Goal: Task Accomplishment & Management: Use online tool/utility

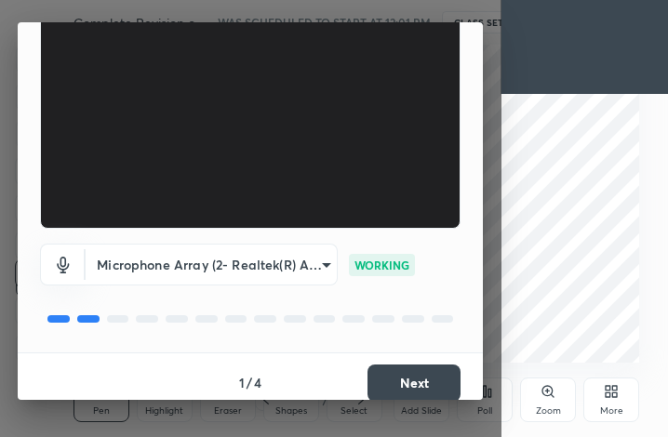
scroll to position [172, 0]
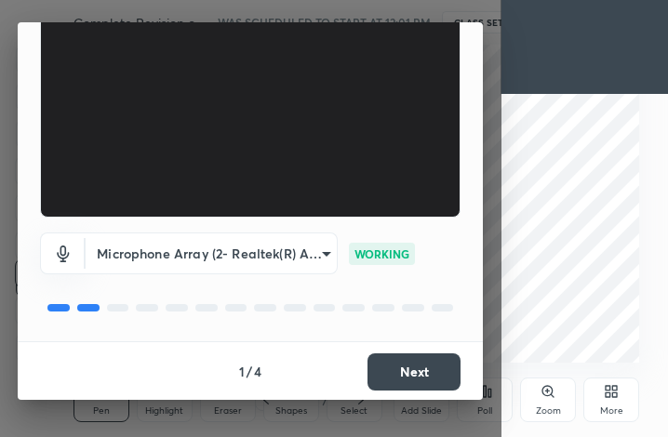
click at [393, 378] on button "Next" at bounding box center [413, 371] width 93 height 37
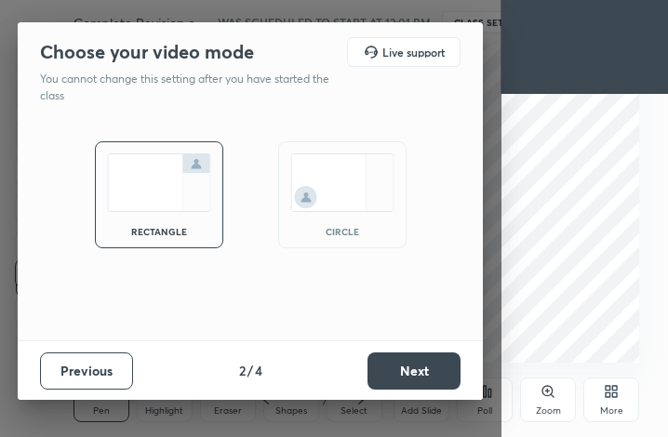
scroll to position [0, 0]
click at [393, 378] on button "Next" at bounding box center [413, 371] width 93 height 37
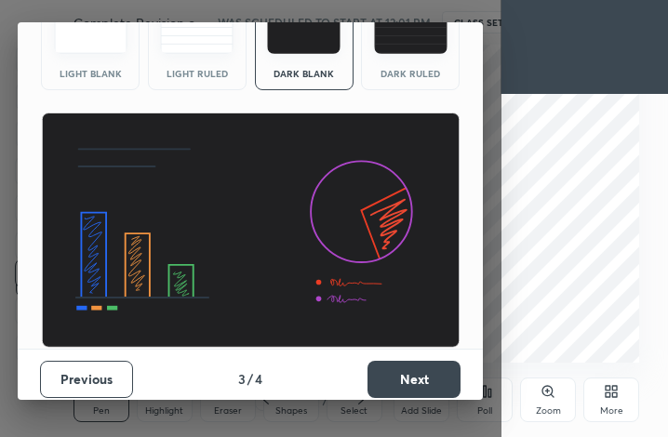
scroll to position [120, 0]
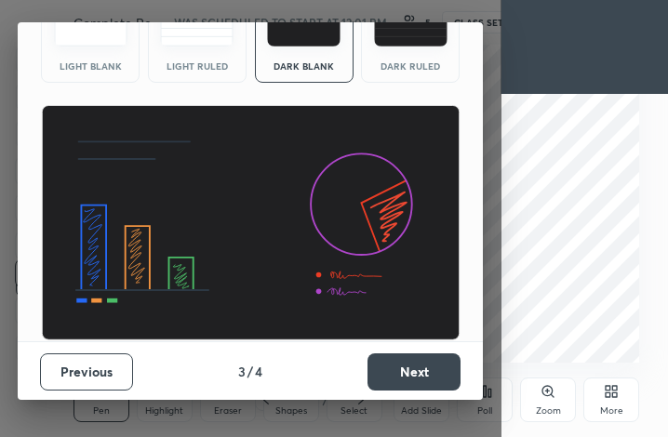
click at [435, 363] on button "Next" at bounding box center [413, 371] width 93 height 37
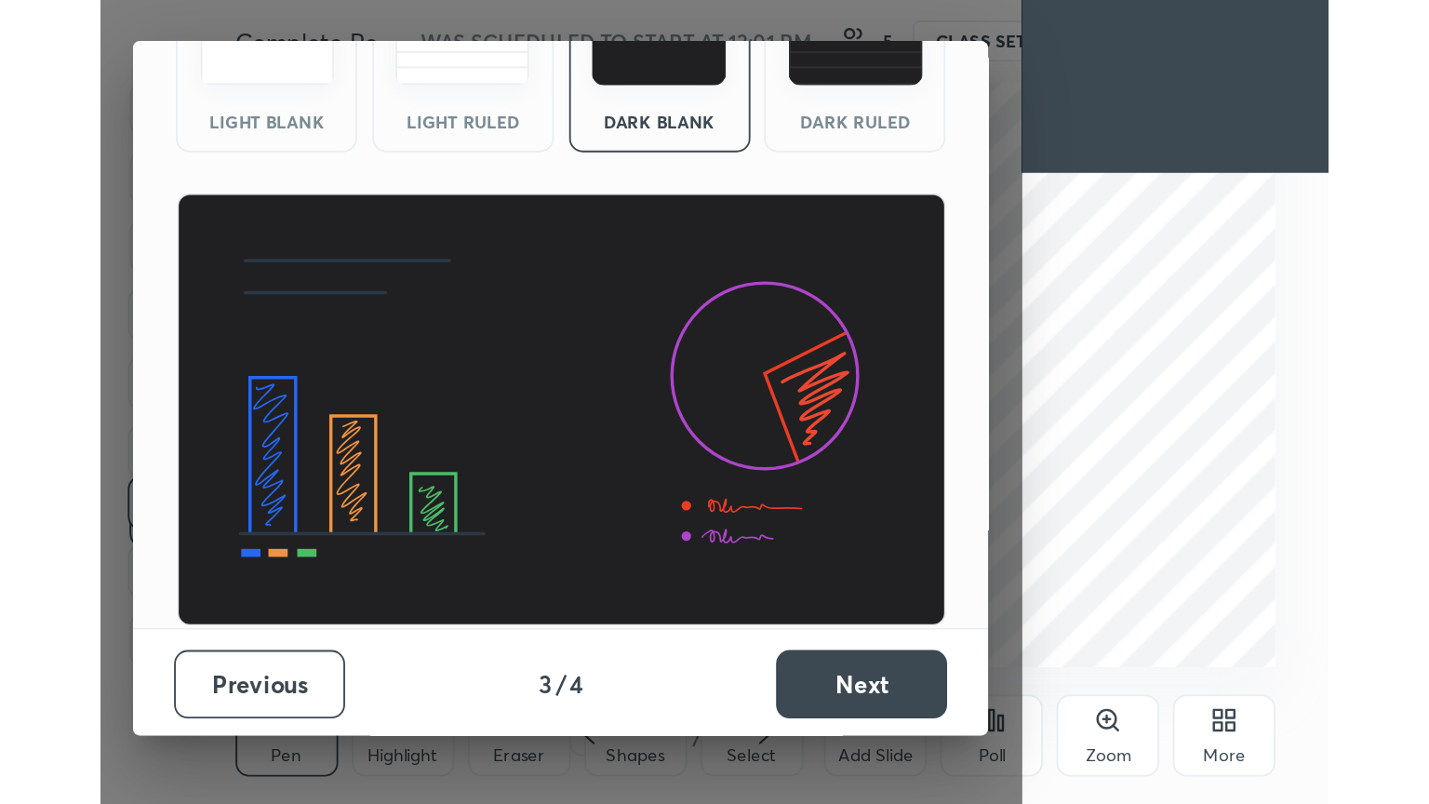
scroll to position [0, 0]
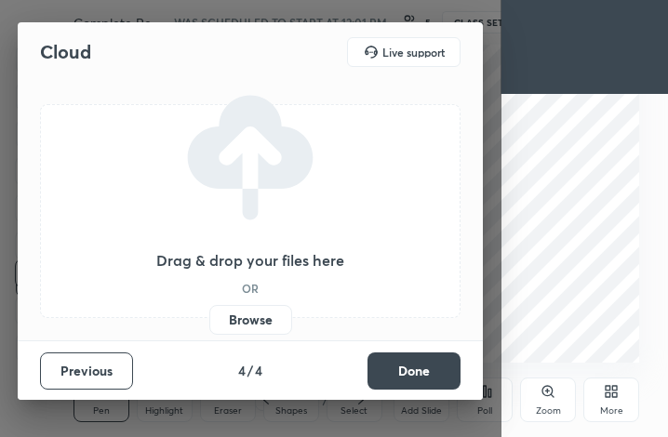
click at [435, 363] on button "Done" at bounding box center [413, 371] width 93 height 37
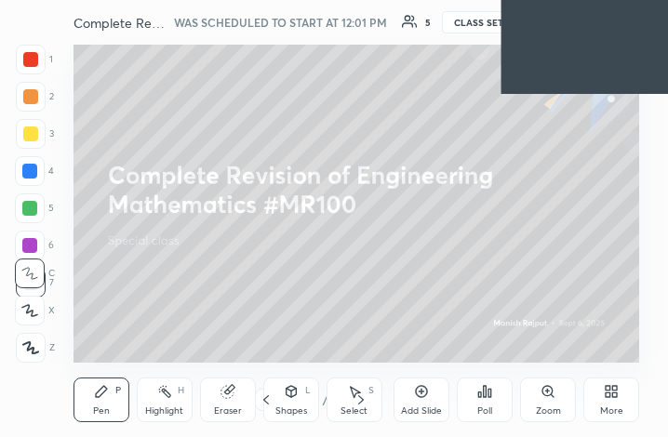
click at [607, 395] on icon at bounding box center [607, 395] width 5 height 5
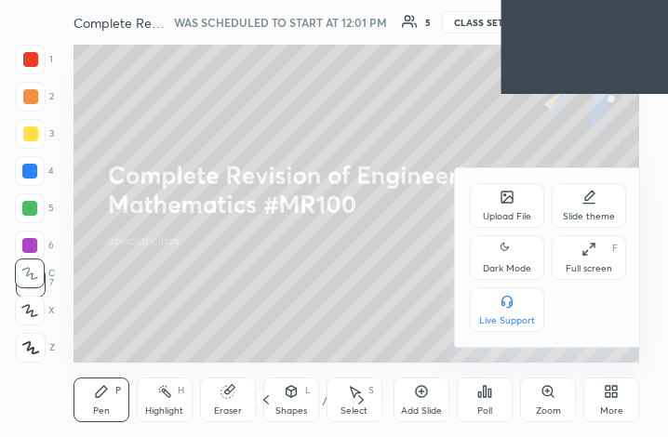
click at [580, 247] on div "Full screen F" at bounding box center [589, 257] width 74 height 45
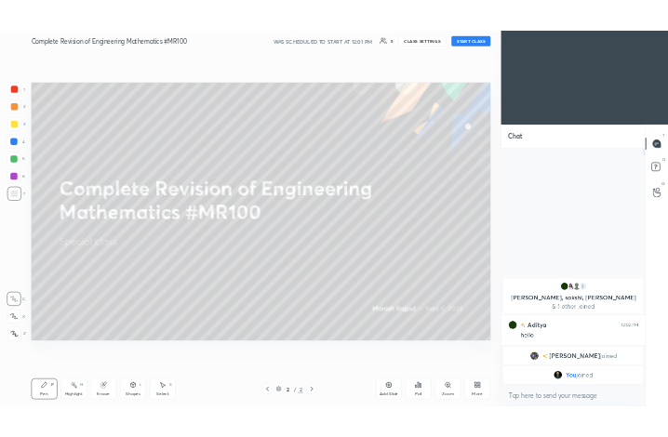
scroll to position [92326, 92013]
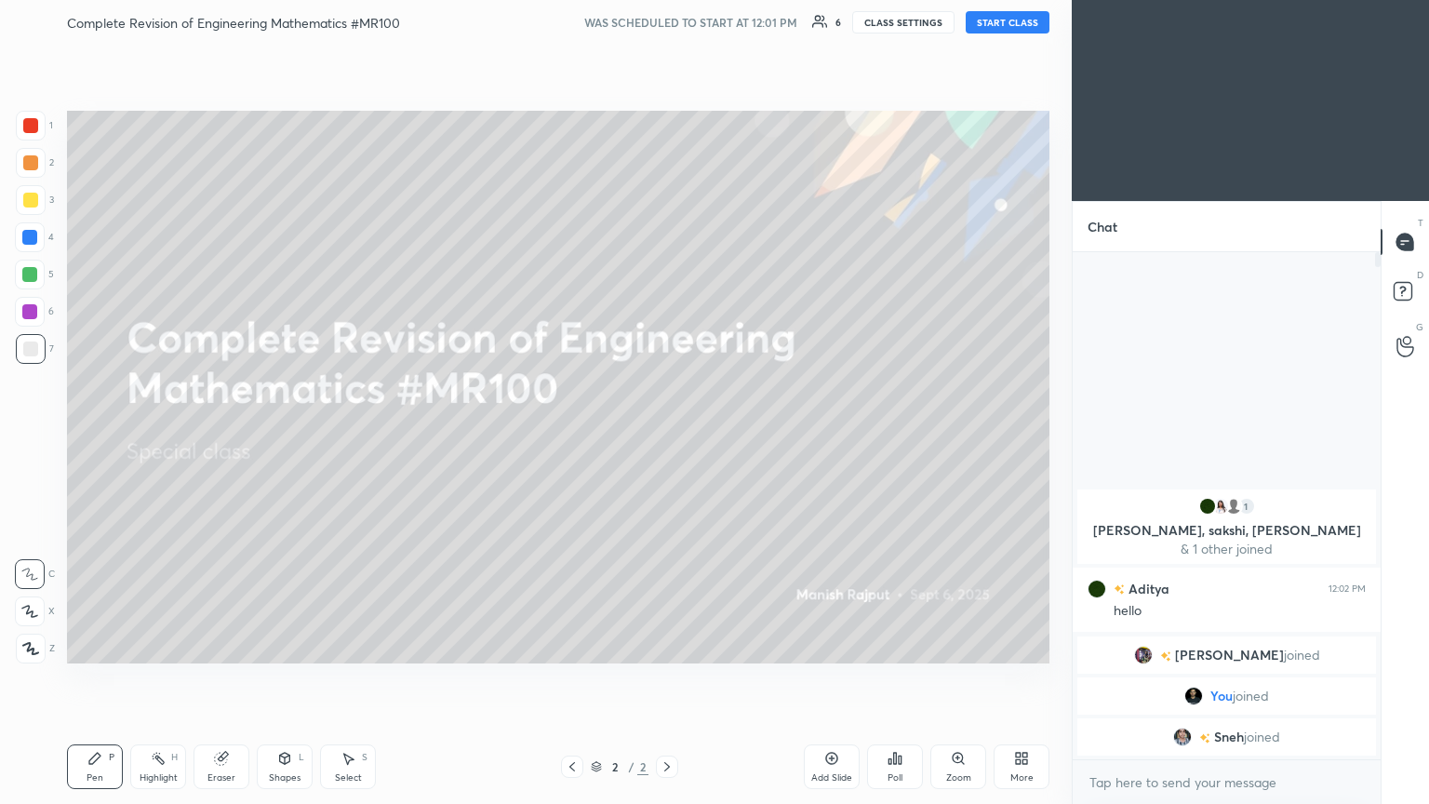
click at [667, 27] on button "START CLASS" at bounding box center [1007, 22] width 84 height 22
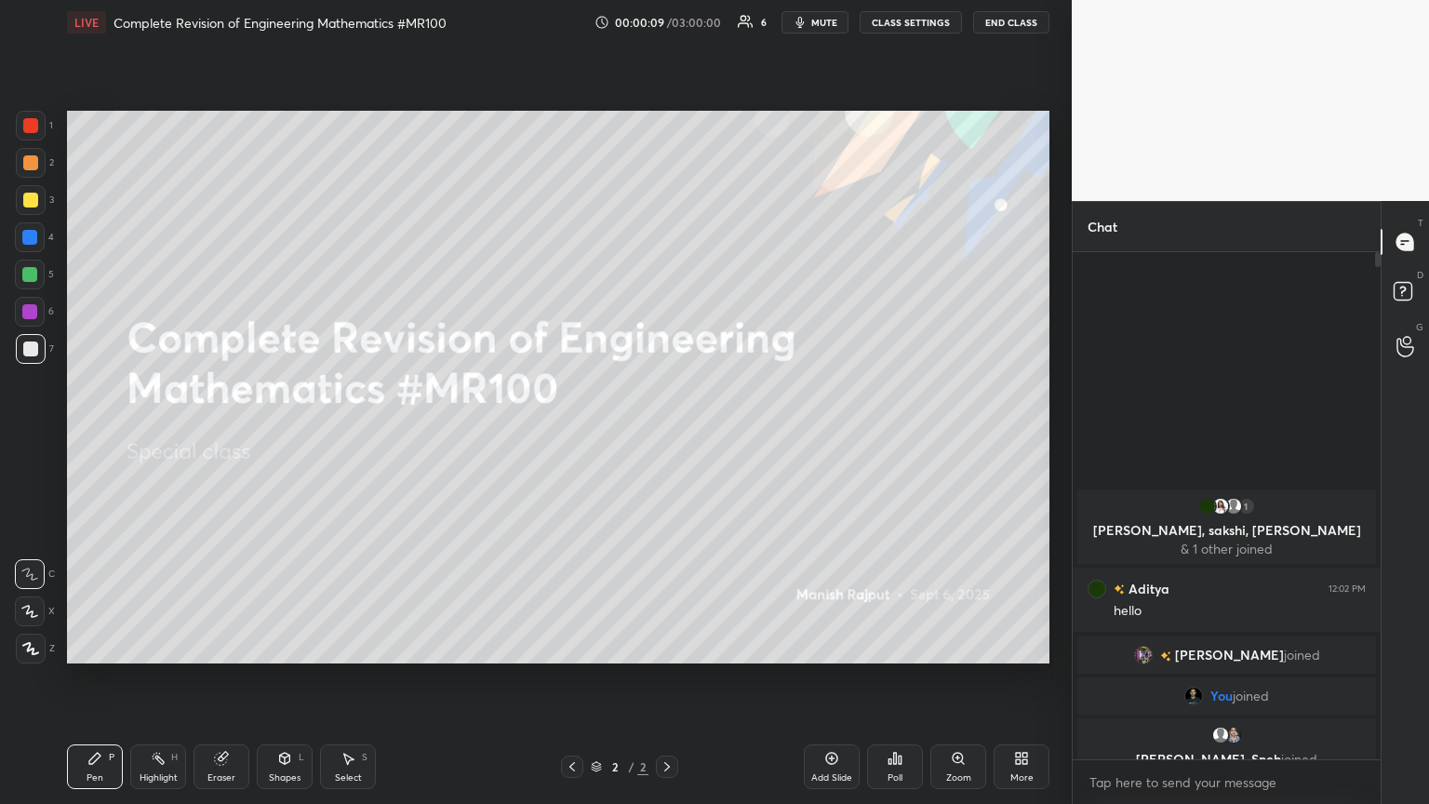
click at [667, 436] on div "More" at bounding box center [1021, 777] width 23 height 9
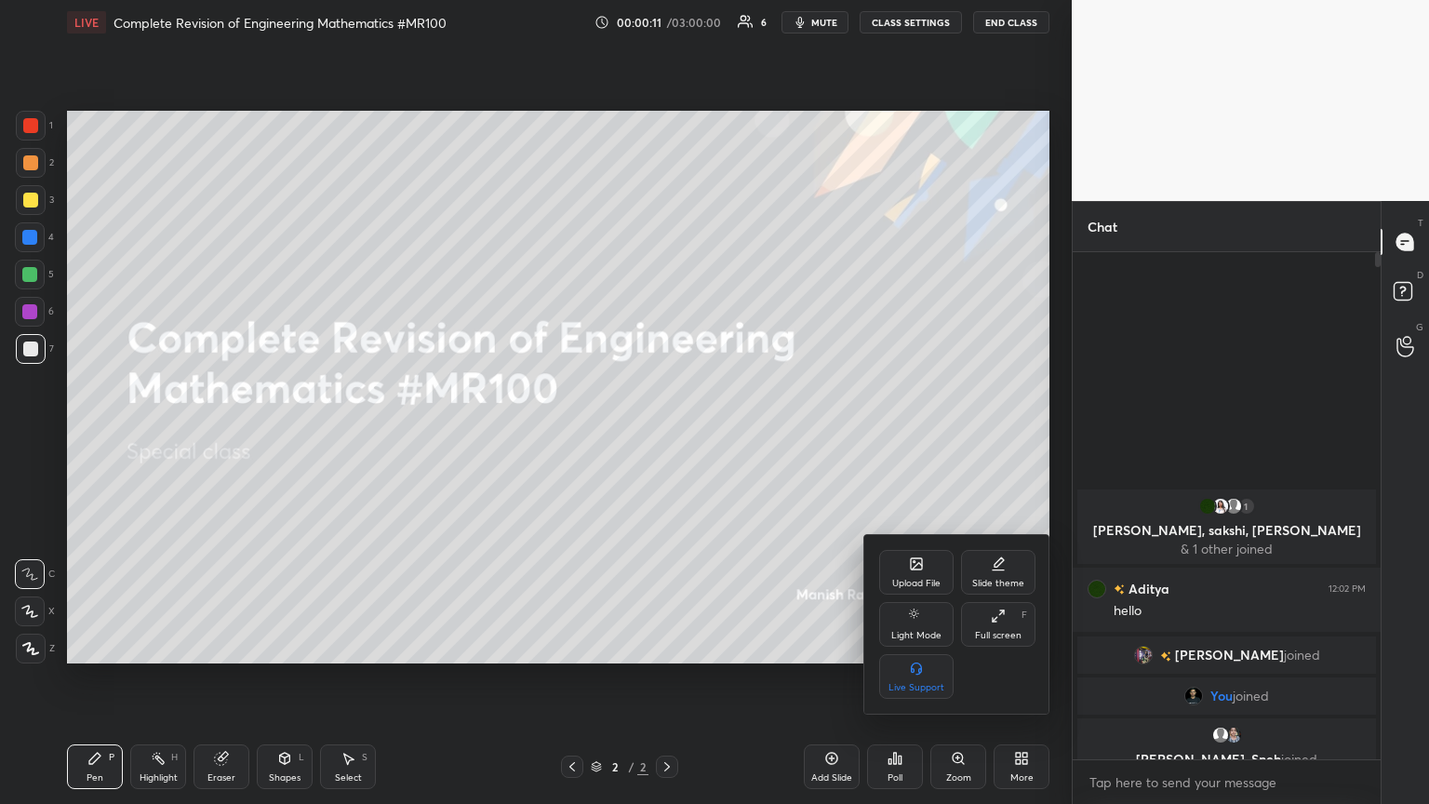
click at [667, 436] on div "Upload File" at bounding box center [916, 583] width 48 height 9
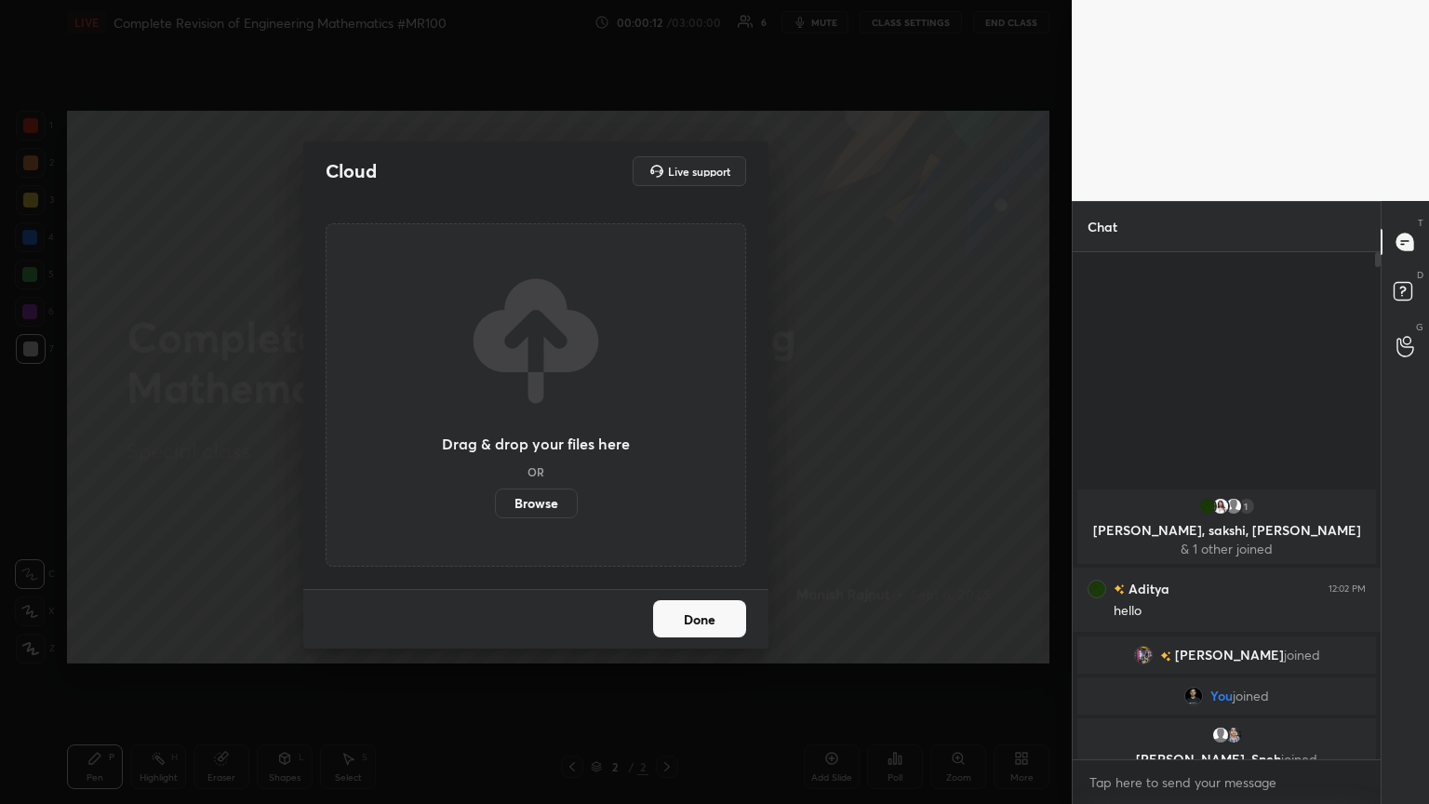
click at [525, 436] on label "Browse" at bounding box center [536, 503] width 83 height 30
click at [495, 436] on input "Browse" at bounding box center [495, 503] width 0 height 30
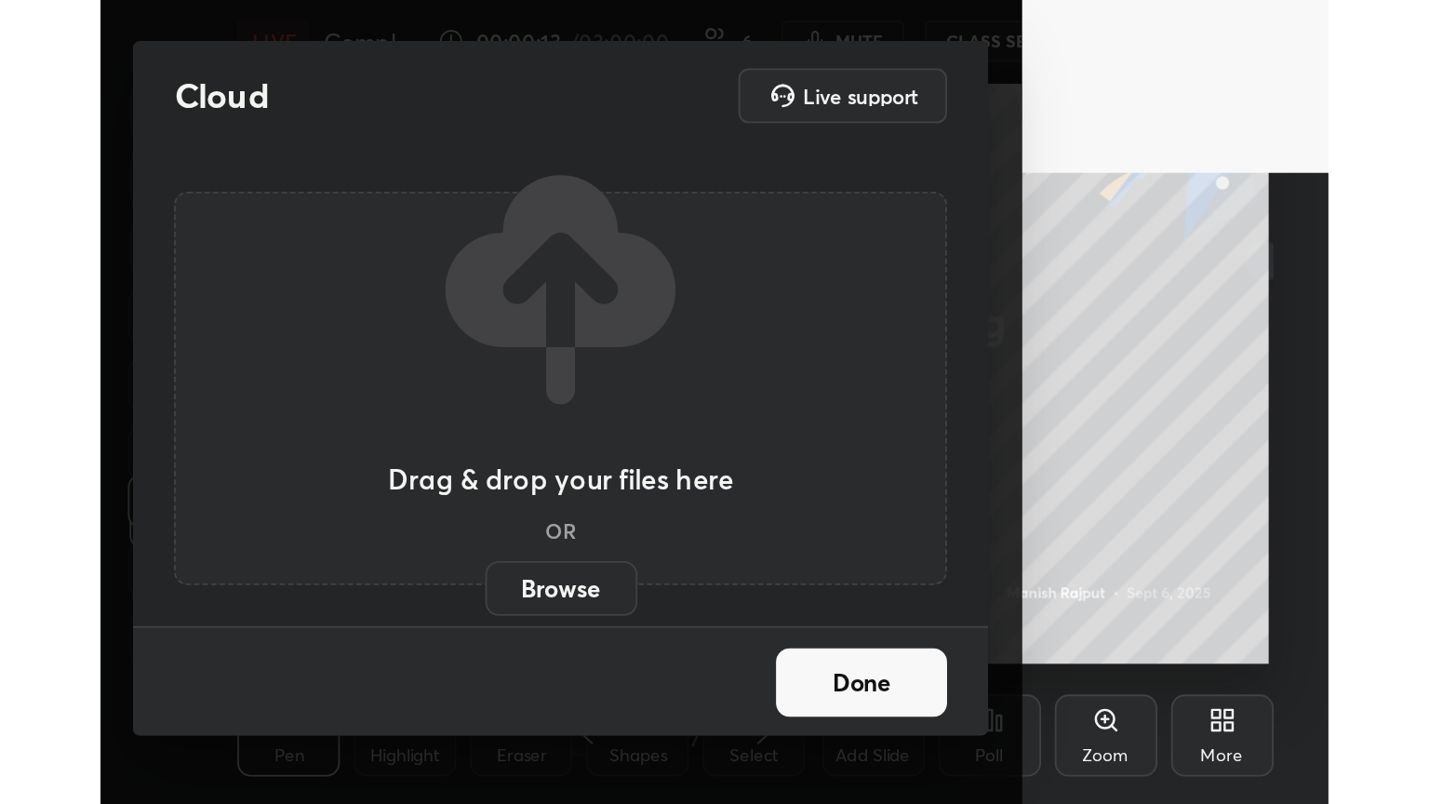
scroll to position [318, 592]
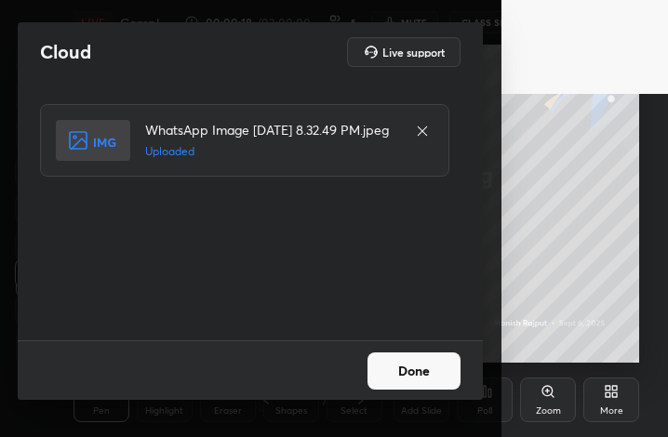
click at [433, 366] on button "Done" at bounding box center [413, 371] width 93 height 37
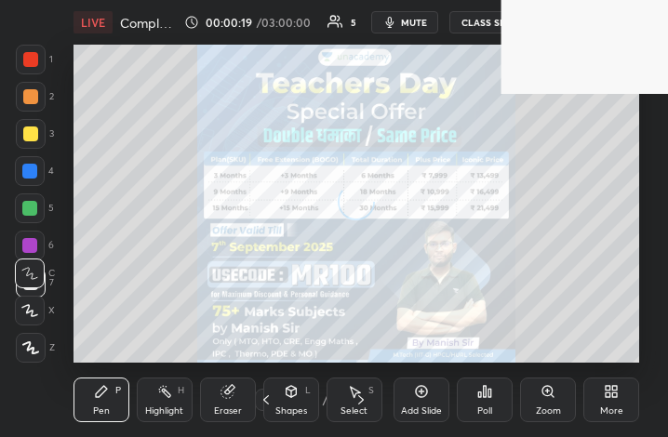
click at [622, 410] on div "More" at bounding box center [611, 400] width 56 height 45
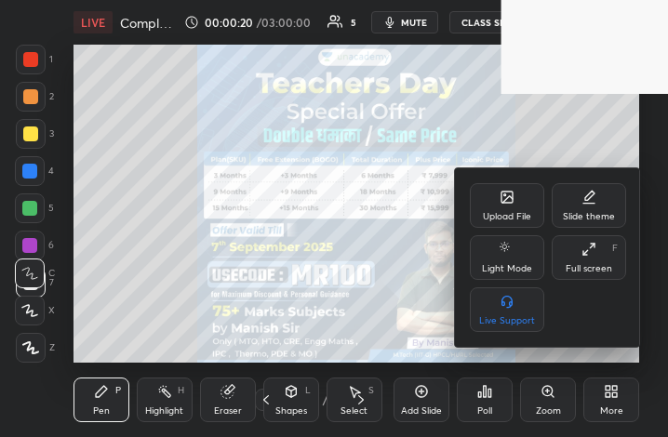
click at [590, 286] on div "Upload File Slide theme Light Mode Full screen F Live Support" at bounding box center [548, 257] width 156 height 149
click at [588, 269] on div "Full screen" at bounding box center [589, 268] width 47 height 9
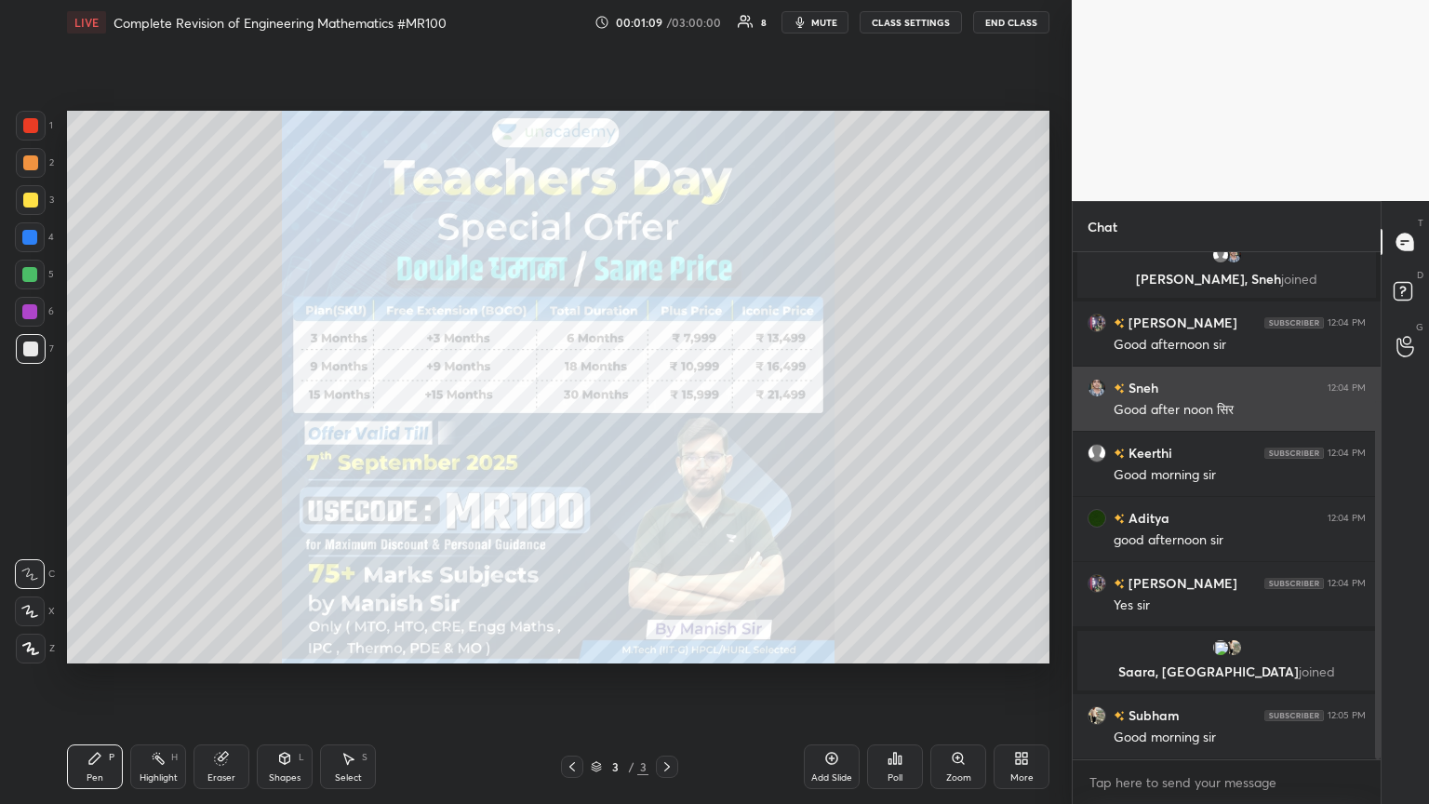
scroll to position [256, 0]
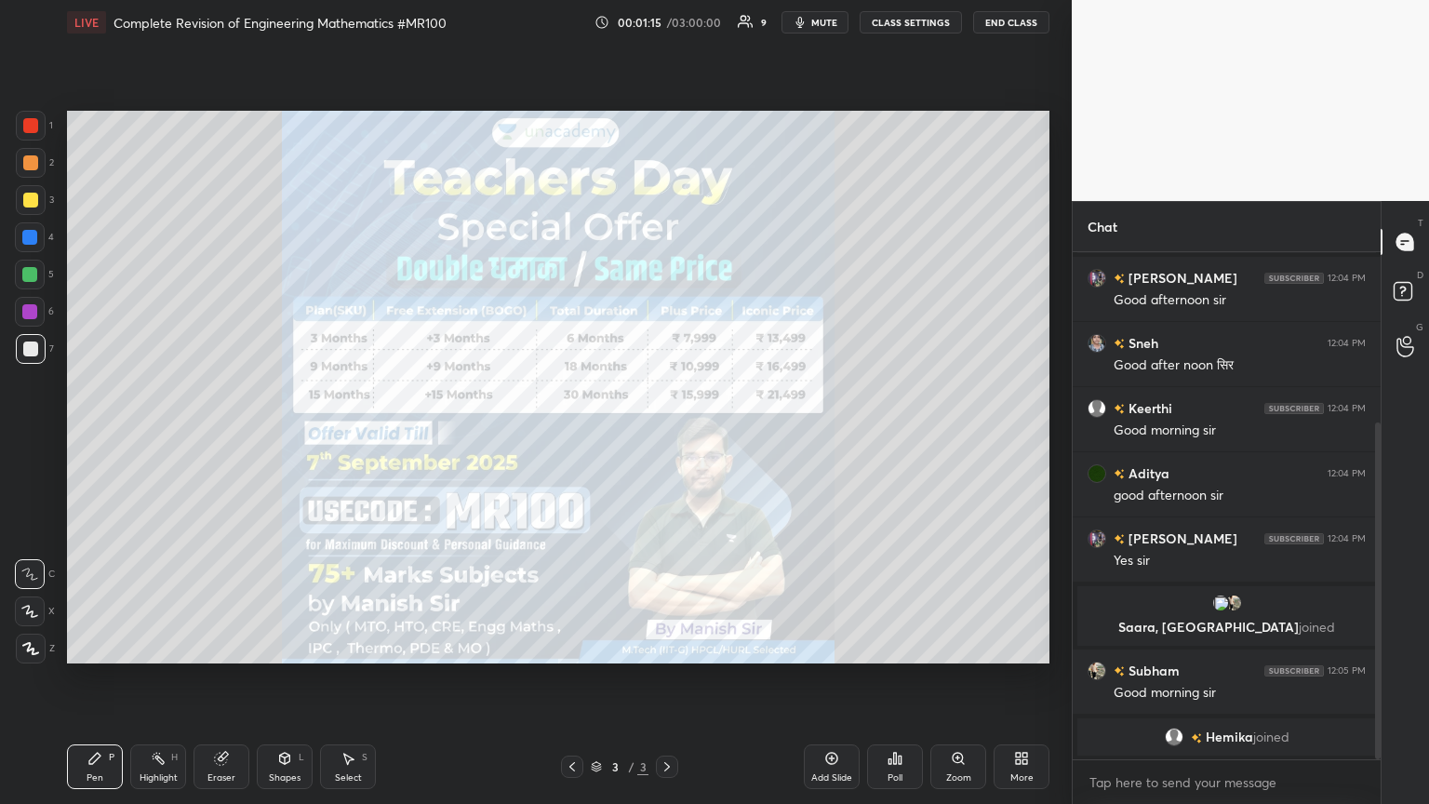
click at [566, 436] on icon at bounding box center [572, 766] width 15 height 15
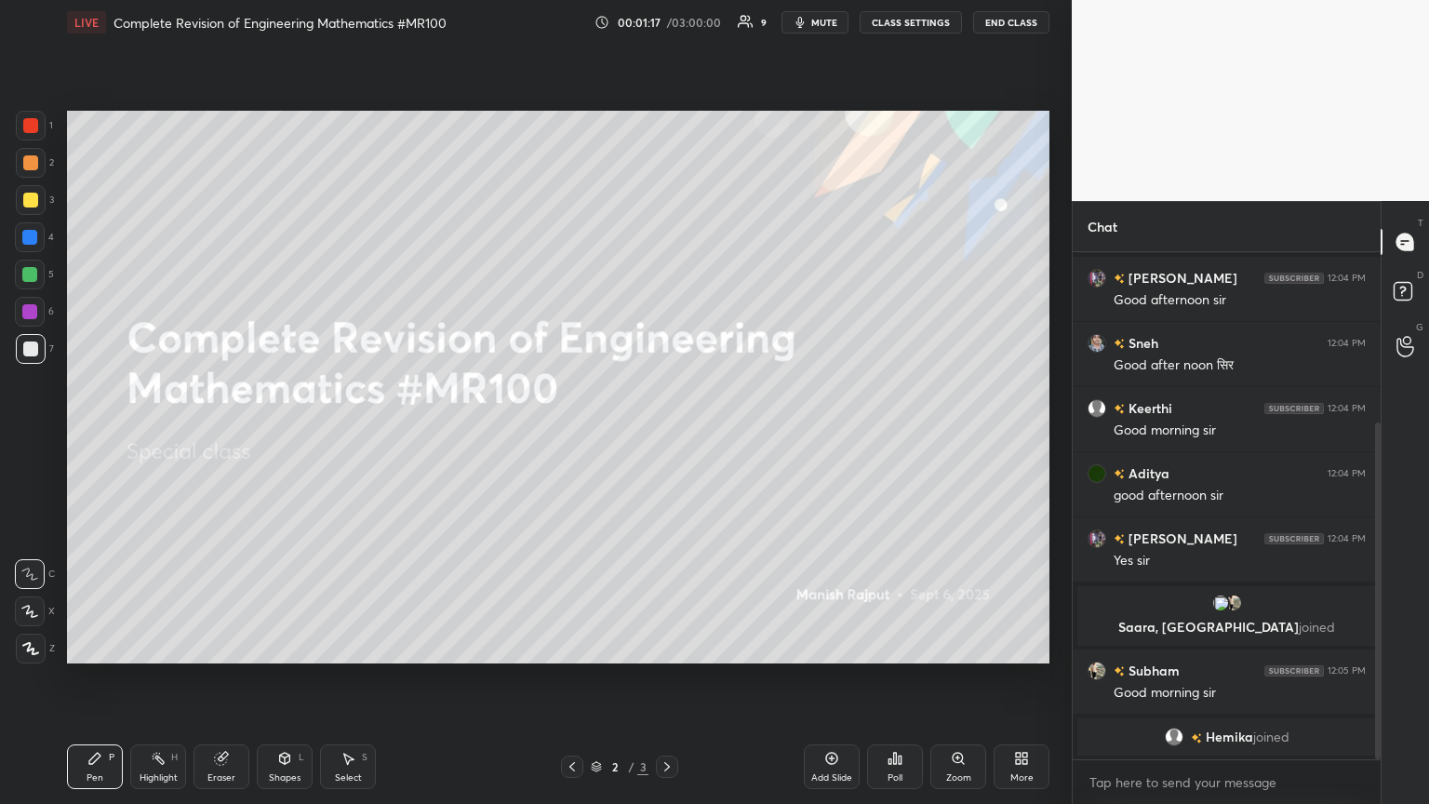
click at [666, 436] on icon at bounding box center [667, 766] width 6 height 9
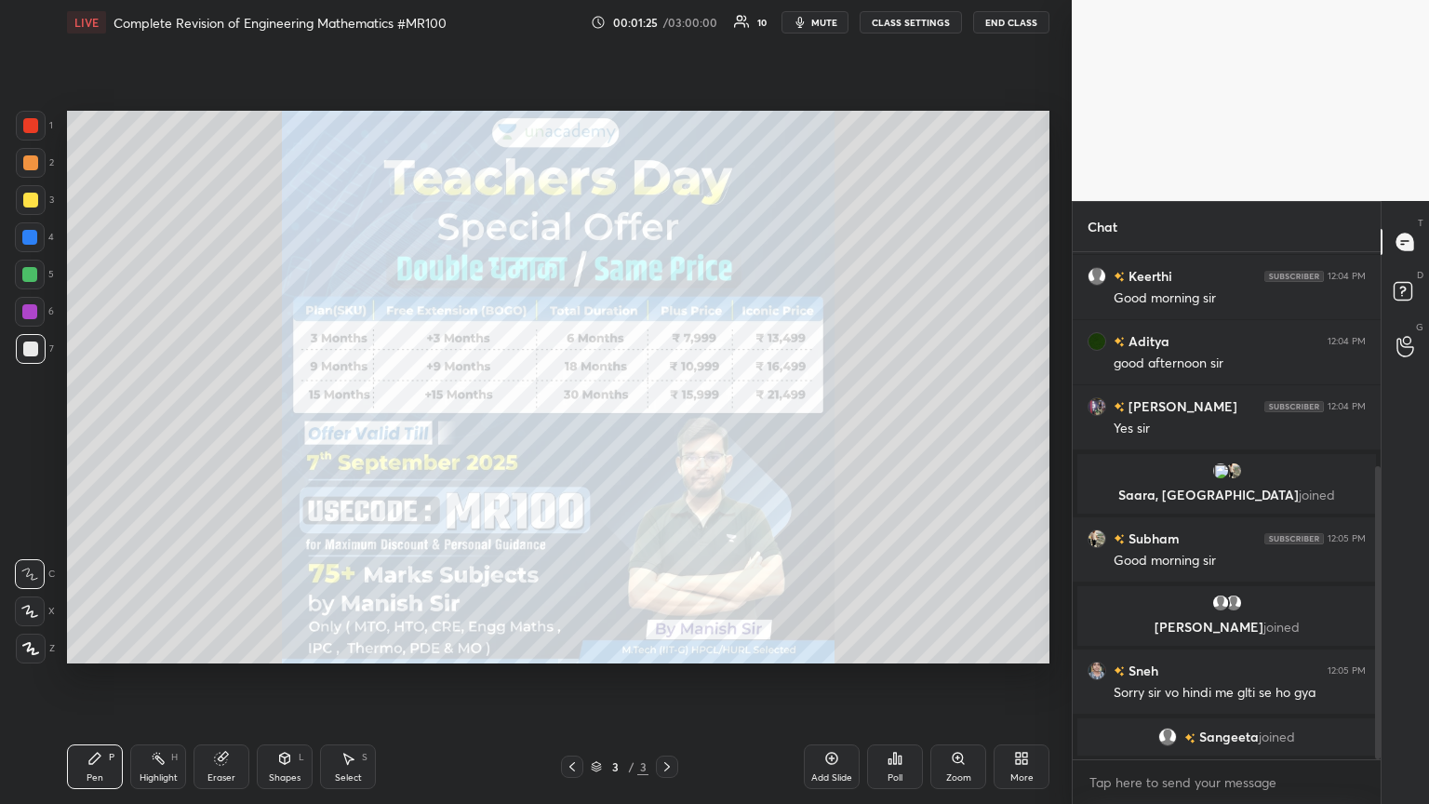
scroll to position [424, 0]
click at [667, 436] on div "JUMP TO LATEST" at bounding box center [1226, 740] width 112 height 22
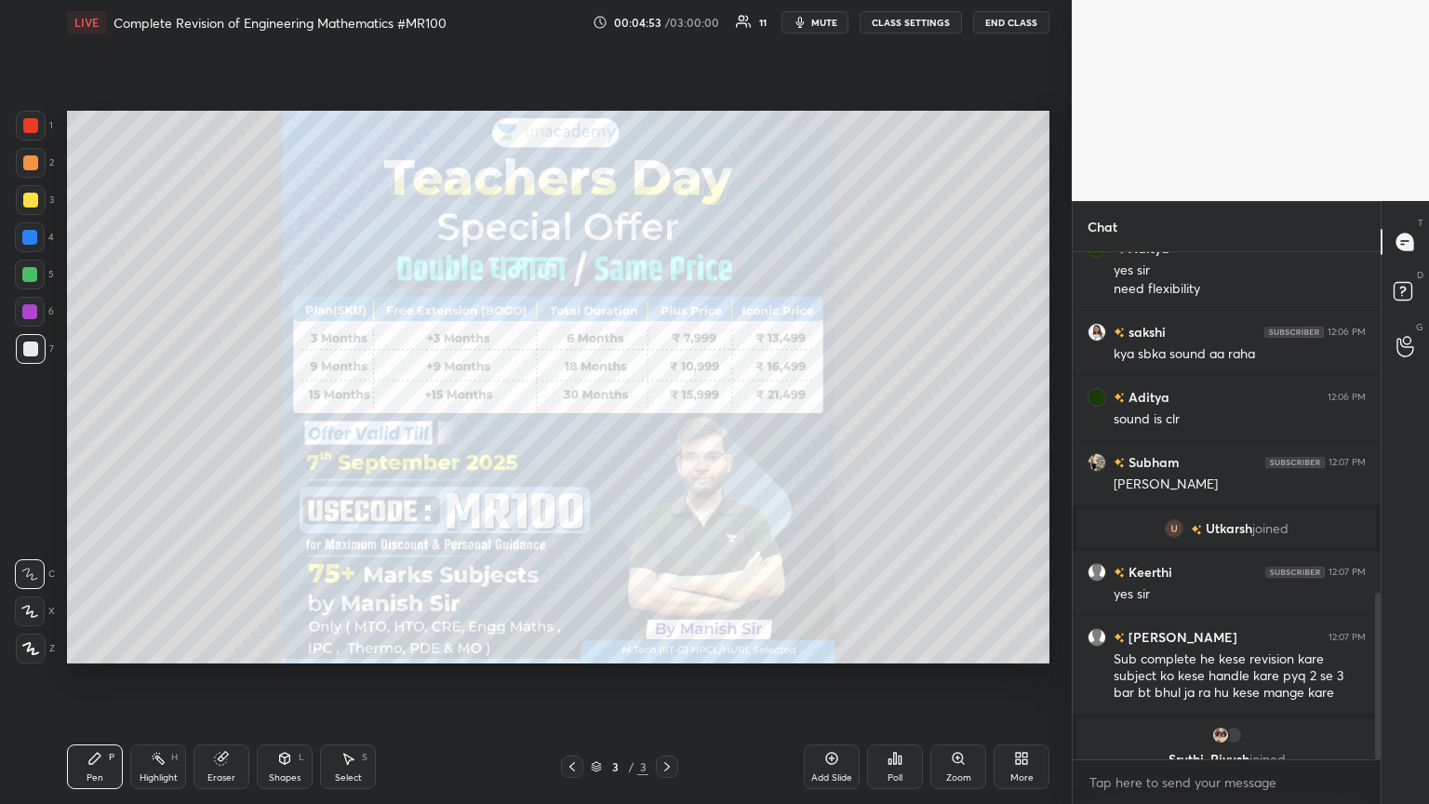
scroll to position [1060, 0]
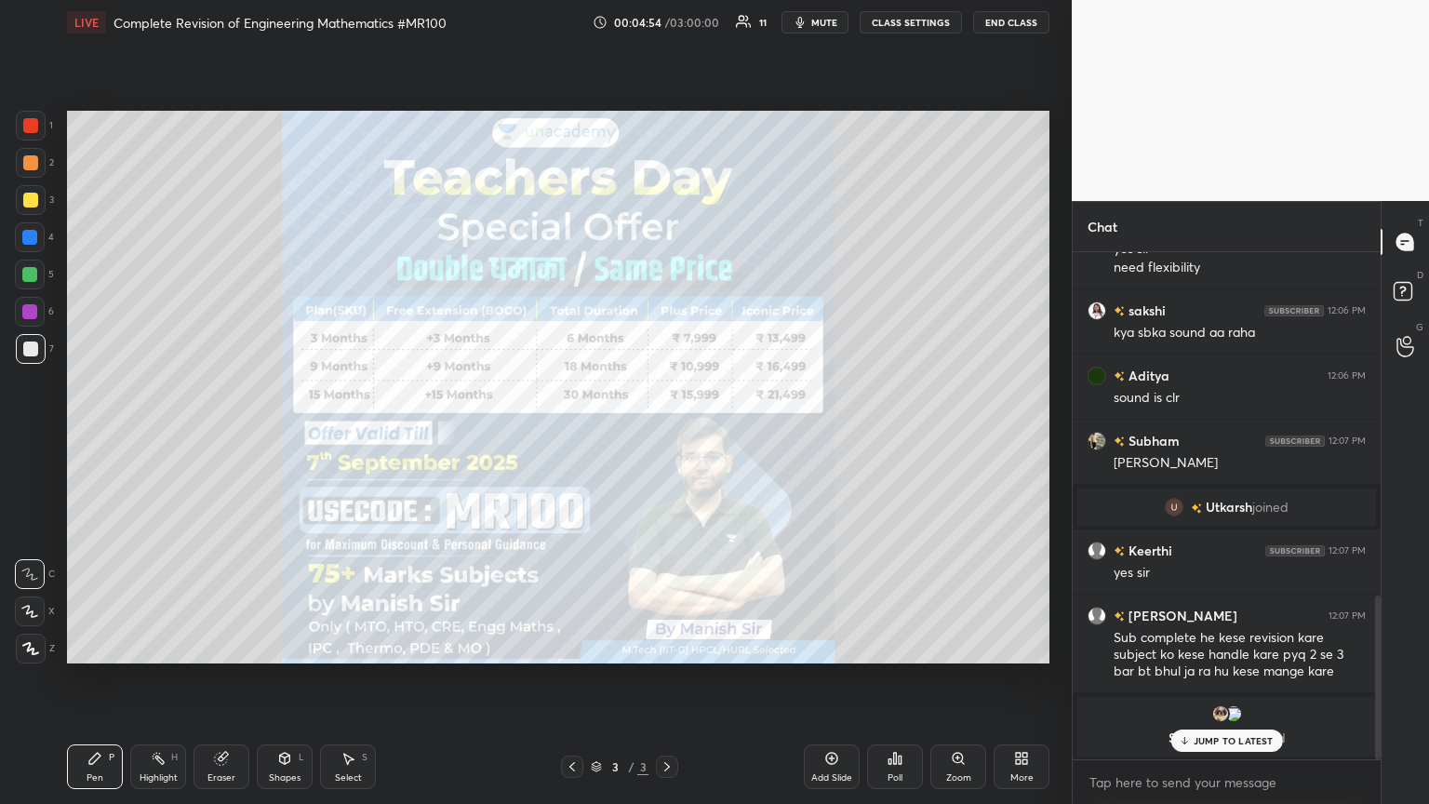
click at [38, 436] on div at bounding box center [30, 611] width 30 height 30
click at [34, 195] on div at bounding box center [30, 200] width 15 height 15
click at [29, 144] on div "1" at bounding box center [34, 129] width 37 height 37
click at [667, 436] on p "JUMP TO LATEST" at bounding box center [1233, 740] width 80 height 11
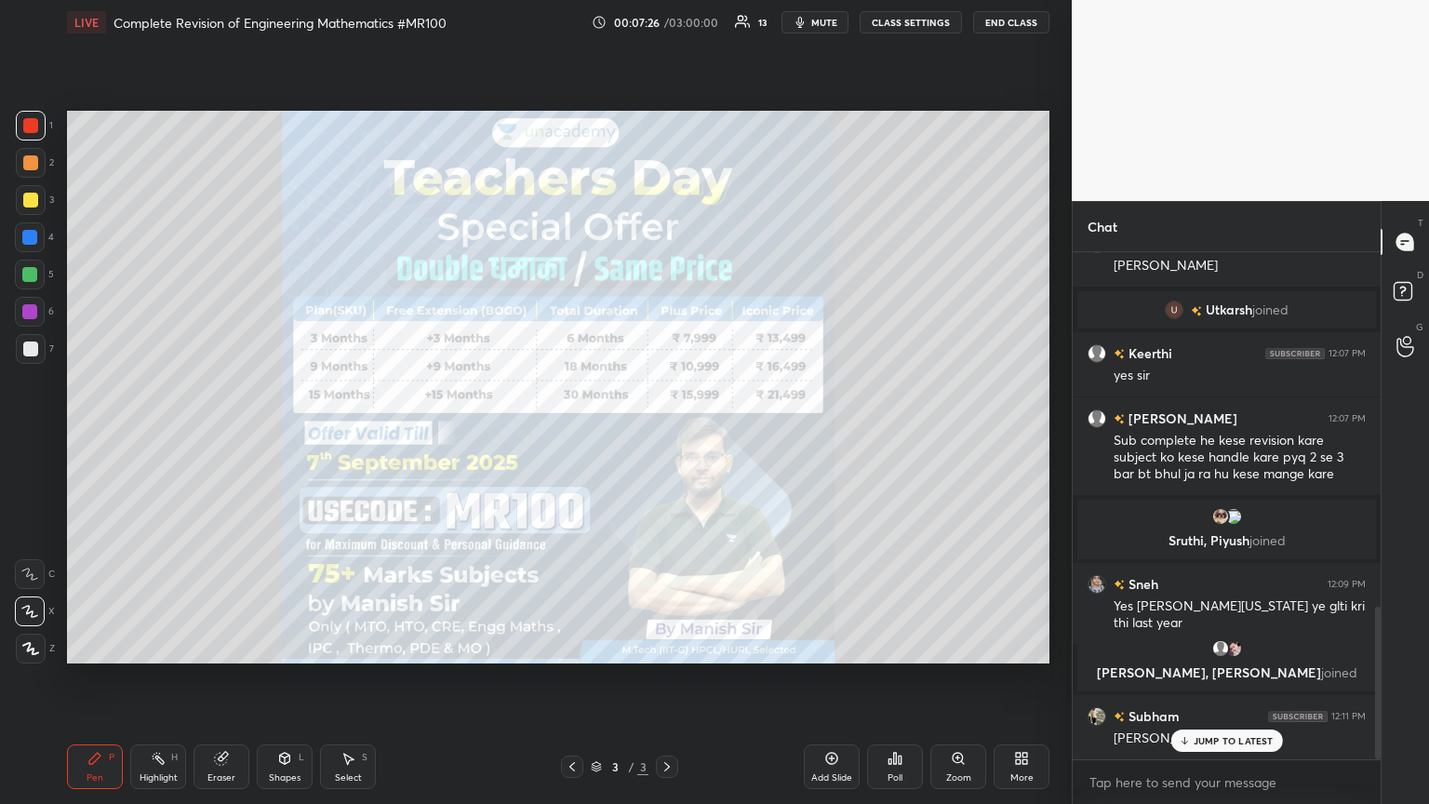
scroll to position [1220, 0]
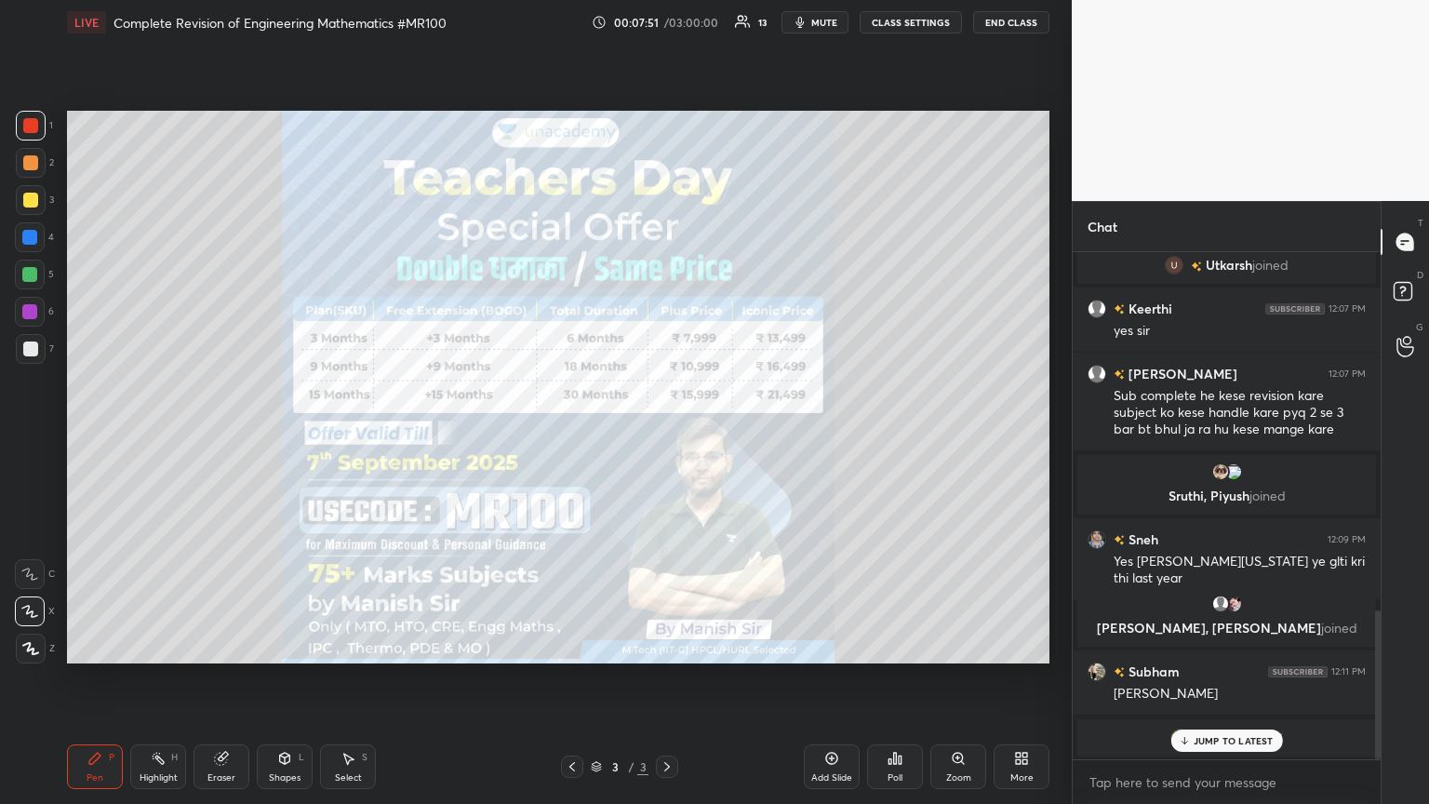
click at [327, 436] on div "Setting up your live class Poll for secs No correct answer Start poll" at bounding box center [558, 387] width 997 height 685
click at [667, 436] on icon at bounding box center [666, 766] width 15 height 15
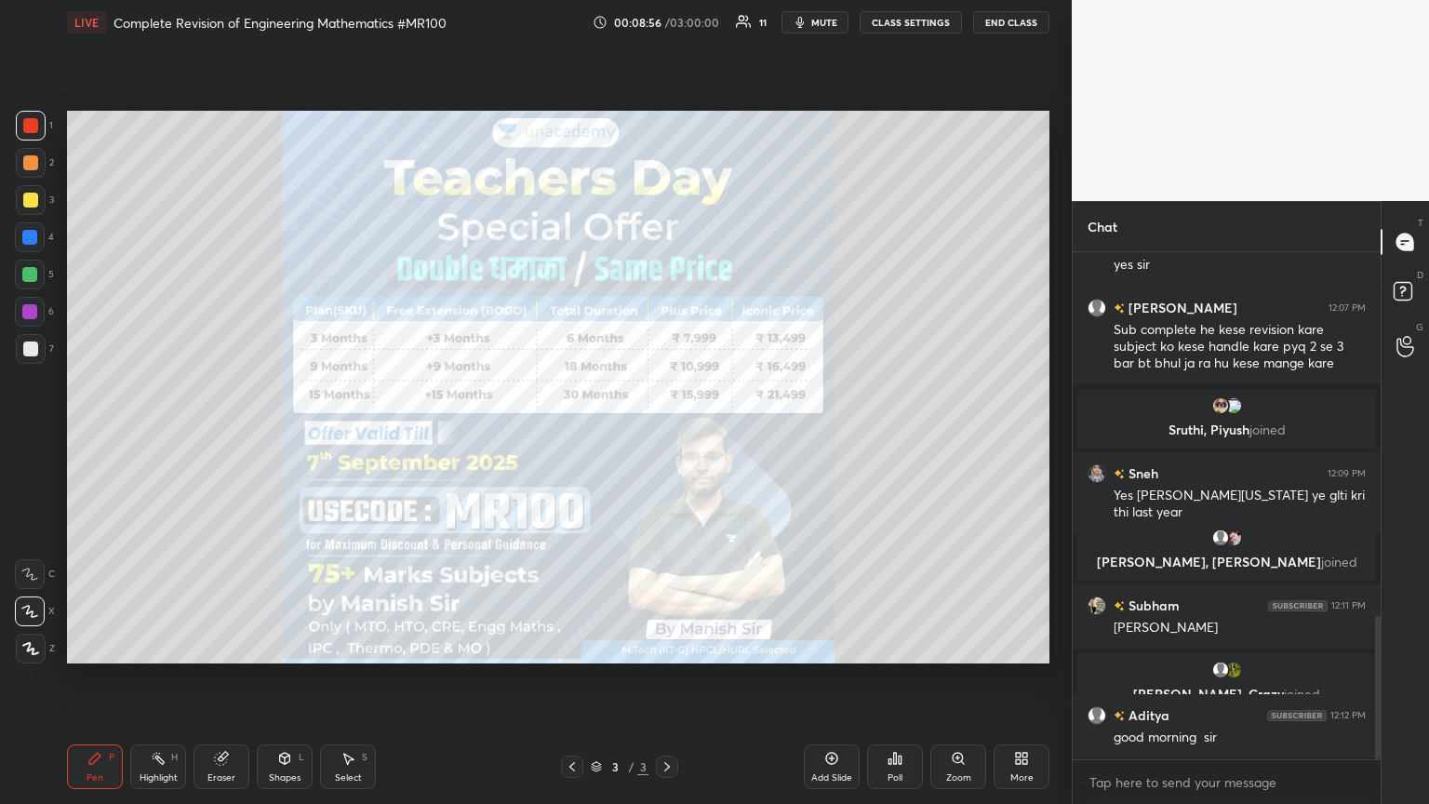
scroll to position [1353, 0]
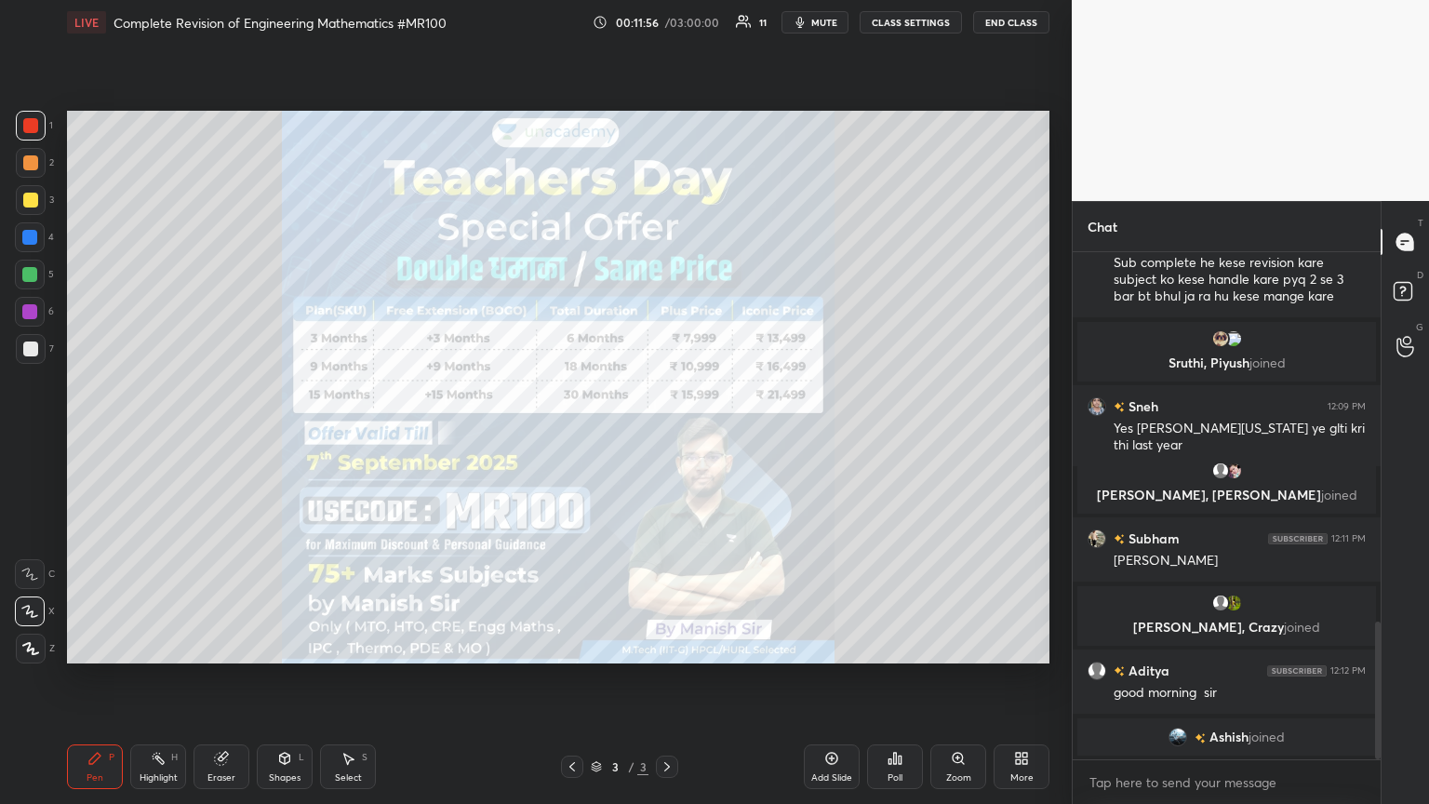
click at [667, 436] on icon at bounding box center [667, 766] width 6 height 9
click at [667, 436] on div "Add Slide" at bounding box center [832, 766] width 56 height 45
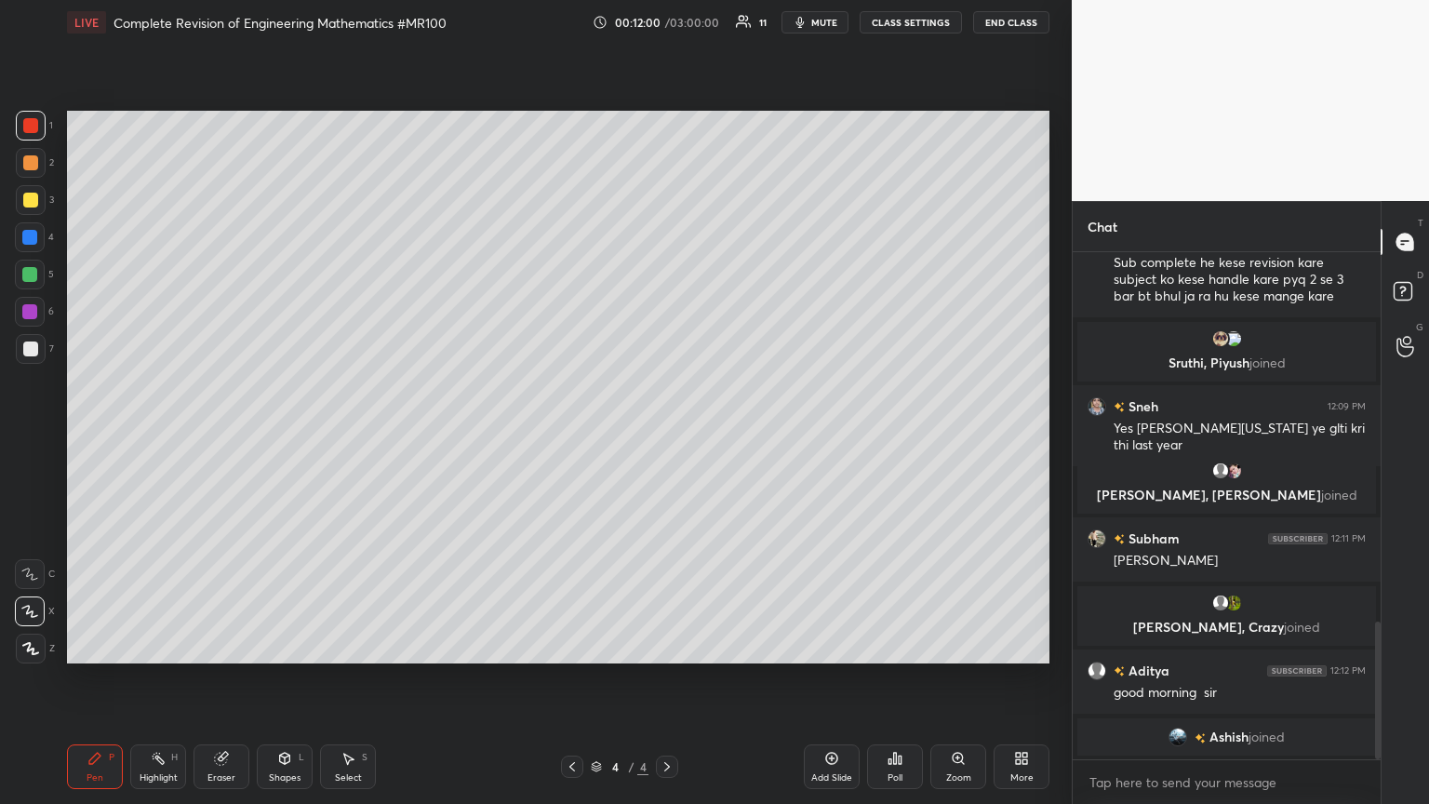
click at [30, 203] on div at bounding box center [30, 200] width 15 height 15
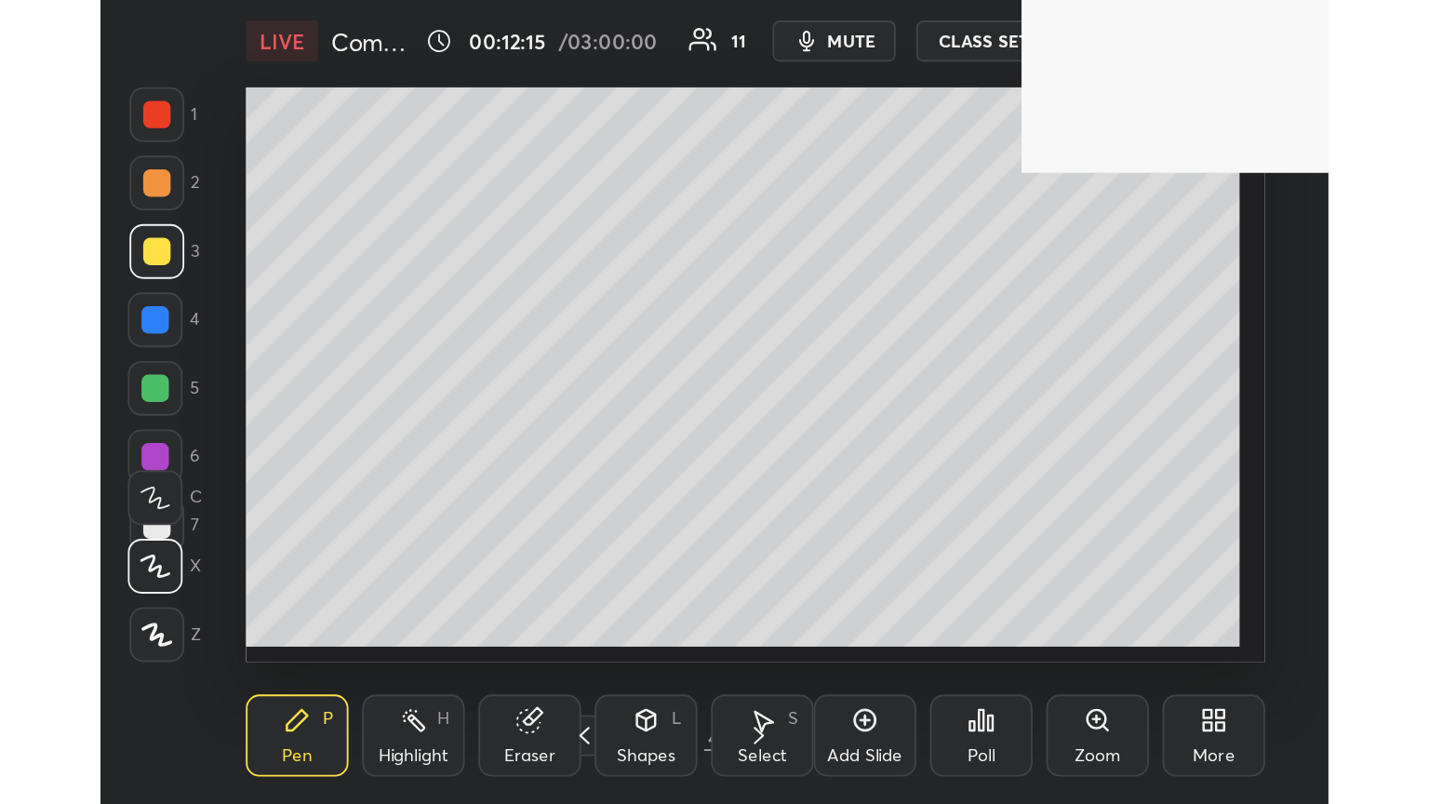
scroll to position [318, 592]
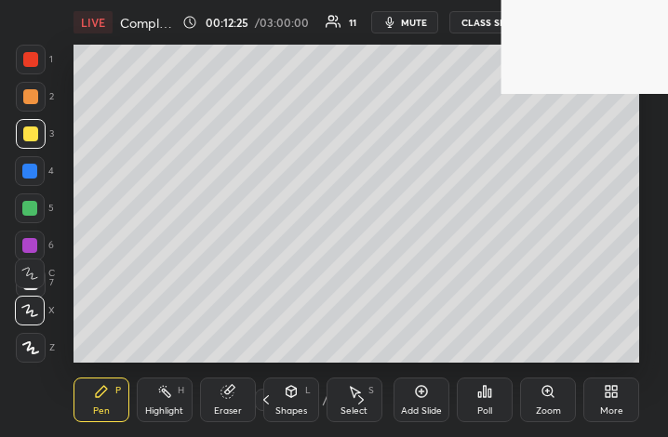
click at [616, 410] on div "More" at bounding box center [611, 410] width 23 height 9
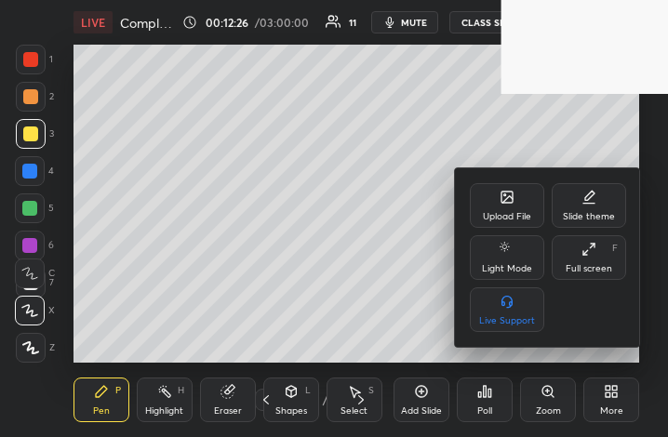
click at [581, 265] on div "Full screen" at bounding box center [589, 268] width 47 height 9
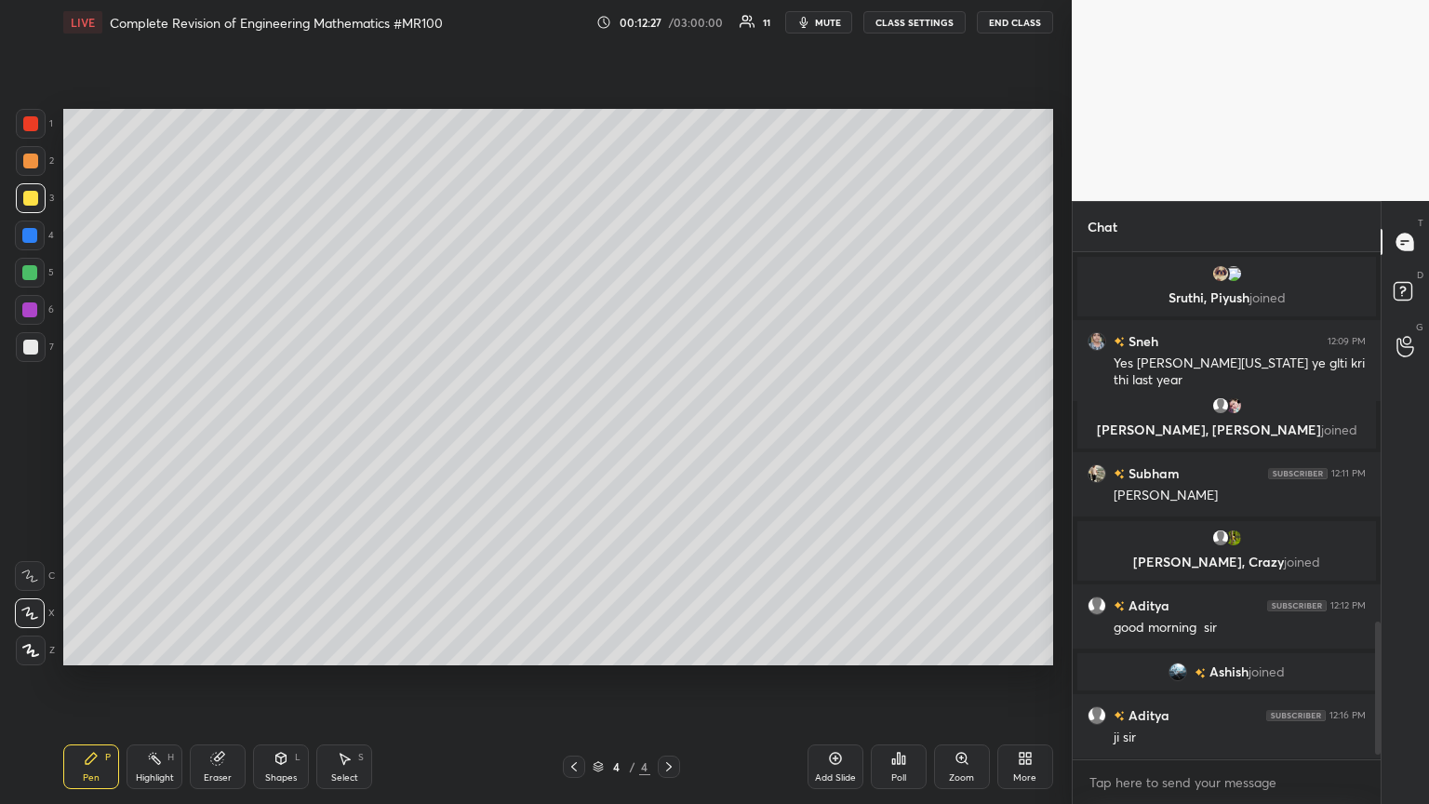
scroll to position [0, 0]
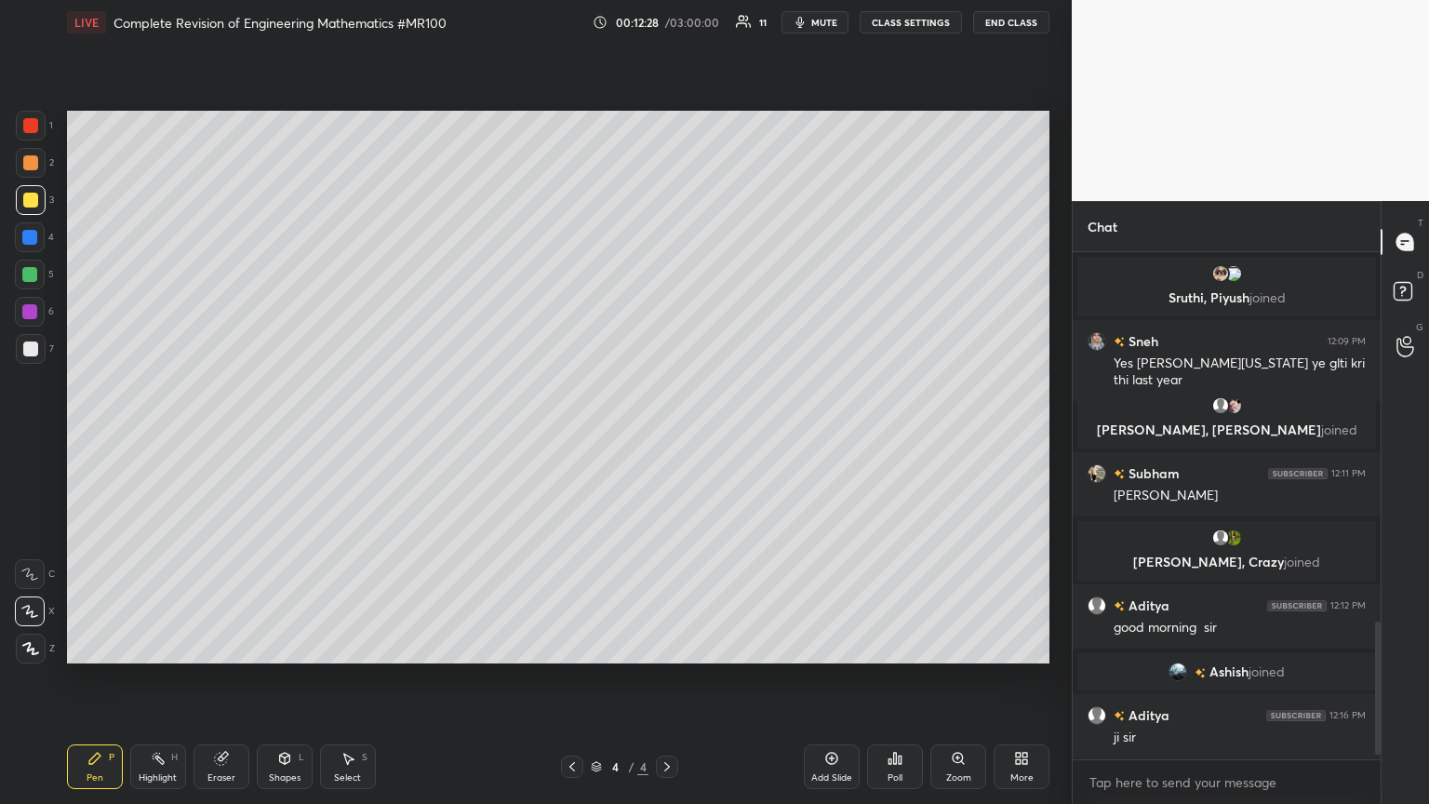
click at [667, 436] on div "More" at bounding box center [1021, 777] width 23 height 9
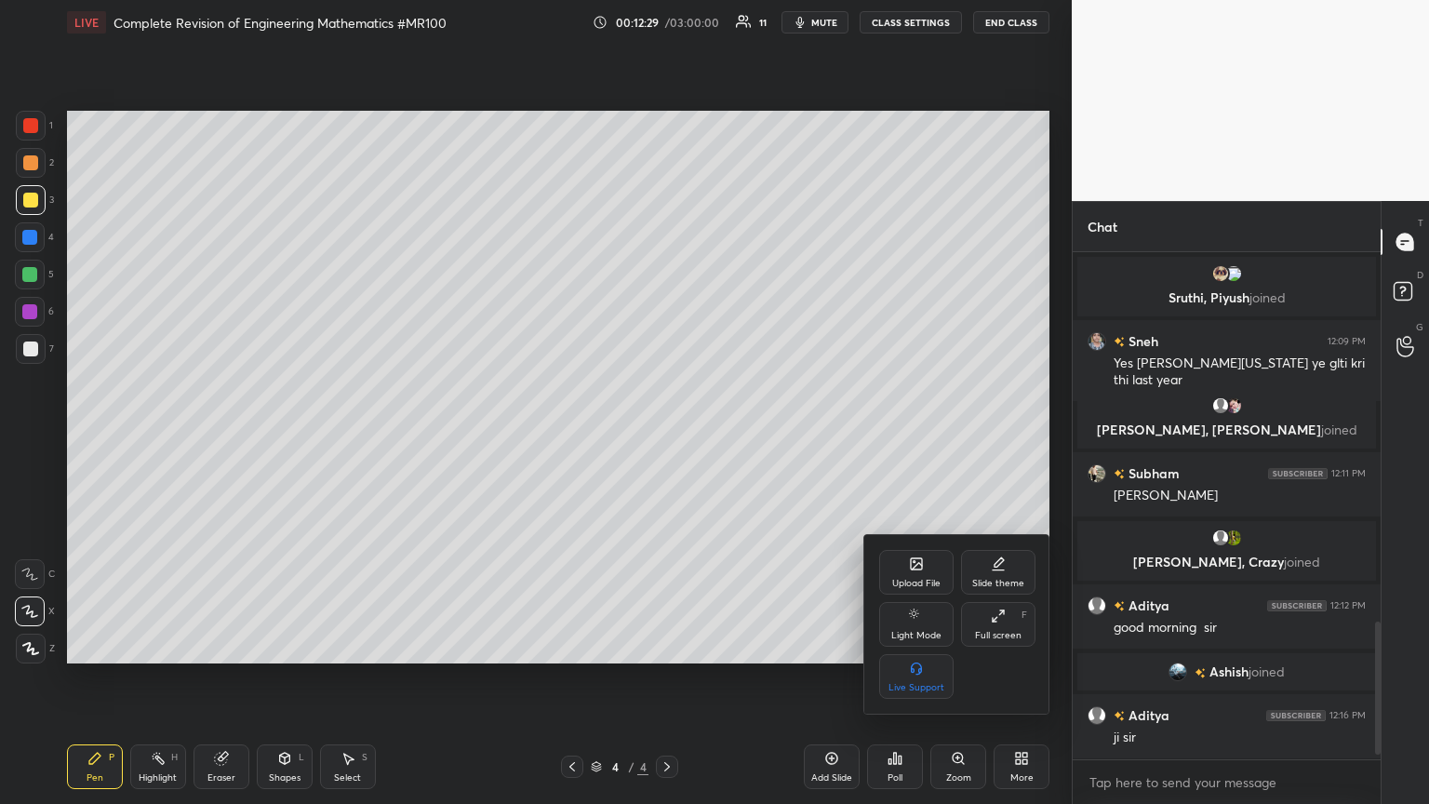
click at [667, 436] on div "Upload File" at bounding box center [916, 583] width 48 height 9
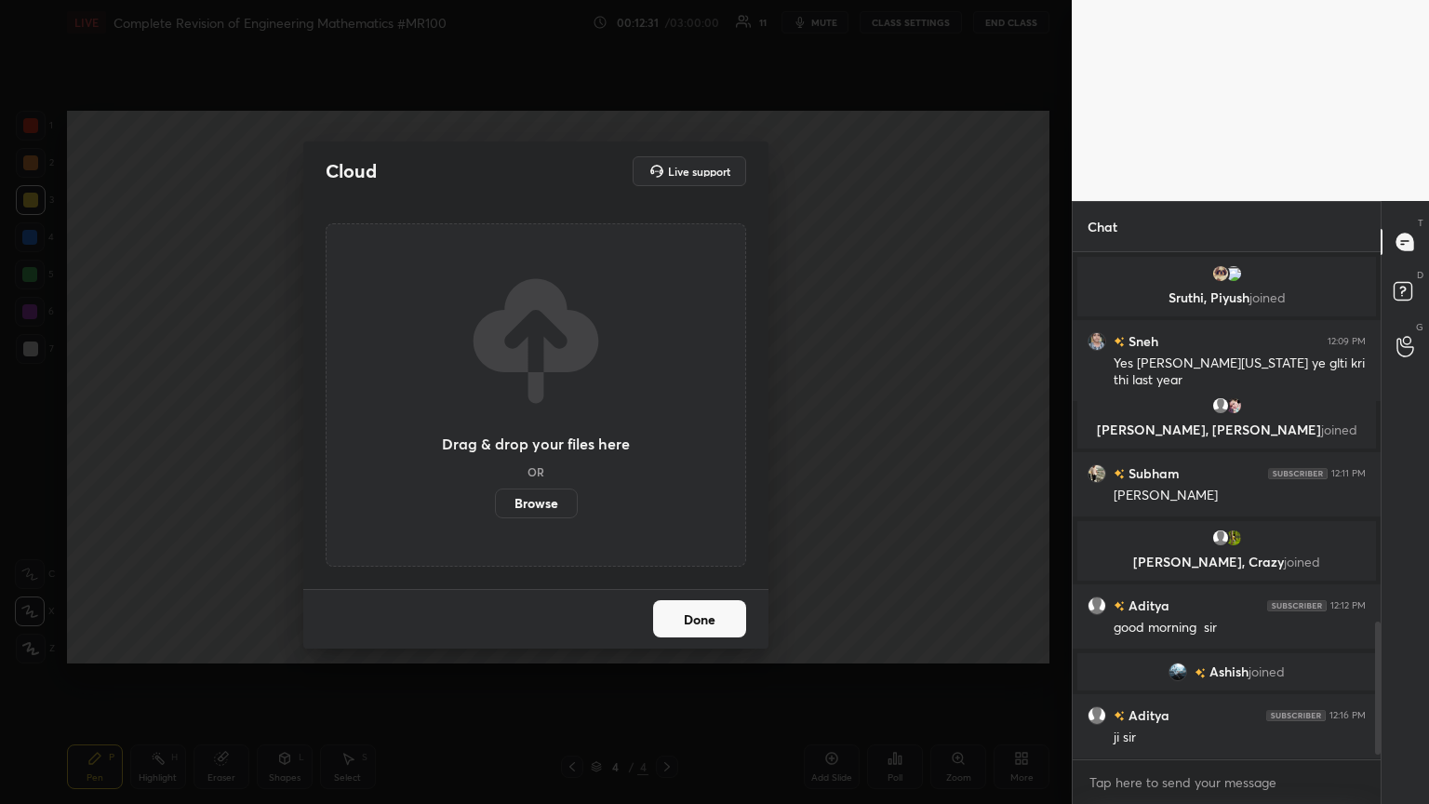
click at [531, 436] on label "Browse" at bounding box center [536, 503] width 83 height 30
click at [495, 436] on input "Browse" at bounding box center [495, 503] width 0 height 30
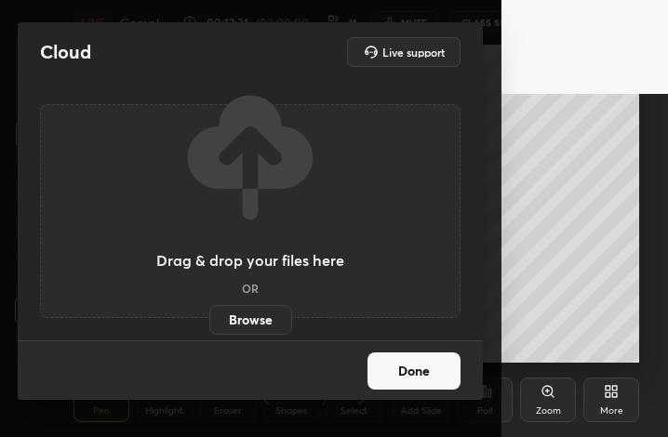
scroll to position [318, 592]
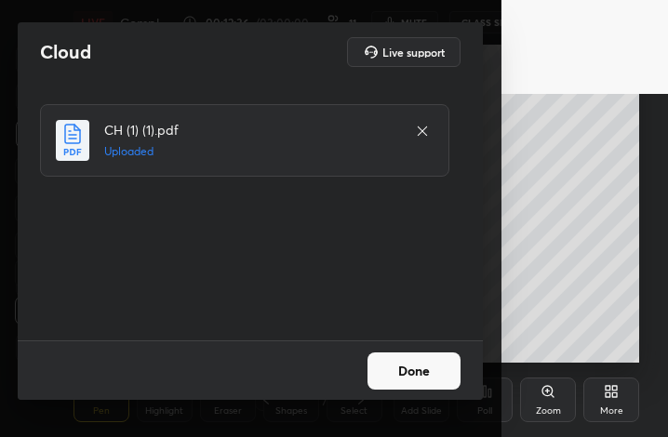
click at [423, 380] on button "Done" at bounding box center [413, 371] width 93 height 37
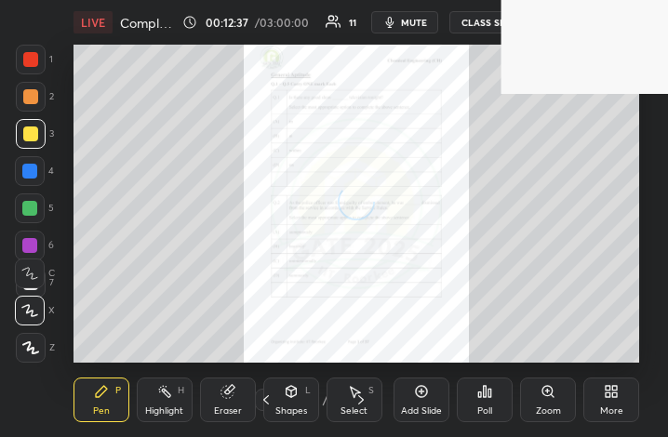
click at [606, 395] on icon at bounding box center [607, 395] width 5 height 5
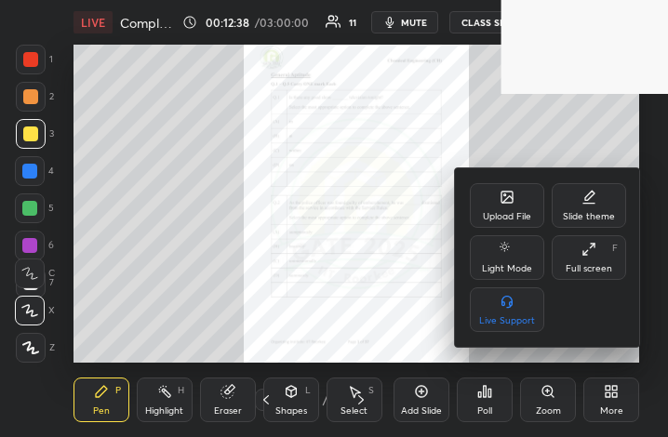
click at [587, 258] on div "Full screen F" at bounding box center [589, 257] width 74 height 45
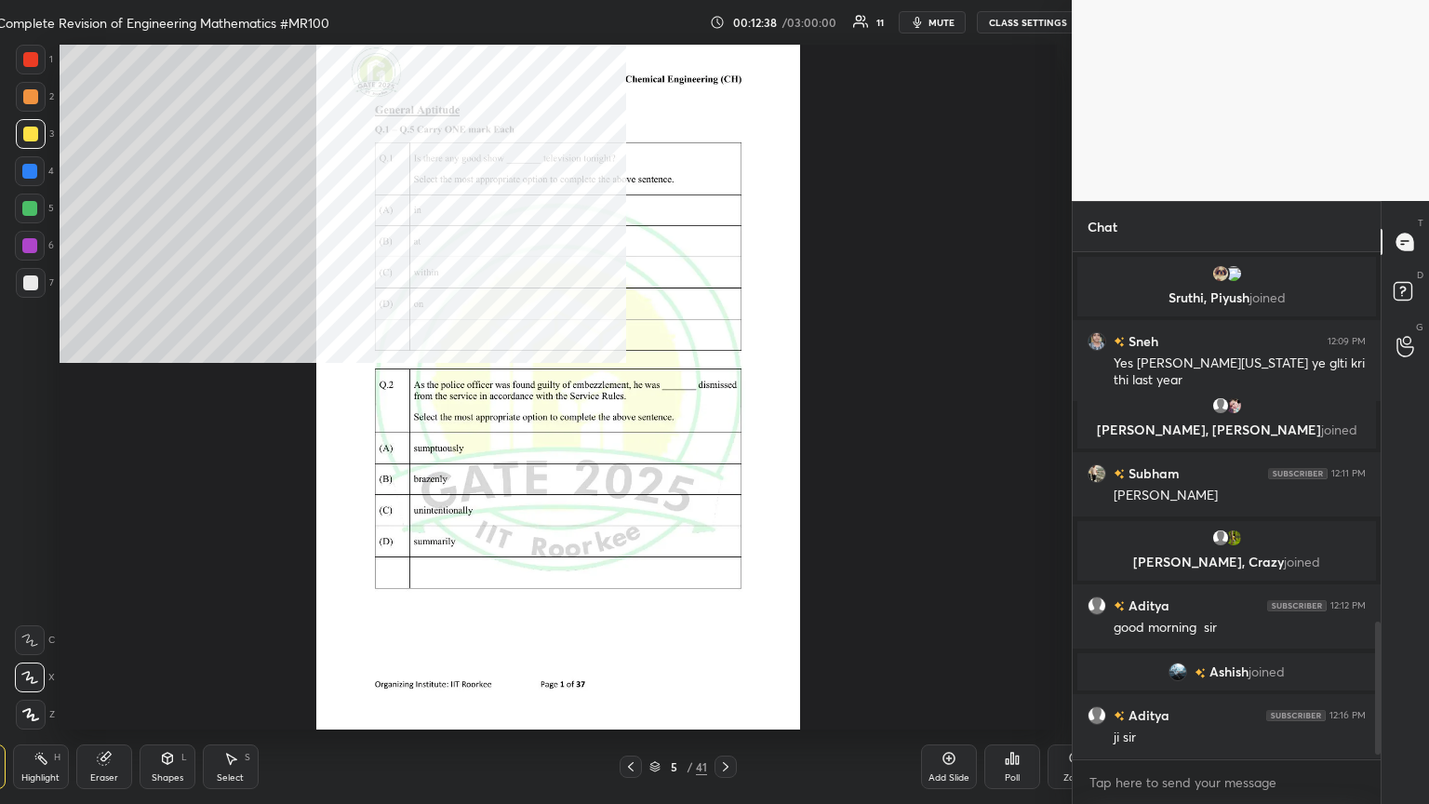
type textarea "x"
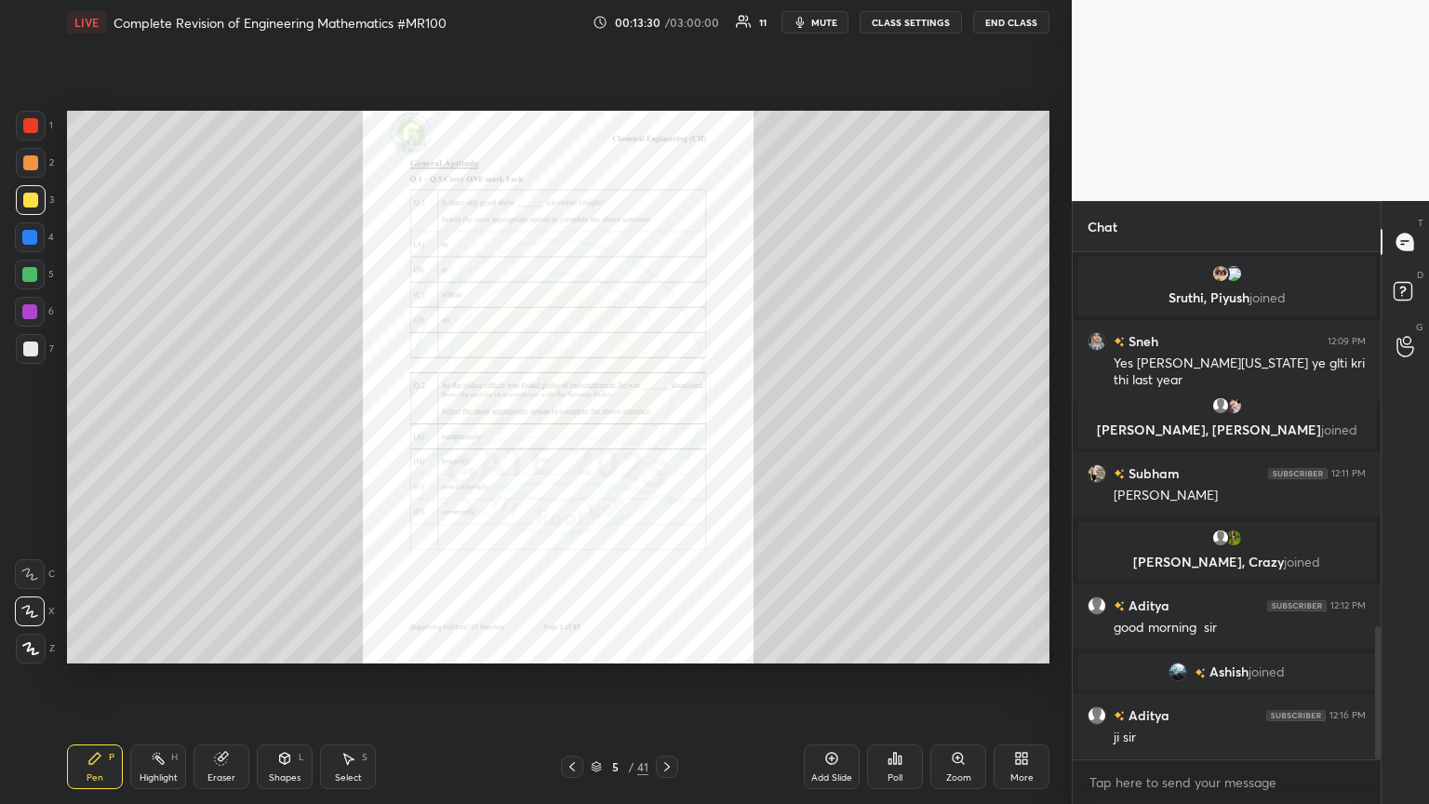
click at [667, 436] on div "Zoom" at bounding box center [958, 777] width 25 height 9
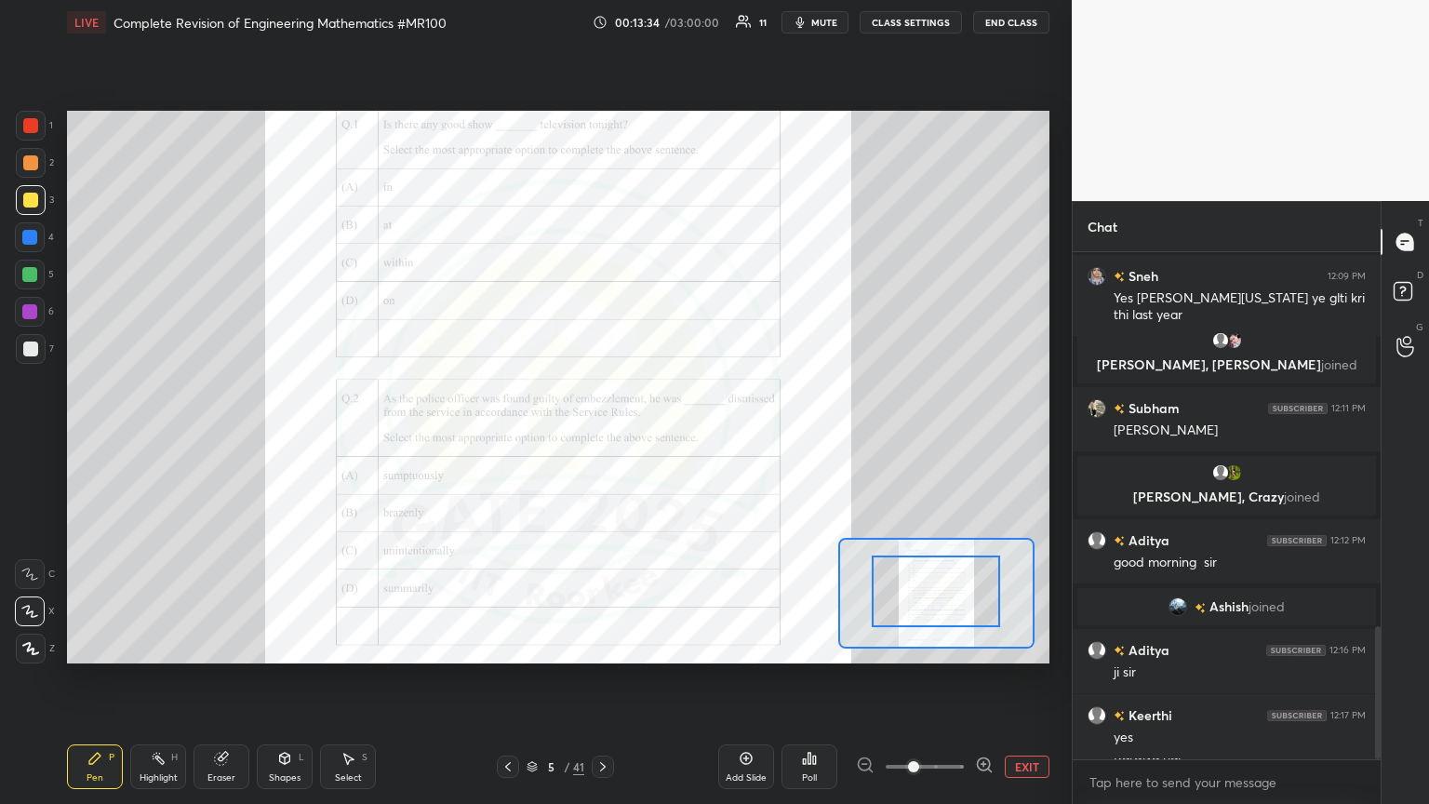
drag, startPoint x: 968, startPoint y: 607, endPoint x: 951, endPoint y: 583, distance: 30.0
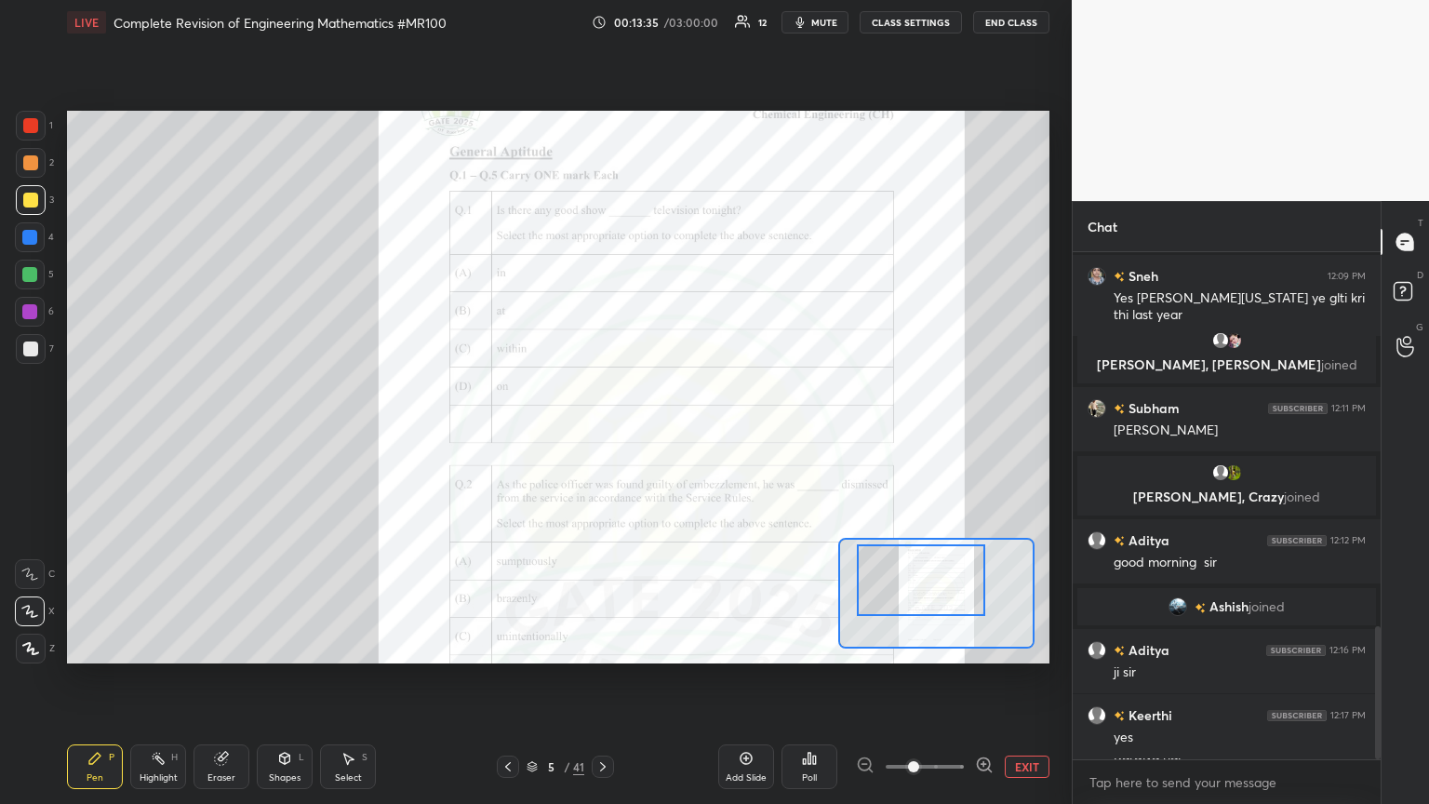
drag, startPoint x: 955, startPoint y: 601, endPoint x: 940, endPoint y: 590, distance: 18.6
click at [667, 436] on div at bounding box center [921, 580] width 128 height 72
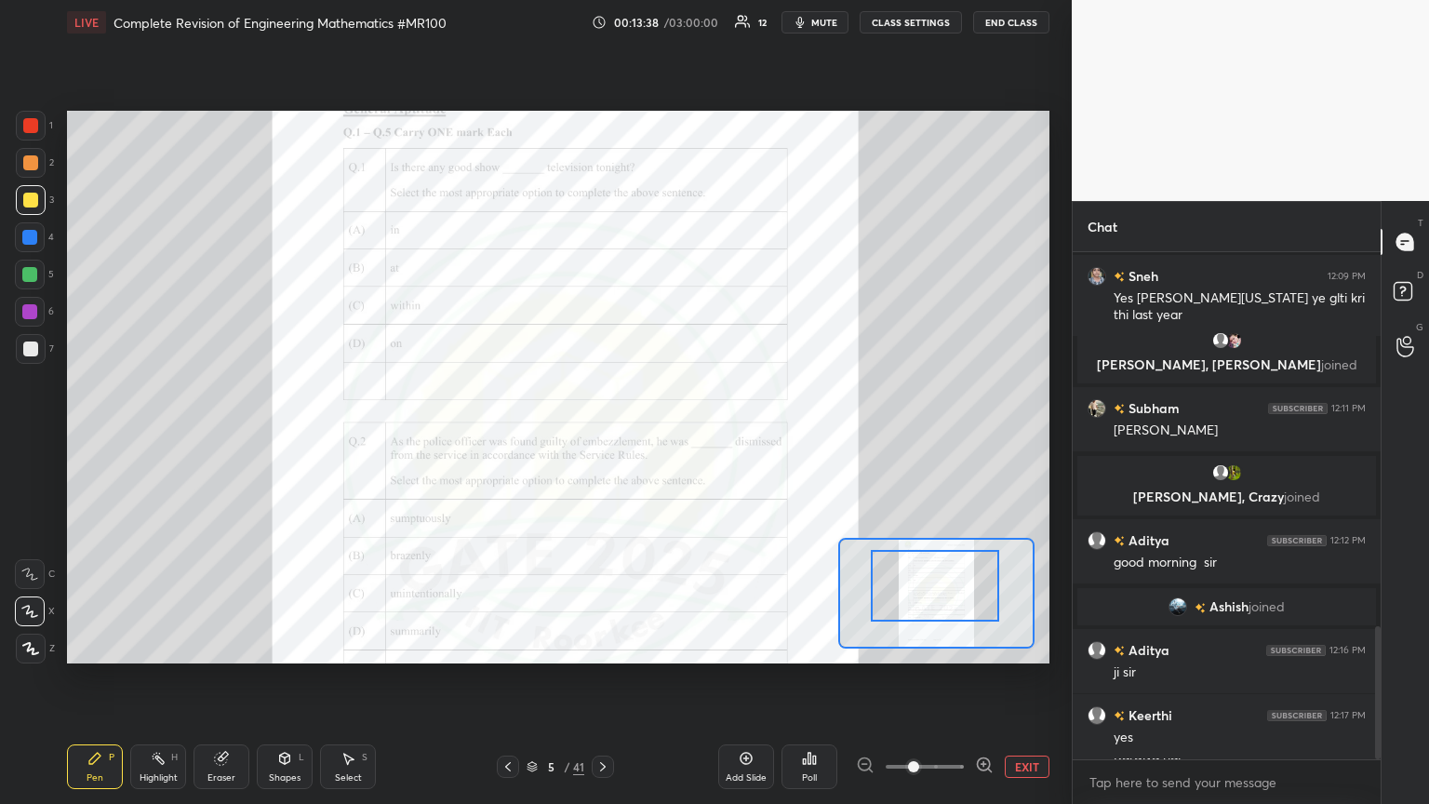
drag, startPoint x: 938, startPoint y: 602, endPoint x: 952, endPoint y: 607, distance: 15.0
click at [667, 436] on div at bounding box center [935, 586] width 128 height 72
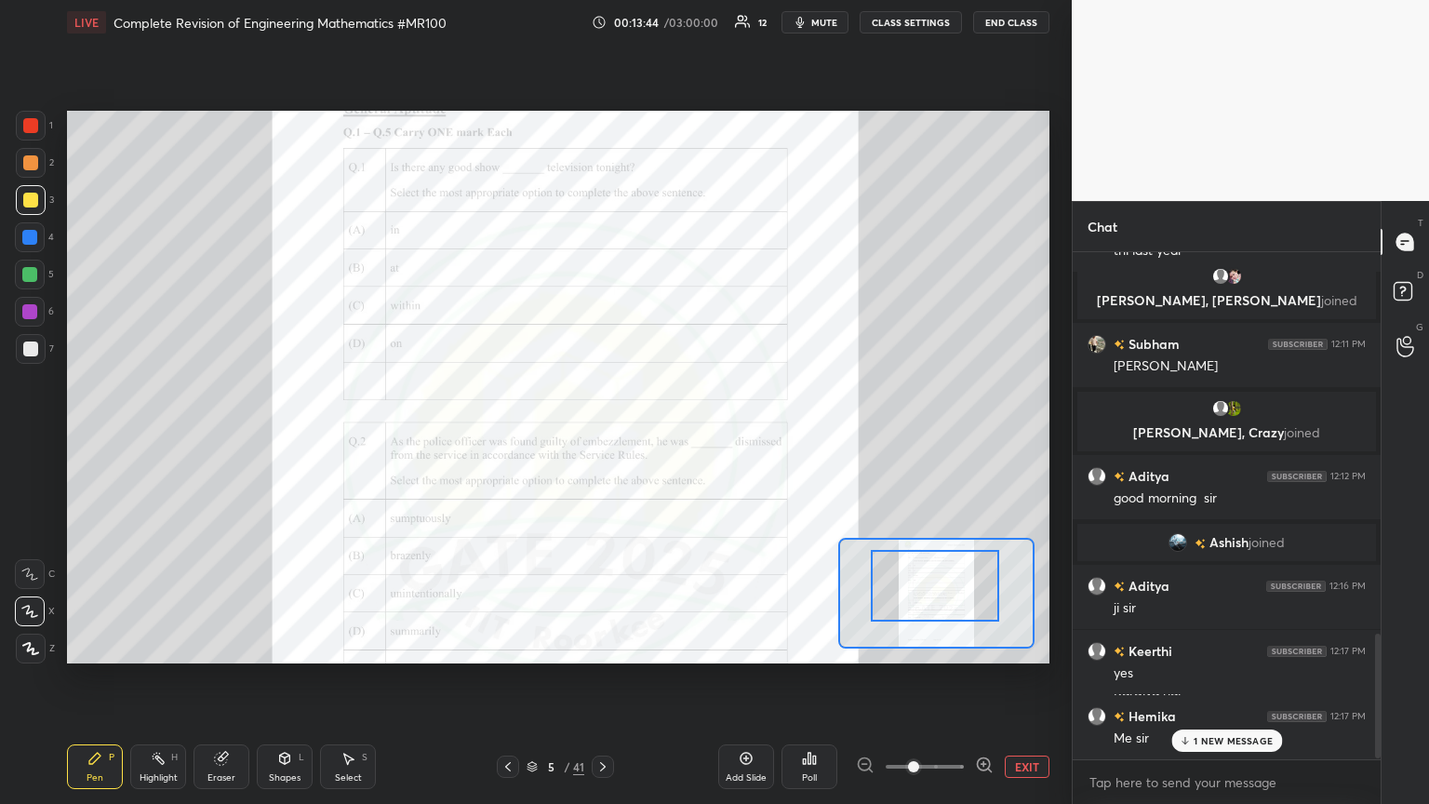
scroll to position [1567, 0]
click at [601, 436] on icon at bounding box center [602, 766] width 15 height 15
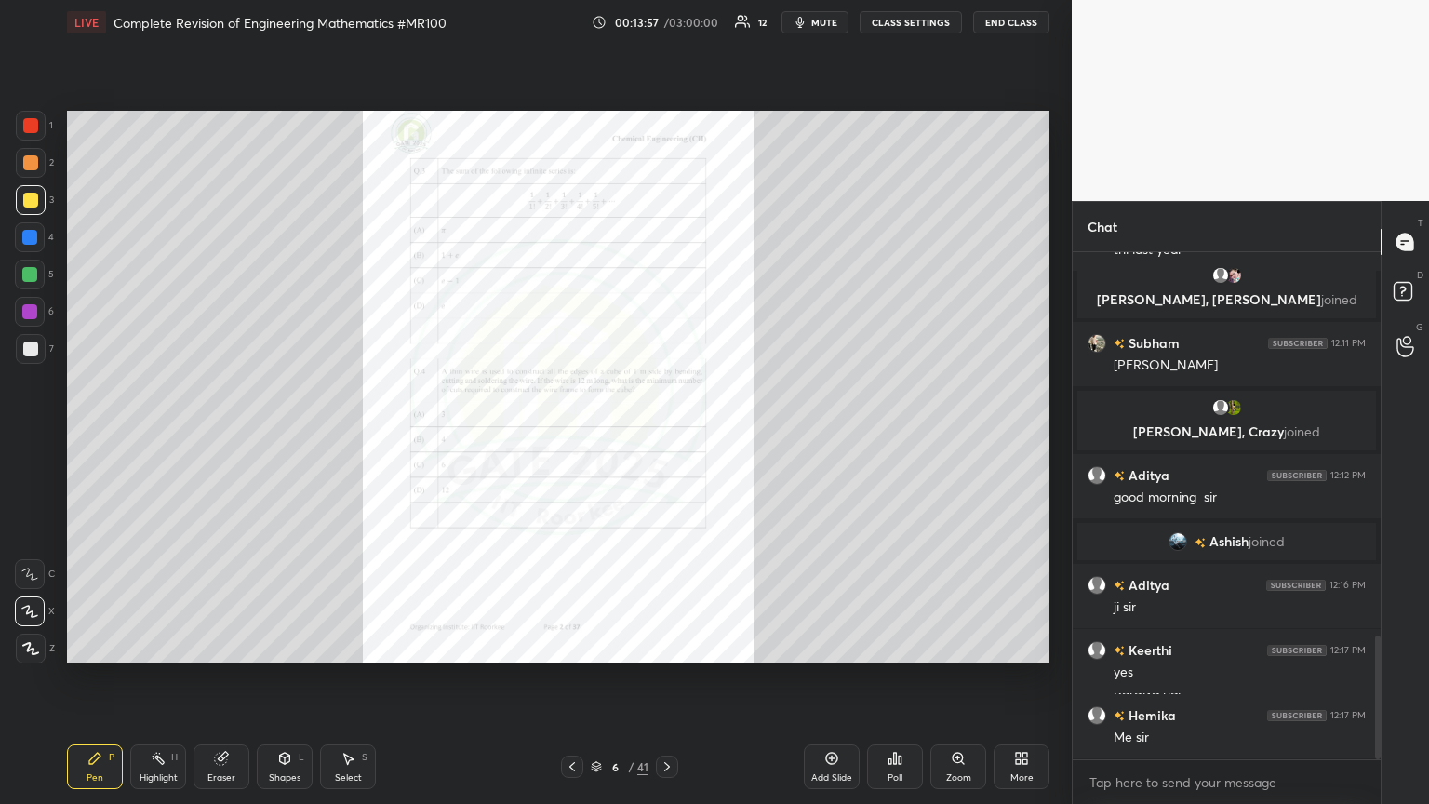
click at [571, 436] on icon at bounding box center [572, 766] width 15 height 15
click at [667, 436] on icon at bounding box center [667, 766] width 6 height 9
click at [667, 436] on div "Zoom" at bounding box center [958, 777] width 25 height 9
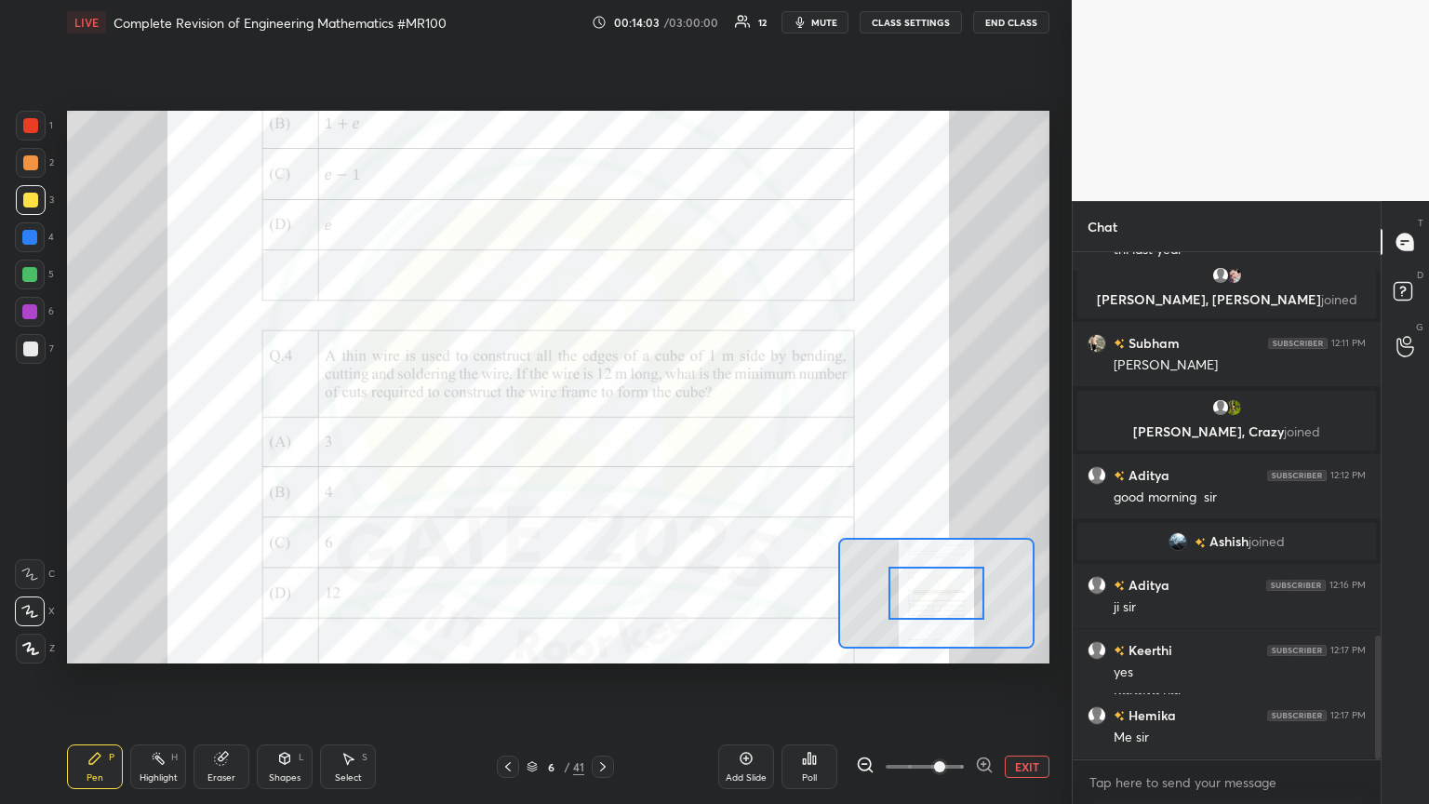
click at [667, 436] on span at bounding box center [939, 766] width 11 height 11
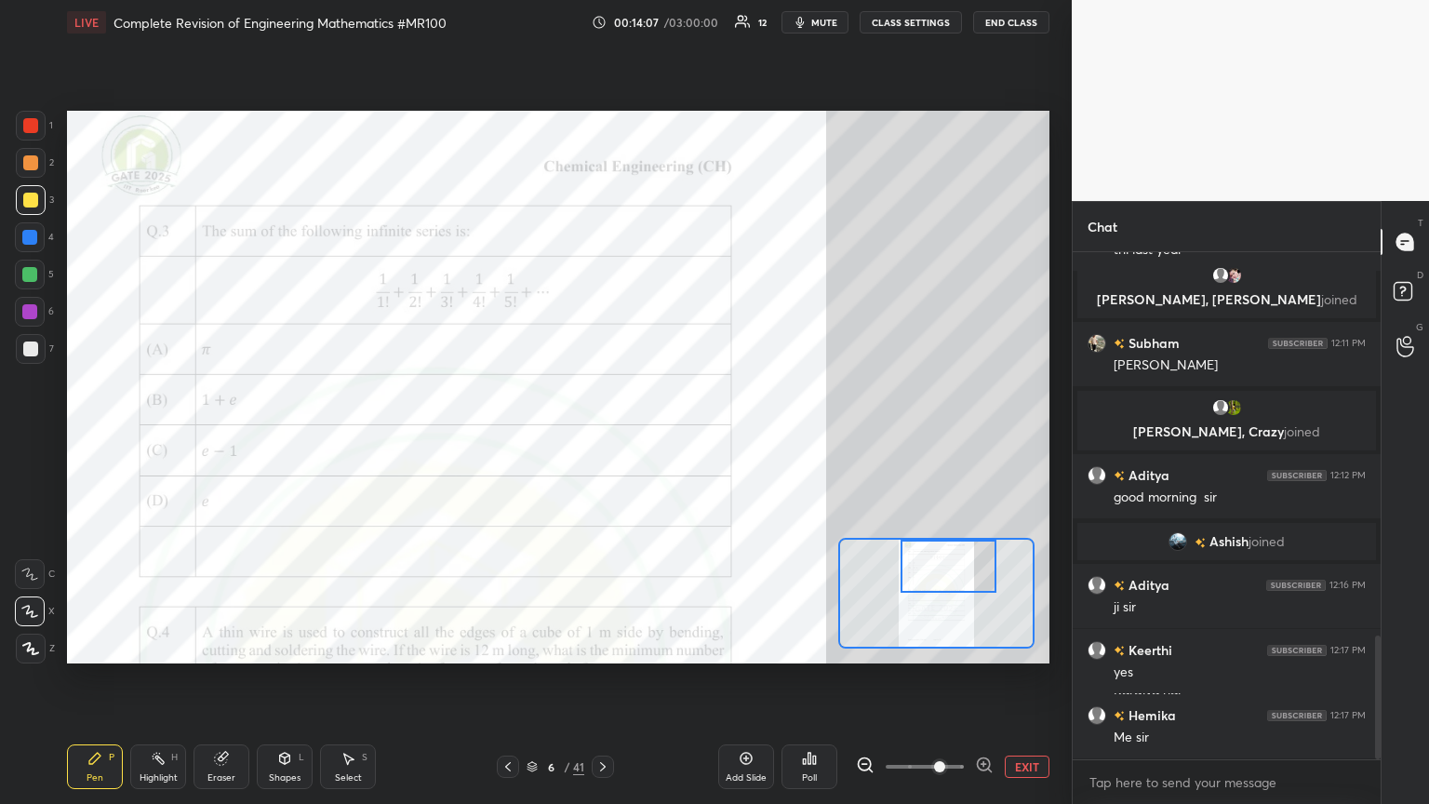
drag, startPoint x: 951, startPoint y: 606, endPoint x: 964, endPoint y: 576, distance: 33.0
click at [667, 436] on div at bounding box center [948, 565] width 97 height 53
click at [277, 436] on div "Shapes L" at bounding box center [285, 766] width 56 height 45
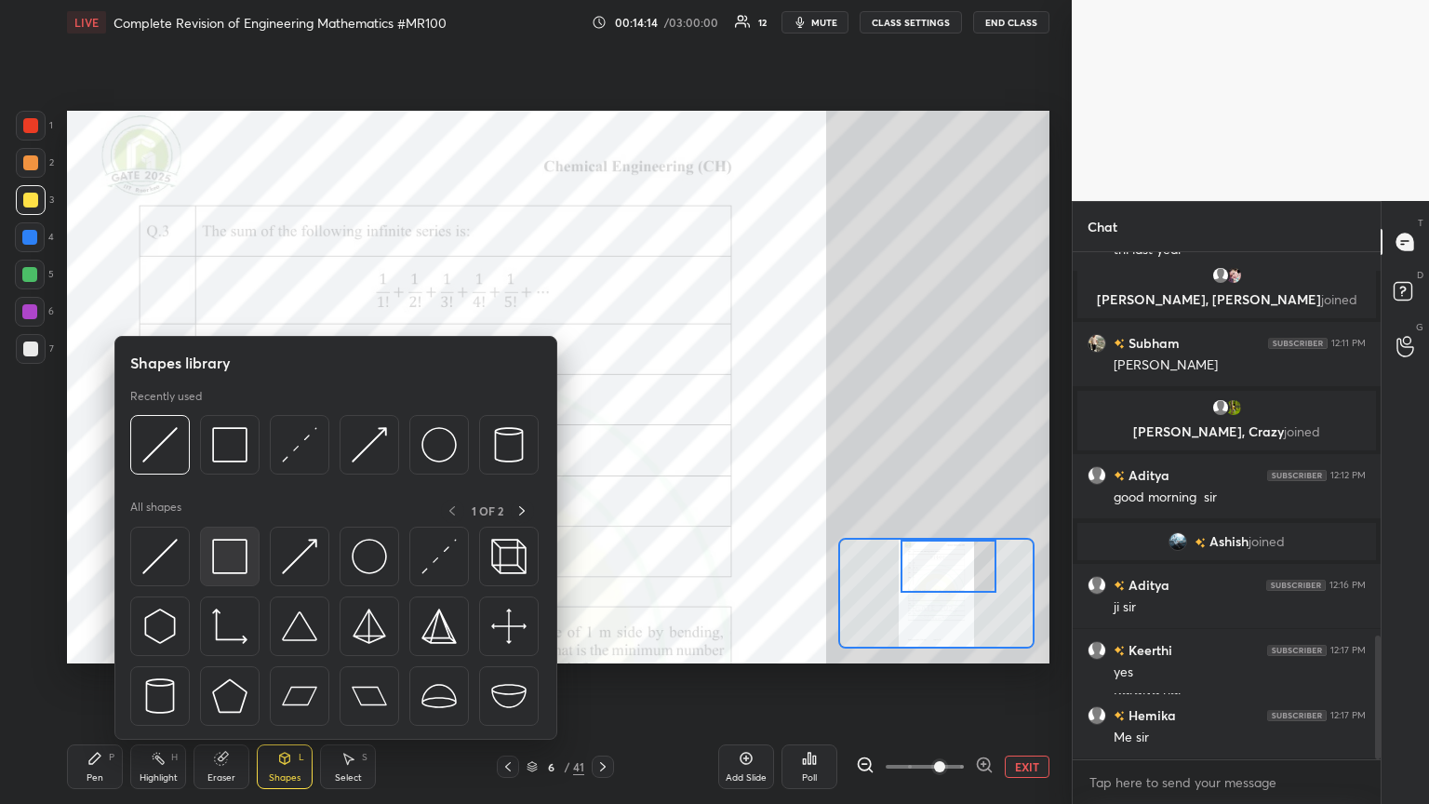
click at [230, 436] on img at bounding box center [229, 556] width 35 height 35
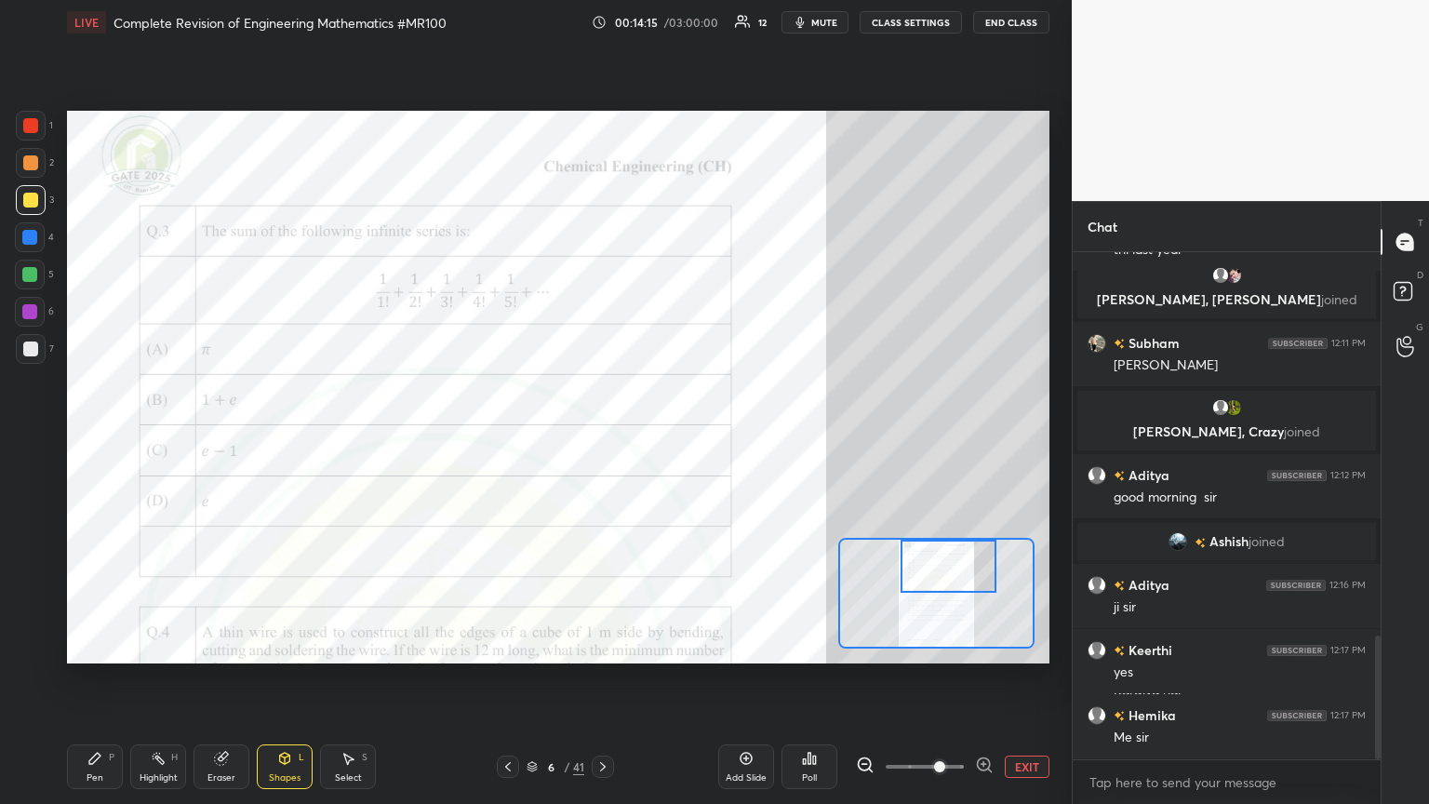
scroll to position [1632, 0]
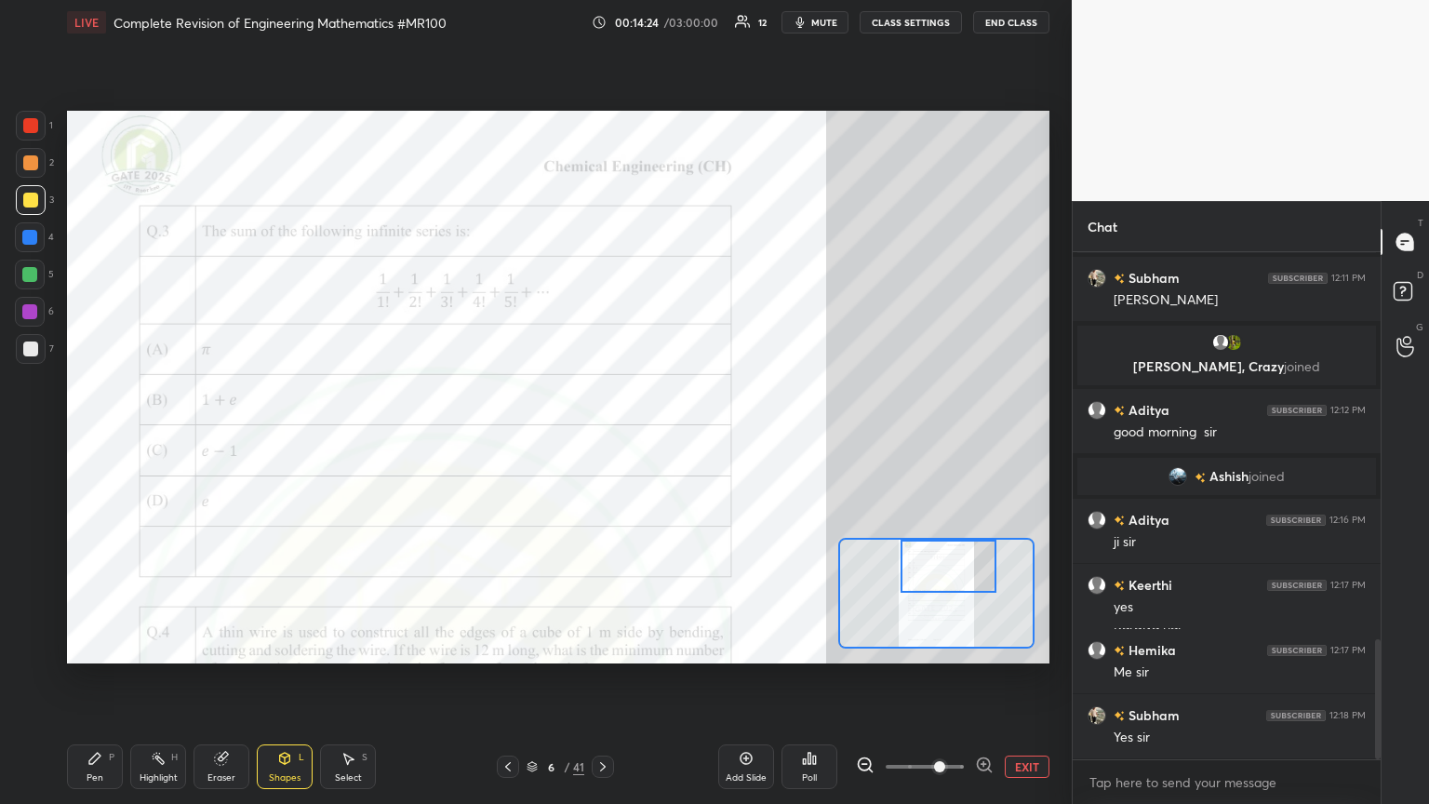
click at [667, 436] on div "Poll" at bounding box center [809, 766] width 56 height 45
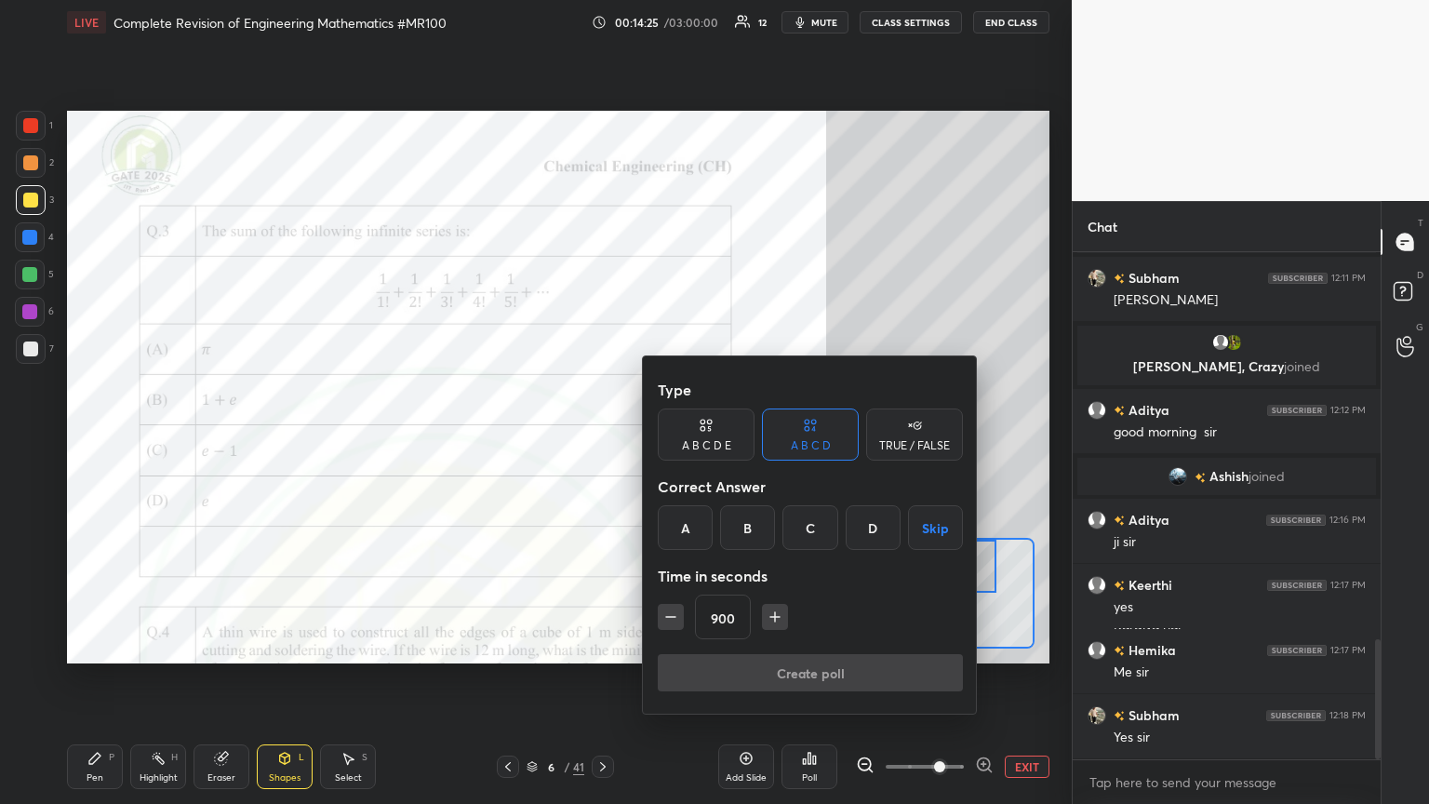
click at [667, 436] on icon "button" at bounding box center [670, 616] width 19 height 19
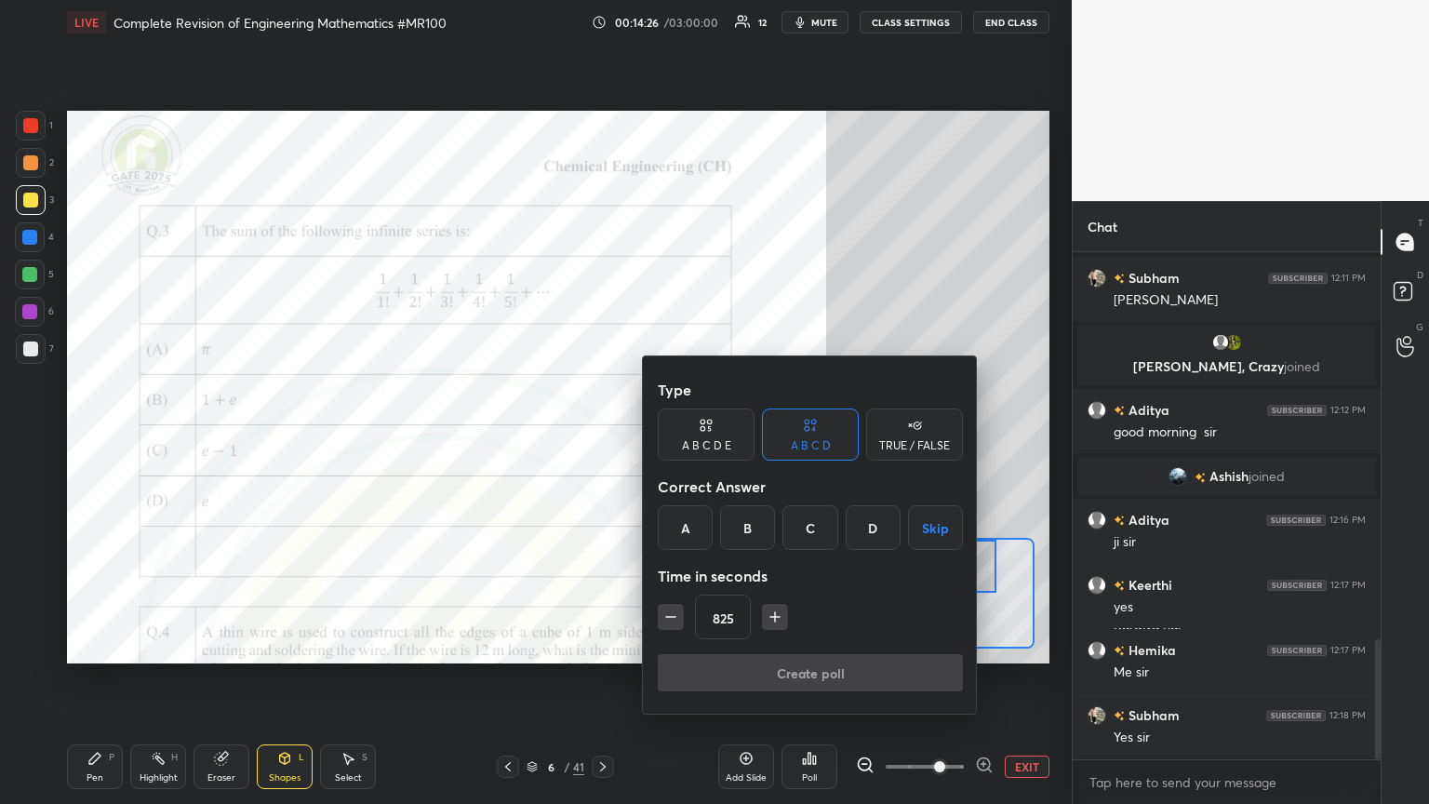
click at [667, 436] on icon "button" at bounding box center [670, 616] width 19 height 19
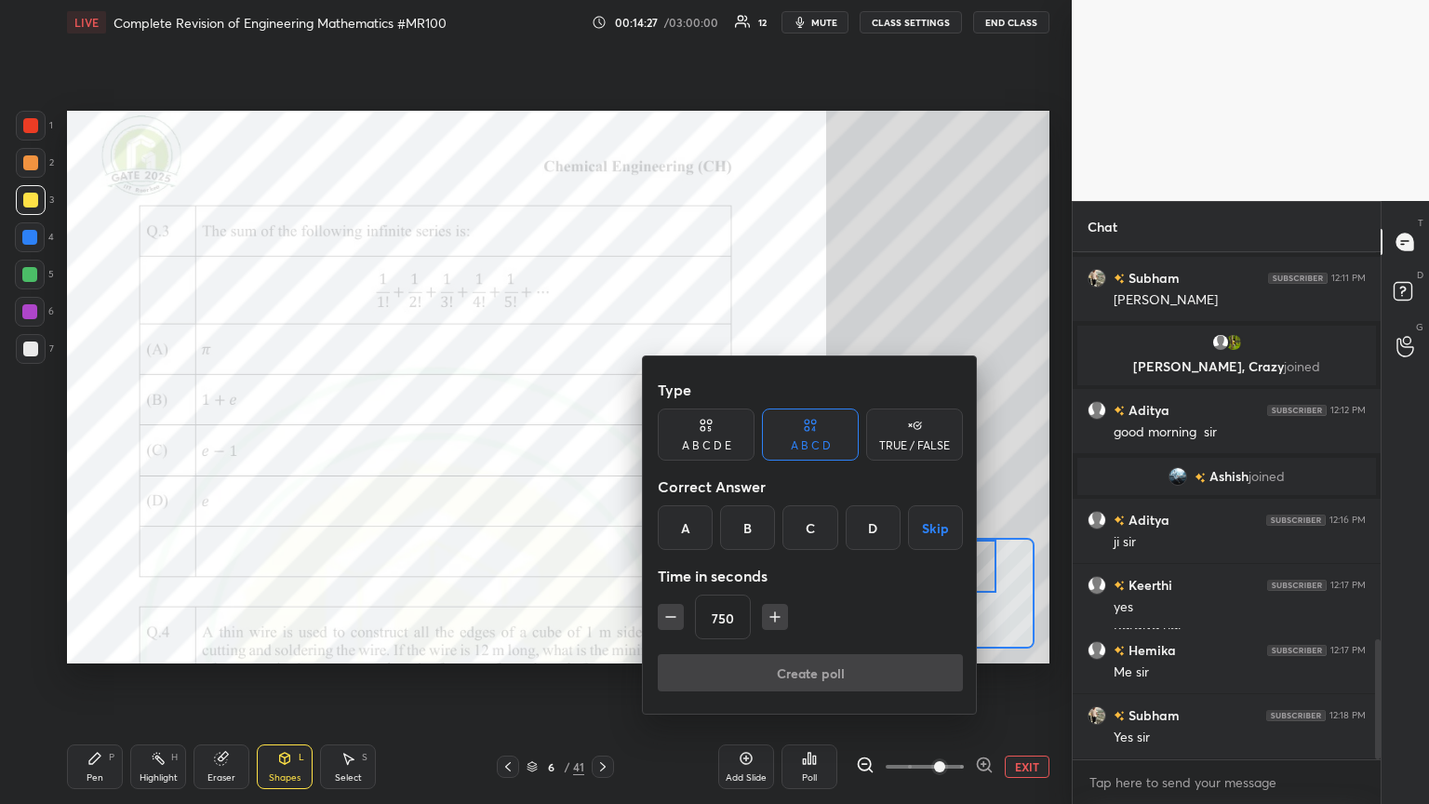
click at [667, 436] on icon "button" at bounding box center [670, 616] width 19 height 19
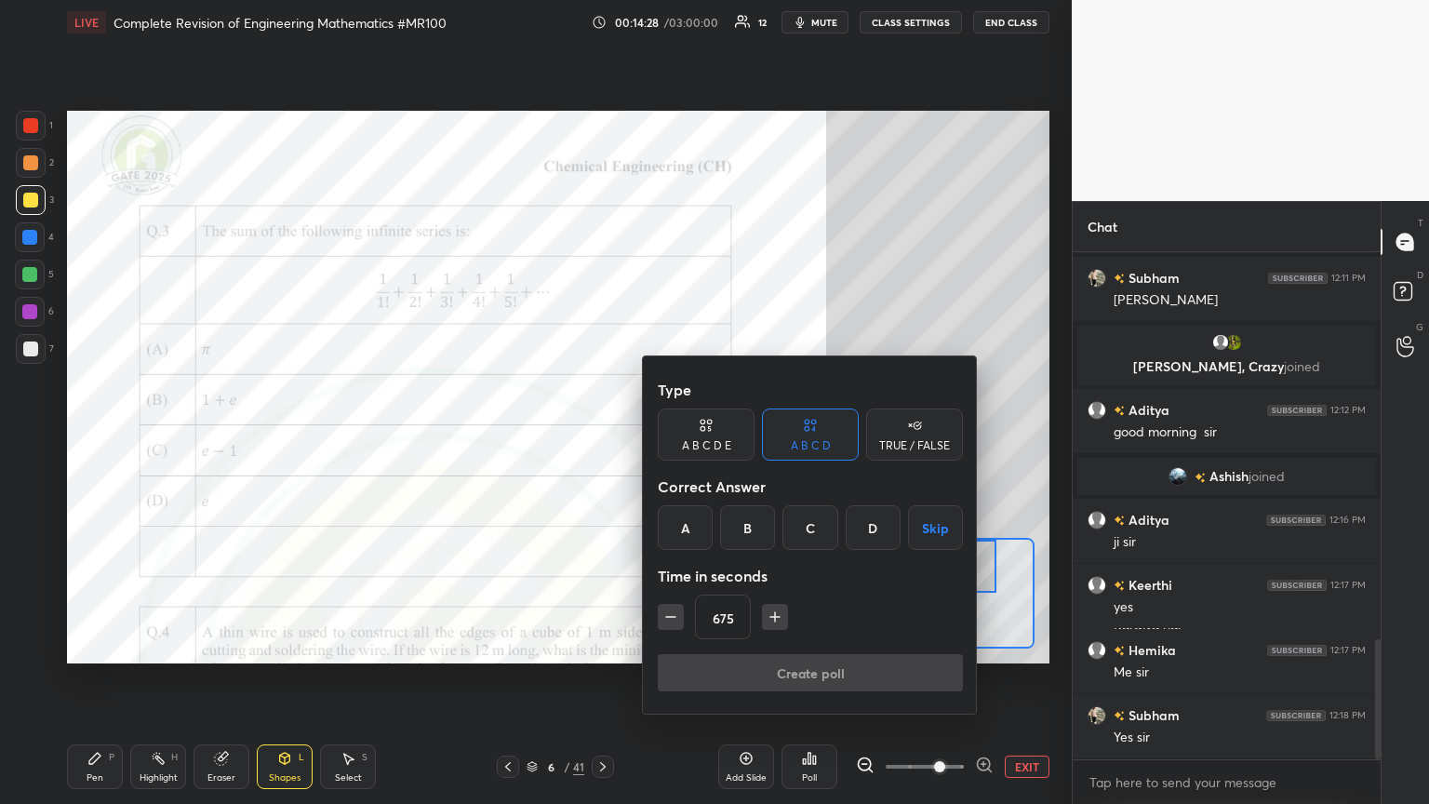
click at [667, 436] on icon "button" at bounding box center [670, 616] width 19 height 19
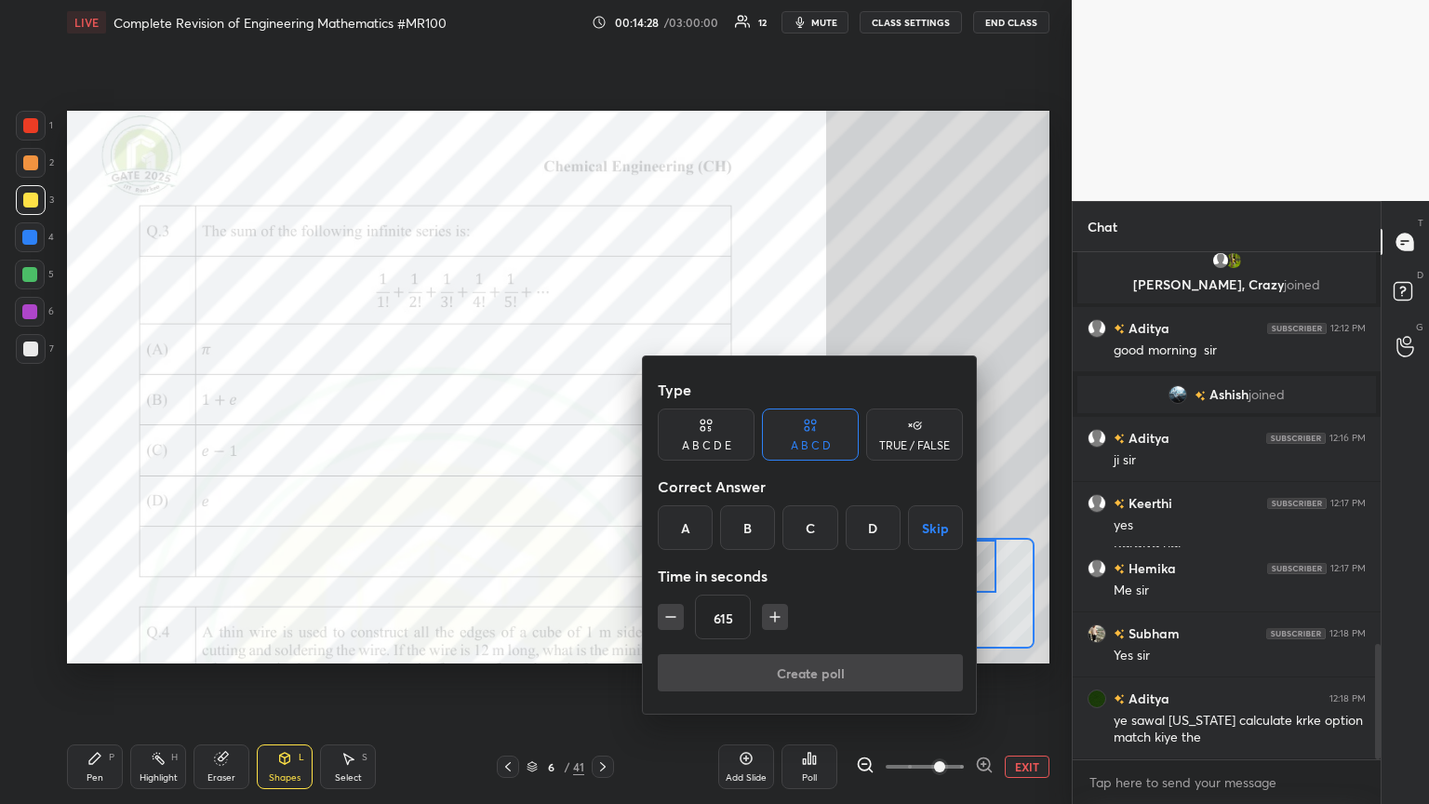
click at [667, 436] on icon "button" at bounding box center [670, 616] width 19 height 19
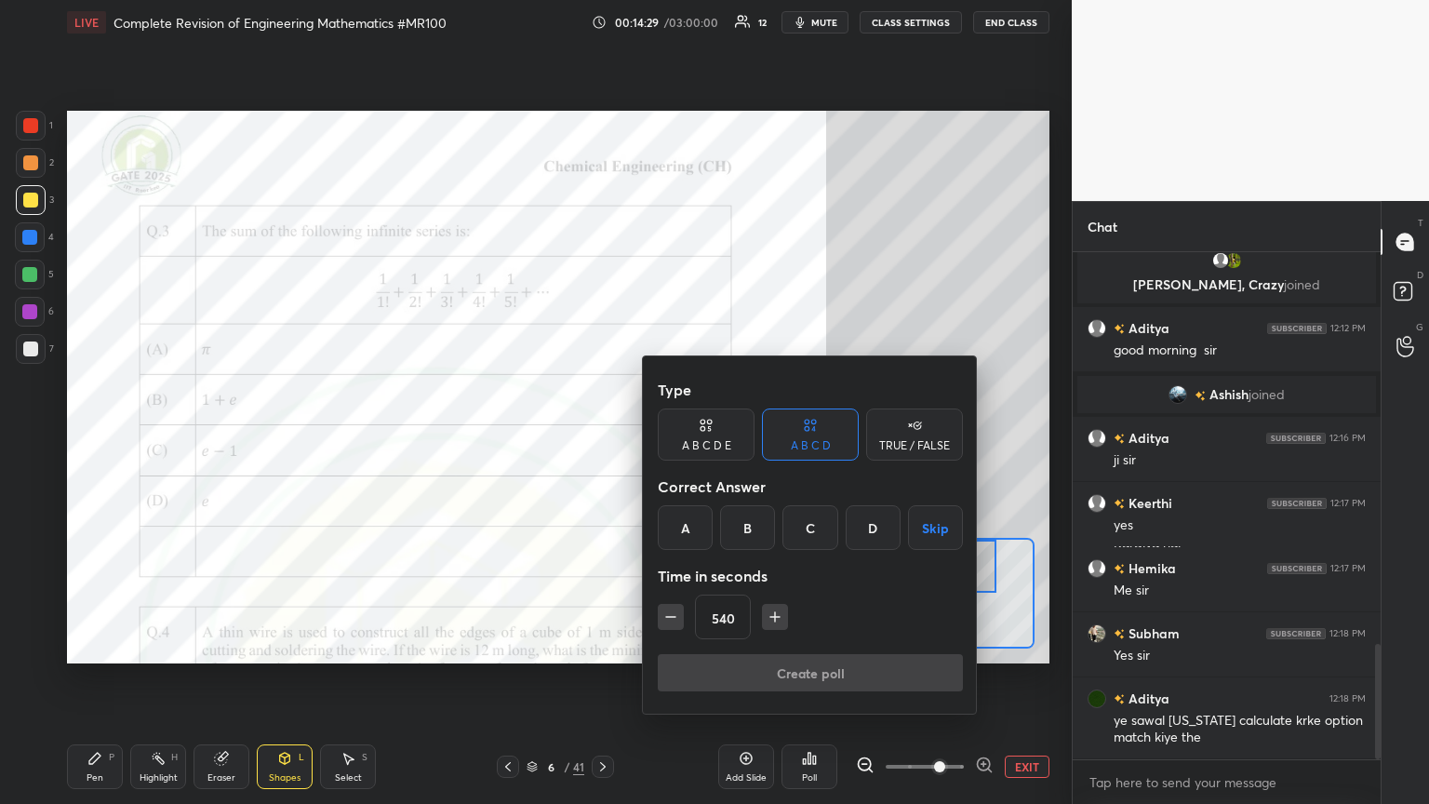
click at [667, 436] on icon "button" at bounding box center [670, 616] width 19 height 19
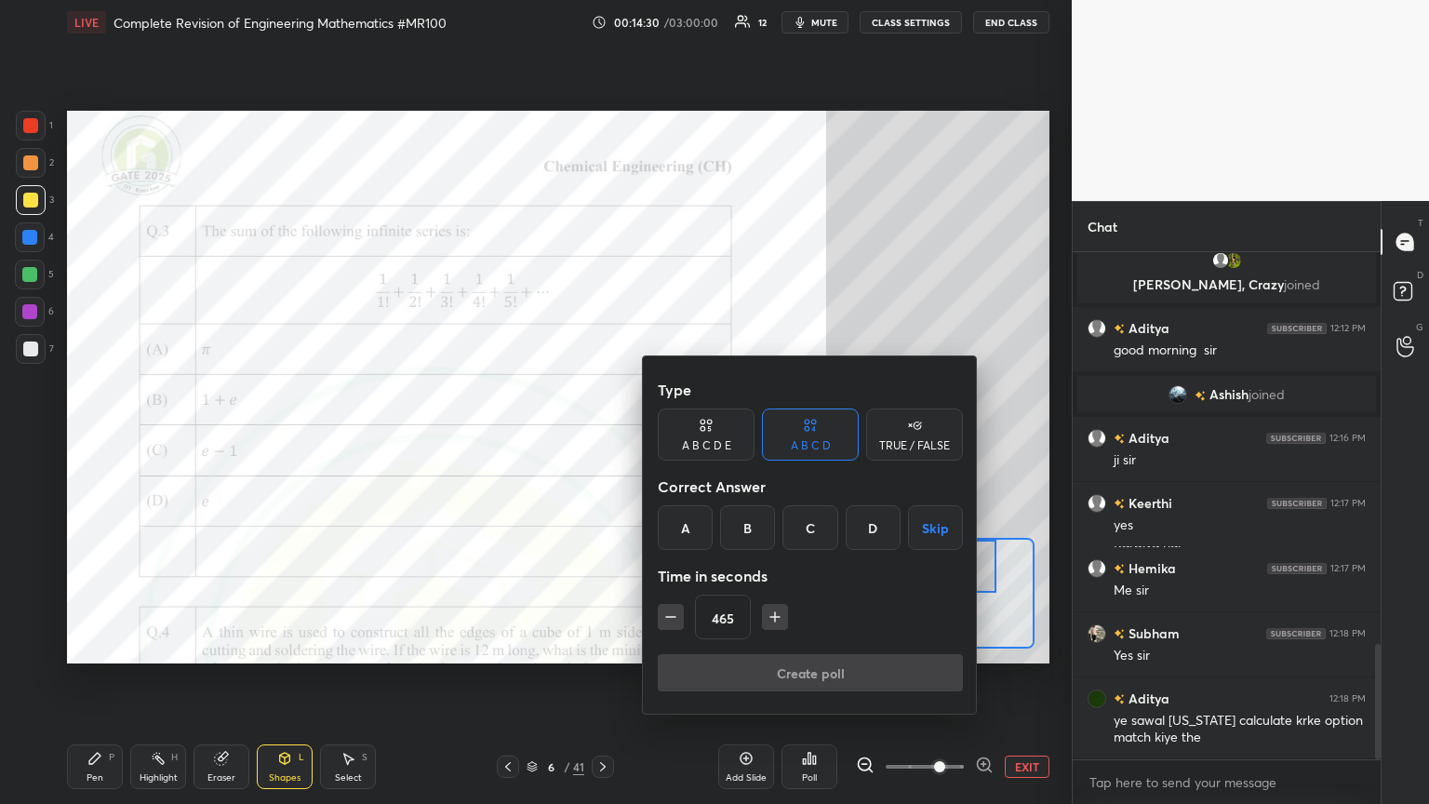
click at [667, 436] on icon "button" at bounding box center [670, 616] width 19 height 19
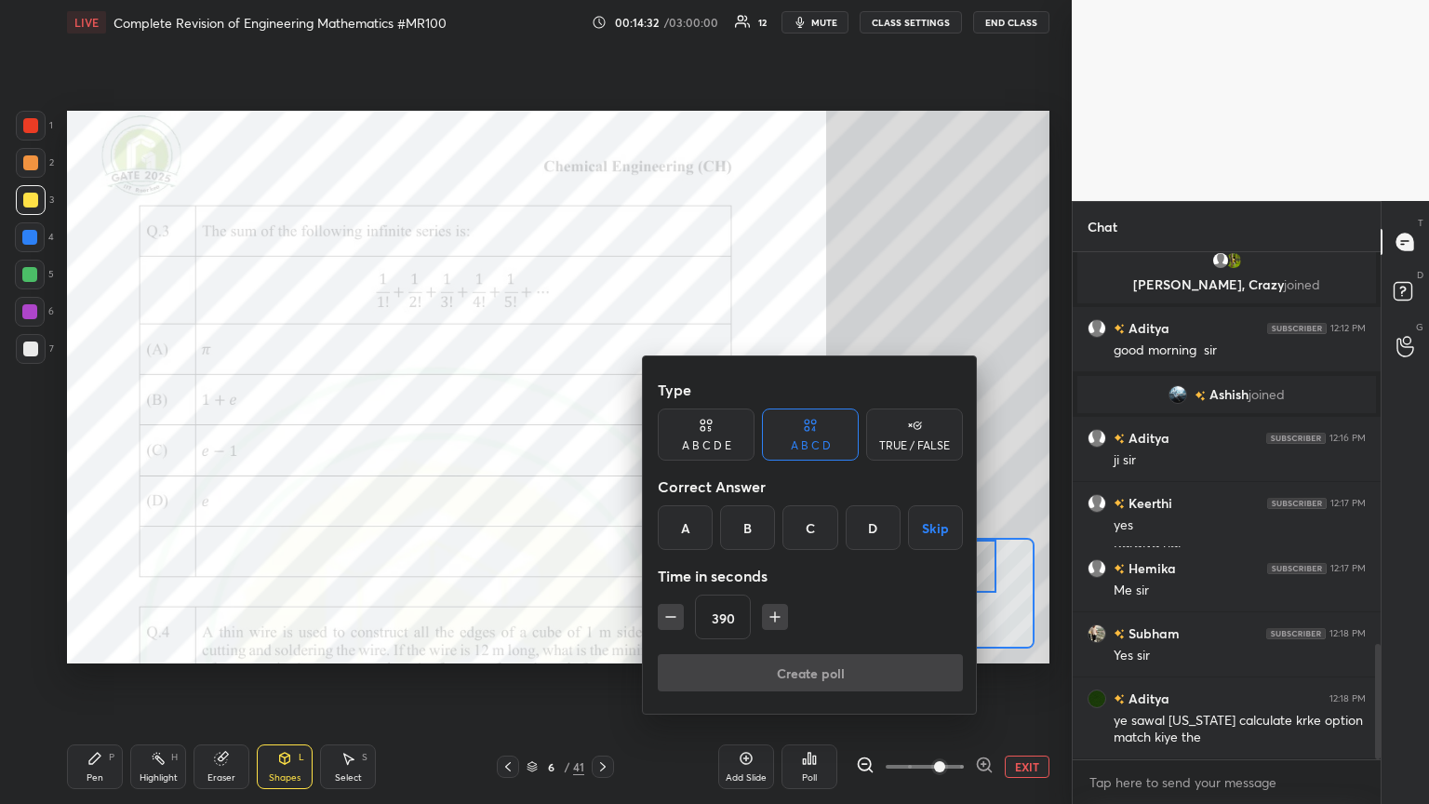
click at [667, 436] on icon "button" at bounding box center [670, 616] width 19 height 19
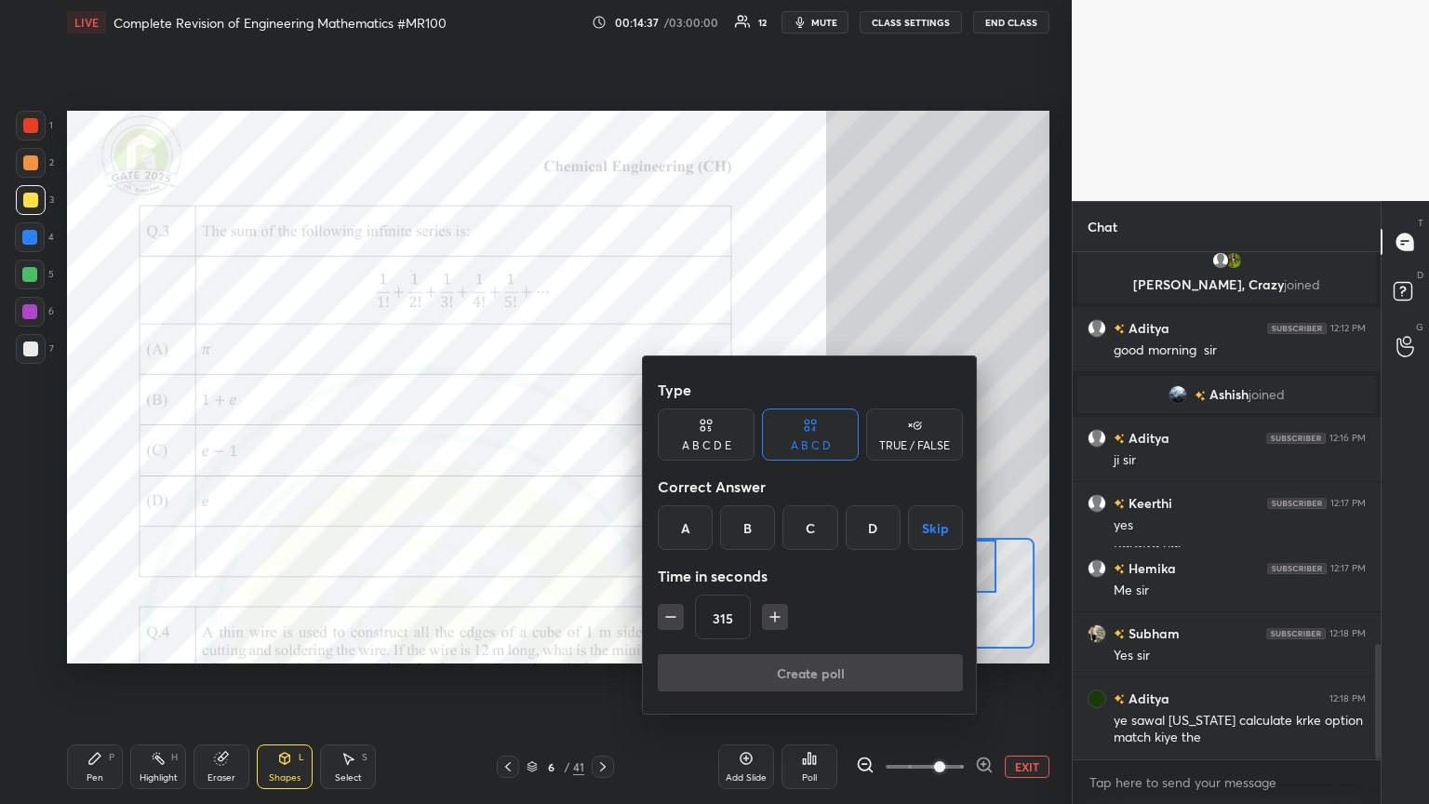
click at [667, 436] on icon "button" at bounding box center [670, 616] width 19 height 19
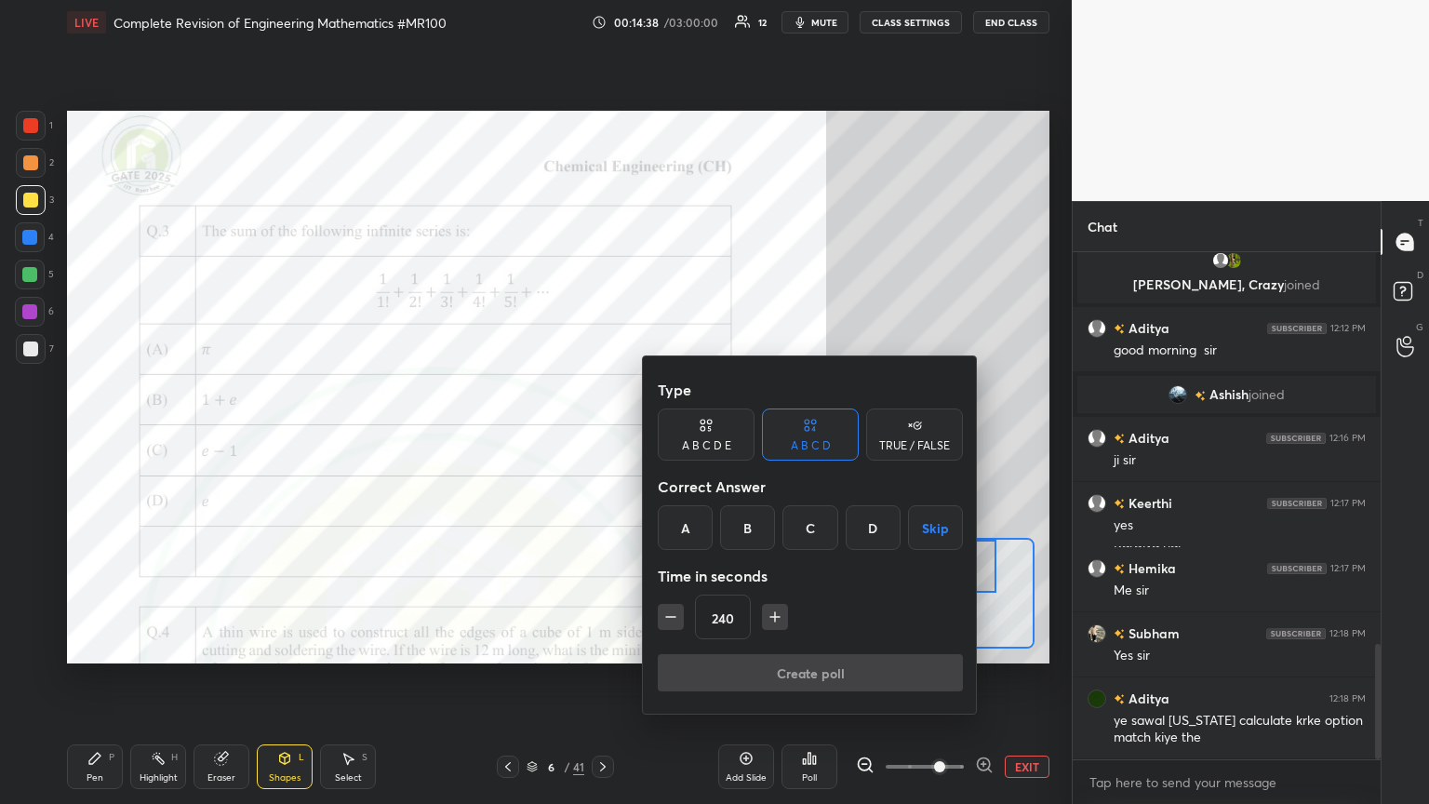
click at [667, 436] on icon "button" at bounding box center [670, 616] width 19 height 19
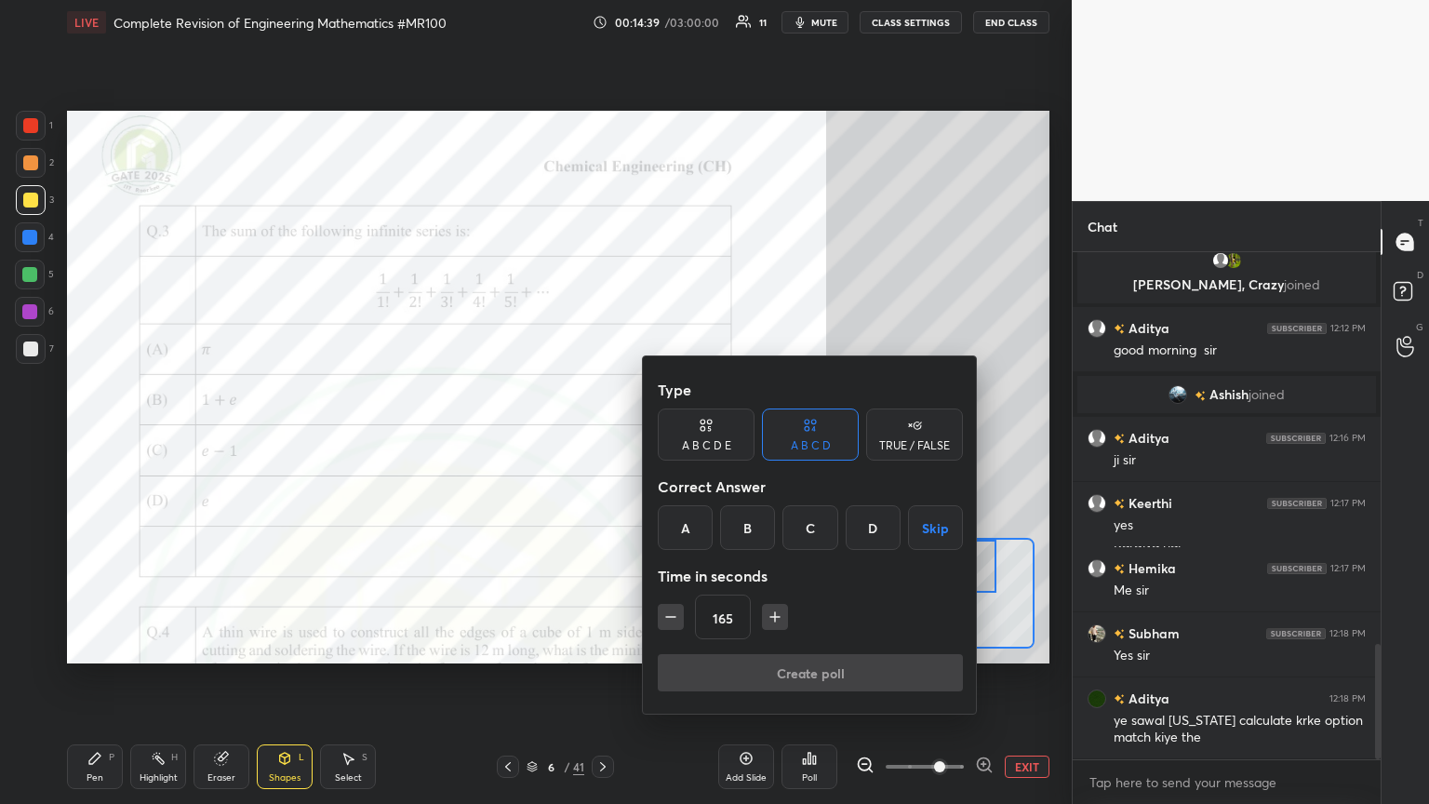
click at [667, 436] on icon "button" at bounding box center [670, 616] width 19 height 19
click at [667, 436] on icon "button" at bounding box center [774, 616] width 19 height 19
type input "150"
click at [667, 436] on div "A" at bounding box center [685, 527] width 55 height 45
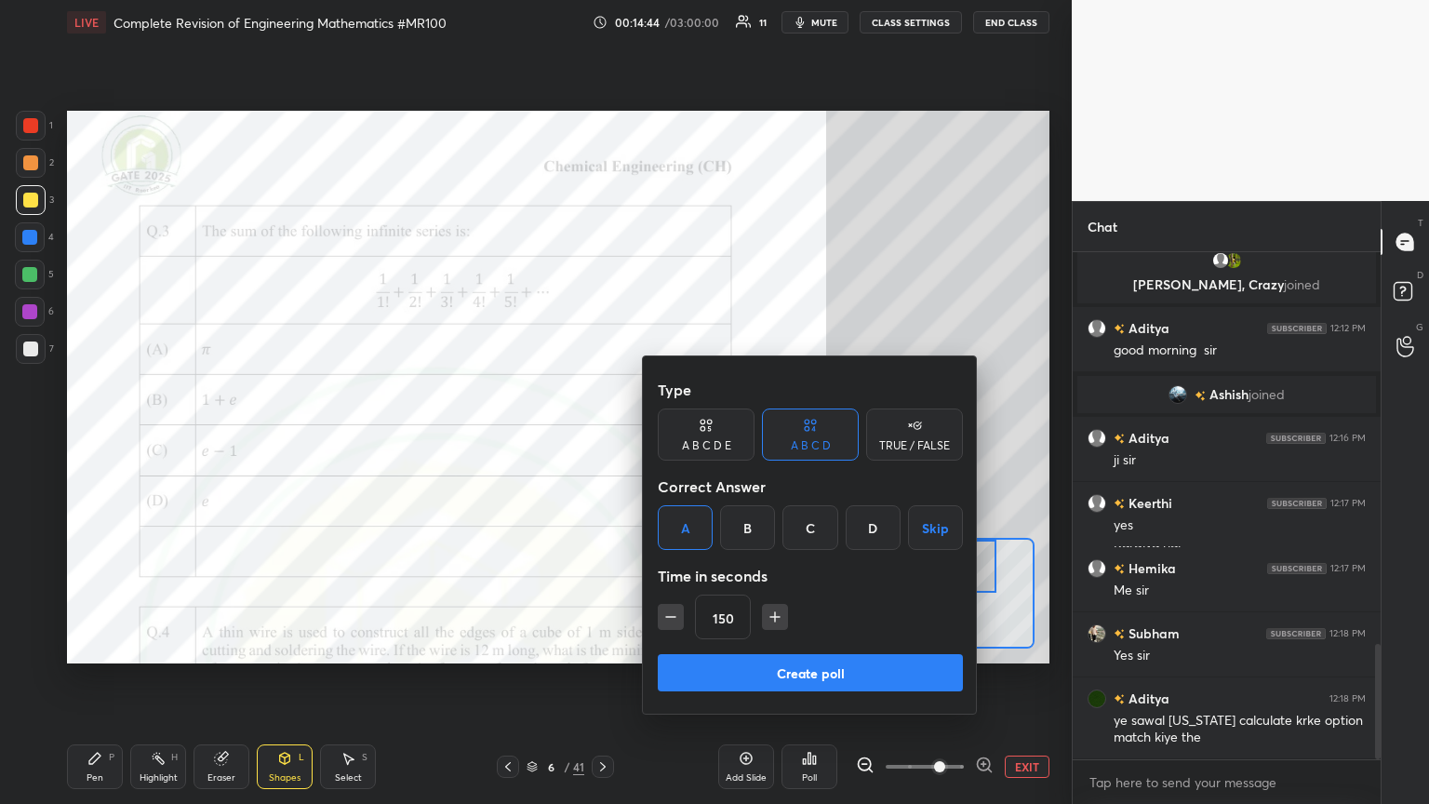
click at [667, 436] on button "Create poll" at bounding box center [810, 672] width 305 height 37
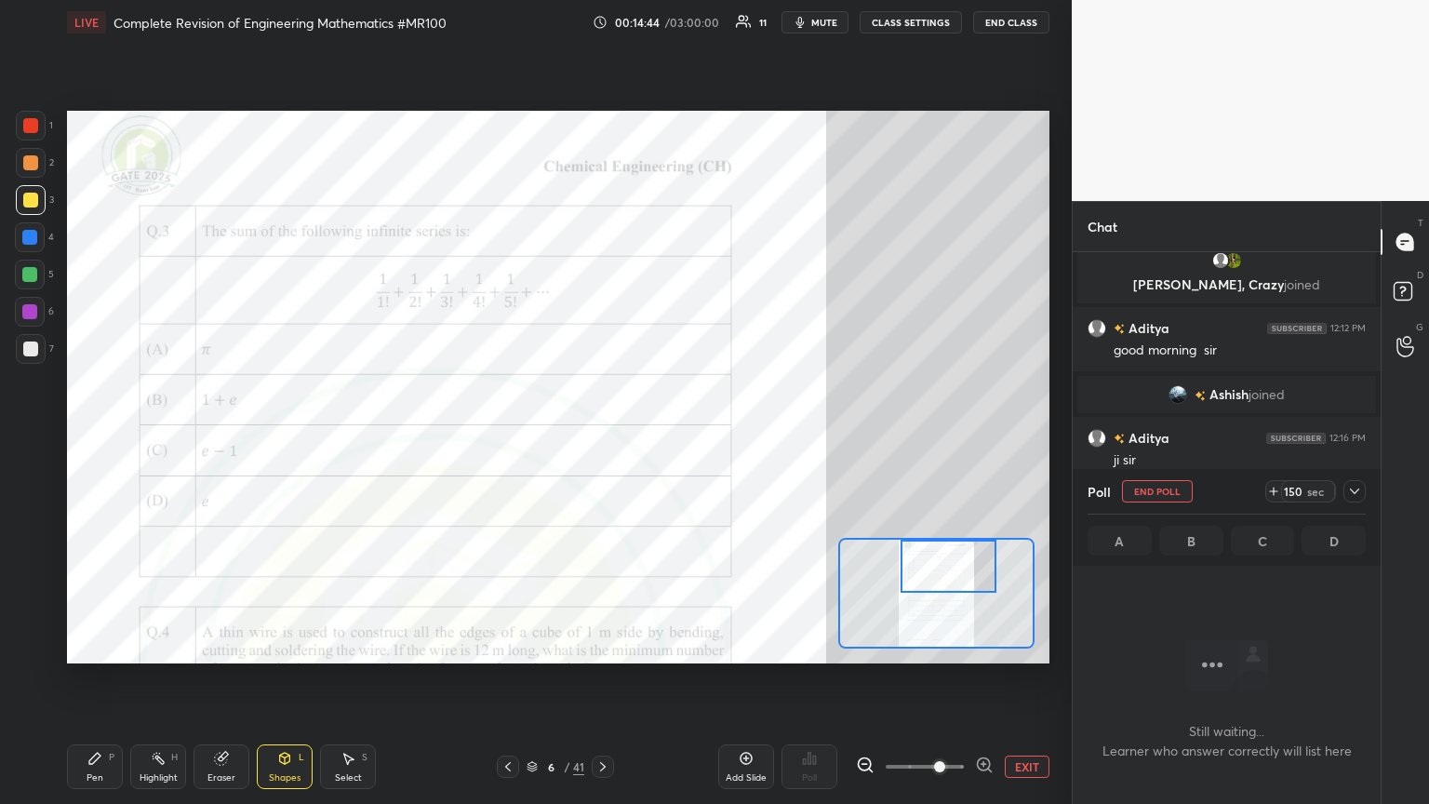
scroll to position [7, 6]
click at [667, 436] on icon at bounding box center [1354, 491] width 15 height 15
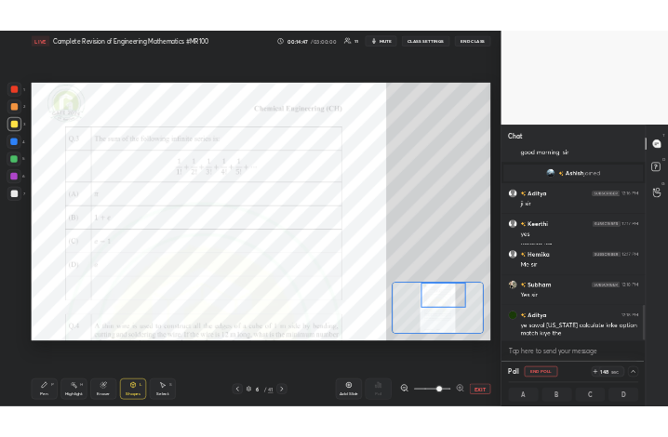
scroll to position [1811, 0]
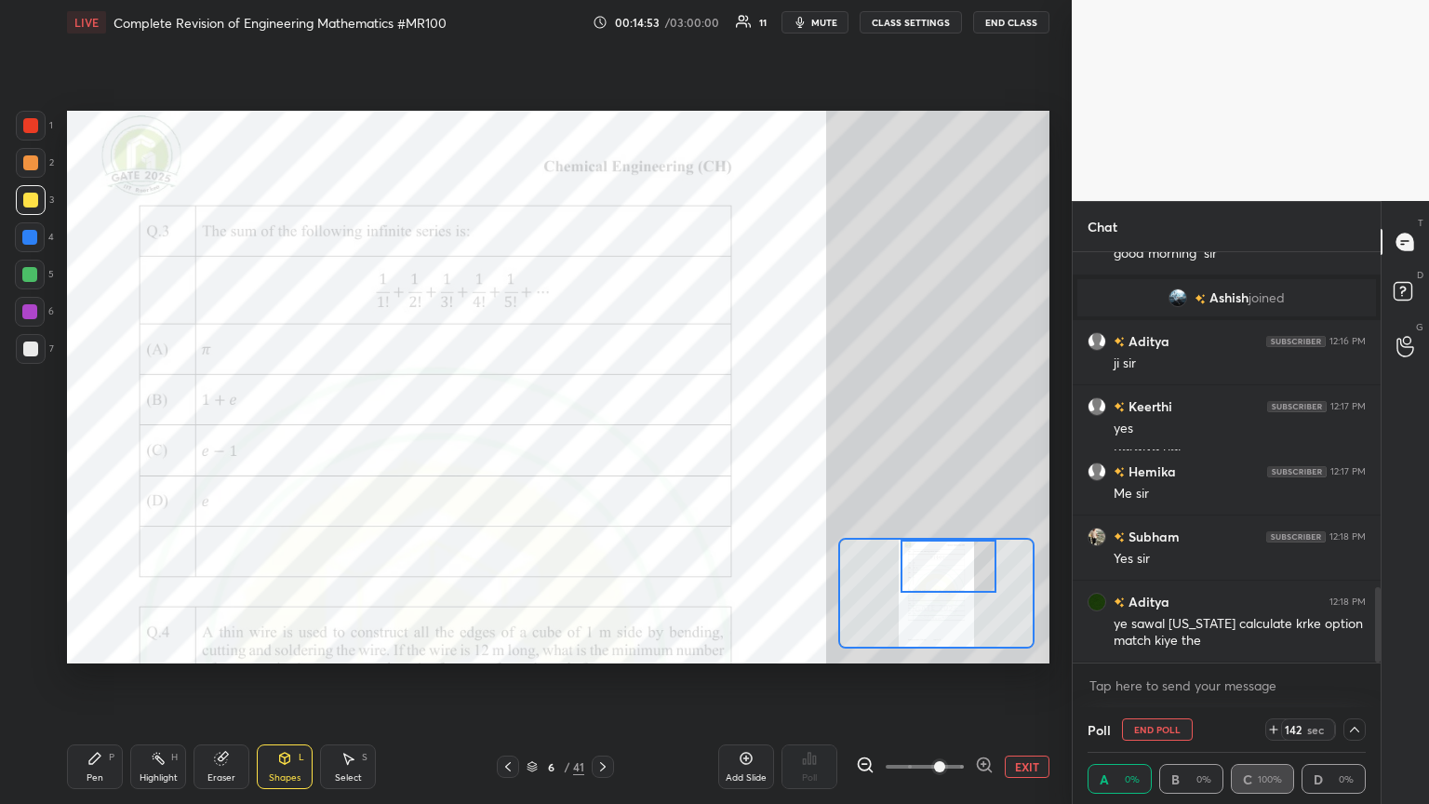
click at [27, 159] on div at bounding box center [30, 162] width 15 height 15
click at [32, 125] on div at bounding box center [30, 125] width 15 height 15
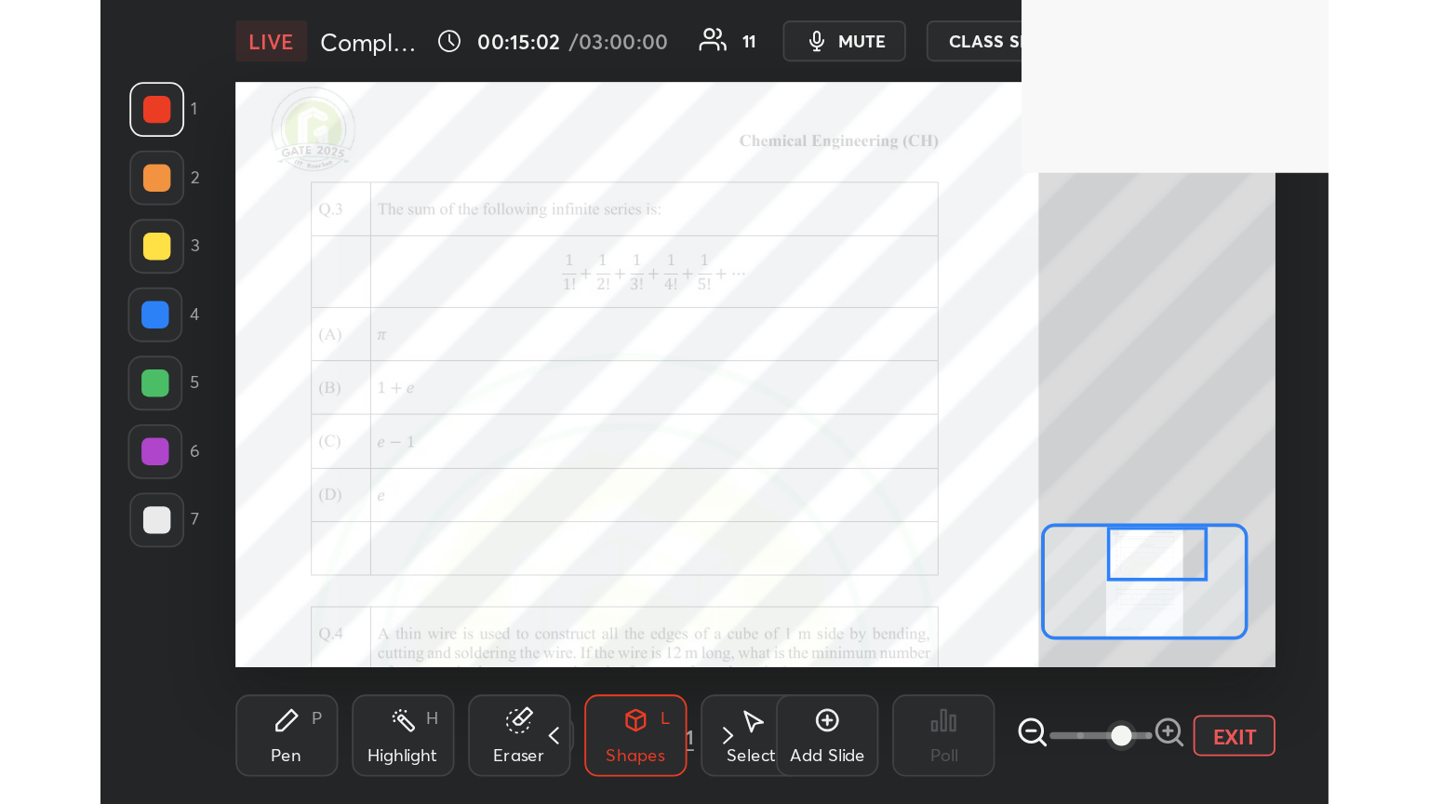
scroll to position [318, 592]
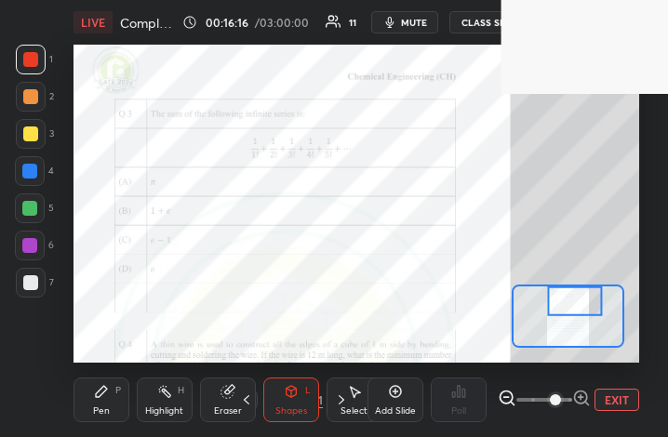
click at [616, 398] on button "EXIT" at bounding box center [616, 400] width 45 height 22
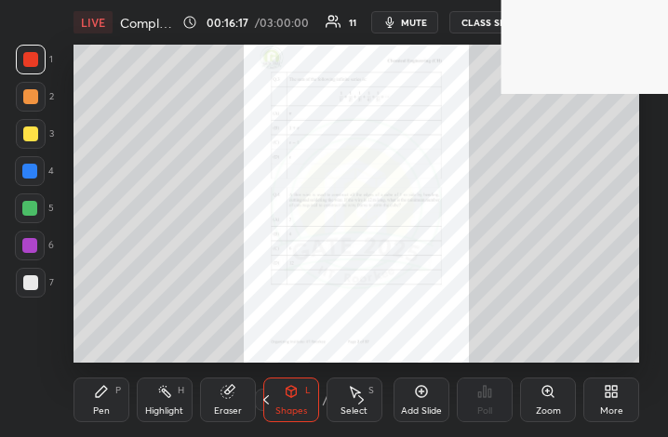
click at [616, 398] on icon at bounding box center [611, 391] width 15 height 15
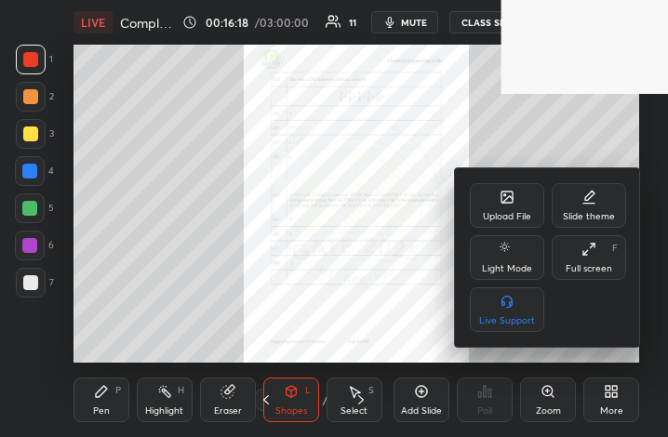
click at [593, 253] on icon at bounding box center [588, 249] width 15 height 15
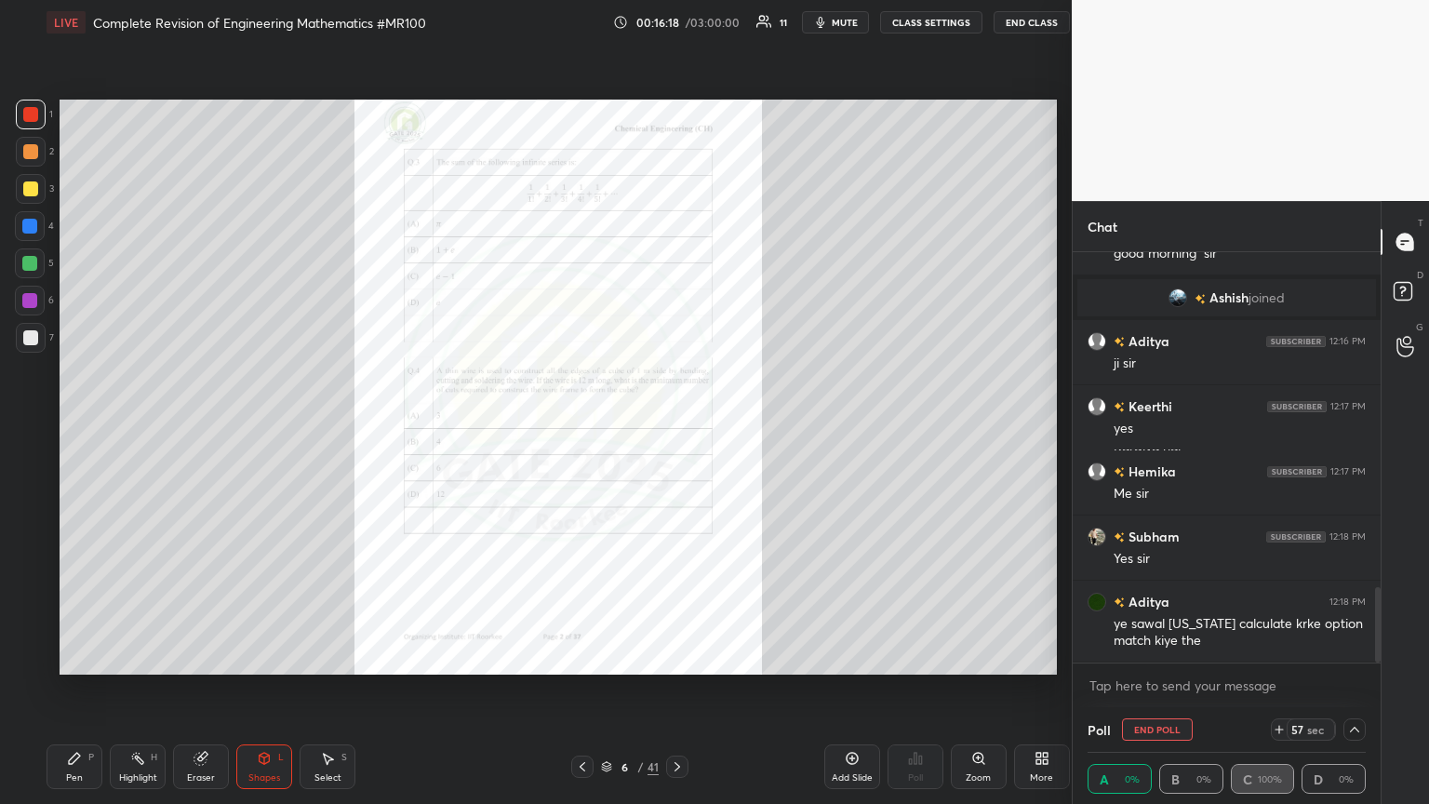
scroll to position [92326, 92013]
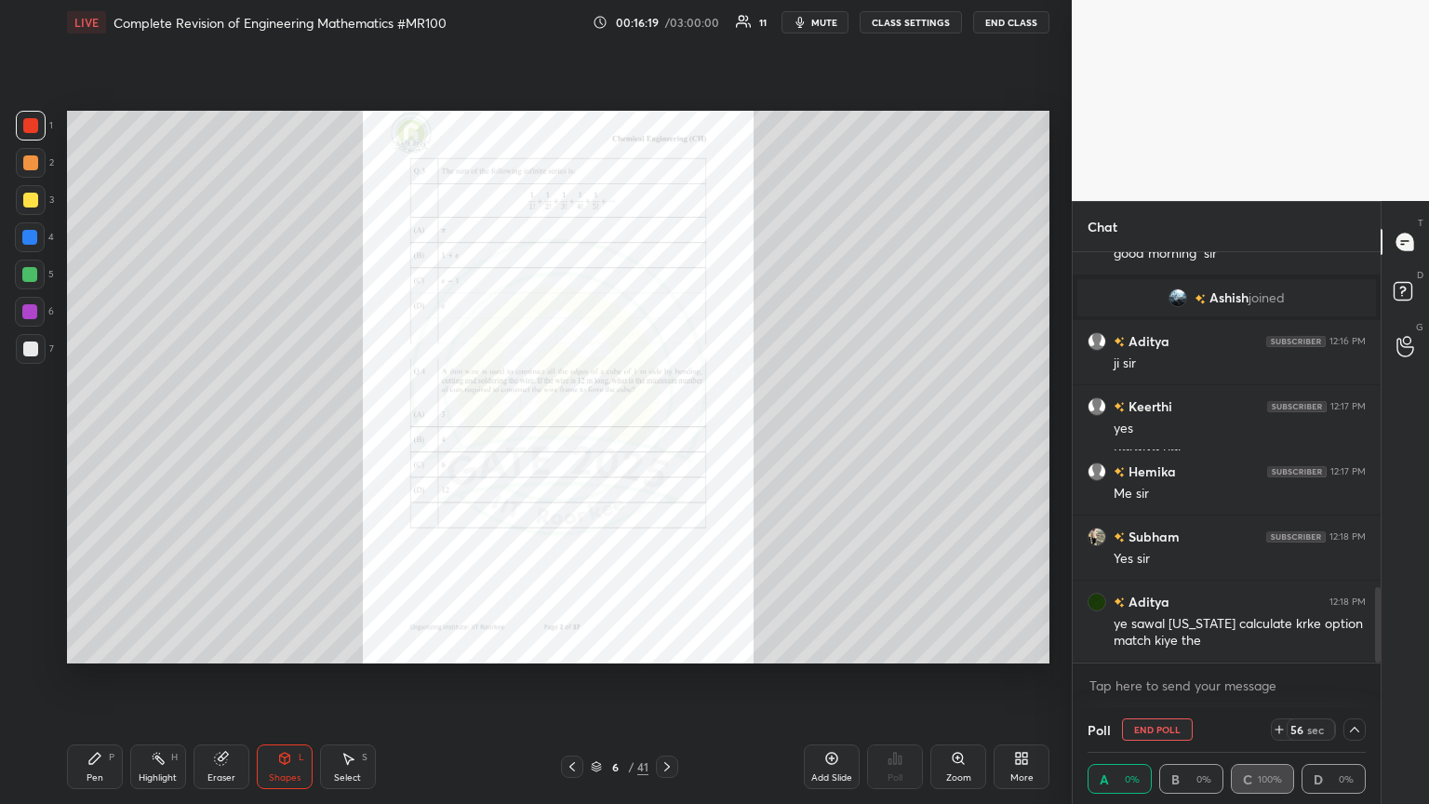
click at [667, 436] on icon at bounding box center [958, 758] width 15 height 15
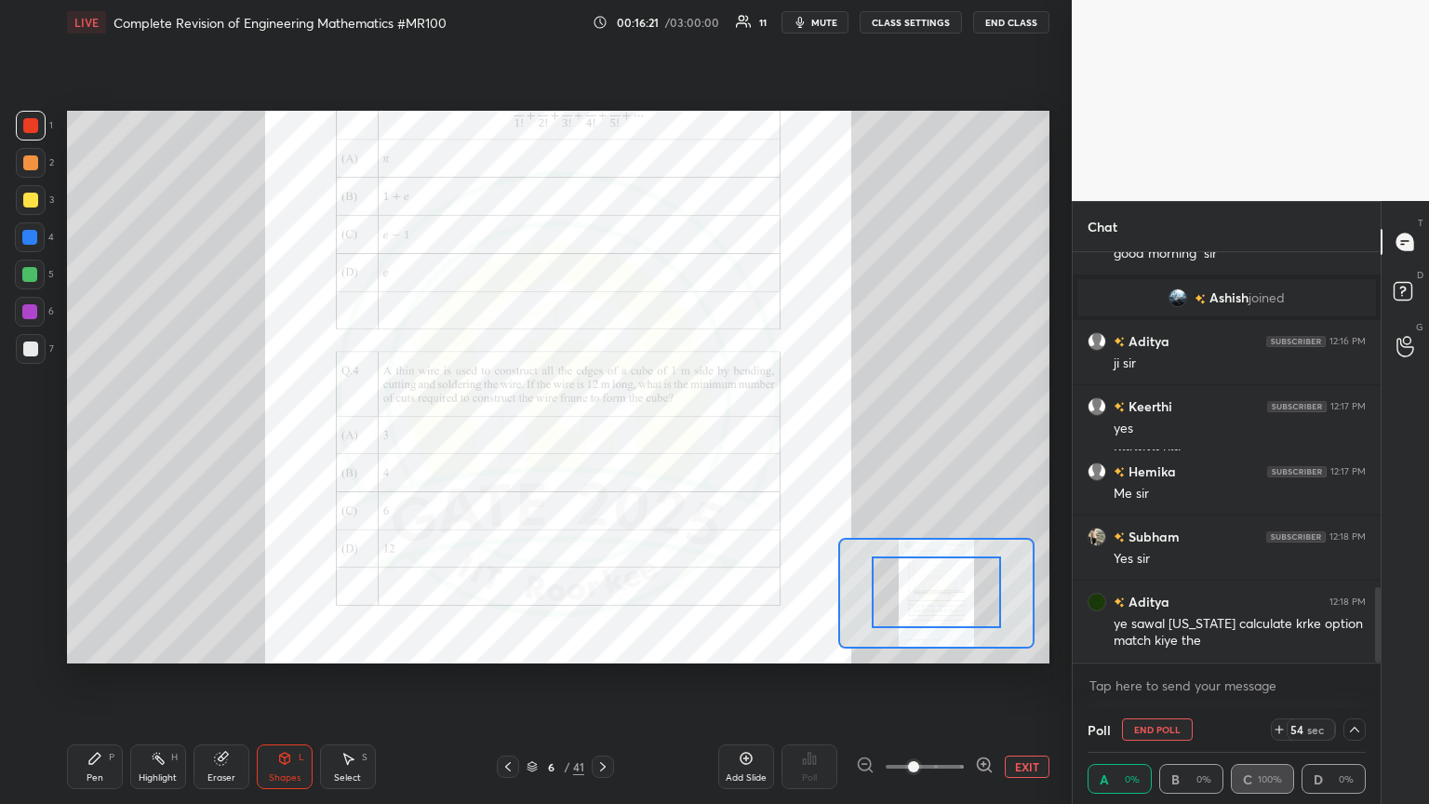
drag, startPoint x: 940, startPoint y: 613, endPoint x: 942, endPoint y: 574, distance: 39.1
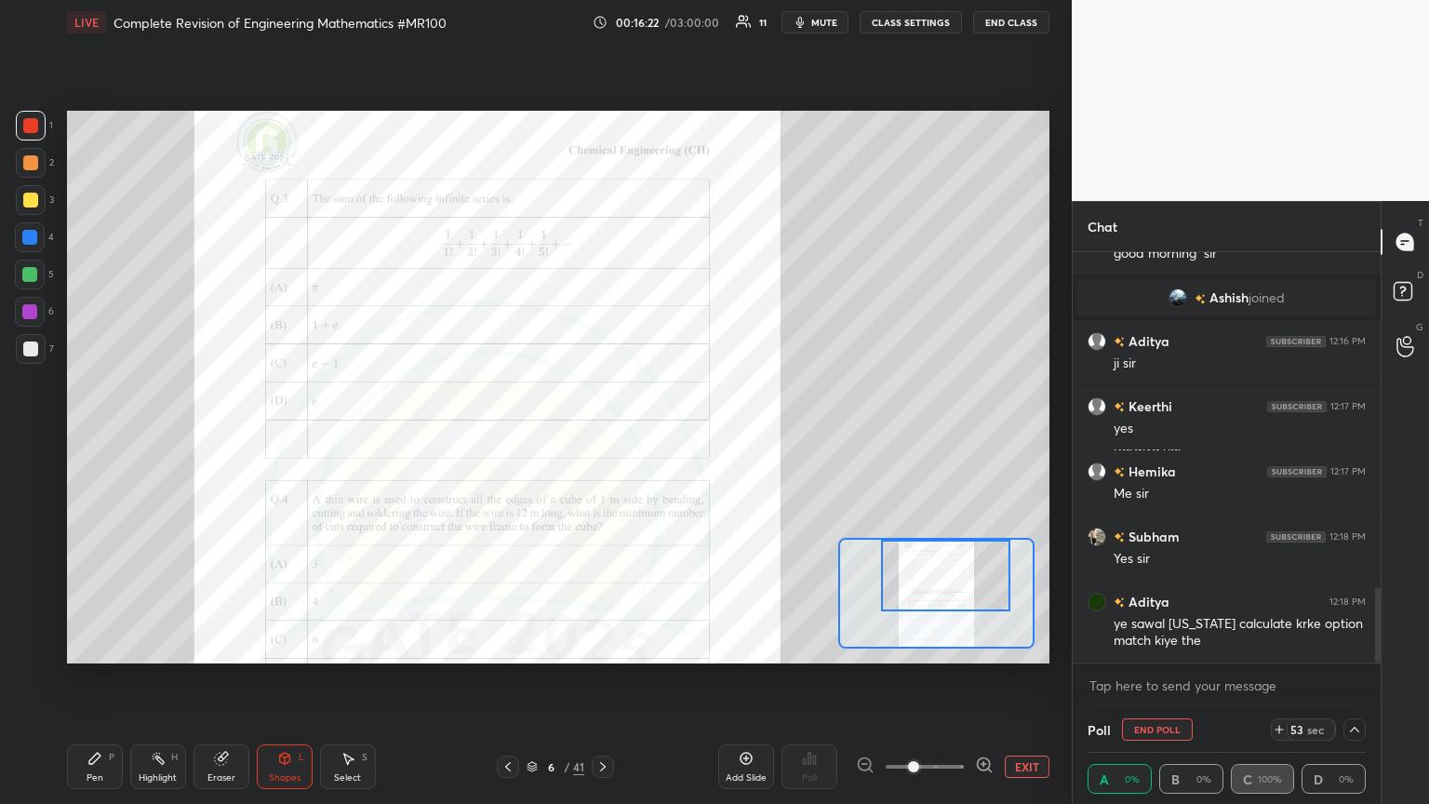
drag, startPoint x: 937, startPoint y: 597, endPoint x: 946, endPoint y: 552, distance: 46.5
click at [667, 436] on div at bounding box center [945, 575] width 128 height 72
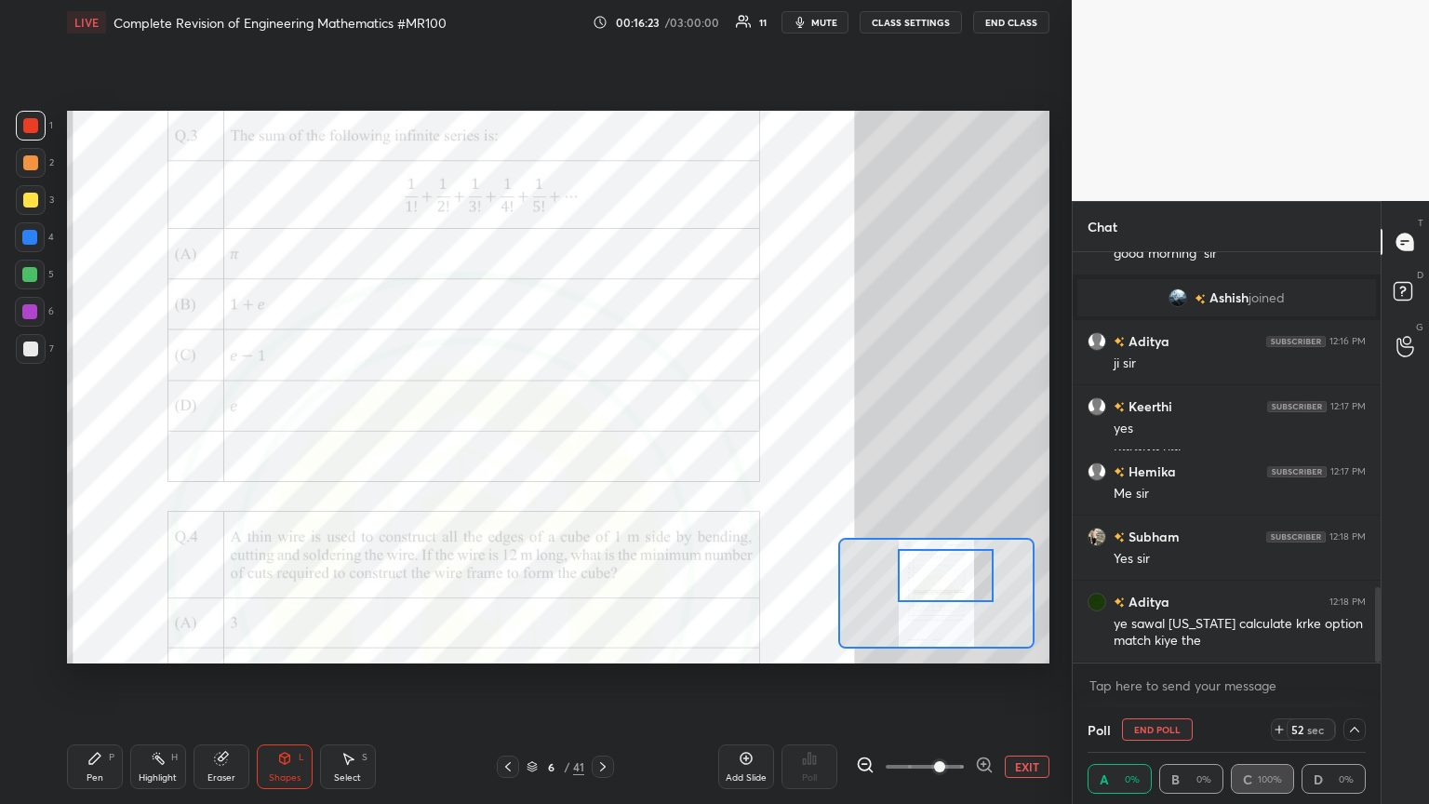
click at [667, 436] on span at bounding box center [924, 766] width 78 height 28
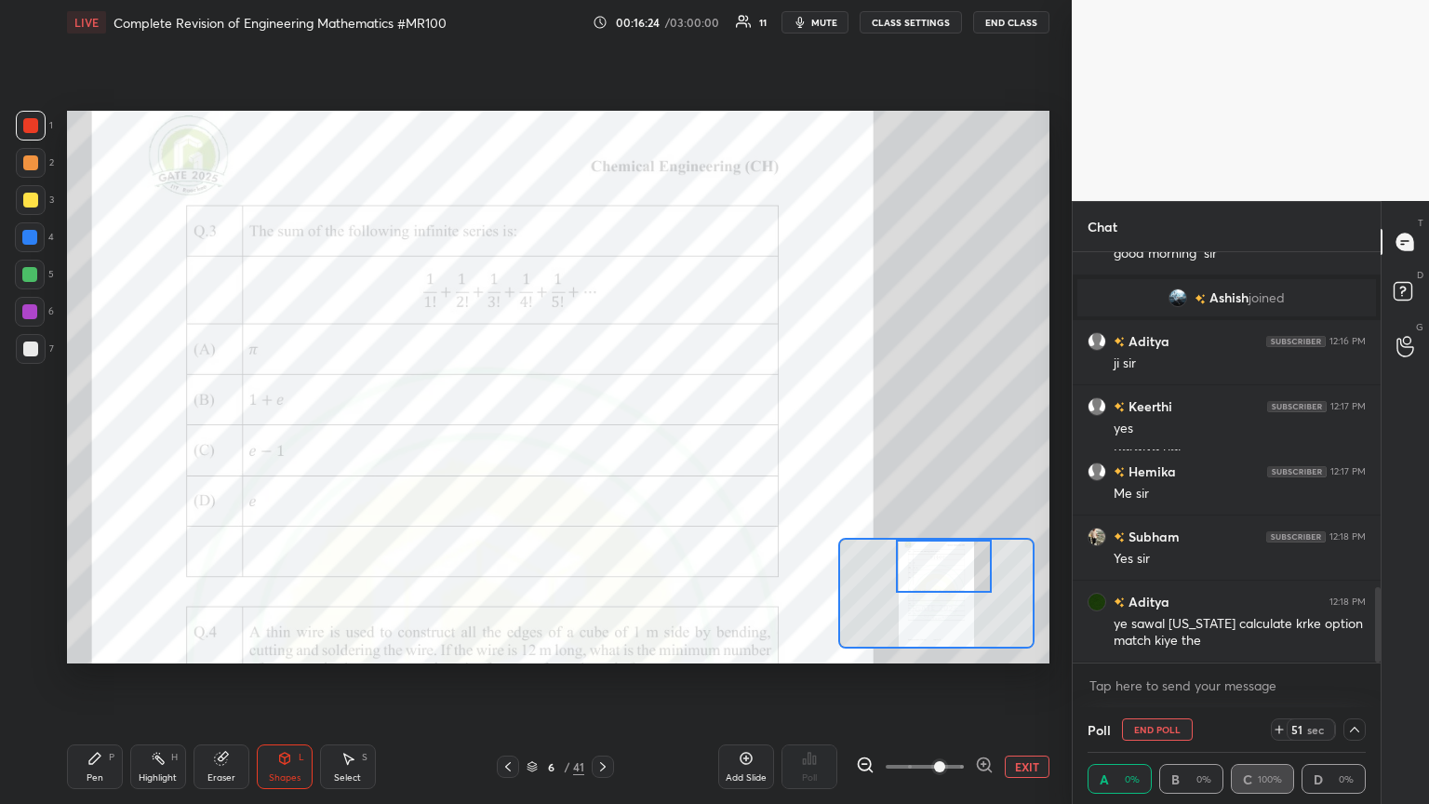
drag, startPoint x: 955, startPoint y: 582, endPoint x: 953, endPoint y: 560, distance: 22.4
click at [667, 436] on div at bounding box center [944, 565] width 97 height 53
click at [667, 436] on icon at bounding box center [1354, 729] width 15 height 15
type textarea "x"
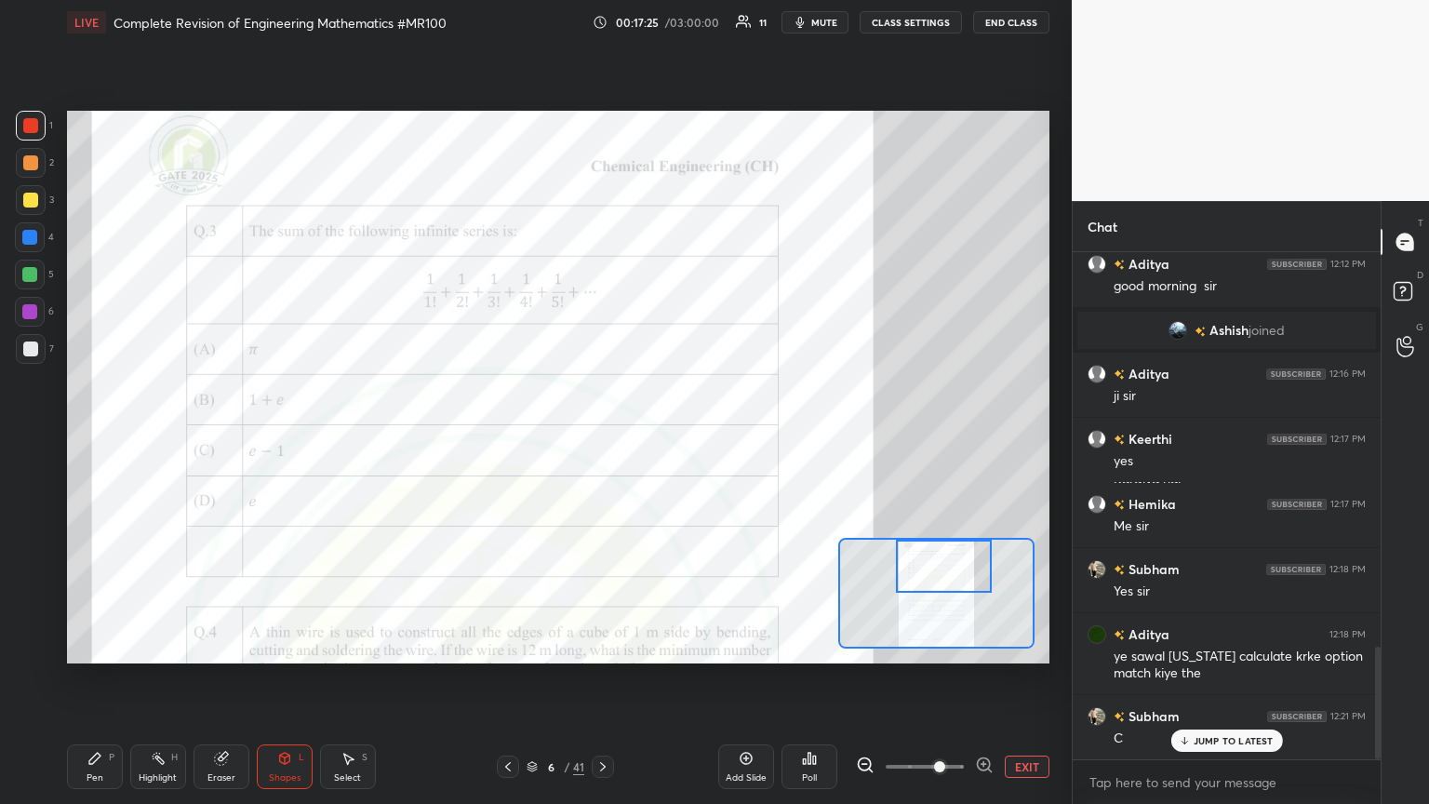
scroll to position [1844, 0]
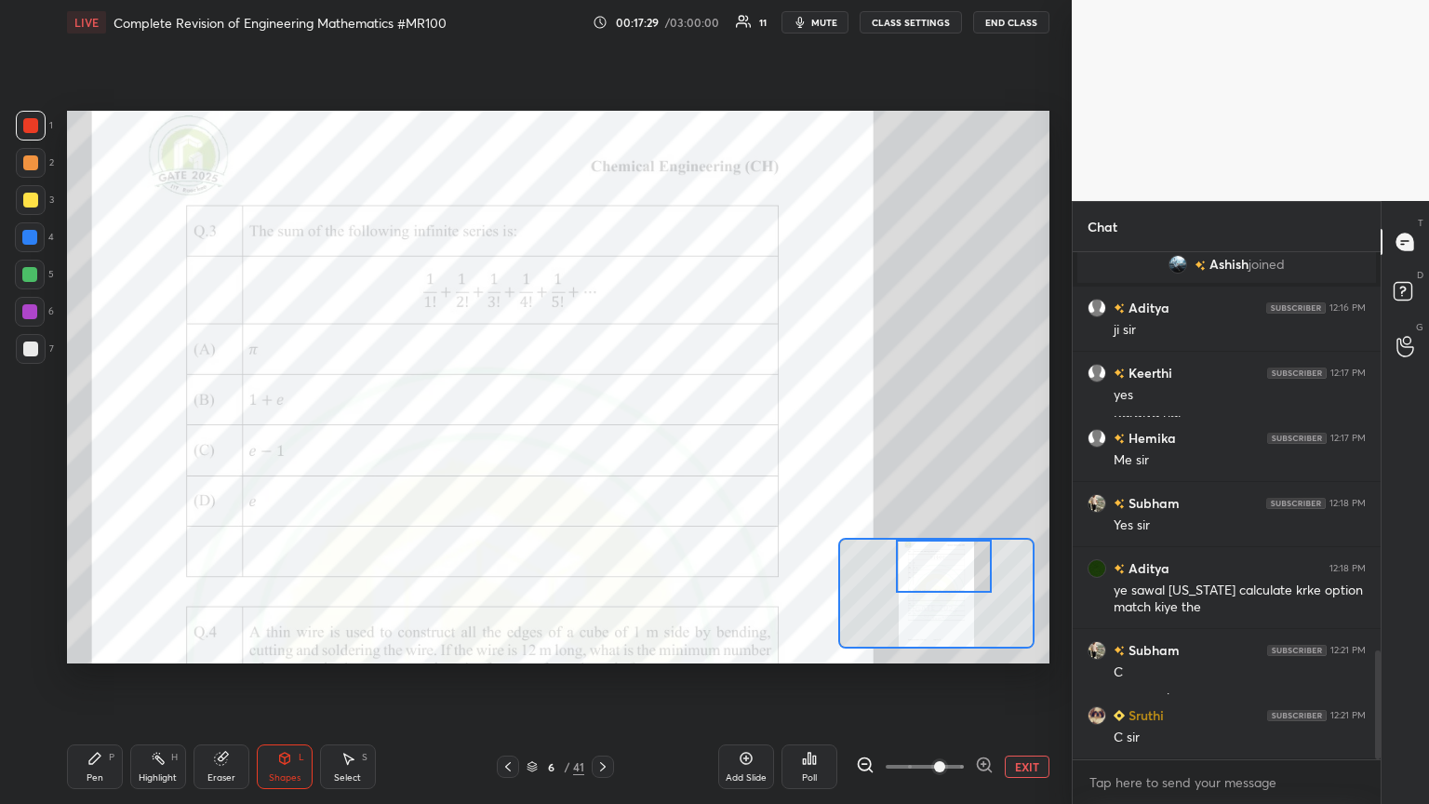
click at [90, 436] on div "Pen" at bounding box center [94, 777] width 17 height 9
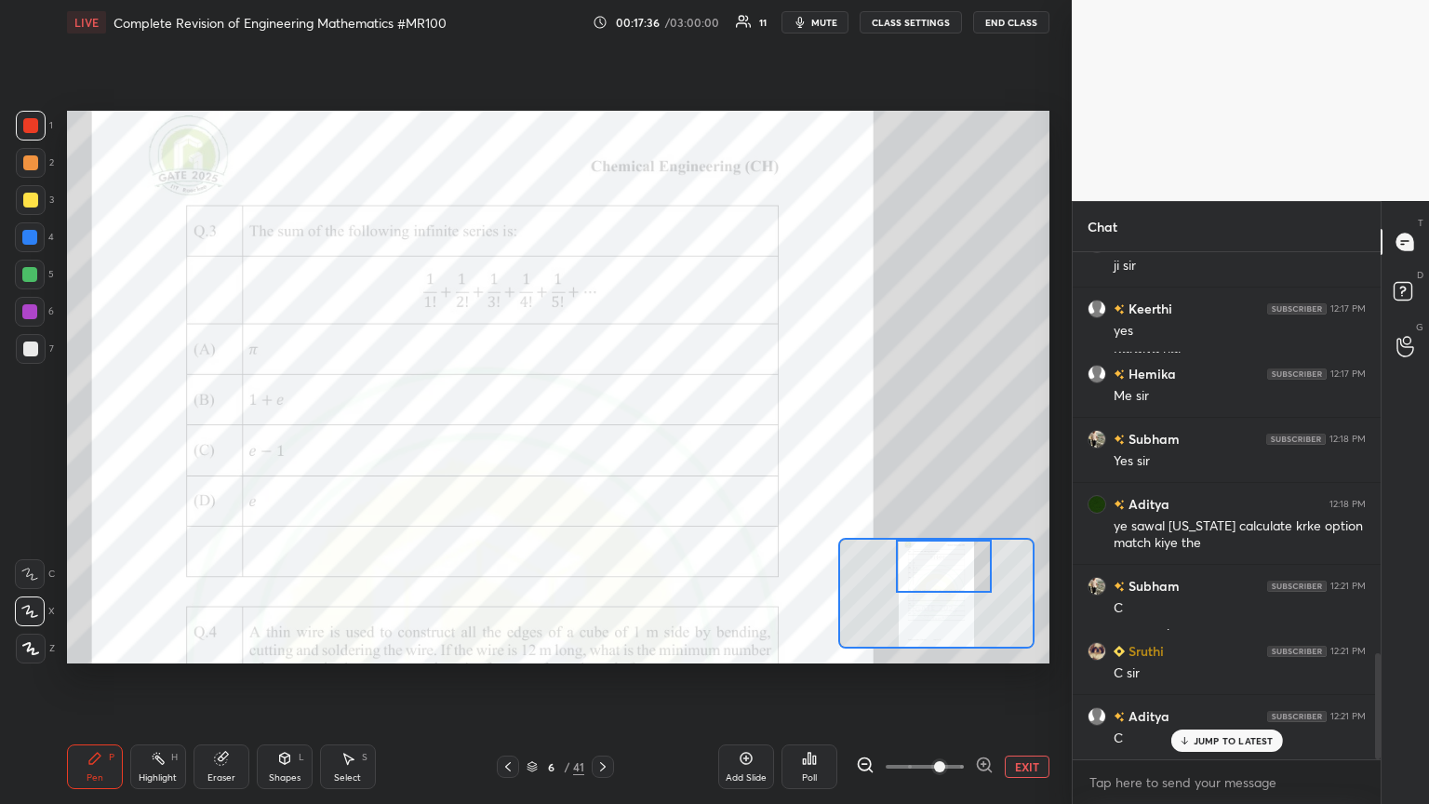
click at [220, 436] on div "Eraser" at bounding box center [221, 777] width 28 height 9
click at [86, 436] on div "Pen P" at bounding box center [95, 766] width 56 height 45
click at [30, 201] on div at bounding box center [30, 200] width 15 height 15
click at [32, 309] on div at bounding box center [29, 311] width 15 height 15
click at [34, 436] on icon at bounding box center [29, 573] width 17 height 13
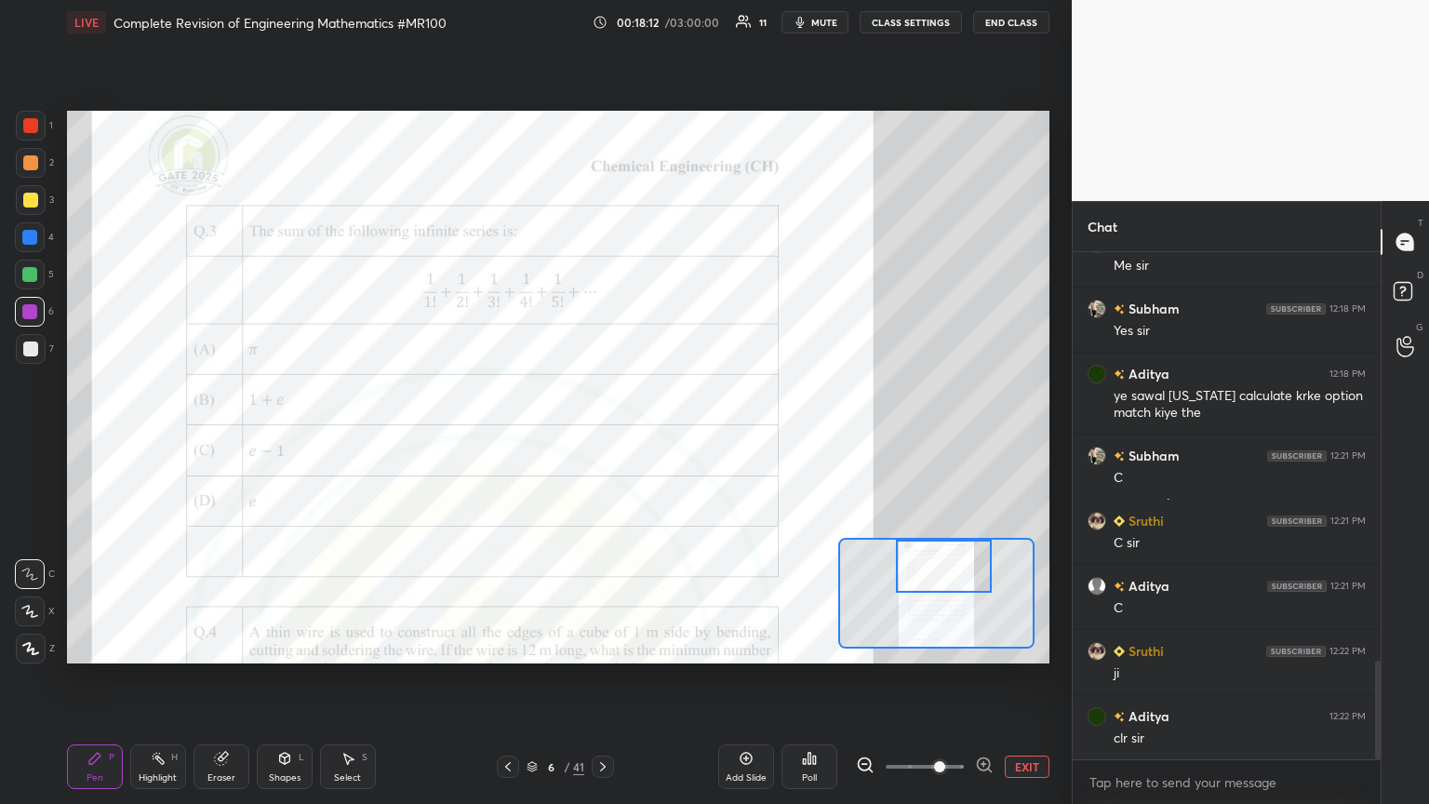
scroll to position [2105, 0]
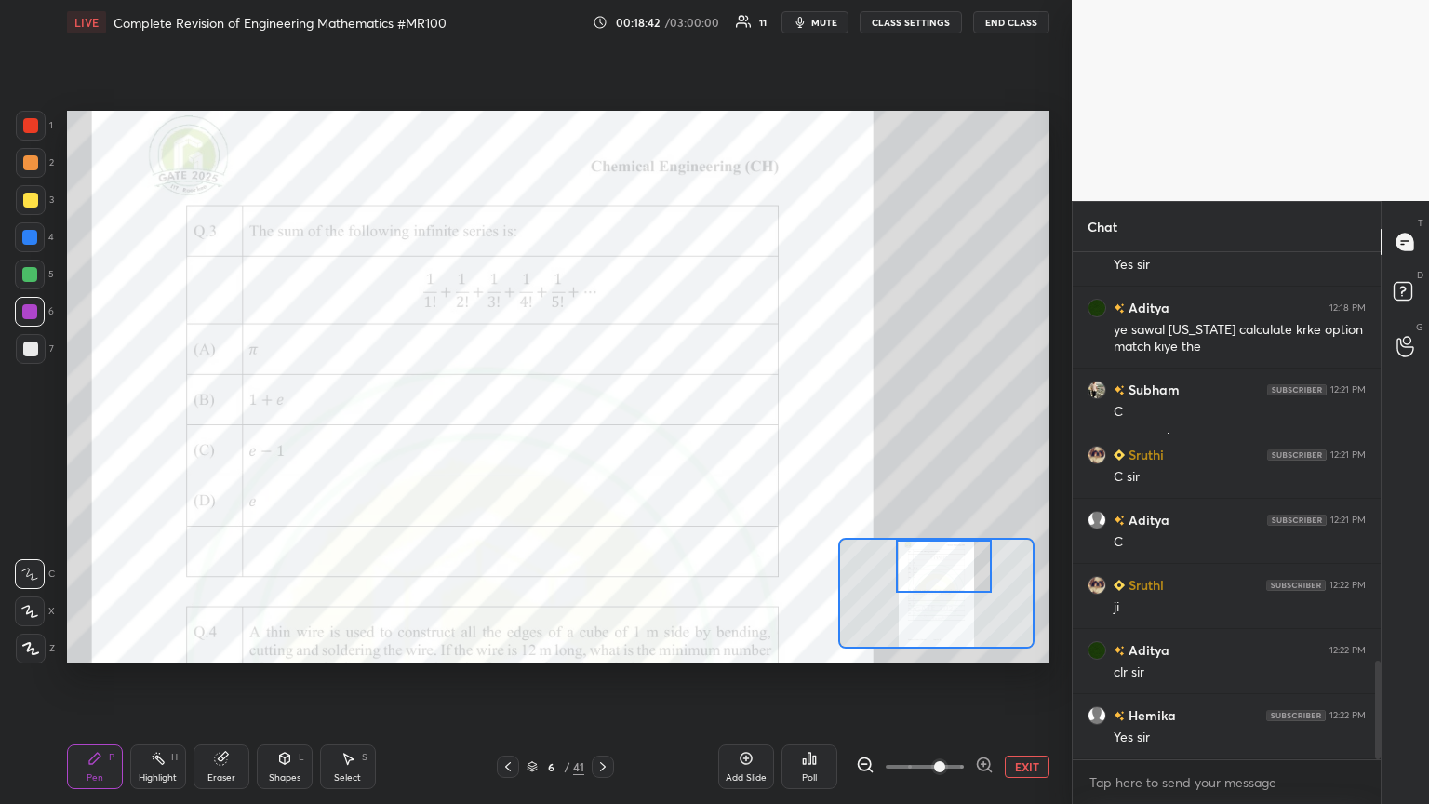
click at [27, 165] on div at bounding box center [30, 162] width 15 height 15
click at [29, 132] on div at bounding box center [30, 125] width 15 height 15
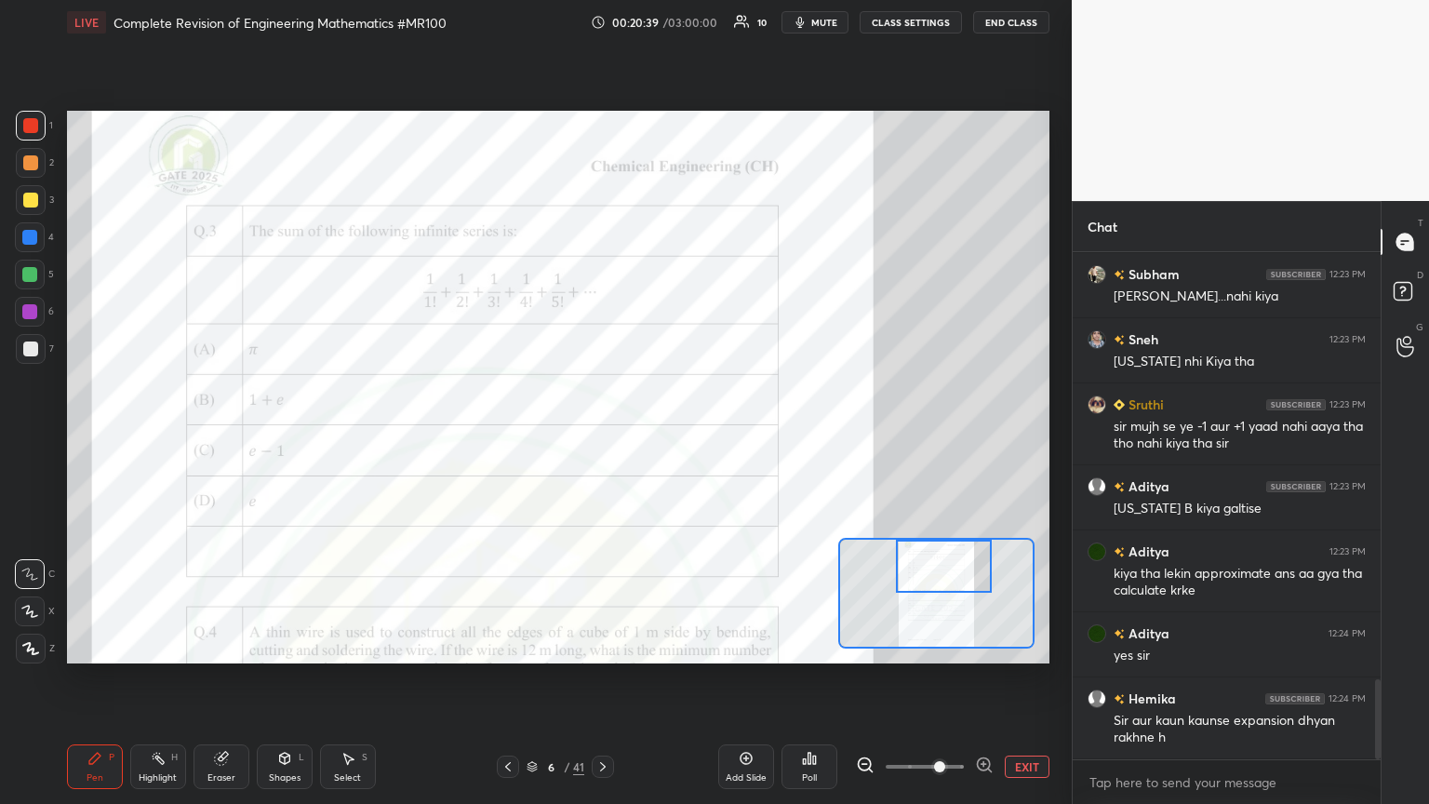
scroll to position [2711, 0]
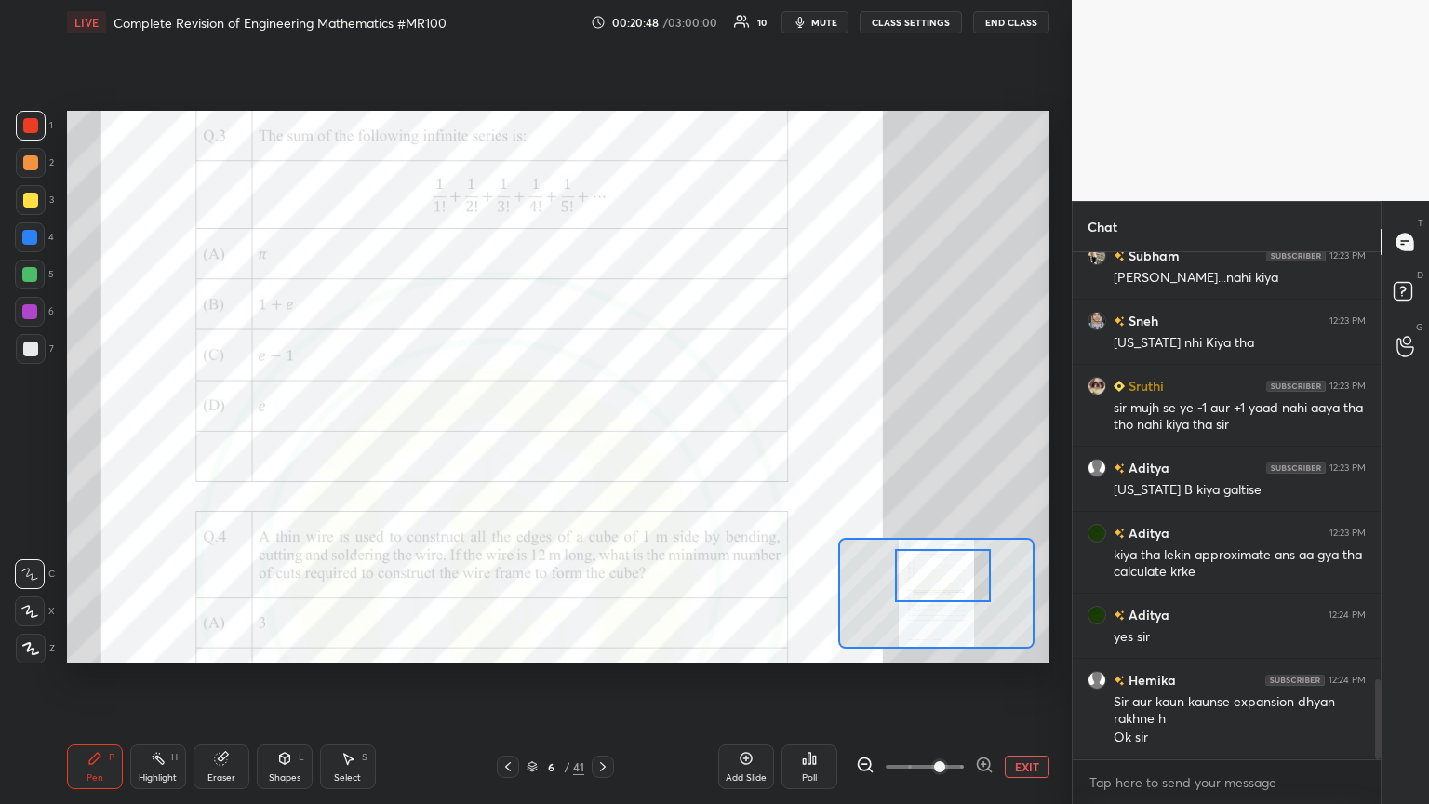
drag, startPoint x: 949, startPoint y: 577, endPoint x: 948, endPoint y: 586, distance: 9.3
click at [667, 436] on div at bounding box center [943, 575] width 97 height 53
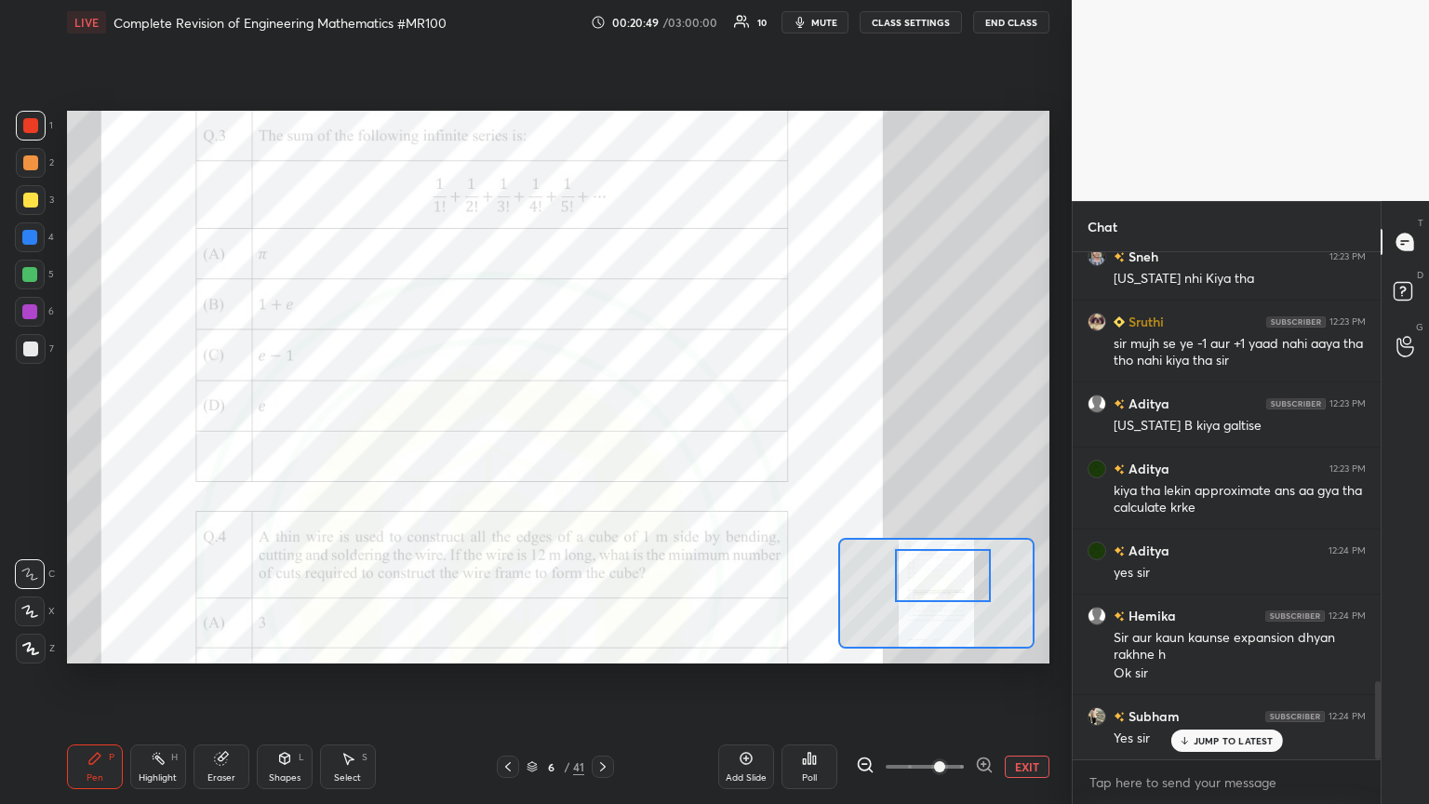
click at [605, 436] on icon at bounding box center [602, 766] width 15 height 15
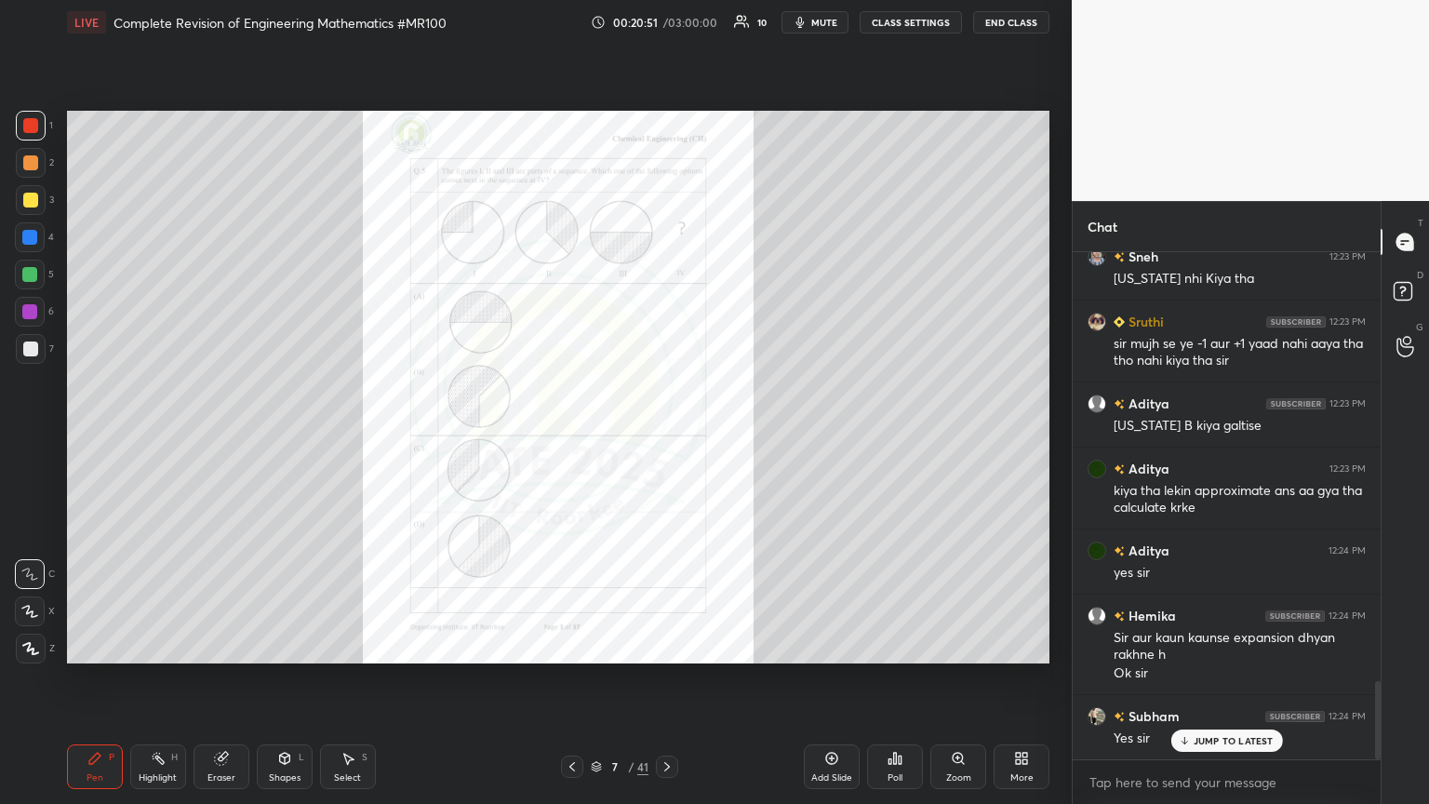
drag, startPoint x: 665, startPoint y: 770, endPoint x: 666, endPoint y: 761, distance: 9.3
click at [667, 436] on icon at bounding box center [666, 766] width 15 height 15
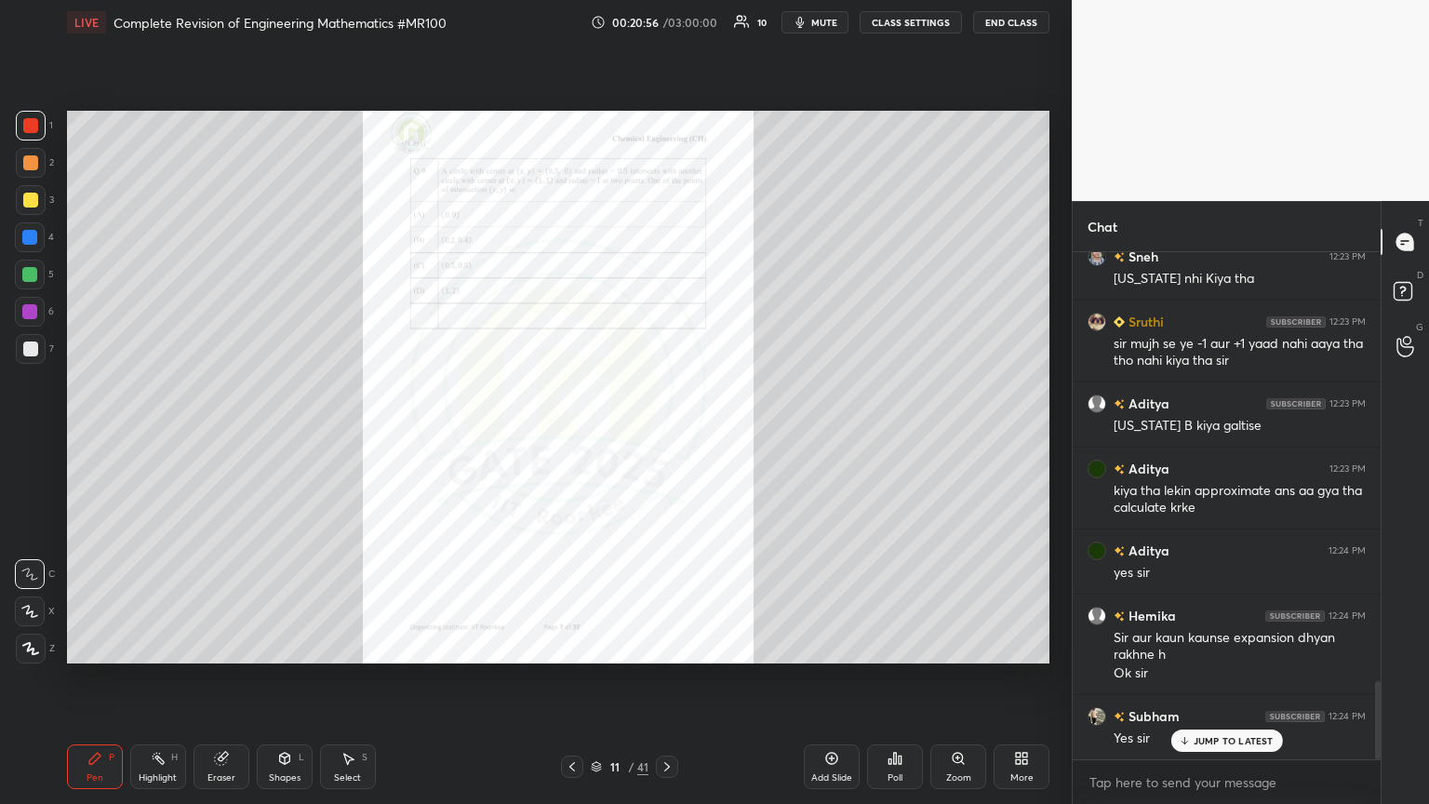
click at [666, 436] on icon at bounding box center [666, 766] width 15 height 15
click at [663, 436] on icon at bounding box center [666, 766] width 15 height 15
click at [667, 436] on div "Zoom" at bounding box center [958, 777] width 25 height 9
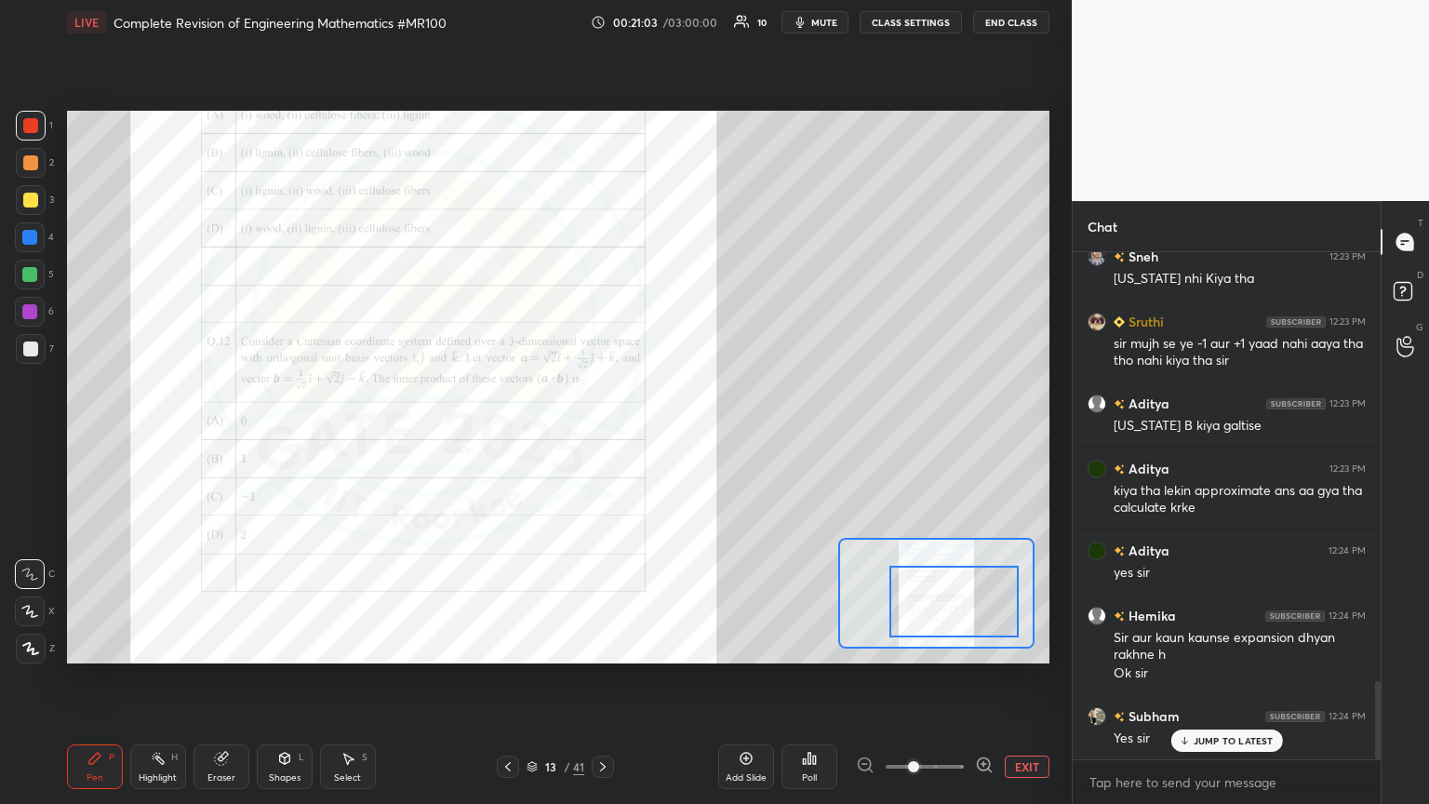
click at [667, 436] on div at bounding box center [953, 602] width 128 height 72
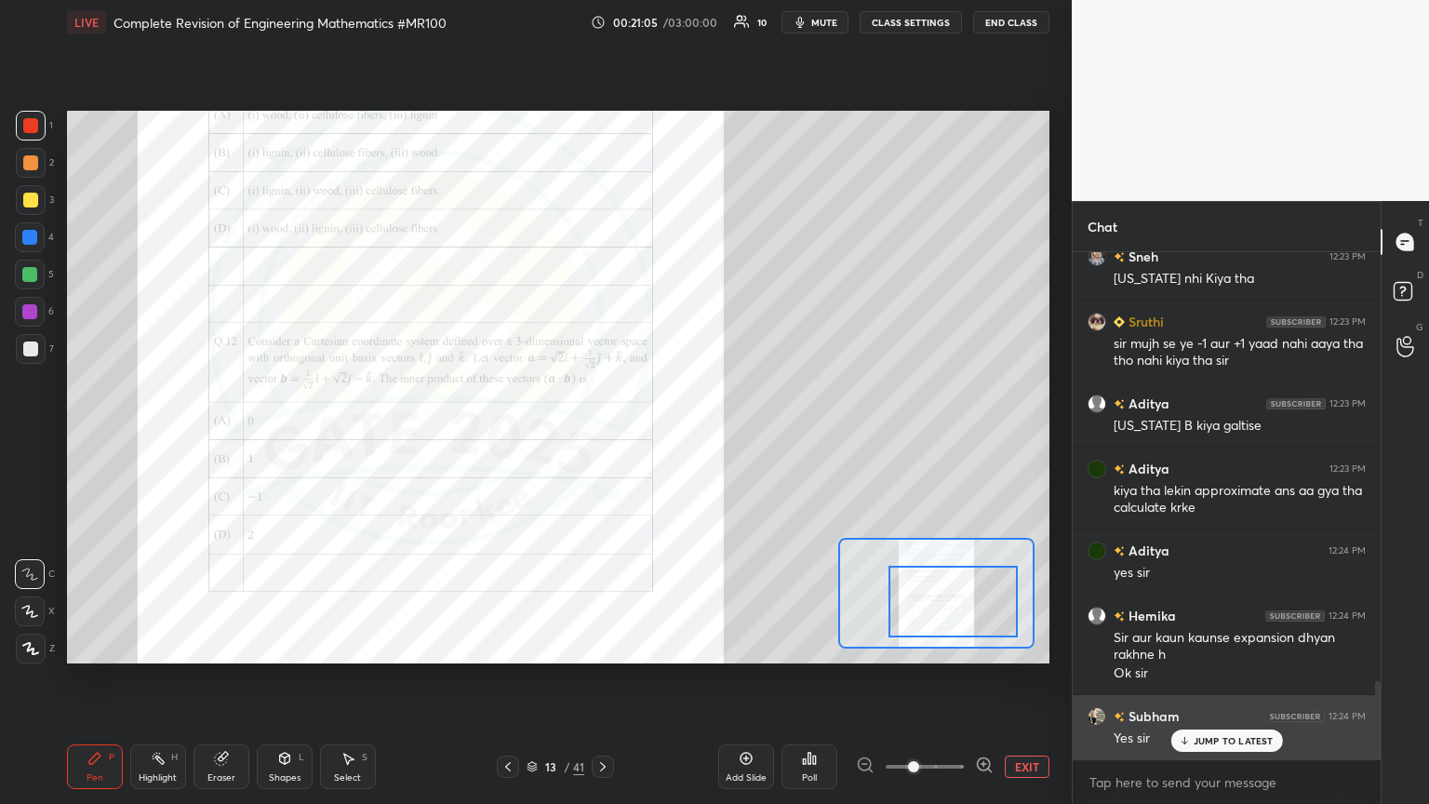
click at [667, 436] on p "JUMP TO LATEST" at bounding box center [1233, 740] width 80 height 11
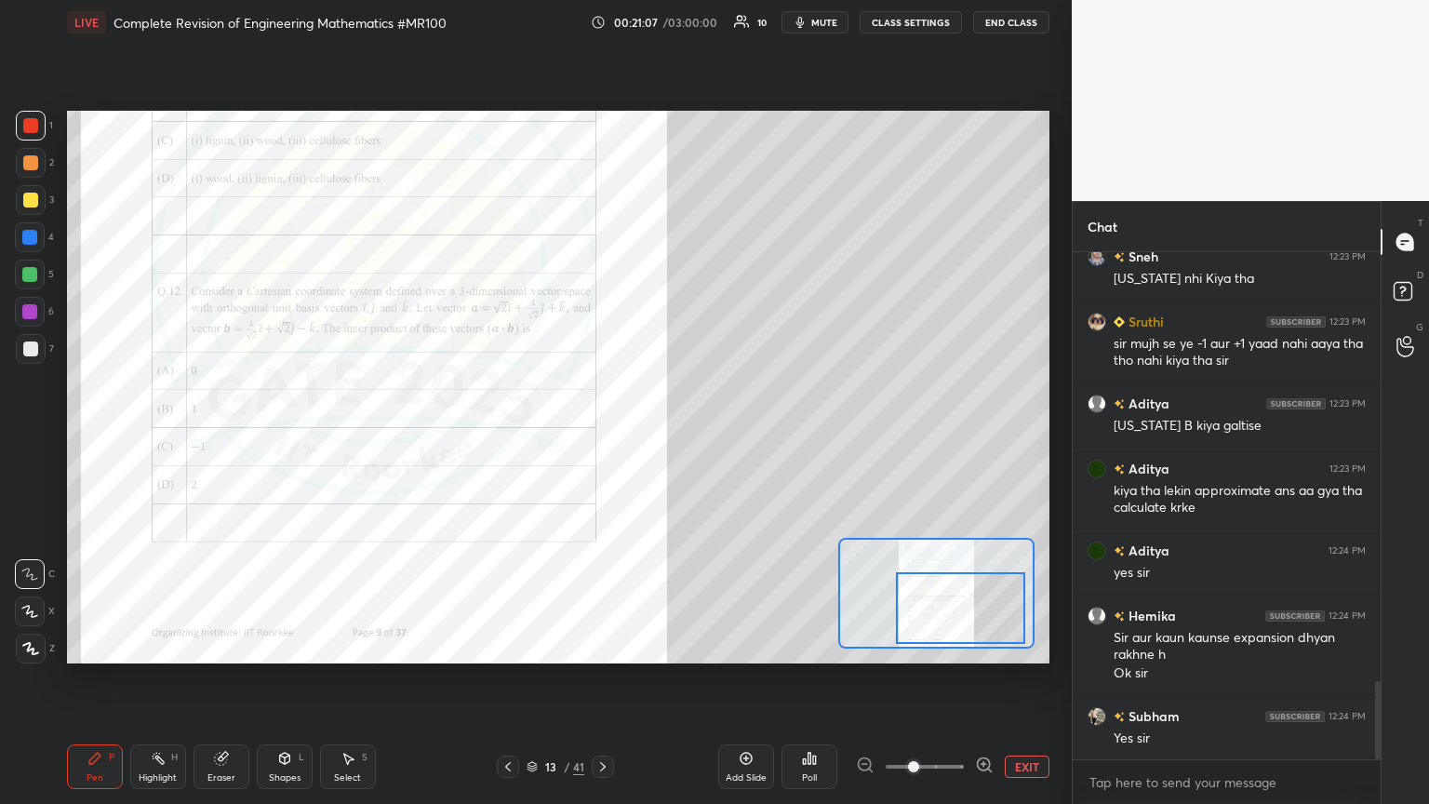
click at [667, 436] on div at bounding box center [960, 608] width 128 height 72
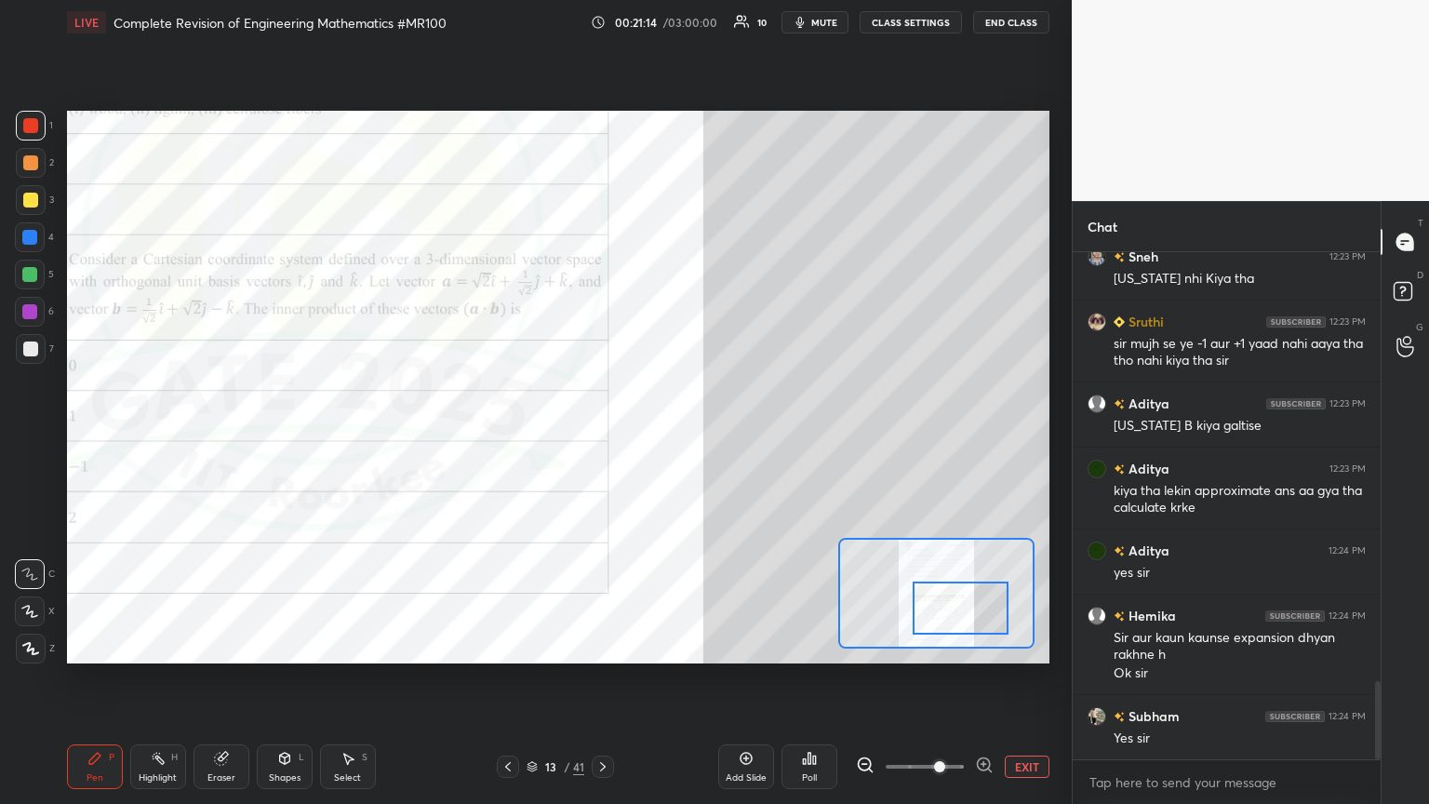
drag, startPoint x: 912, startPoint y: 765, endPoint x: 934, endPoint y: 757, distance: 22.6
click at [667, 436] on span at bounding box center [939, 766] width 11 height 11
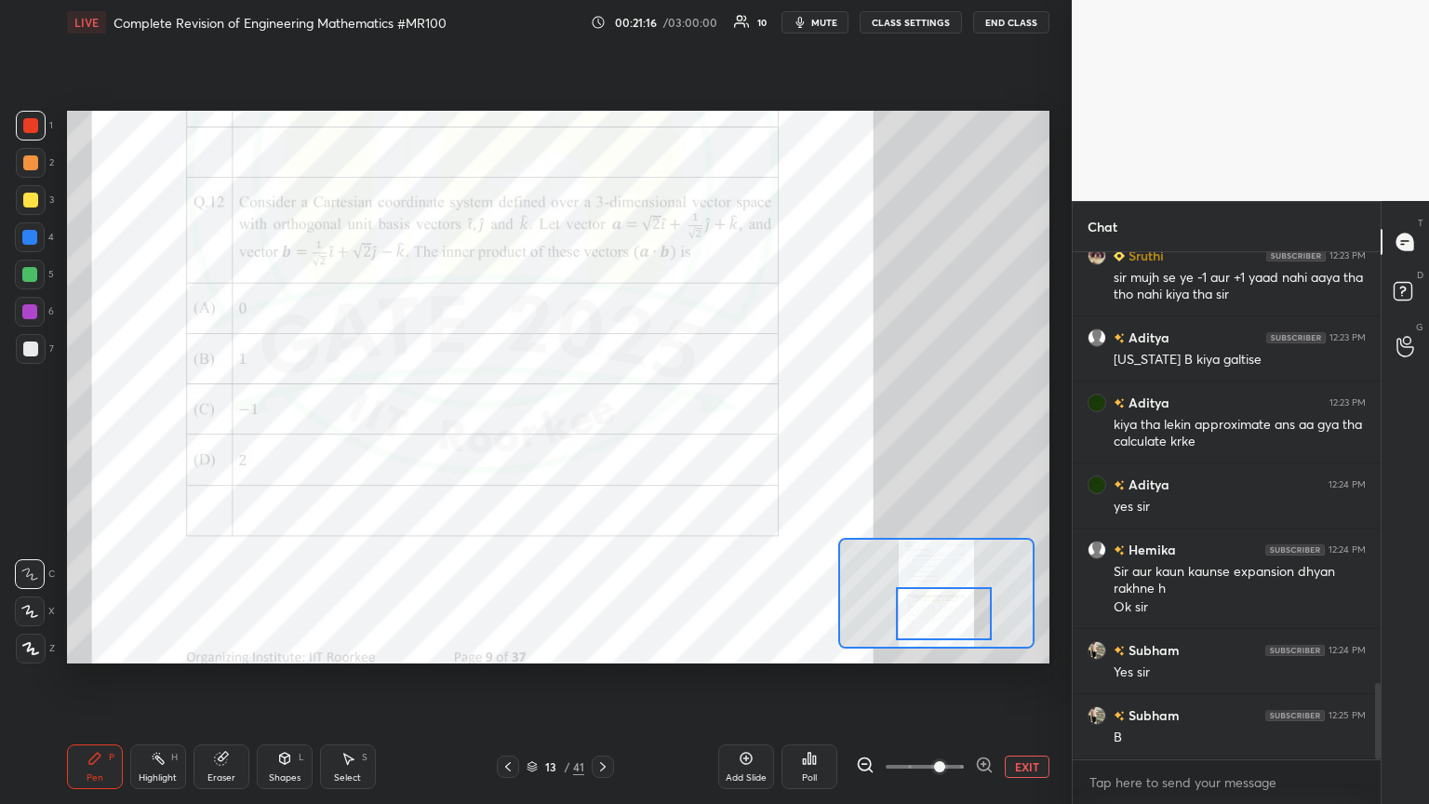
drag, startPoint x: 986, startPoint y: 613, endPoint x: 969, endPoint y: 619, distance: 17.6
click at [667, 436] on div at bounding box center [944, 613] width 97 height 53
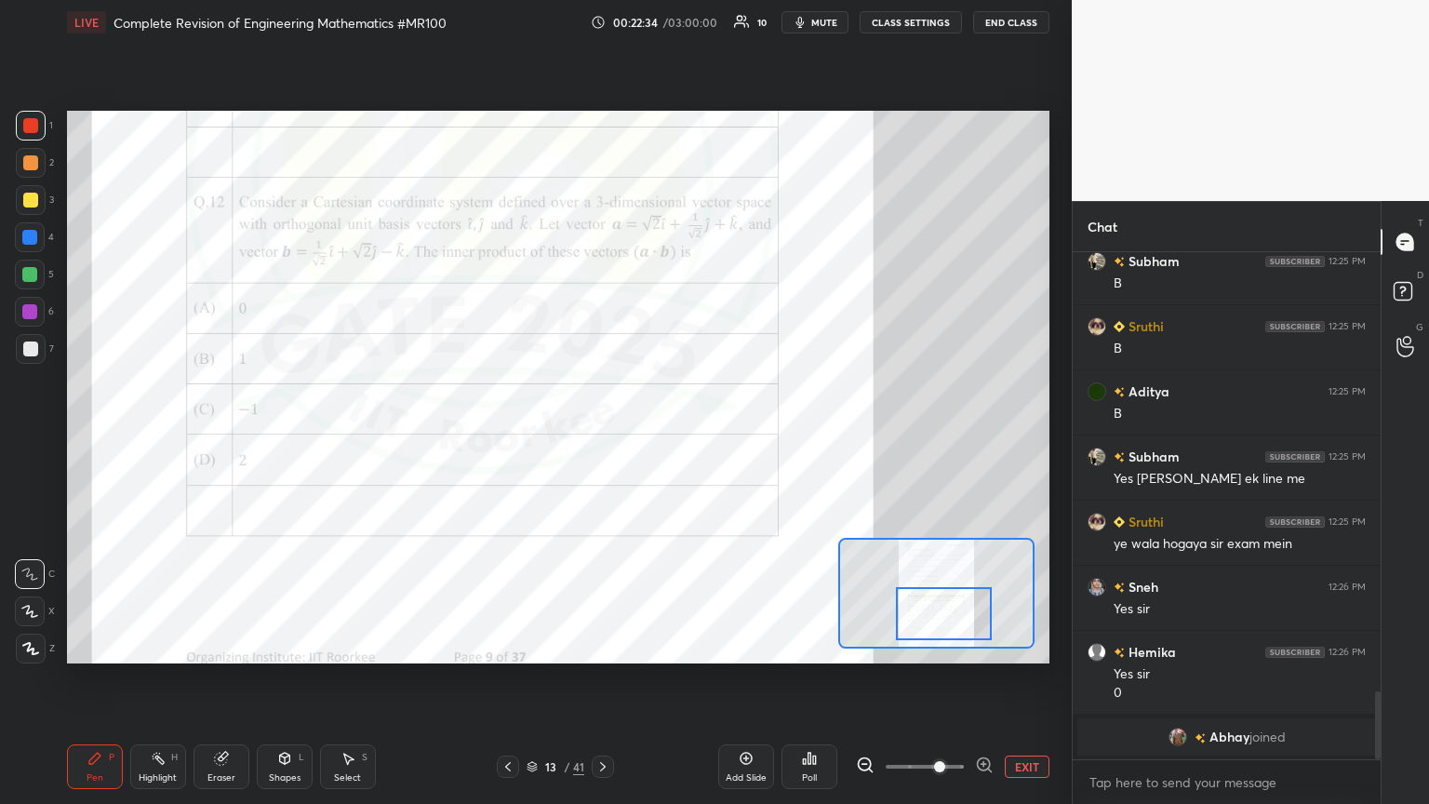
scroll to position [2839, 0]
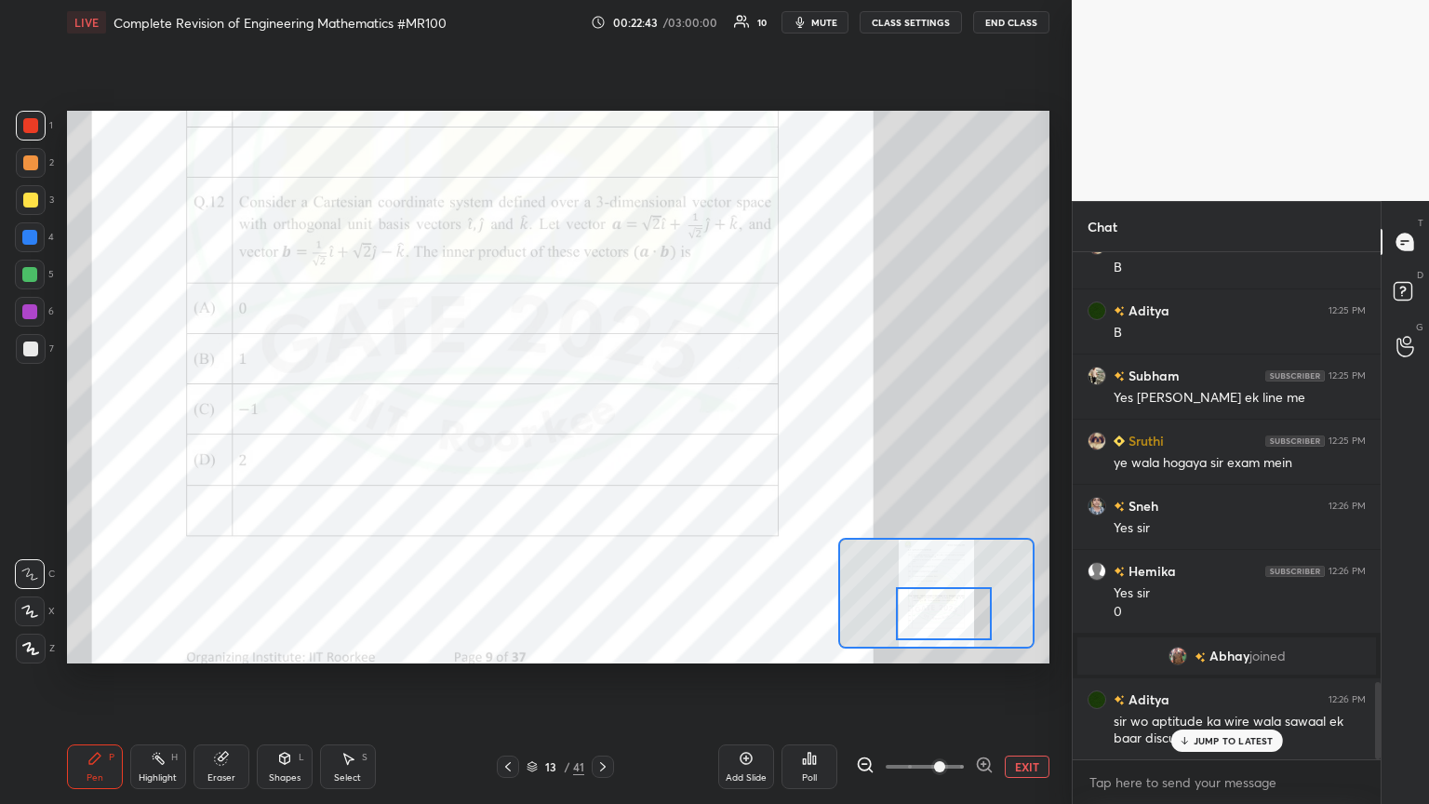
click at [667, 436] on div "JUMP TO LATEST" at bounding box center [1226, 740] width 112 height 22
click at [603, 436] on icon at bounding box center [602, 766] width 15 height 15
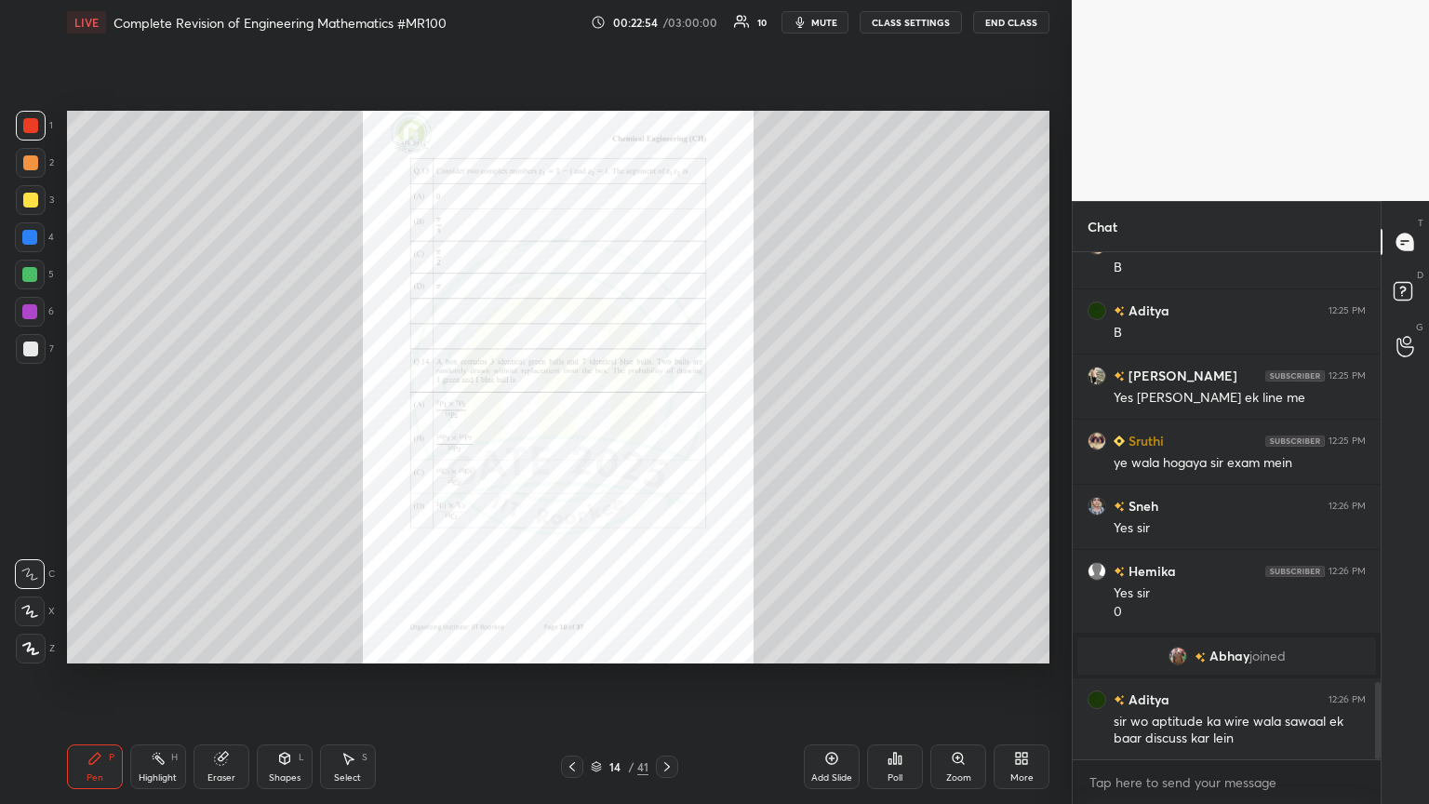
click at [667, 436] on div "Zoom" at bounding box center [958, 777] width 25 height 9
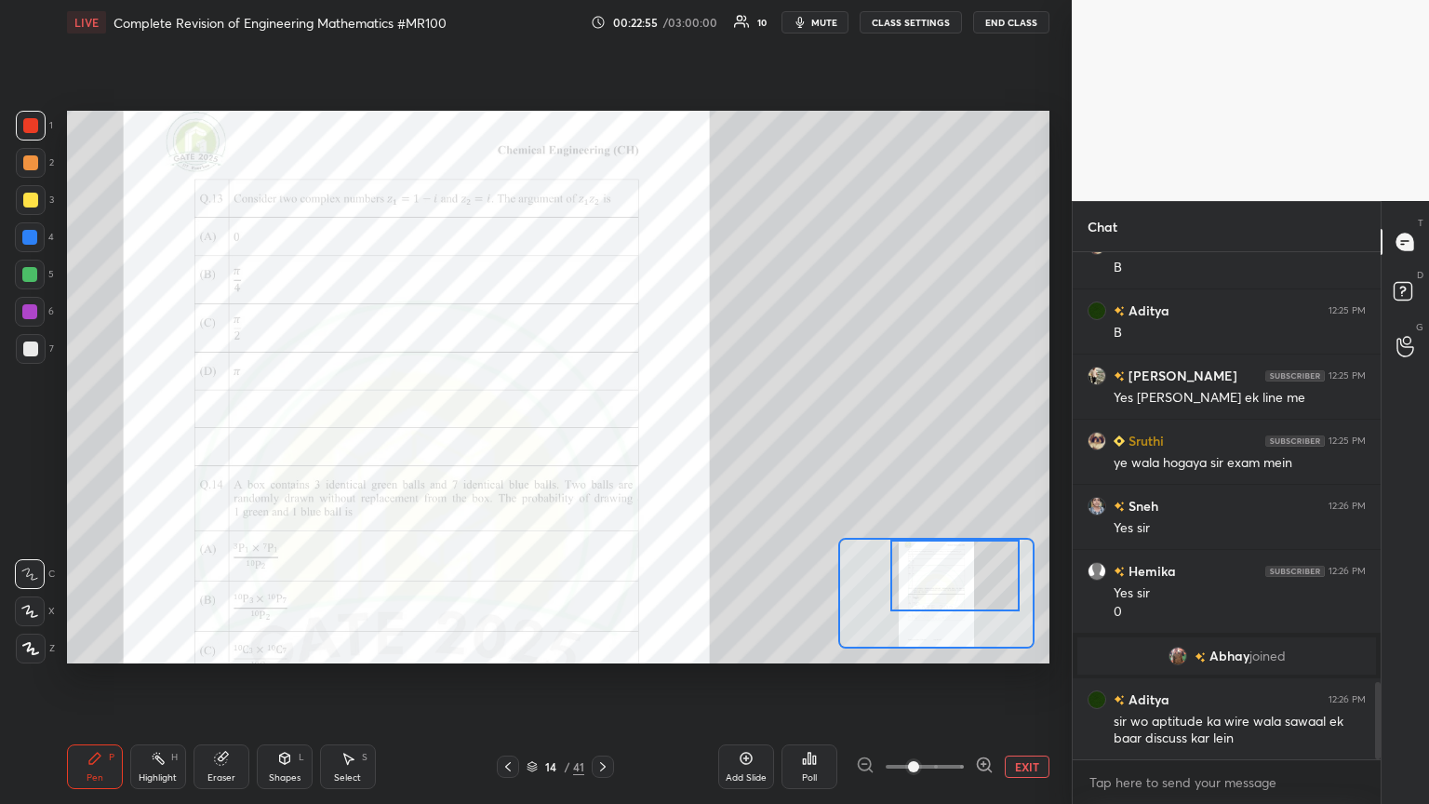
drag, startPoint x: 949, startPoint y: 603, endPoint x: 964, endPoint y: 583, distance: 24.6
click at [667, 436] on div at bounding box center [954, 575] width 128 height 72
click at [667, 436] on span at bounding box center [913, 766] width 11 height 11
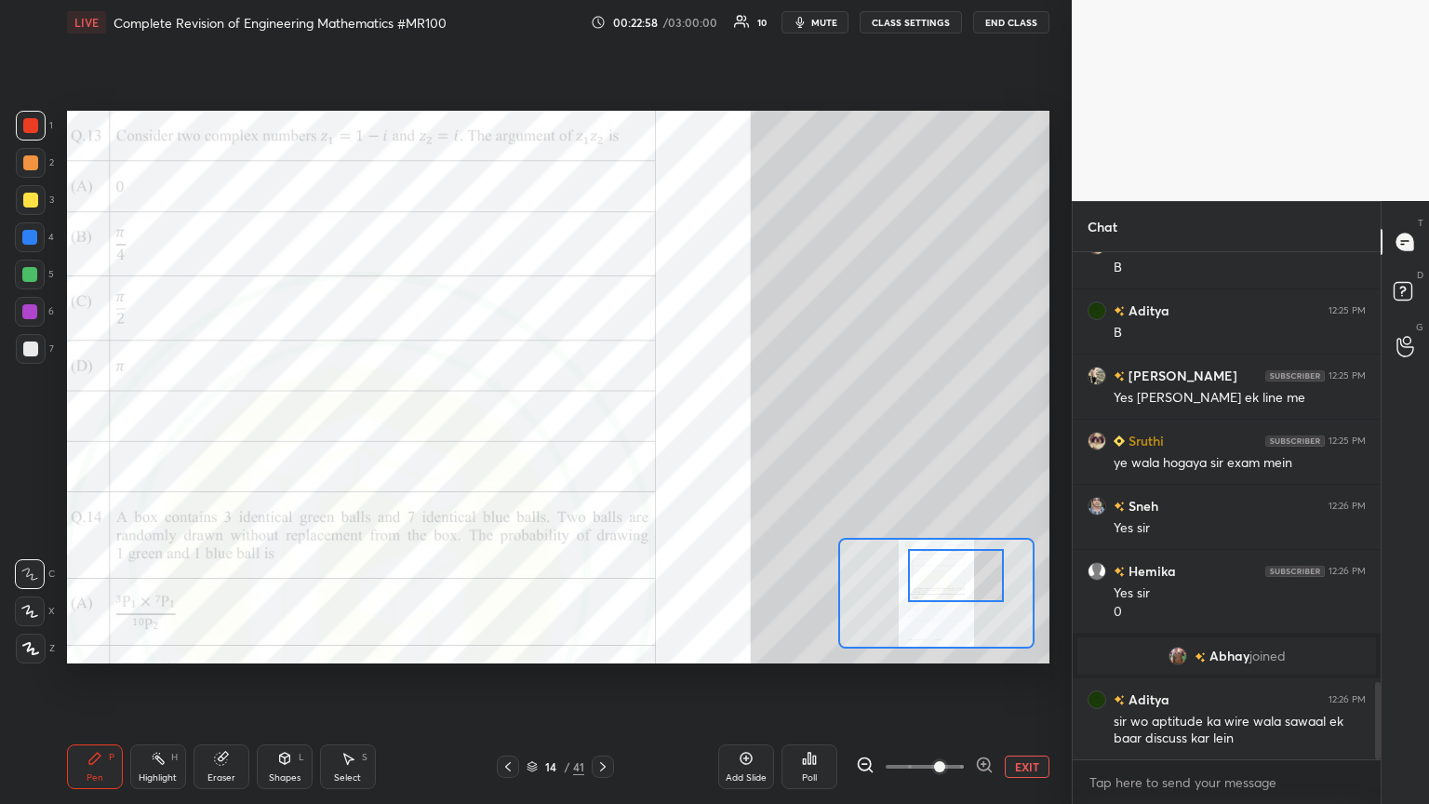
scroll to position [2905, 0]
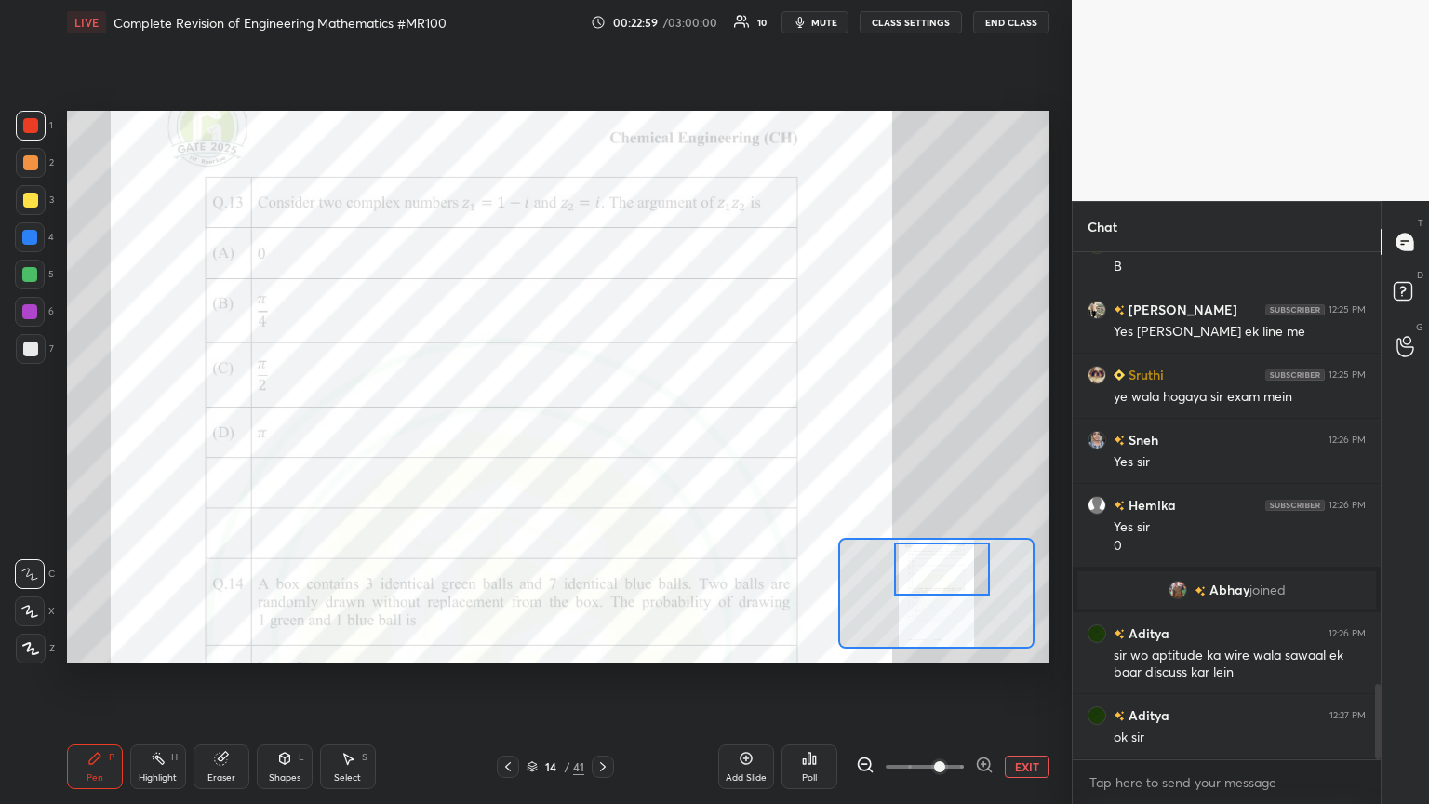
drag, startPoint x: 970, startPoint y: 580, endPoint x: 962, endPoint y: 575, distance: 10.1
click at [667, 436] on div at bounding box center [942, 568] width 97 height 53
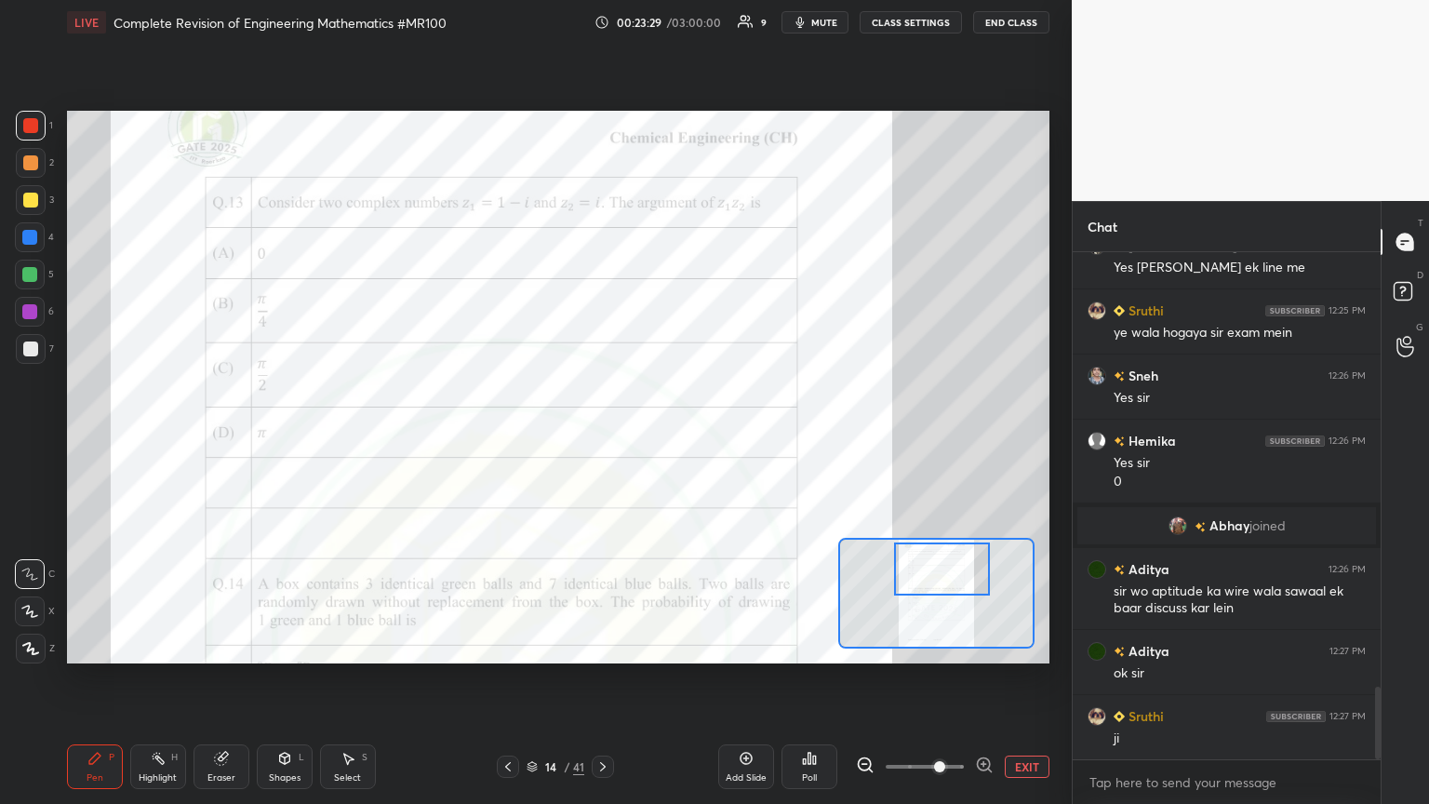
scroll to position [3035, 0]
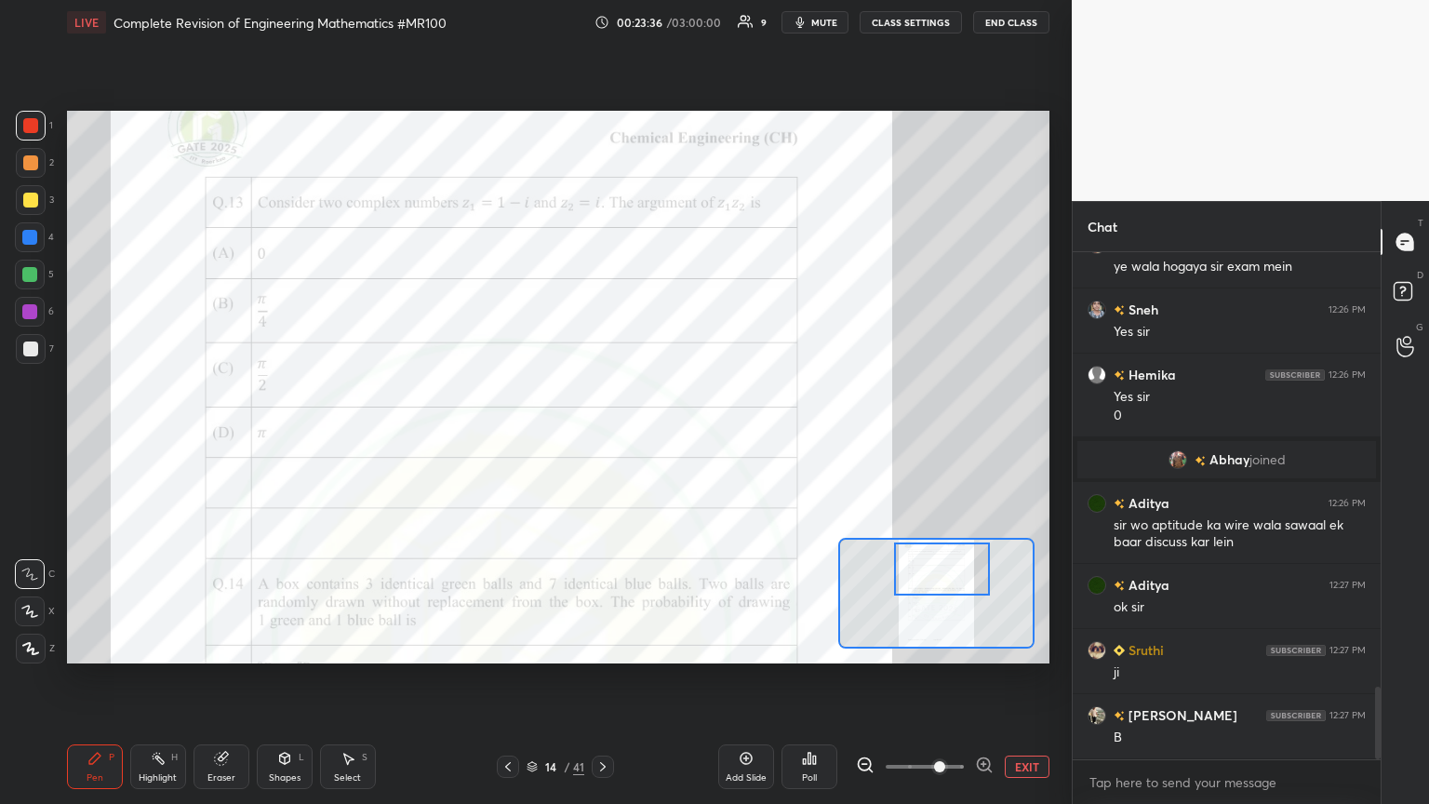
click at [288, 436] on div "Shapes" at bounding box center [285, 777] width 32 height 9
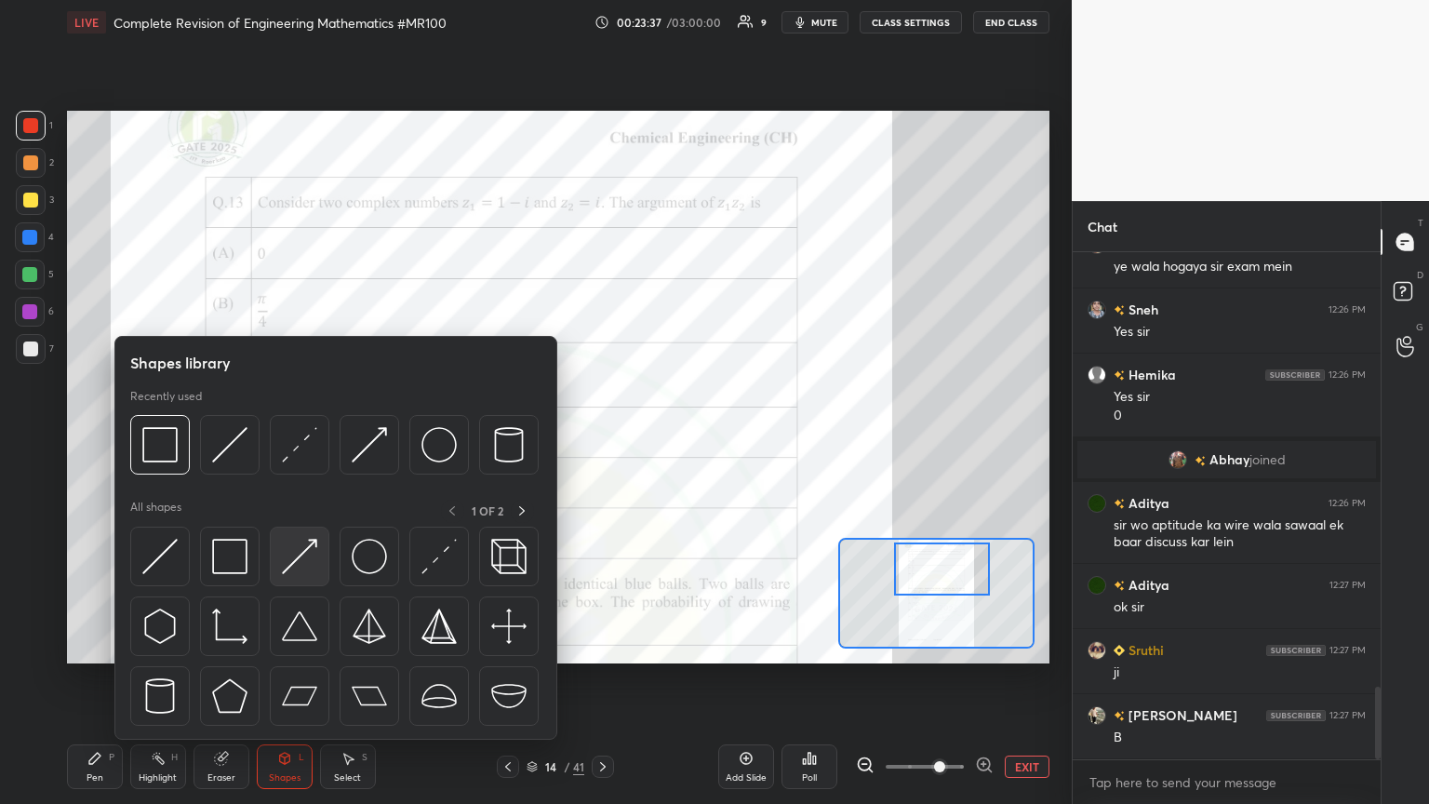
click at [299, 436] on img at bounding box center [299, 556] width 35 height 35
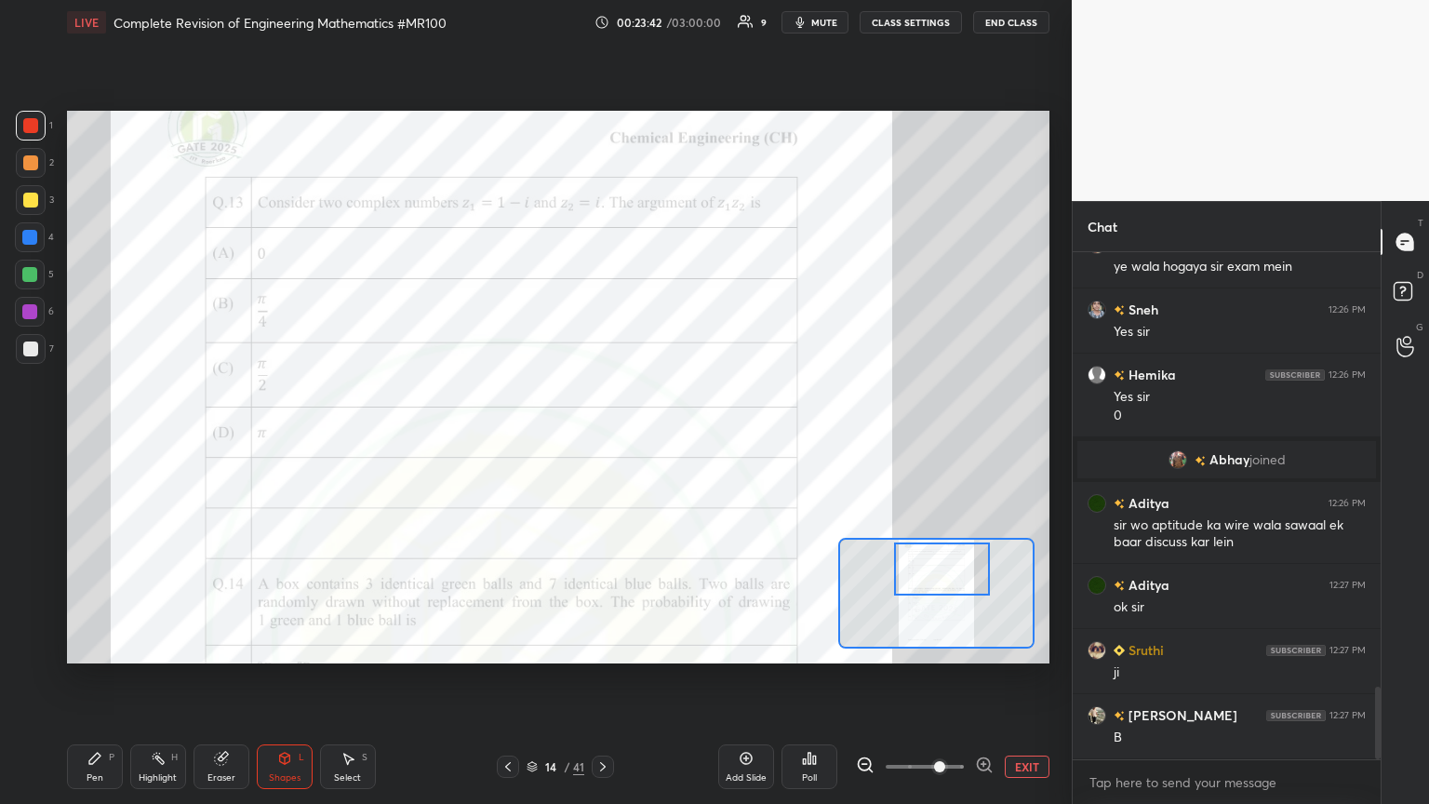
scroll to position [3099, 0]
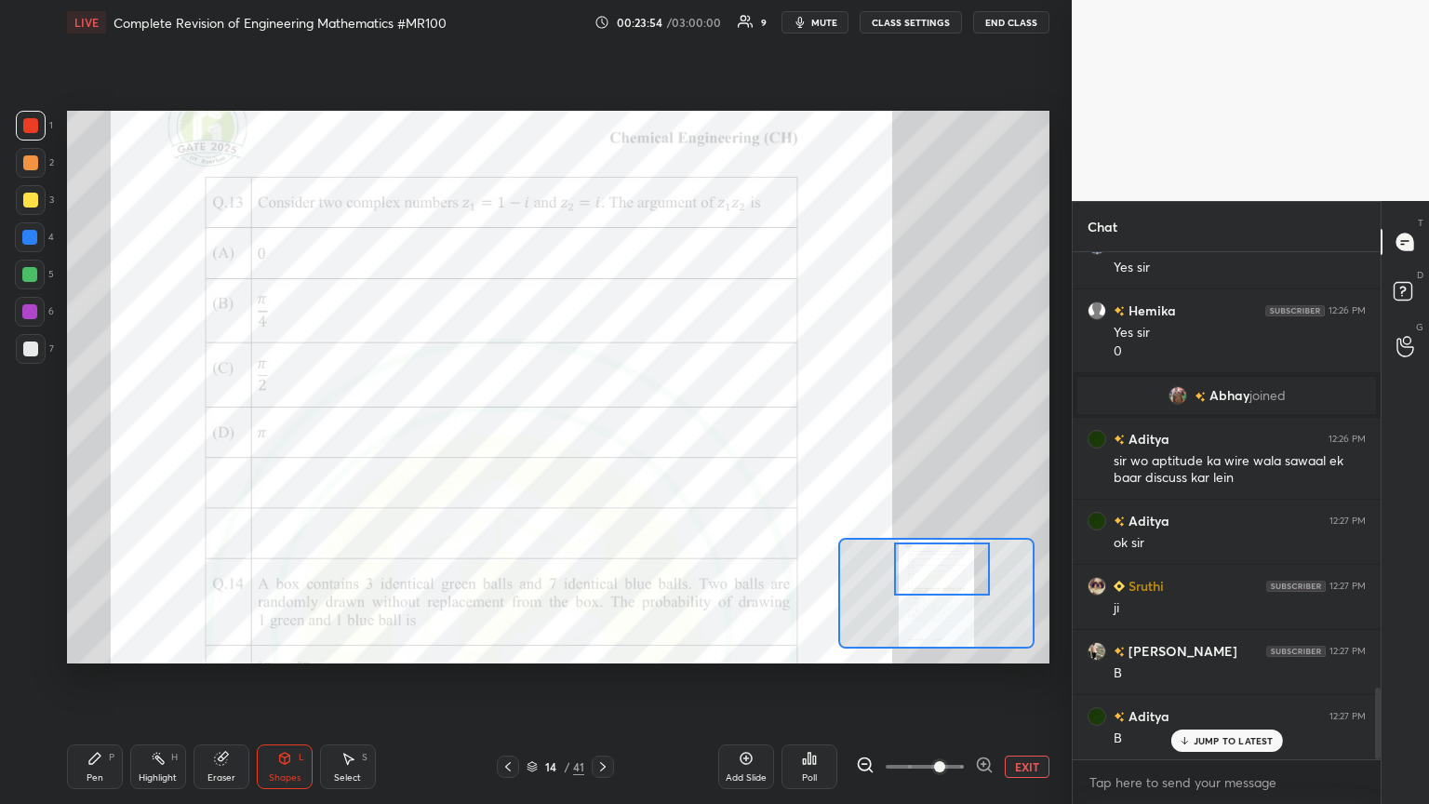
click at [92, 436] on div "Pen" at bounding box center [94, 777] width 17 height 9
click at [286, 436] on div "Shapes" at bounding box center [285, 777] width 32 height 9
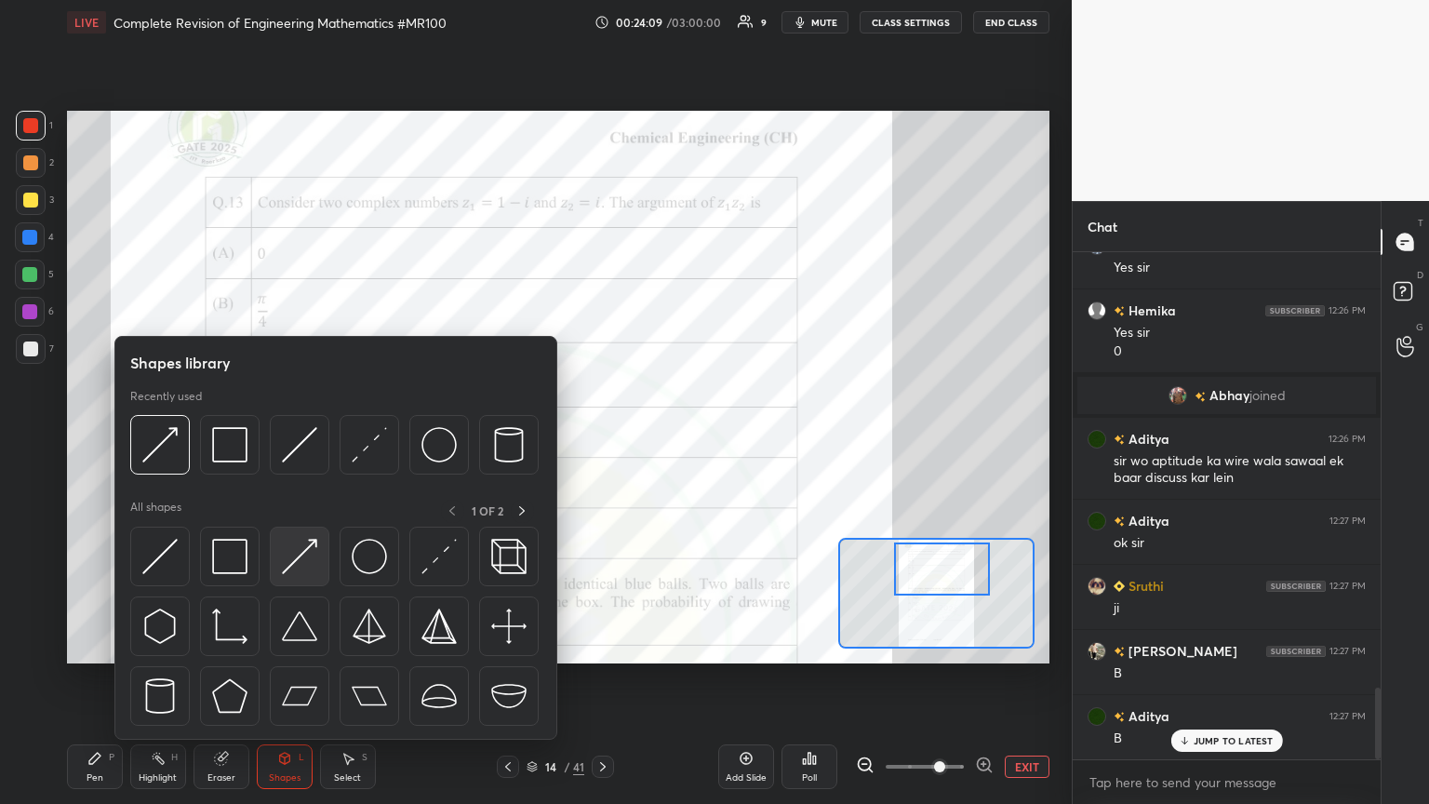
click at [290, 436] on img at bounding box center [299, 556] width 35 height 35
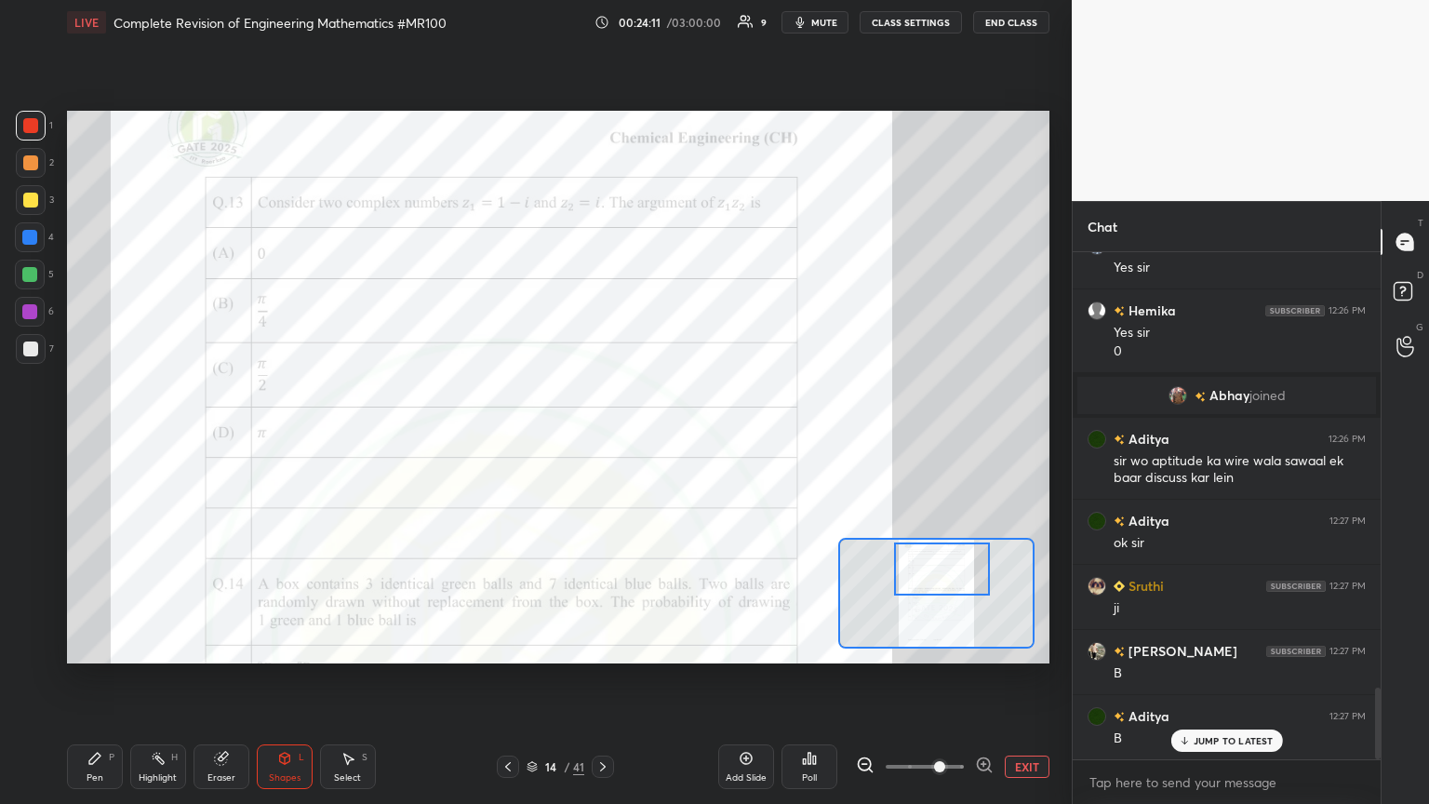
click at [90, 436] on div "Pen" at bounding box center [94, 777] width 17 height 9
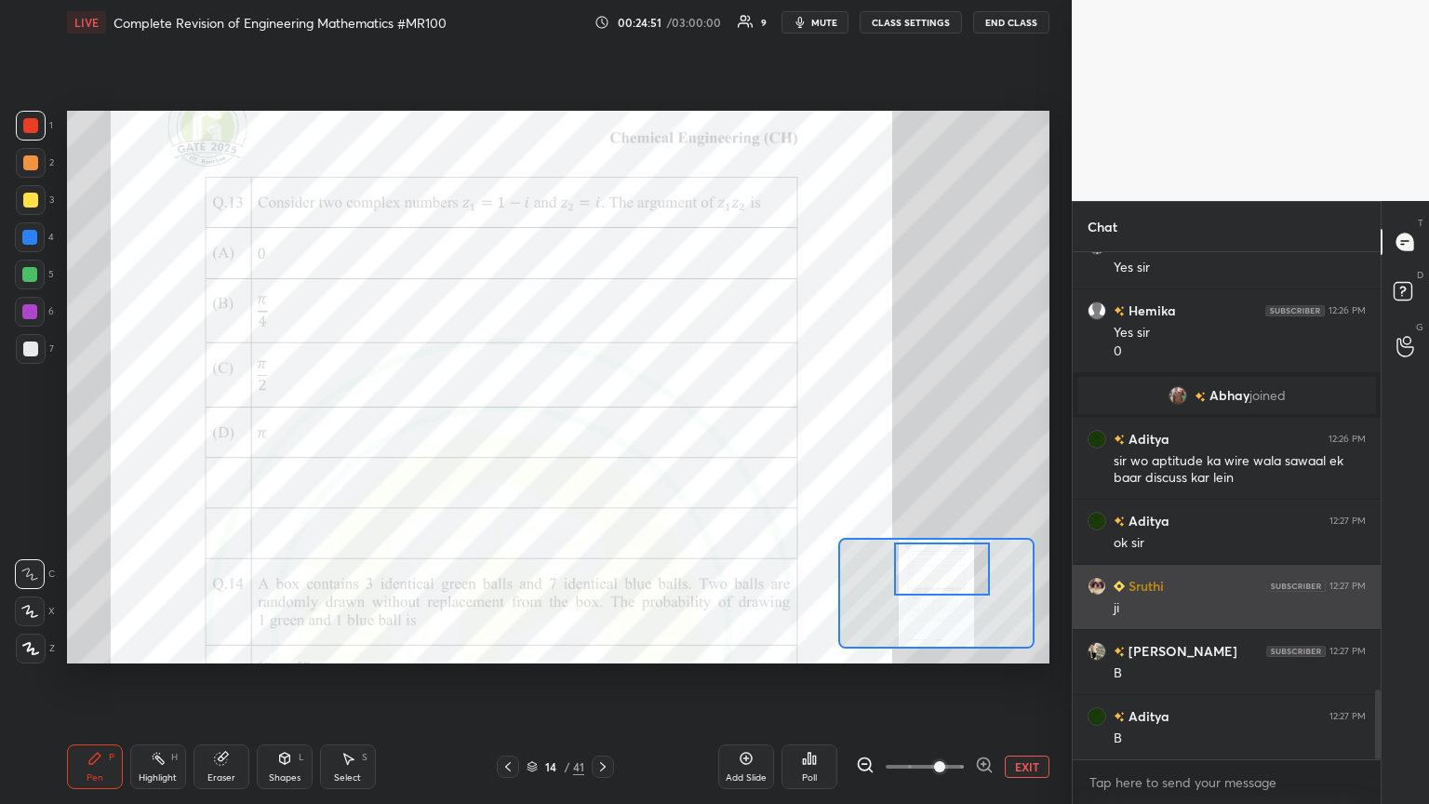
scroll to position [3165, 0]
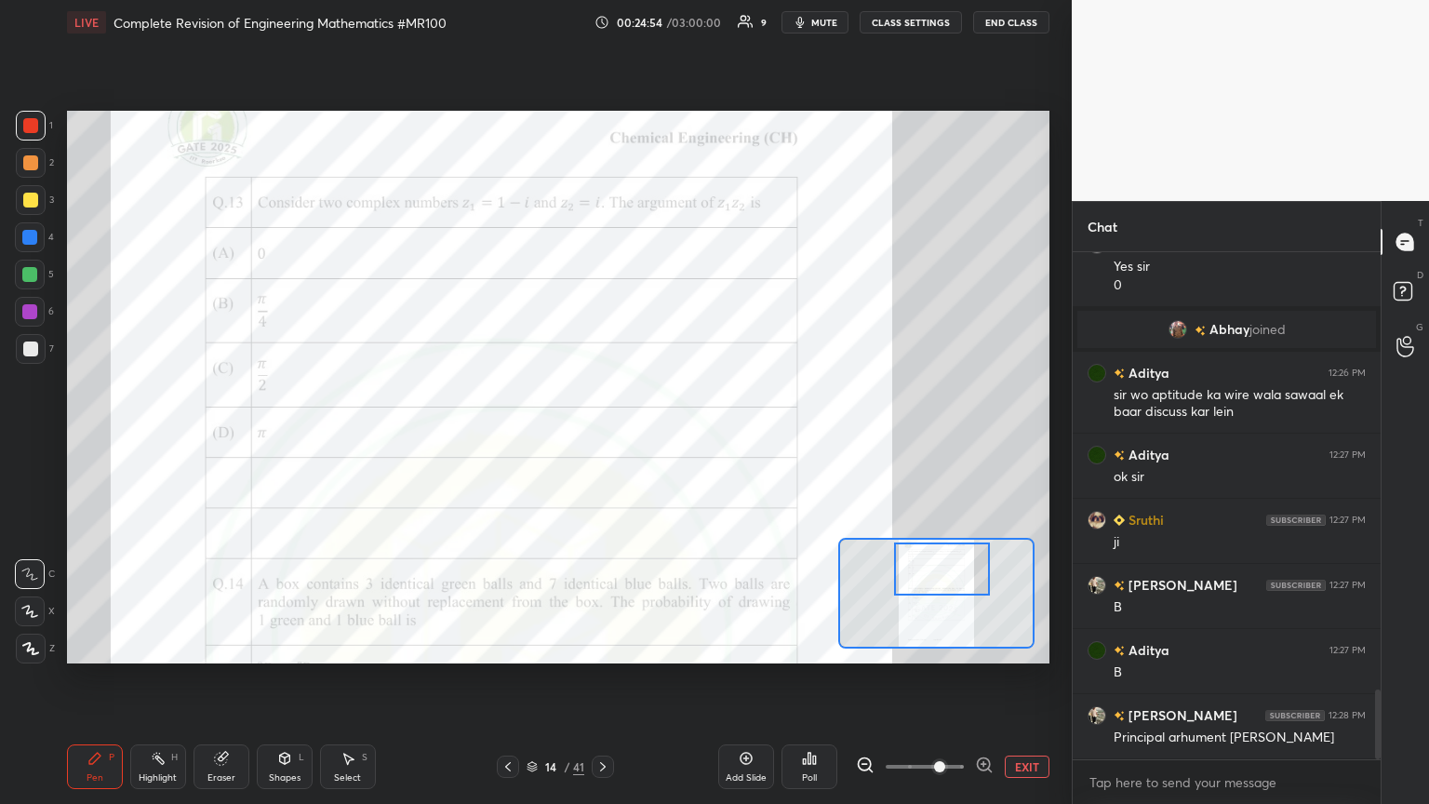
click at [30, 316] on div at bounding box center [29, 311] width 15 height 15
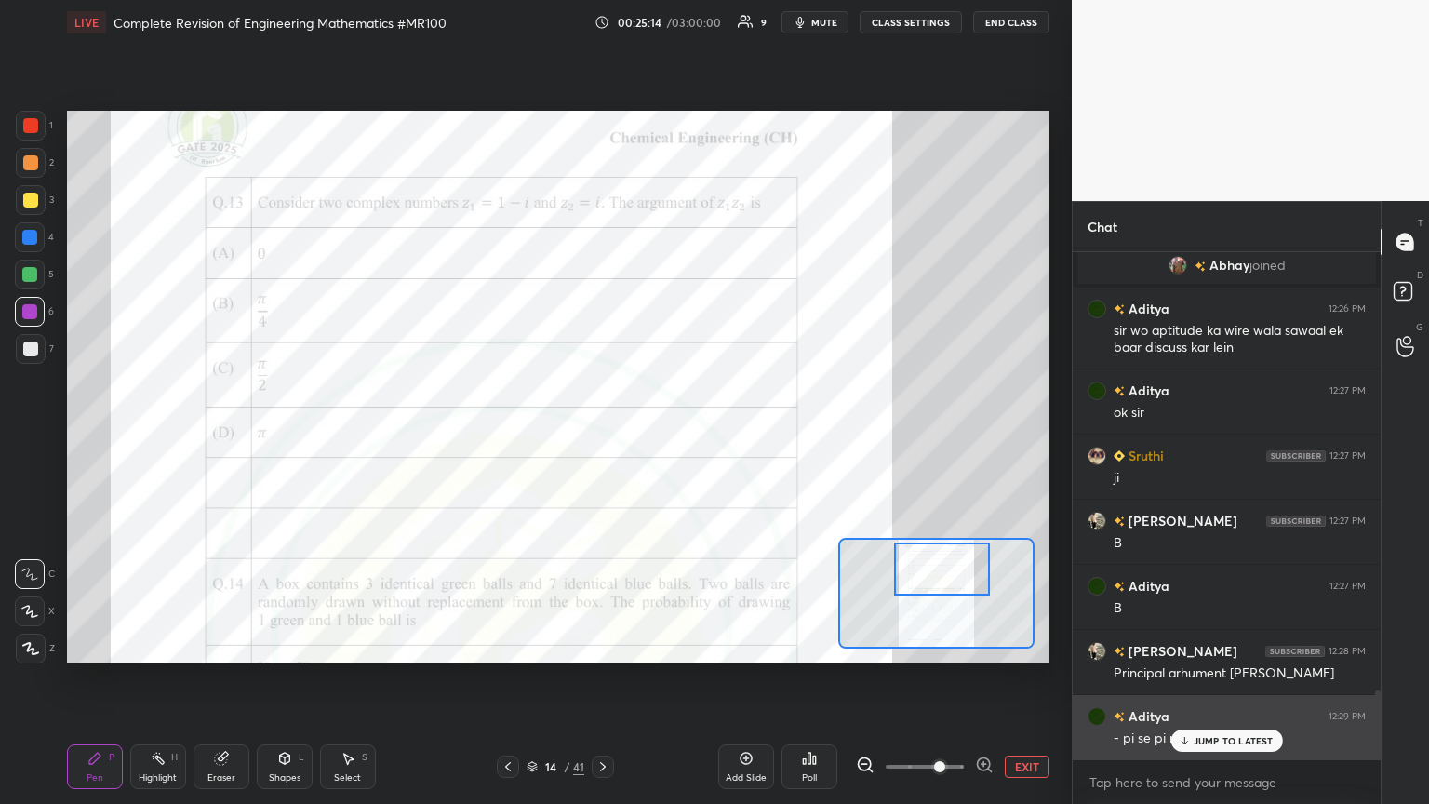
click at [667, 436] on div "JUMP TO LATEST" at bounding box center [1226, 740] width 112 height 22
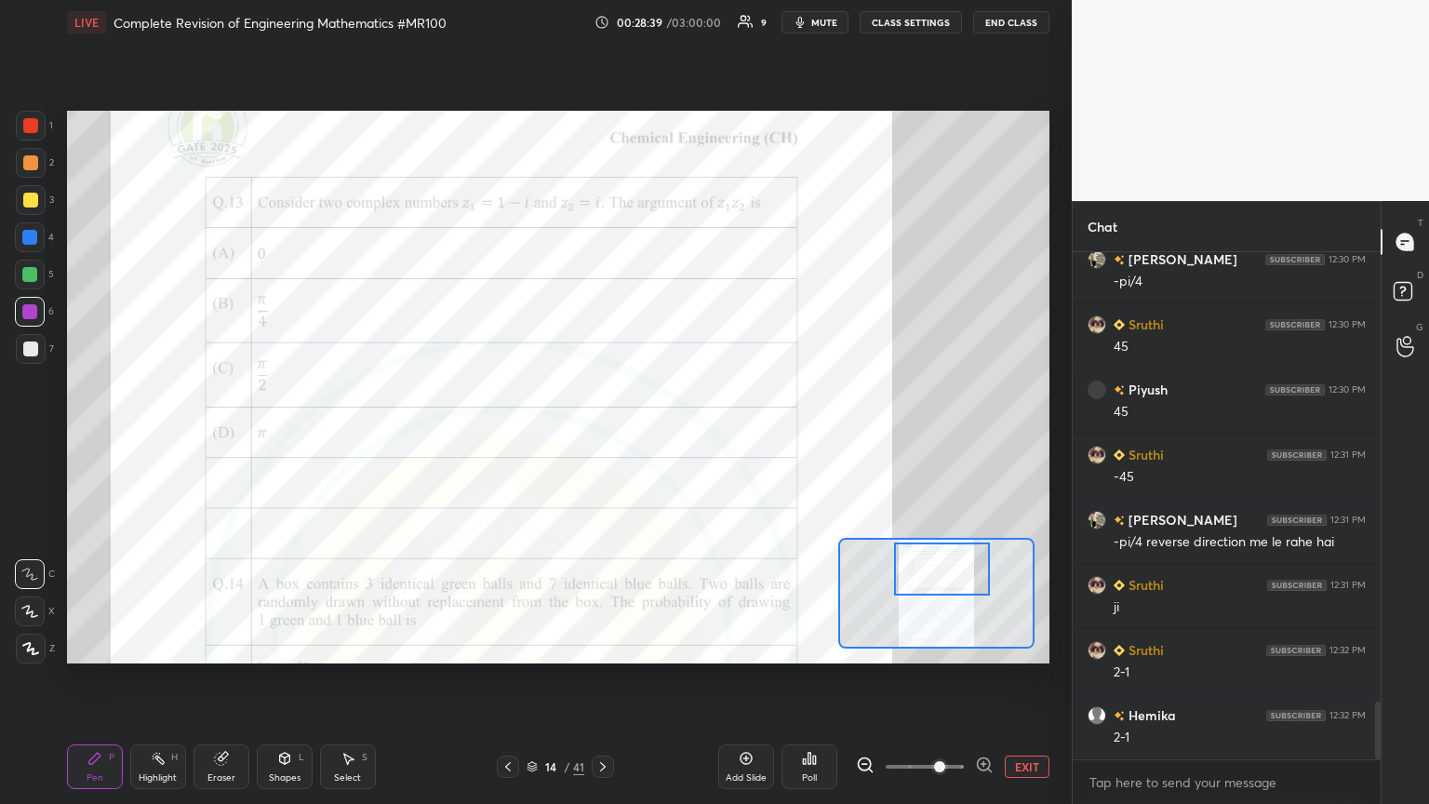
scroll to position [4029, 0]
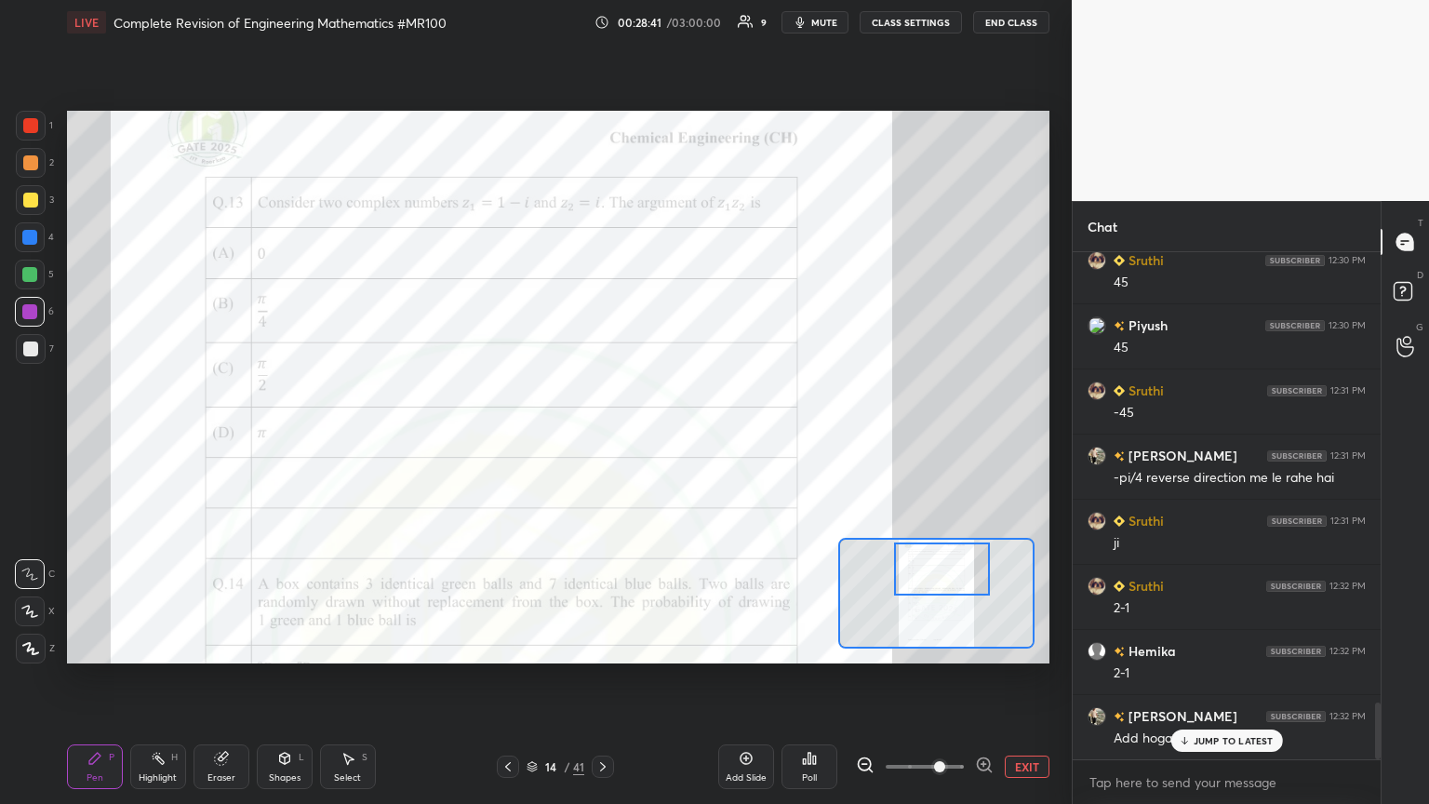
click at [667, 436] on div "JUMP TO LATEST" at bounding box center [1226, 740] width 112 height 22
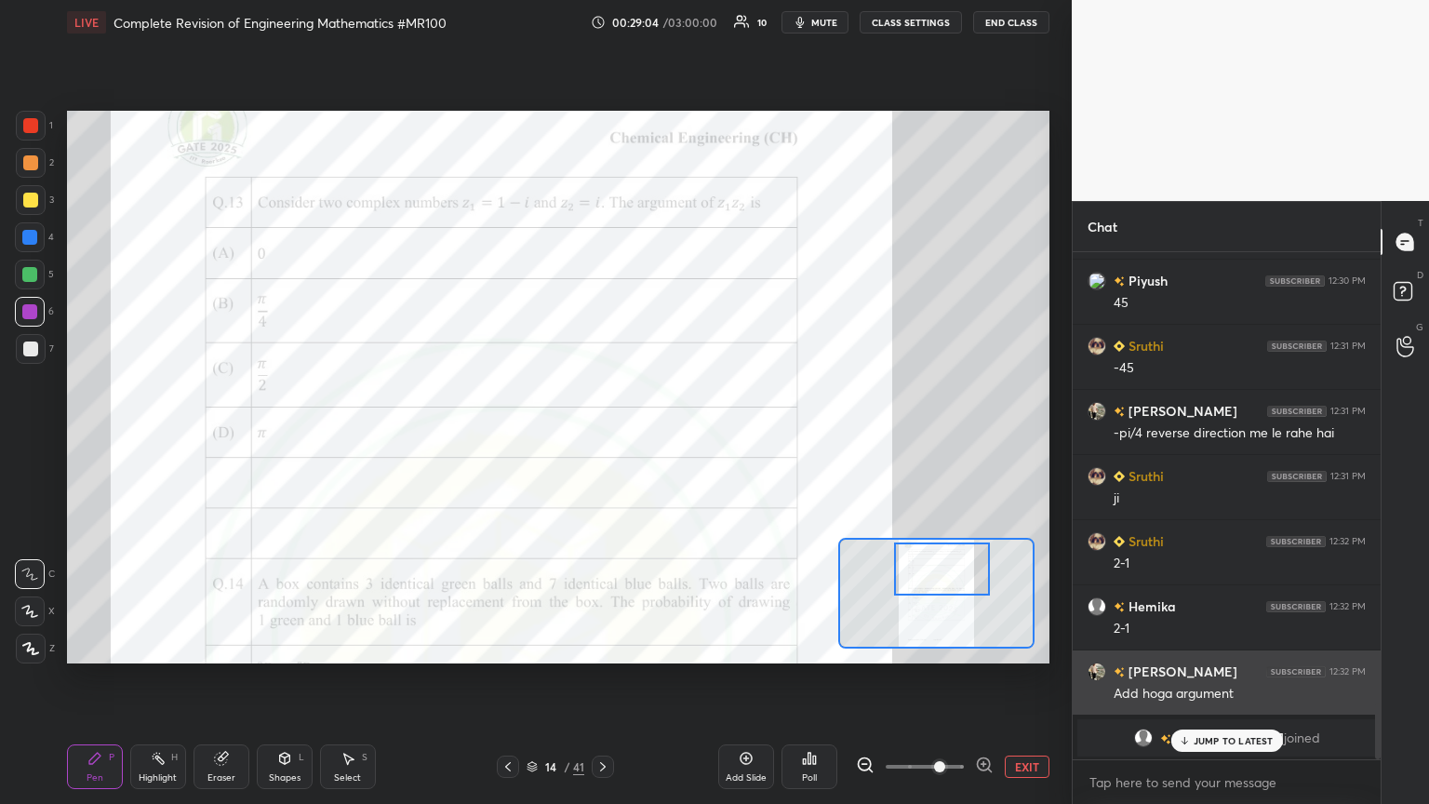
scroll to position [3630, 0]
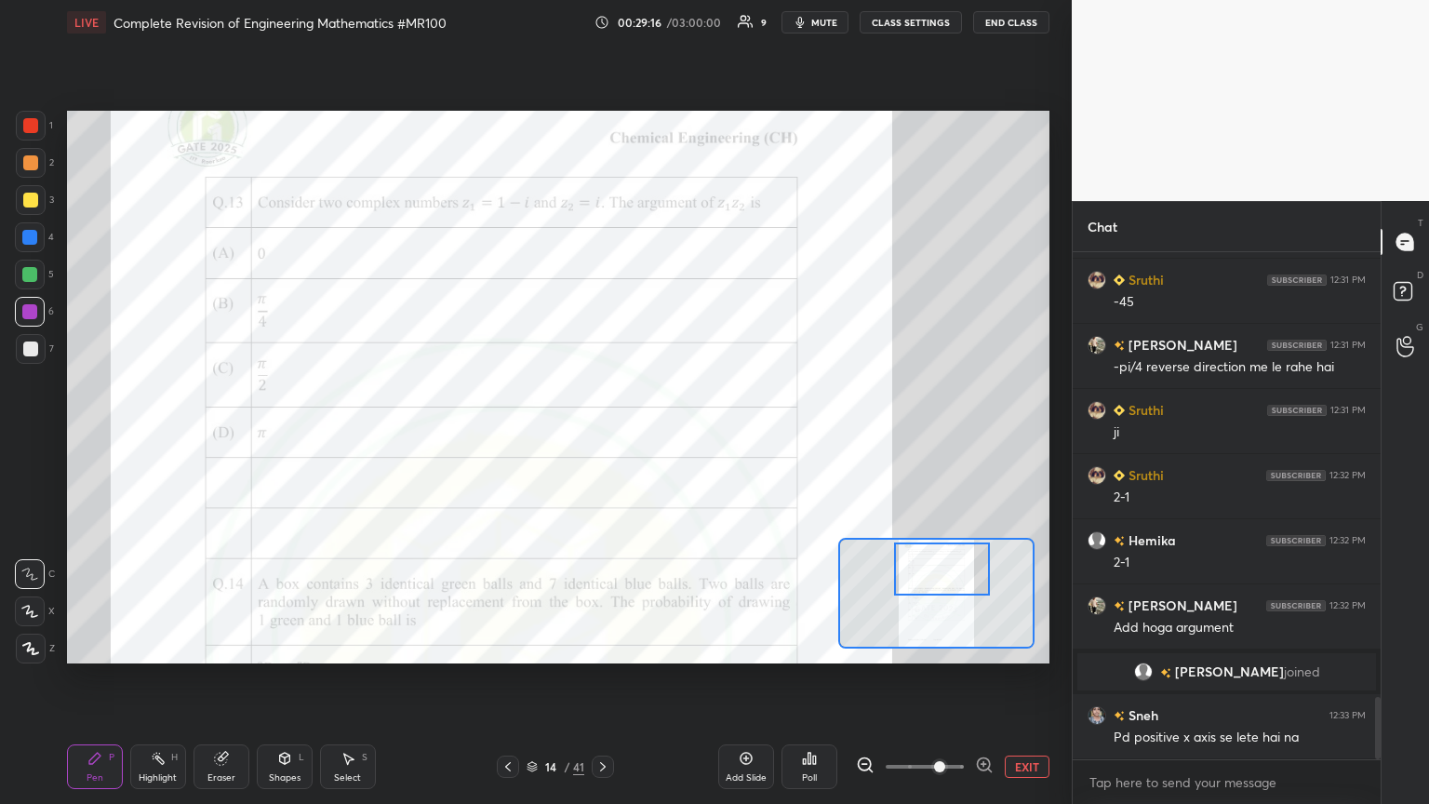
click at [33, 127] on div at bounding box center [30, 125] width 15 height 15
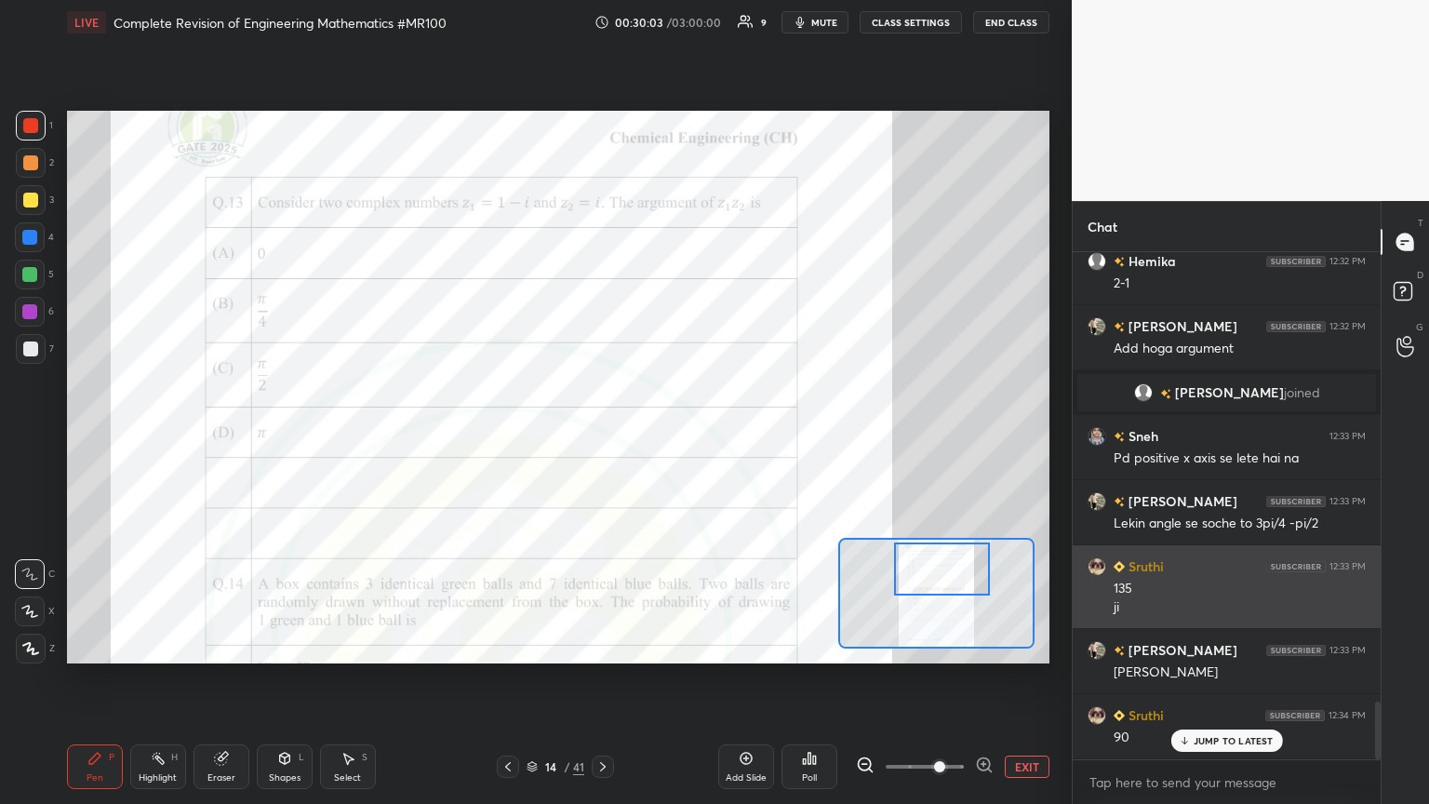
scroll to position [3973, 0]
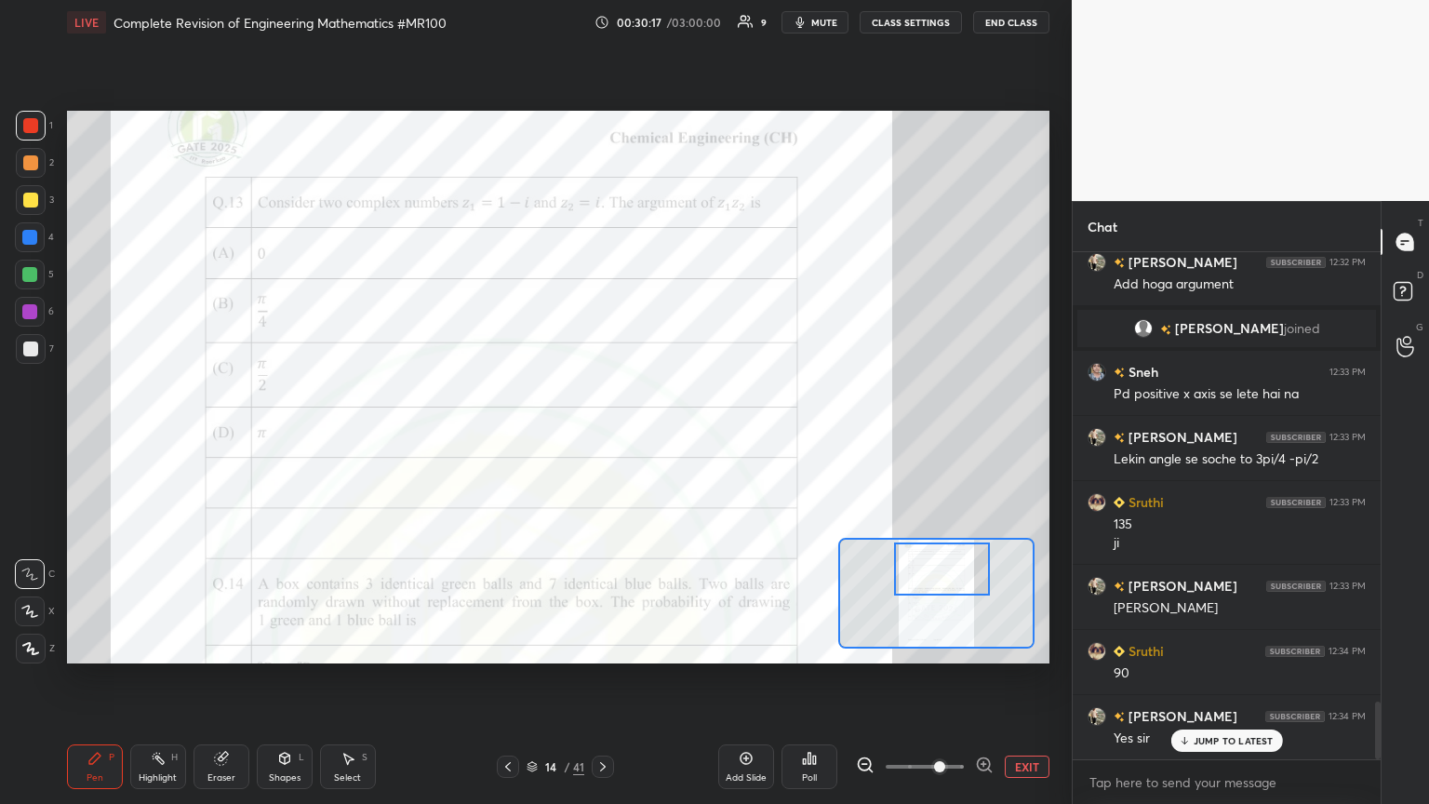
click at [28, 313] on div at bounding box center [29, 311] width 15 height 15
click at [19, 134] on div at bounding box center [31, 126] width 30 height 30
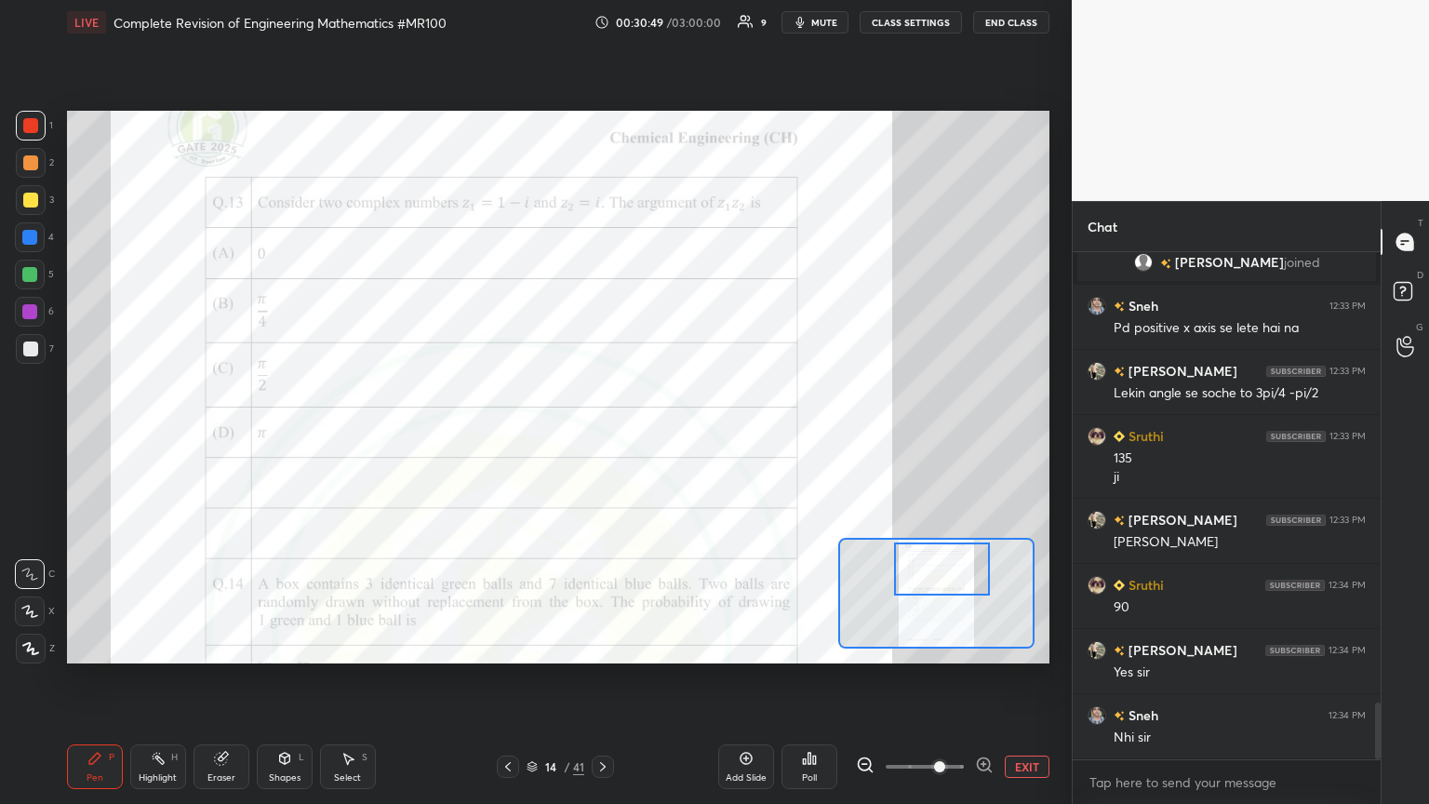
drag, startPoint x: 232, startPoint y: 772, endPoint x: 233, endPoint y: 748, distance: 24.2
click at [230, 436] on div "Eraser" at bounding box center [221, 777] width 28 height 9
drag, startPoint x: 31, startPoint y: 607, endPoint x: 44, endPoint y: 595, distance: 17.8
click at [32, 436] on icon at bounding box center [31, 610] width 10 height 9
click at [95, 436] on div "Pen" at bounding box center [94, 777] width 17 height 9
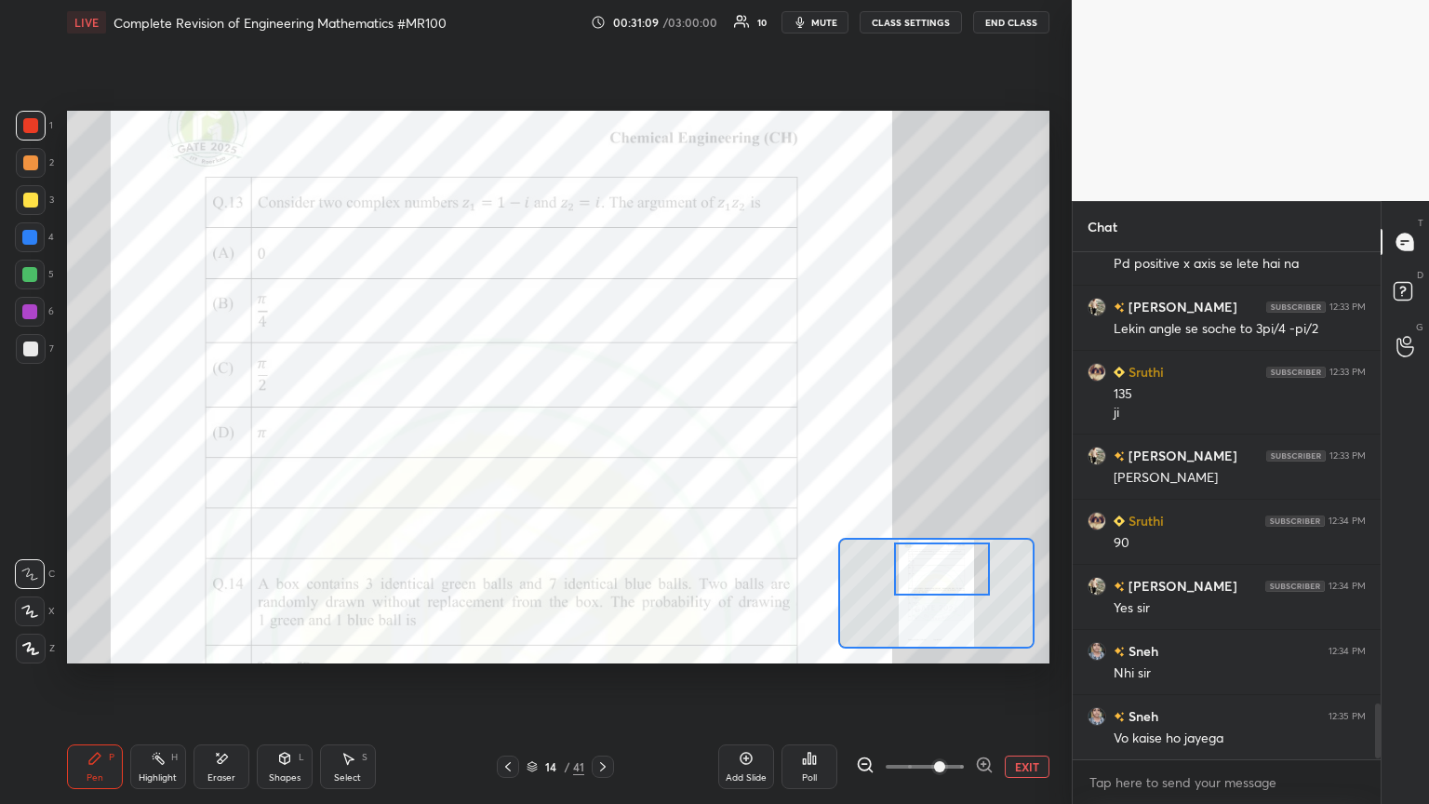
scroll to position [4203, 0]
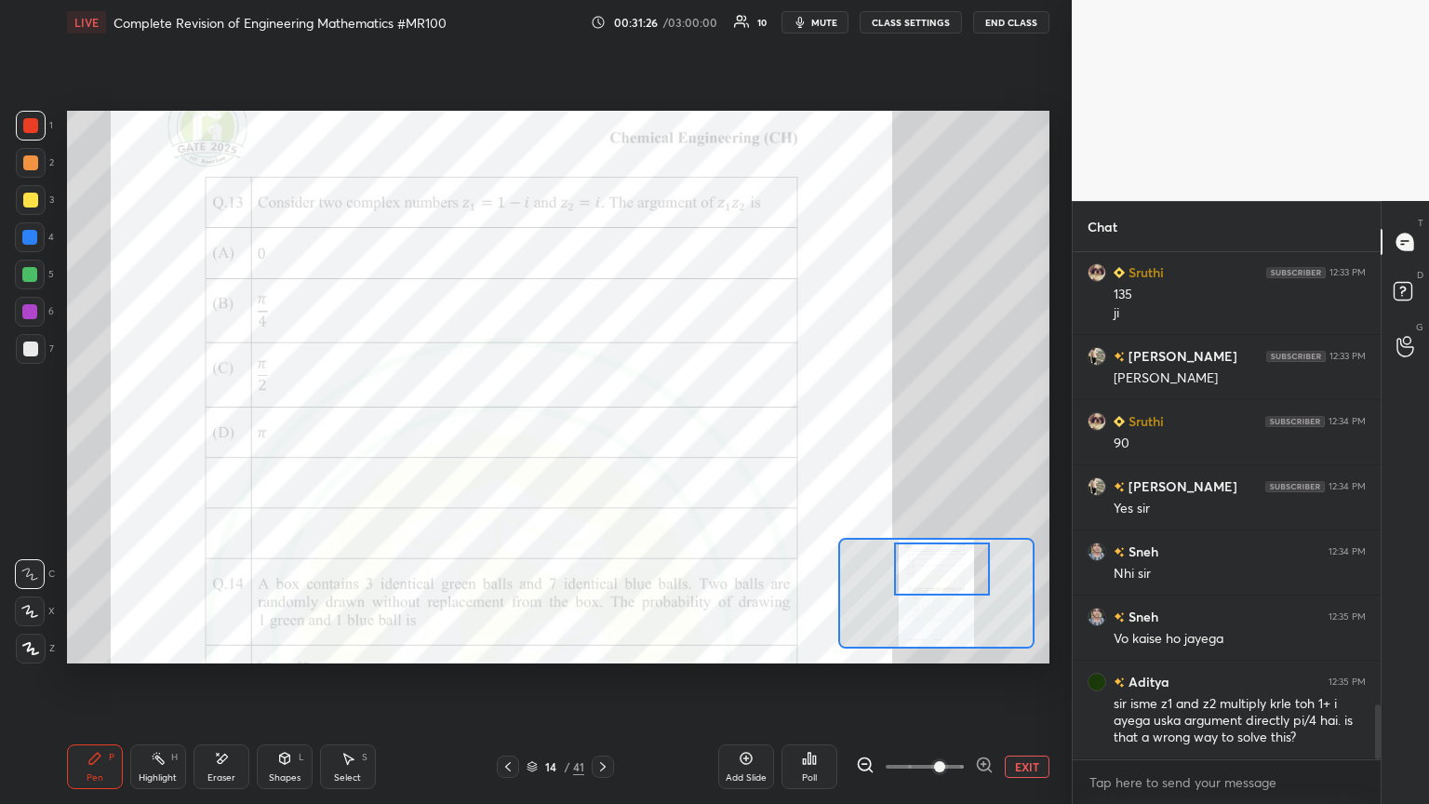
click at [224, 436] on div "Eraser" at bounding box center [221, 777] width 28 height 9
click at [27, 436] on span "Erase all" at bounding box center [30, 648] width 28 height 13
click at [290, 436] on div "Shapes L" at bounding box center [285, 766] width 56 height 45
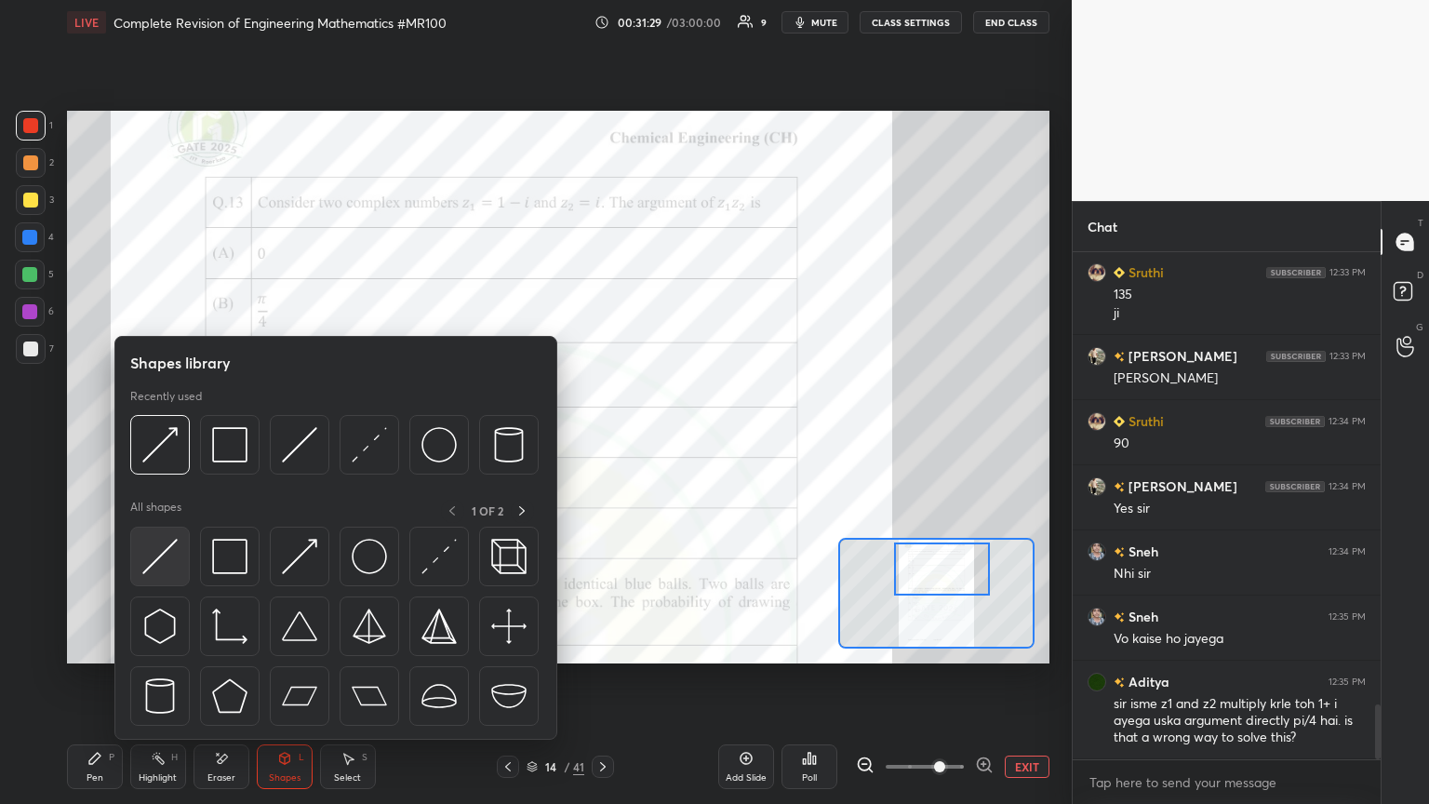
click at [153, 436] on img at bounding box center [159, 556] width 35 height 35
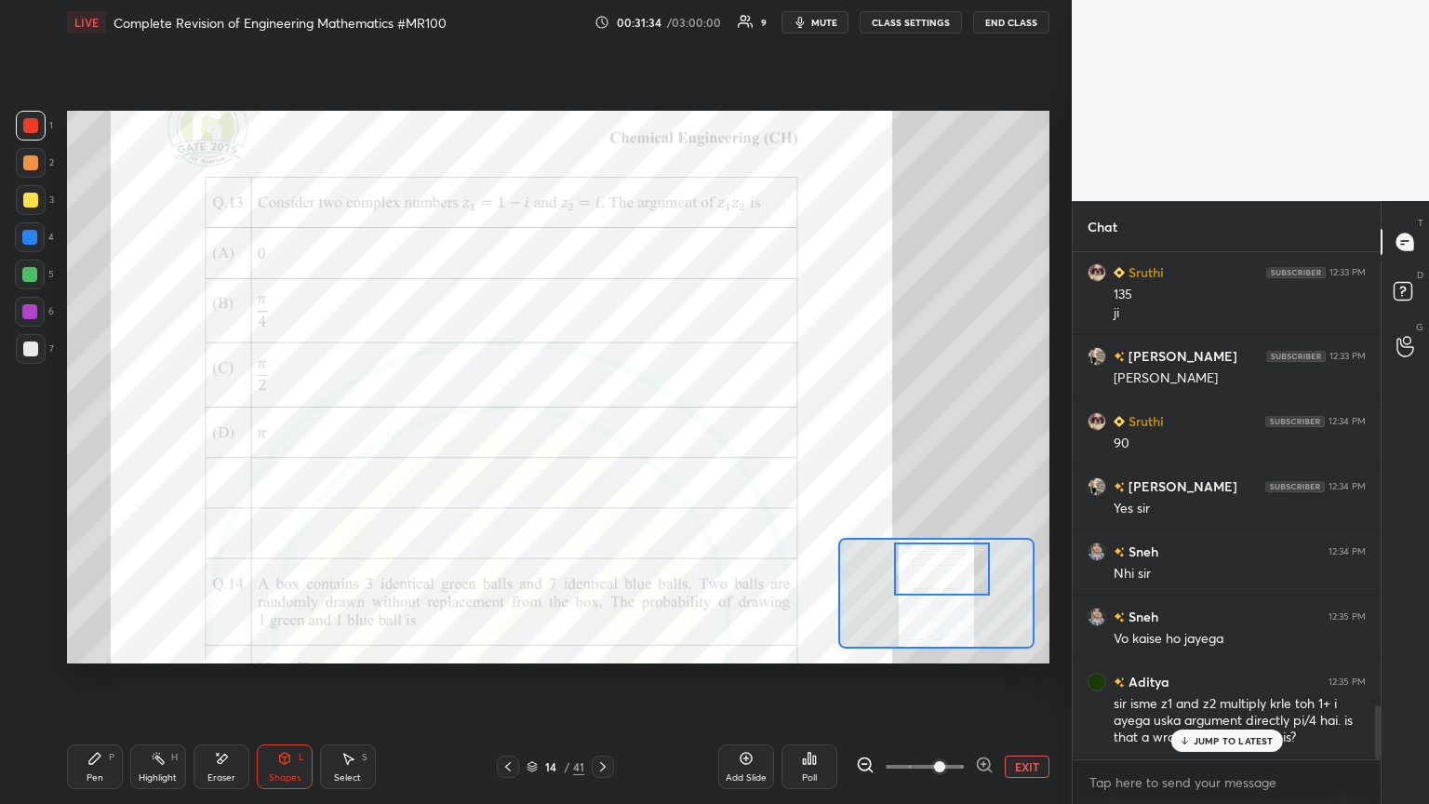
scroll to position [4267, 0]
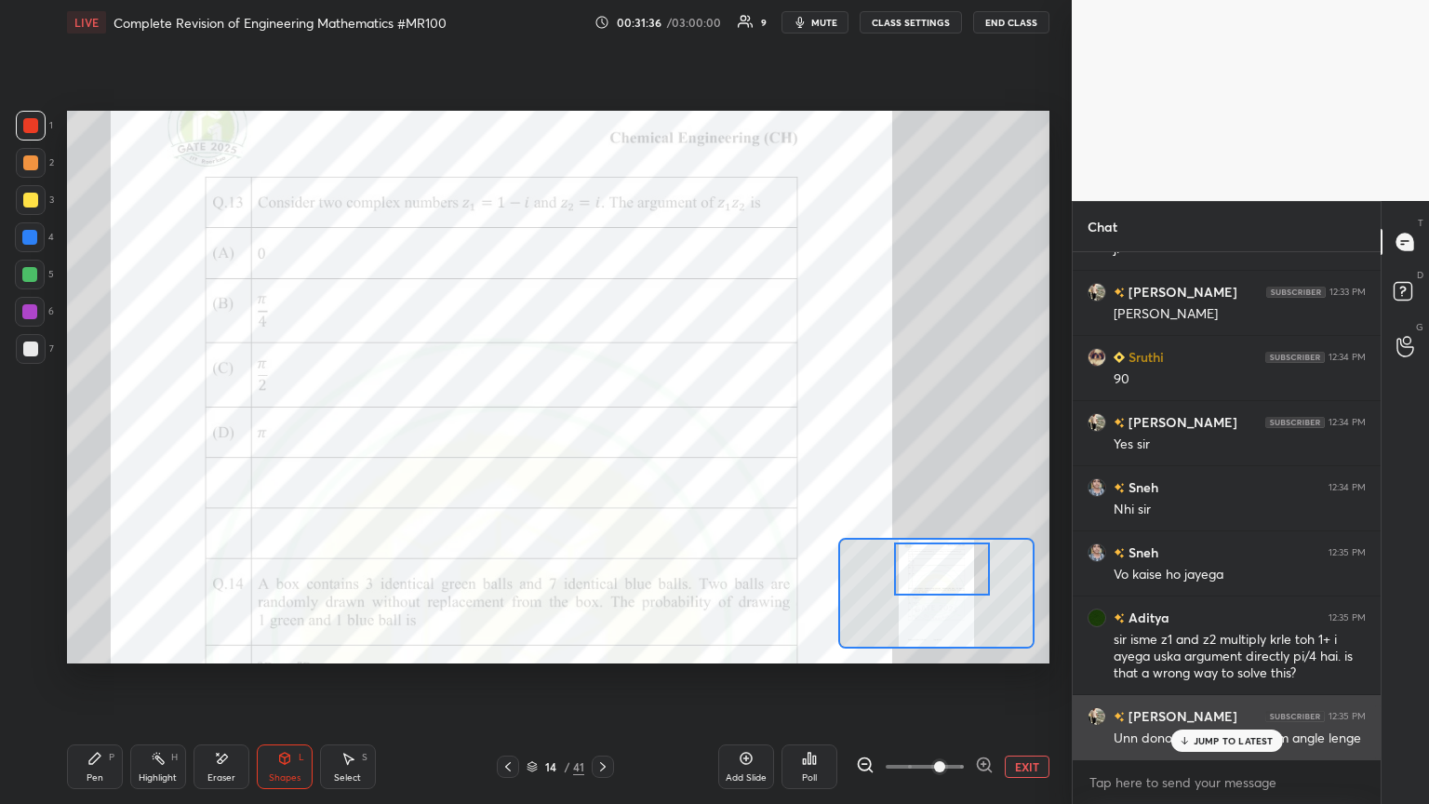
click at [667, 436] on p "JUMP TO LATEST" at bounding box center [1233, 740] width 80 height 11
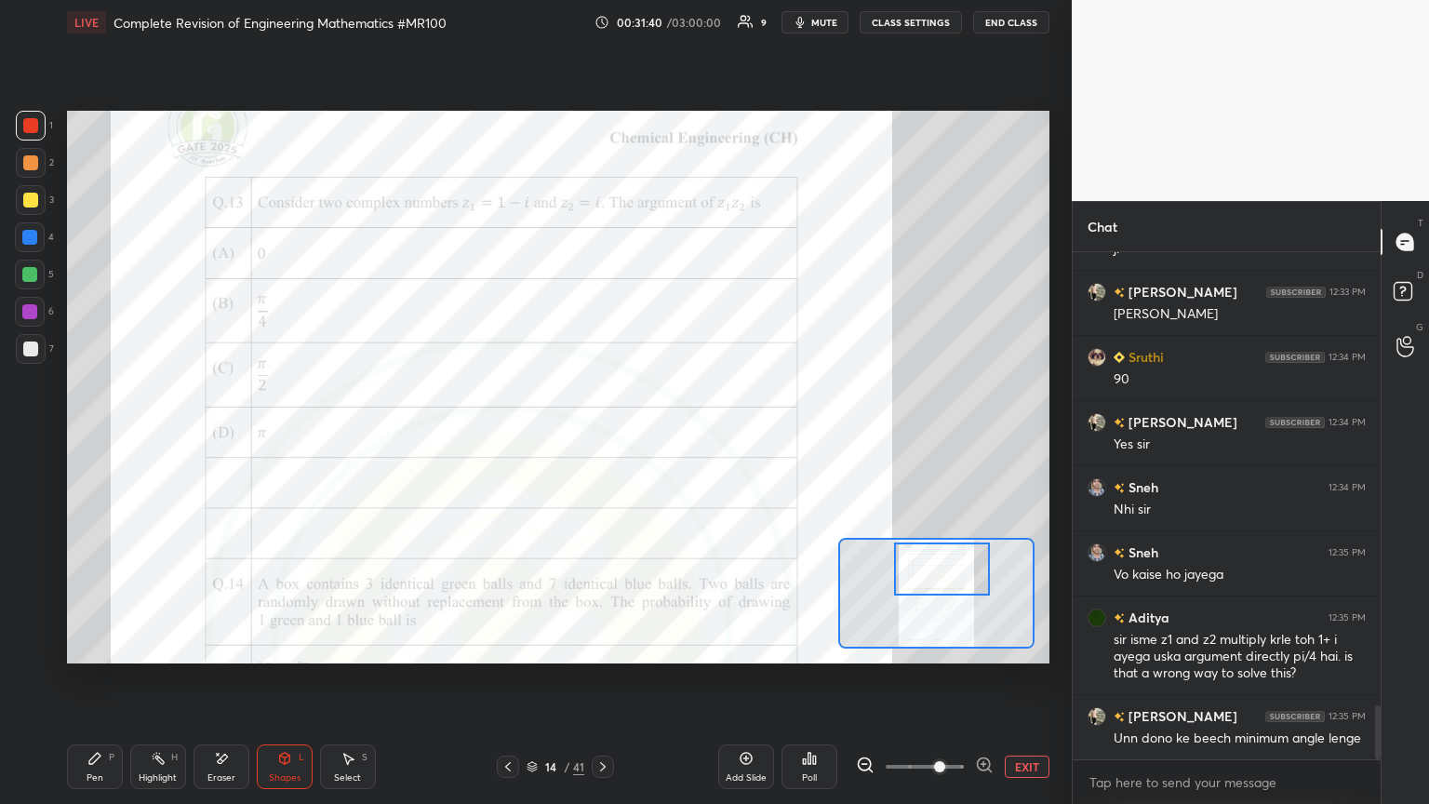
click at [78, 436] on div "Pen P" at bounding box center [95, 766] width 56 height 45
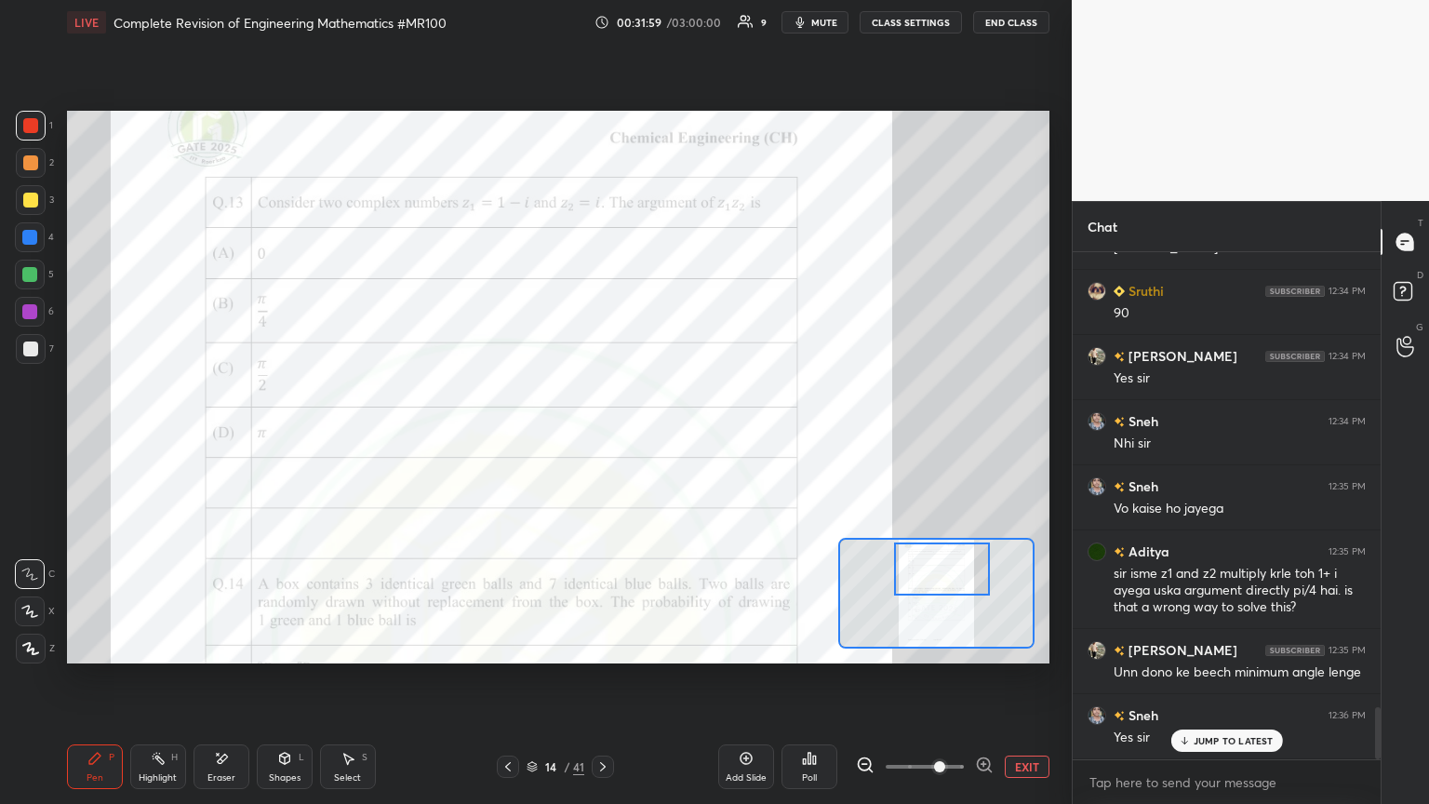
scroll to position [4398, 0]
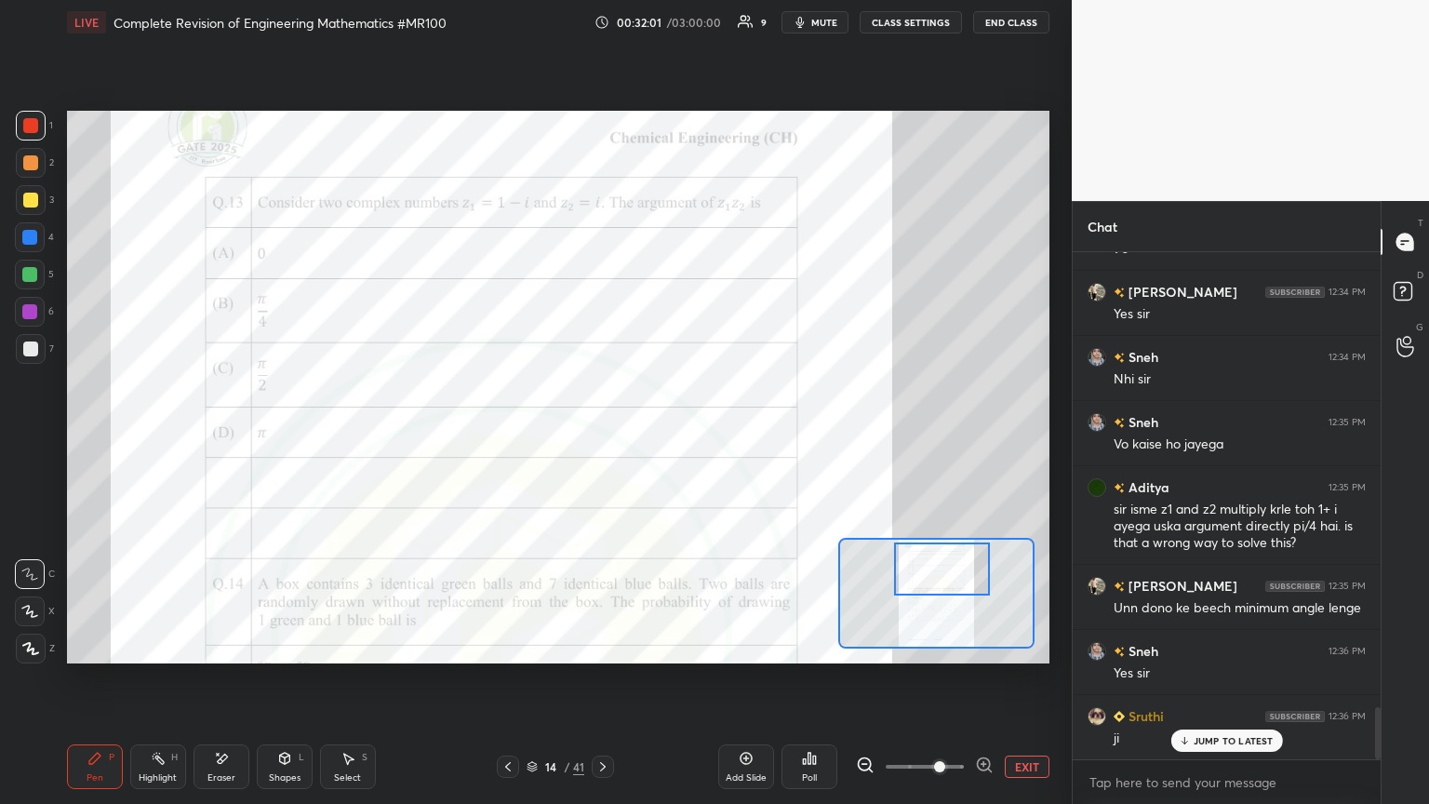
click at [302, 436] on div "Shapes L" at bounding box center [285, 766] width 56 height 45
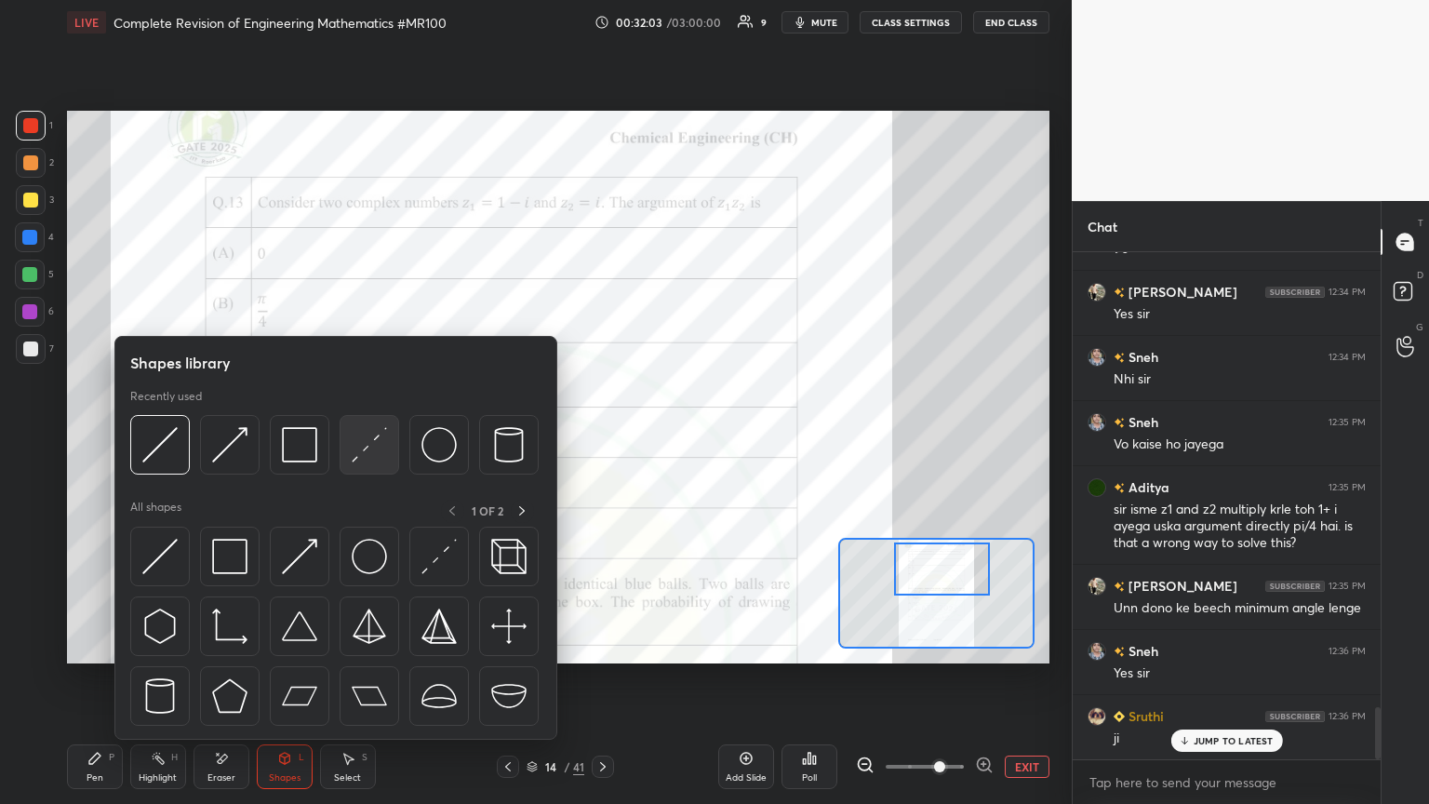
click at [365, 436] on img at bounding box center [369, 444] width 35 height 35
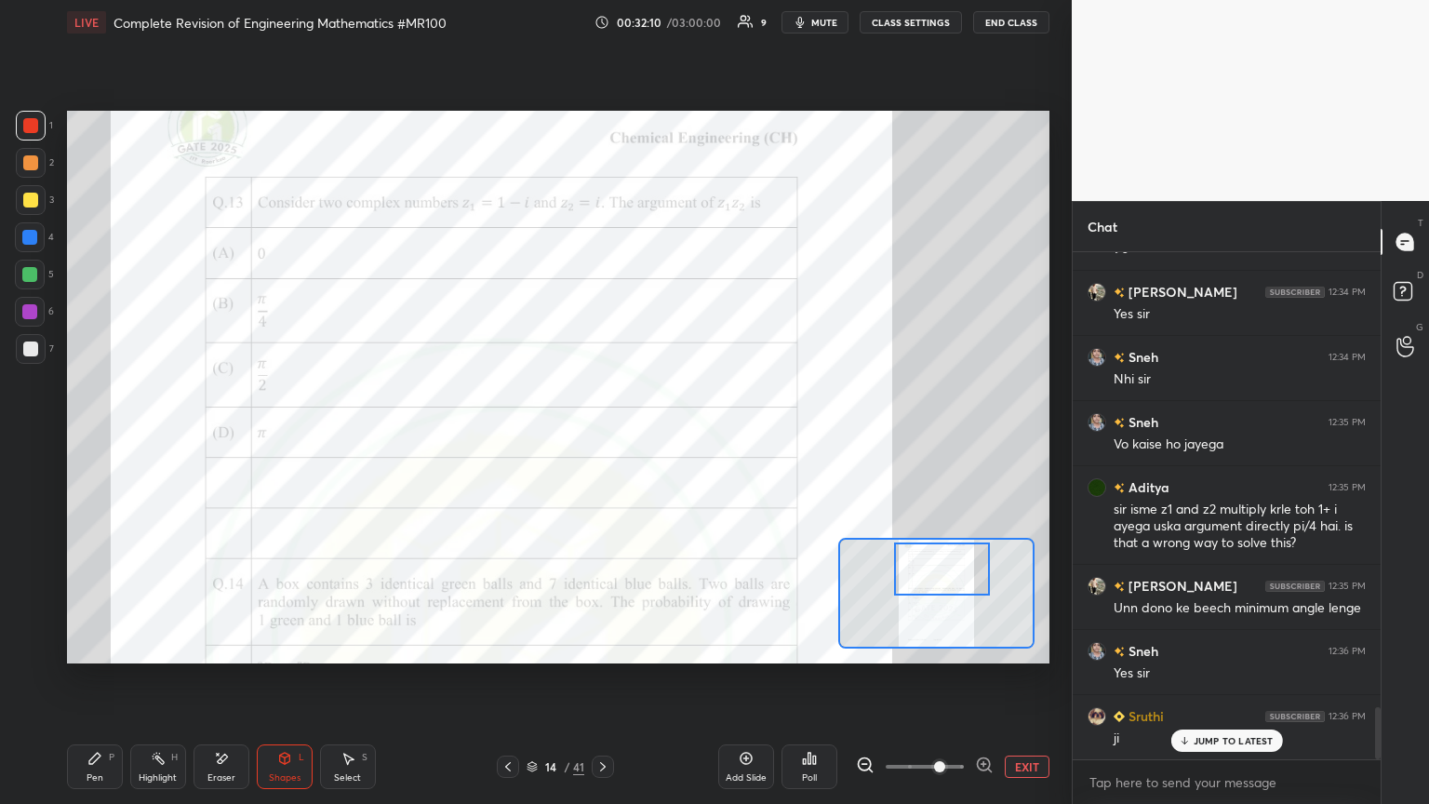
click at [85, 436] on div "Pen P" at bounding box center [95, 766] width 56 height 45
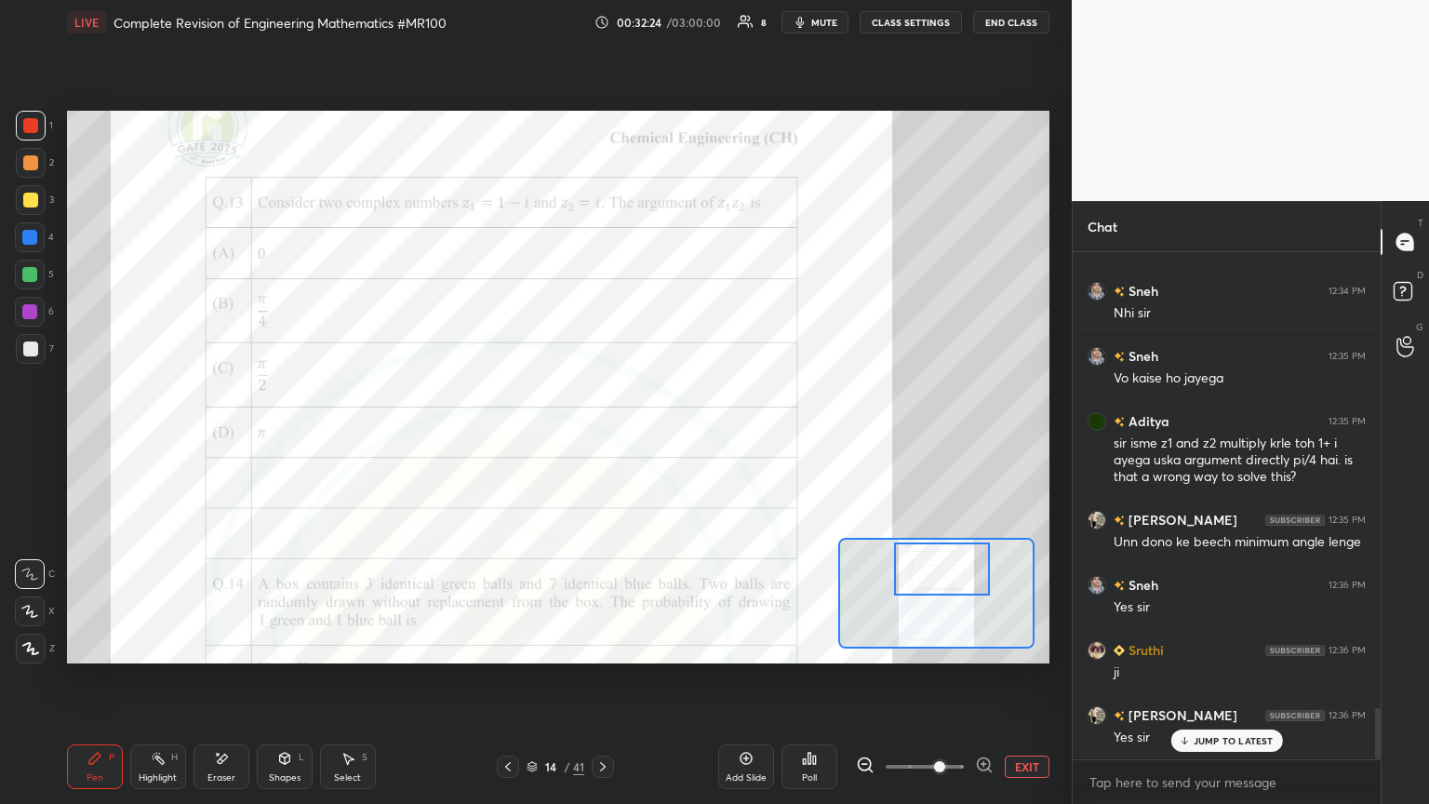
scroll to position [4528, 0]
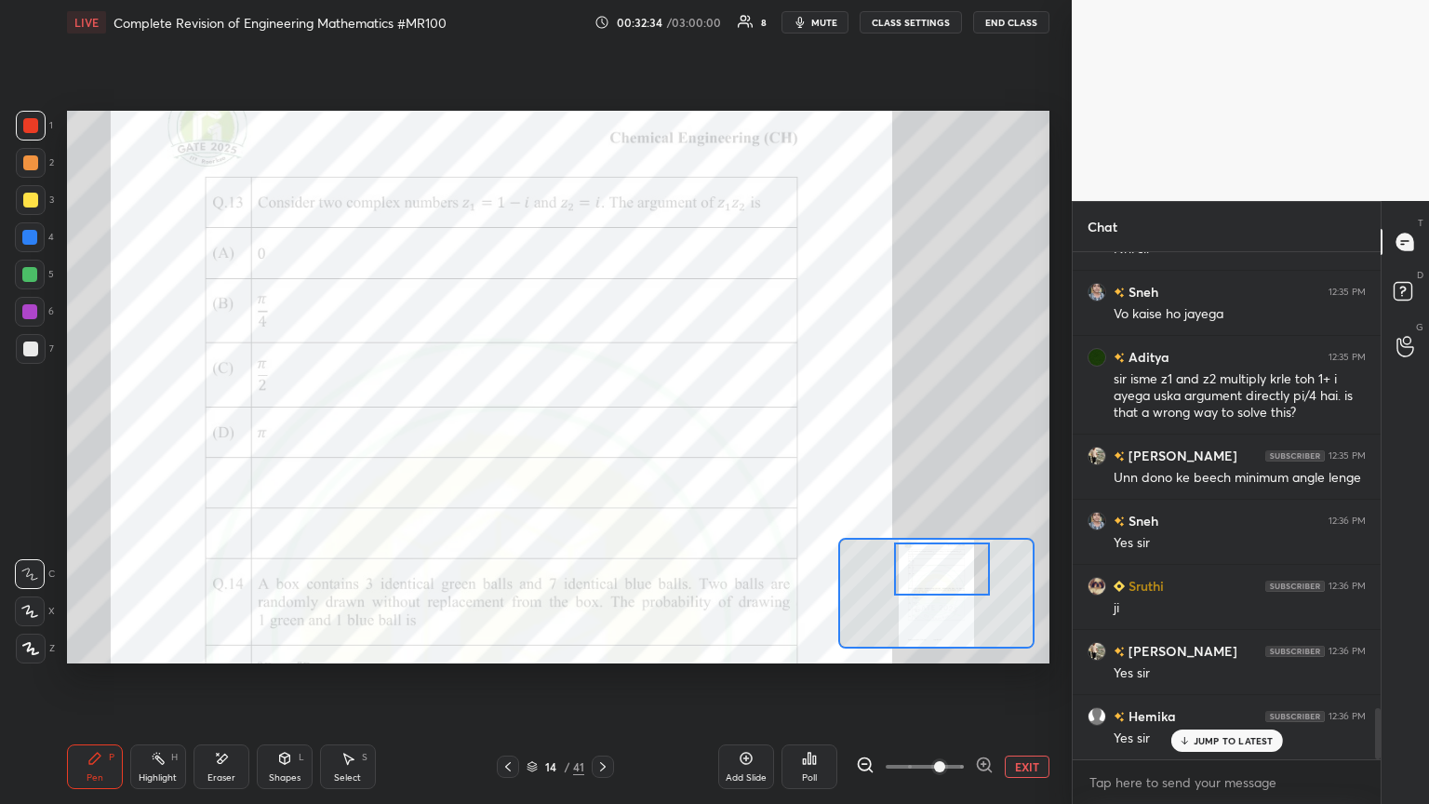
click at [667, 20] on span "mute" at bounding box center [824, 22] width 26 height 13
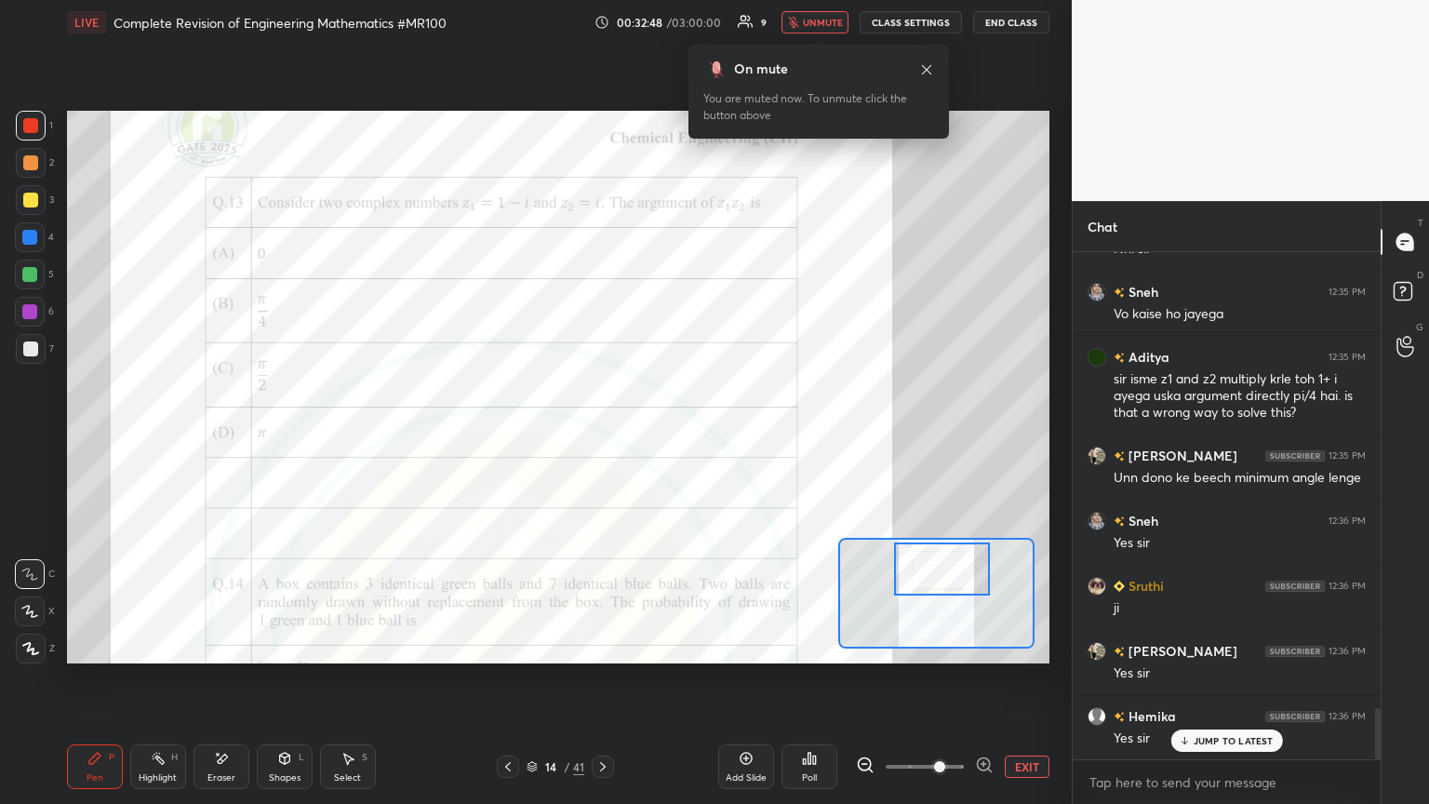
click at [667, 20] on span "unmute" at bounding box center [823, 22] width 40 height 13
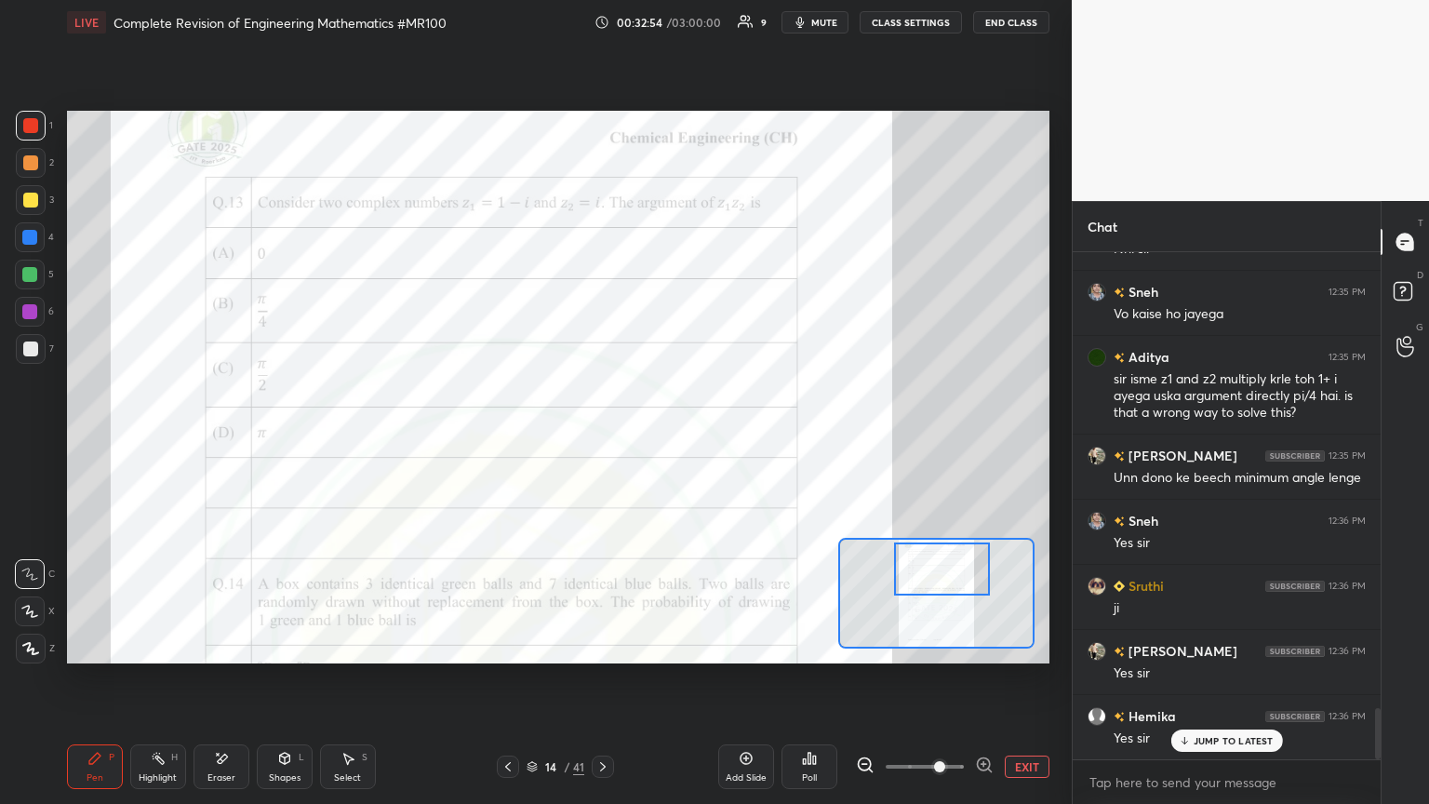
click at [26, 198] on div at bounding box center [30, 200] width 15 height 15
click at [30, 123] on div at bounding box center [30, 125] width 15 height 15
click at [225, 436] on div "Eraser" at bounding box center [221, 777] width 28 height 9
click at [29, 436] on div "Erase all" at bounding box center [30, 648] width 30 height 30
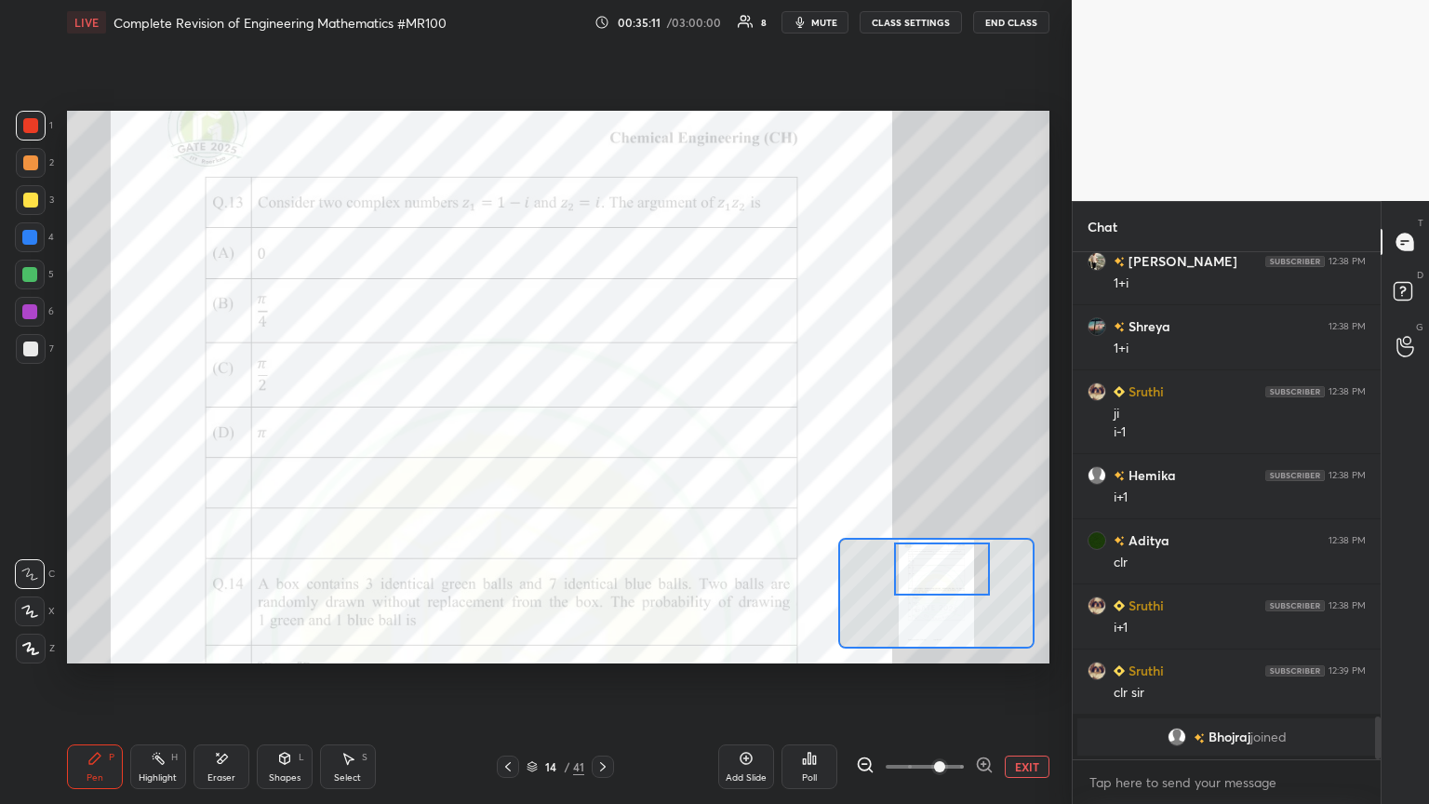
scroll to position [4914, 0]
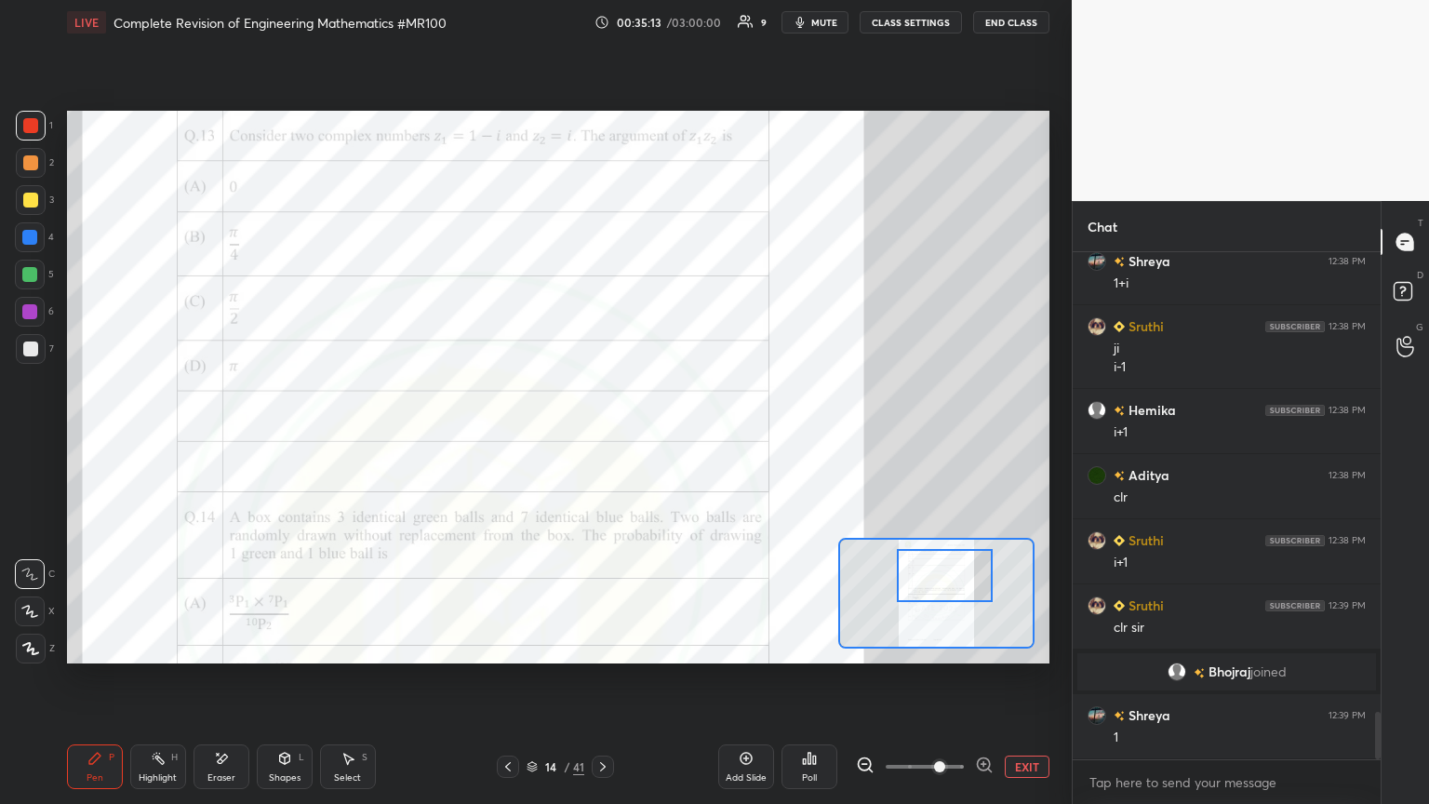
click at [667, 436] on div at bounding box center [945, 575] width 97 height 53
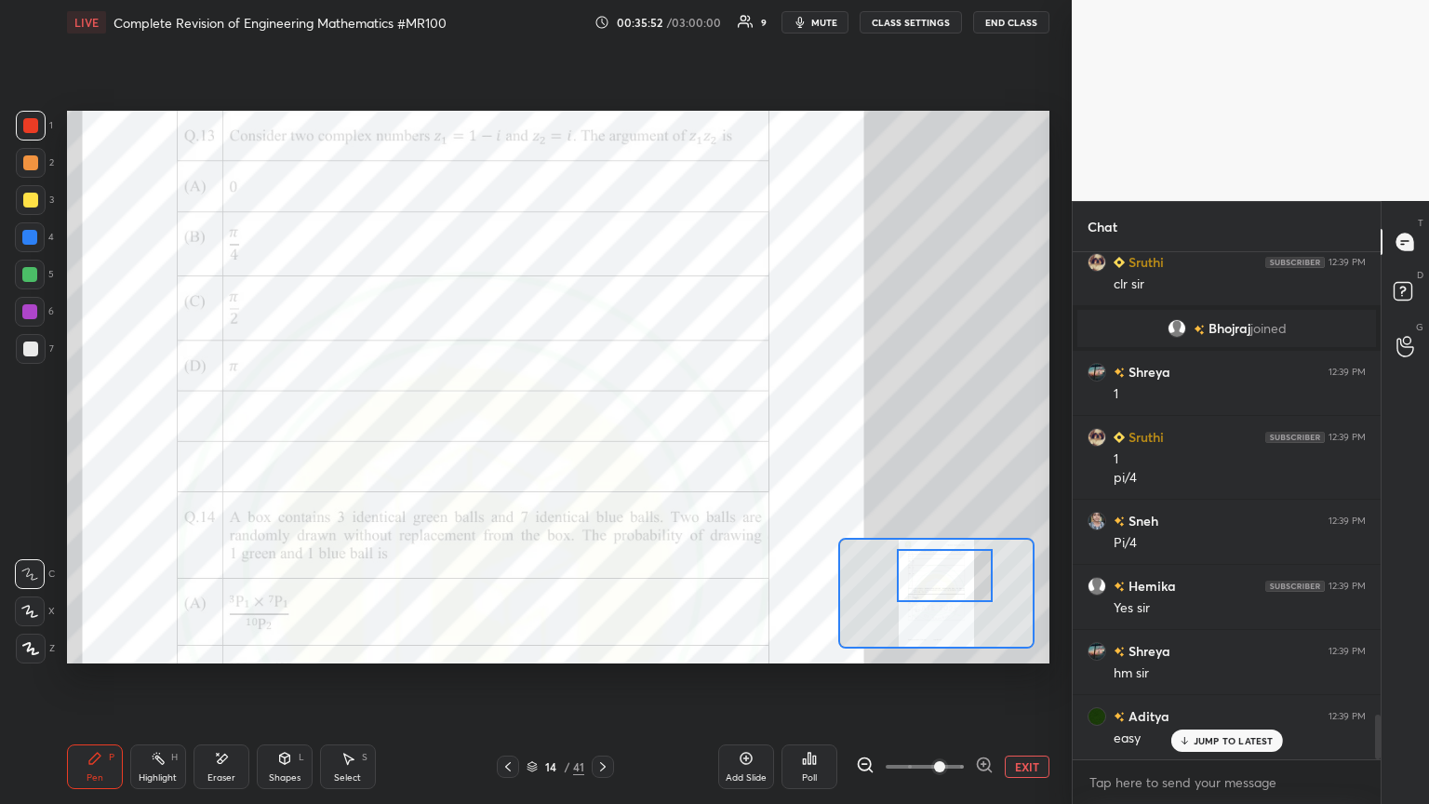
scroll to position [5323, 0]
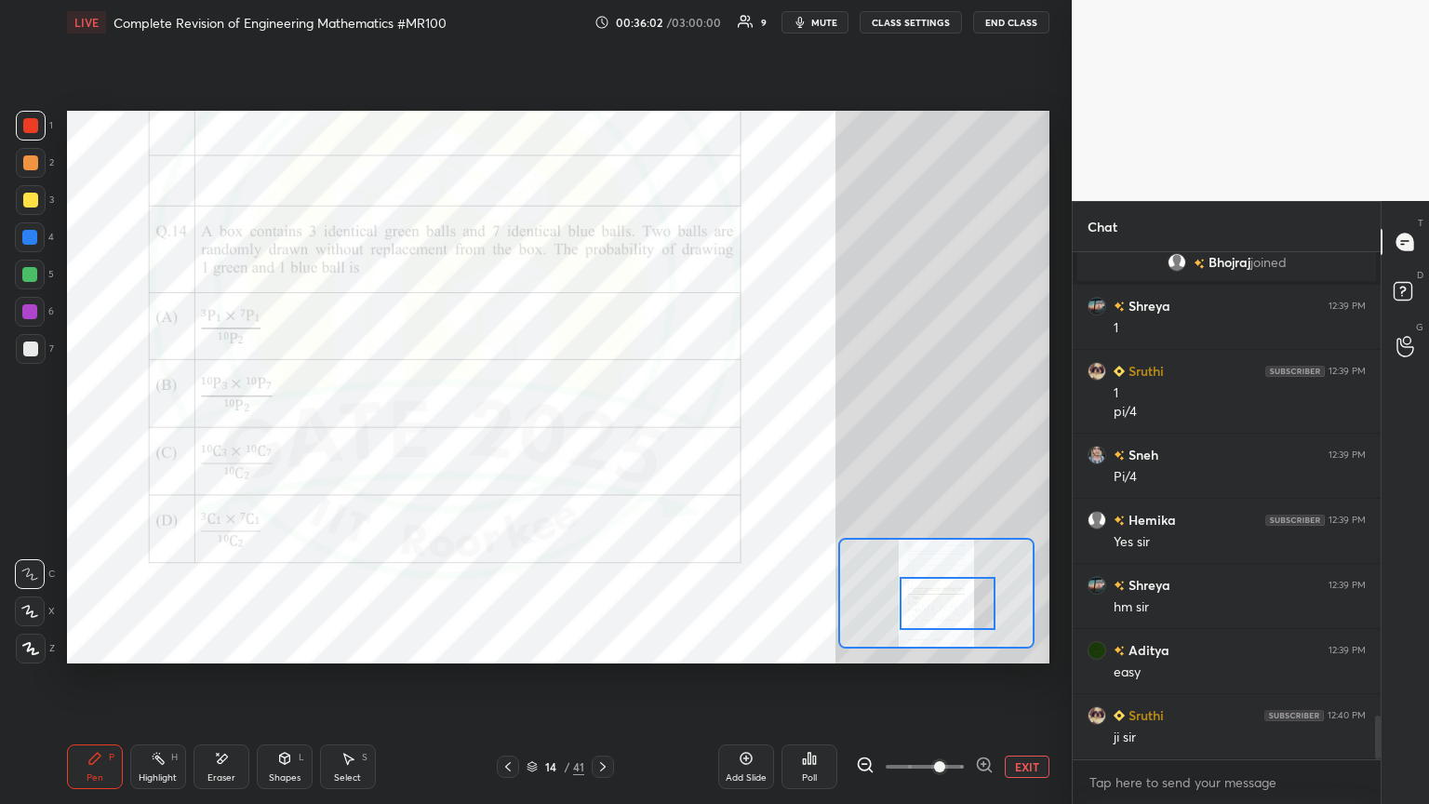
drag, startPoint x: 934, startPoint y: 570, endPoint x: 937, endPoint y: 598, distance: 28.0
click at [667, 436] on div at bounding box center [947, 603] width 97 height 53
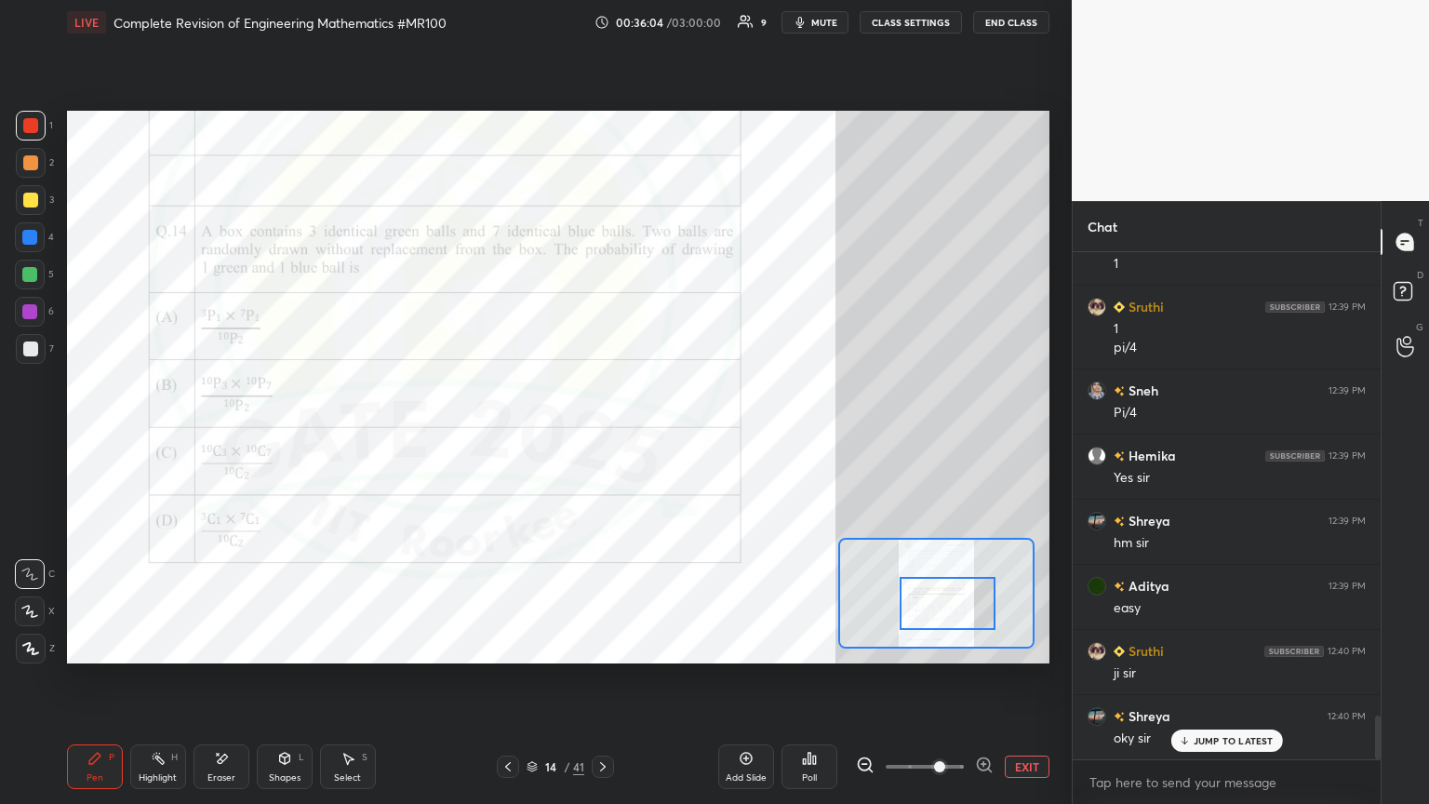
click at [206, 436] on div "Eraser" at bounding box center [221, 766] width 56 height 45
click at [36, 436] on span "Erase all" at bounding box center [30, 648] width 28 height 13
click at [288, 436] on div "Shapes L" at bounding box center [285, 766] width 56 height 45
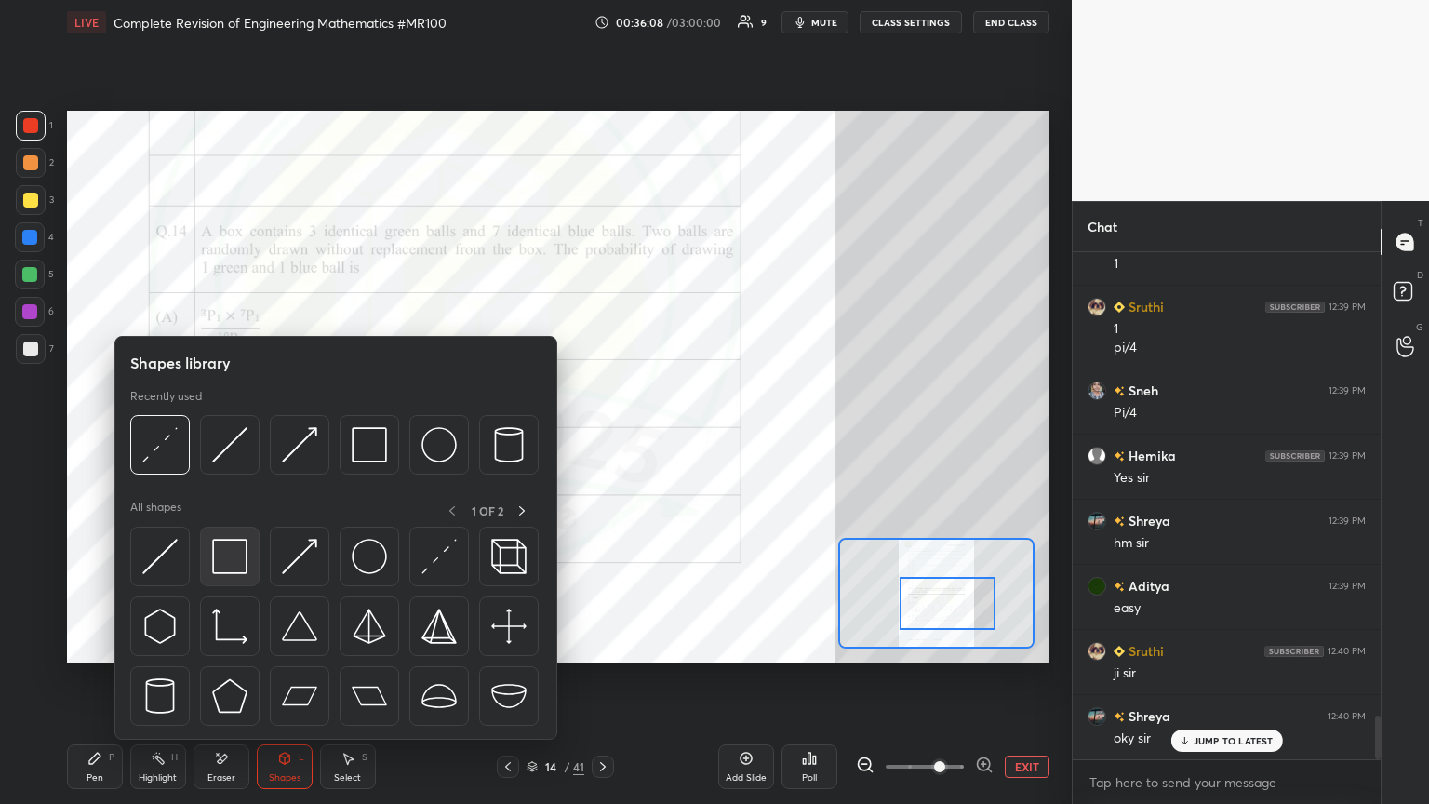
click at [233, 436] on img at bounding box center [229, 556] width 35 height 35
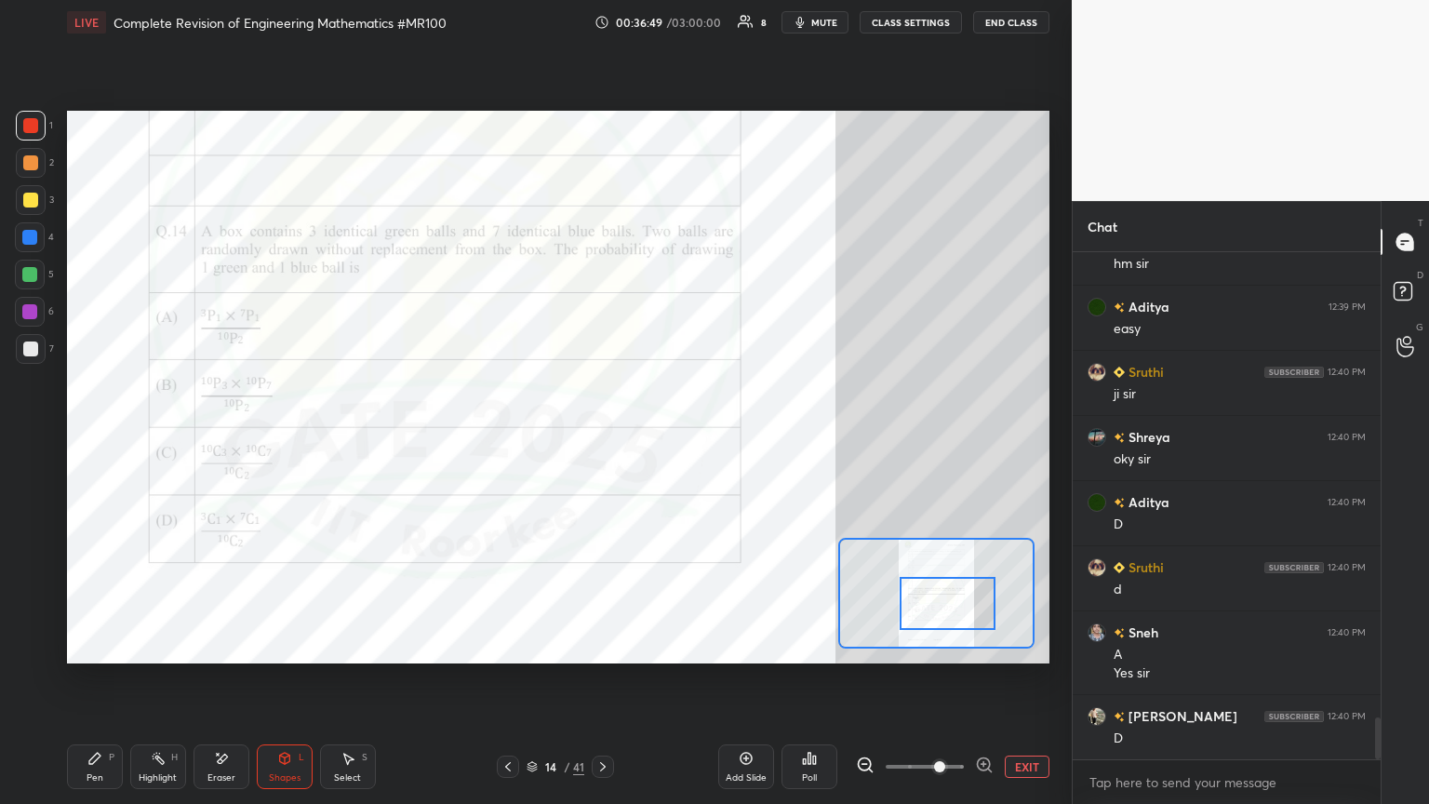
scroll to position [5732, 0]
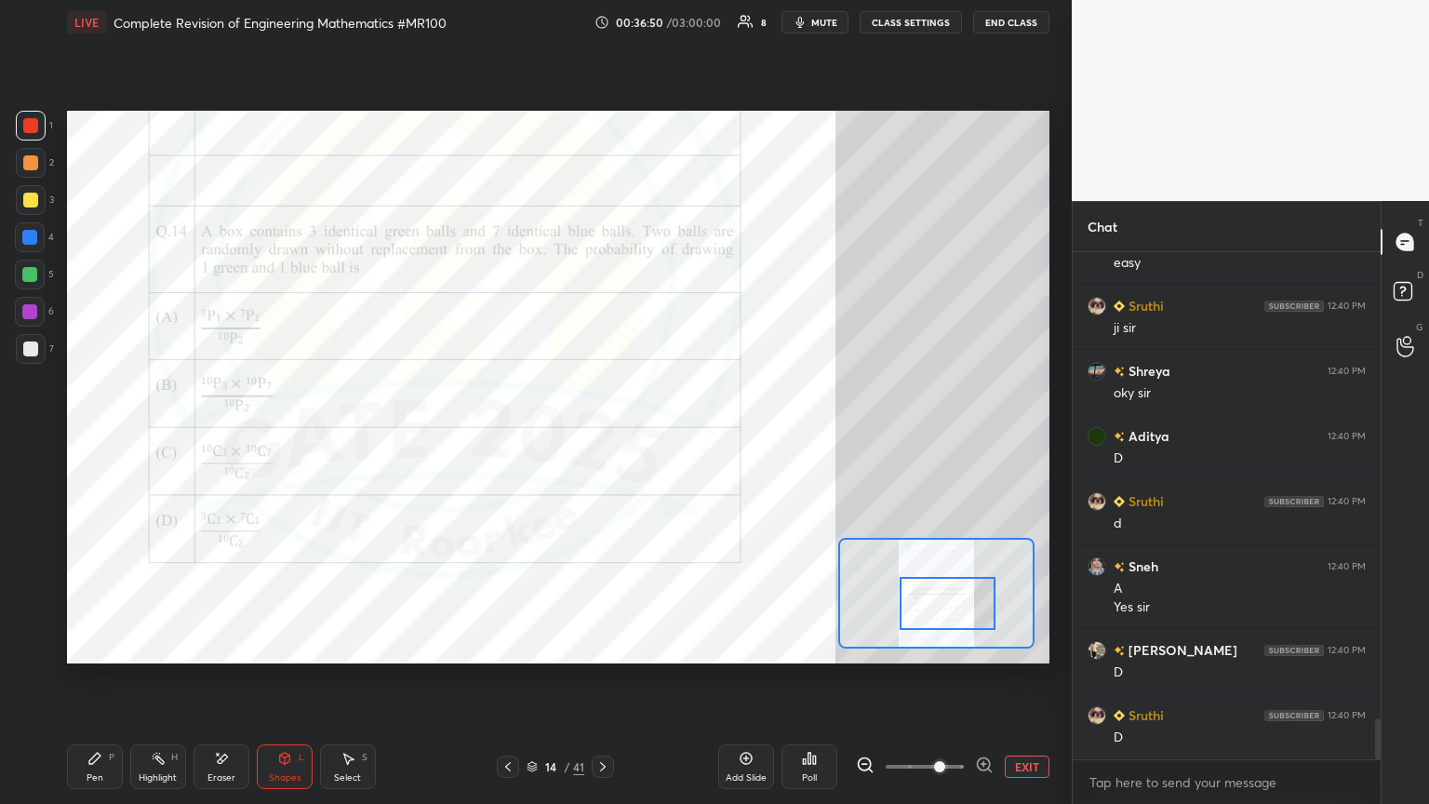
drag, startPoint x: 278, startPoint y: 767, endPoint x: 271, endPoint y: 744, distance: 24.4
click at [276, 436] on div "Shapes L" at bounding box center [285, 766] width 56 height 45
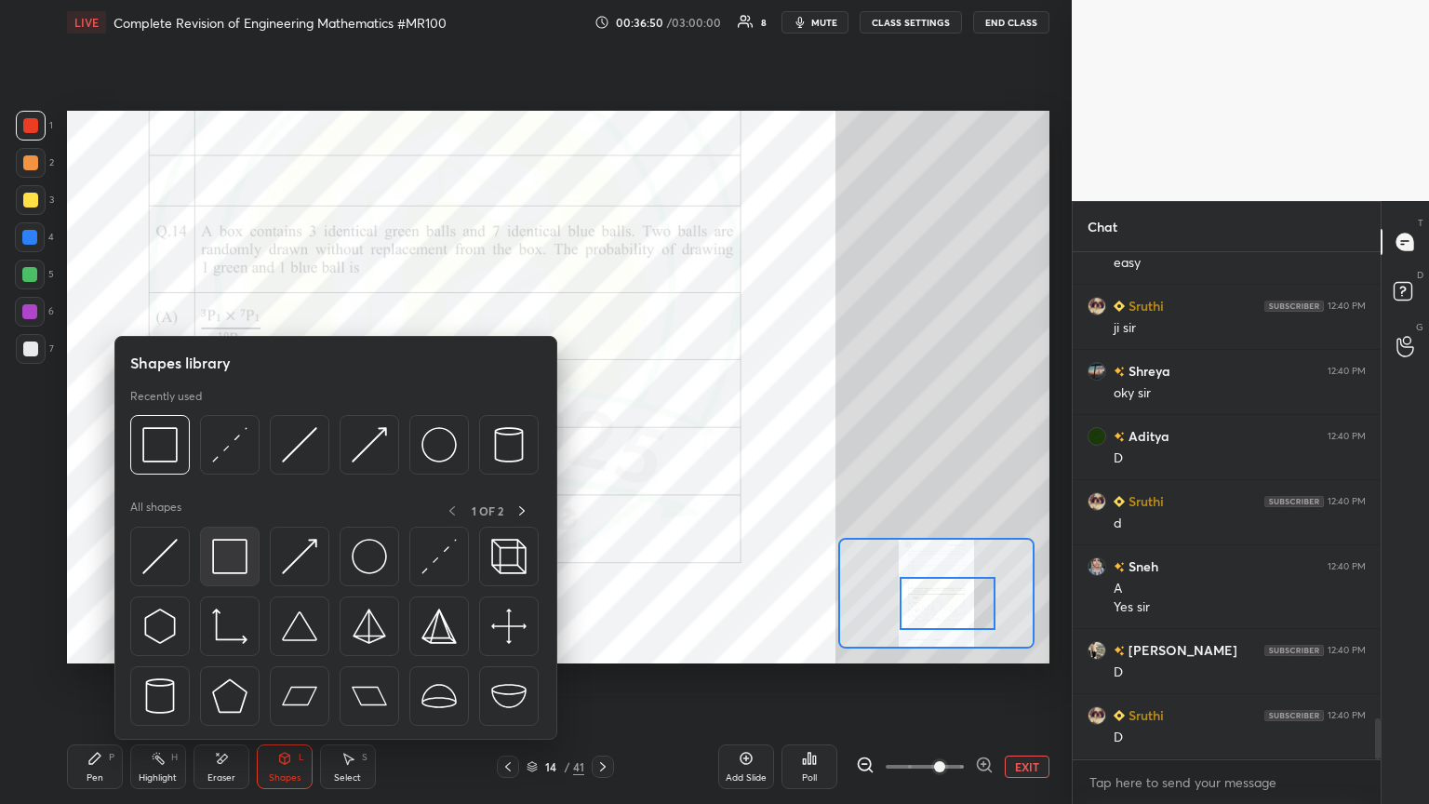
click at [234, 436] on img at bounding box center [229, 556] width 35 height 35
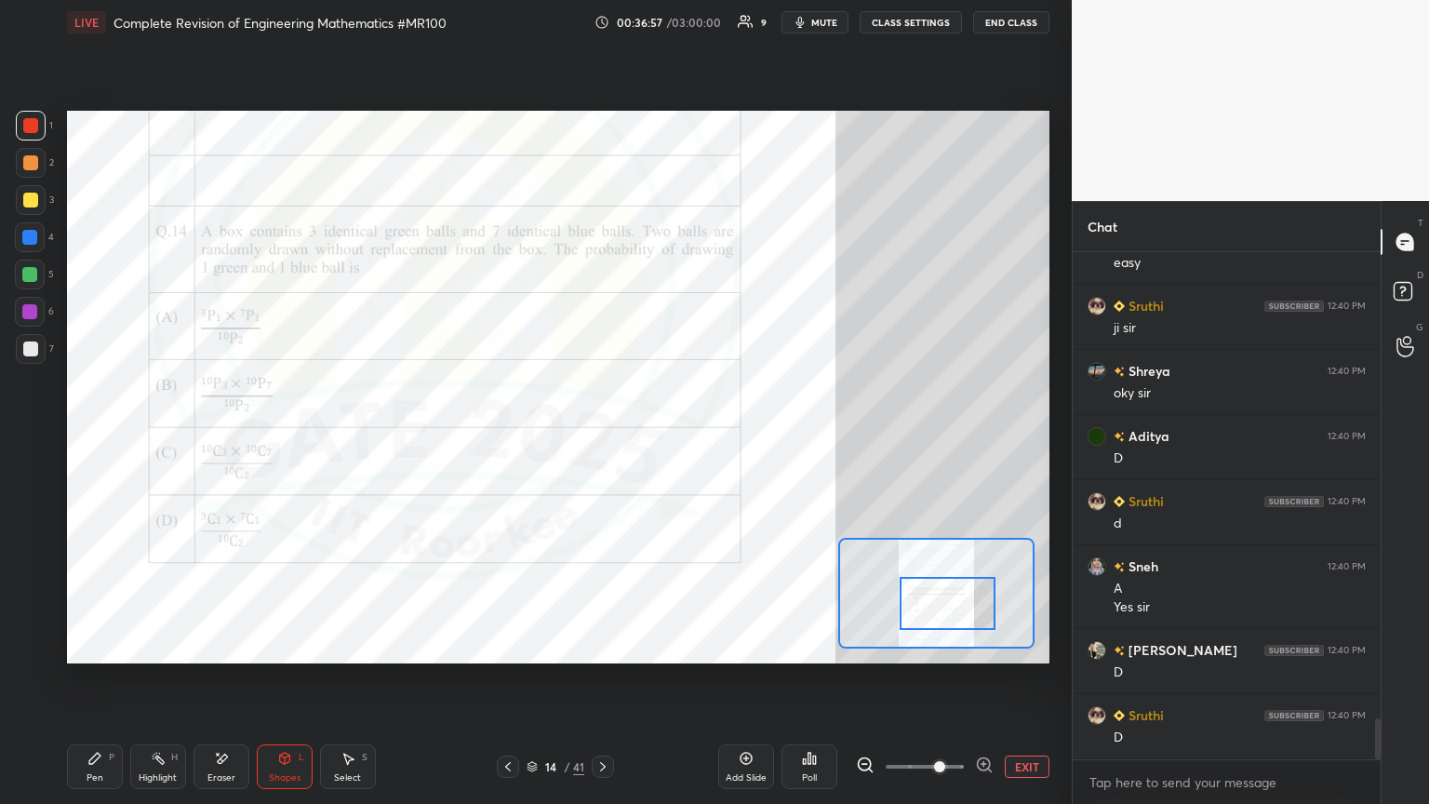
click at [100, 436] on div "Pen P" at bounding box center [95, 766] width 56 height 45
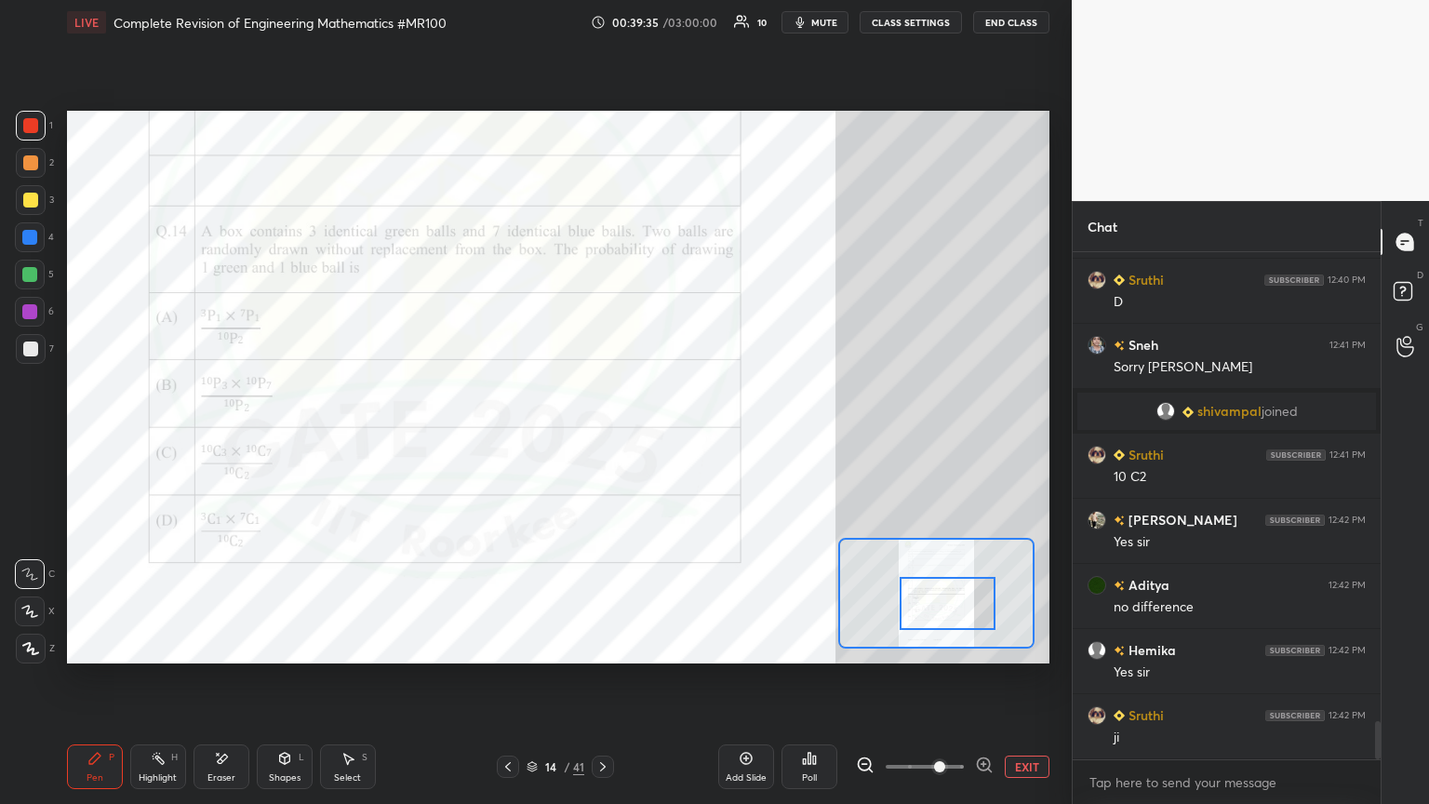
scroll to position [6249, 0]
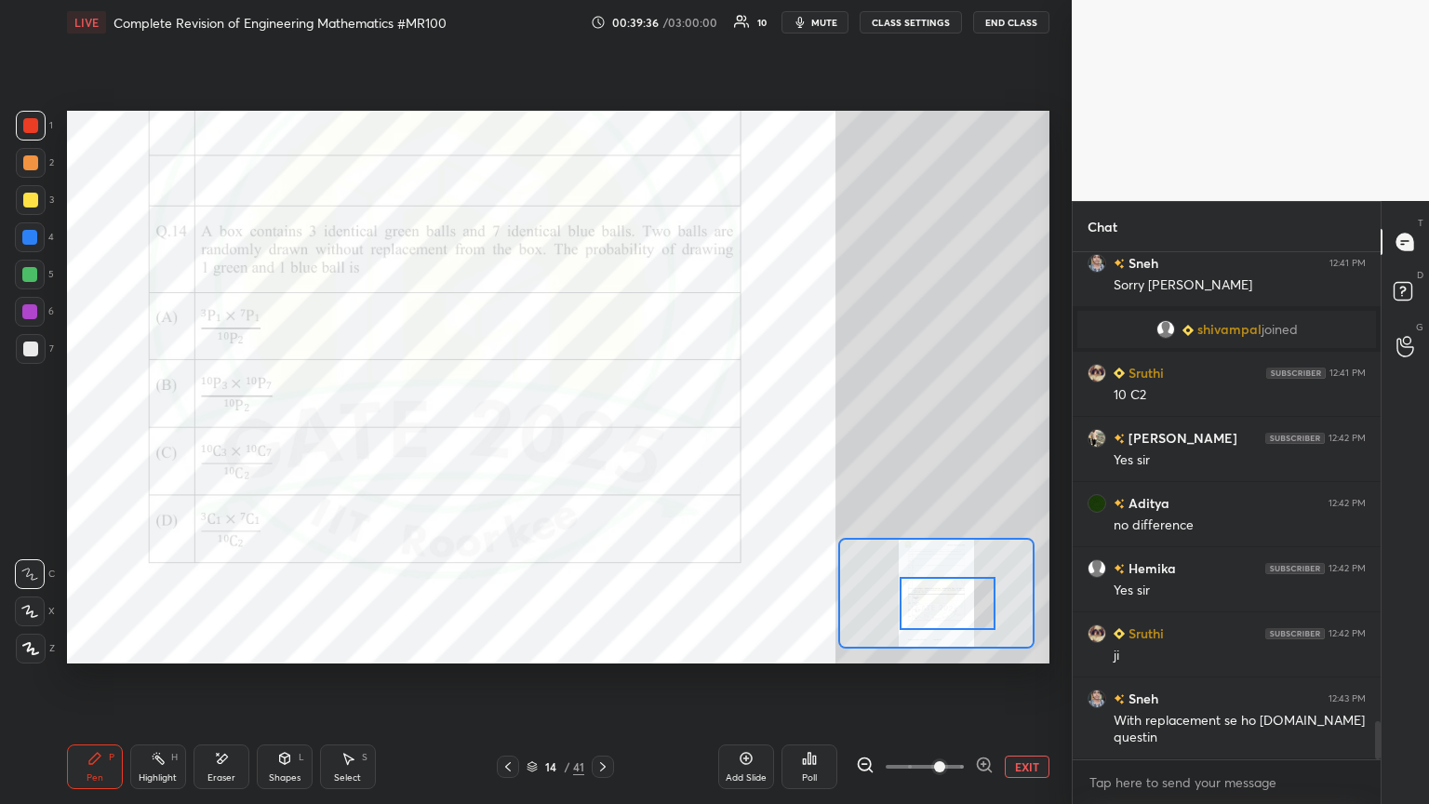
click at [605, 436] on icon at bounding box center [602, 766] width 15 height 15
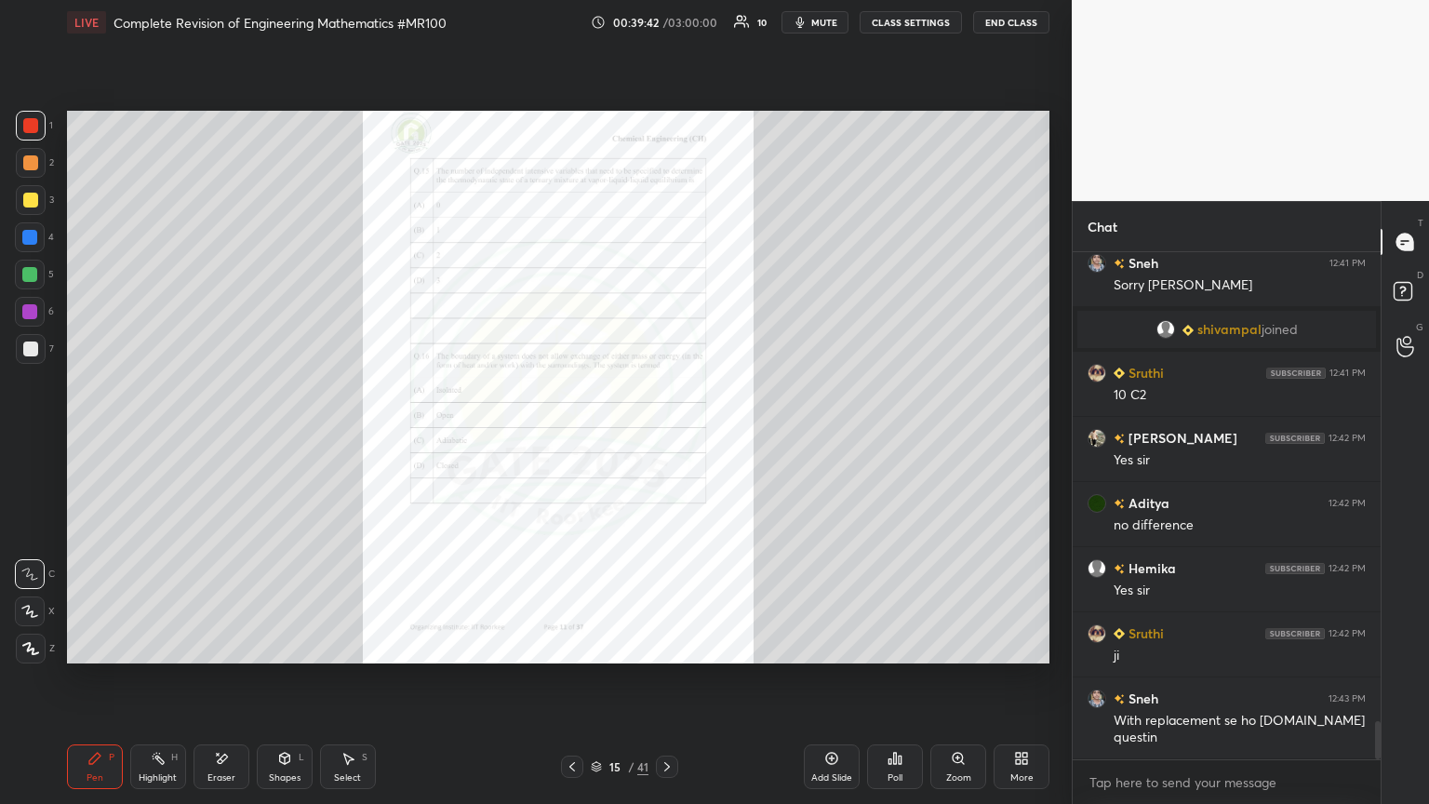
scroll to position [6294, 0]
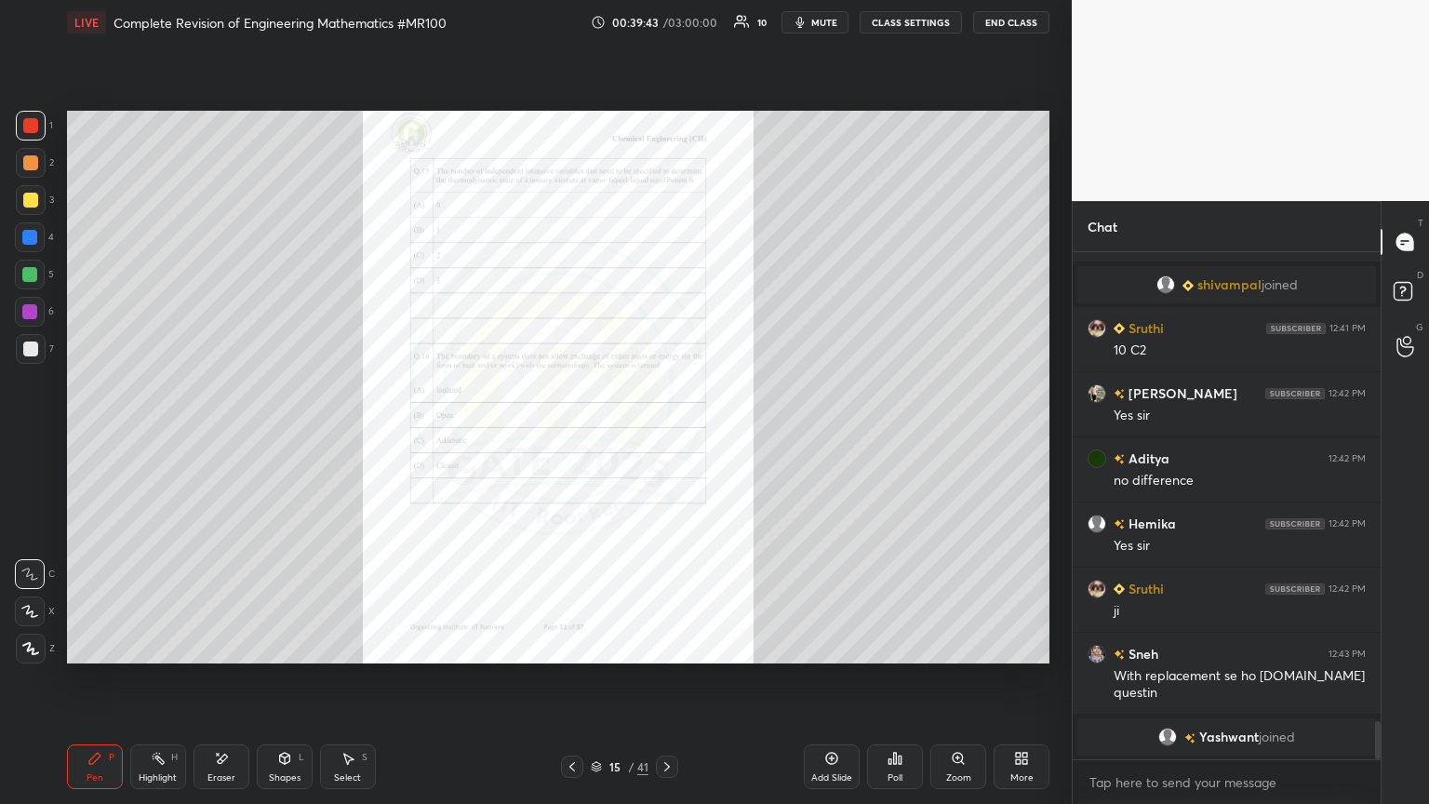
click at [666, 436] on icon at bounding box center [666, 766] width 15 height 15
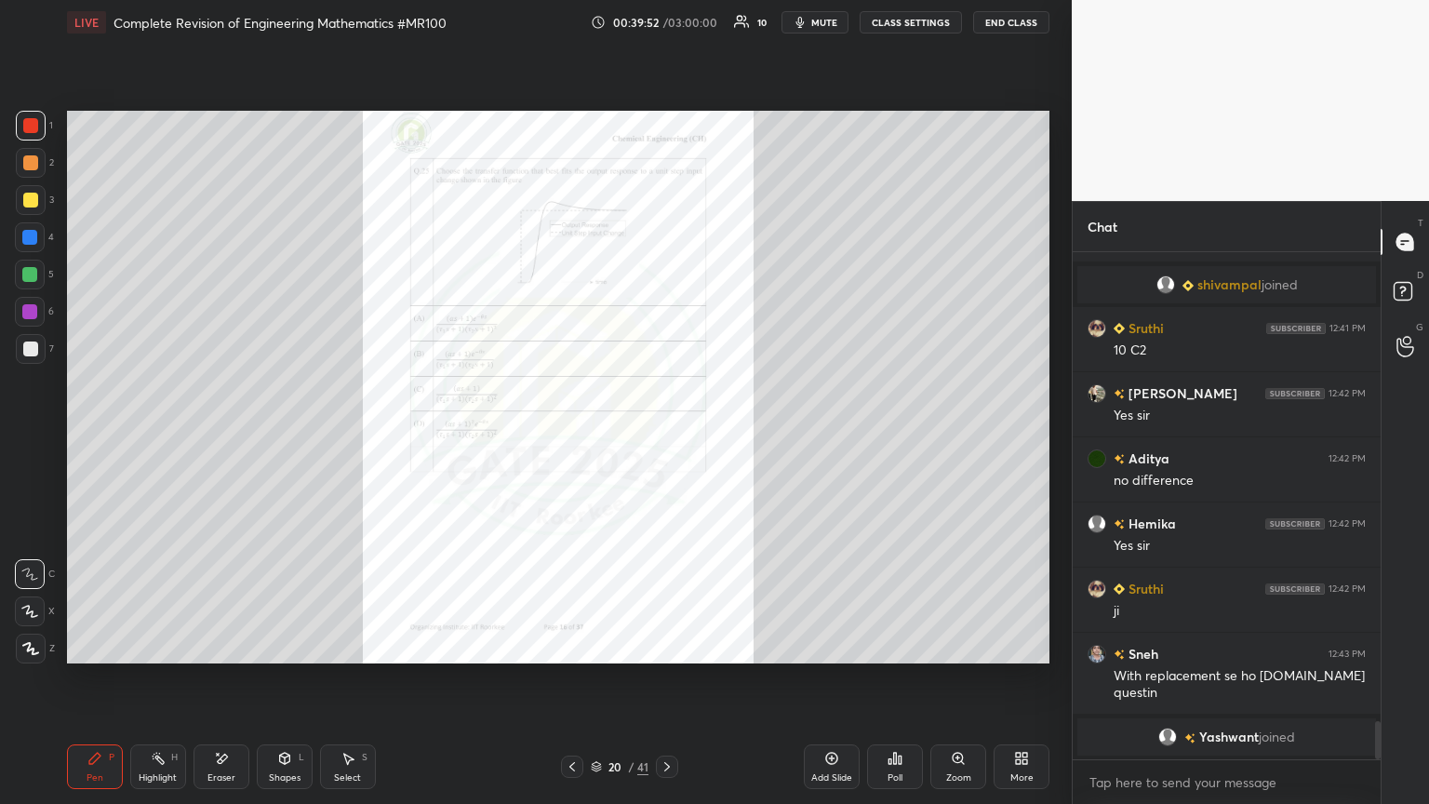
click at [666, 436] on icon at bounding box center [666, 766] width 15 height 15
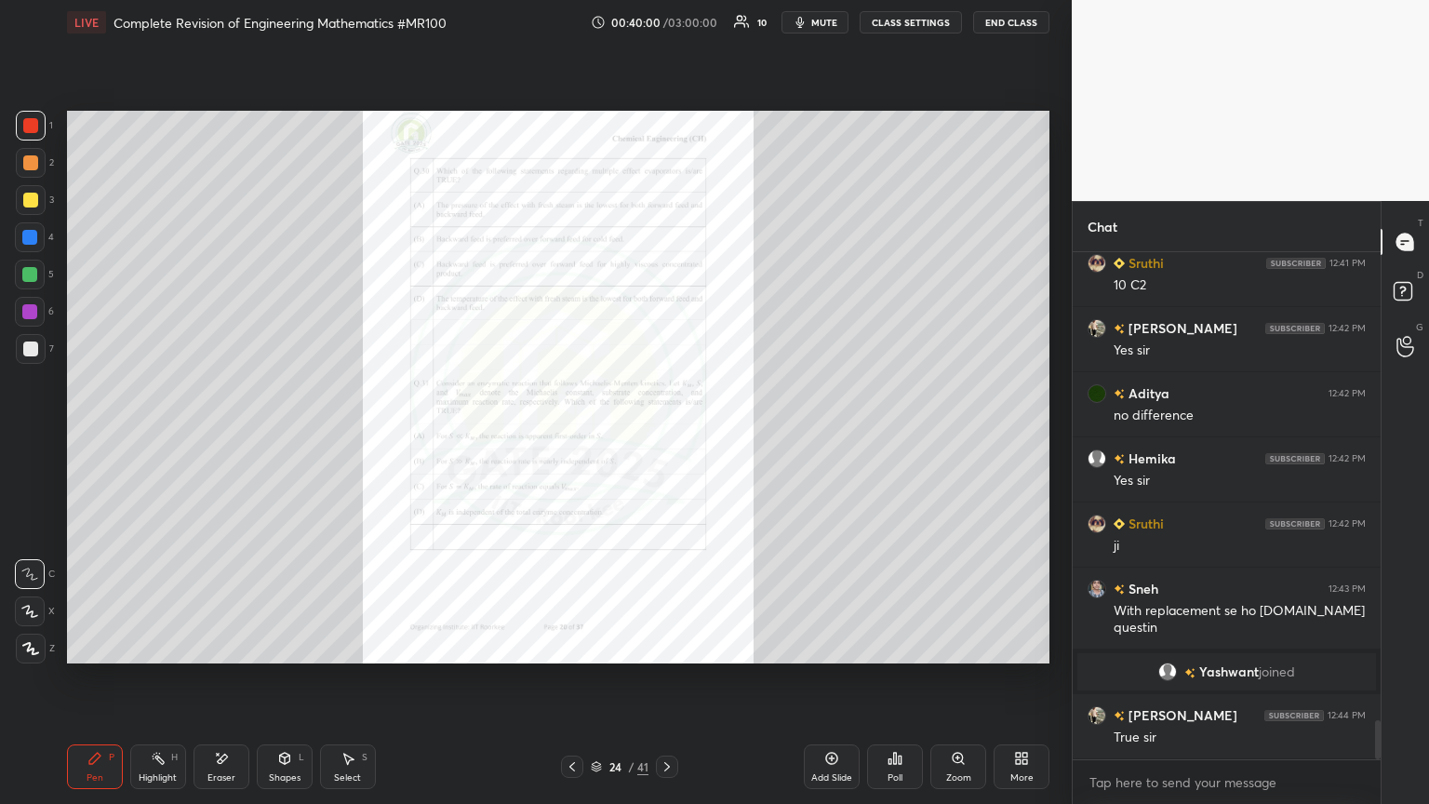
click at [666, 436] on icon at bounding box center [666, 766] width 15 height 15
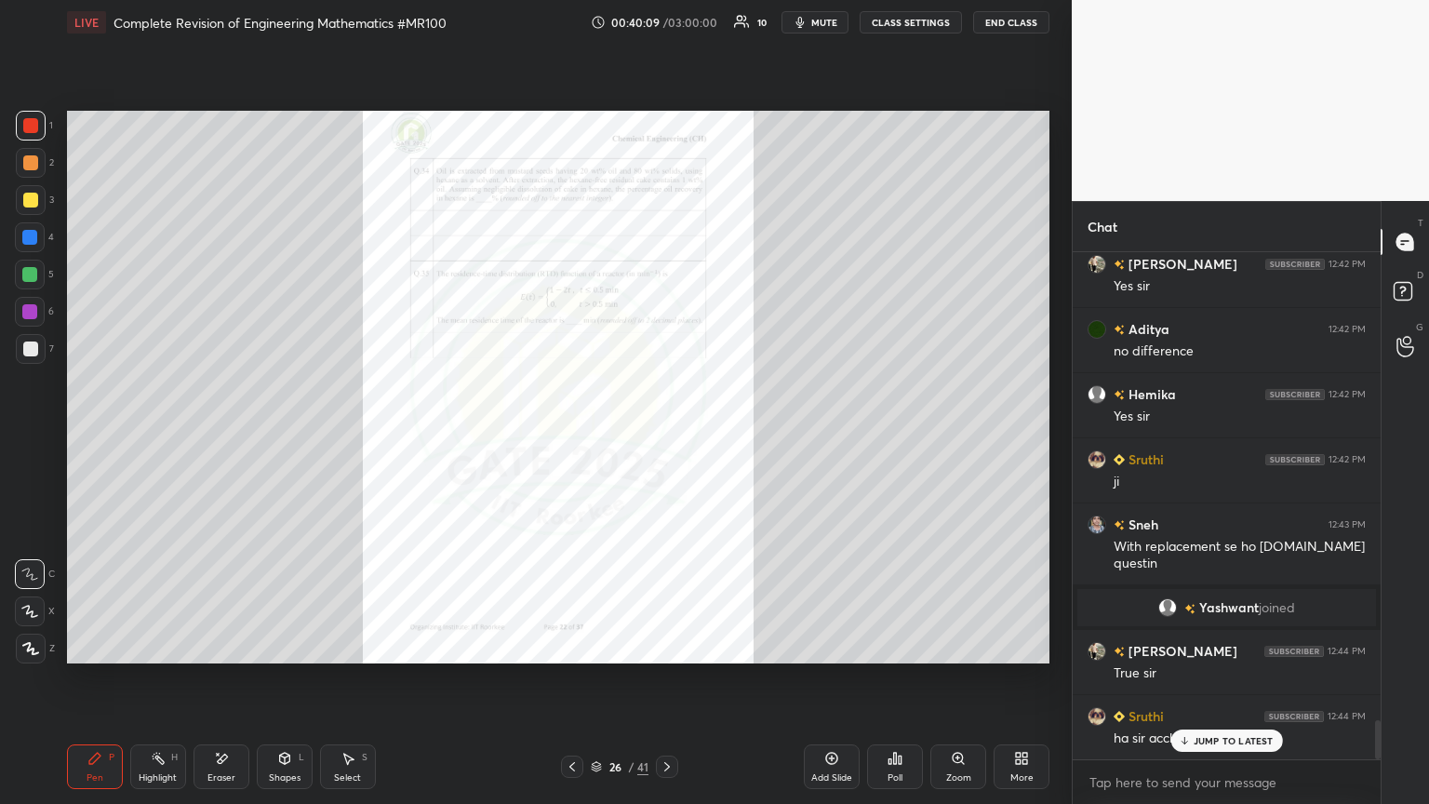
click at [667, 436] on icon at bounding box center [1184, 740] width 12 height 11
click at [667, 436] on icon at bounding box center [666, 766] width 15 height 15
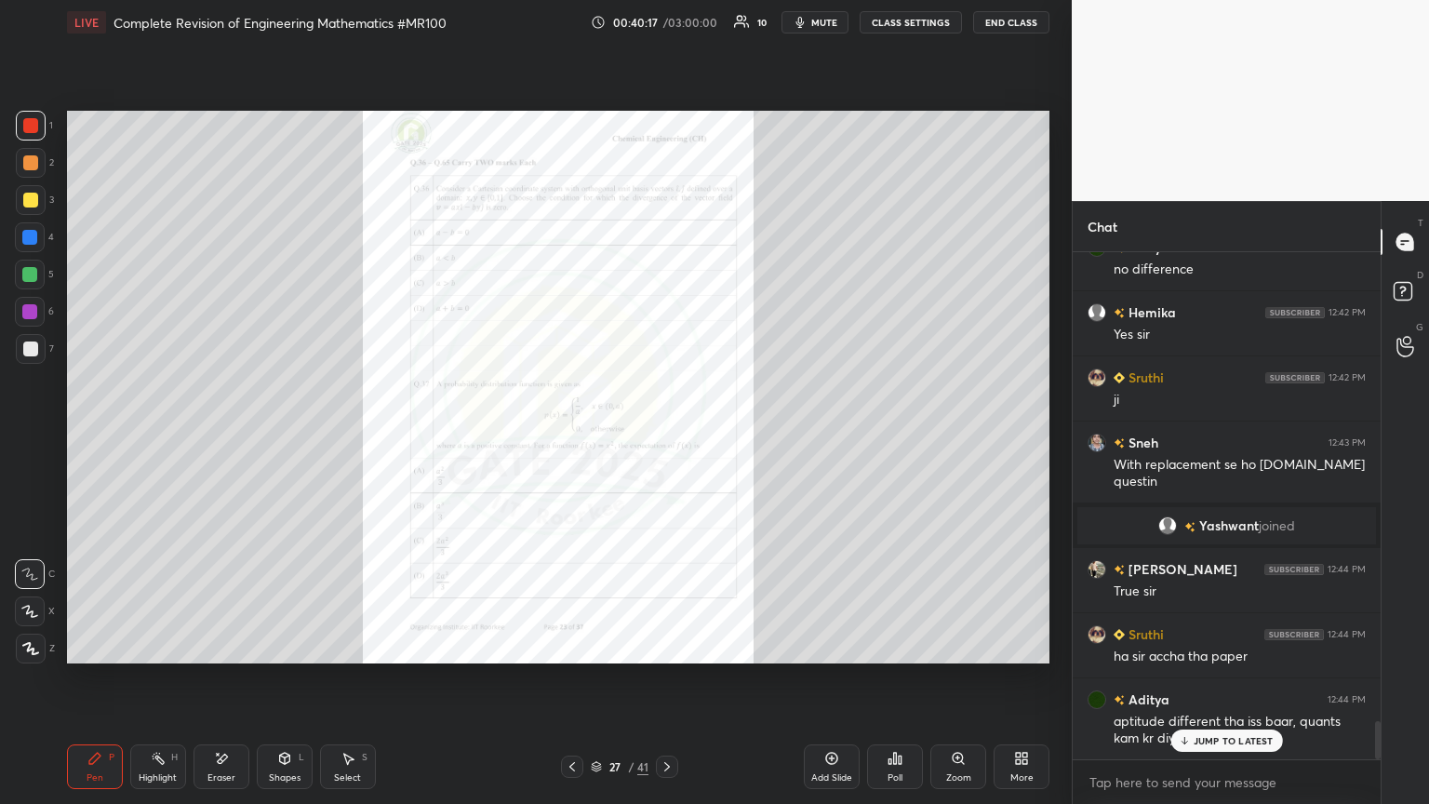
click at [667, 436] on div "Zoom" at bounding box center [958, 777] width 25 height 9
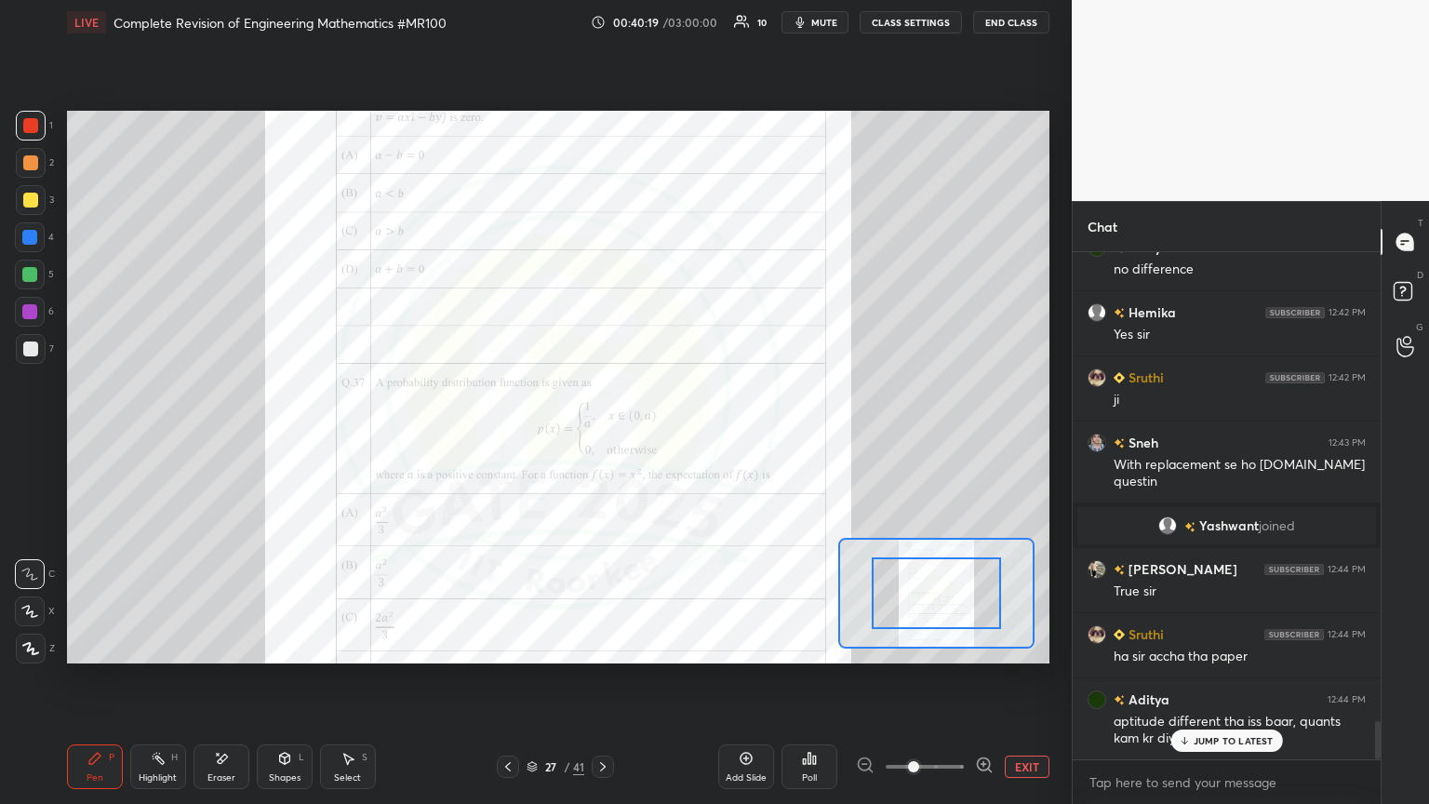
click at [667, 436] on p "JUMP TO LATEST" at bounding box center [1233, 740] width 80 height 11
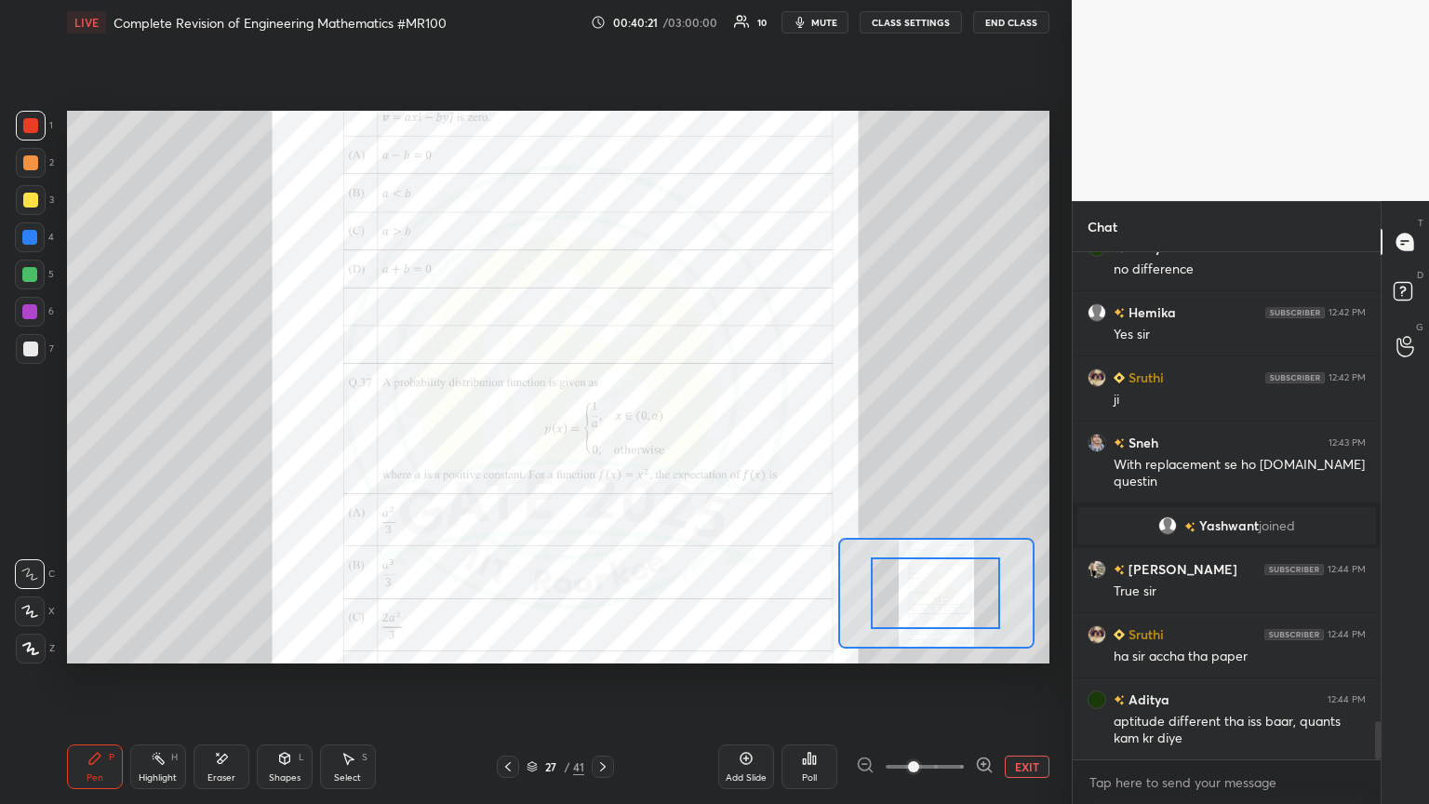
drag, startPoint x: 920, startPoint y: 611, endPoint x: 907, endPoint y: 594, distance: 21.2
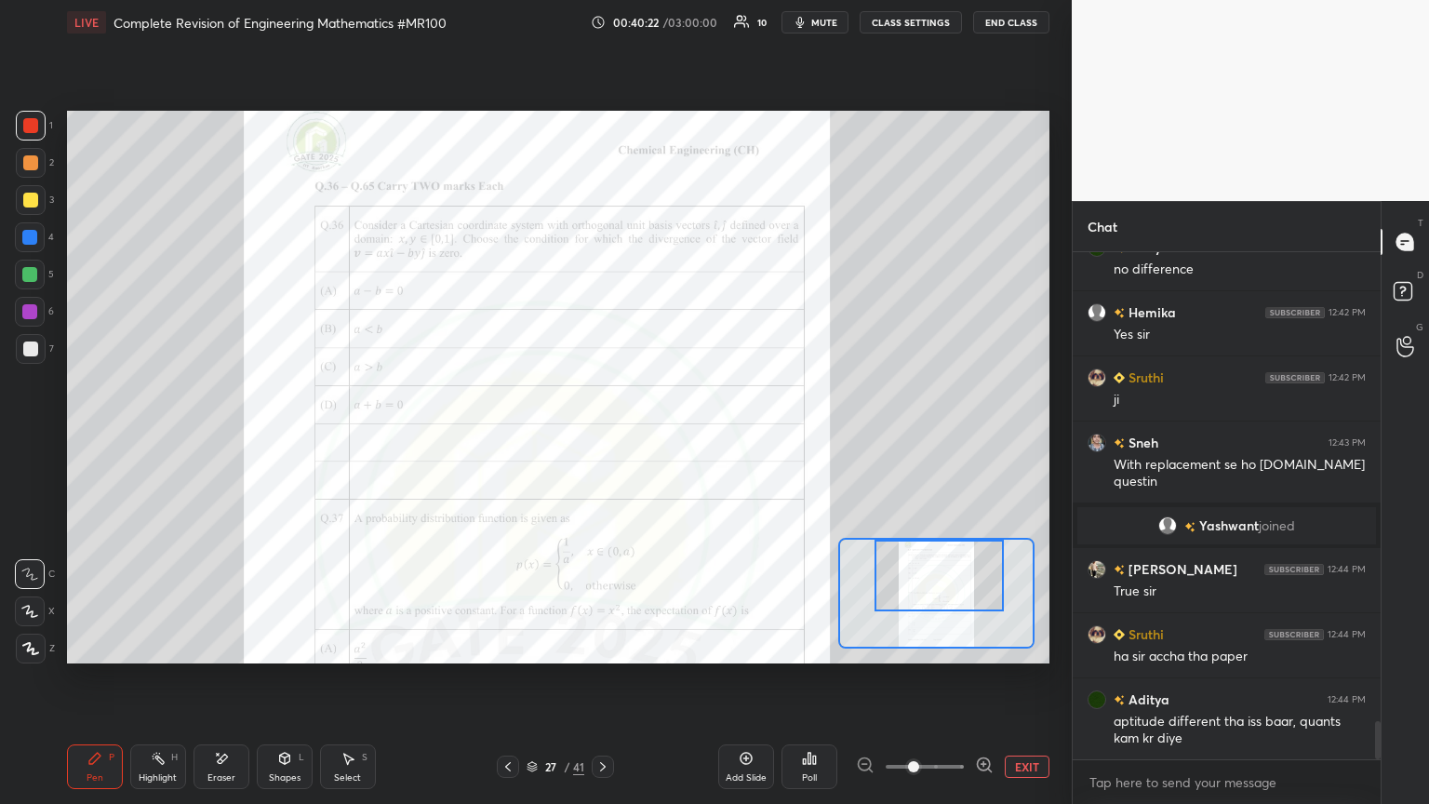
drag, startPoint x: 915, startPoint y: 612, endPoint x: 919, endPoint y: 592, distance: 19.9
click at [667, 436] on div at bounding box center [938, 575] width 128 height 72
click at [667, 436] on span at bounding box center [924, 766] width 78 height 28
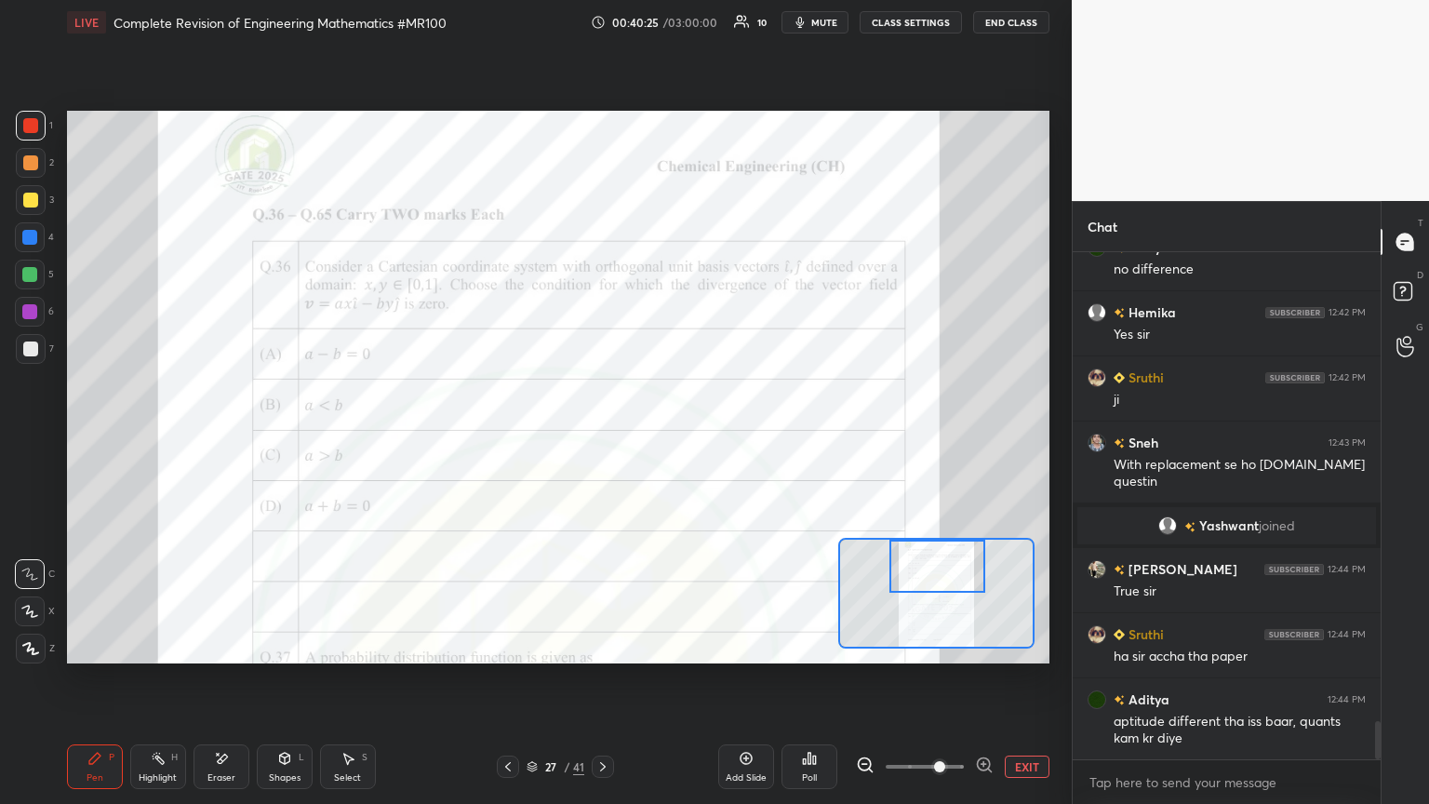
drag, startPoint x: 953, startPoint y: 587, endPoint x: 952, endPoint y: 570, distance: 16.8
click at [667, 436] on div at bounding box center [937, 565] width 97 height 53
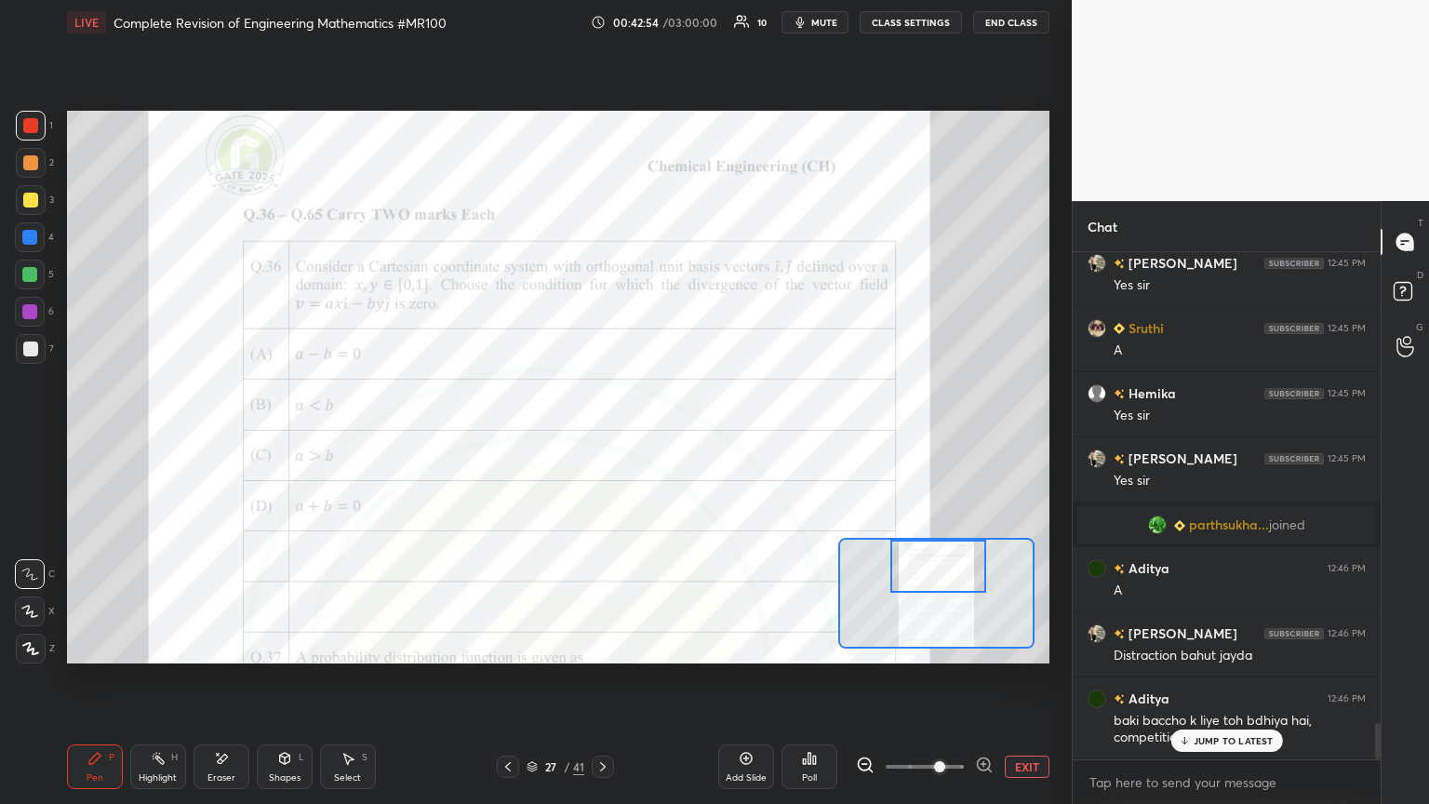
scroll to position [6641, 0]
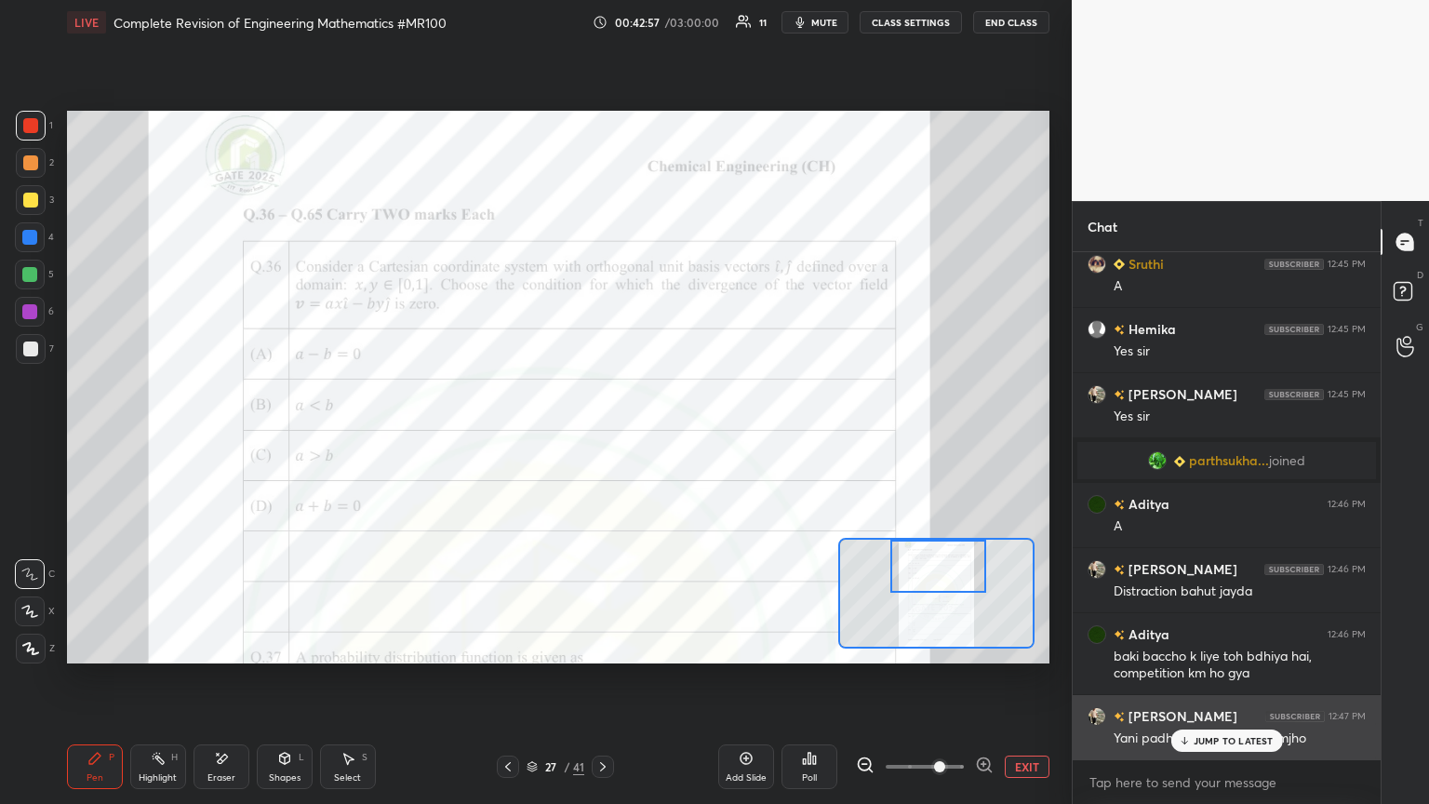
click at [667, 436] on p "JUMP TO LATEST" at bounding box center [1233, 740] width 80 height 11
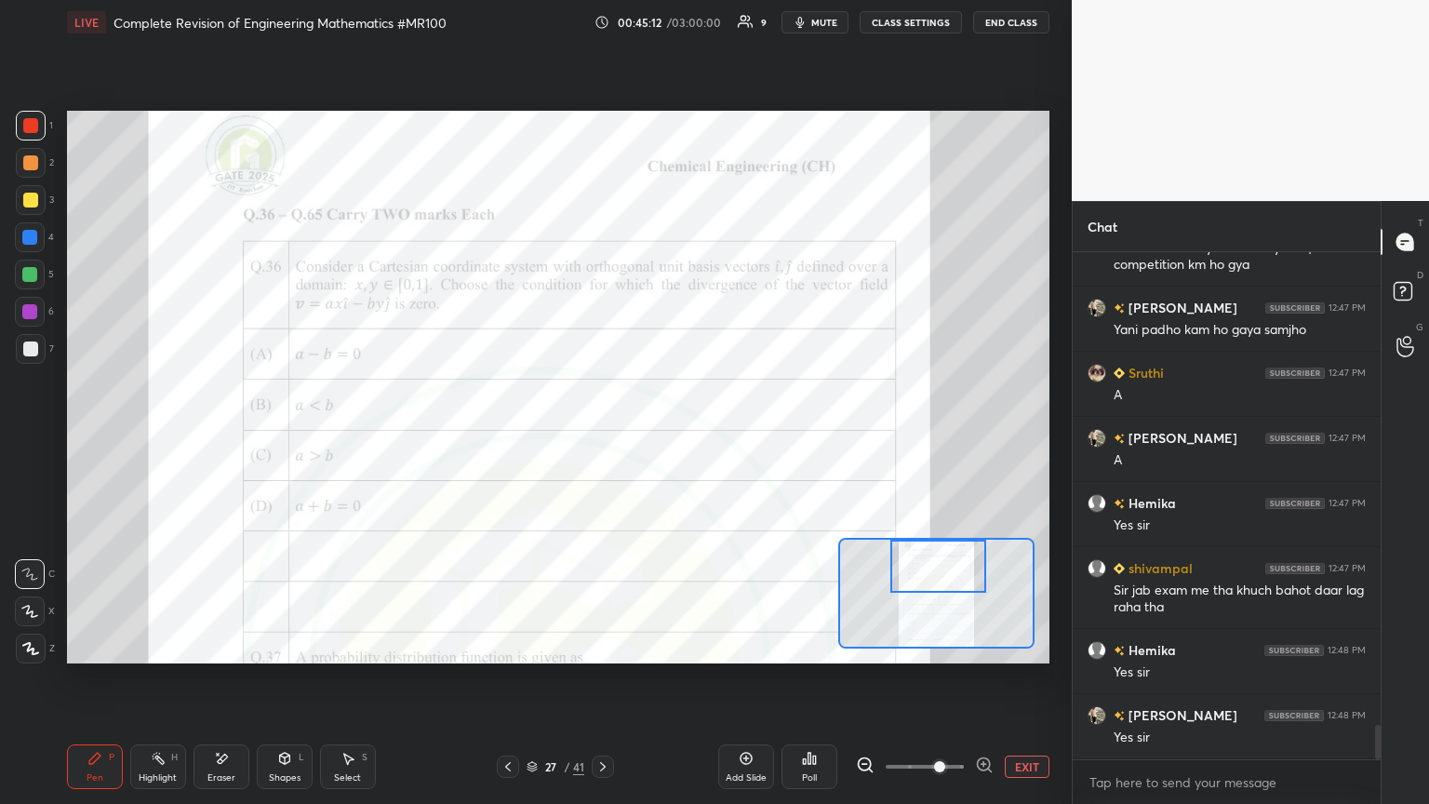
scroll to position [7113, 0]
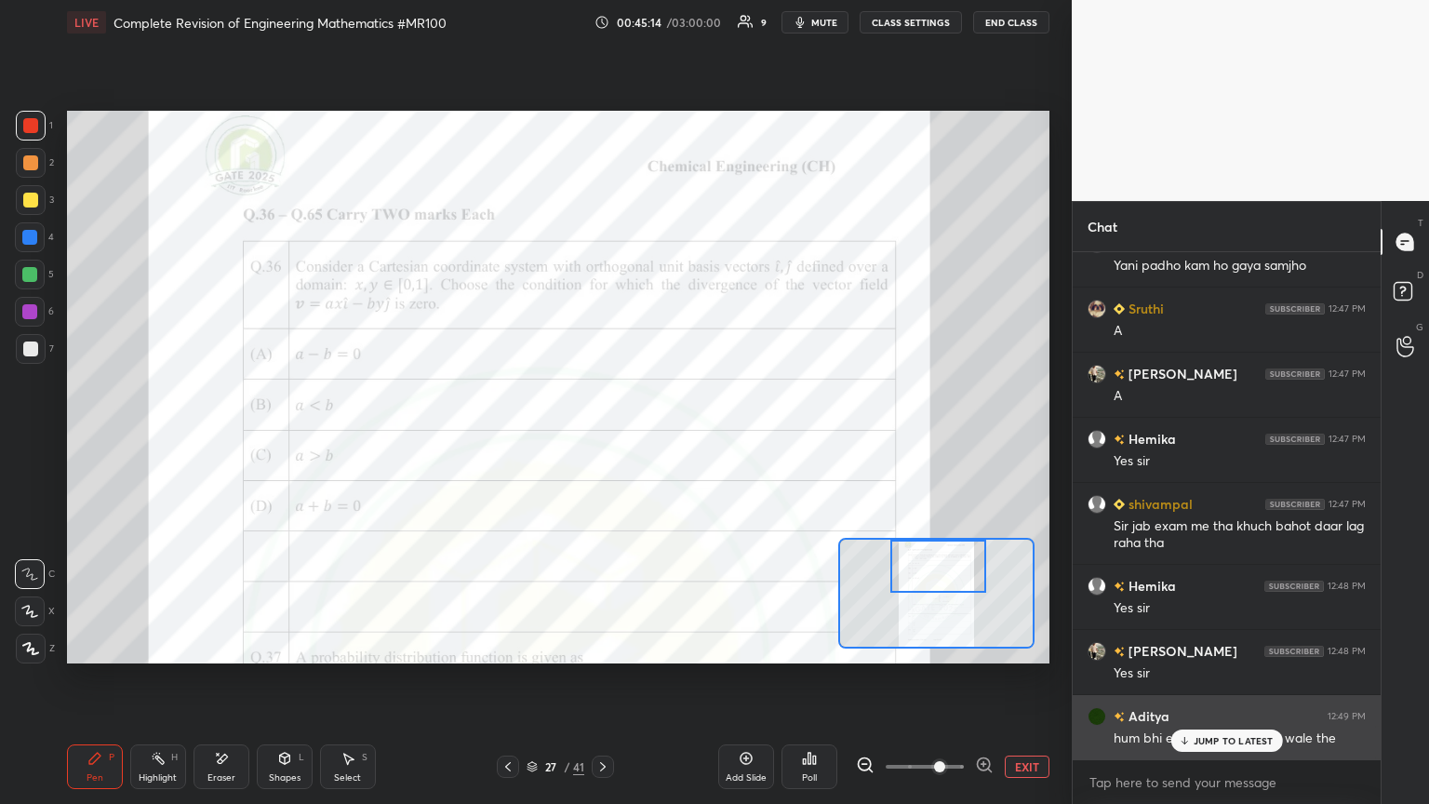
click at [667, 436] on div "JUMP TO LATEST" at bounding box center [1226, 740] width 112 height 22
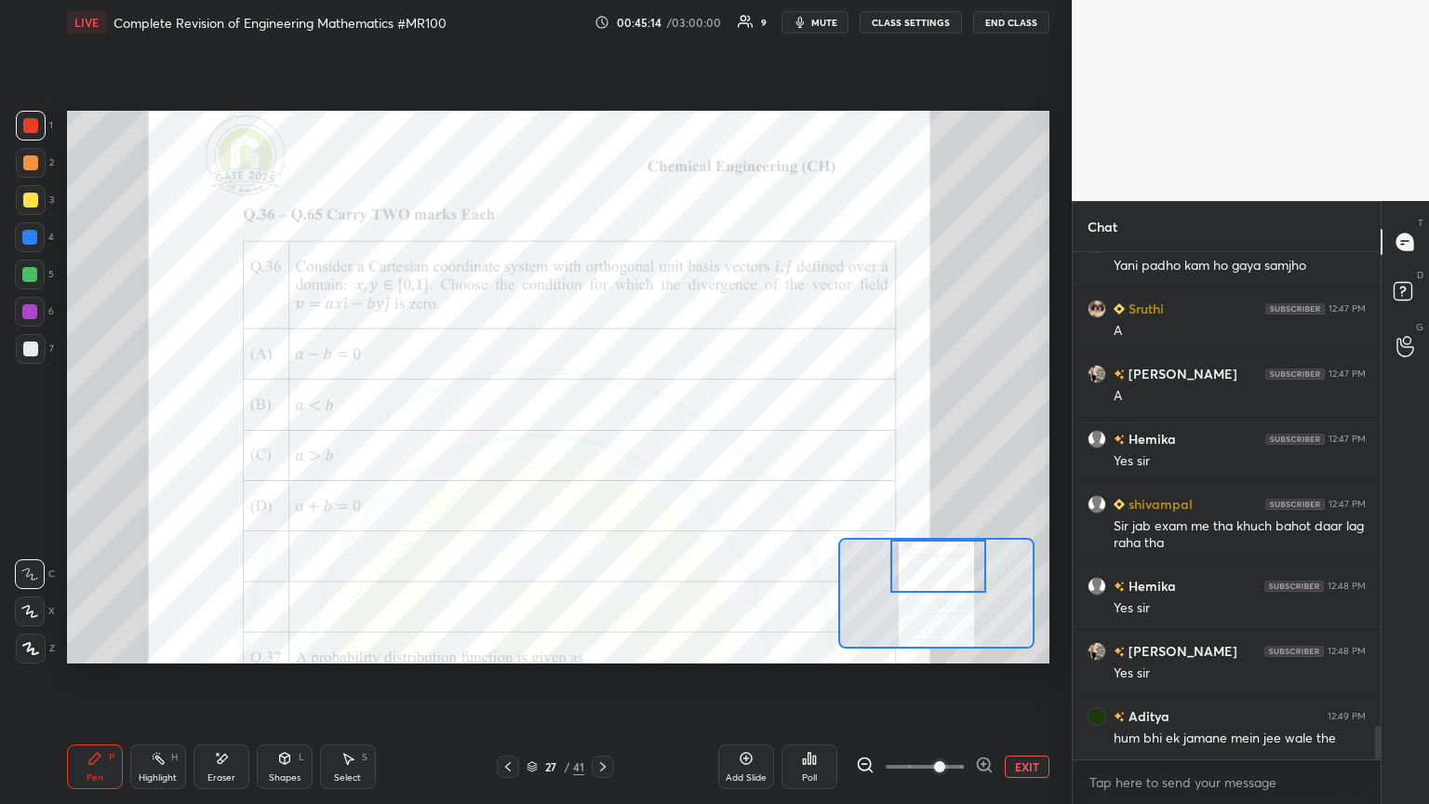
scroll to position [7179, 0]
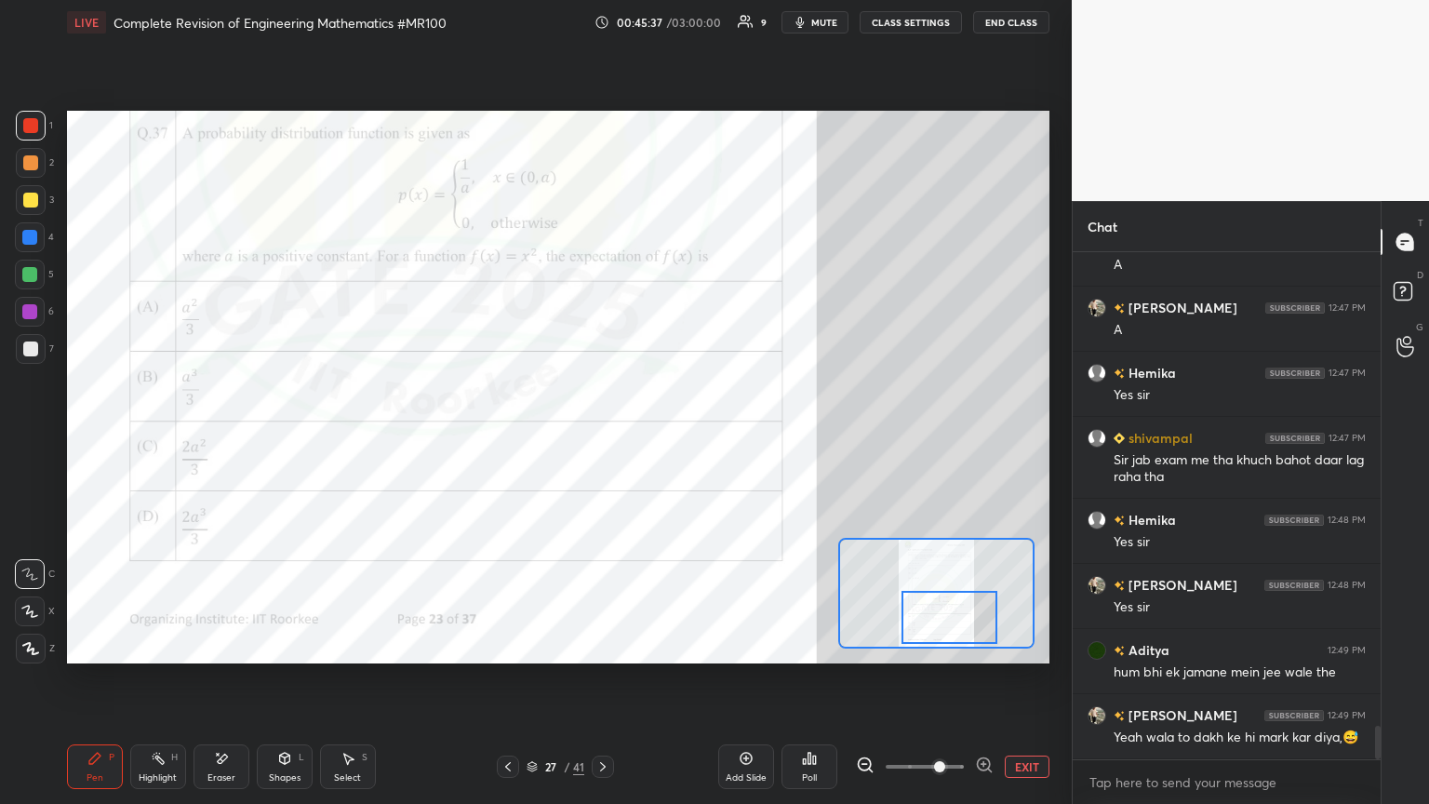
drag, startPoint x: 915, startPoint y: 572, endPoint x: 926, endPoint y: 623, distance: 52.4
click at [667, 436] on div at bounding box center [949, 617] width 97 height 53
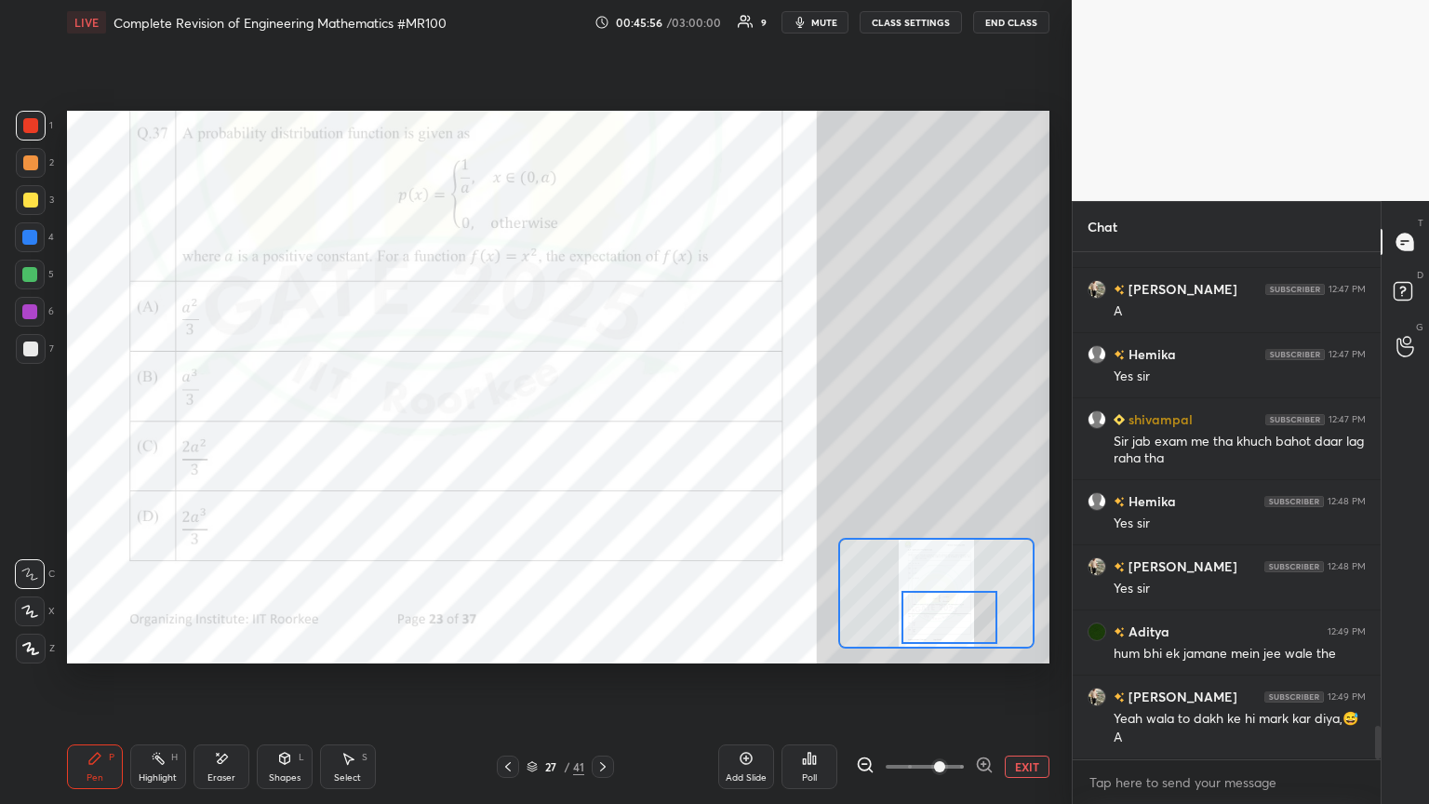
click at [667, 436] on div "Poll" at bounding box center [809, 777] width 15 height 9
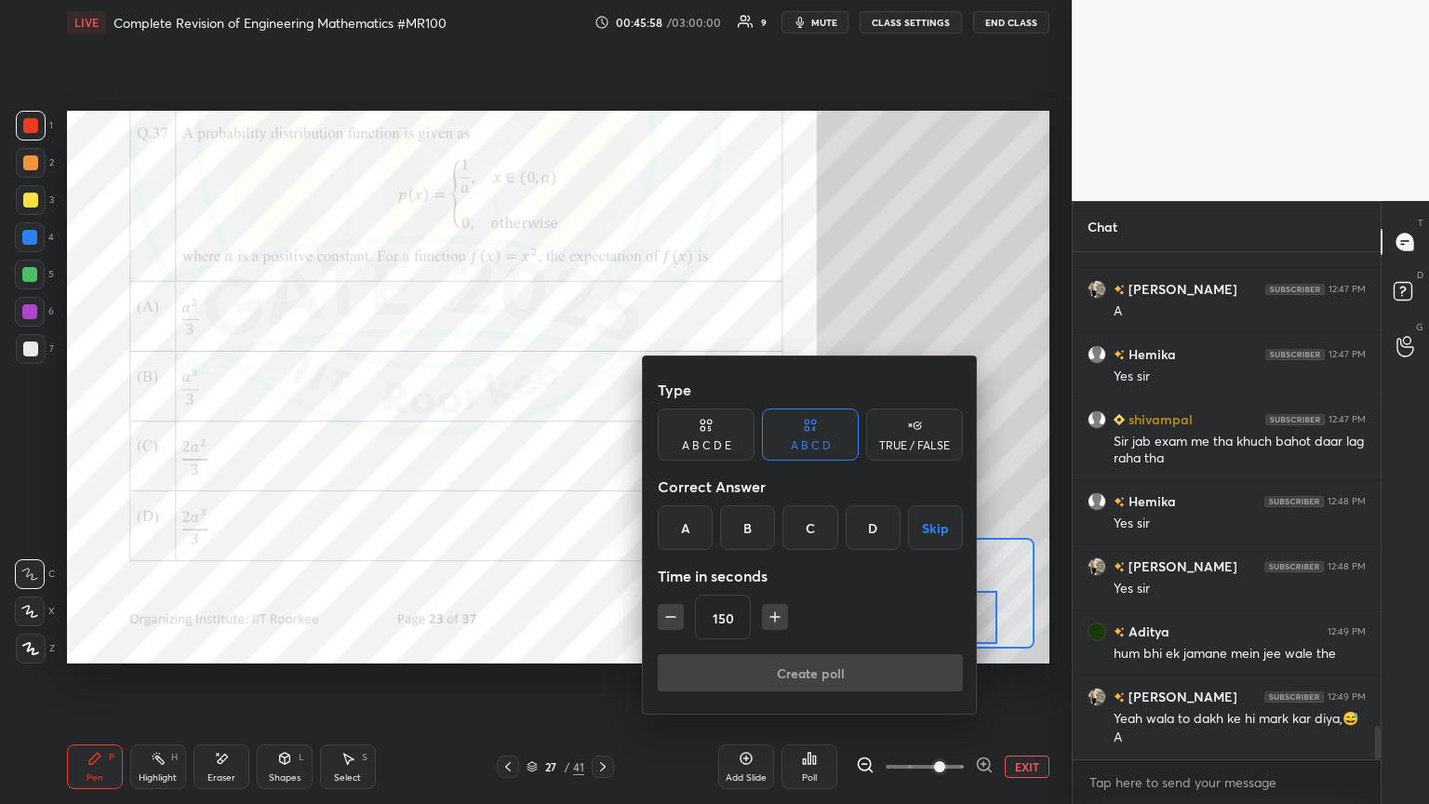
click at [667, 436] on icon "button" at bounding box center [670, 616] width 19 height 19
click at [667, 436] on icon "button" at bounding box center [774, 616] width 19 height 19
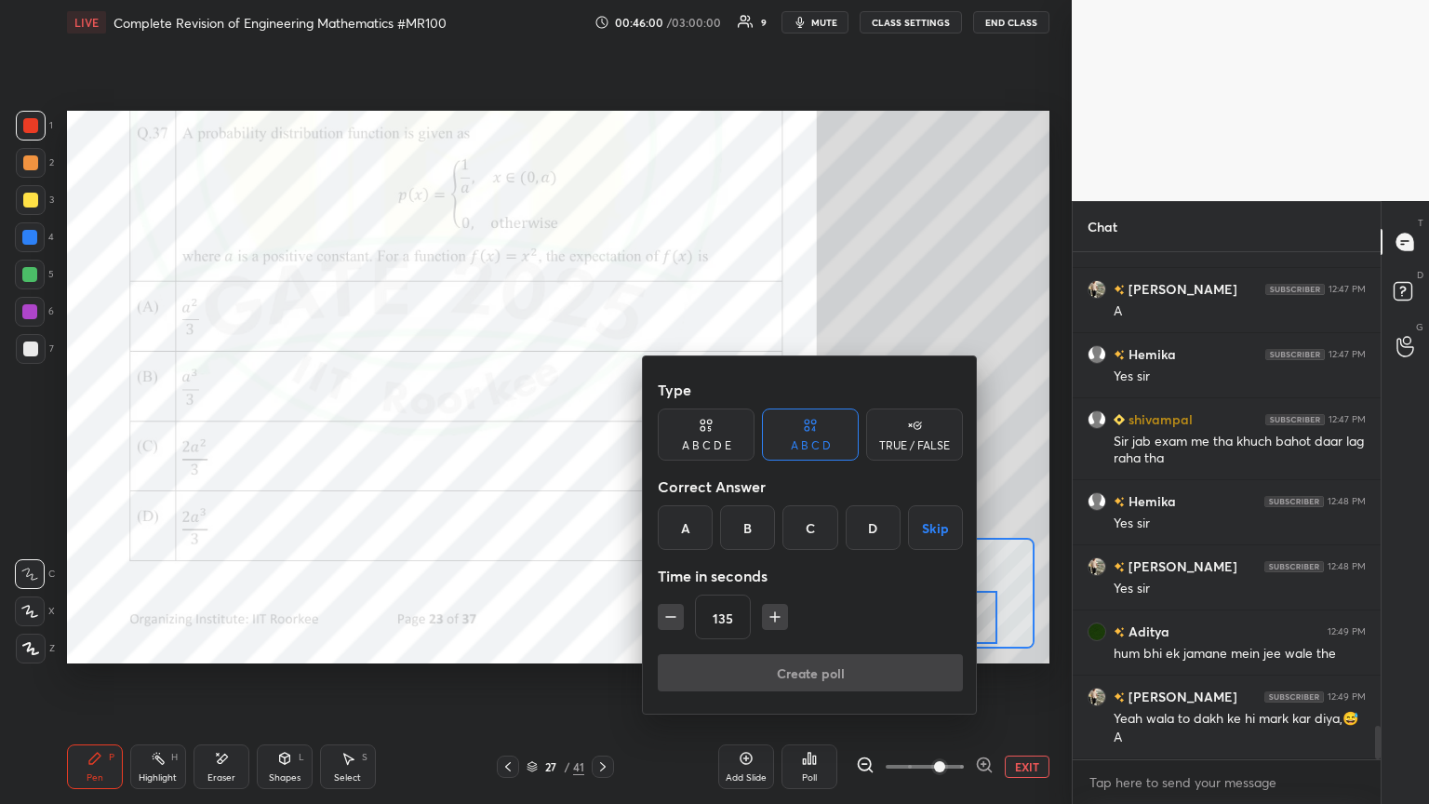
click at [667, 436] on icon "button" at bounding box center [774, 616] width 19 height 19
click at [667, 436] on icon "button" at bounding box center [670, 616] width 19 height 19
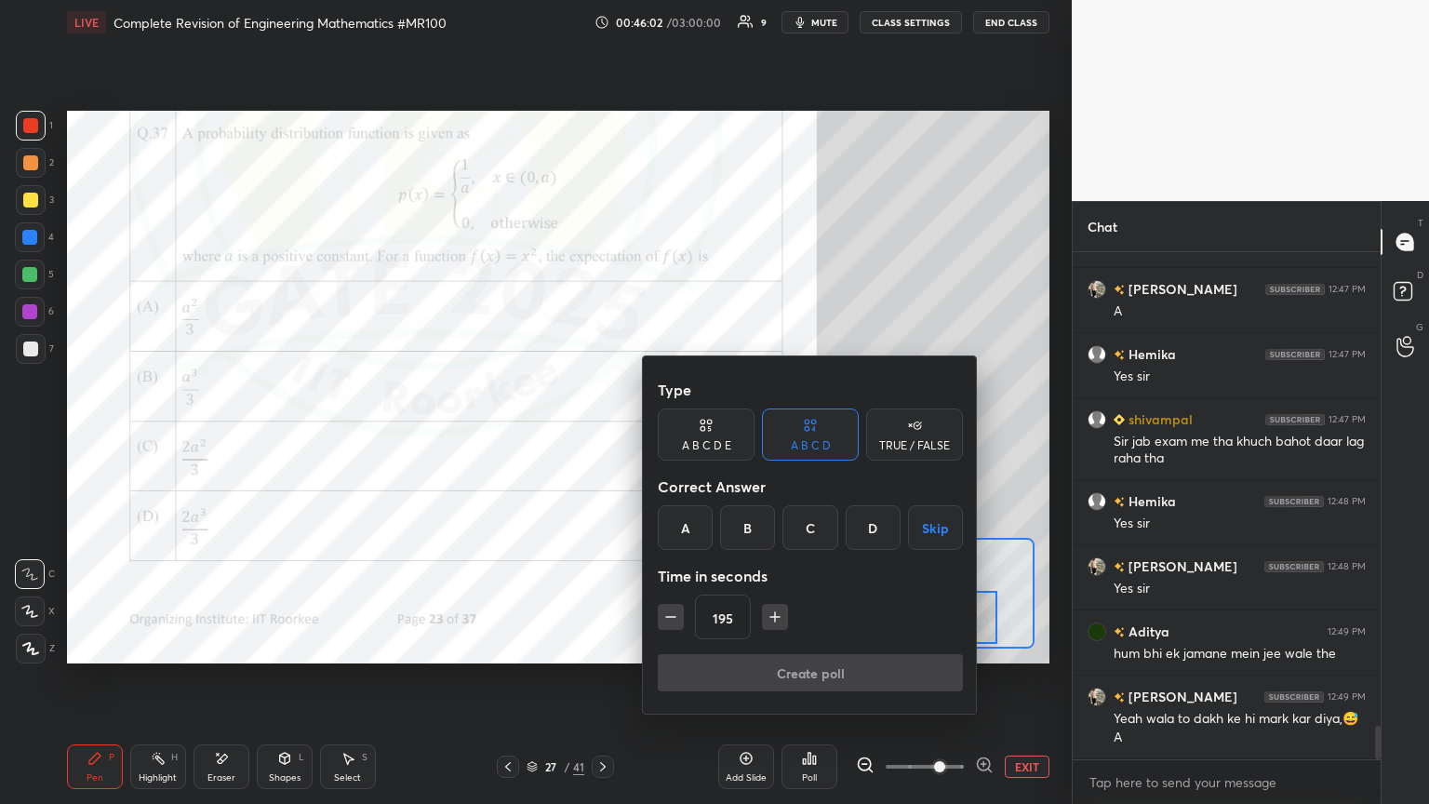
type input "180"
click at [667, 436] on div "A" at bounding box center [685, 527] width 55 height 45
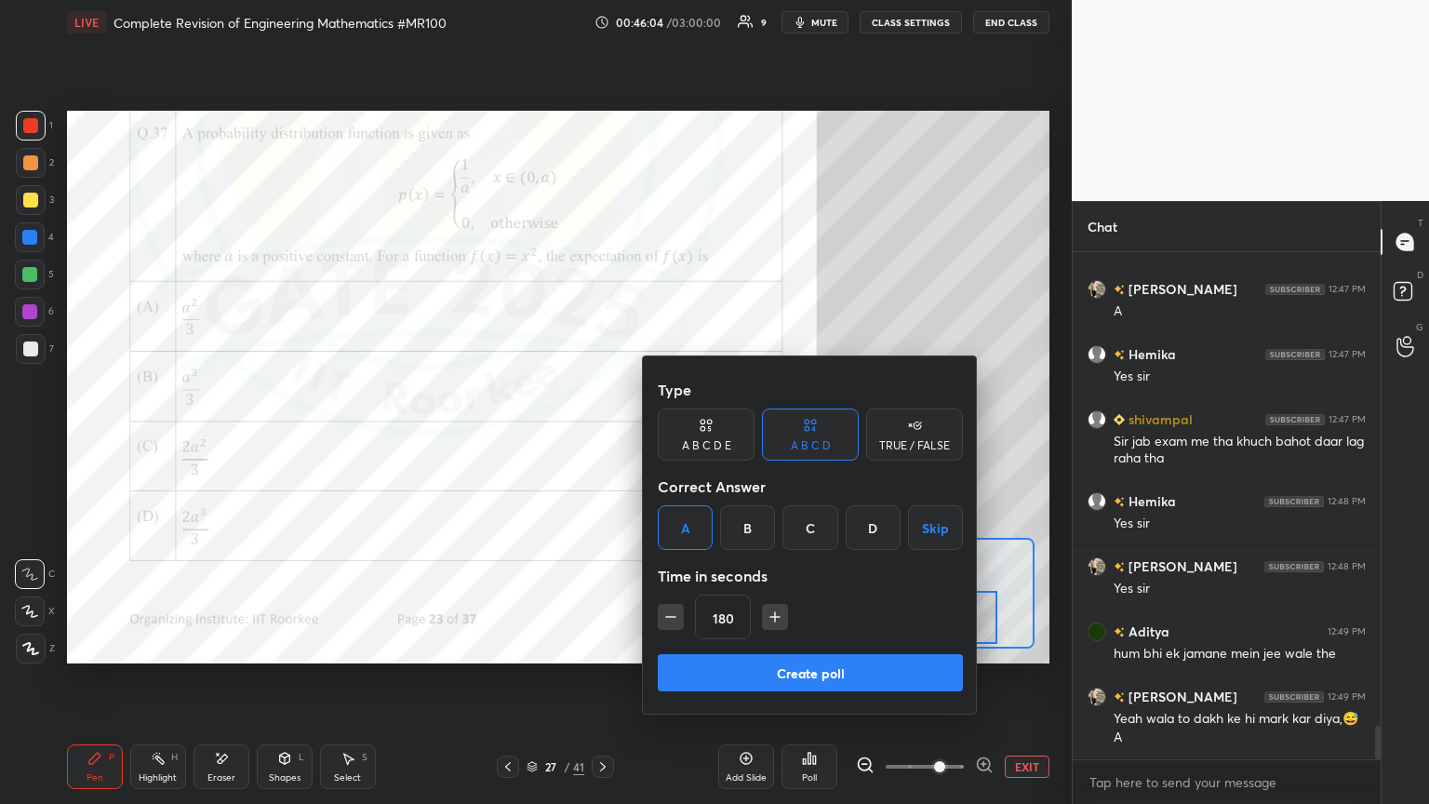
click at [667, 436] on button "Create poll" at bounding box center [810, 672] width 305 height 37
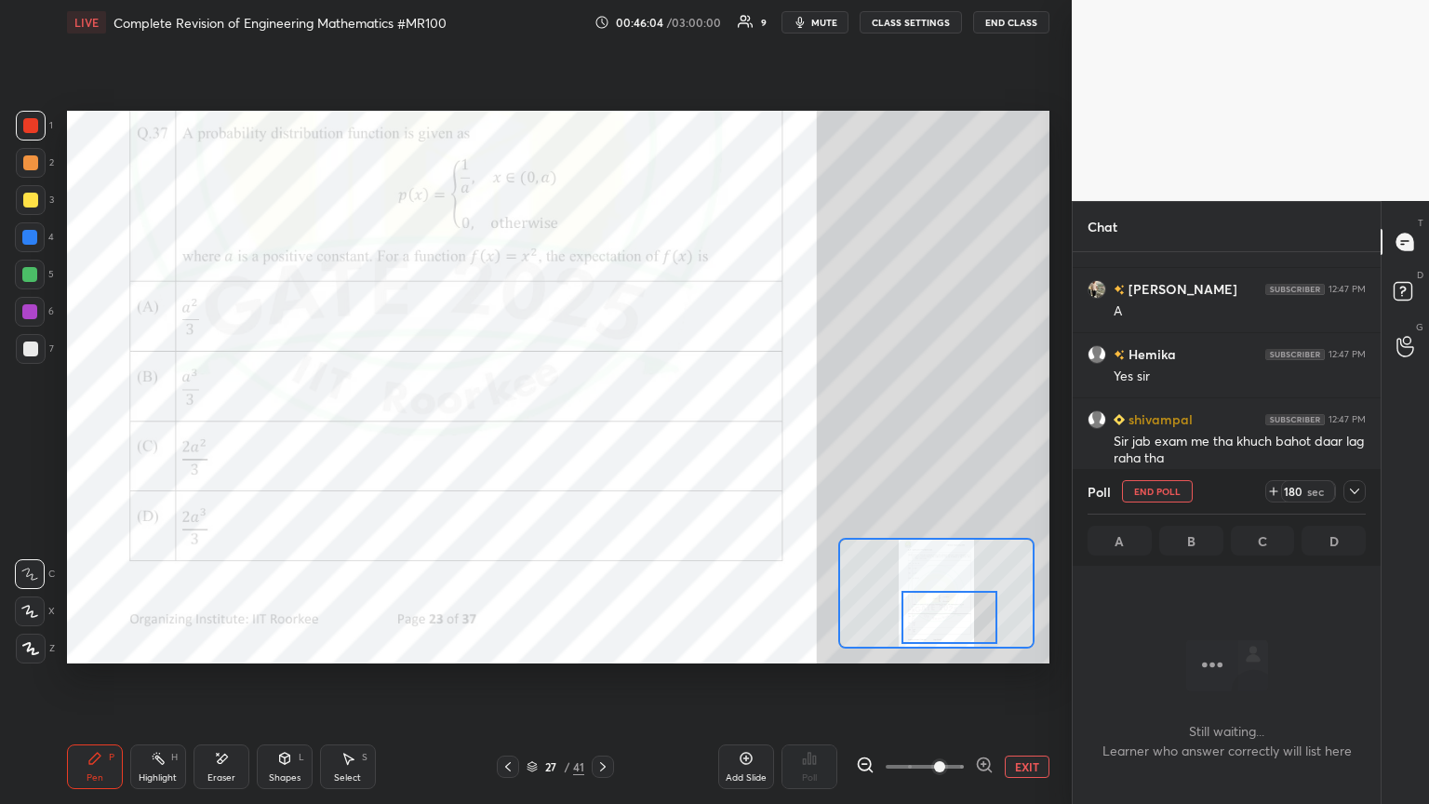
scroll to position [250, 302]
click at [667, 436] on icon at bounding box center [1354, 491] width 15 height 15
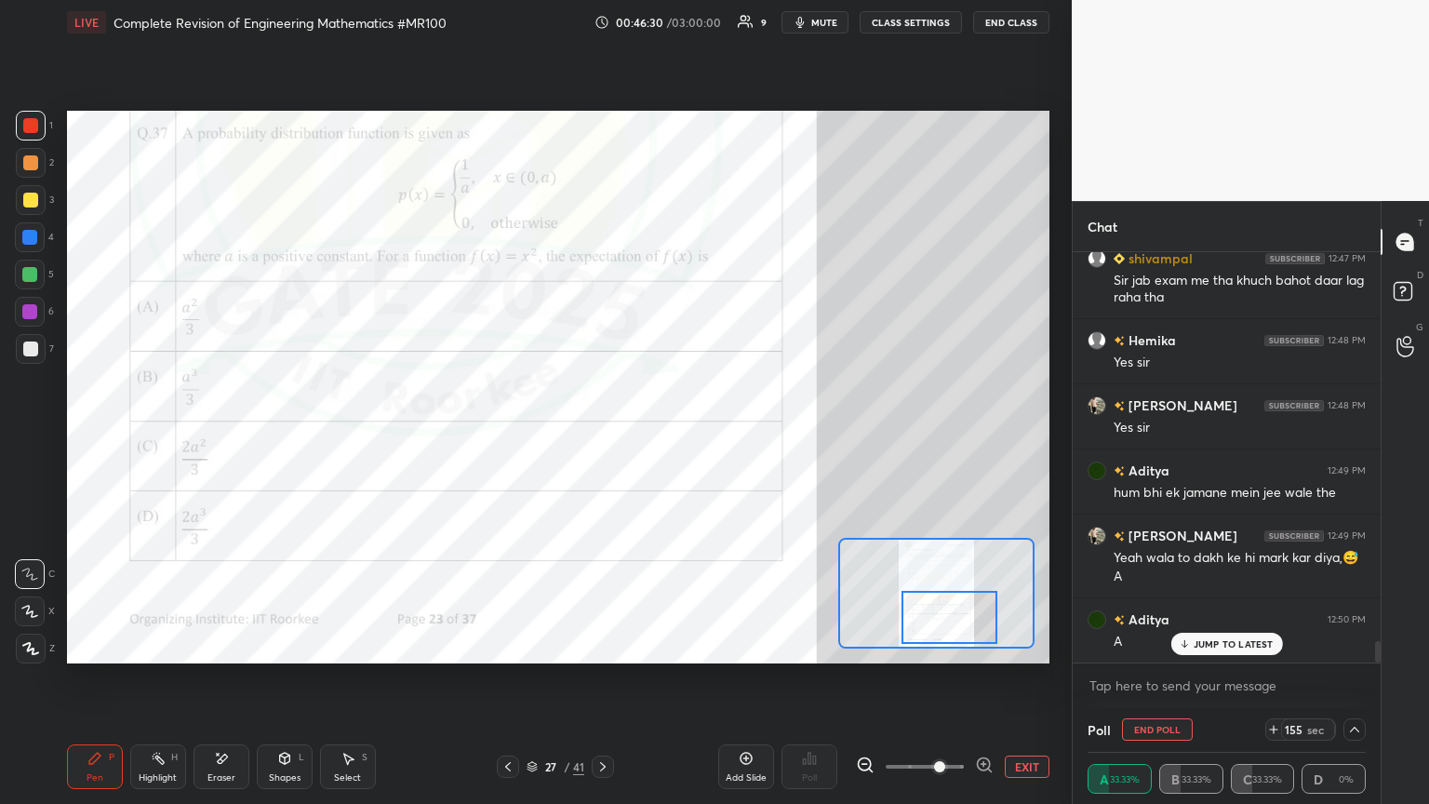
scroll to position [7441, 0]
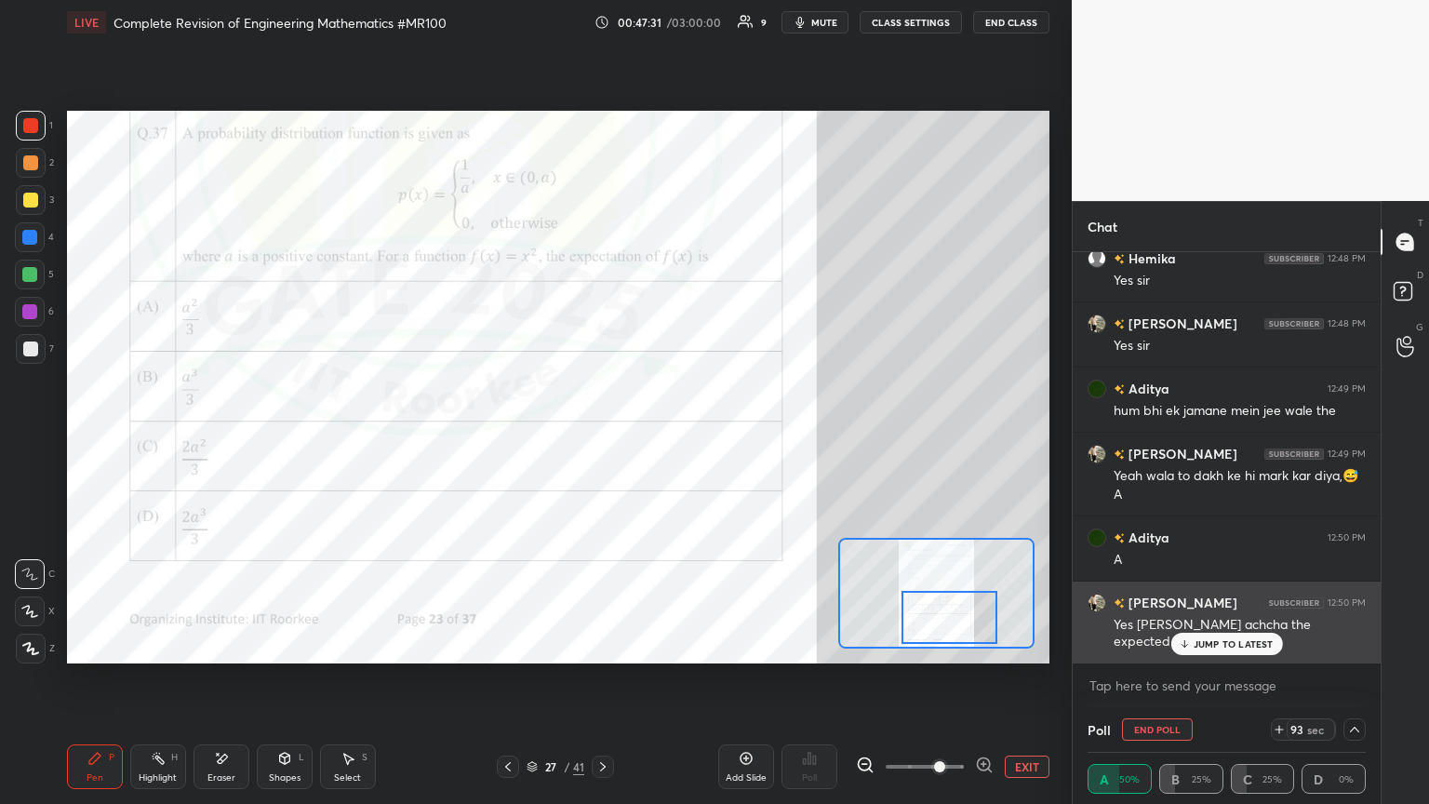
click at [667, 436] on p "JUMP TO LATEST" at bounding box center [1233, 643] width 80 height 11
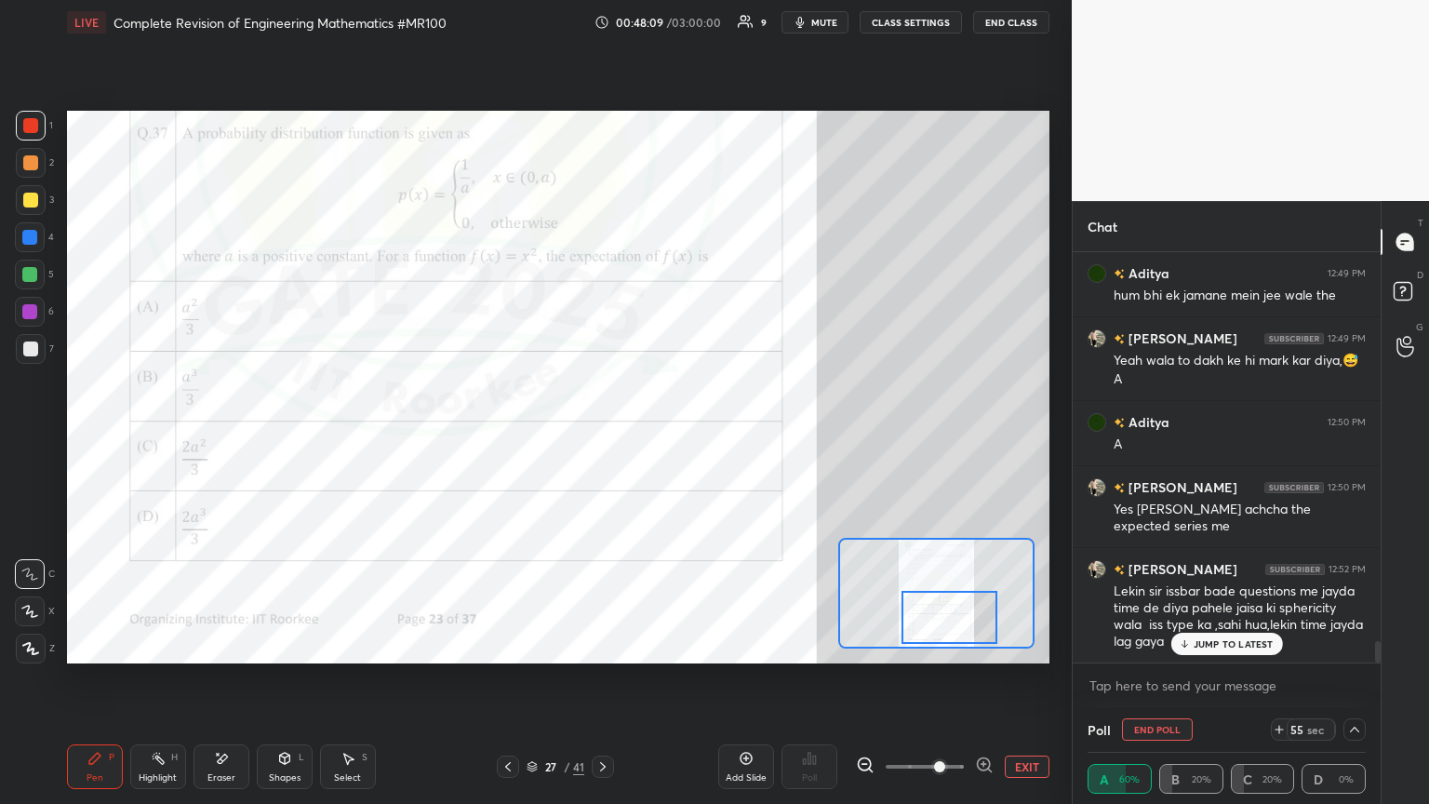
click at [667, 436] on p "JUMP TO LATEST" at bounding box center [1233, 643] width 80 height 11
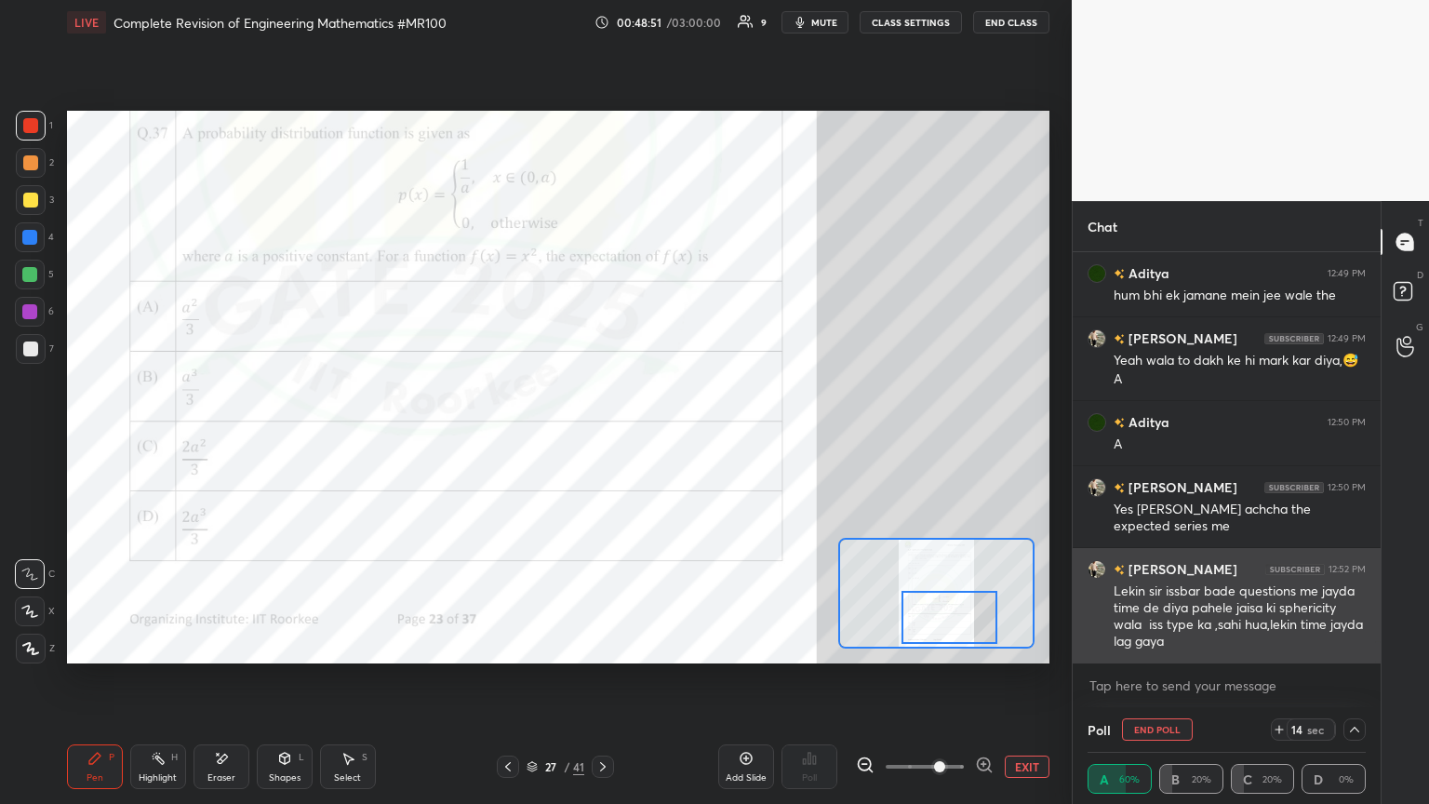
scroll to position [7608, 0]
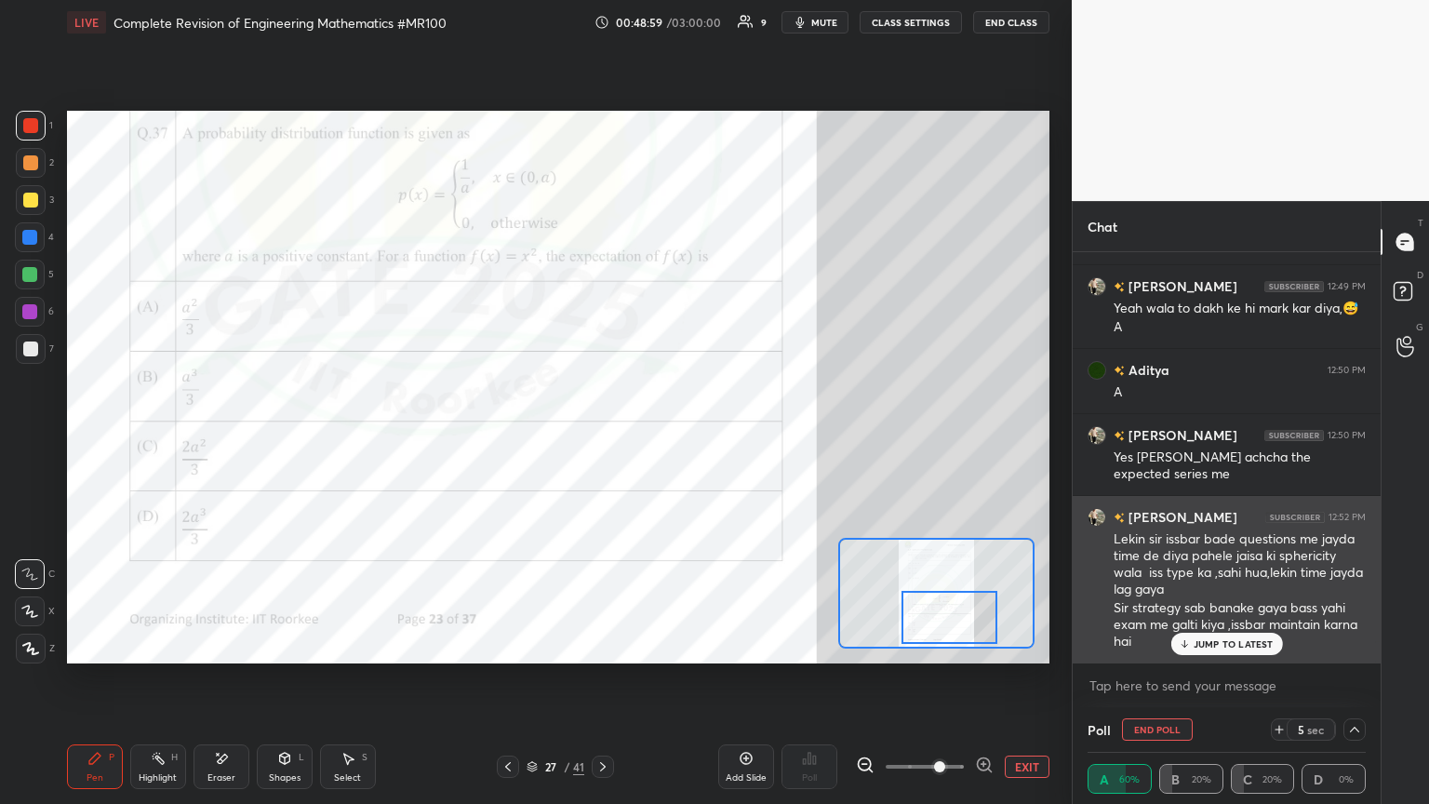
click at [667, 436] on p "JUMP TO LATEST" at bounding box center [1233, 643] width 80 height 11
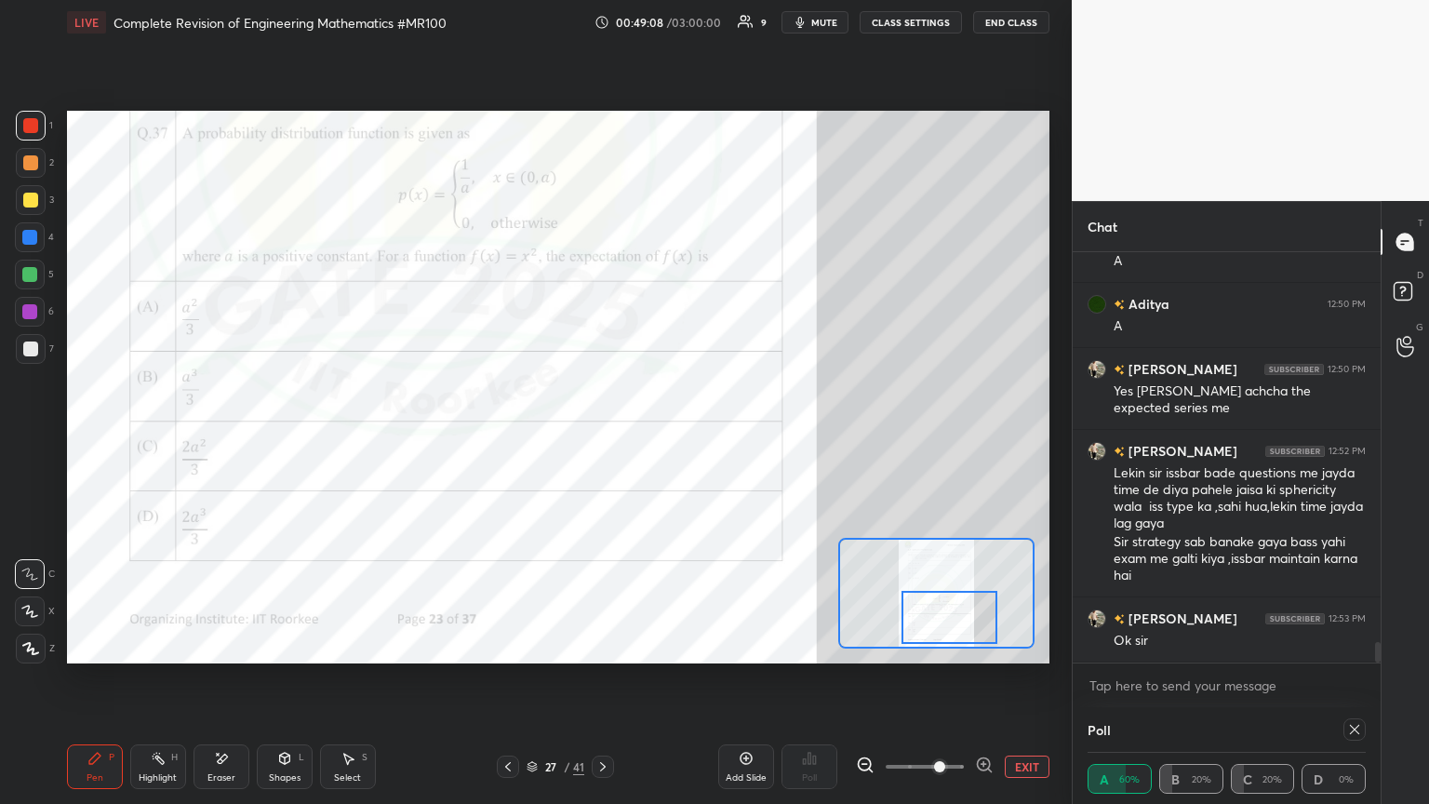
click at [667, 436] on icon at bounding box center [1354, 729] width 15 height 15
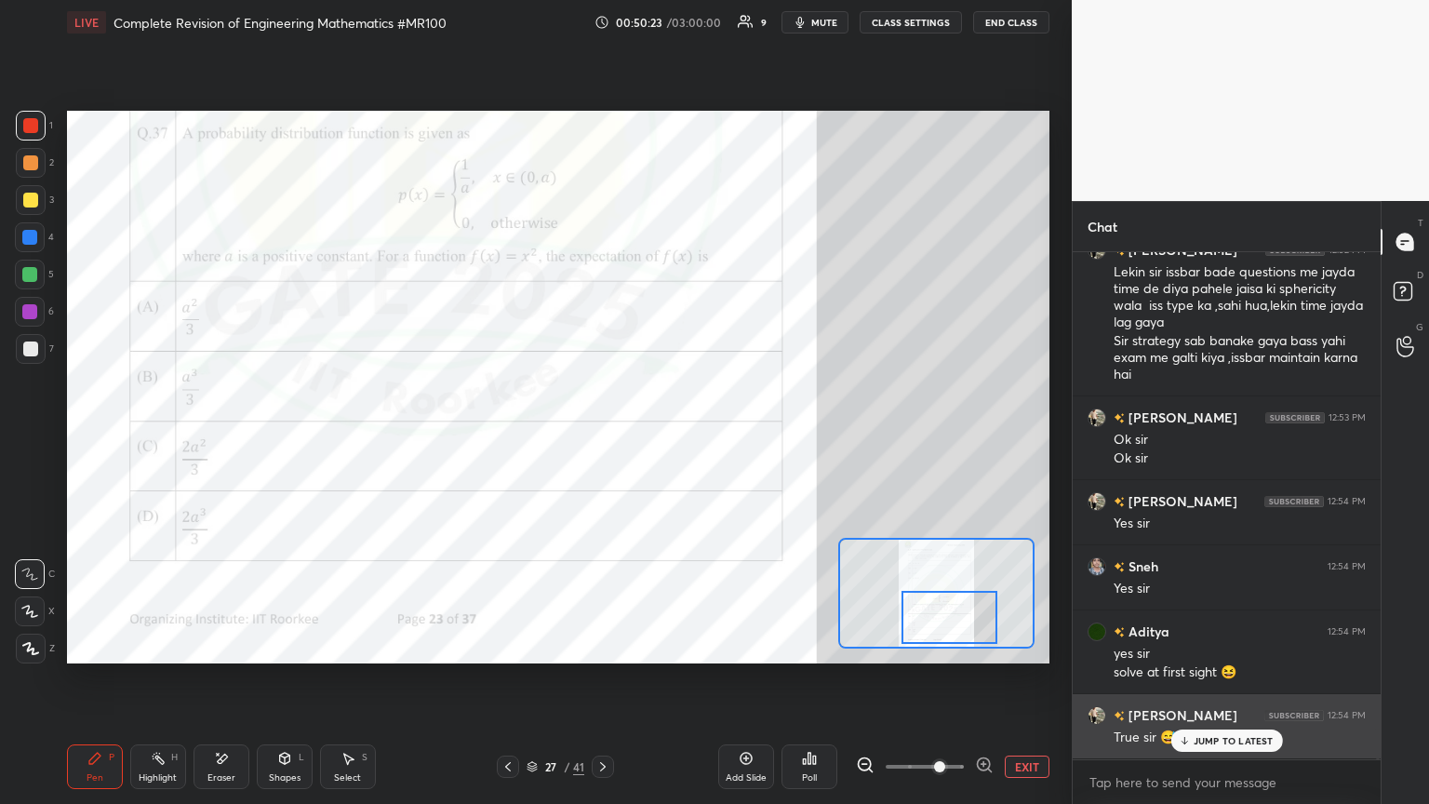
scroll to position [7939, 0]
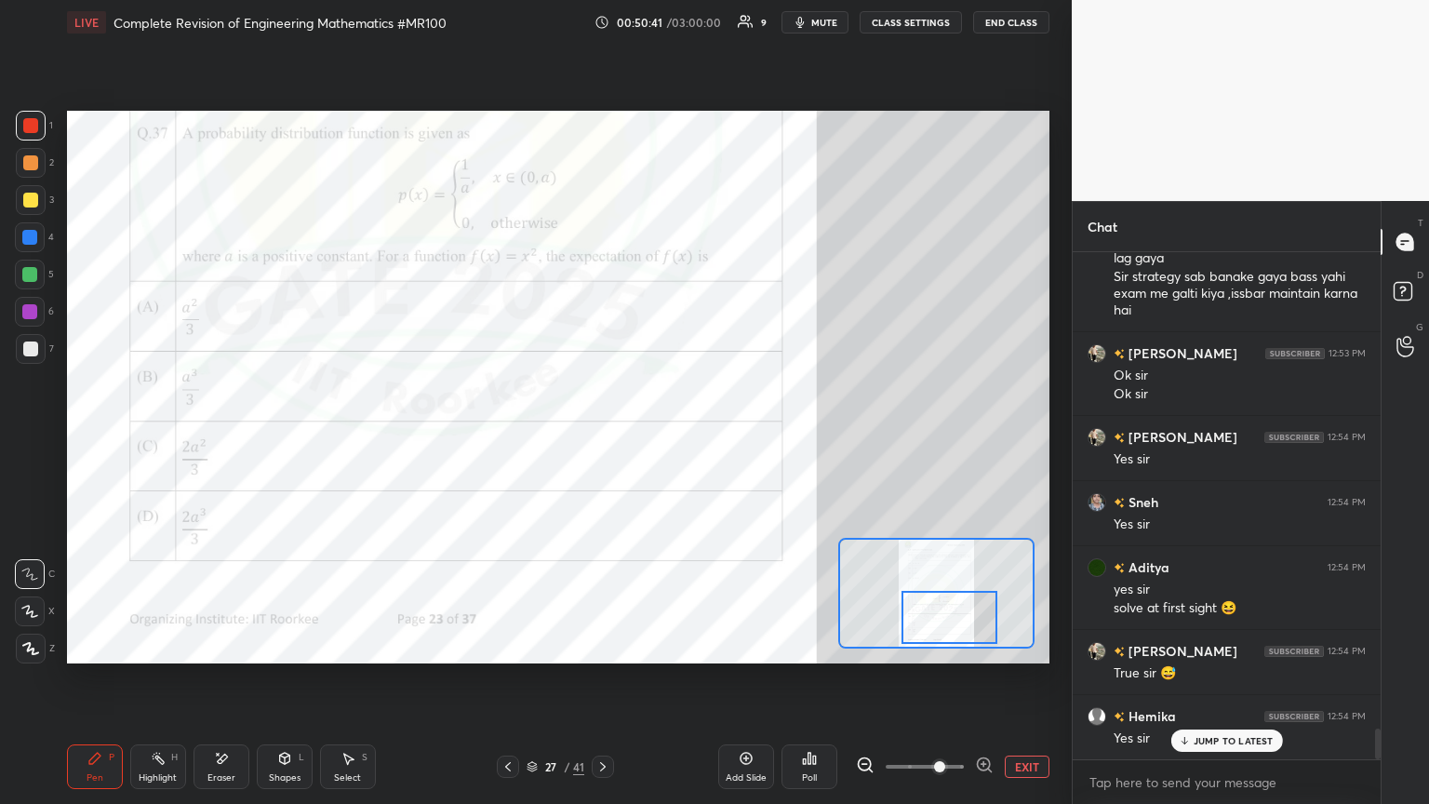
click at [26, 204] on div at bounding box center [30, 200] width 15 height 15
click at [26, 157] on div at bounding box center [30, 162] width 15 height 15
click at [25, 128] on div at bounding box center [30, 125] width 15 height 15
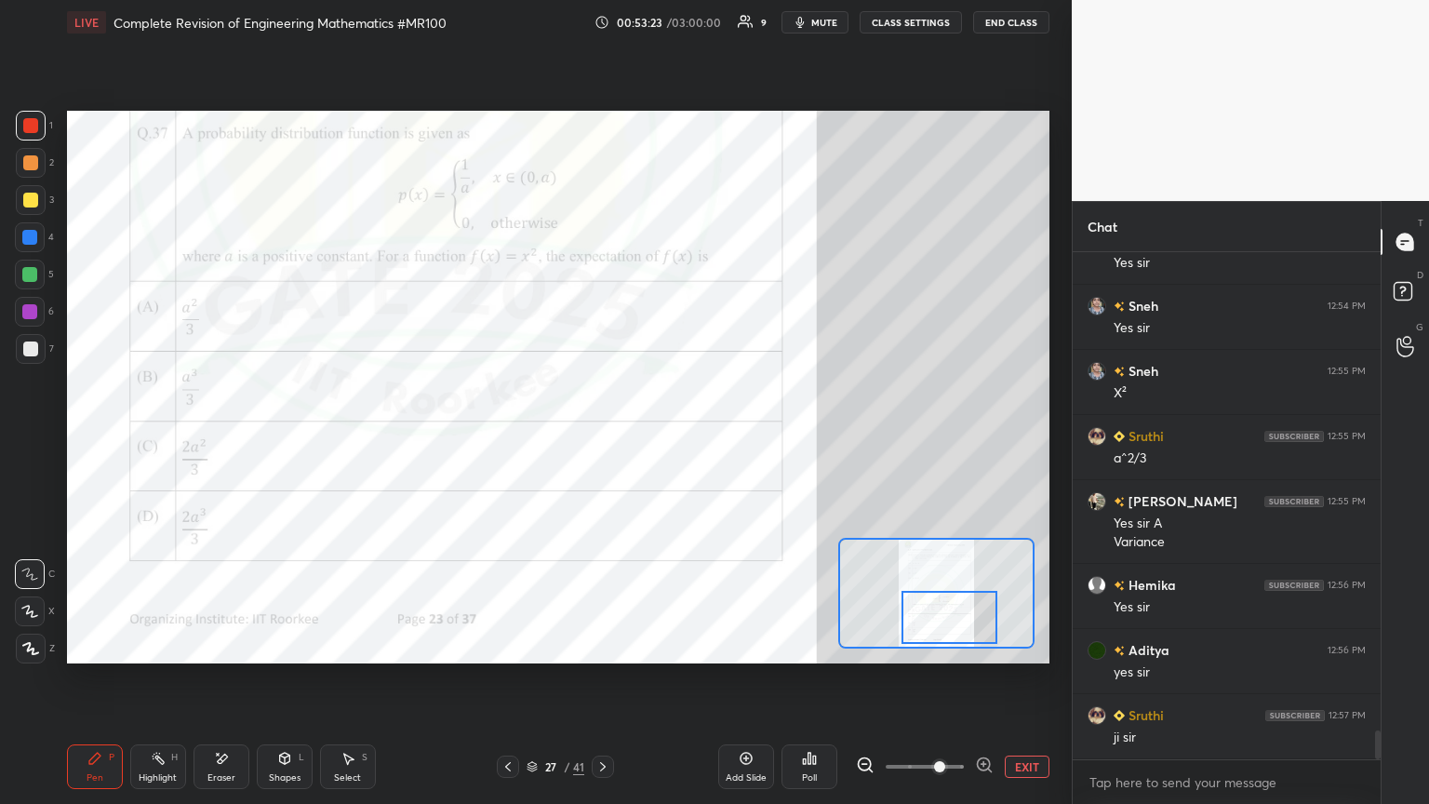
scroll to position [8609, 0]
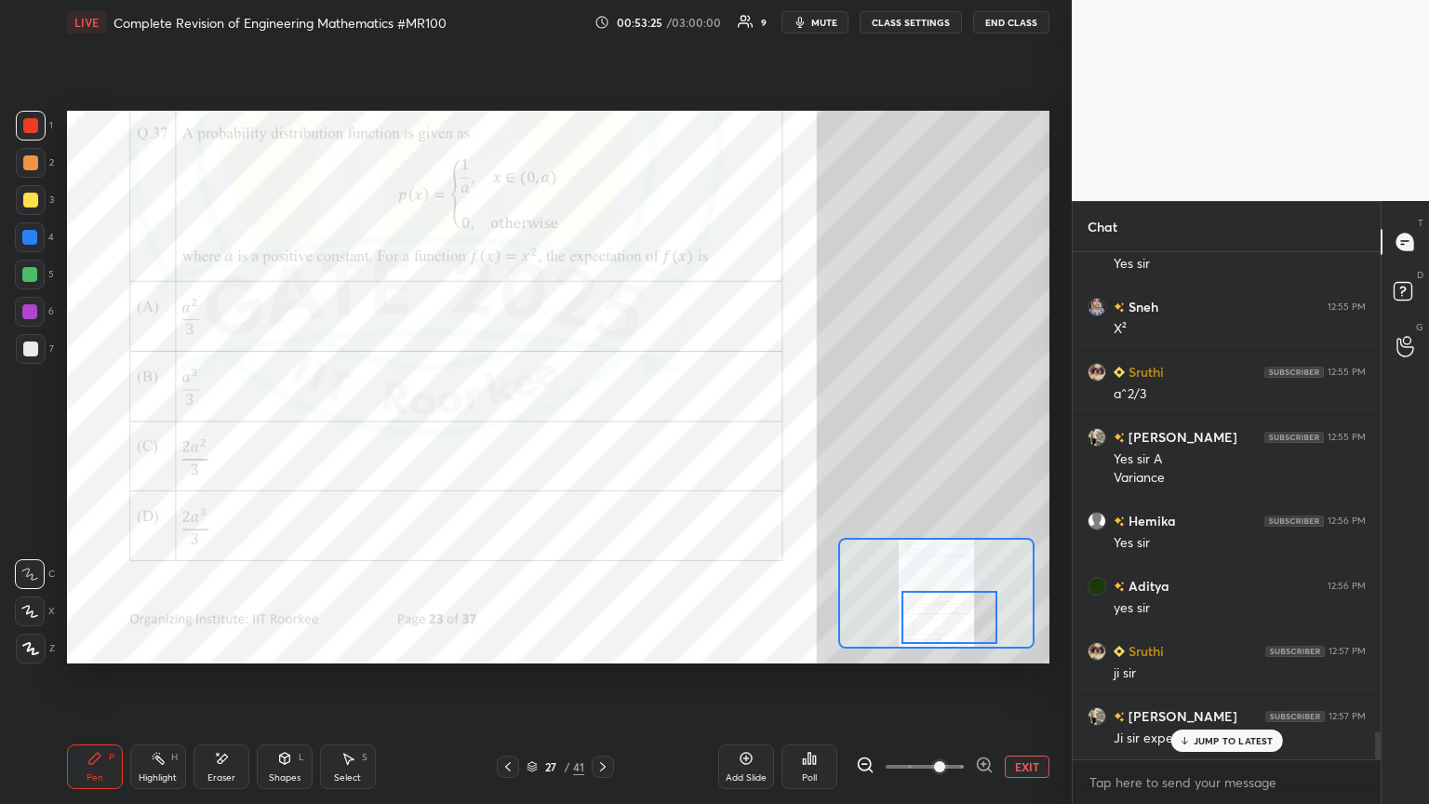
click at [667, 436] on p "JUMP TO LATEST" at bounding box center [1233, 740] width 80 height 11
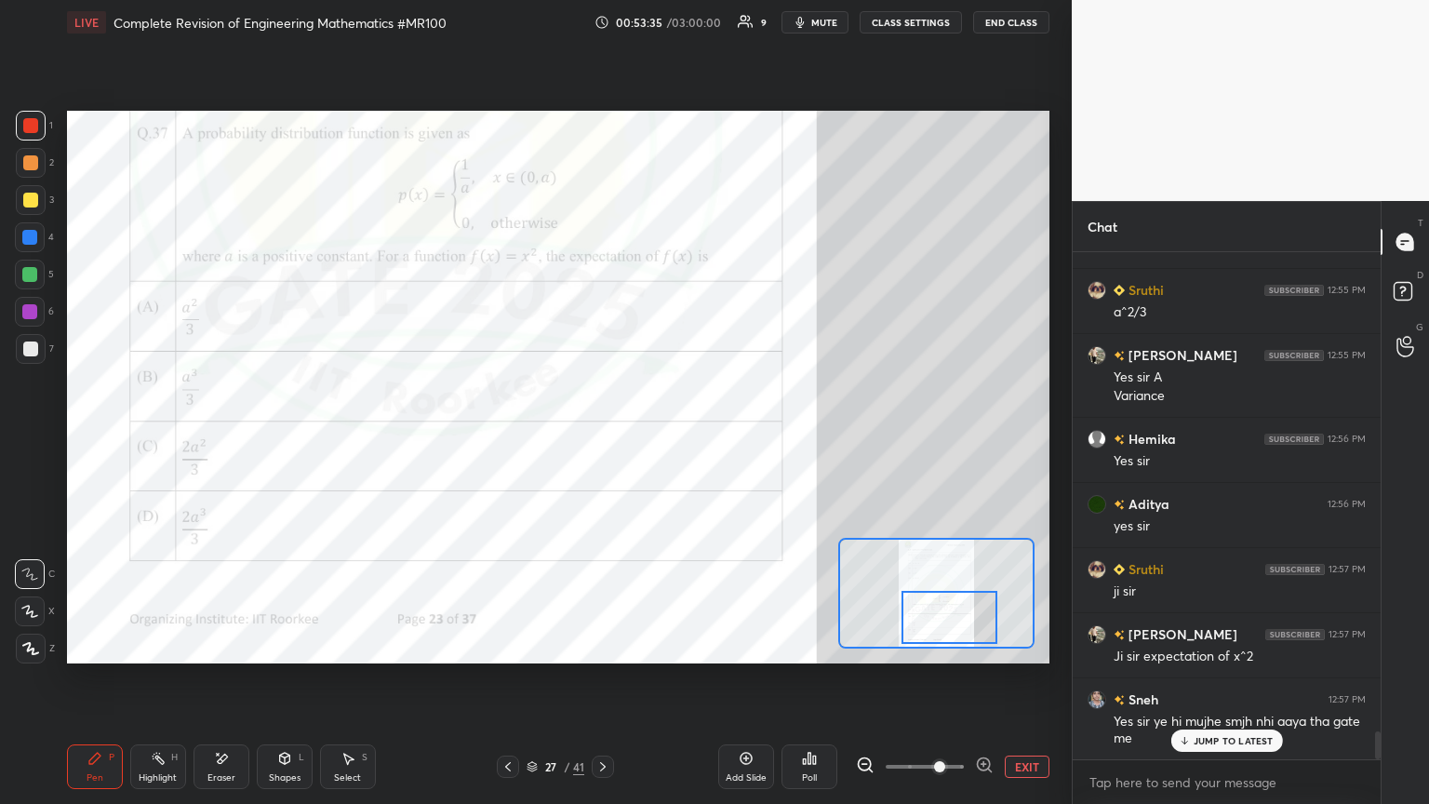
click at [23, 202] on div at bounding box center [30, 200] width 15 height 15
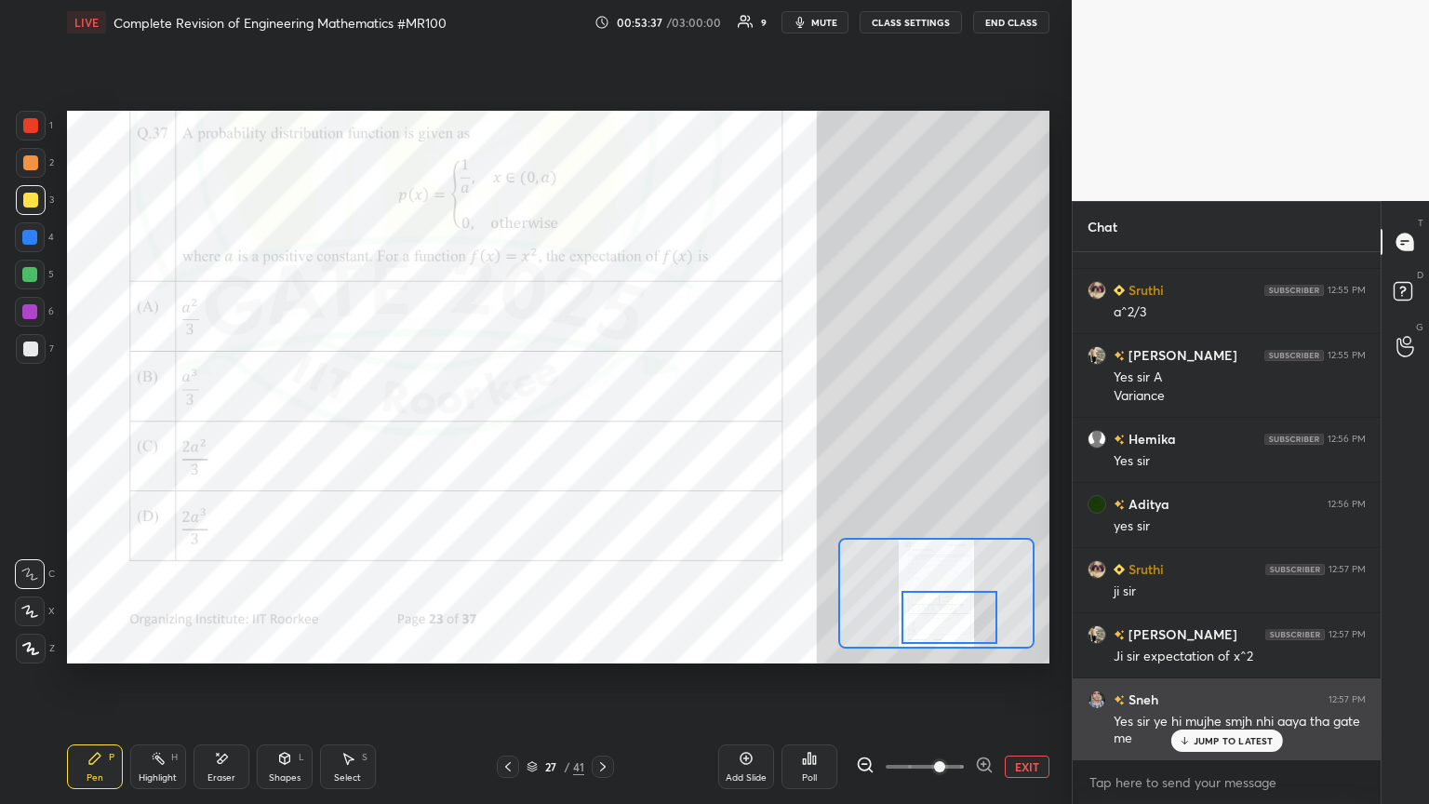
click at [667, 436] on p "JUMP TO LATEST" at bounding box center [1233, 740] width 80 height 11
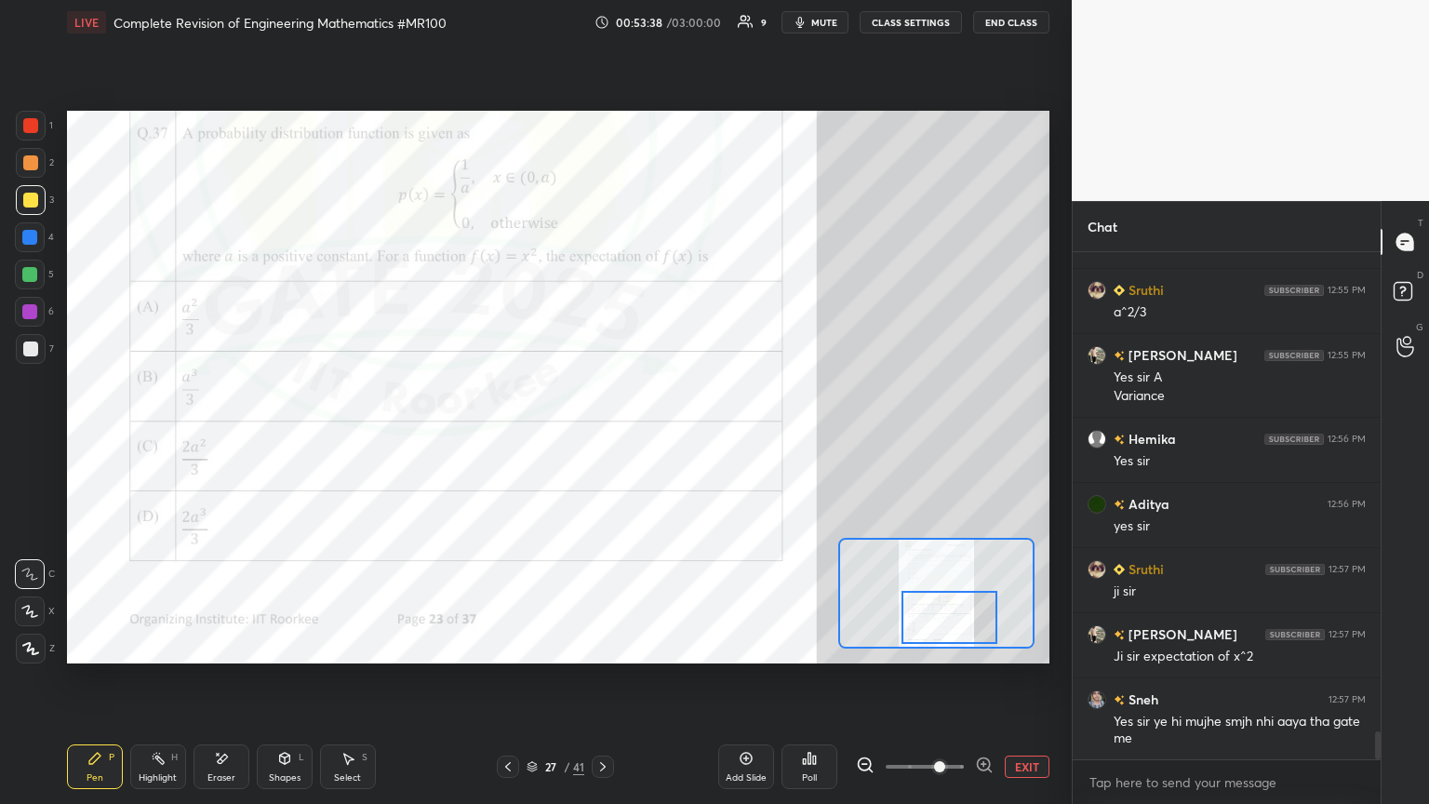
click at [27, 153] on div at bounding box center [31, 163] width 30 height 30
click at [25, 124] on div at bounding box center [30, 125] width 15 height 15
click at [23, 162] on div at bounding box center [30, 162] width 15 height 15
click at [29, 130] on div at bounding box center [30, 125] width 15 height 15
click at [26, 309] on div at bounding box center [29, 311] width 15 height 15
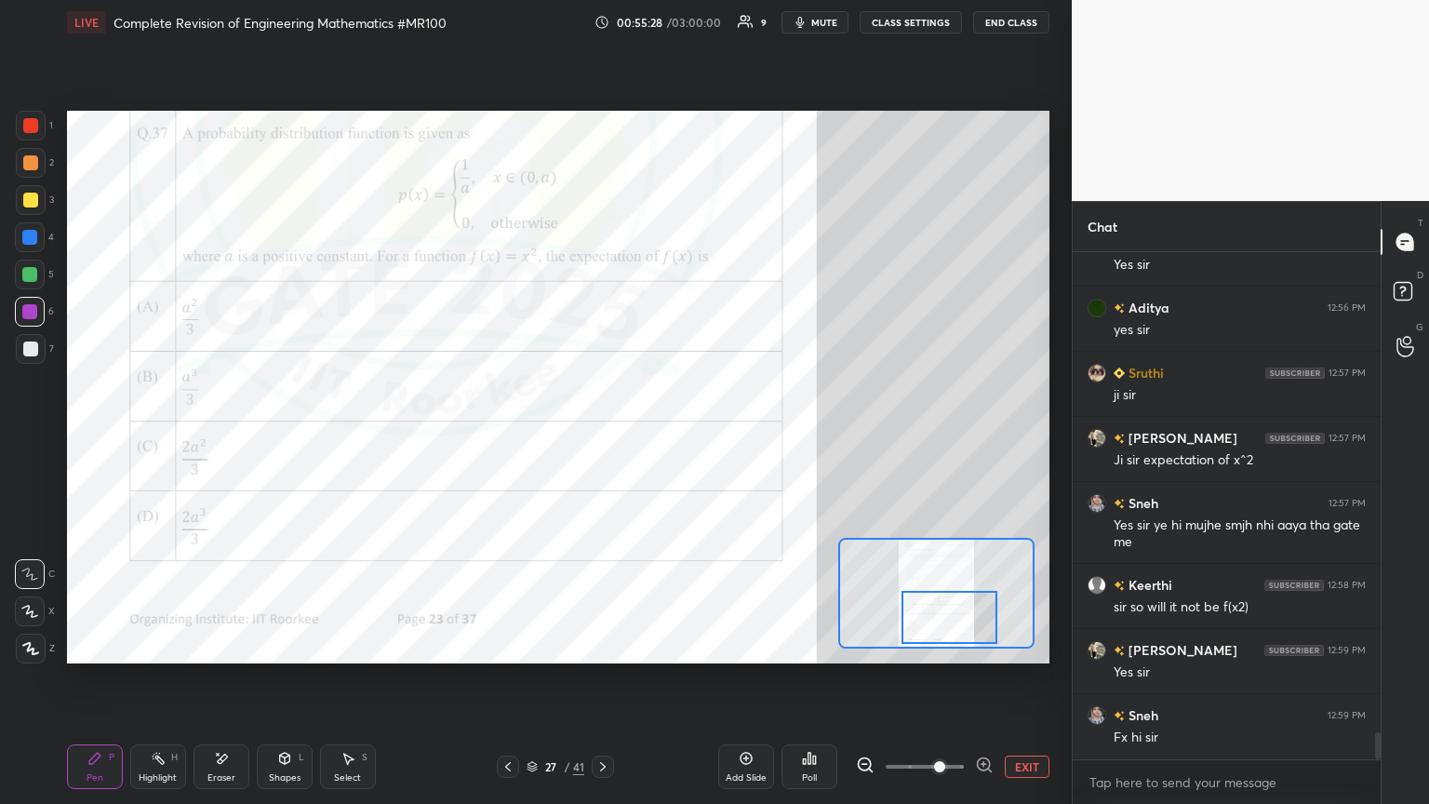
scroll to position [8951, 0]
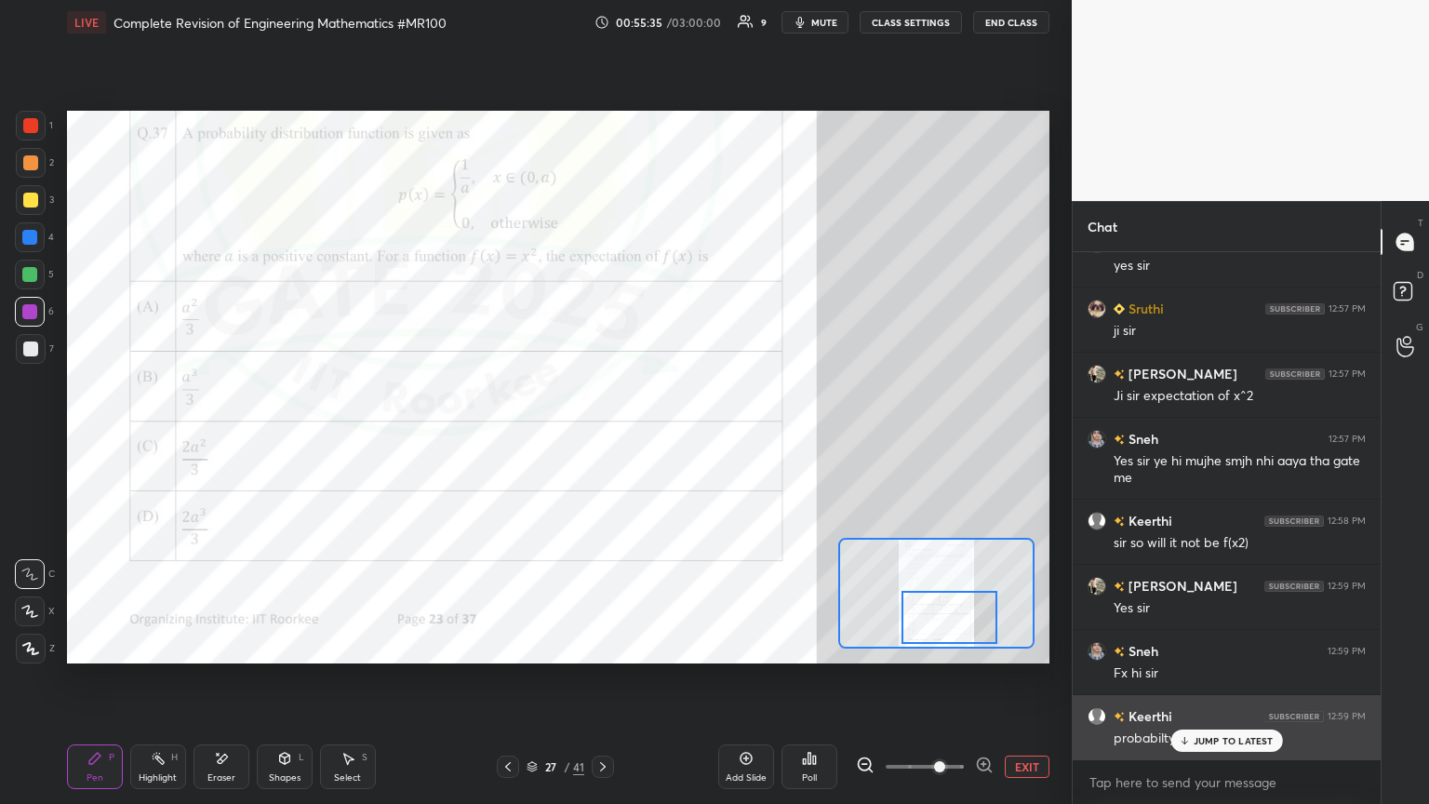
click at [667, 436] on p "JUMP TO LATEST" at bounding box center [1233, 740] width 80 height 11
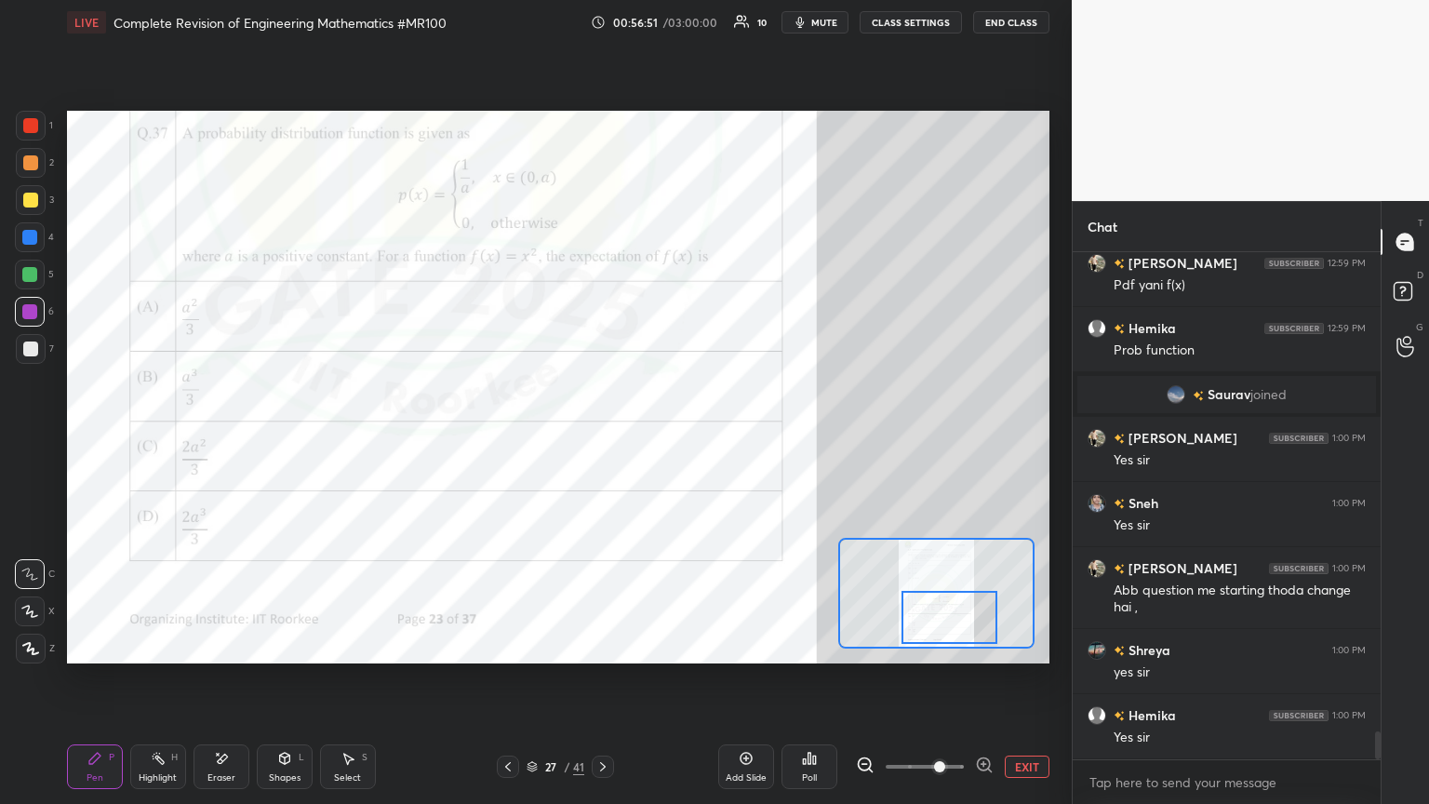
scroll to position [8676, 0]
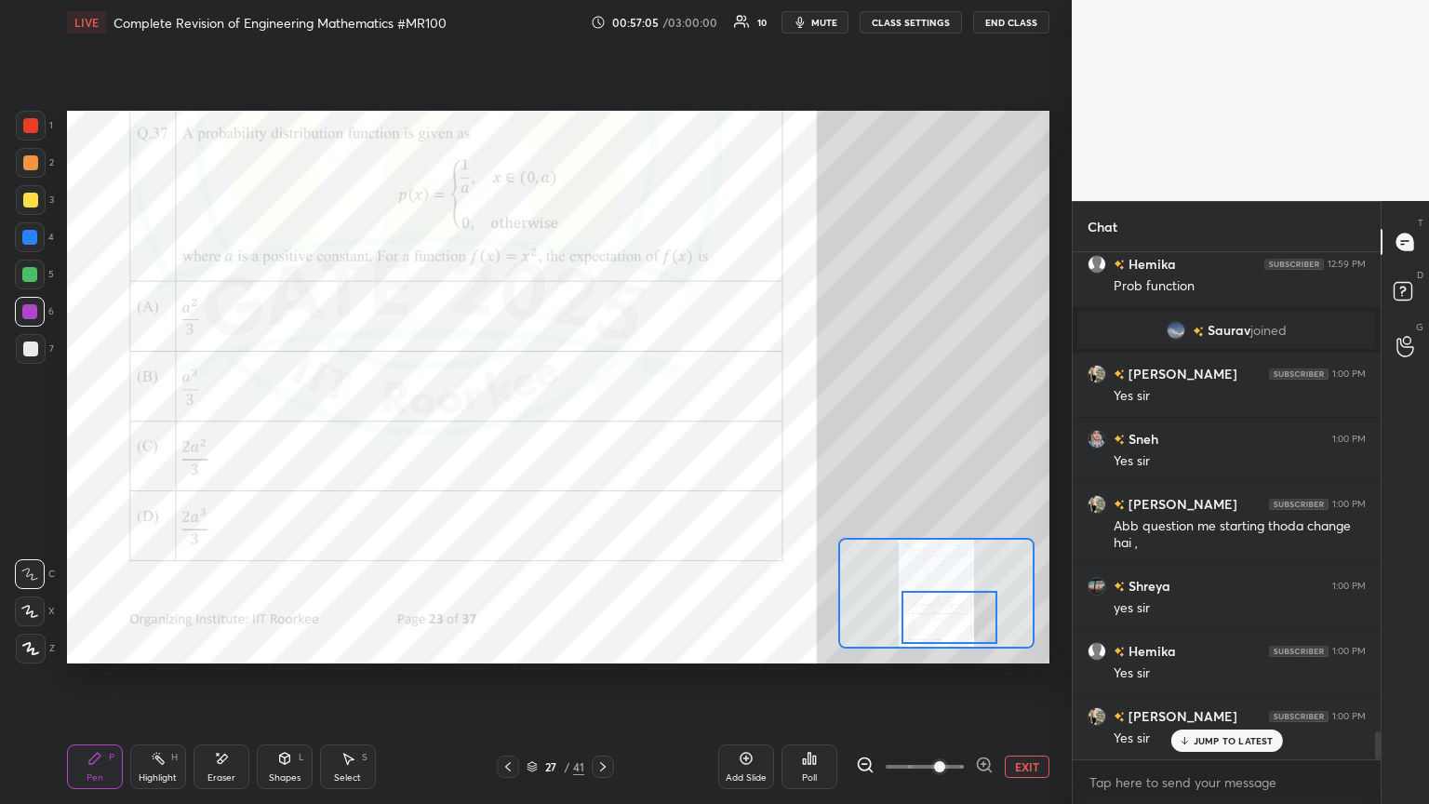
click at [234, 436] on div "Eraser" at bounding box center [221, 766] width 56 height 45
click at [29, 436] on span "Erase all" at bounding box center [30, 648] width 28 height 13
click at [98, 436] on div "Pen P" at bounding box center [95, 766] width 56 height 45
click at [20, 128] on div at bounding box center [31, 126] width 30 height 30
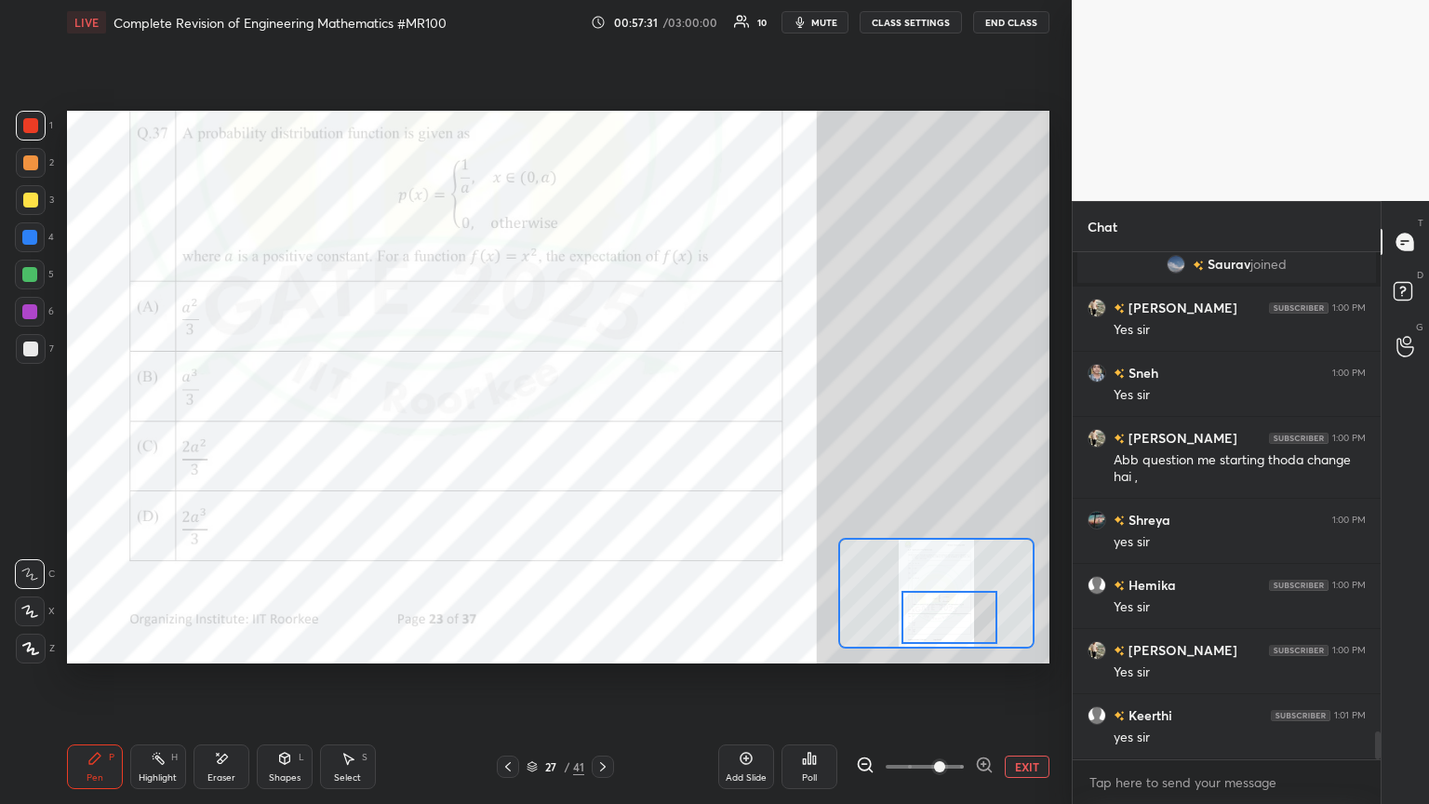
scroll to position [8806, 0]
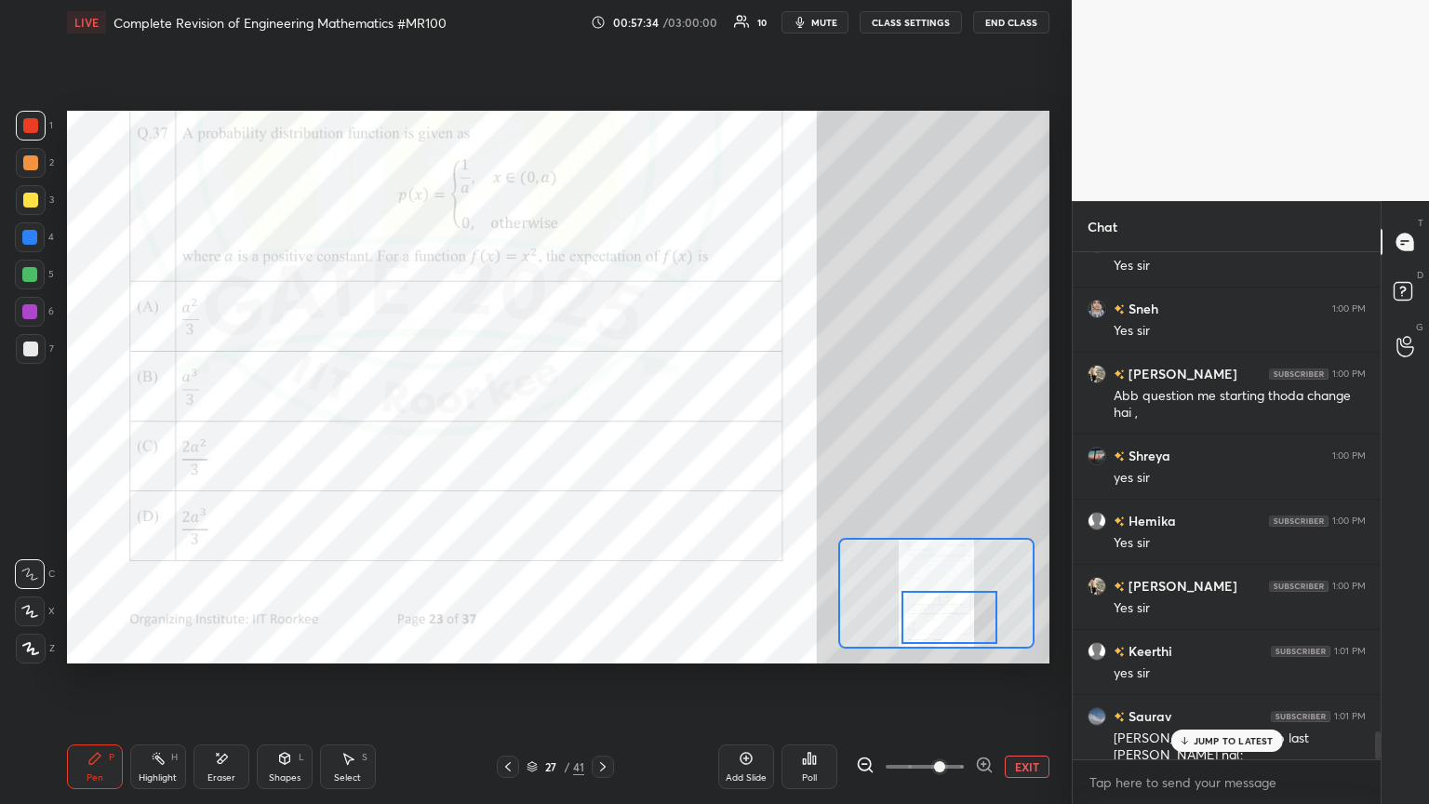
click at [667, 436] on div "JUMP TO LATEST" at bounding box center [1226, 740] width 112 height 22
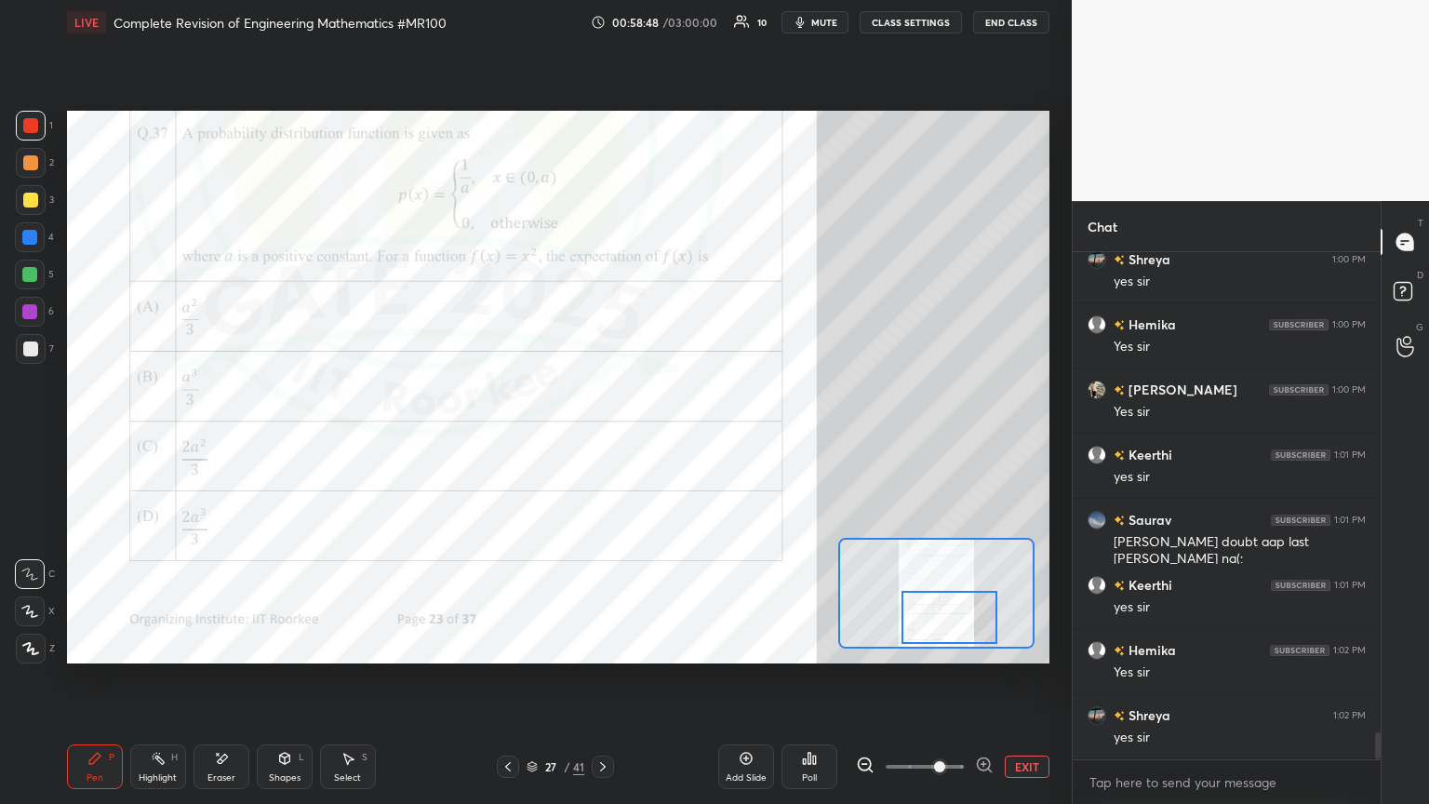
scroll to position [9067, 0]
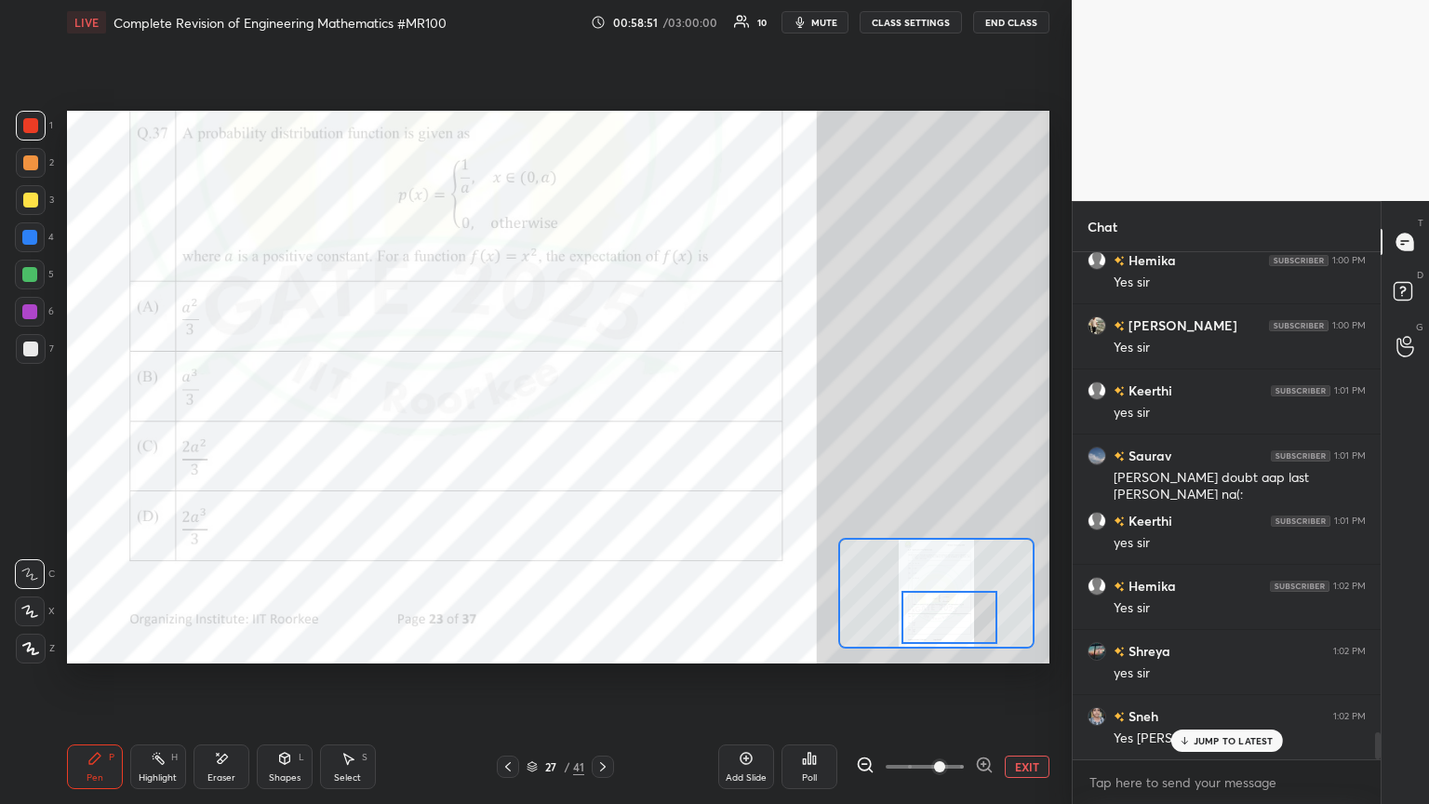
click at [604, 436] on icon at bounding box center [602, 766] width 15 height 15
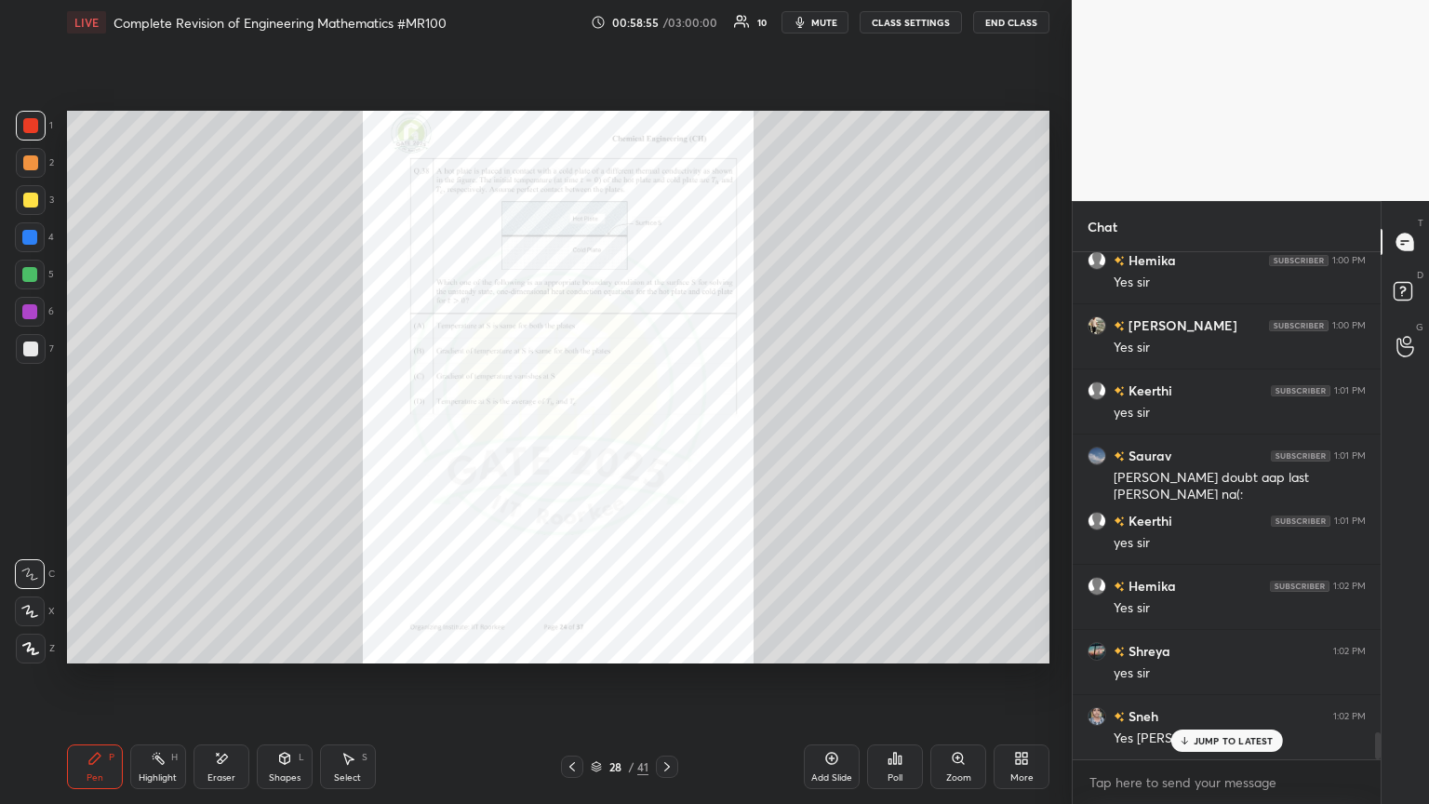
click at [667, 436] on div at bounding box center [667, 766] width 22 height 22
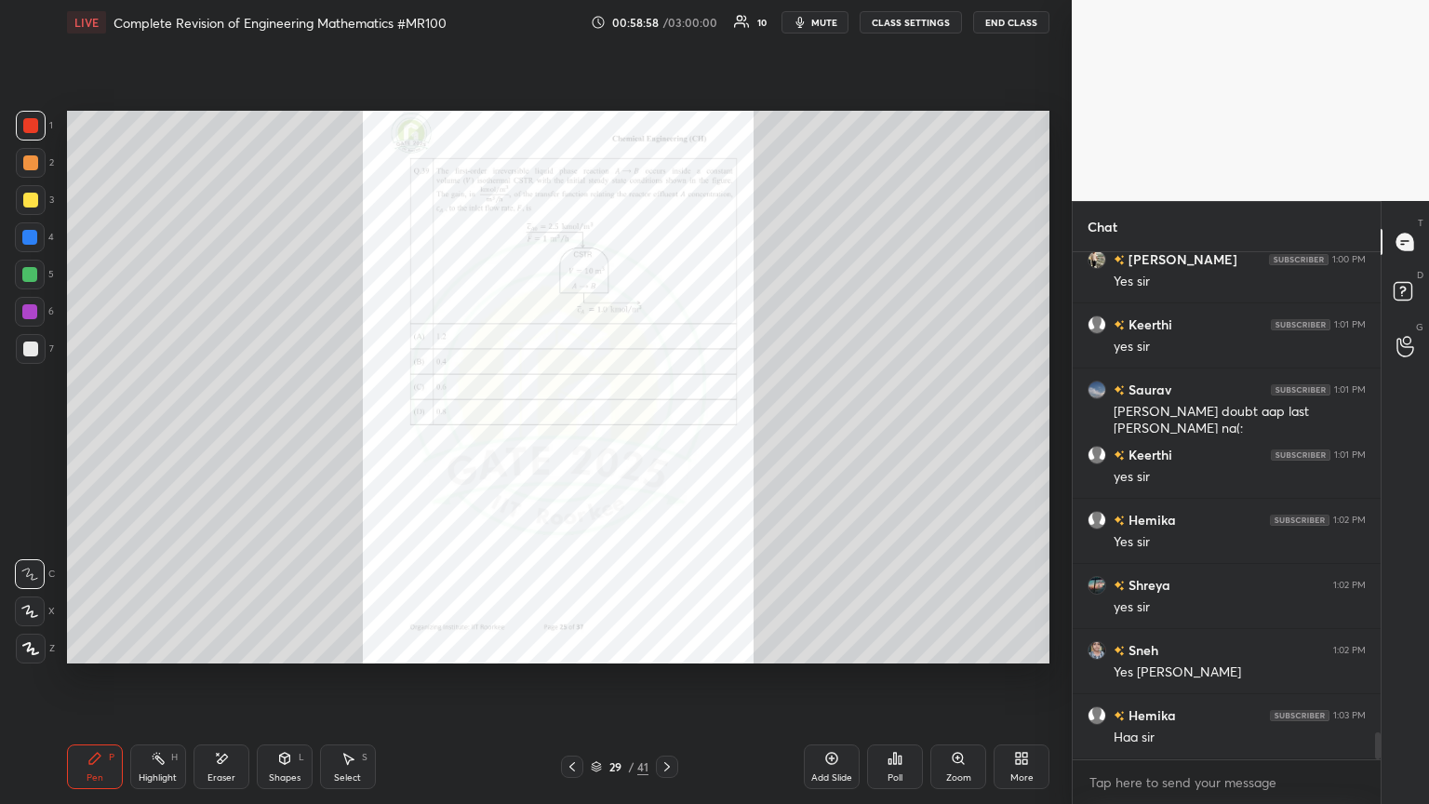
click at [664, 436] on icon at bounding box center [667, 766] width 6 height 9
click at [572, 436] on icon at bounding box center [572, 766] width 15 height 15
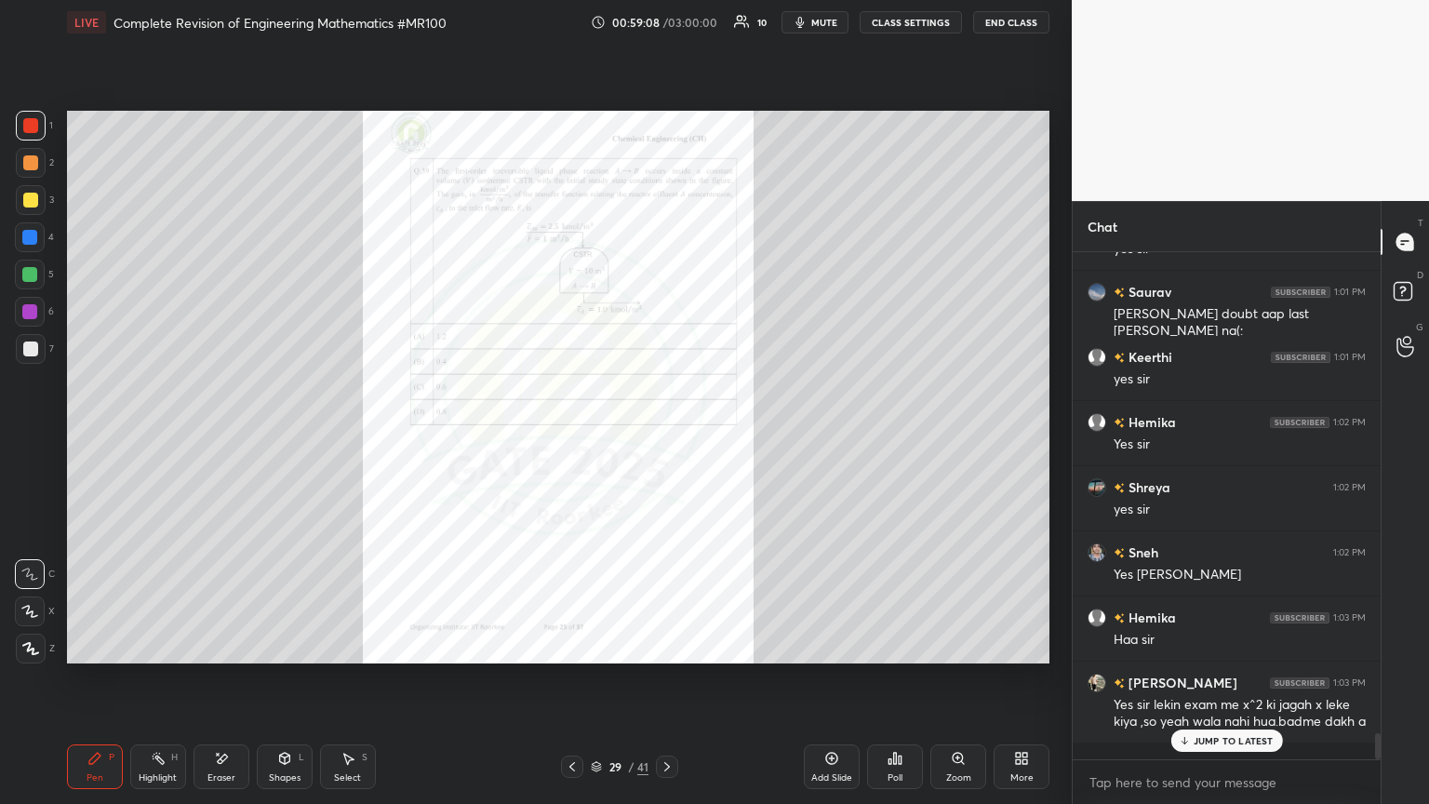
click at [667, 436] on icon at bounding box center [1184, 740] width 12 height 11
click at [572, 436] on icon at bounding box center [572, 766] width 6 height 9
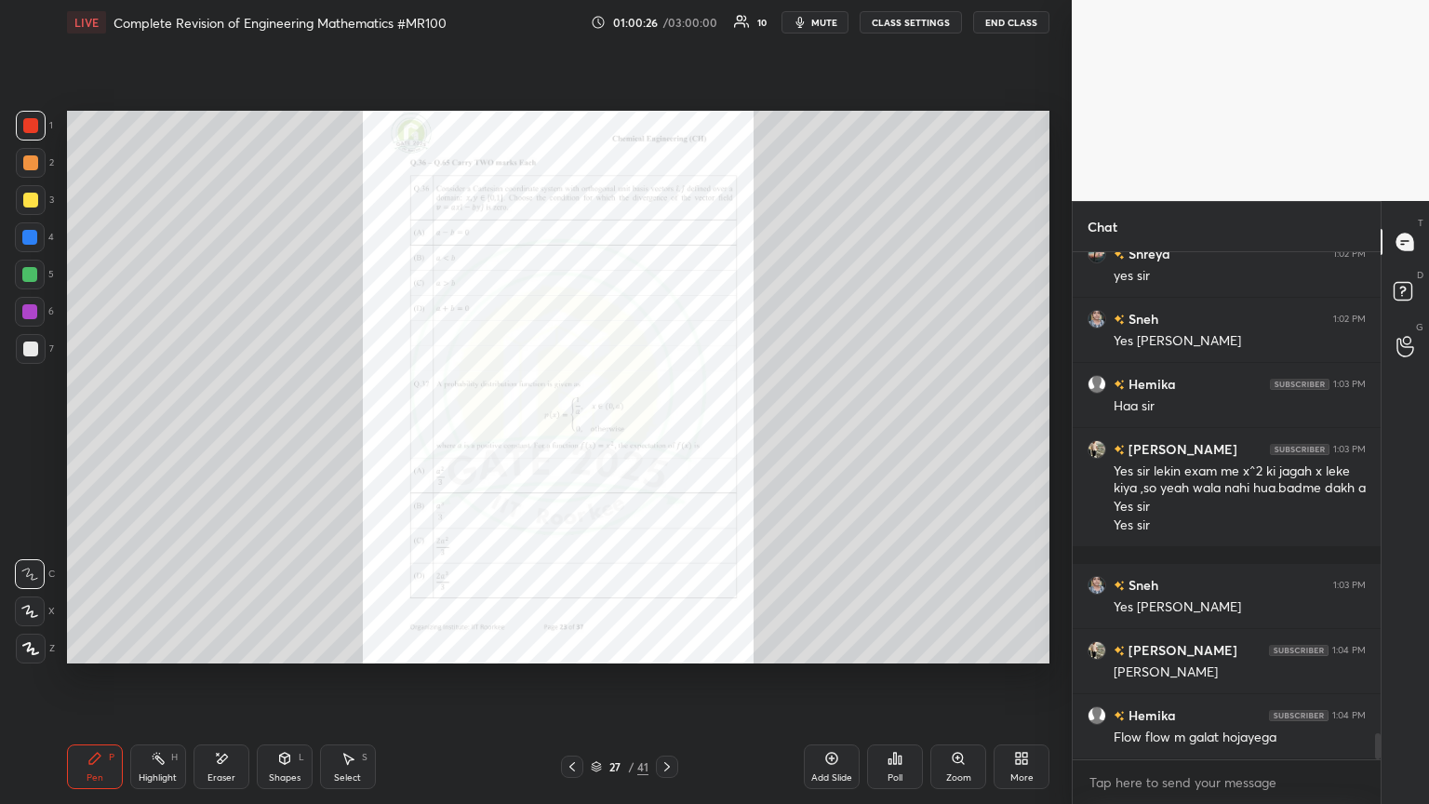
scroll to position [9528, 0]
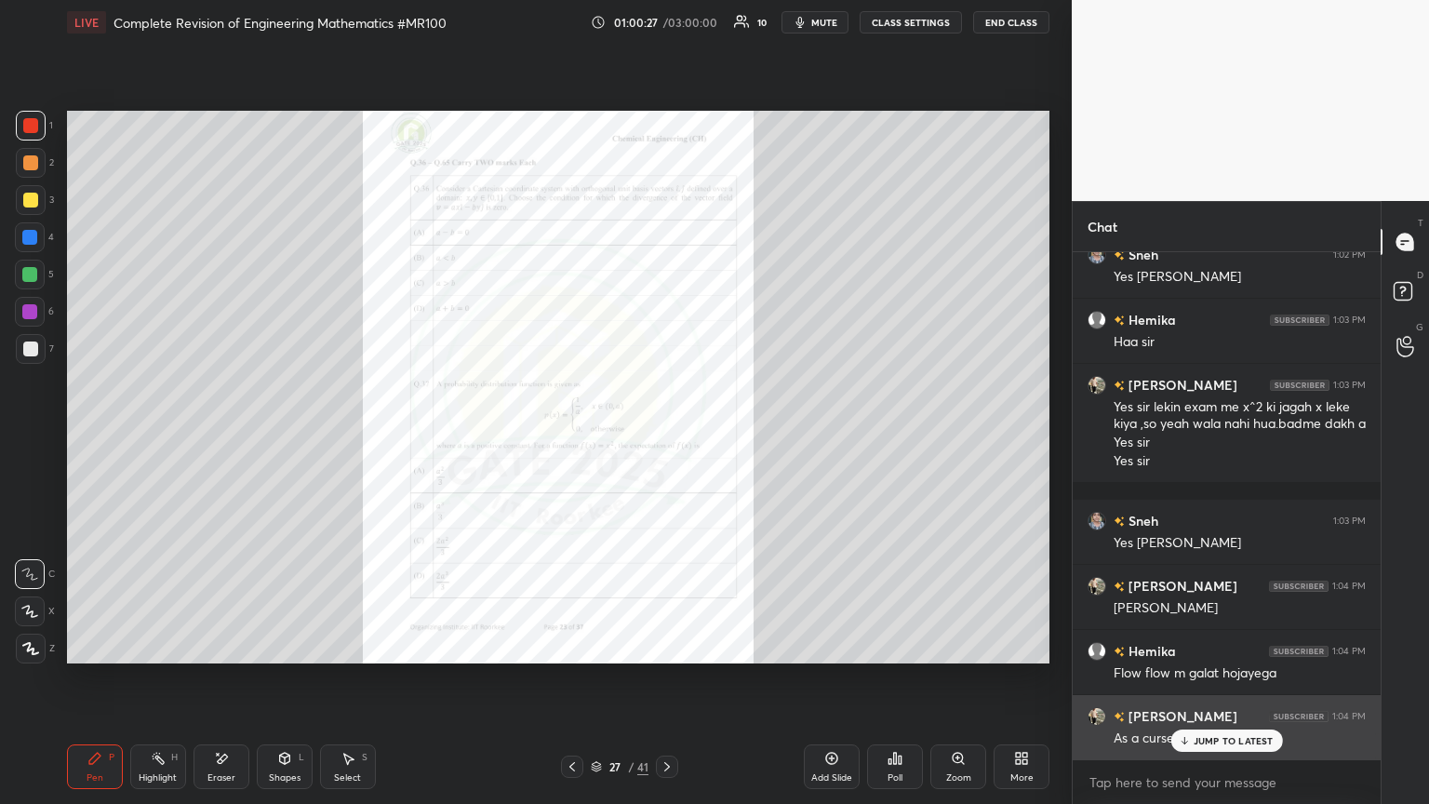
click at [667, 436] on icon at bounding box center [1184, 742] width 6 height 3
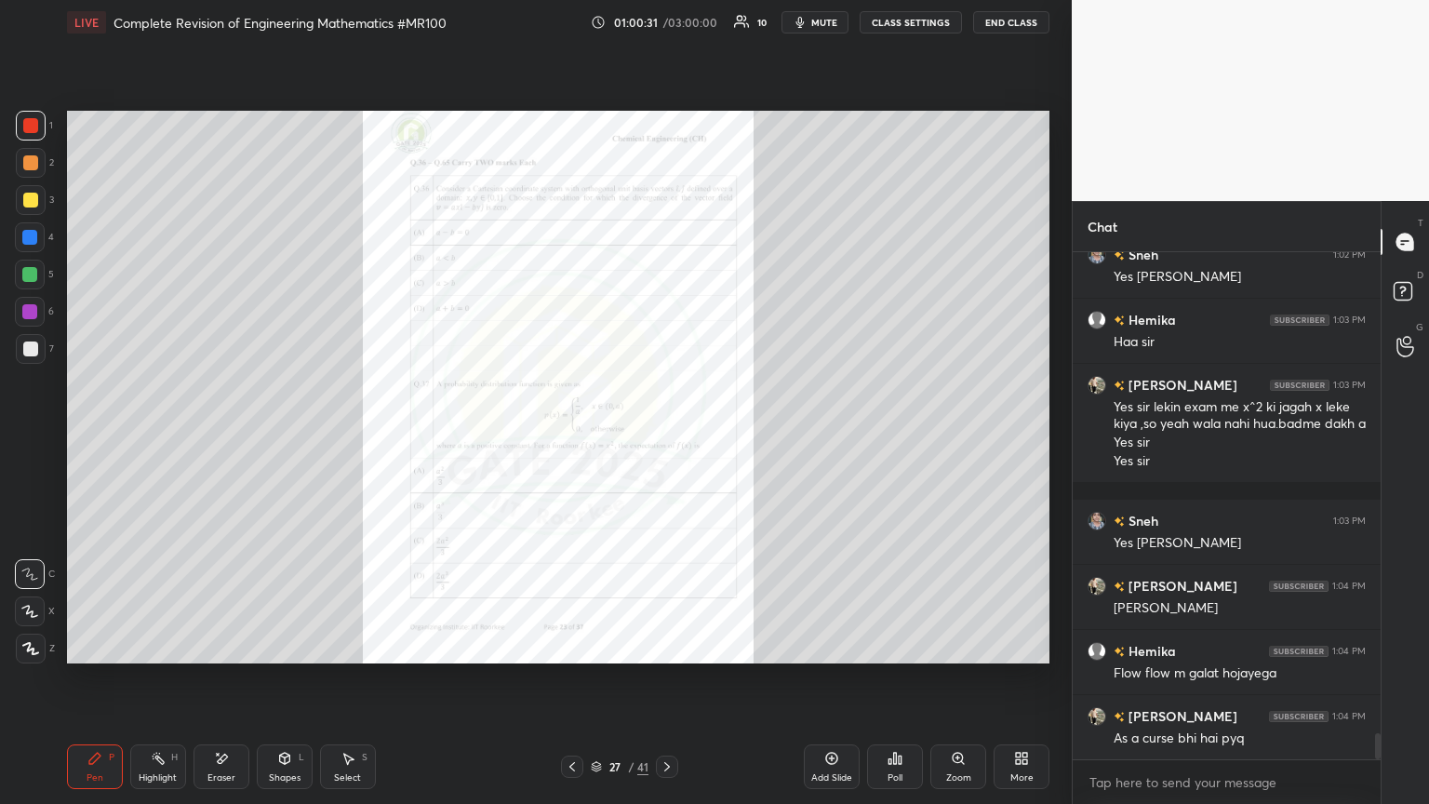
click at [667, 436] on icon at bounding box center [666, 766] width 15 height 15
click at [664, 436] on icon at bounding box center [666, 766] width 15 height 15
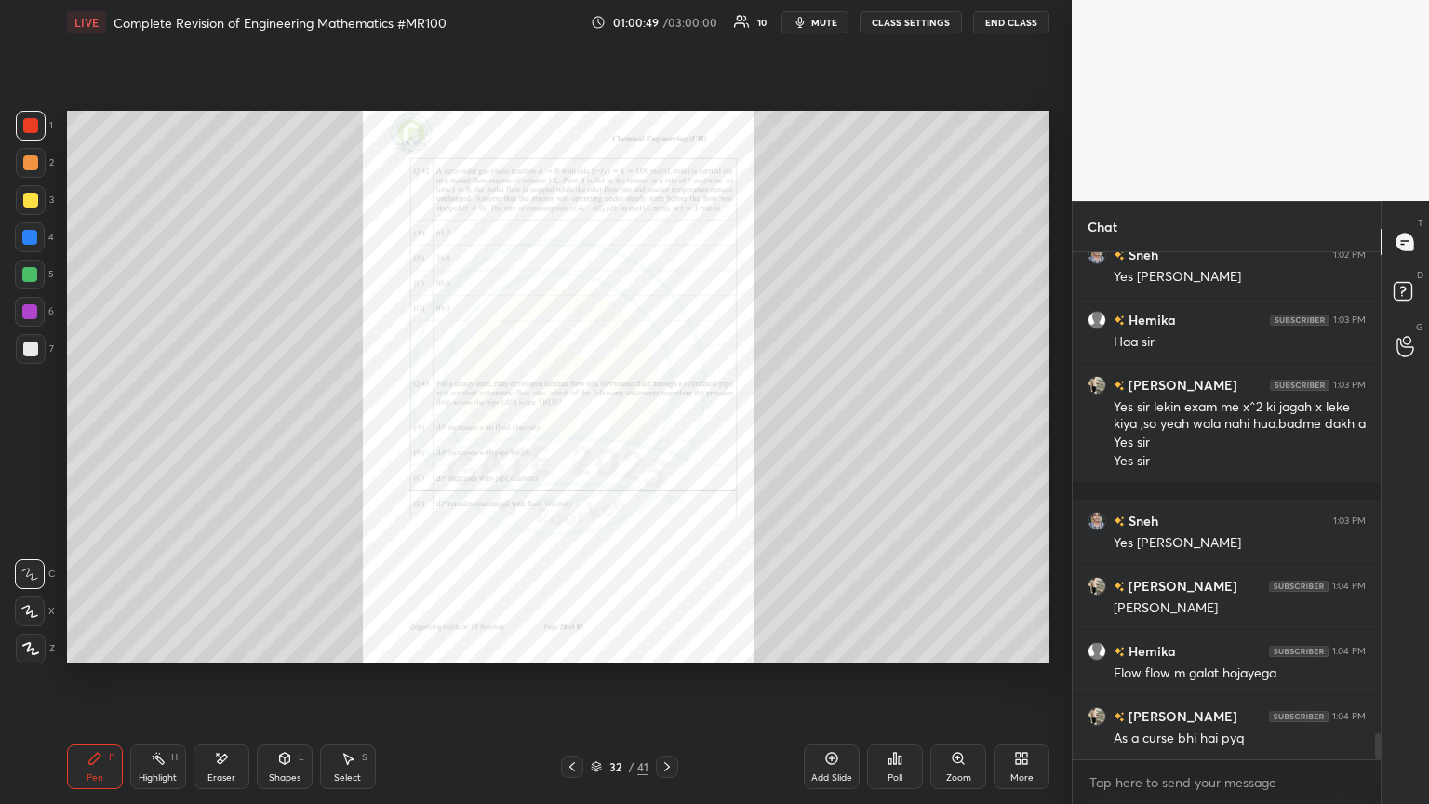
click at [667, 436] on icon at bounding box center [666, 766] width 15 height 15
click at [667, 436] on div "Zoom" at bounding box center [958, 766] width 56 height 45
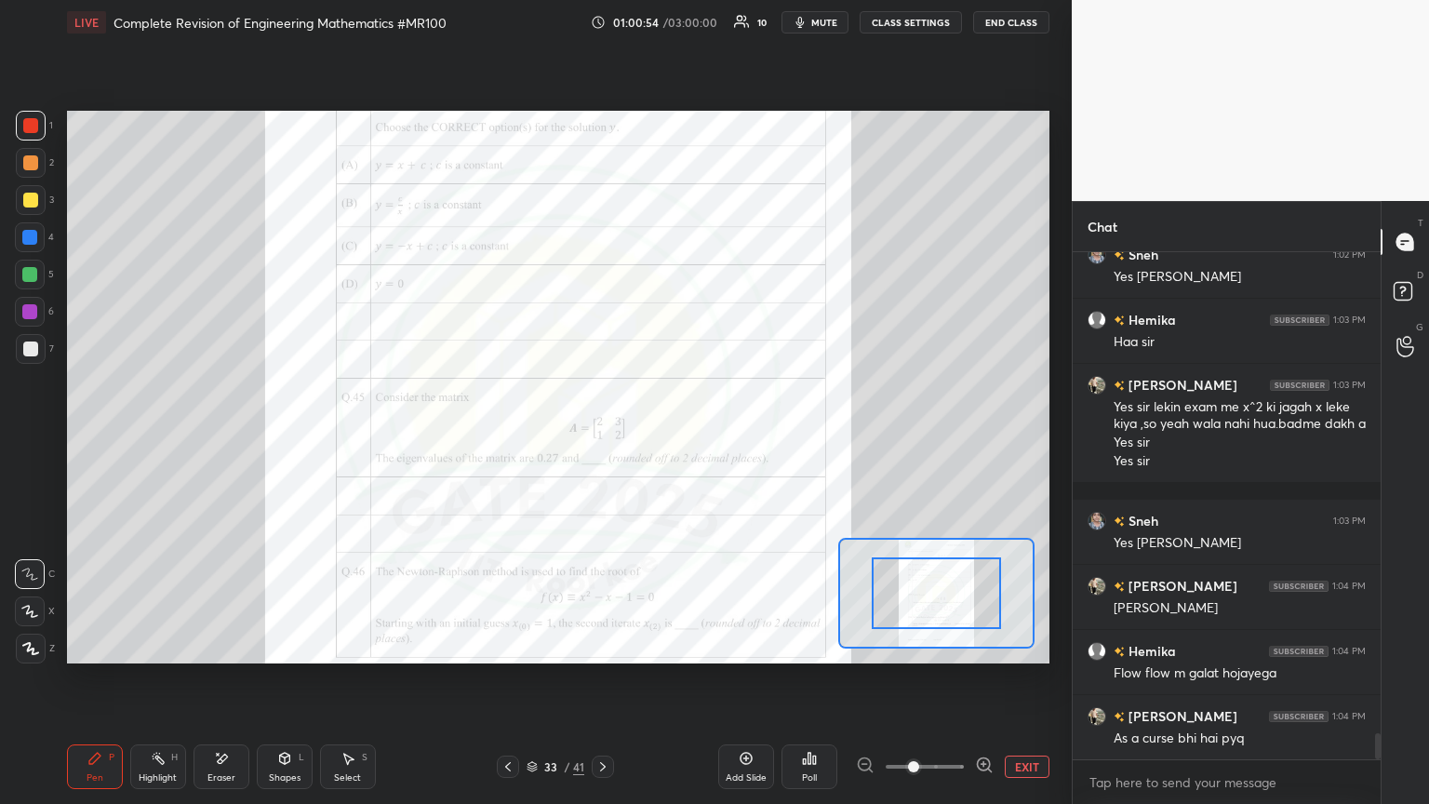
click at [667, 436] on span at bounding box center [924, 766] width 78 height 28
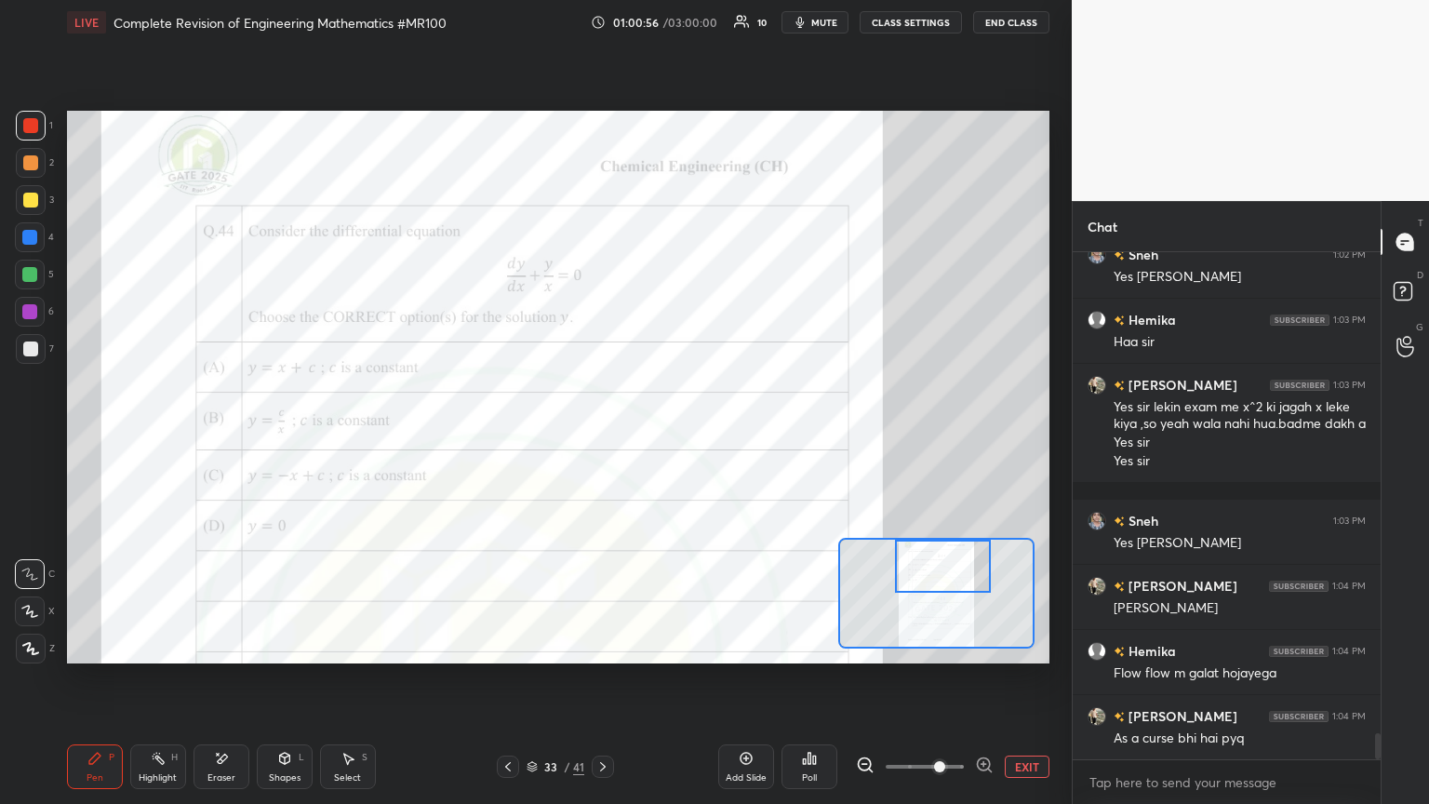
drag, startPoint x: 921, startPoint y: 604, endPoint x: 927, endPoint y: 566, distance: 38.7
click at [667, 436] on div at bounding box center [943, 565] width 97 height 53
click at [285, 436] on div "Shapes" at bounding box center [285, 777] width 32 height 9
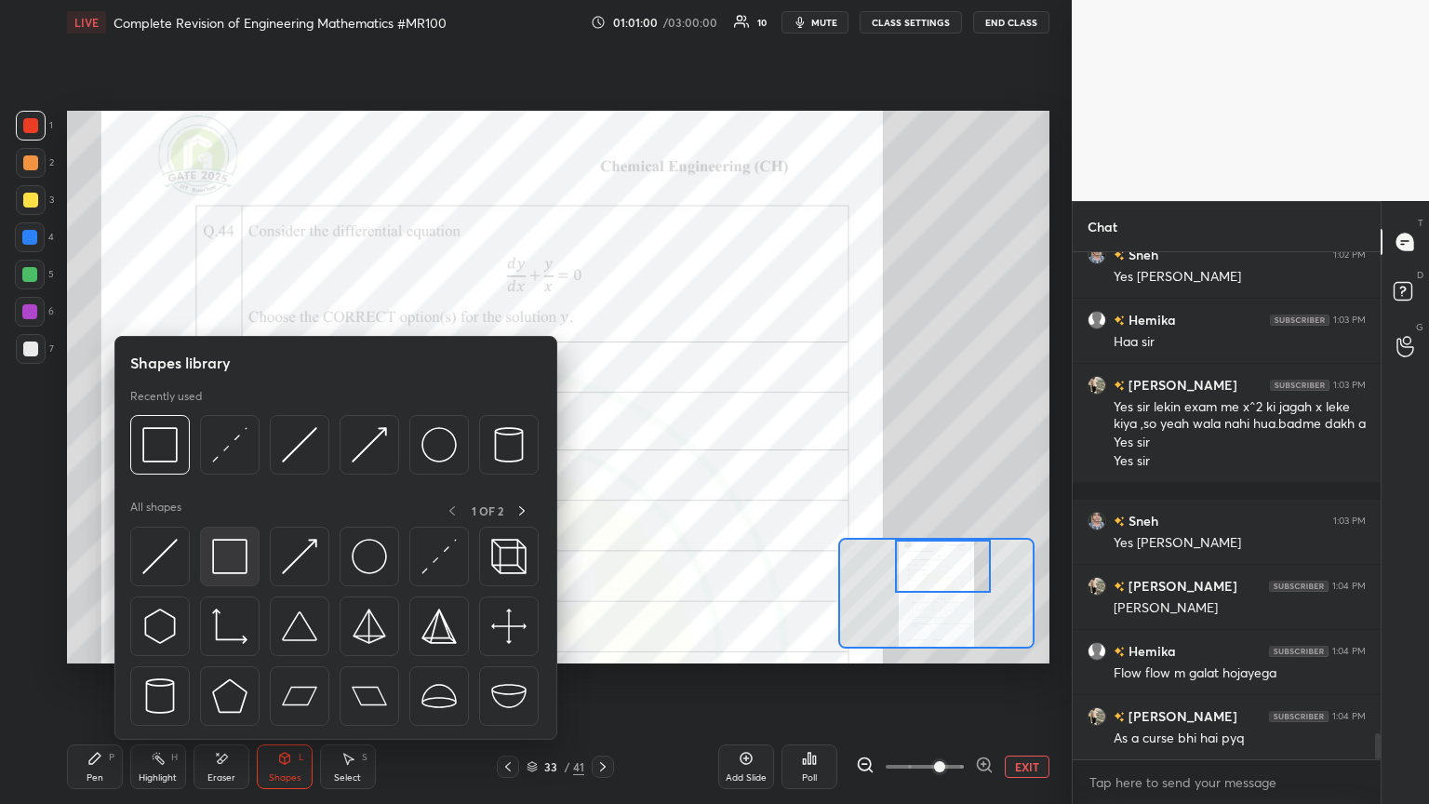
click at [223, 436] on img at bounding box center [229, 556] width 35 height 35
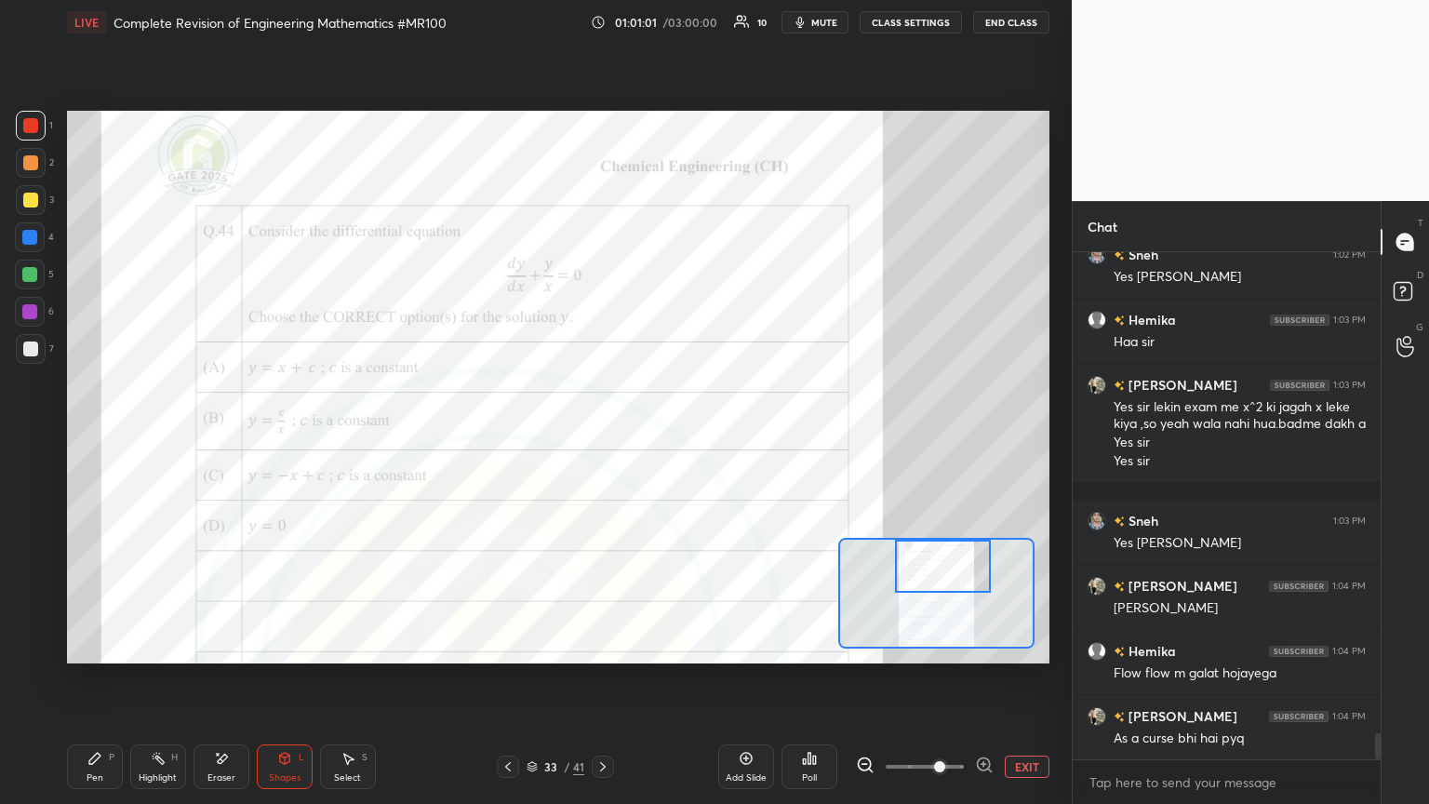
click at [28, 132] on div at bounding box center [30, 125] width 15 height 15
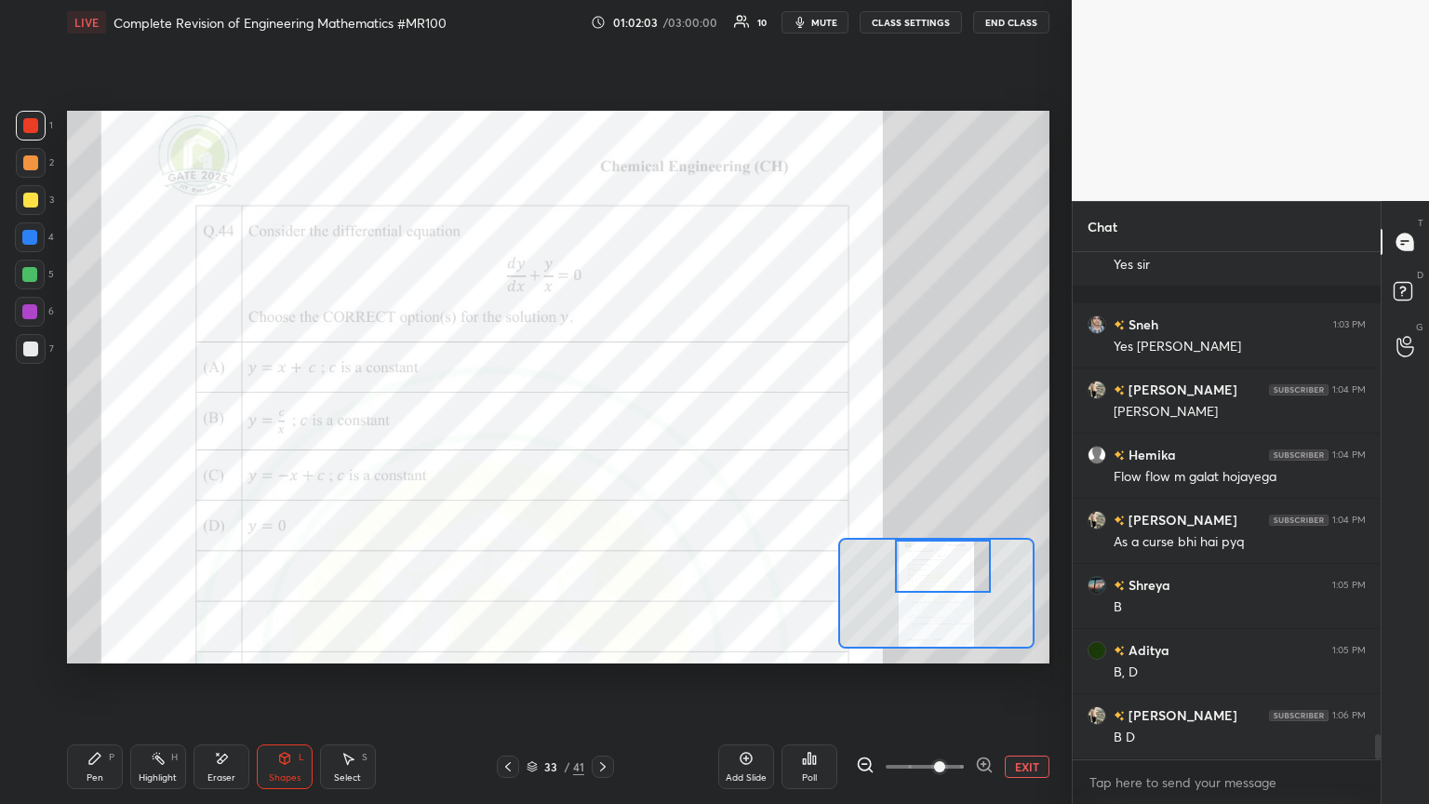
scroll to position [9743, 0]
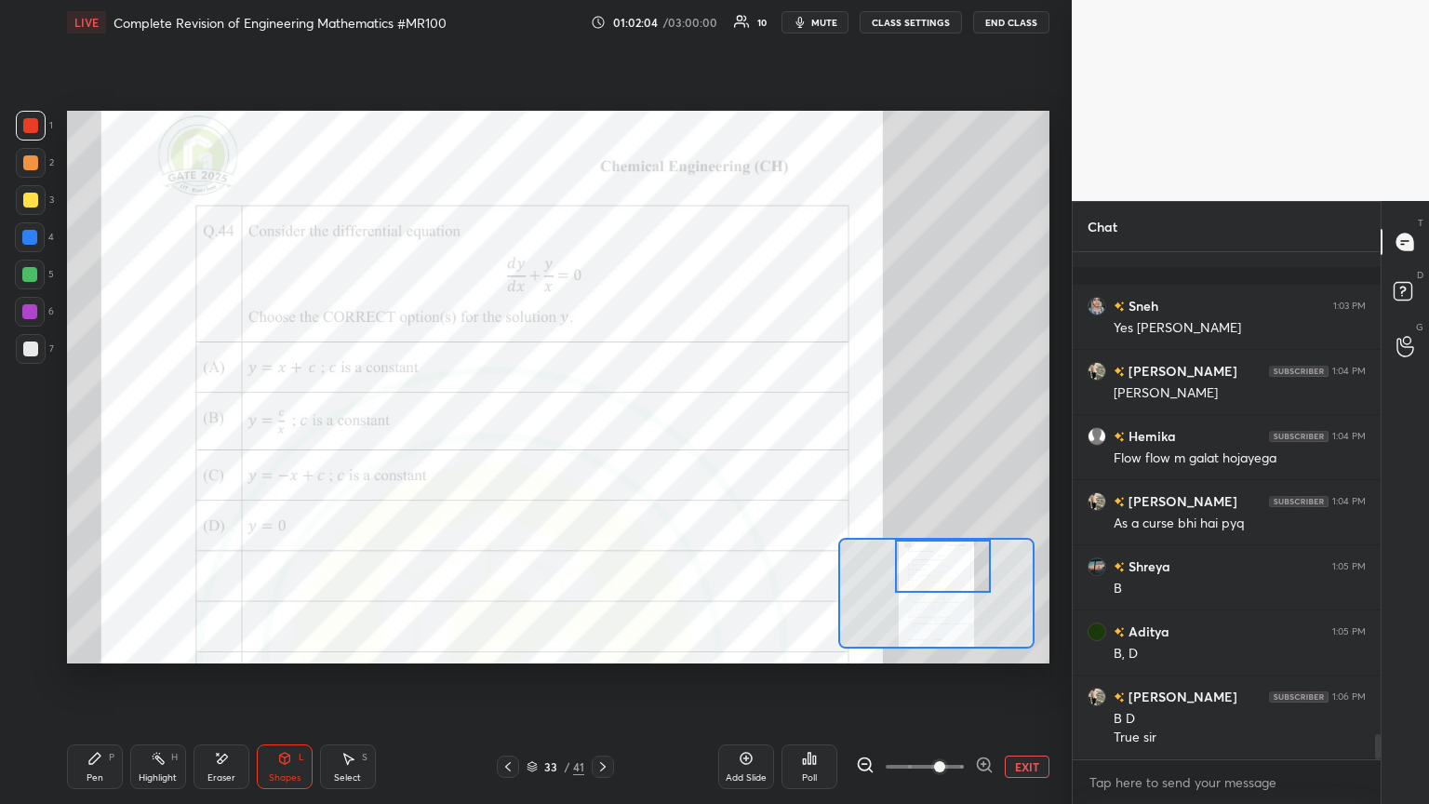
click at [223, 436] on div "Eraser" at bounding box center [221, 777] width 28 height 9
click at [45, 436] on div "Erase all" at bounding box center [31, 648] width 33 height 30
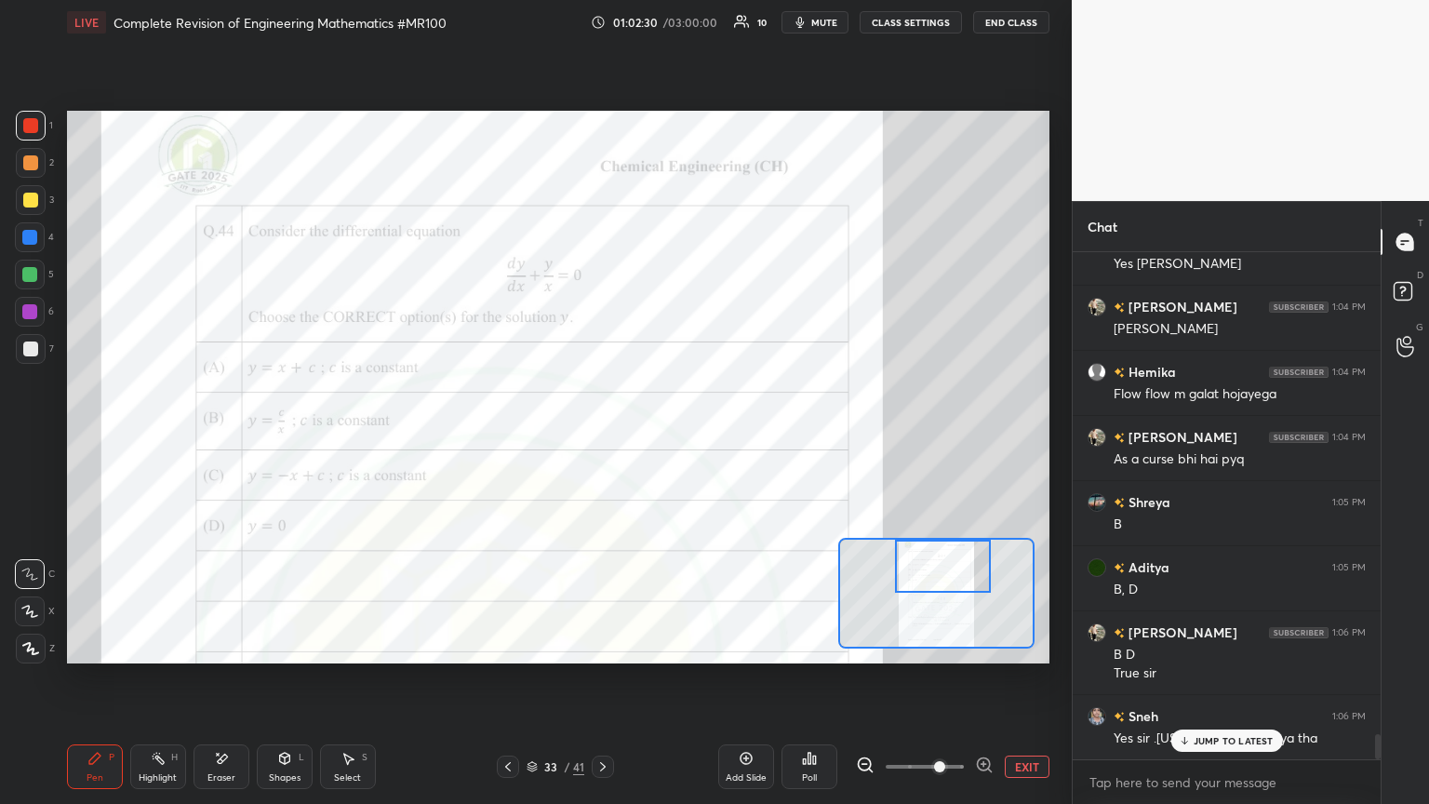
scroll to position [9889, 0]
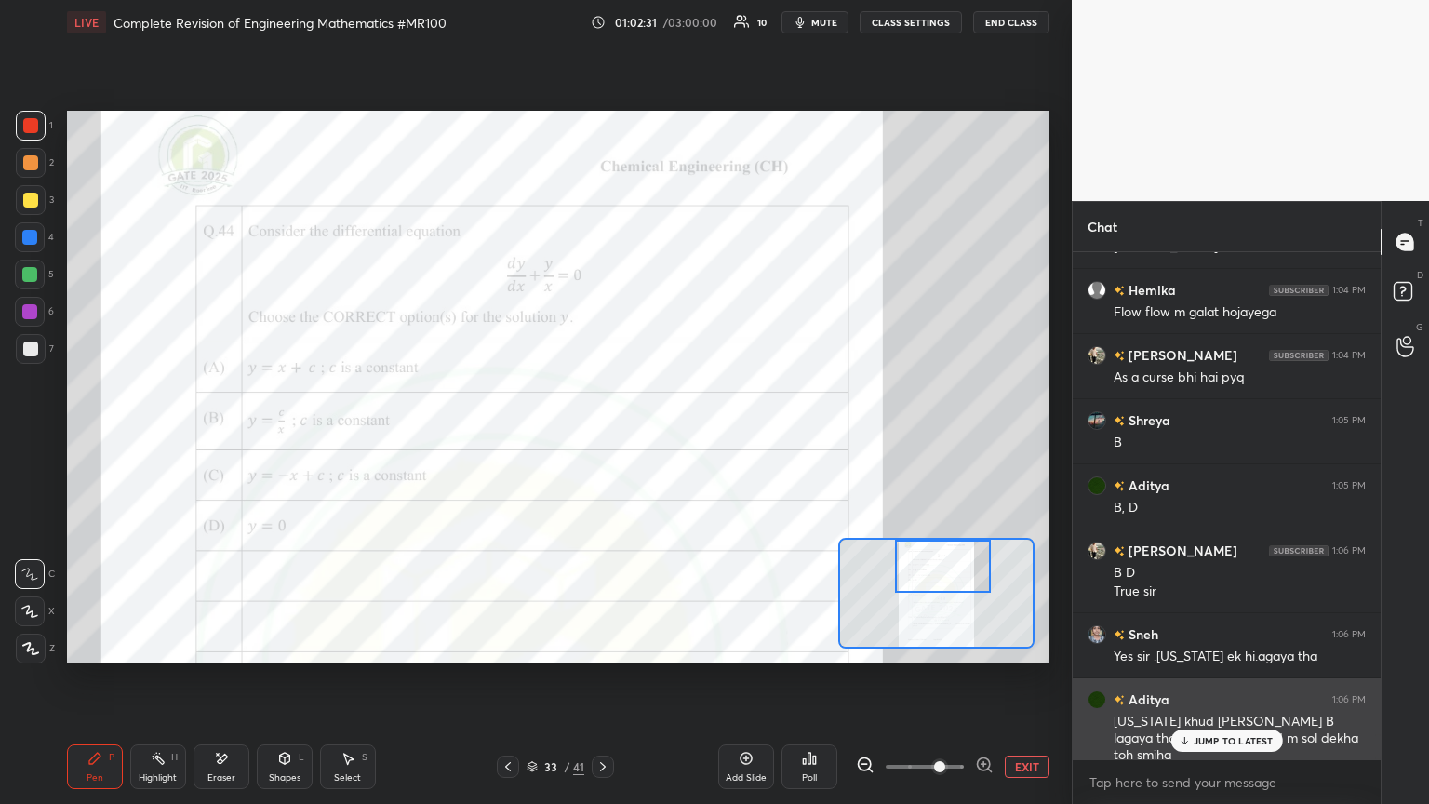
click at [667, 436] on p "JUMP TO LATEST" at bounding box center [1233, 740] width 80 height 11
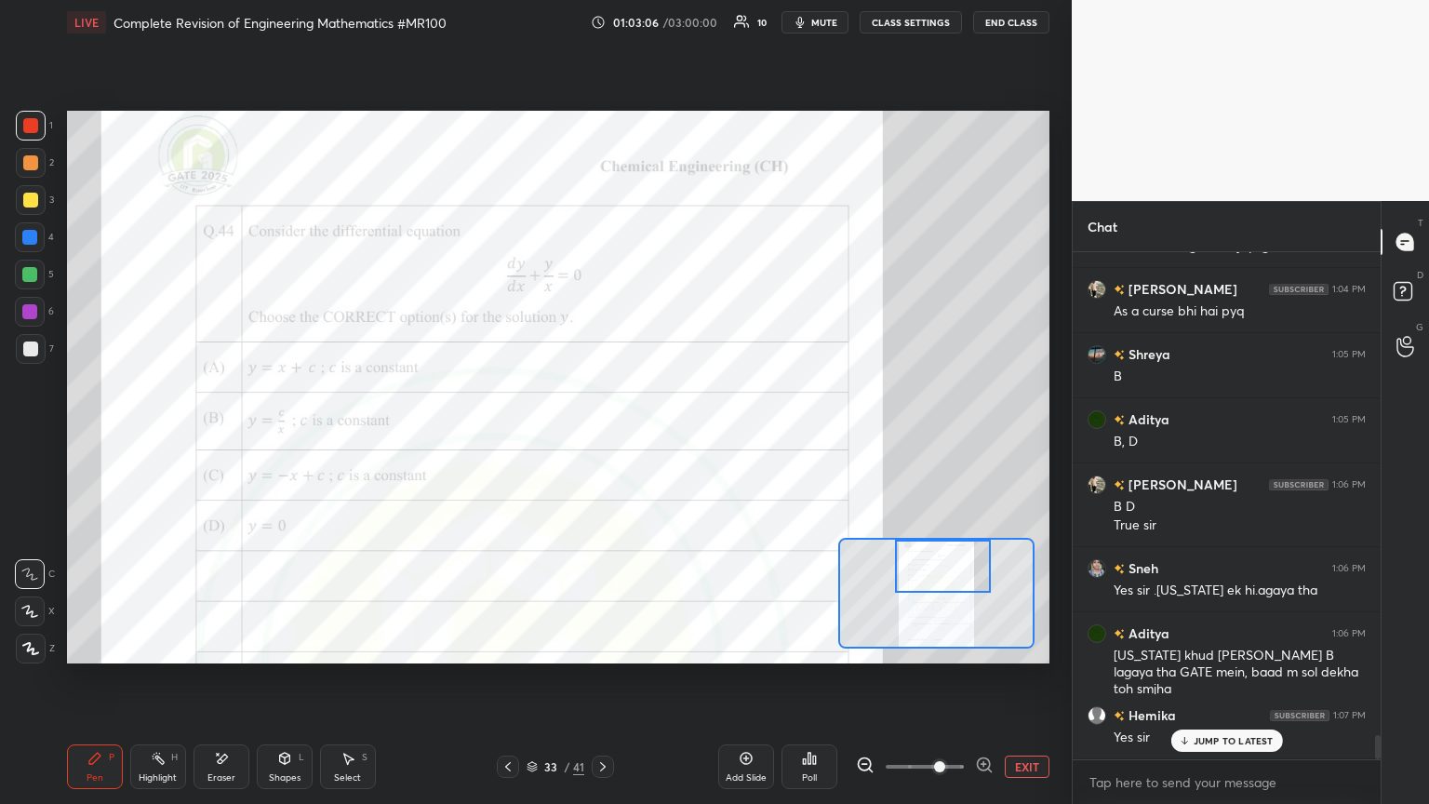
scroll to position [10019, 0]
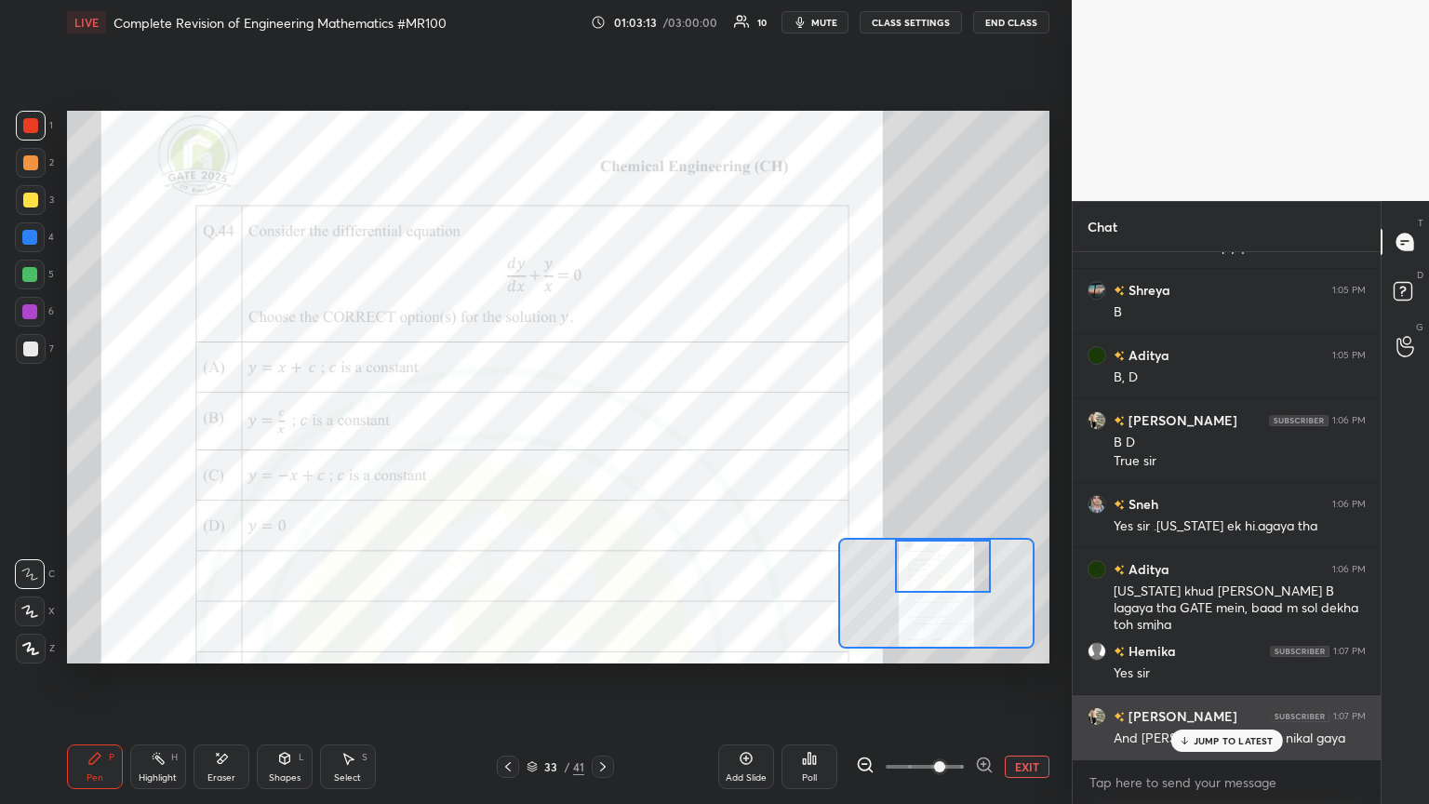
click at [667, 436] on p "JUMP TO LATEST" at bounding box center [1233, 740] width 80 height 11
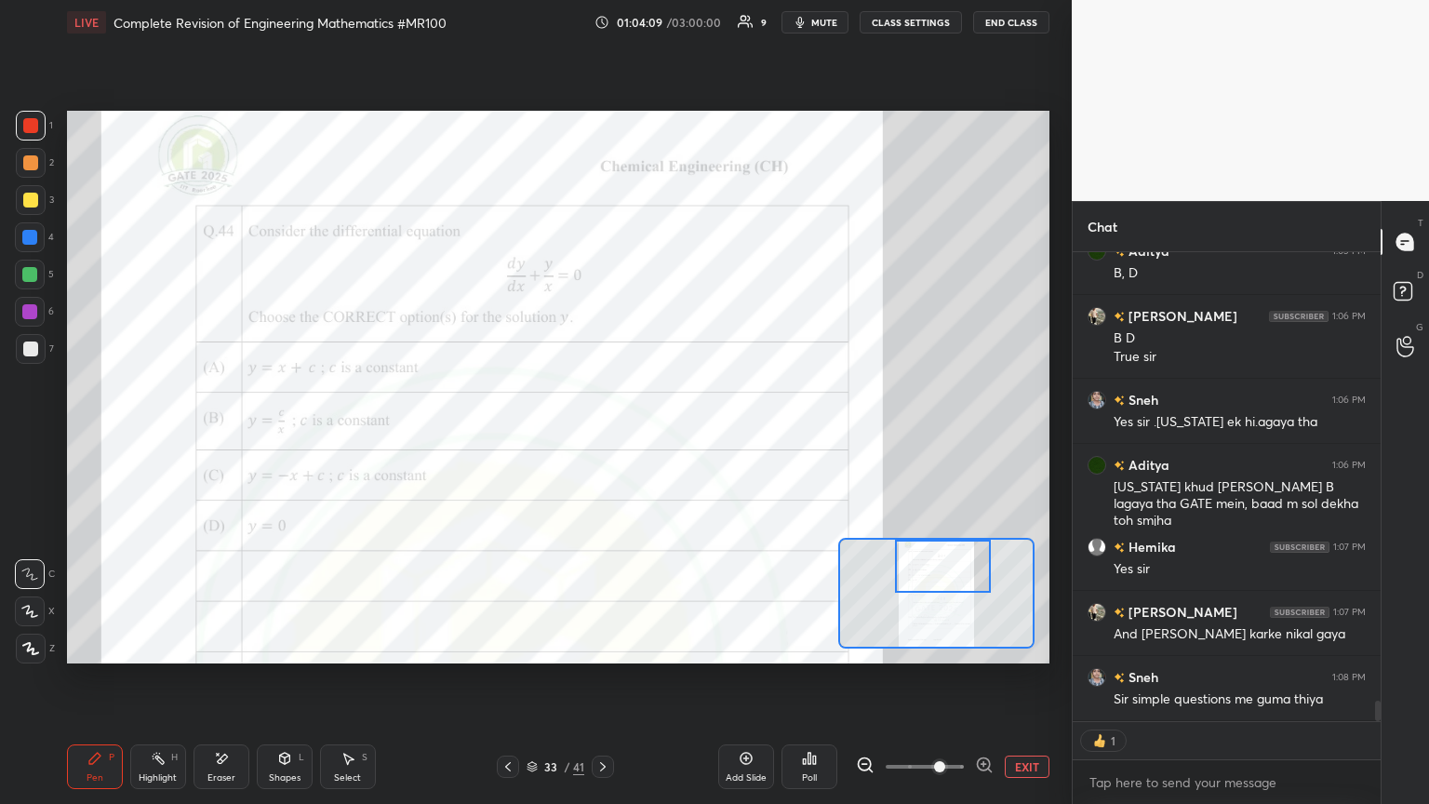
scroll to position [10188, 0]
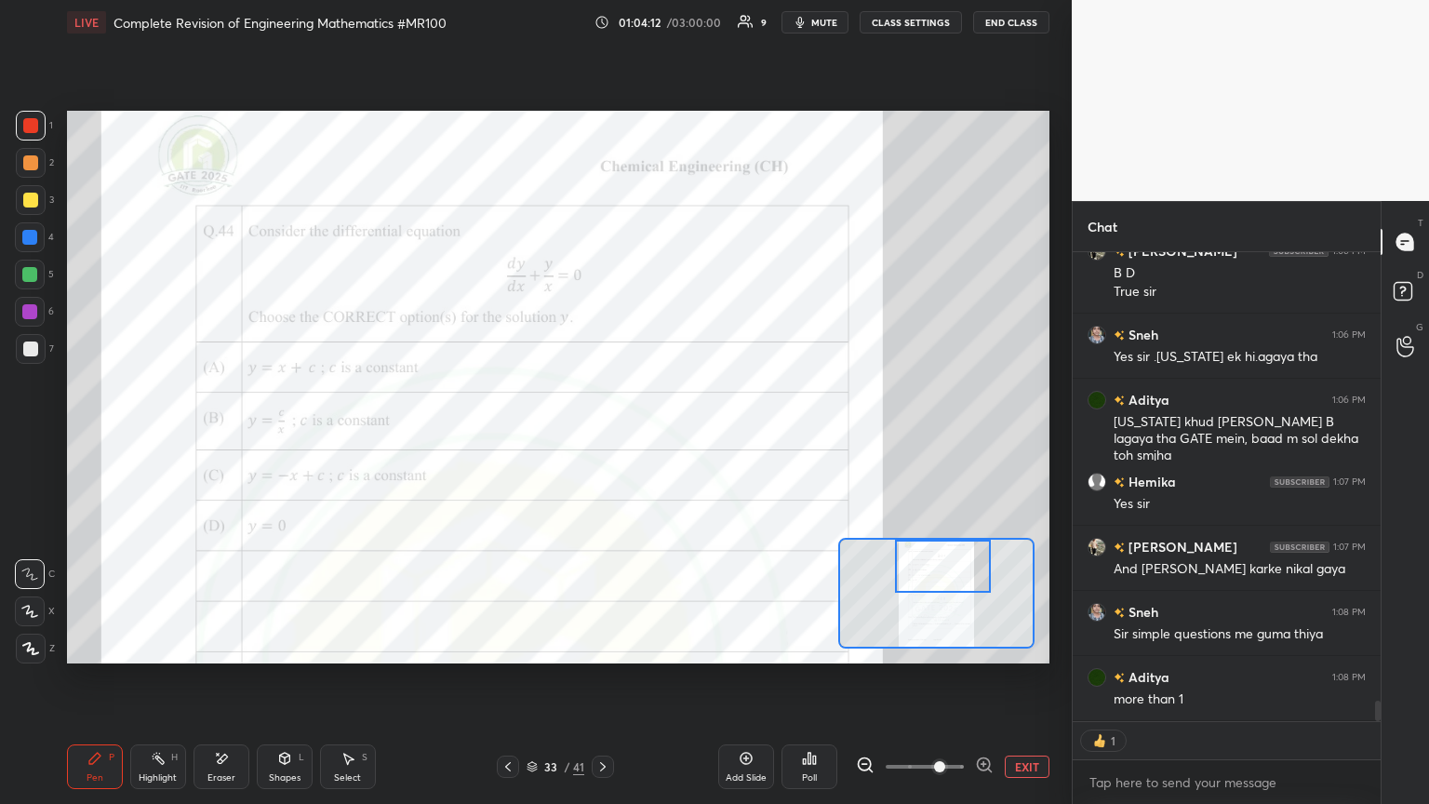
type textarea "x"
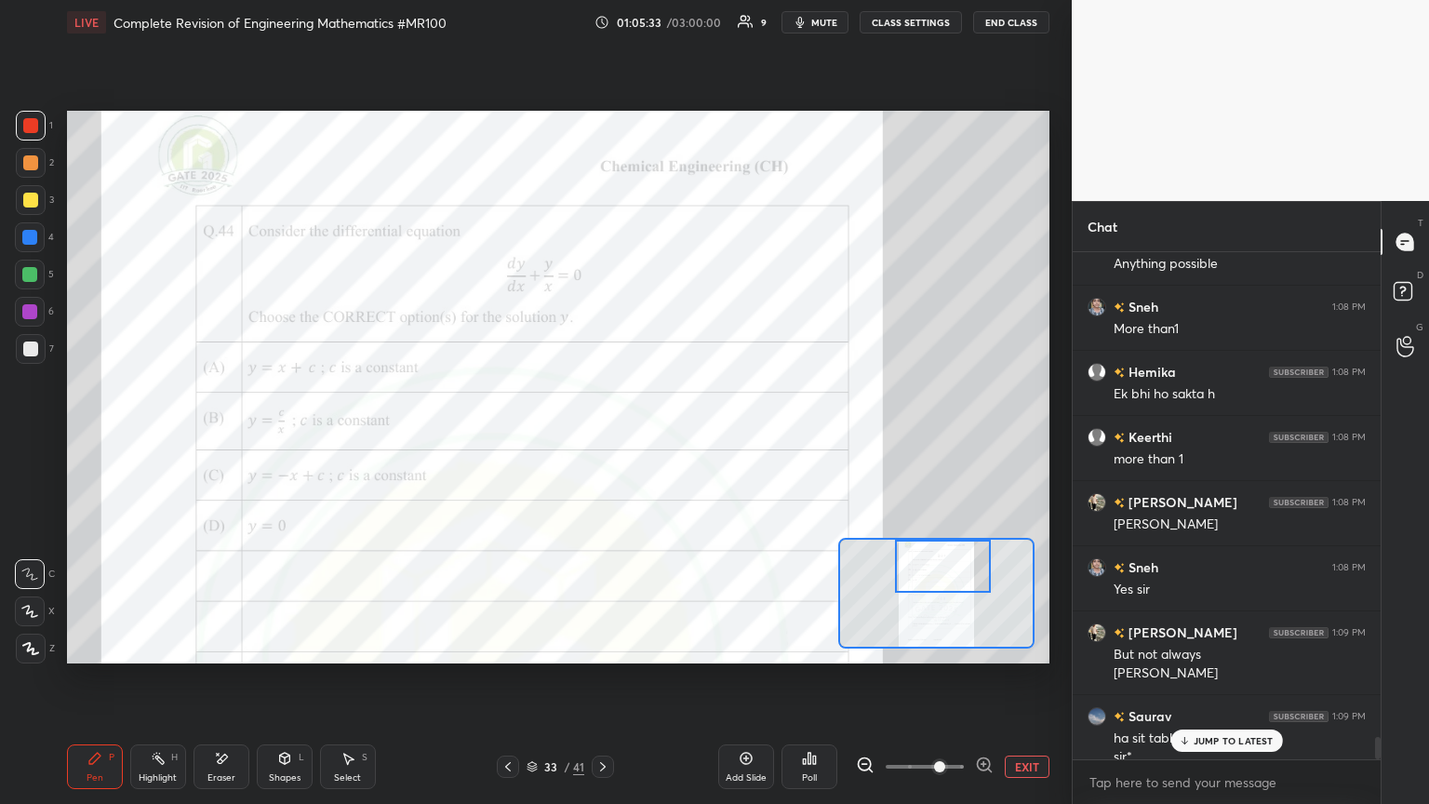
scroll to position [10838, 0]
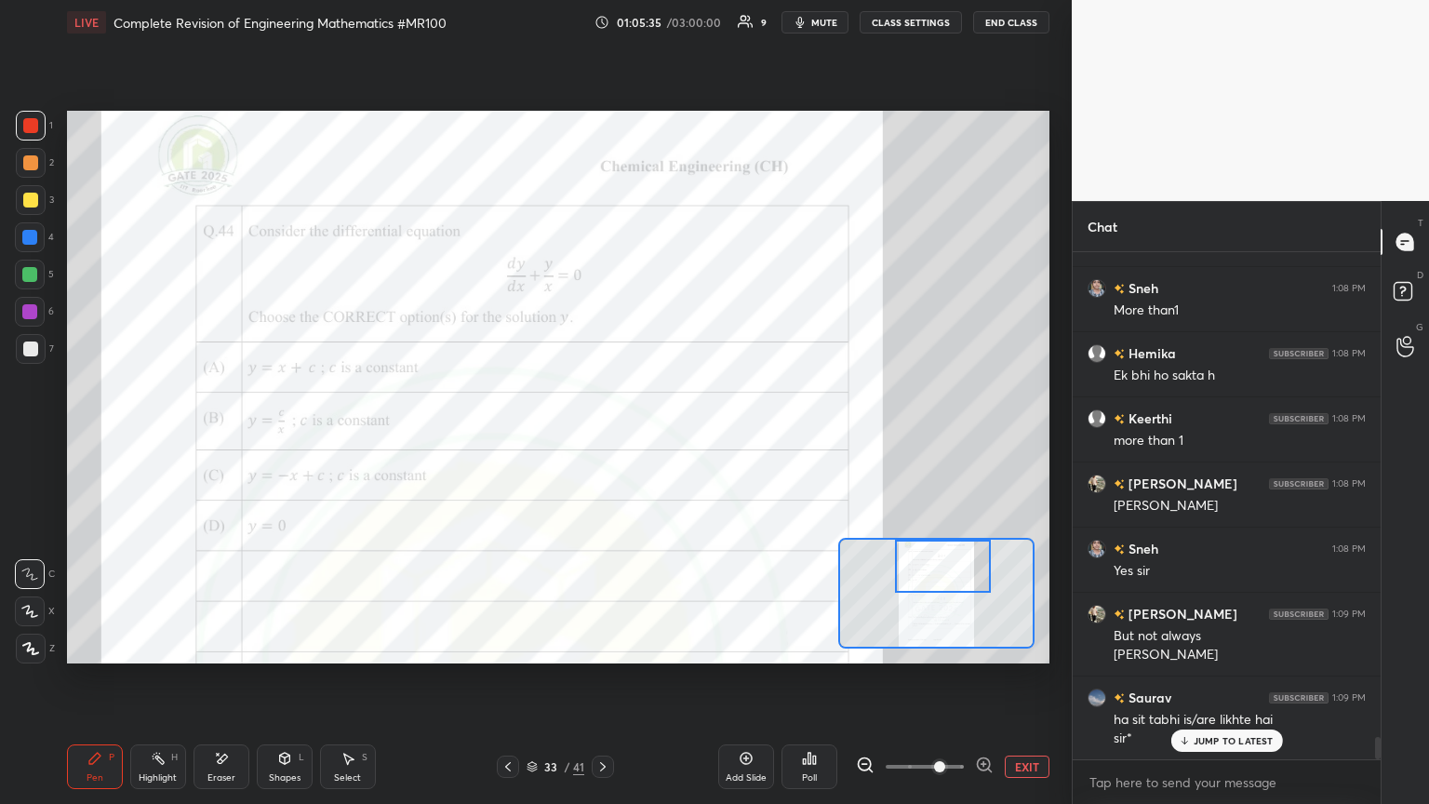
click at [667, 436] on p "JUMP TO LATEST" at bounding box center [1233, 740] width 80 height 11
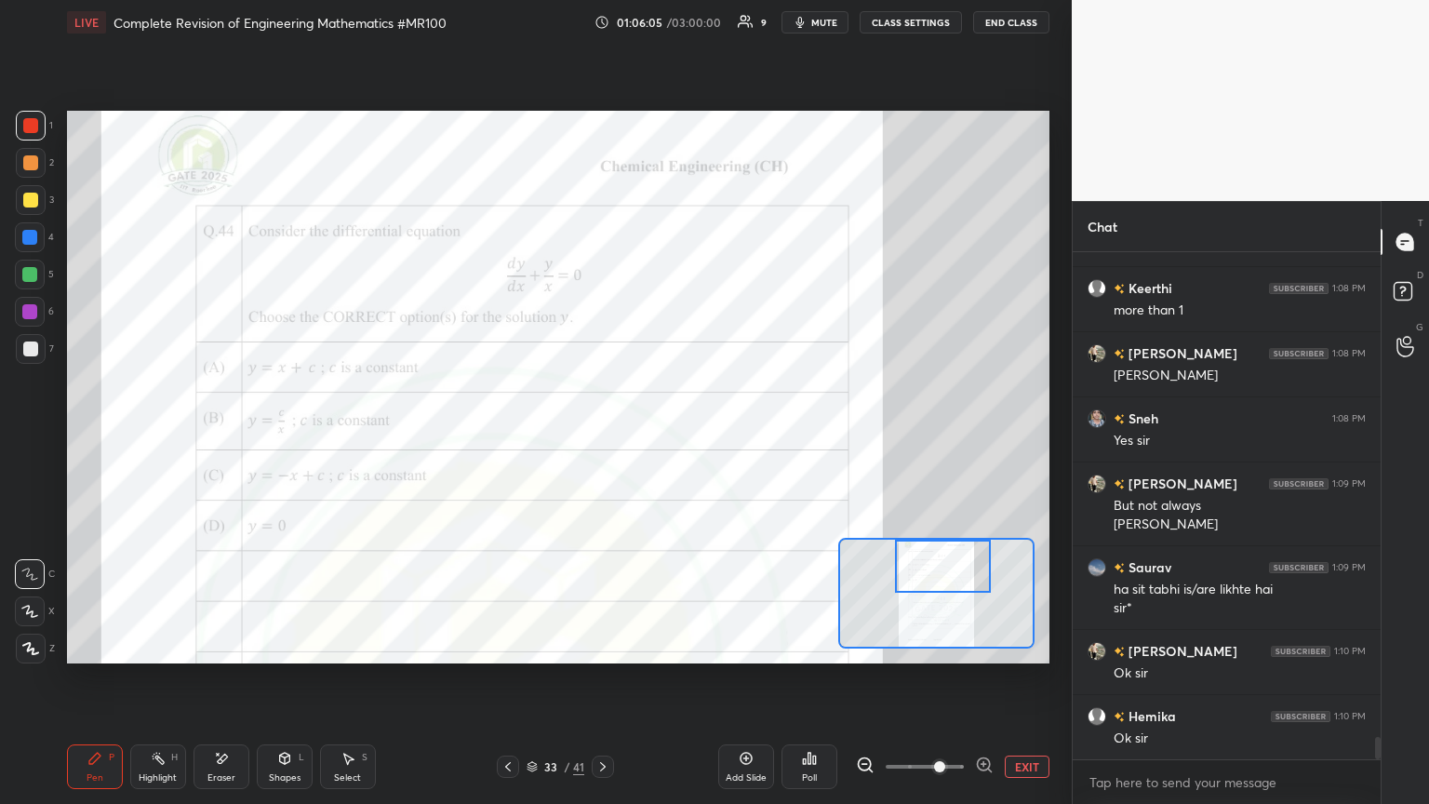
scroll to position [11034, 0]
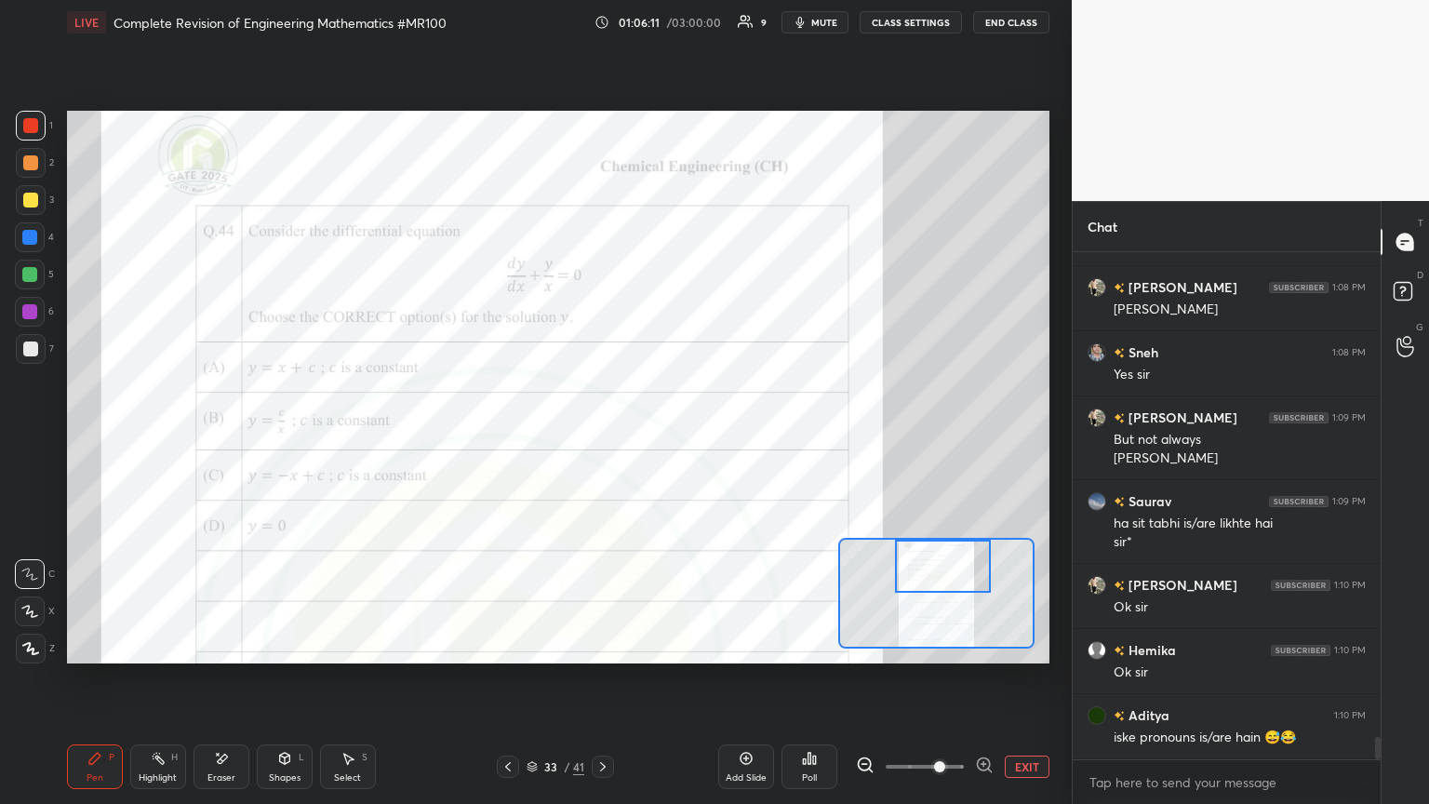
click at [599, 436] on icon at bounding box center [602, 766] width 15 height 15
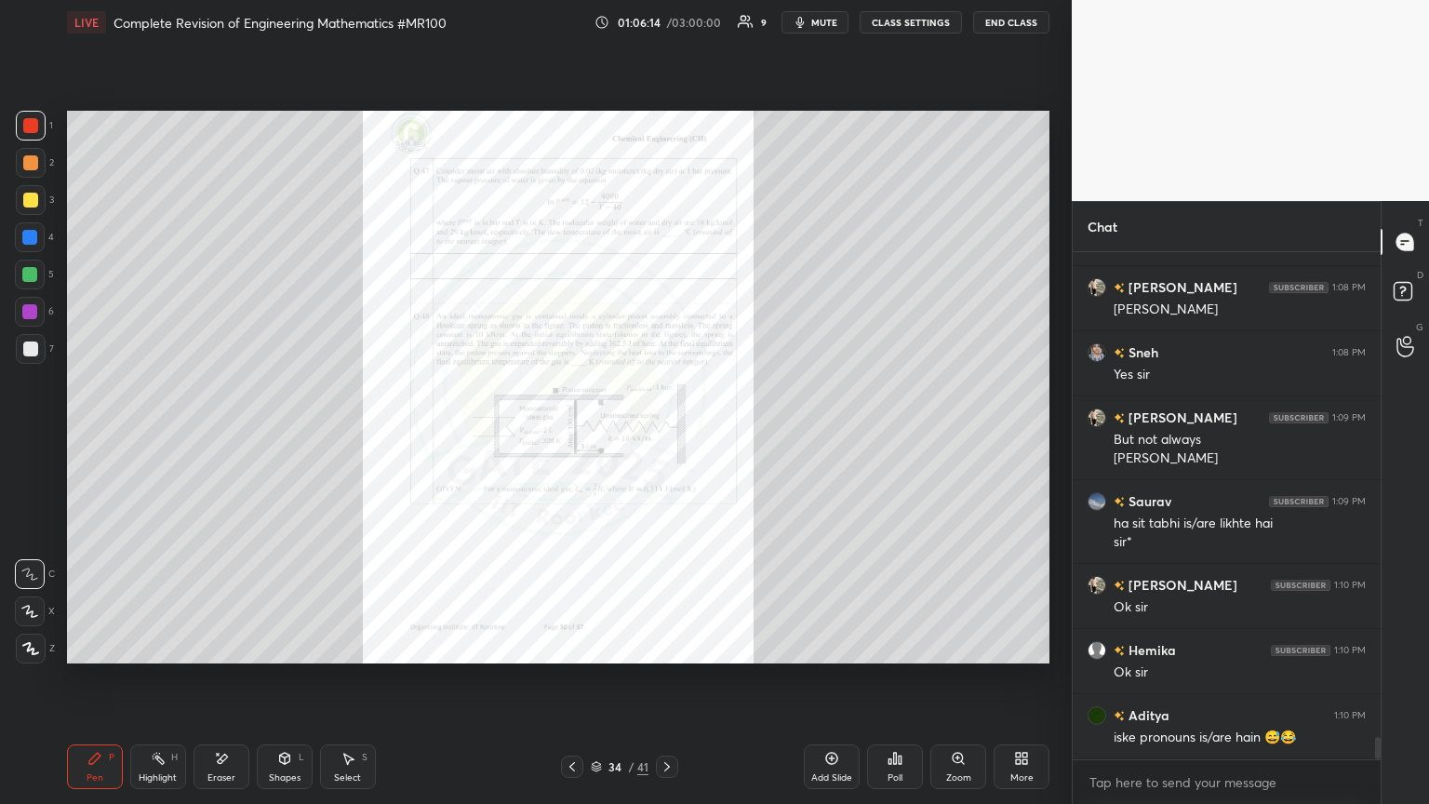
click at [659, 436] on icon at bounding box center [666, 766] width 15 height 15
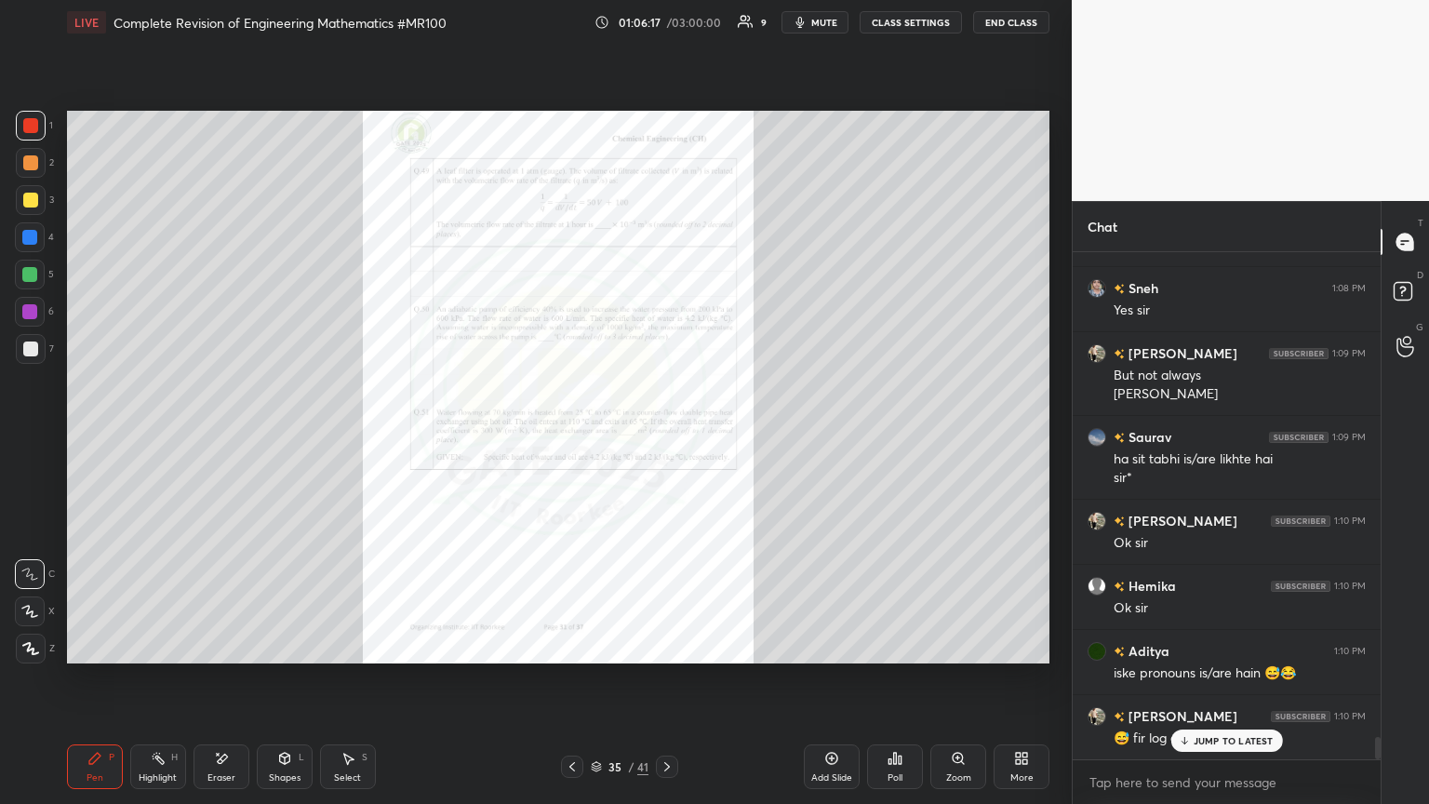
click at [667, 436] on div "JUMP TO LATEST" at bounding box center [1226, 740] width 112 height 22
click at [667, 436] on icon at bounding box center [666, 766] width 15 height 15
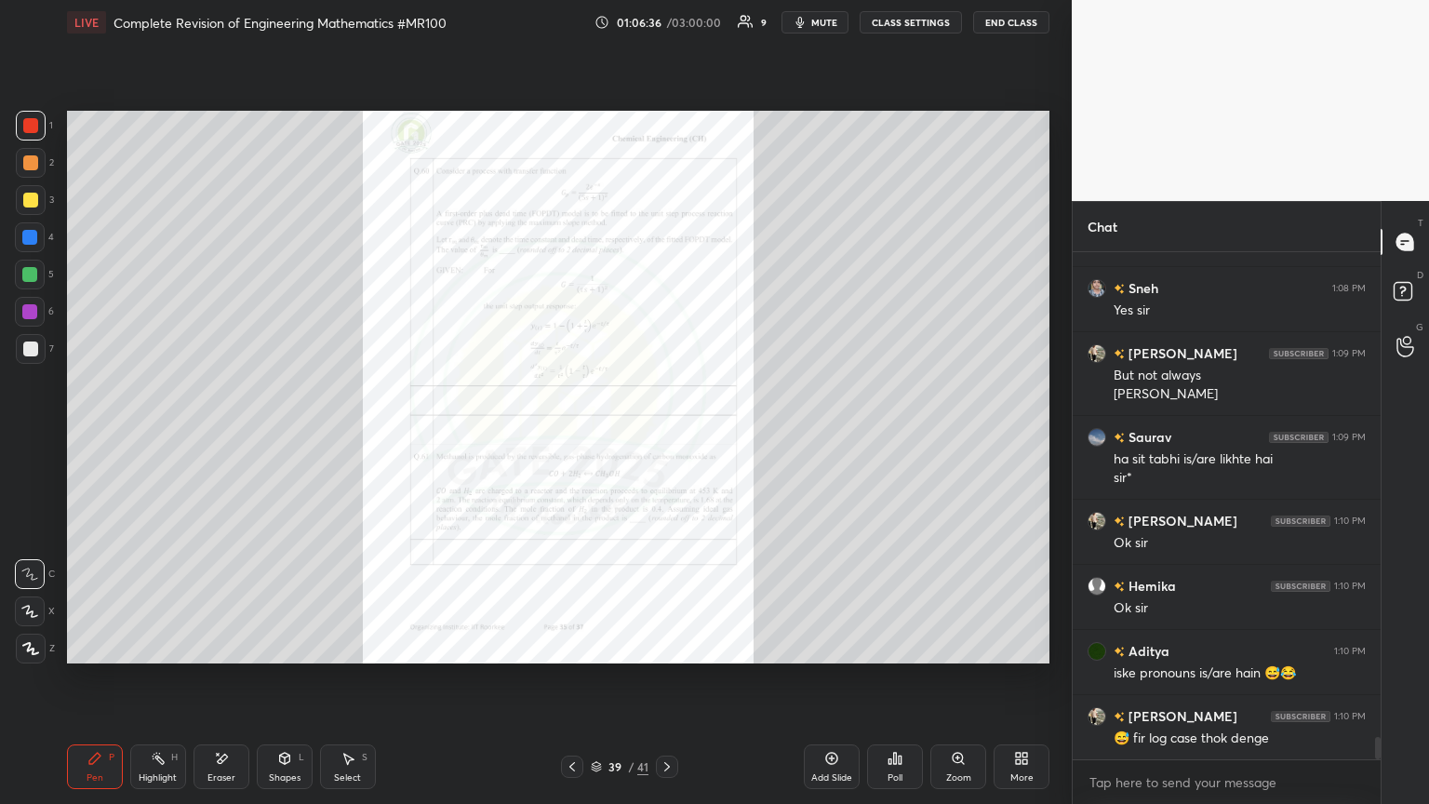
click at [667, 436] on icon at bounding box center [666, 766] width 15 height 15
click at [566, 436] on icon at bounding box center [572, 766] width 15 height 15
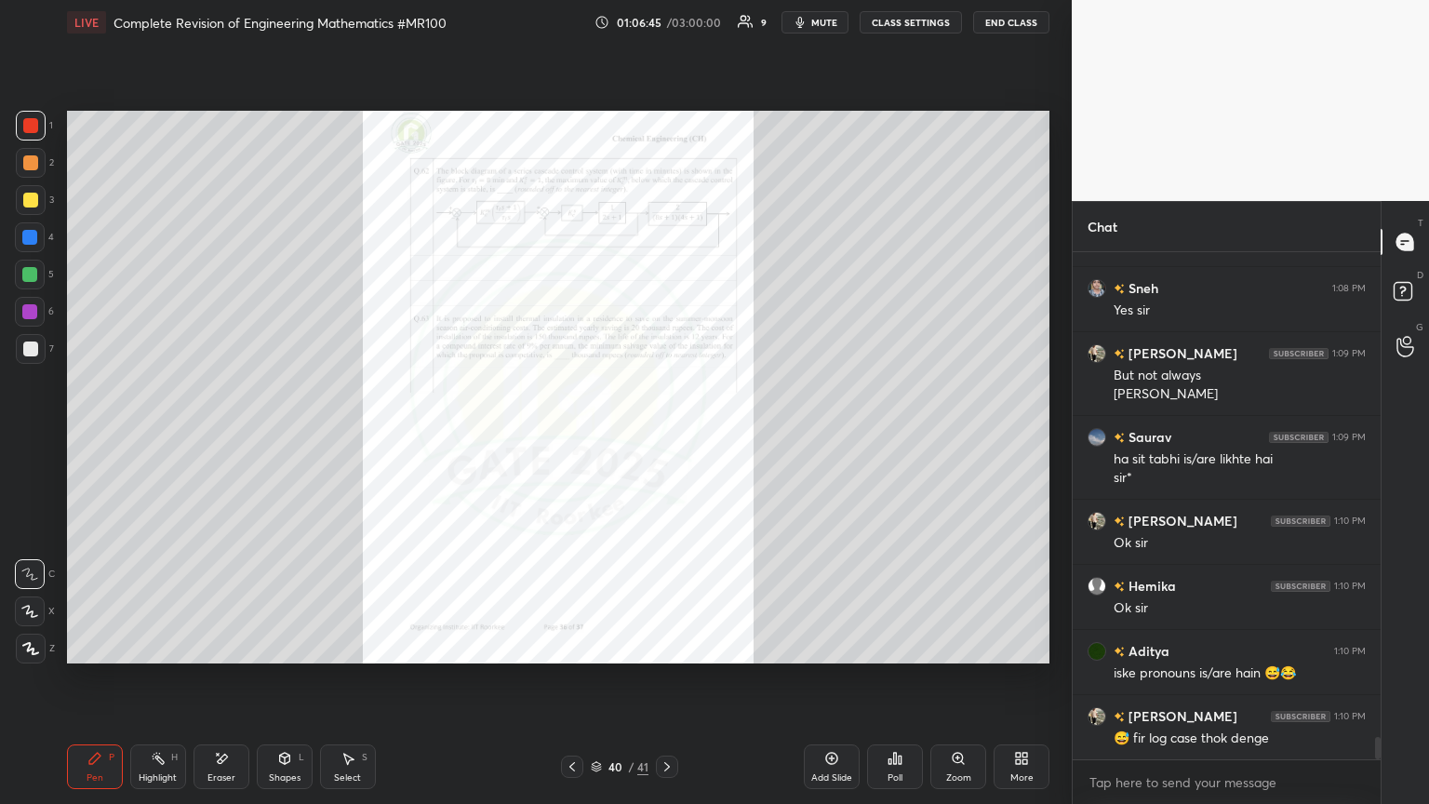
click at [566, 436] on icon at bounding box center [572, 766] width 15 height 15
click at [569, 436] on icon at bounding box center [572, 766] width 15 height 15
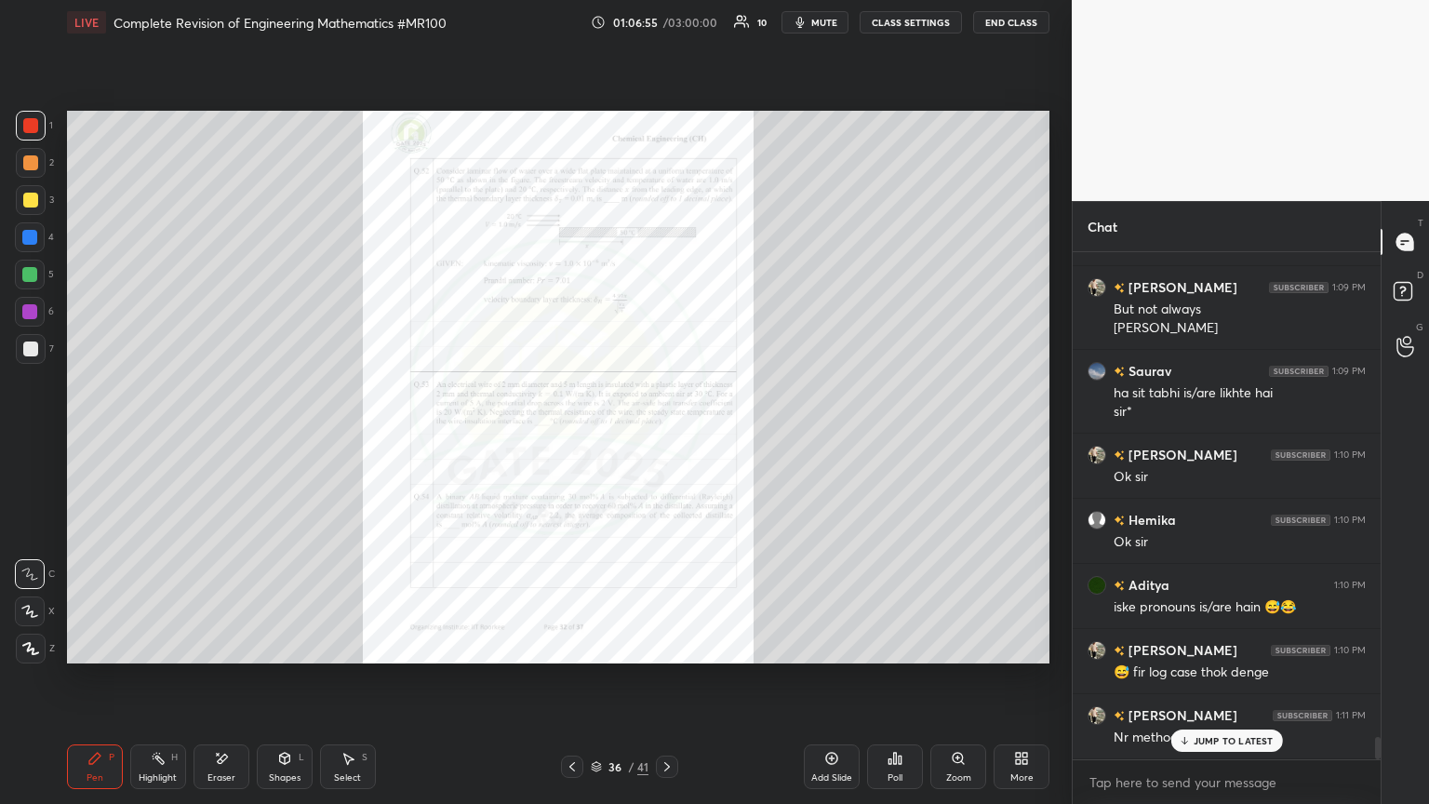
scroll to position [11228, 0]
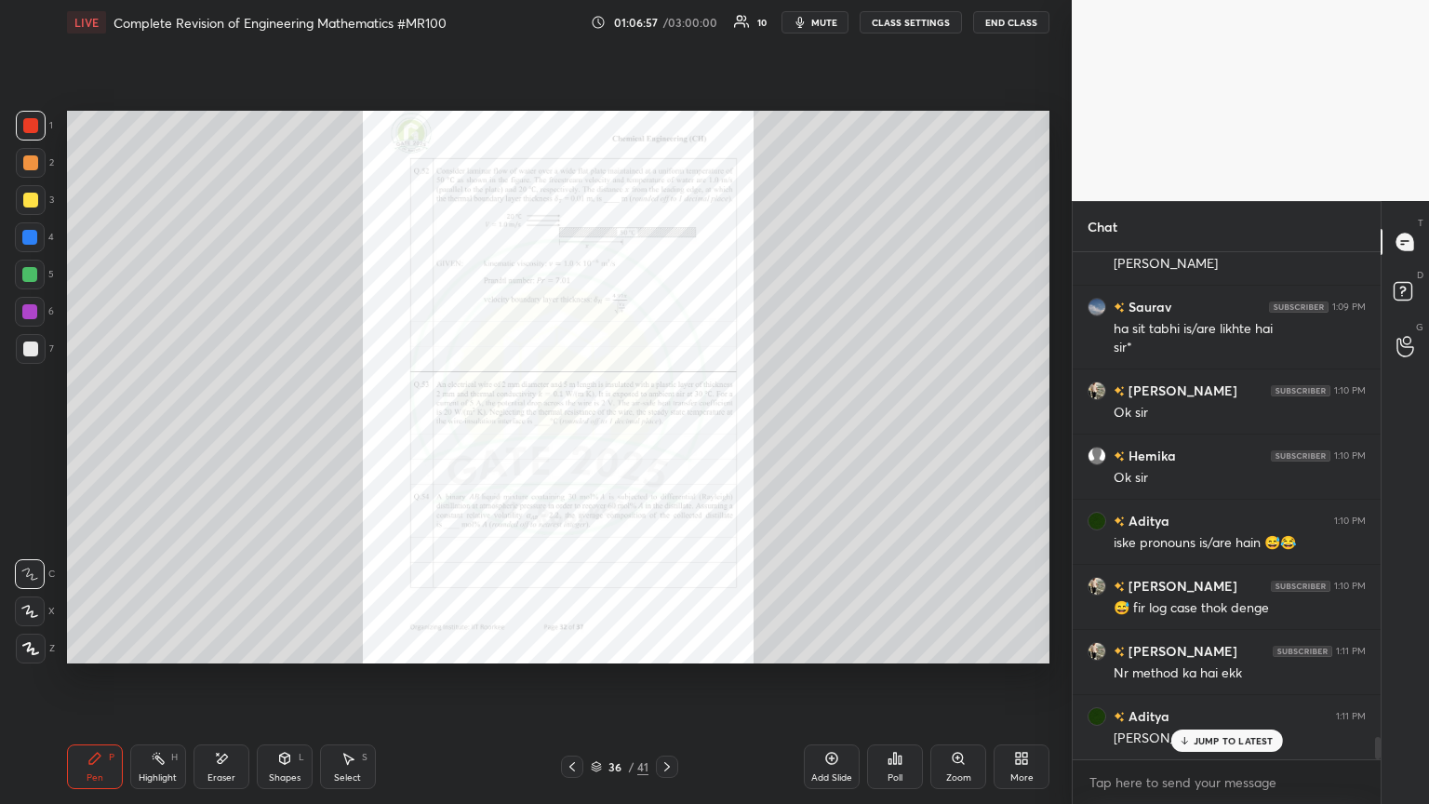
click at [576, 436] on div at bounding box center [572, 766] width 22 height 22
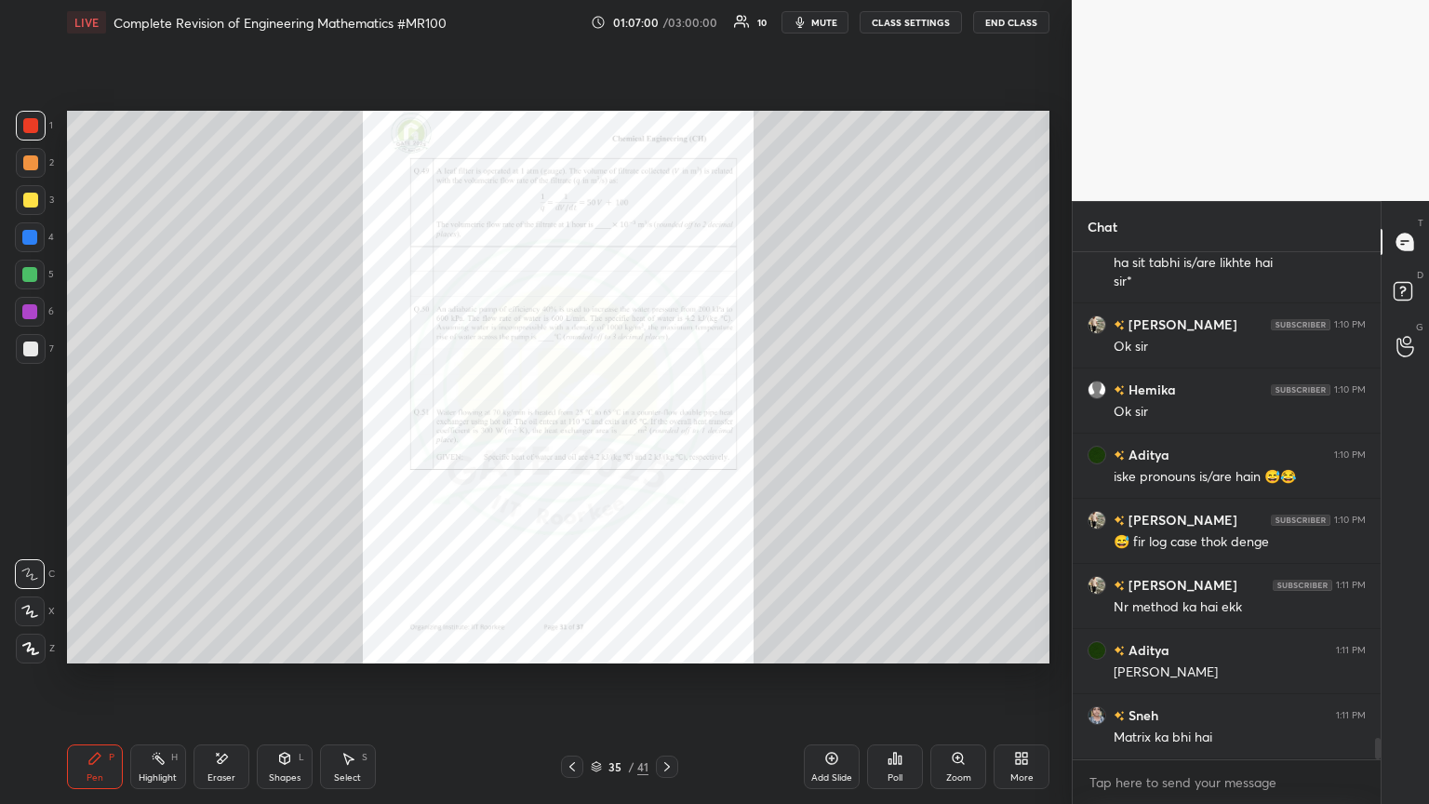
click at [576, 436] on div at bounding box center [572, 766] width 22 height 22
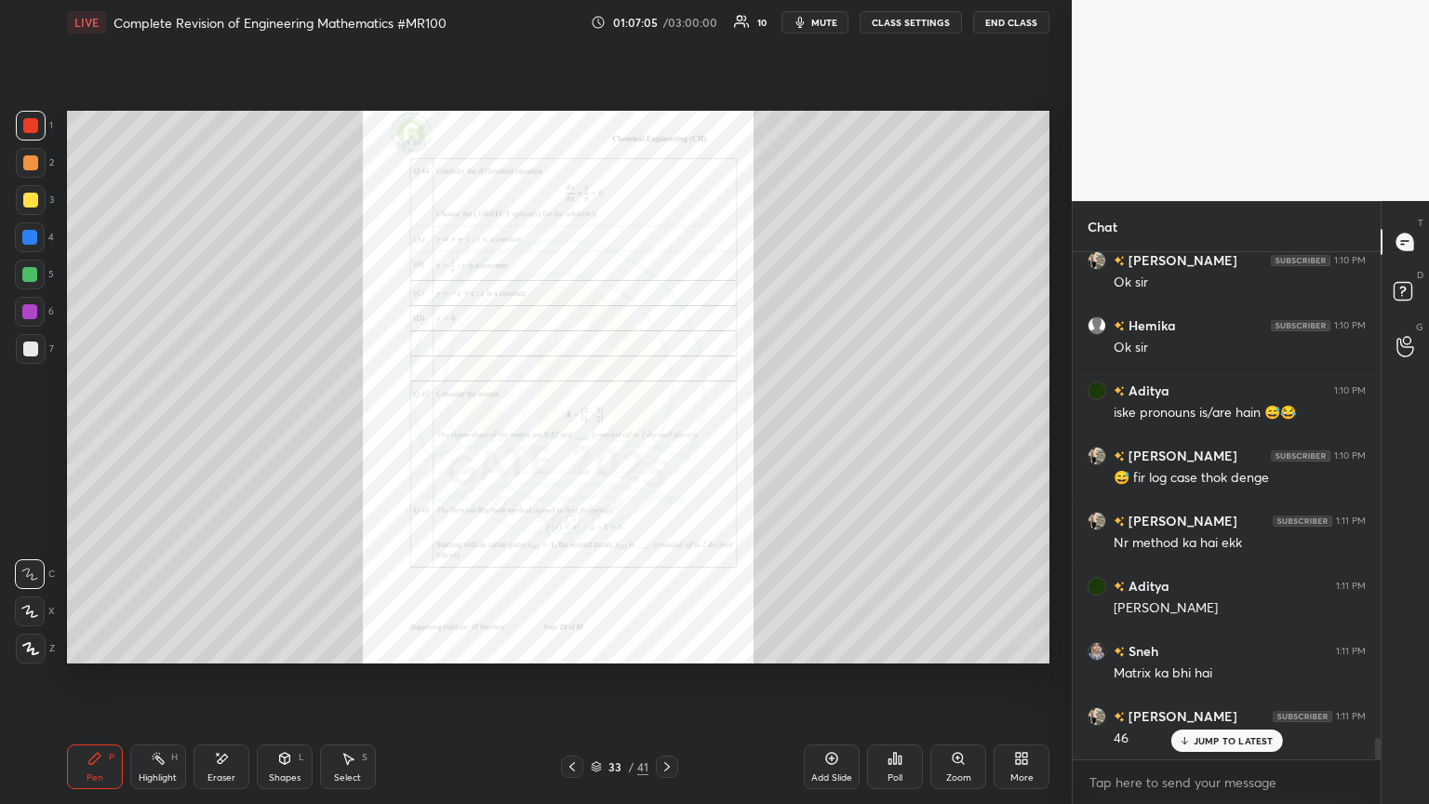
click at [667, 436] on div "Zoom" at bounding box center [958, 777] width 25 height 9
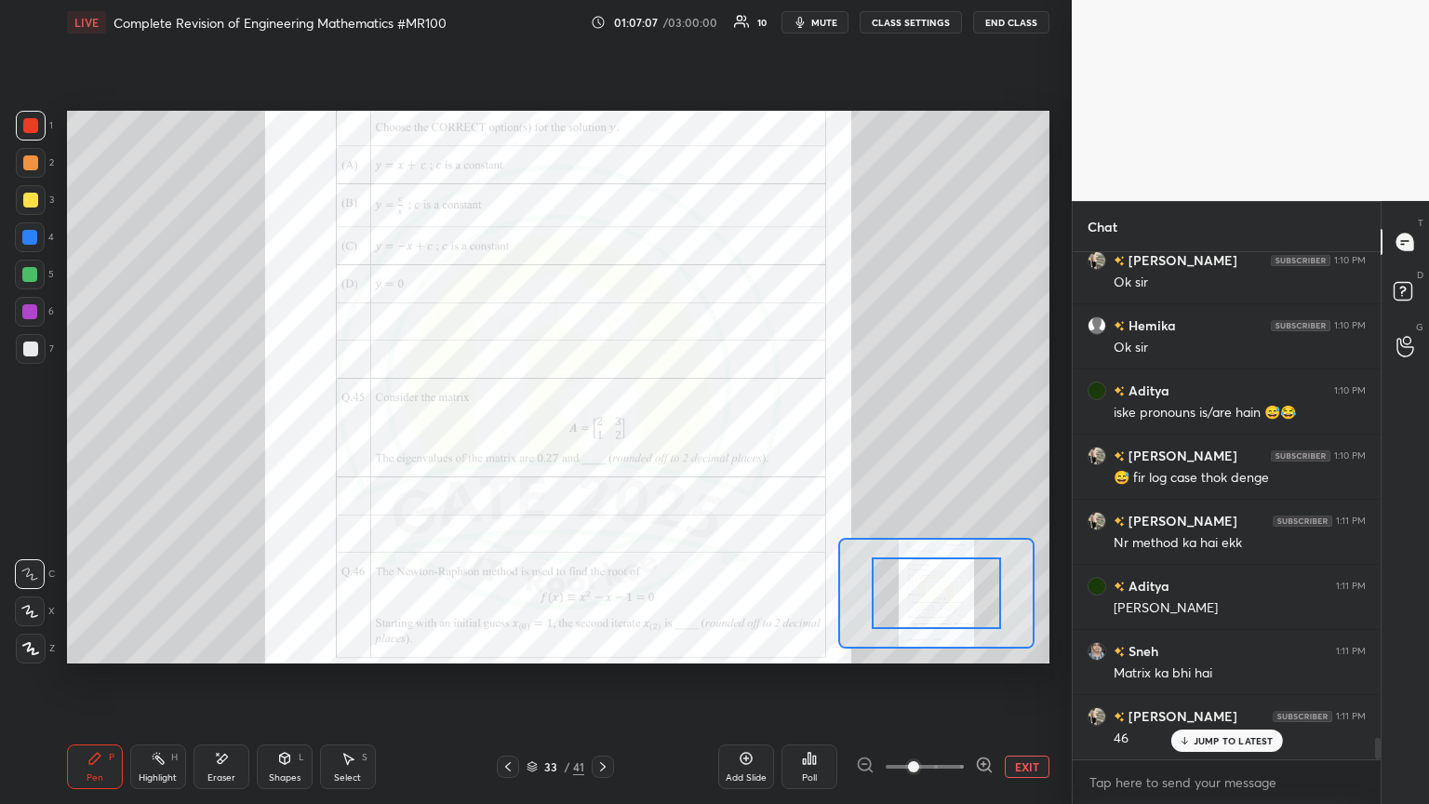
scroll to position [11424, 0]
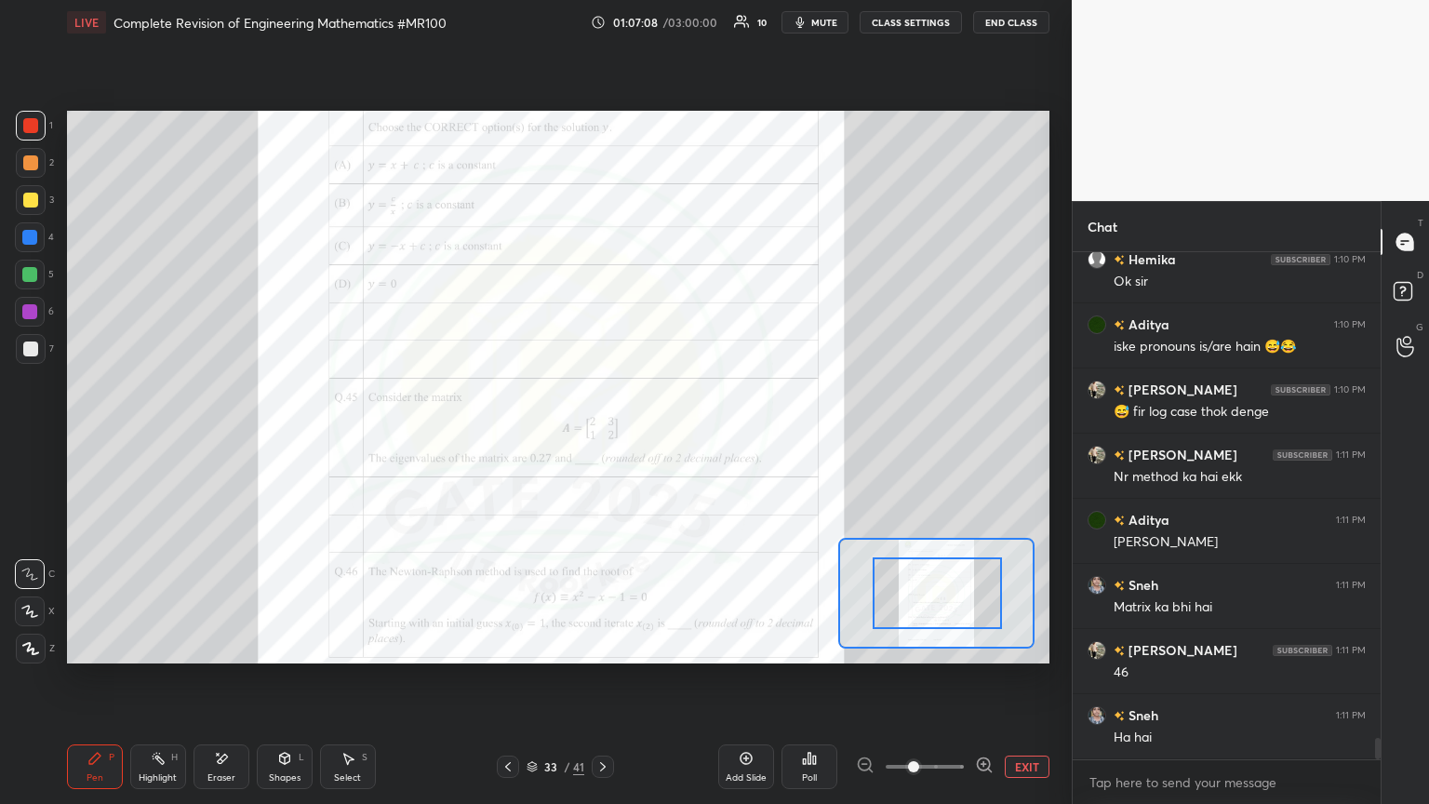
drag, startPoint x: 934, startPoint y: 617, endPoint x: 961, endPoint y: 622, distance: 27.5
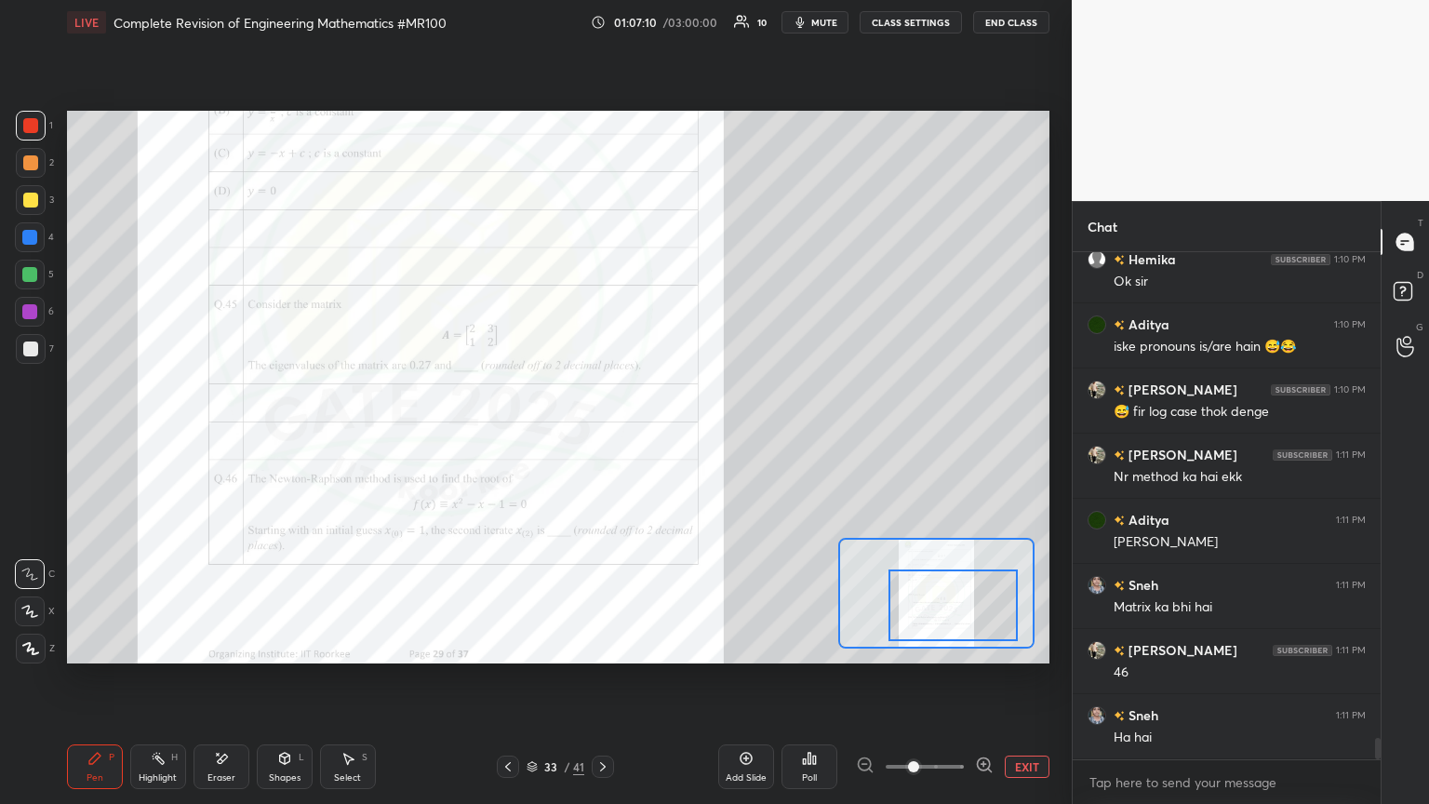
drag, startPoint x: 945, startPoint y: 619, endPoint x: 961, endPoint y: 631, distance: 19.9
click at [667, 436] on div at bounding box center [952, 605] width 128 height 72
click at [292, 436] on div "Shapes L" at bounding box center [285, 766] width 56 height 45
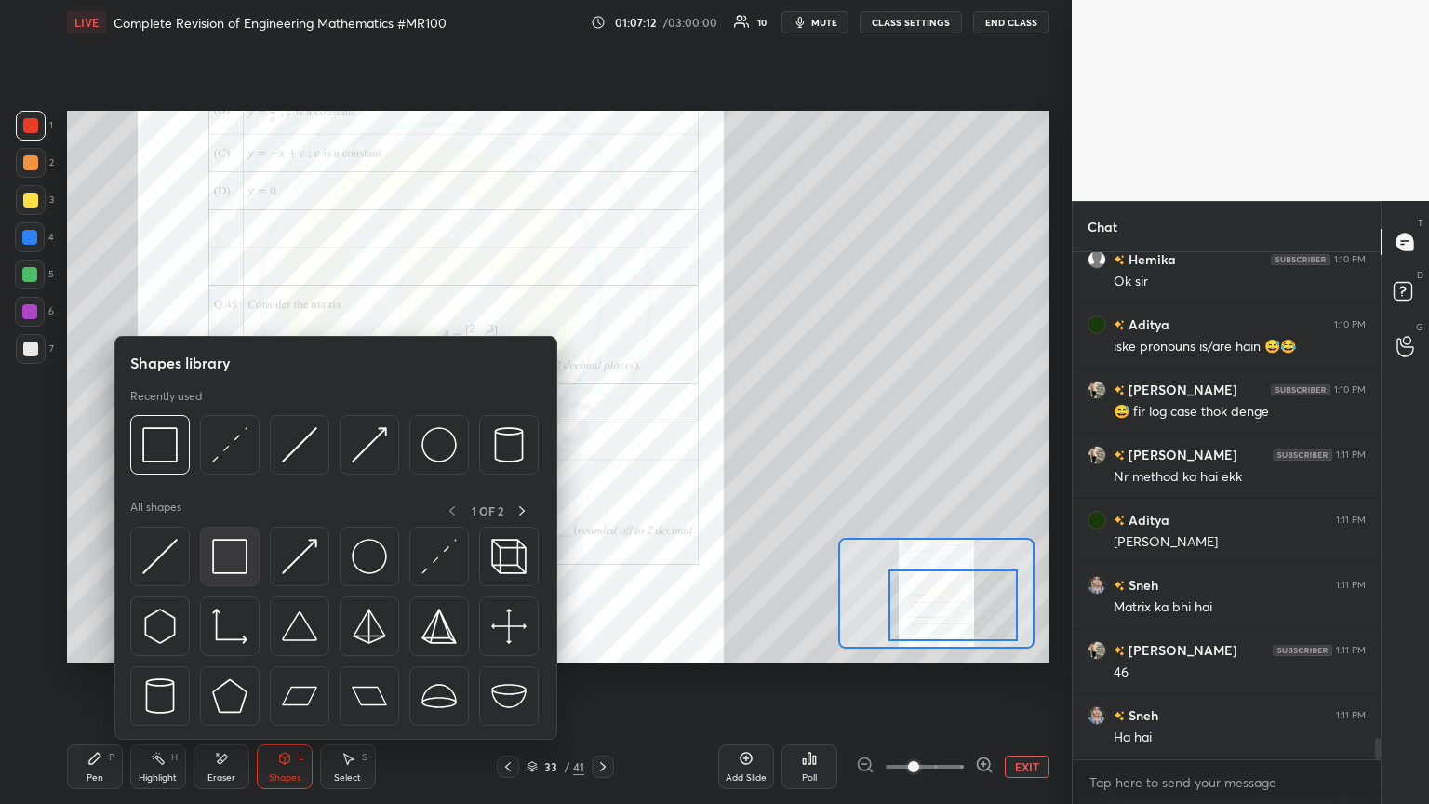
click at [231, 436] on img at bounding box center [229, 556] width 35 height 35
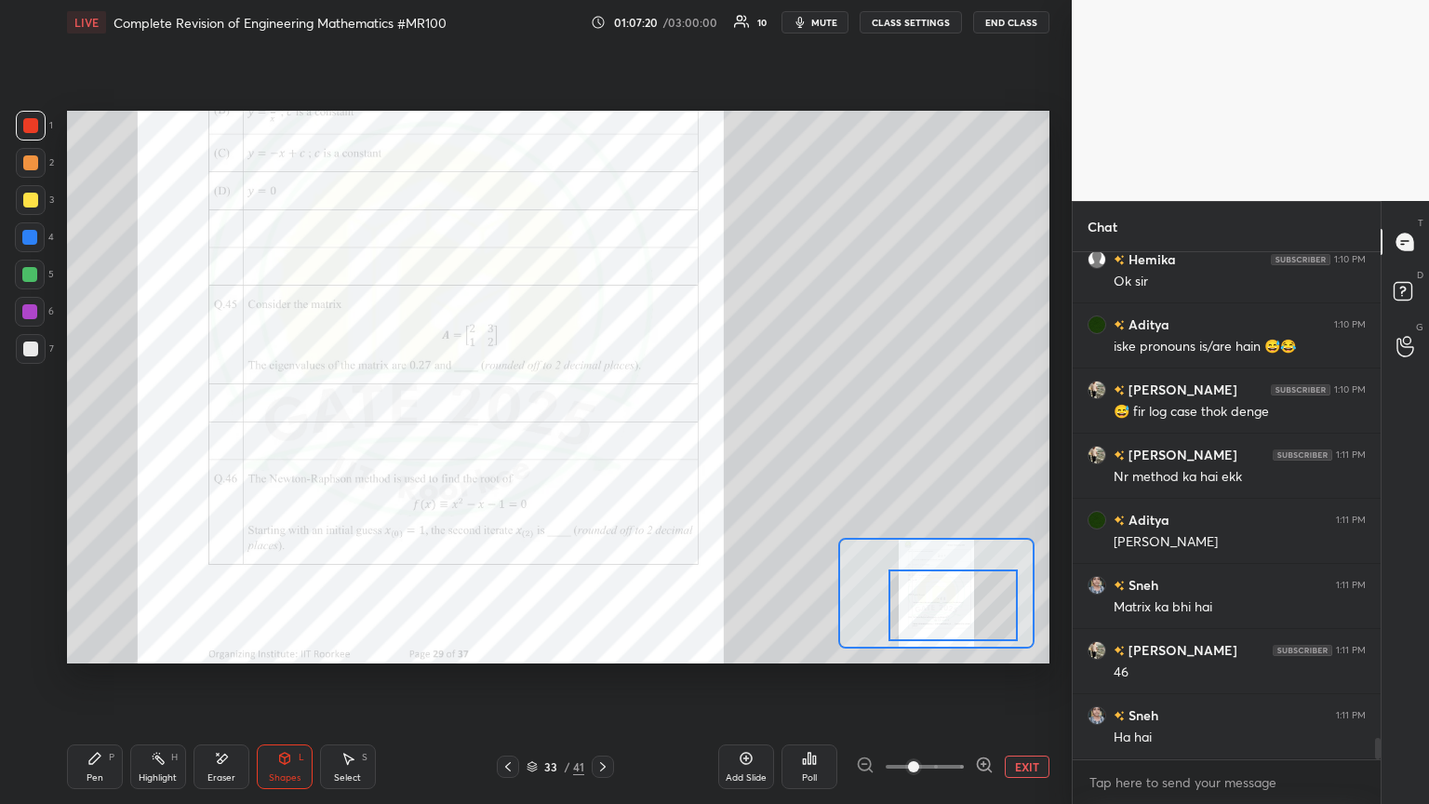
click at [667, 436] on div "Poll" at bounding box center [809, 766] width 56 height 45
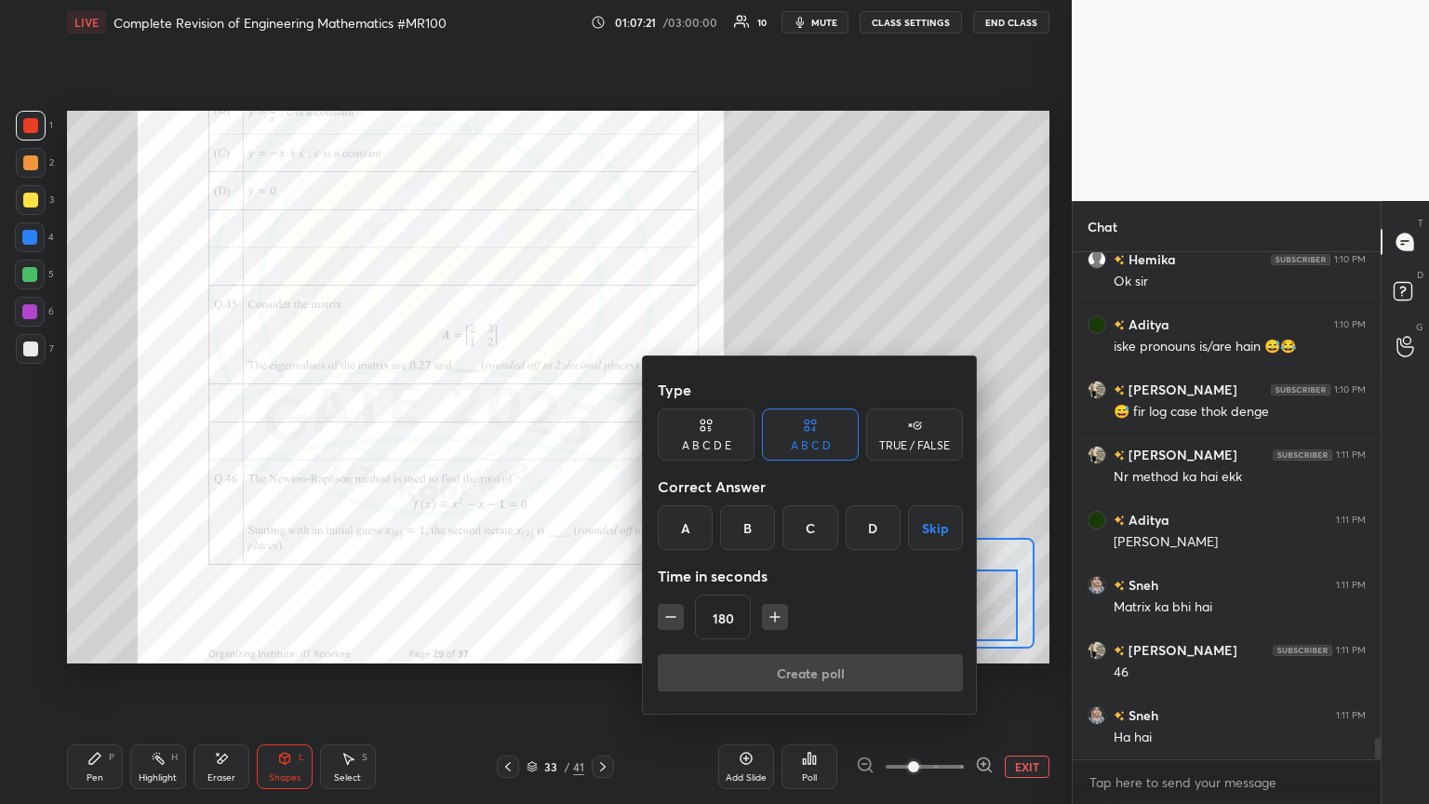
click at [667, 436] on button "button" at bounding box center [775, 617] width 26 height 26
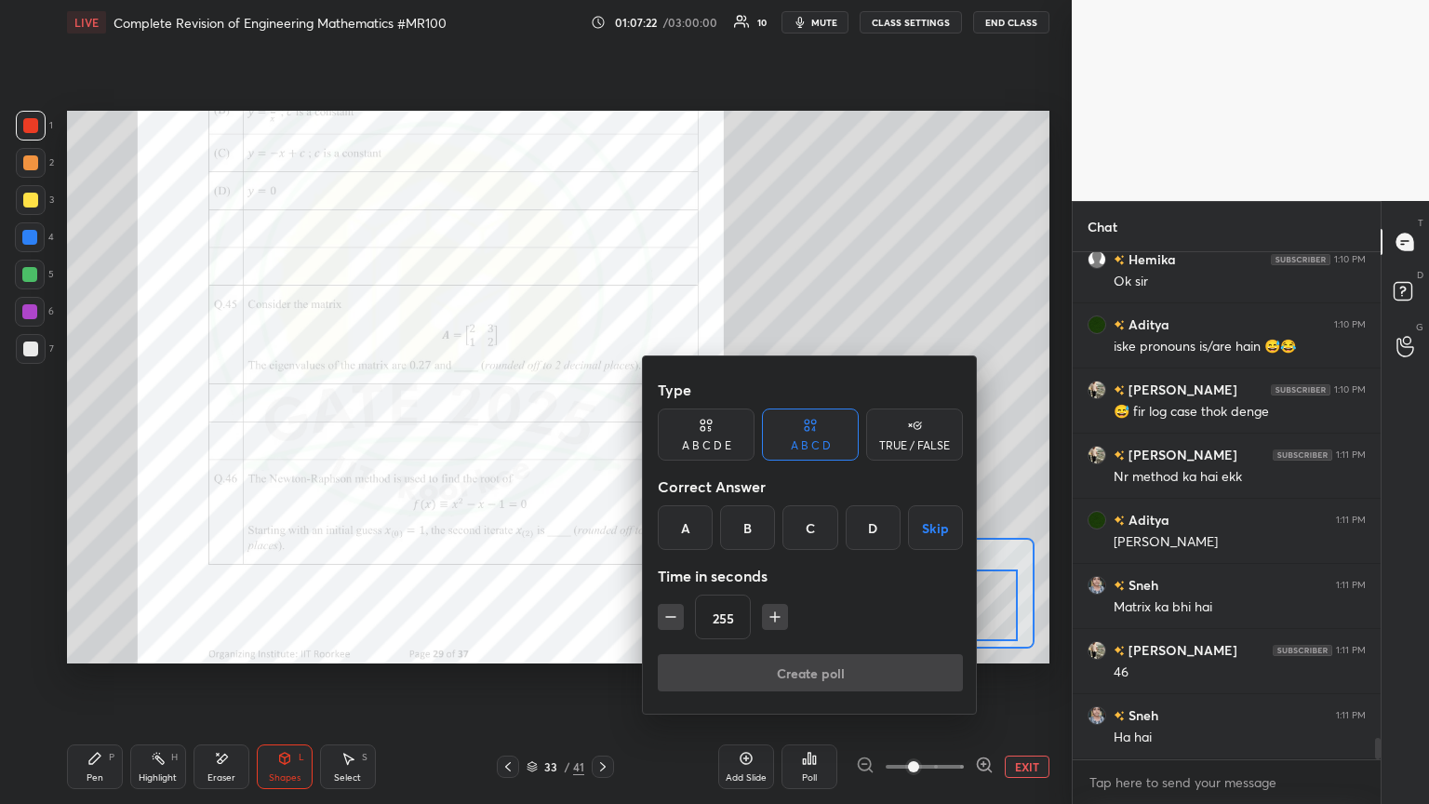
click at [667, 436] on button "button" at bounding box center [775, 617] width 26 height 26
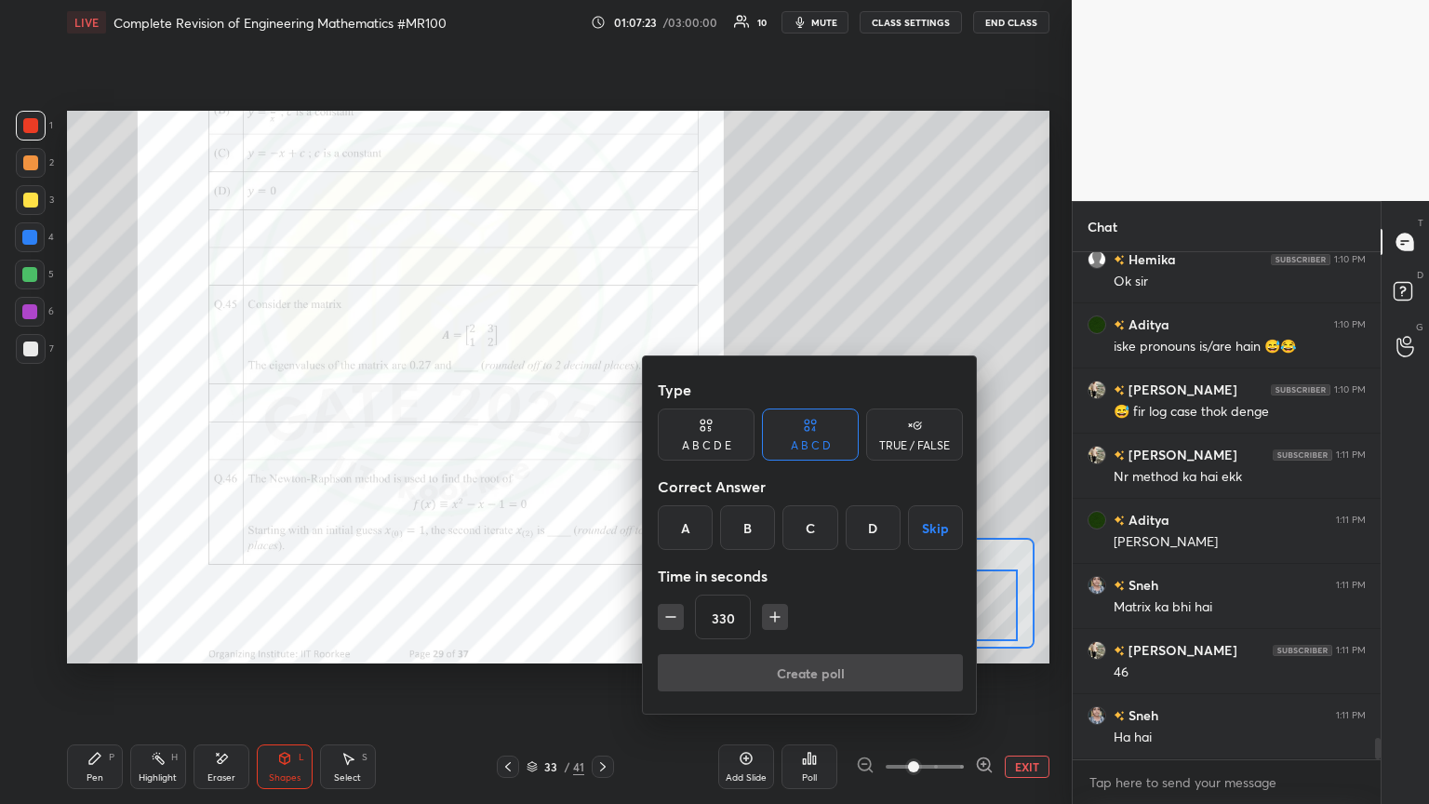
click at [667, 436] on button "button" at bounding box center [775, 617] width 26 height 26
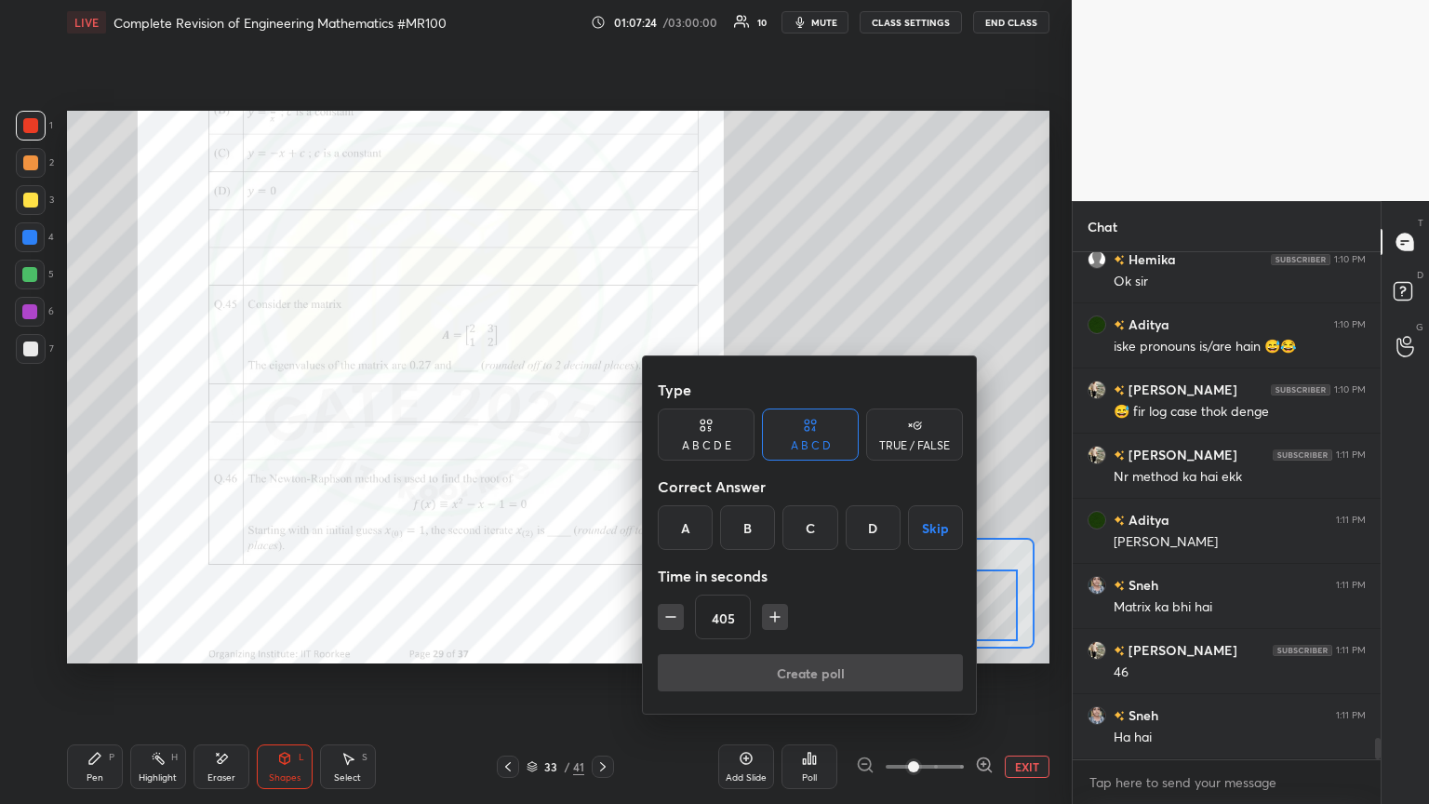
click at [667, 436] on button "button" at bounding box center [775, 617] width 26 height 26
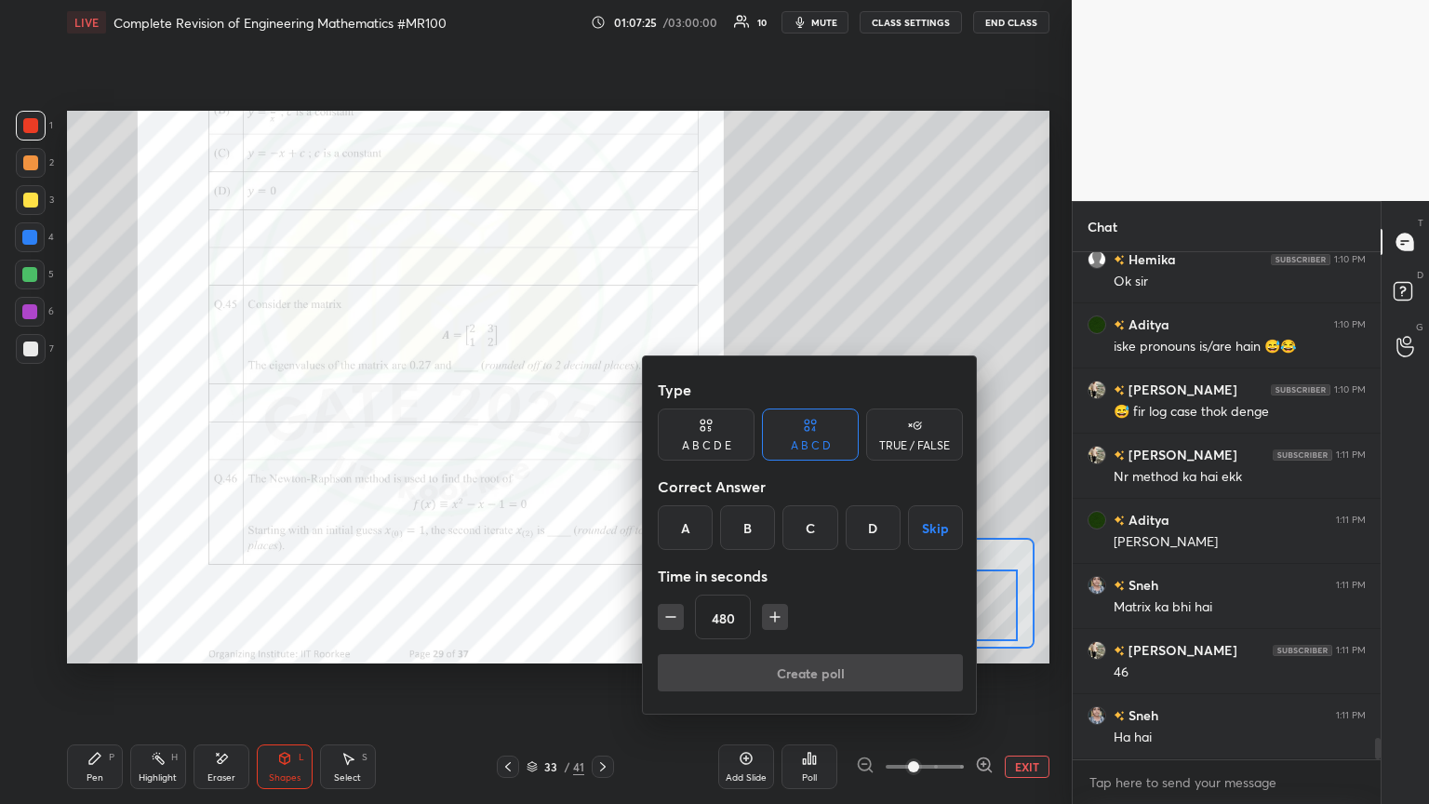
click at [667, 436] on button "button" at bounding box center [775, 617] width 26 height 26
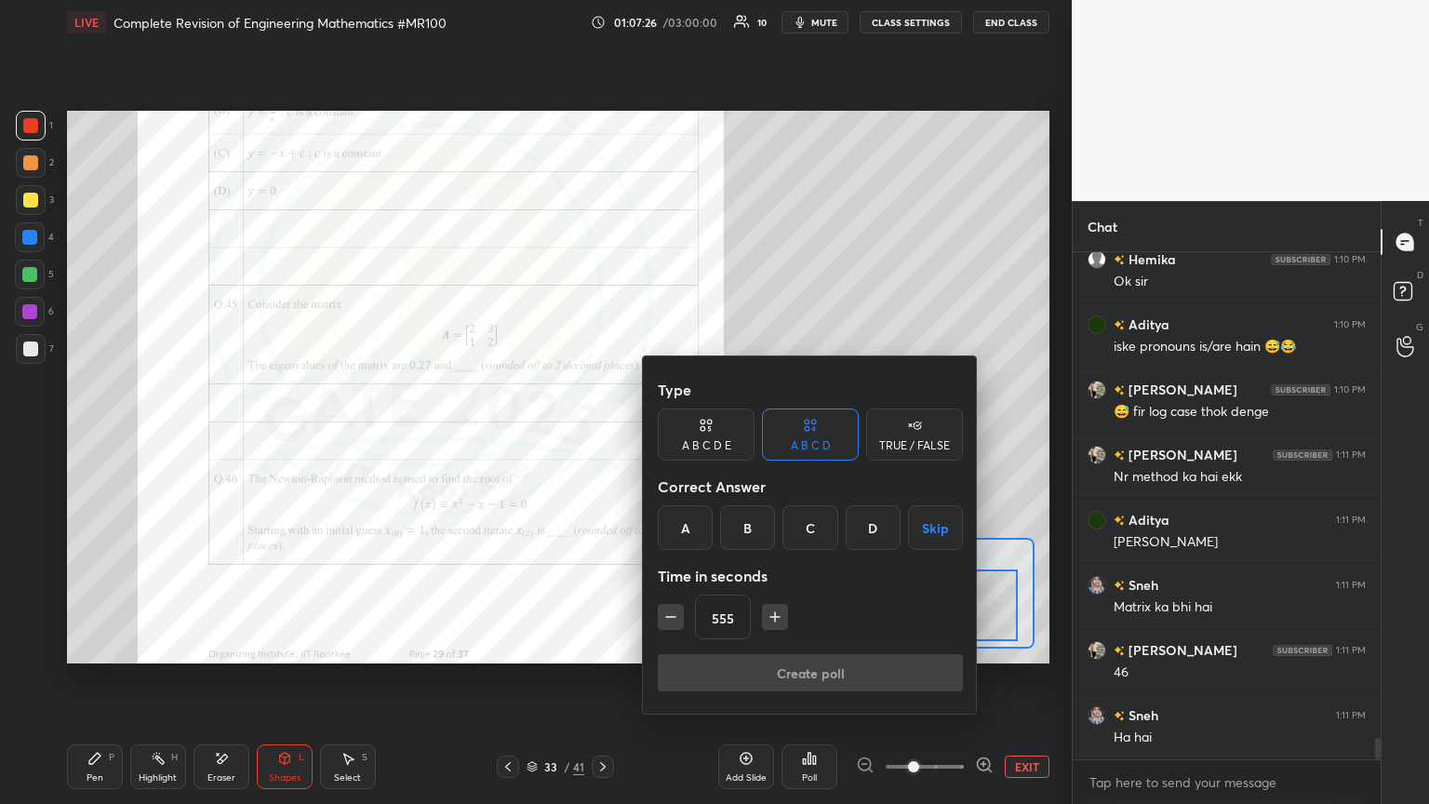
click at [667, 436] on button "button" at bounding box center [775, 617] width 26 height 26
type input "600"
click at [667, 436] on div "A" at bounding box center [685, 527] width 55 height 45
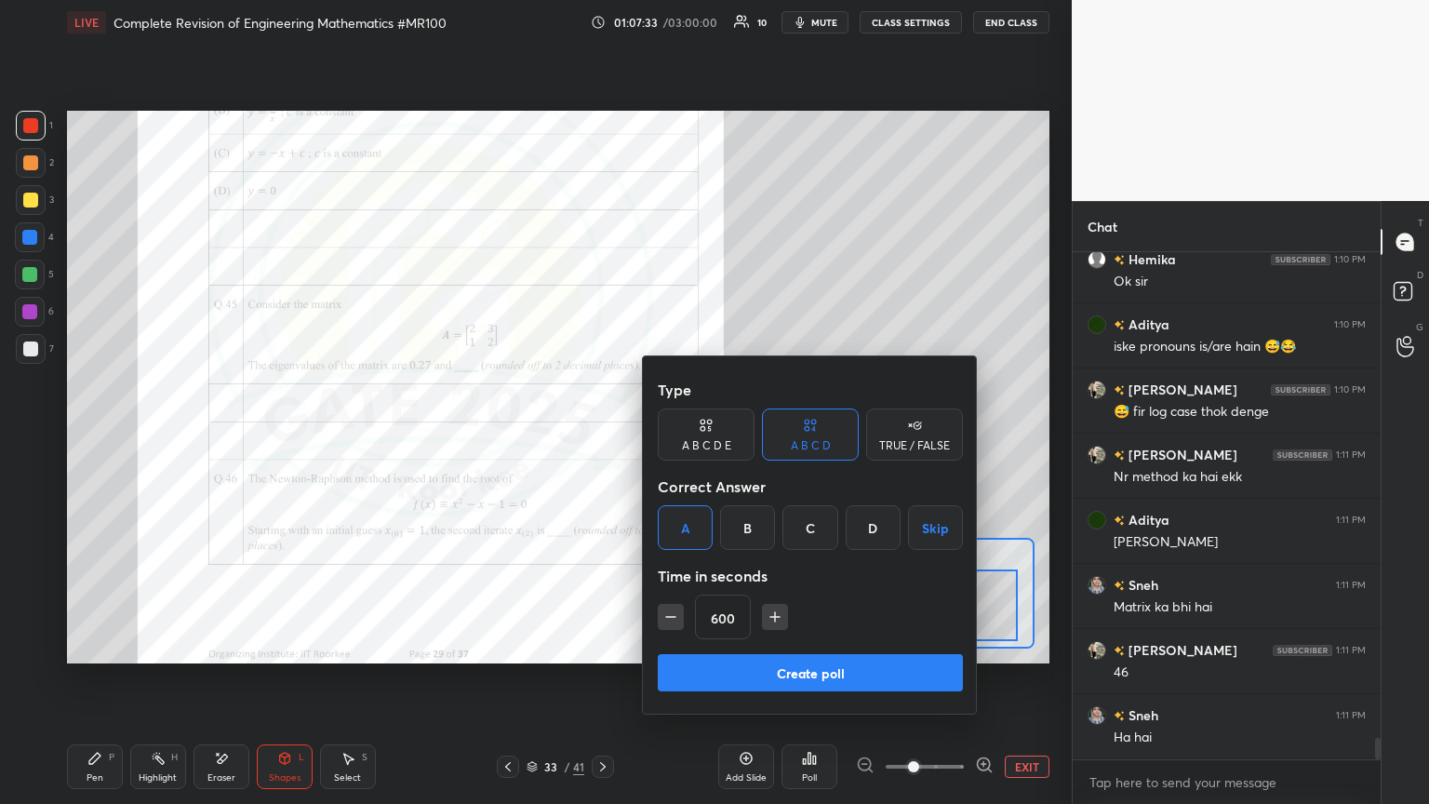
click at [667, 436] on button "Create poll" at bounding box center [810, 672] width 305 height 37
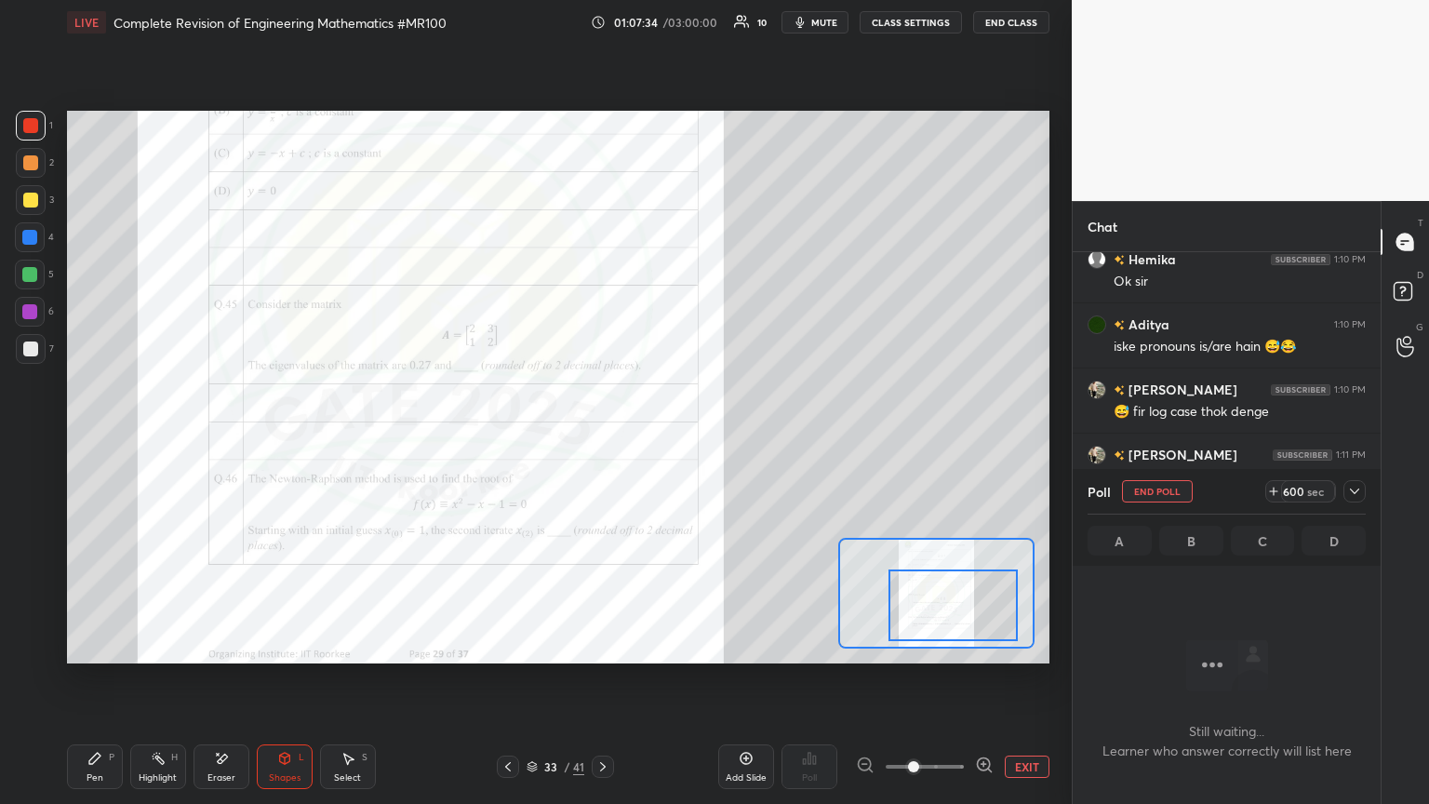
scroll to position [250, 302]
click at [667, 436] on icon at bounding box center [1354, 491] width 15 height 15
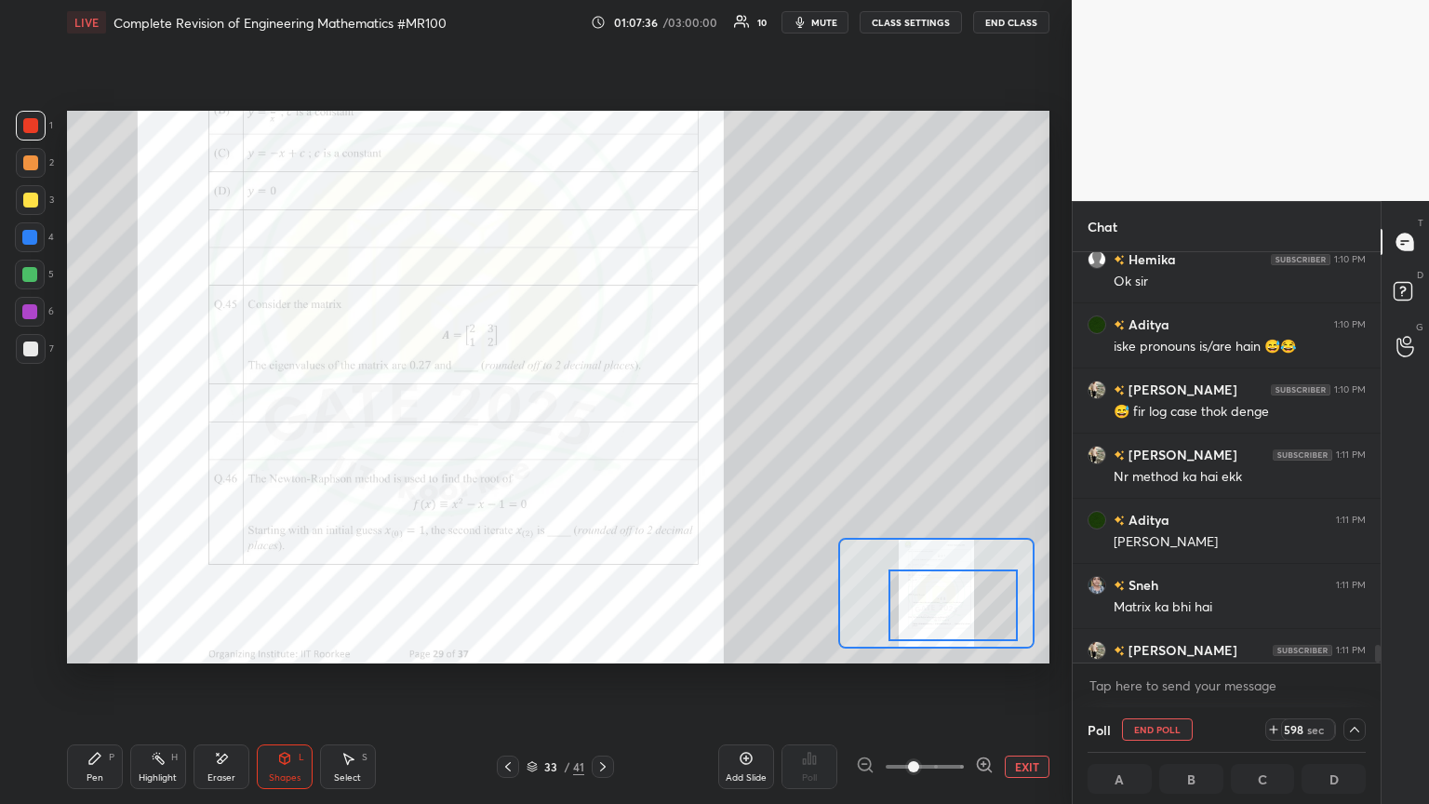
click at [667, 9] on div "LIVE Complete Revision of Engineering Mathematics #MR100 01:07:36 / 03:00:00 10…" at bounding box center [558, 22] width 982 height 45
click at [667, 20] on span "mute" at bounding box center [824, 22] width 26 height 13
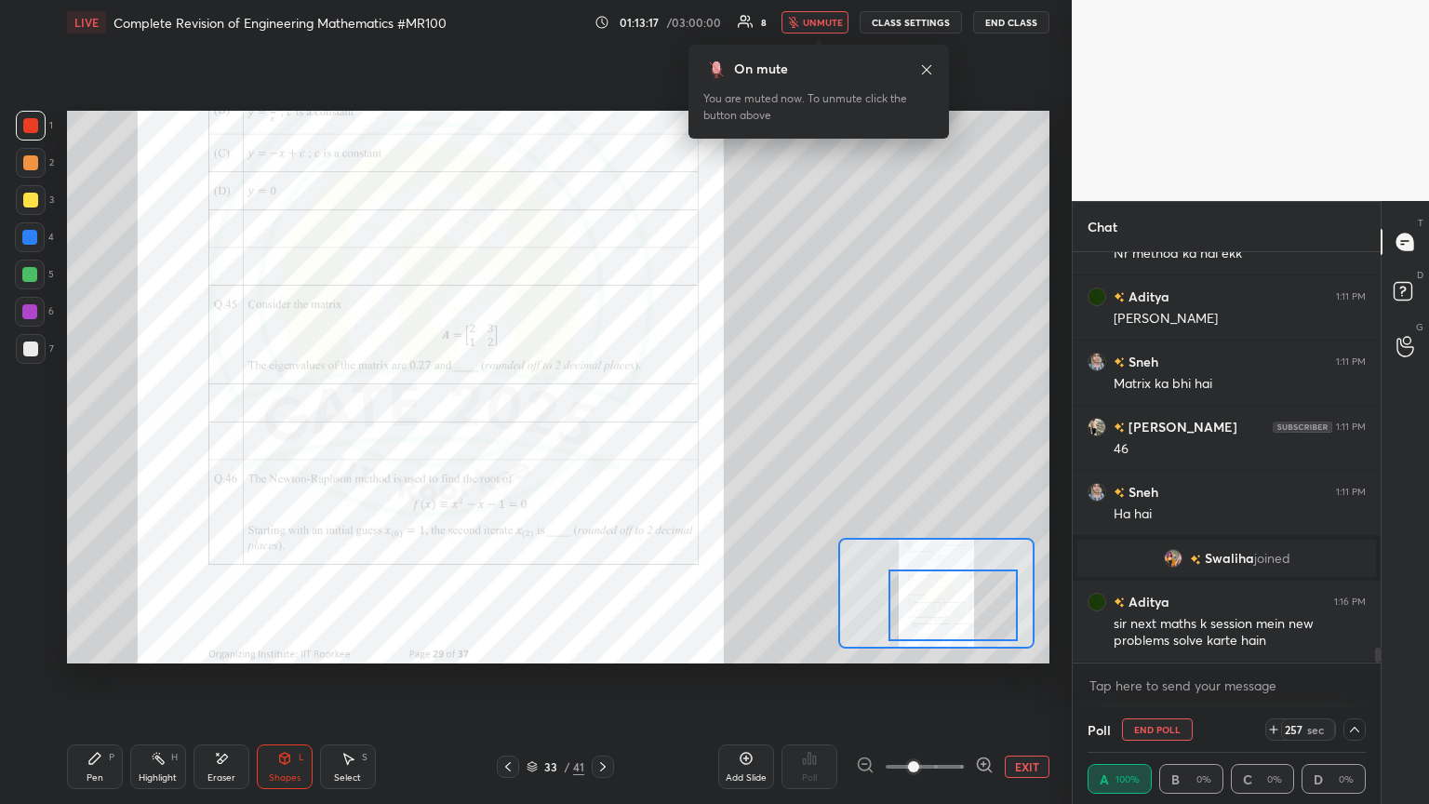
scroll to position [10681, 0]
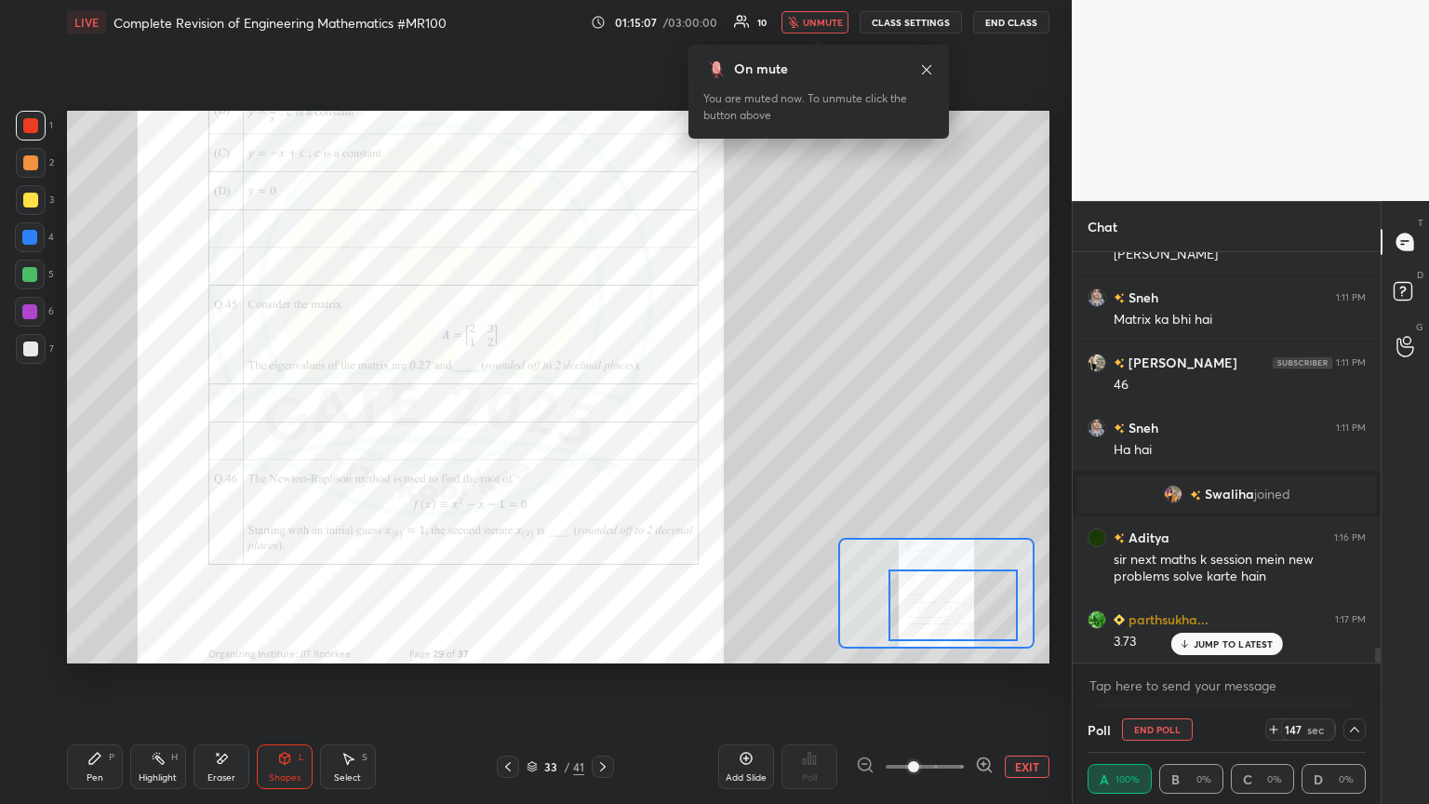
click at [667, 436] on p "JUMP TO LATEST" at bounding box center [1233, 643] width 80 height 11
click at [667, 20] on span "unmute" at bounding box center [823, 22] width 40 height 13
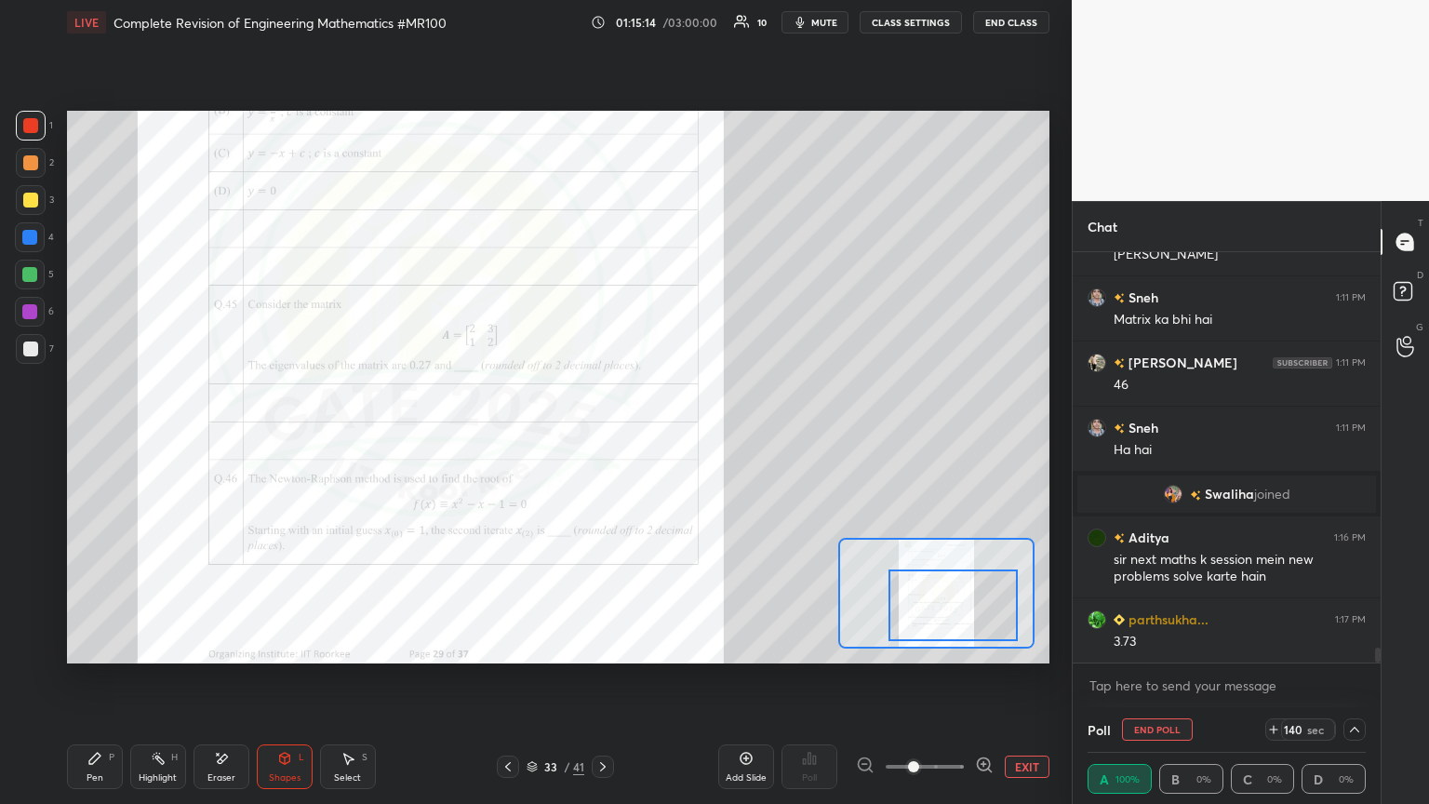
click at [667, 436] on button "End Poll" at bounding box center [1157, 729] width 71 height 22
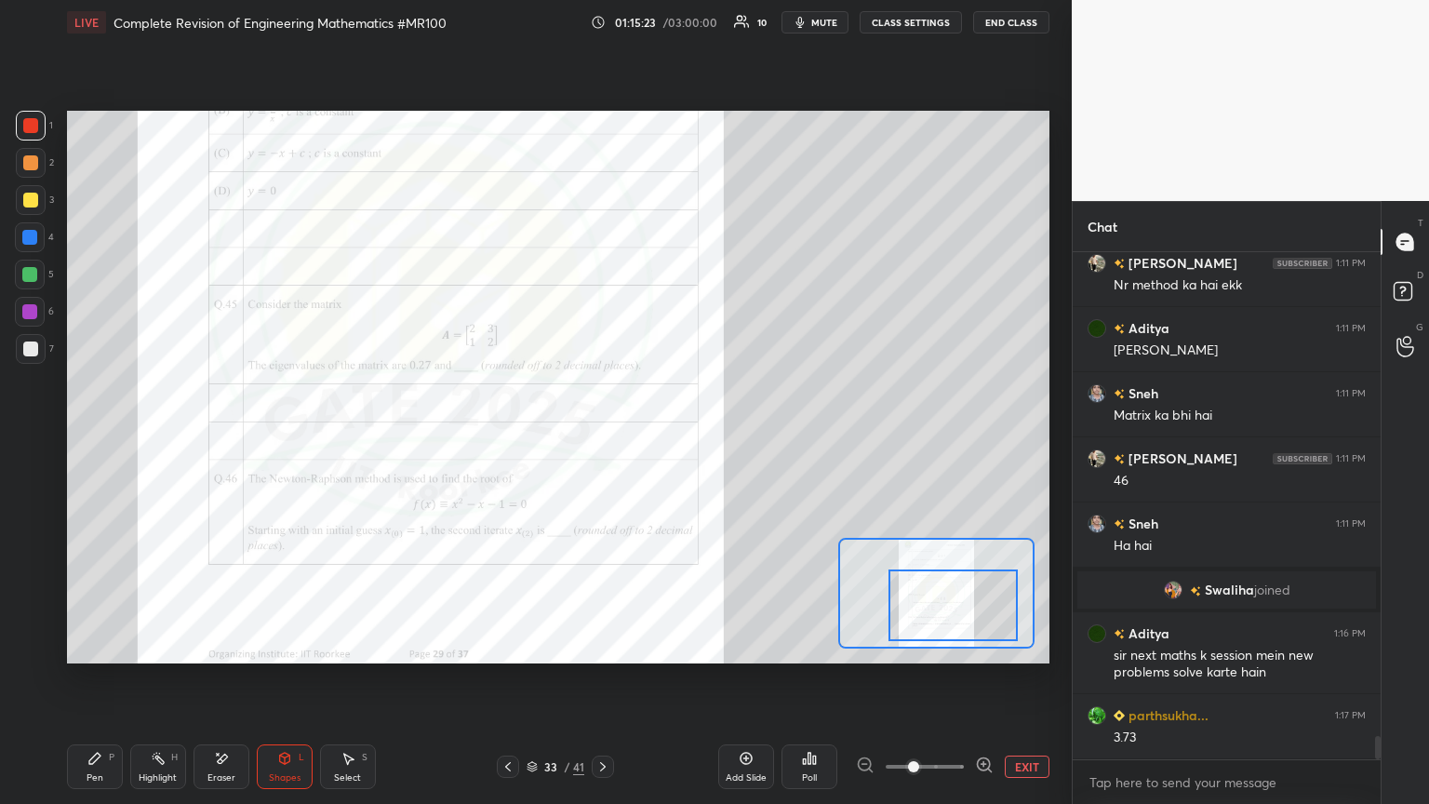
scroll to position [10651, 0]
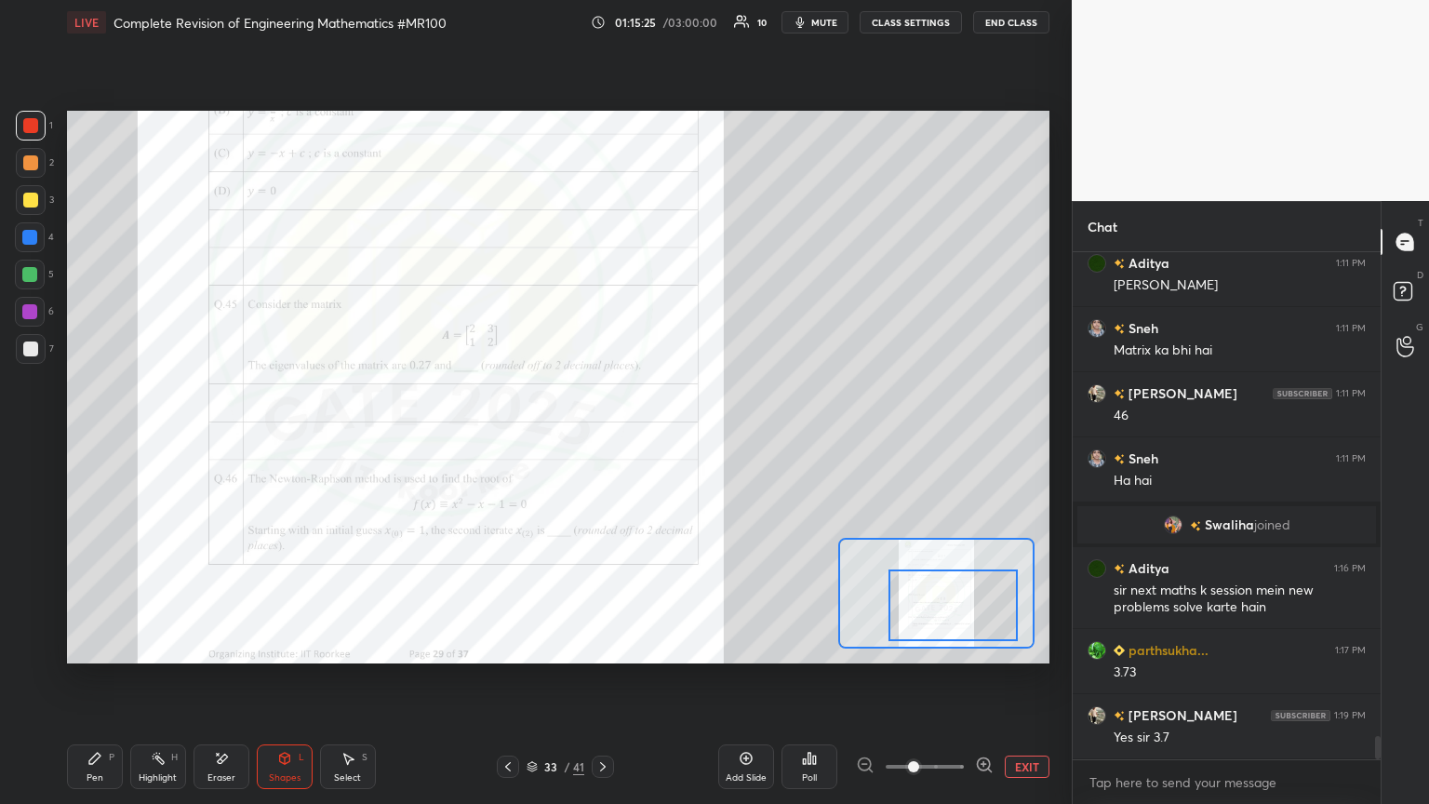
click at [27, 193] on div at bounding box center [30, 200] width 15 height 15
click at [95, 436] on icon at bounding box center [94, 758] width 15 height 15
click at [30, 151] on div at bounding box center [31, 163] width 30 height 30
click at [37, 117] on div at bounding box center [31, 126] width 30 height 30
click at [28, 313] on div at bounding box center [29, 311] width 15 height 15
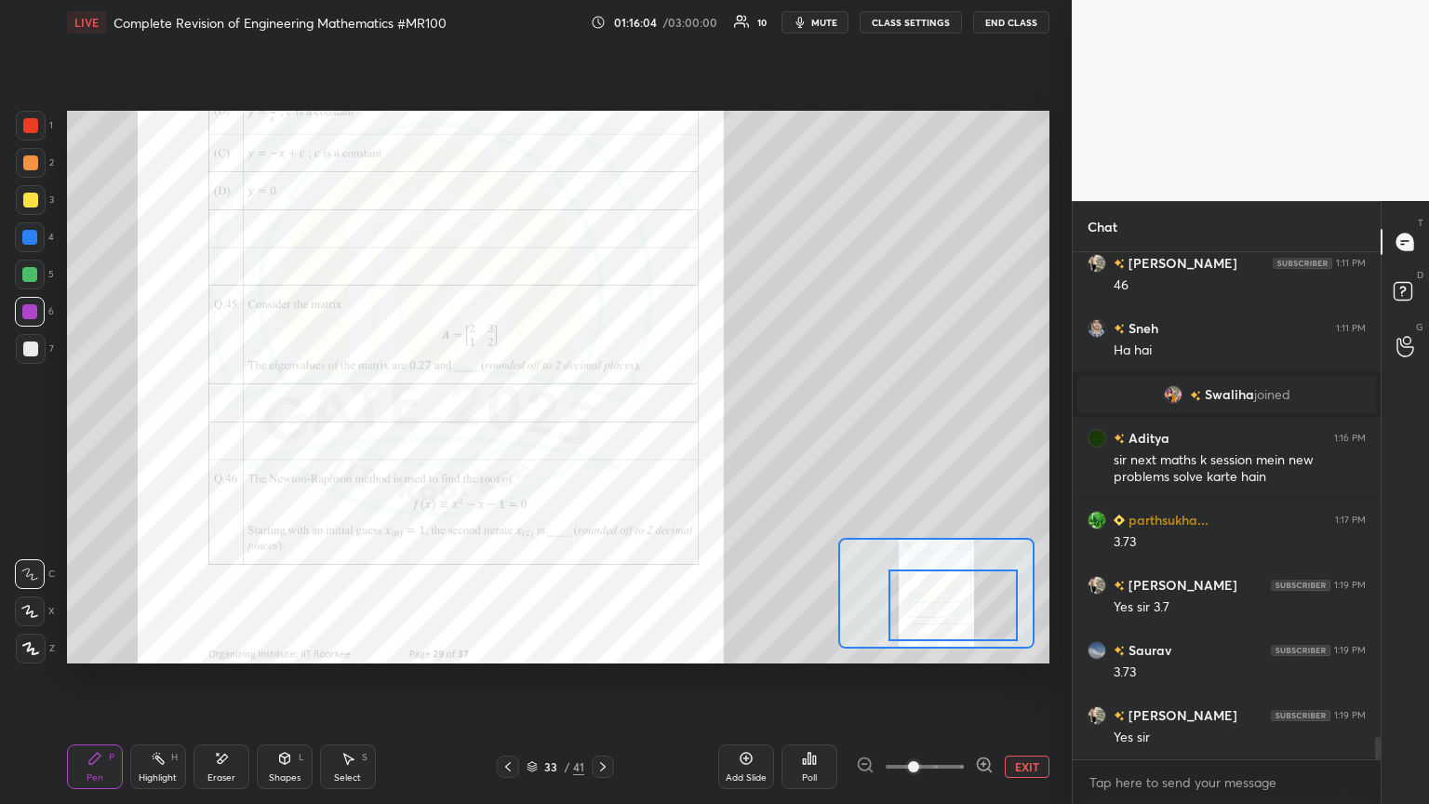
scroll to position [10845, 0]
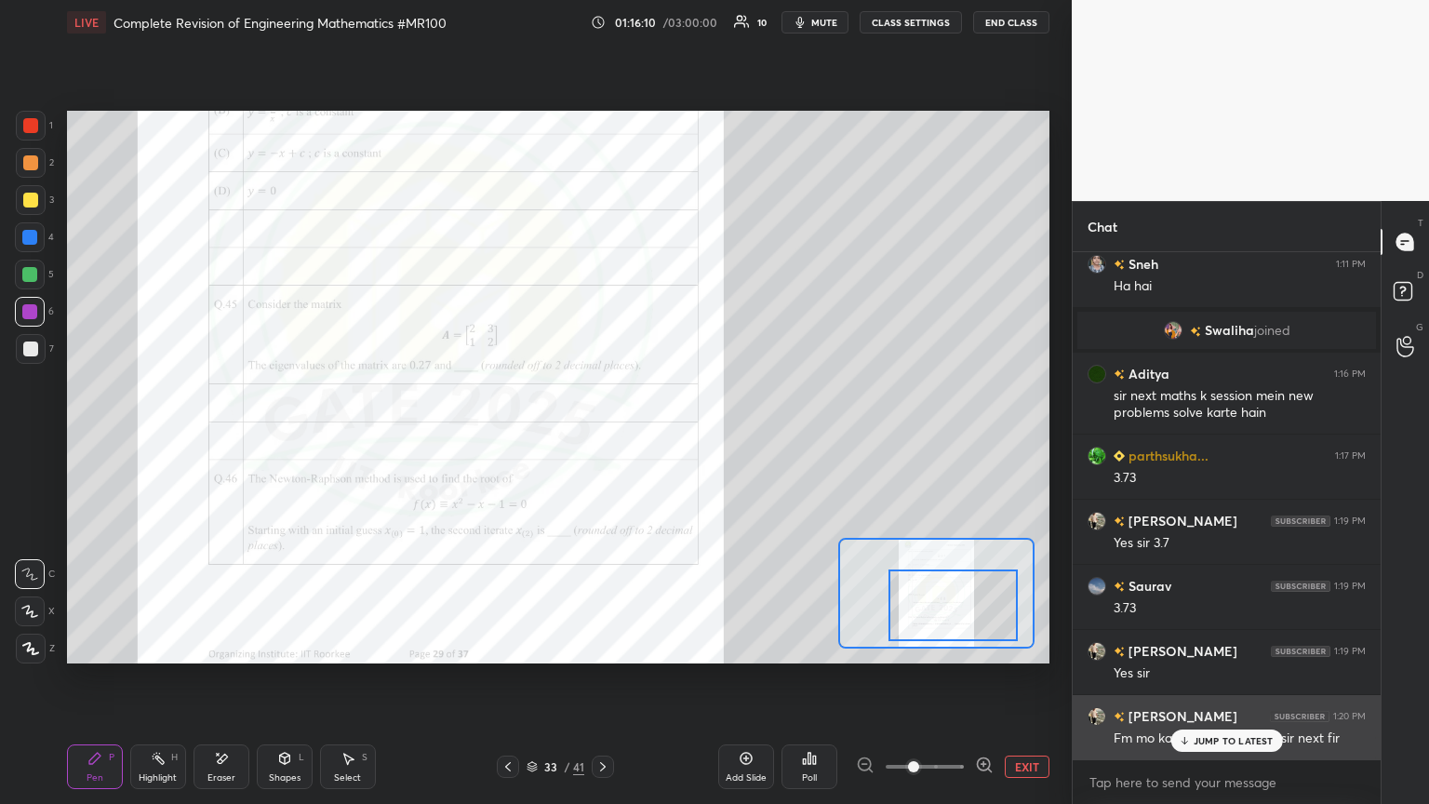
click at [667, 436] on div "JUMP TO LATEST" at bounding box center [1226, 740] width 112 height 22
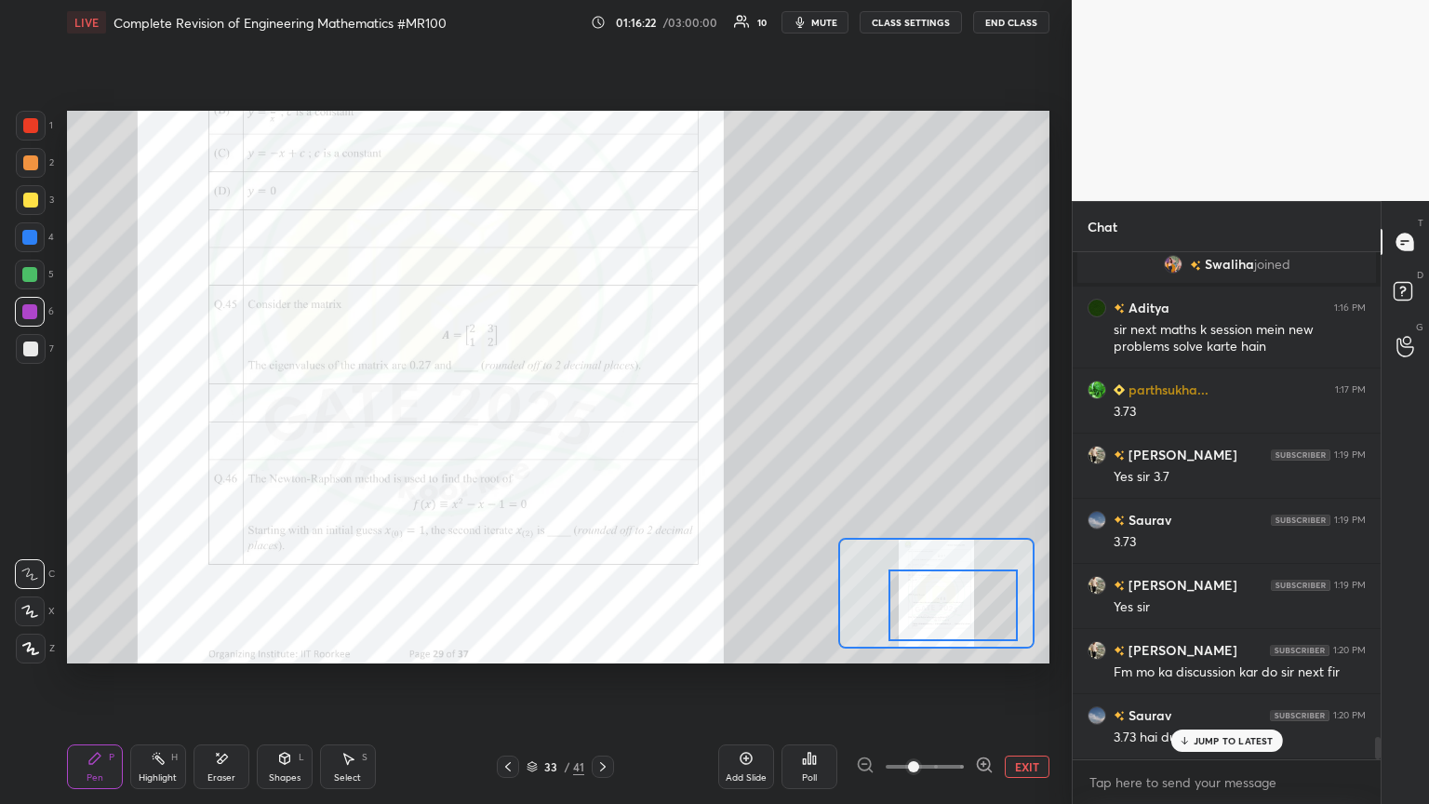
scroll to position [10975, 0]
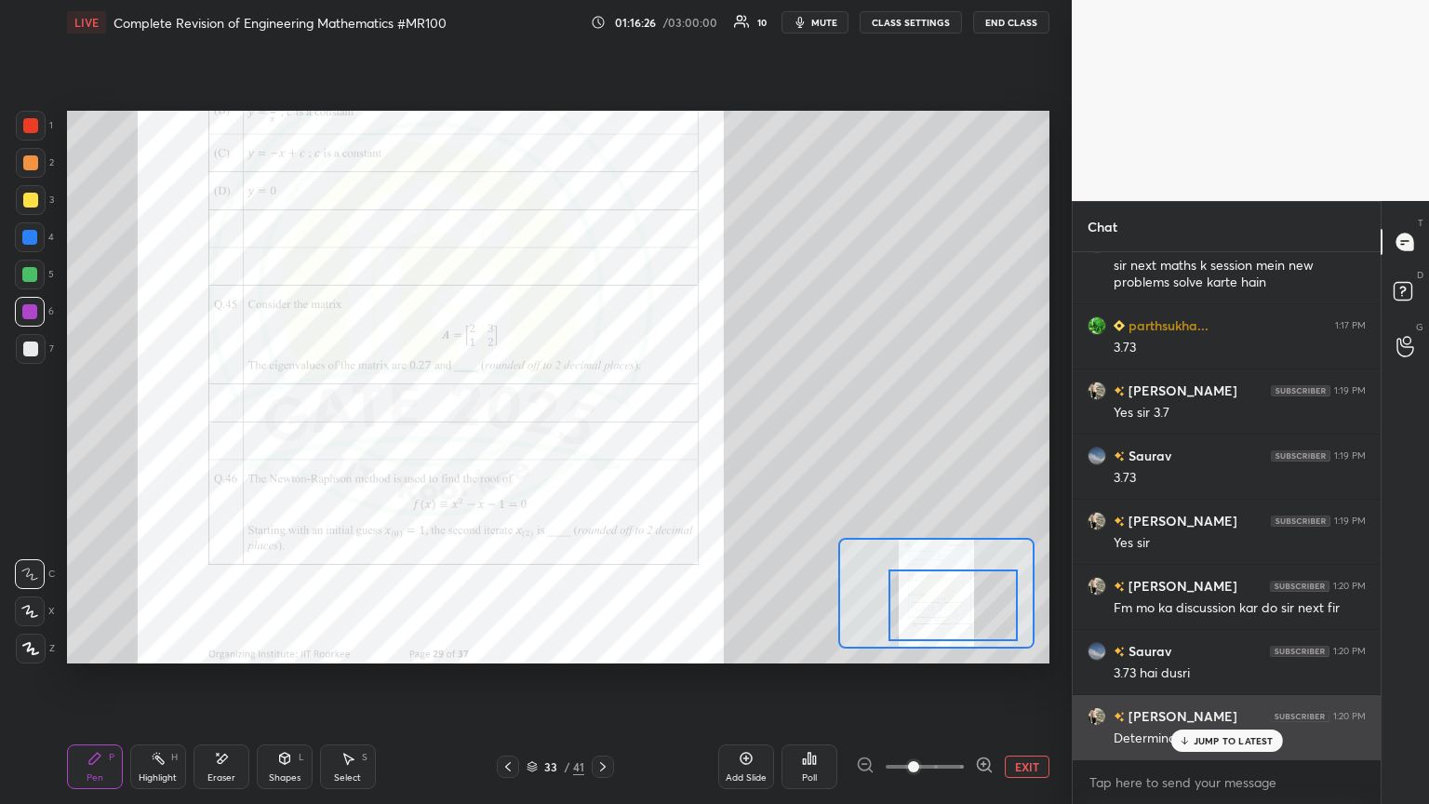
click at [667, 436] on p "JUMP TO LATEST" at bounding box center [1233, 740] width 80 height 11
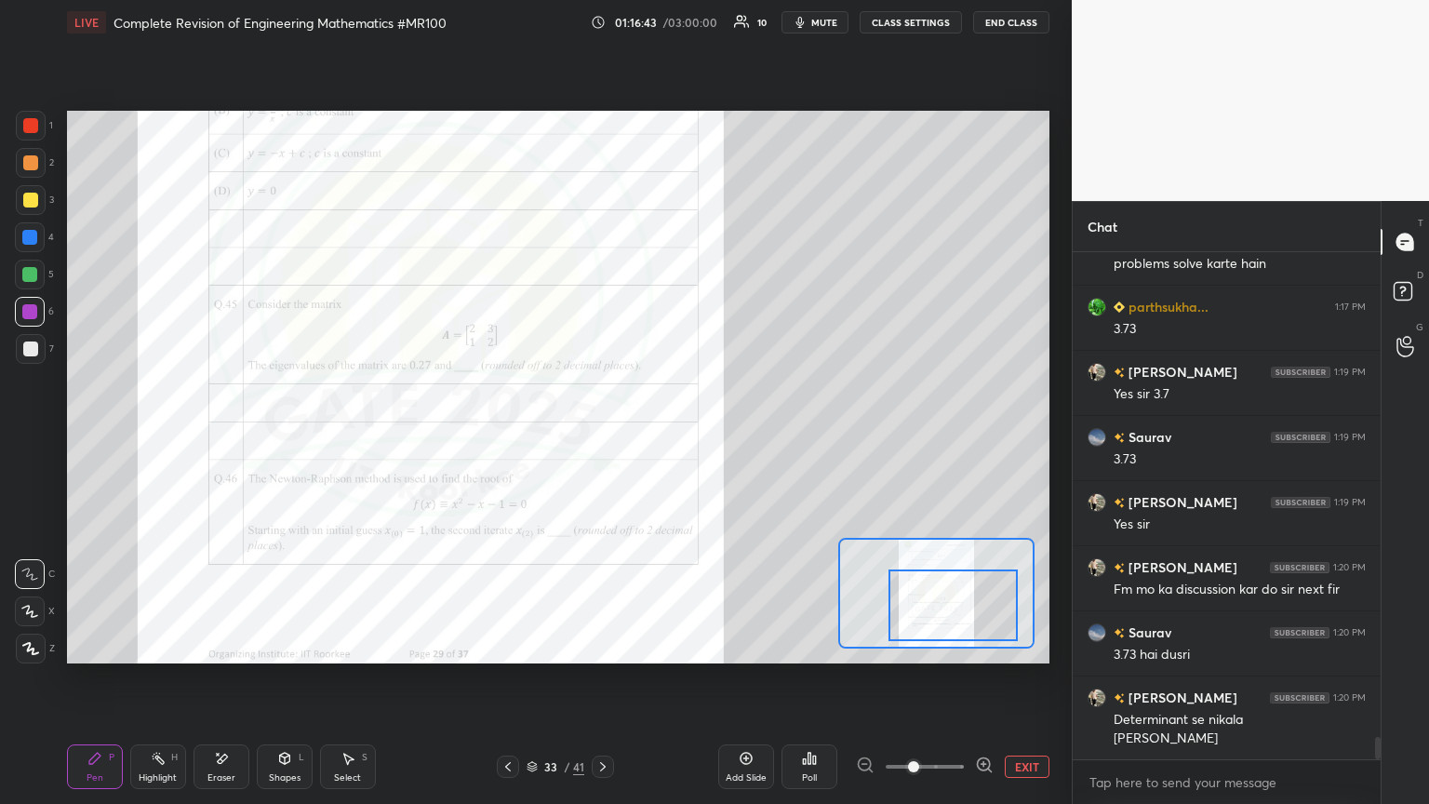
scroll to position [11060, 0]
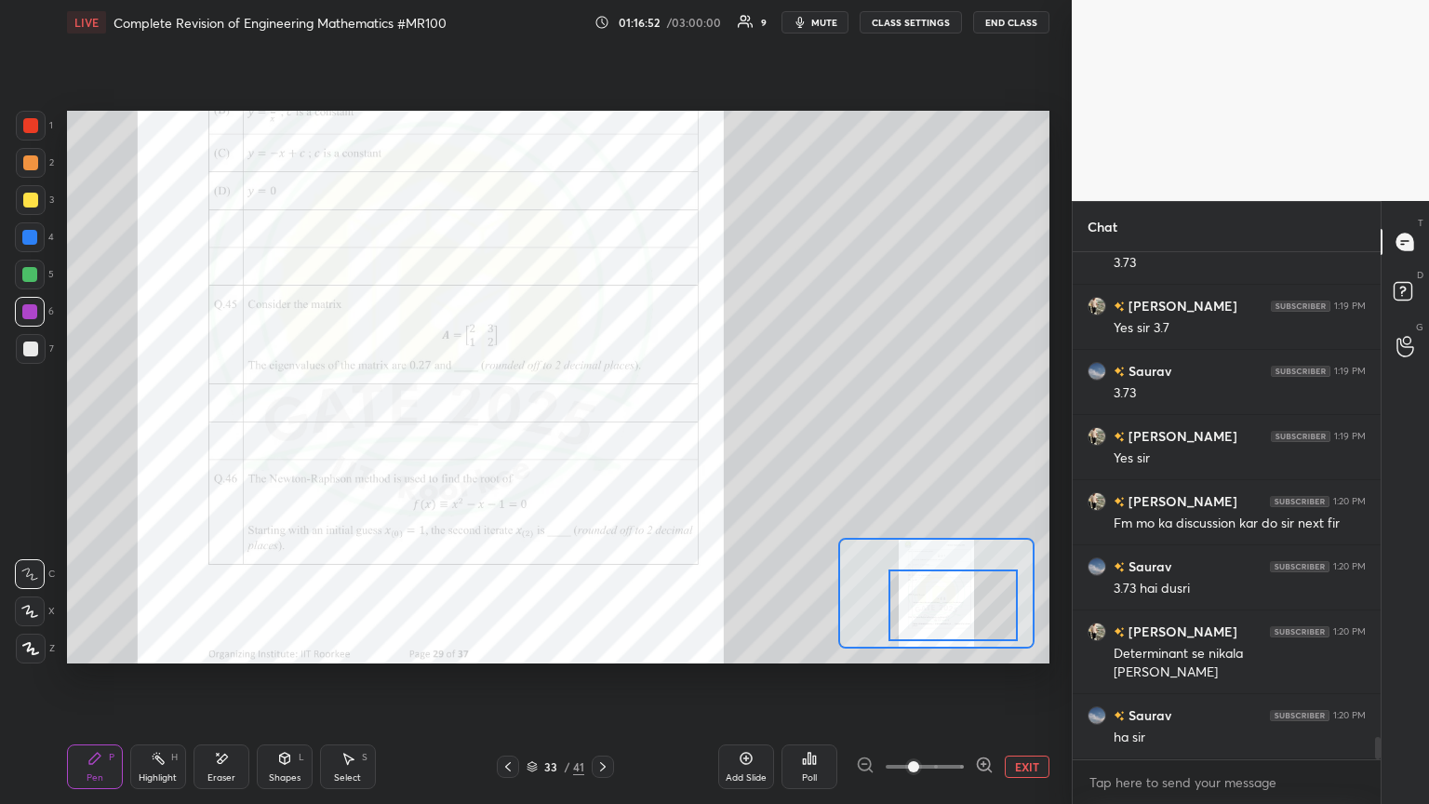
click at [30, 341] on div at bounding box center [30, 348] width 15 height 15
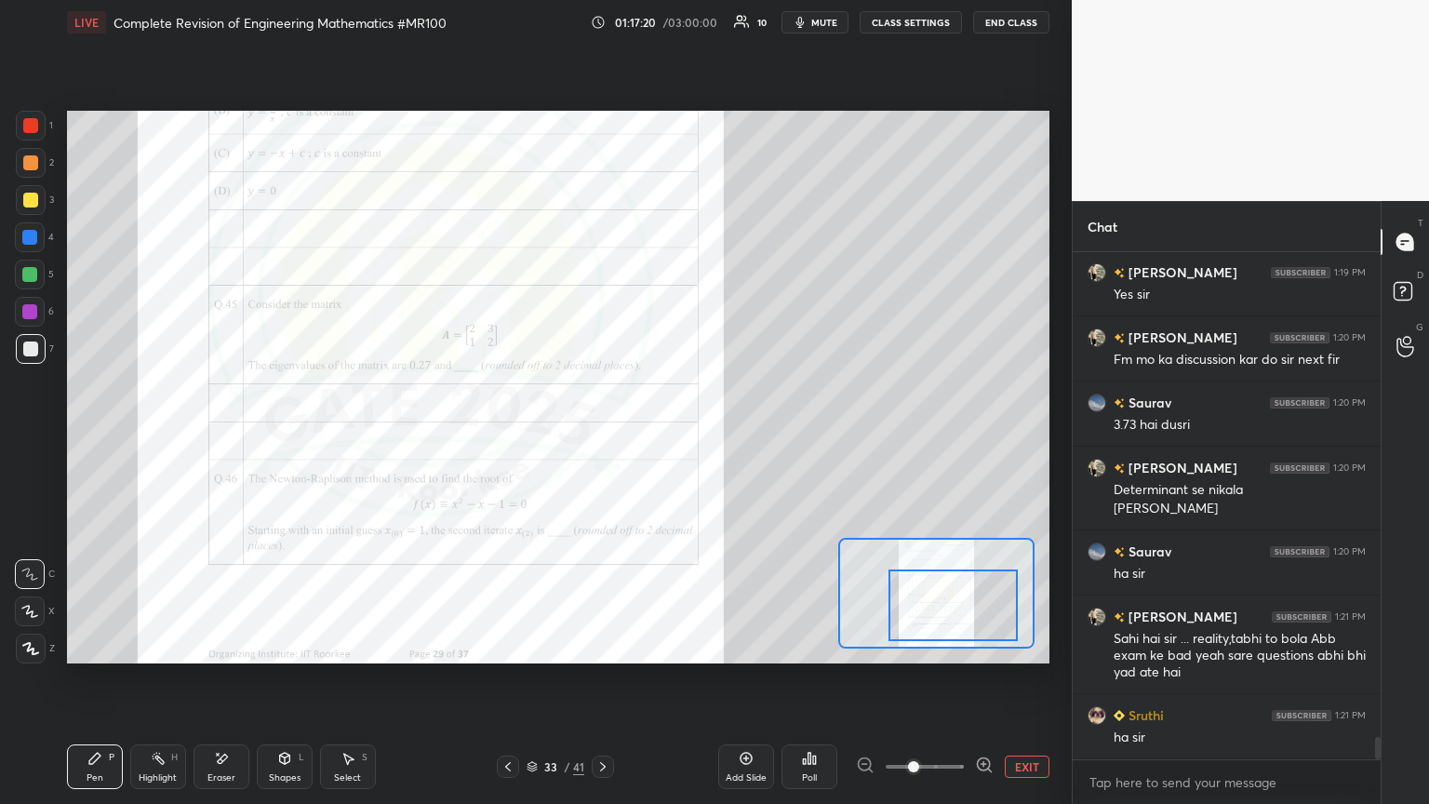
scroll to position [11288, 0]
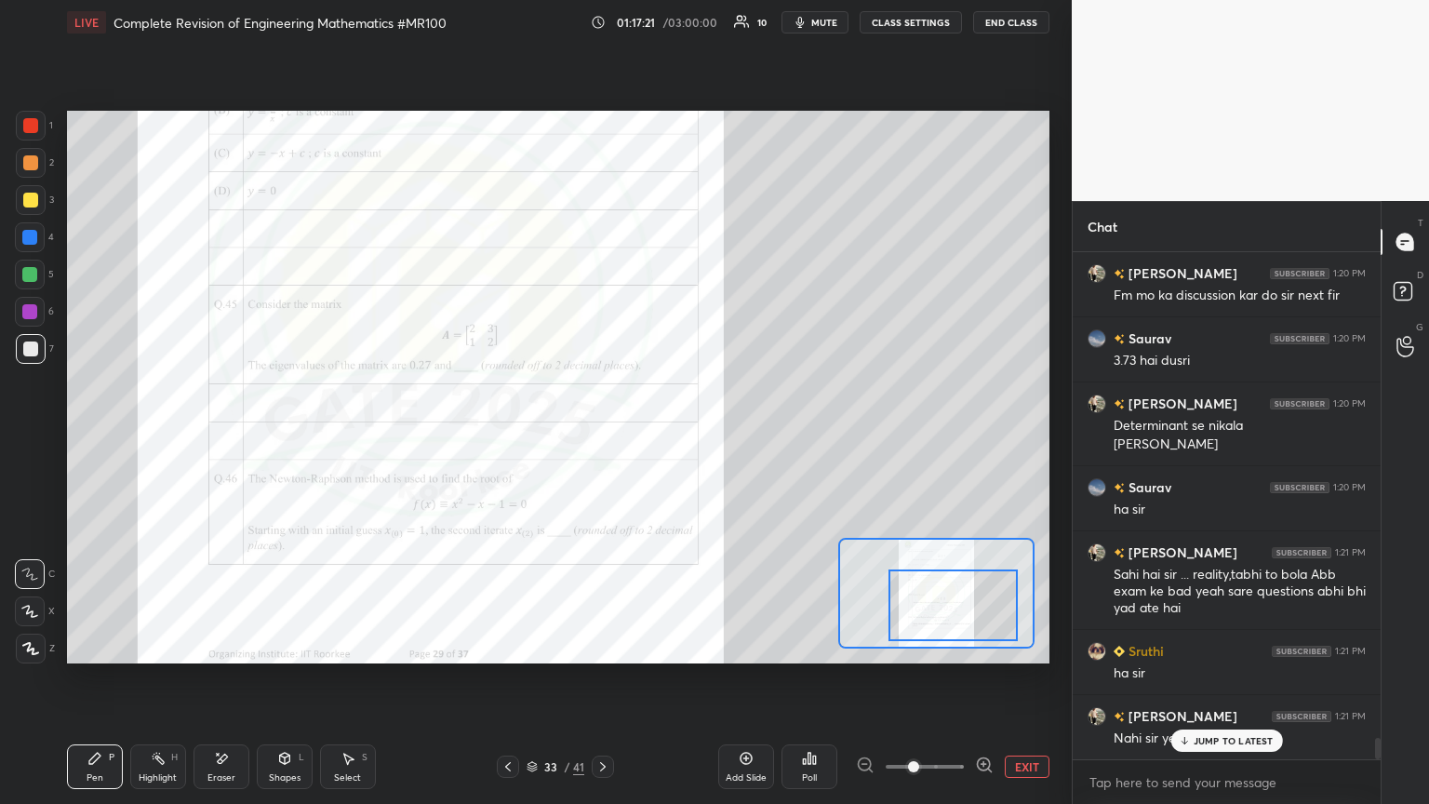
click at [32, 121] on div at bounding box center [30, 125] width 15 height 15
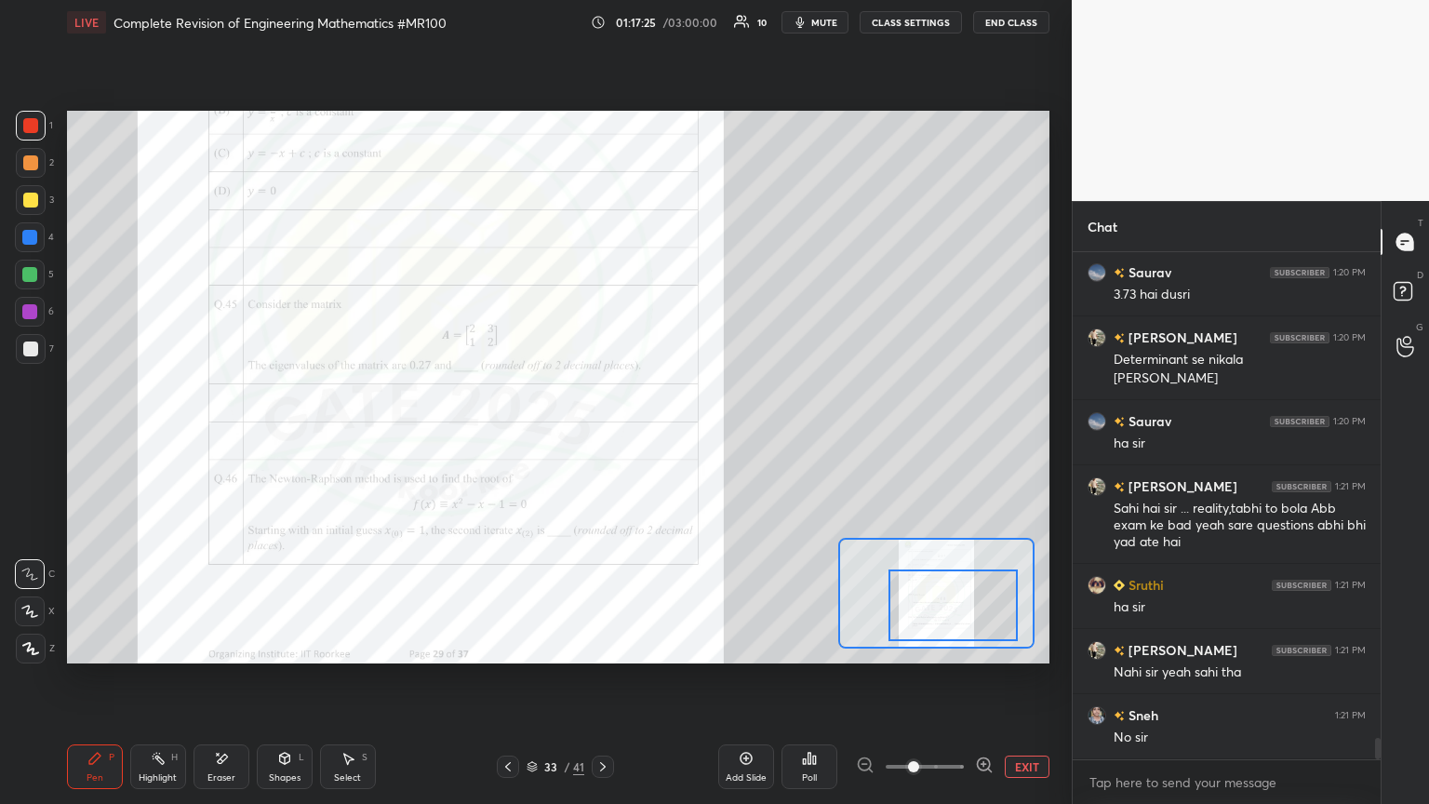
click at [26, 313] on div at bounding box center [29, 311] width 15 height 15
click at [30, 277] on div at bounding box center [29, 274] width 15 height 15
click at [33, 233] on div at bounding box center [29, 237] width 15 height 15
click at [30, 197] on div at bounding box center [30, 200] width 15 height 15
click at [32, 164] on div at bounding box center [30, 162] width 15 height 15
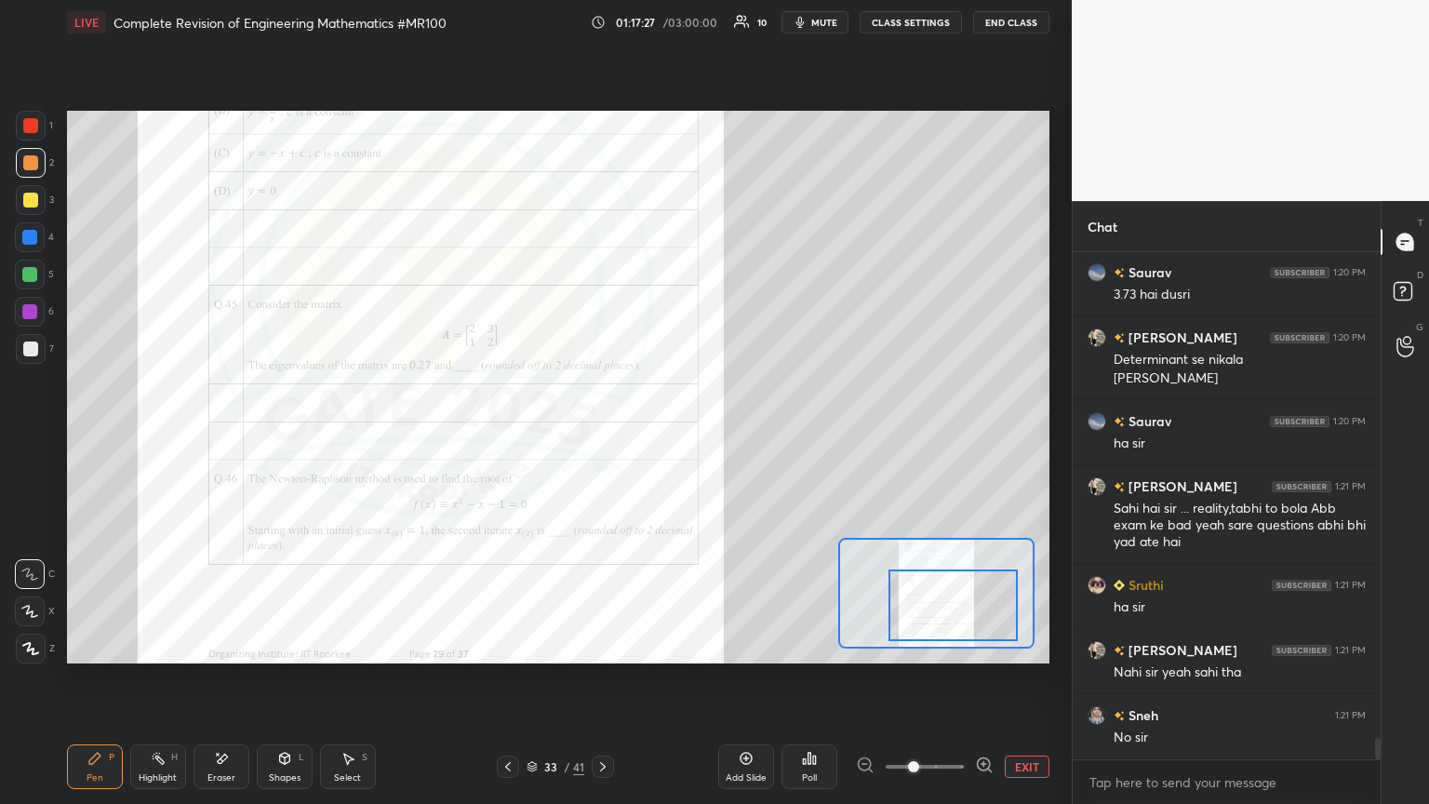
click at [23, 127] on div at bounding box center [30, 125] width 15 height 15
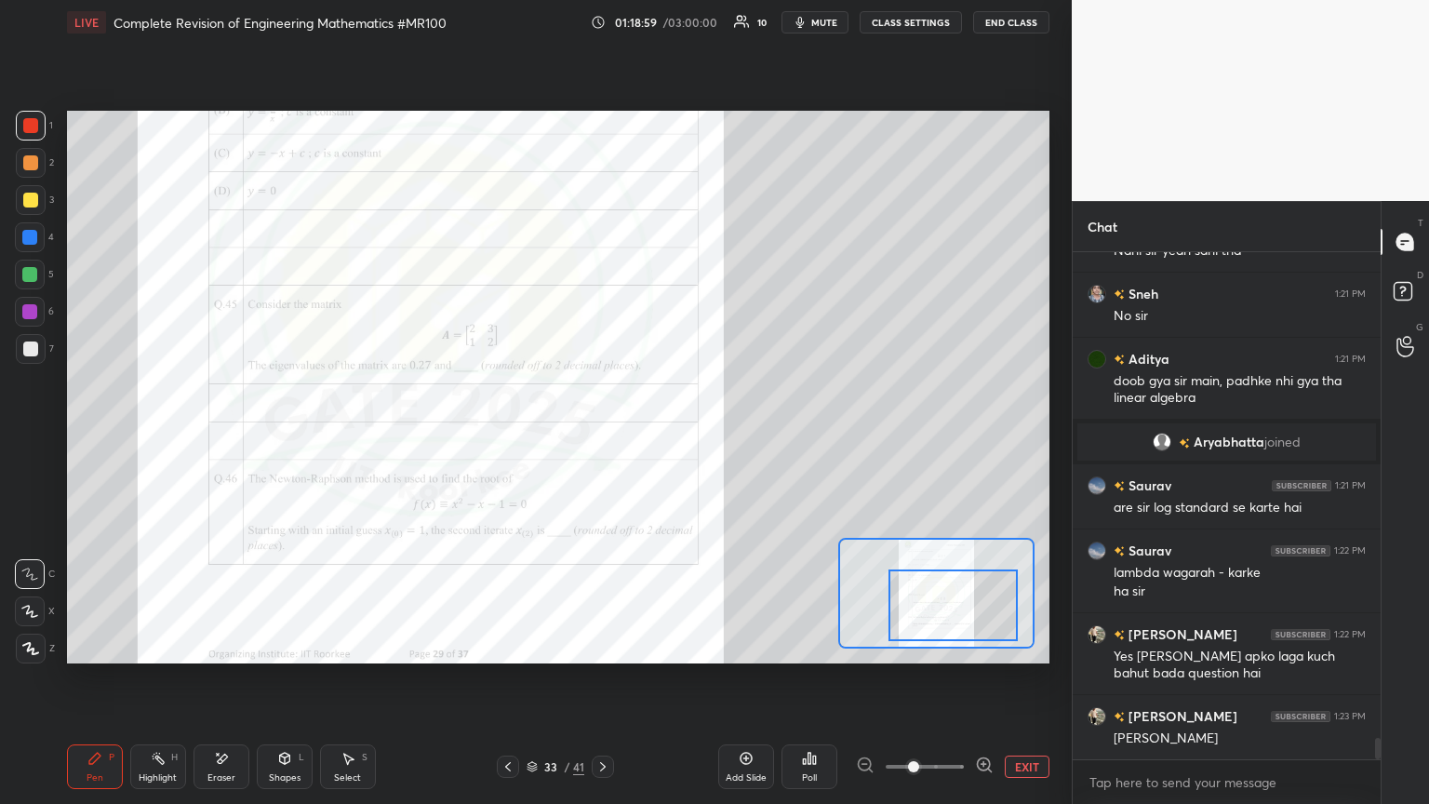
scroll to position [11525, 0]
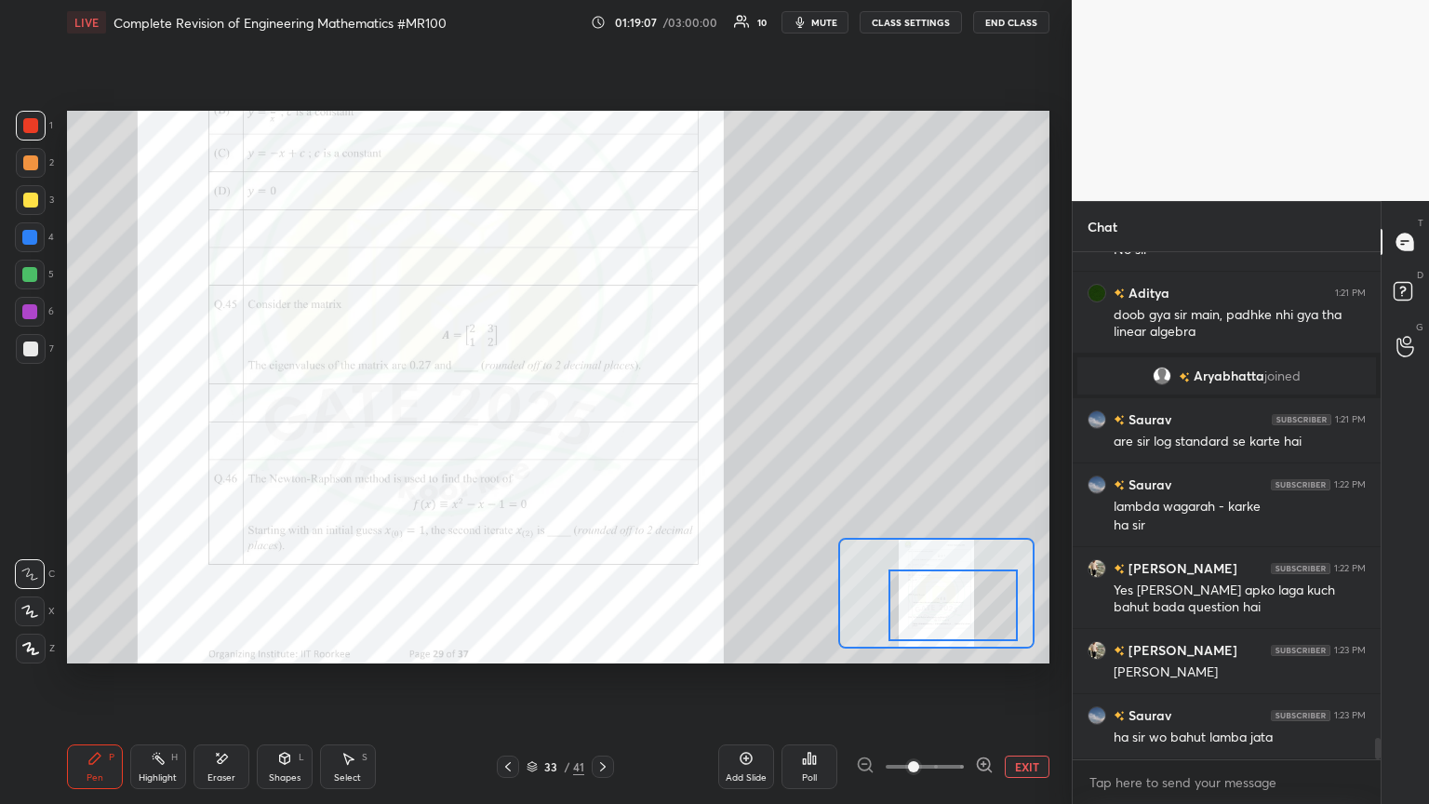
click at [231, 436] on div "Eraser" at bounding box center [221, 777] width 28 height 9
click at [30, 436] on div "Erase all" at bounding box center [30, 648] width 30 height 30
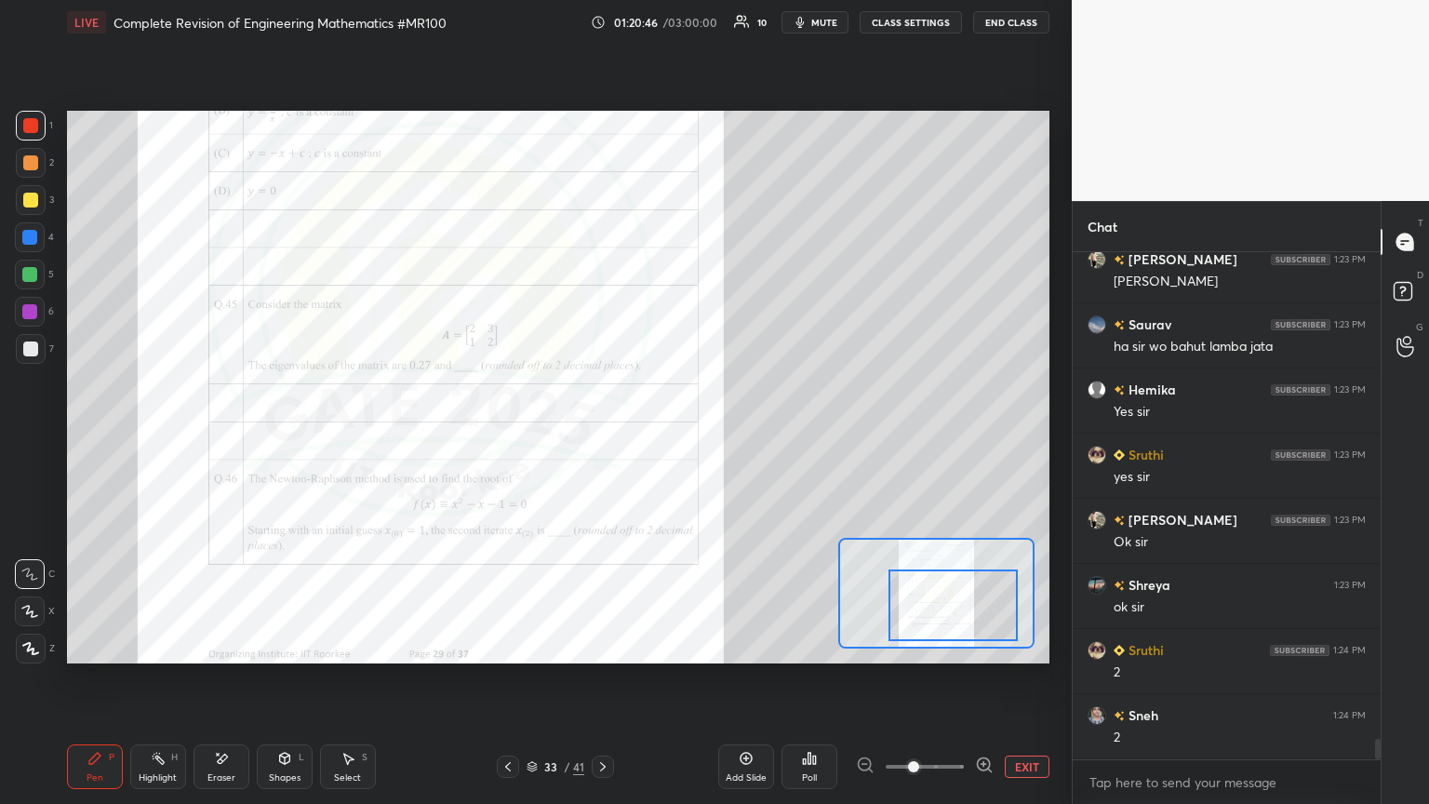
scroll to position [11960, 0]
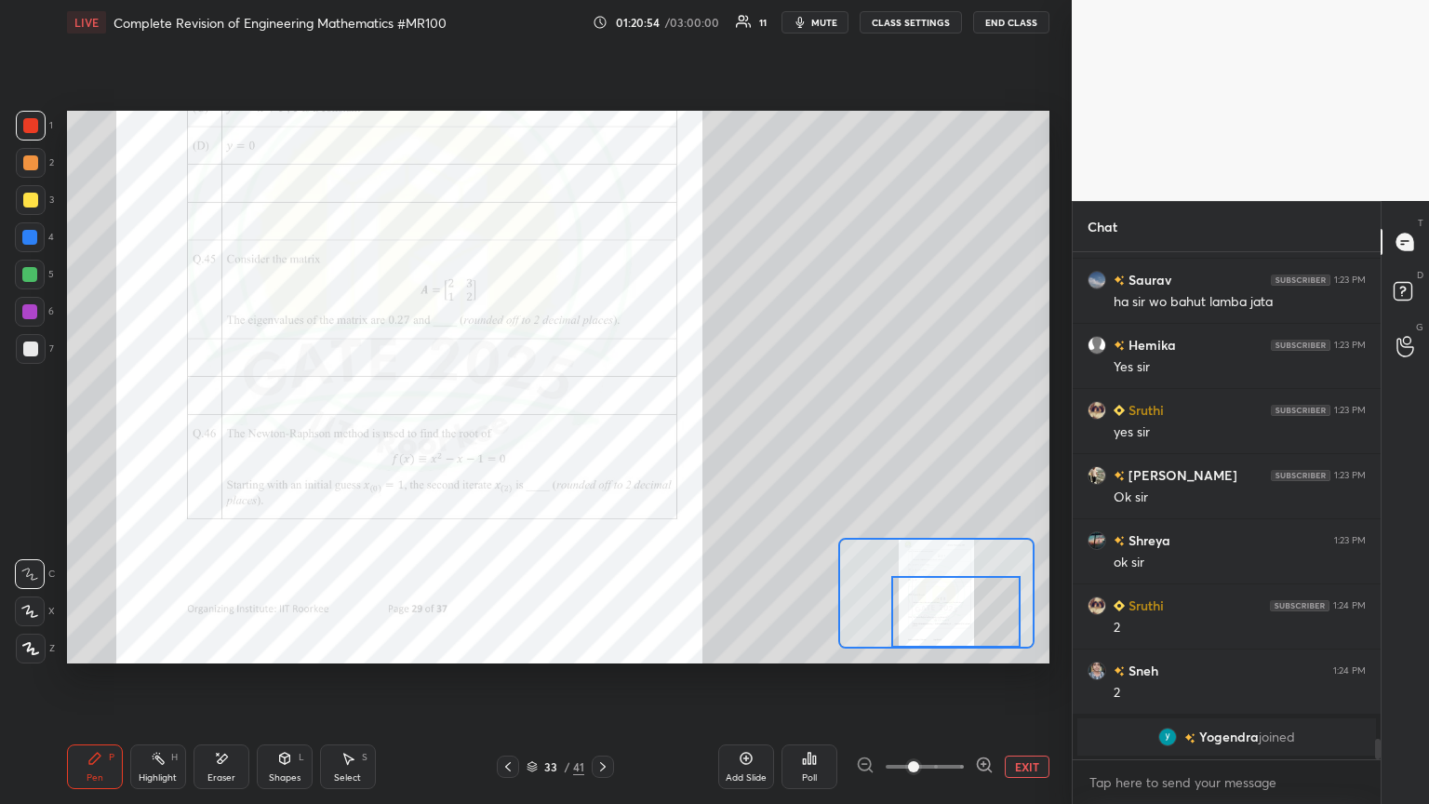
click at [667, 436] on div at bounding box center [955, 612] width 128 height 72
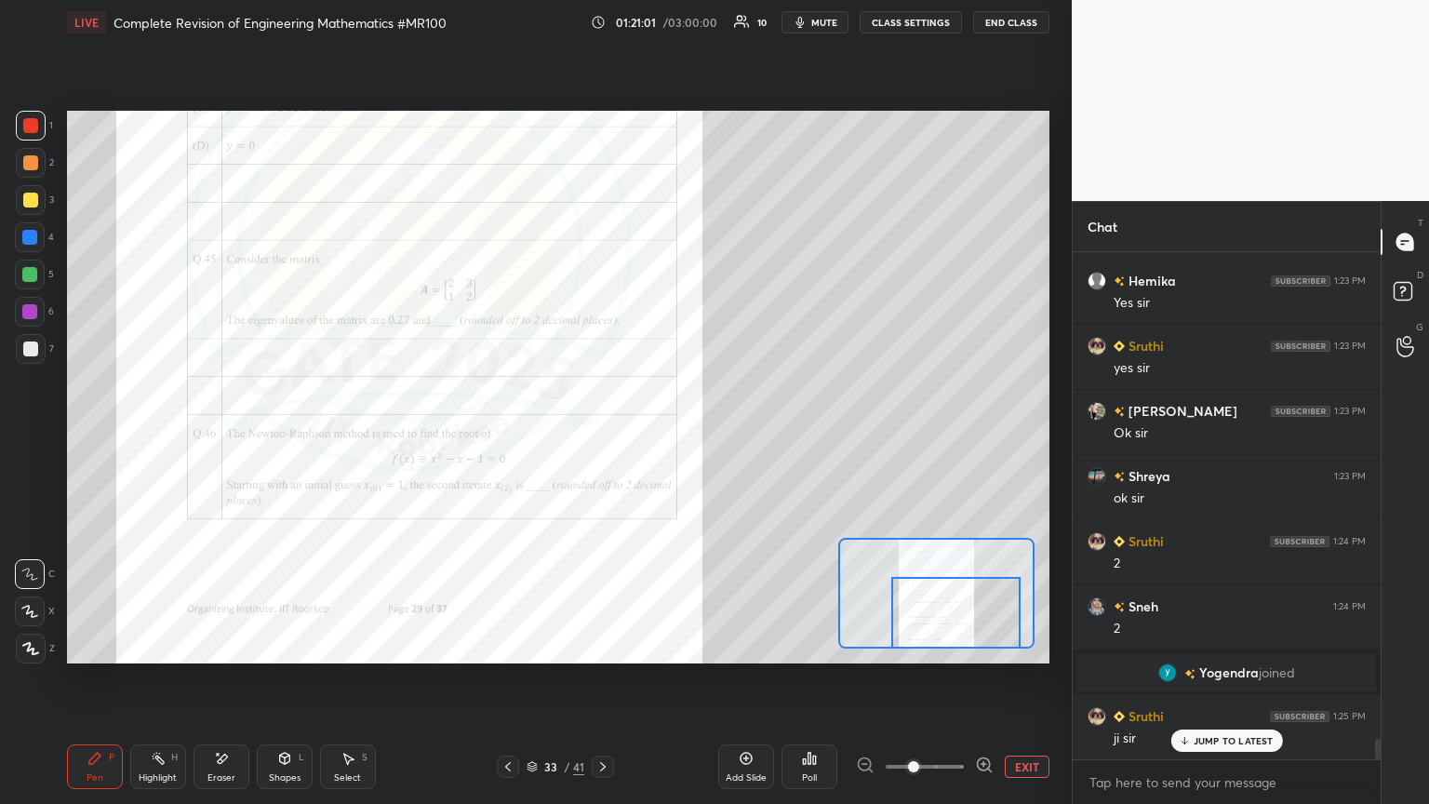
scroll to position [11861, 0]
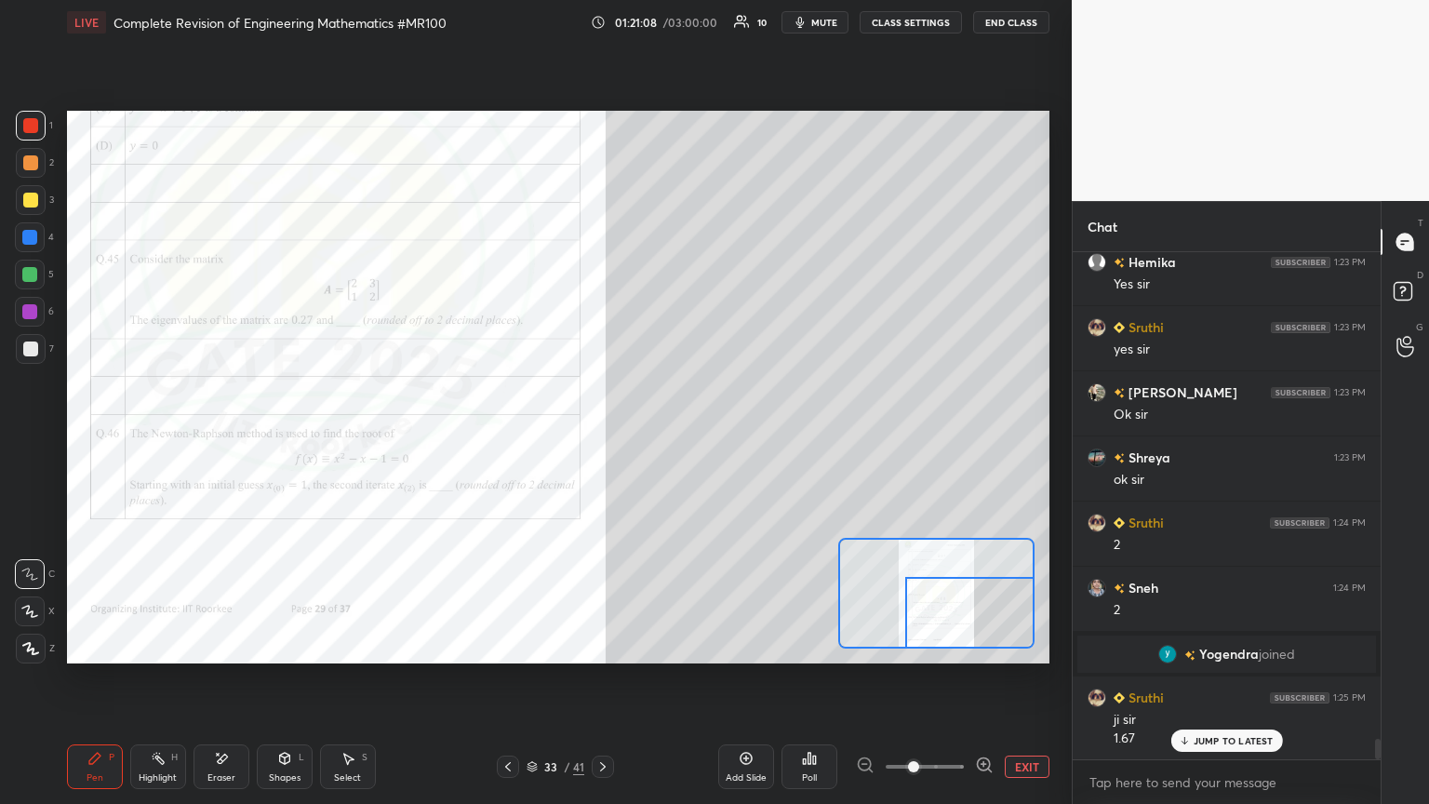
drag, startPoint x: 944, startPoint y: 610, endPoint x: 964, endPoint y: 621, distance: 22.5
click at [667, 436] on div at bounding box center [969, 613] width 128 height 72
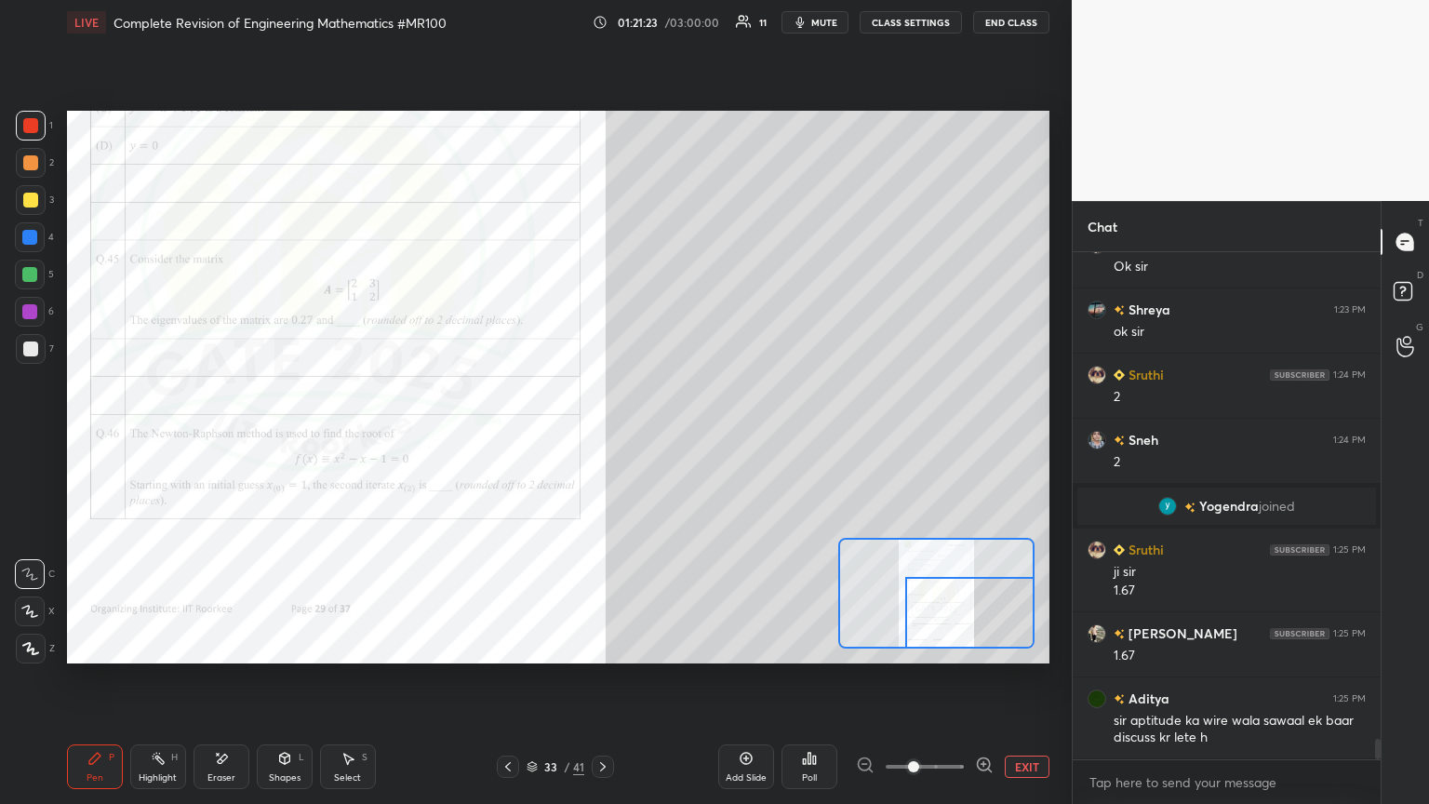
scroll to position [12073, 0]
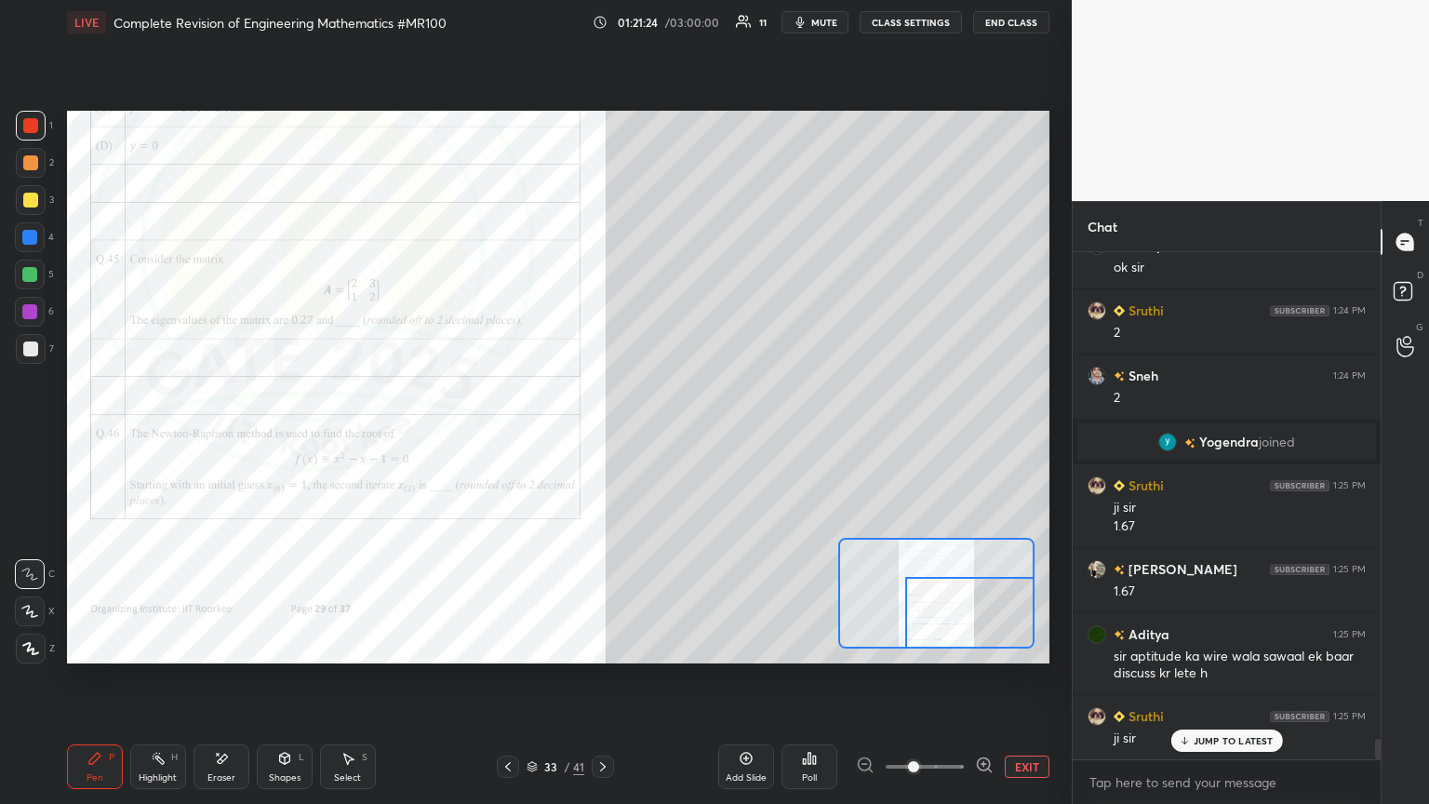
click at [667, 436] on p "JUMP TO LATEST" at bounding box center [1233, 740] width 80 height 11
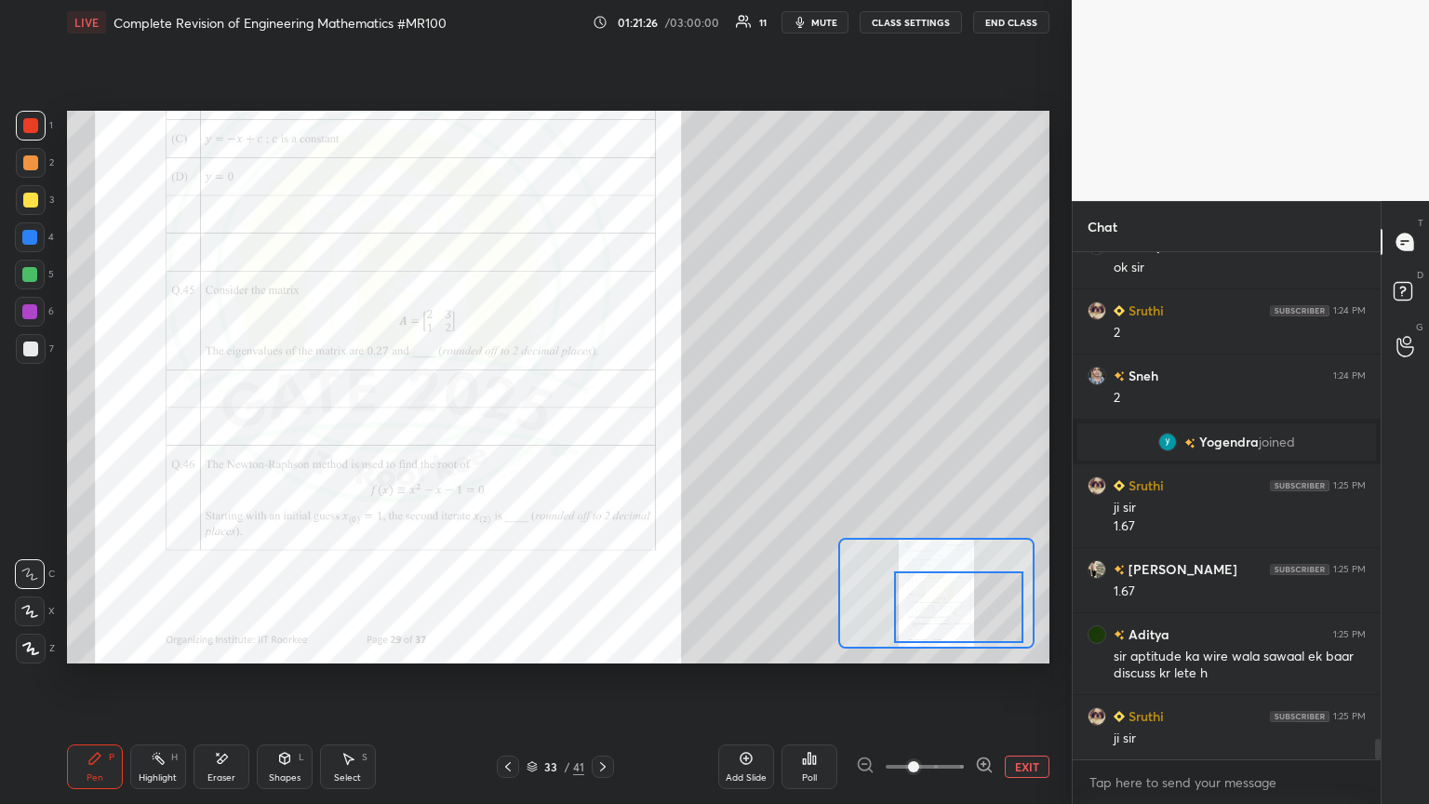
drag, startPoint x: 975, startPoint y: 614, endPoint x: 963, endPoint y: 605, distance: 14.7
click at [667, 436] on div at bounding box center [958, 607] width 128 height 72
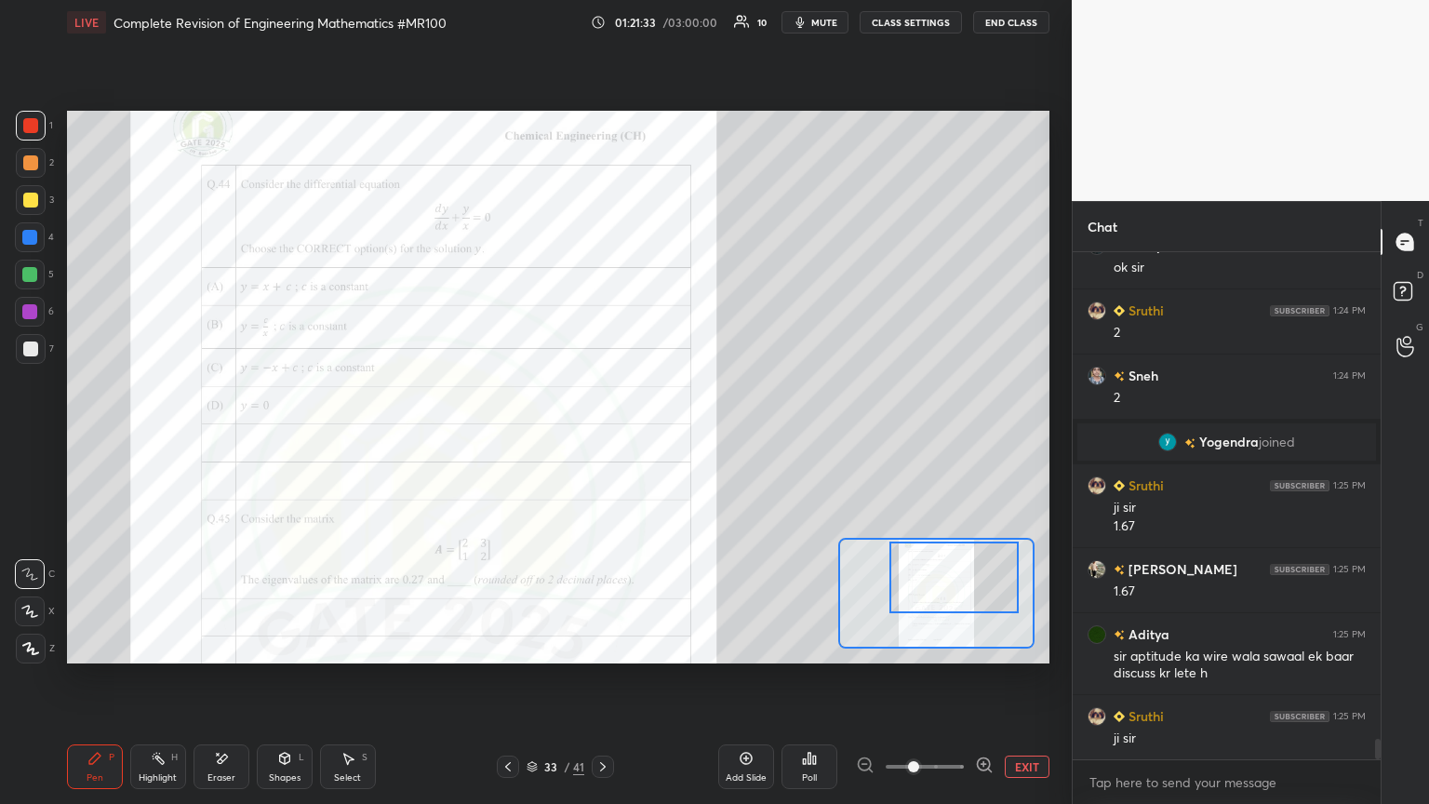
drag, startPoint x: 952, startPoint y: 606, endPoint x: 952, endPoint y: 582, distance: 24.2
click at [667, 436] on div at bounding box center [953, 577] width 128 height 72
click at [511, 436] on icon at bounding box center [507, 766] width 15 height 15
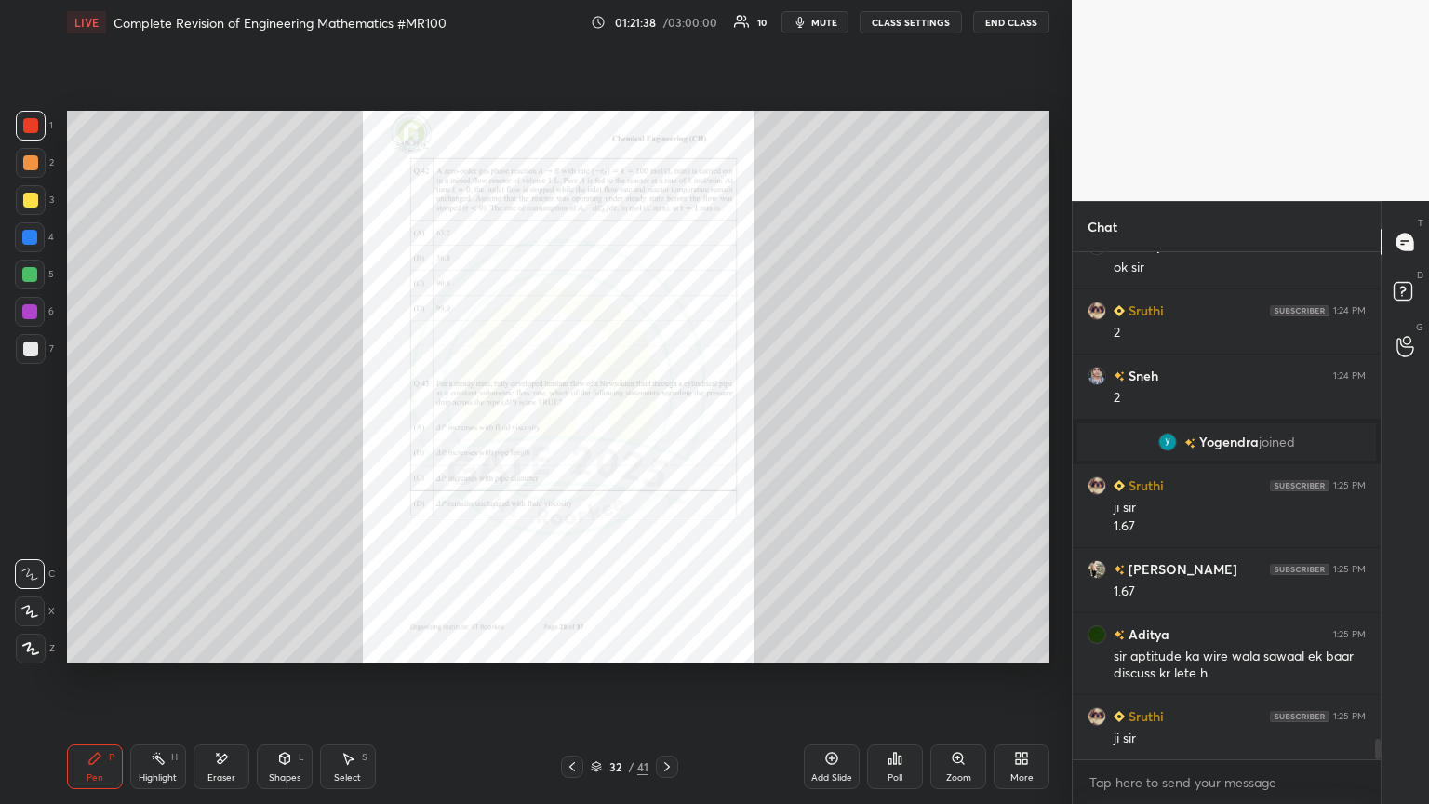
click at [571, 436] on icon at bounding box center [572, 766] width 6 height 9
click at [569, 436] on icon at bounding box center [572, 766] width 15 height 15
click at [576, 436] on icon at bounding box center [572, 766] width 15 height 15
click at [573, 436] on icon at bounding box center [572, 766] width 15 height 15
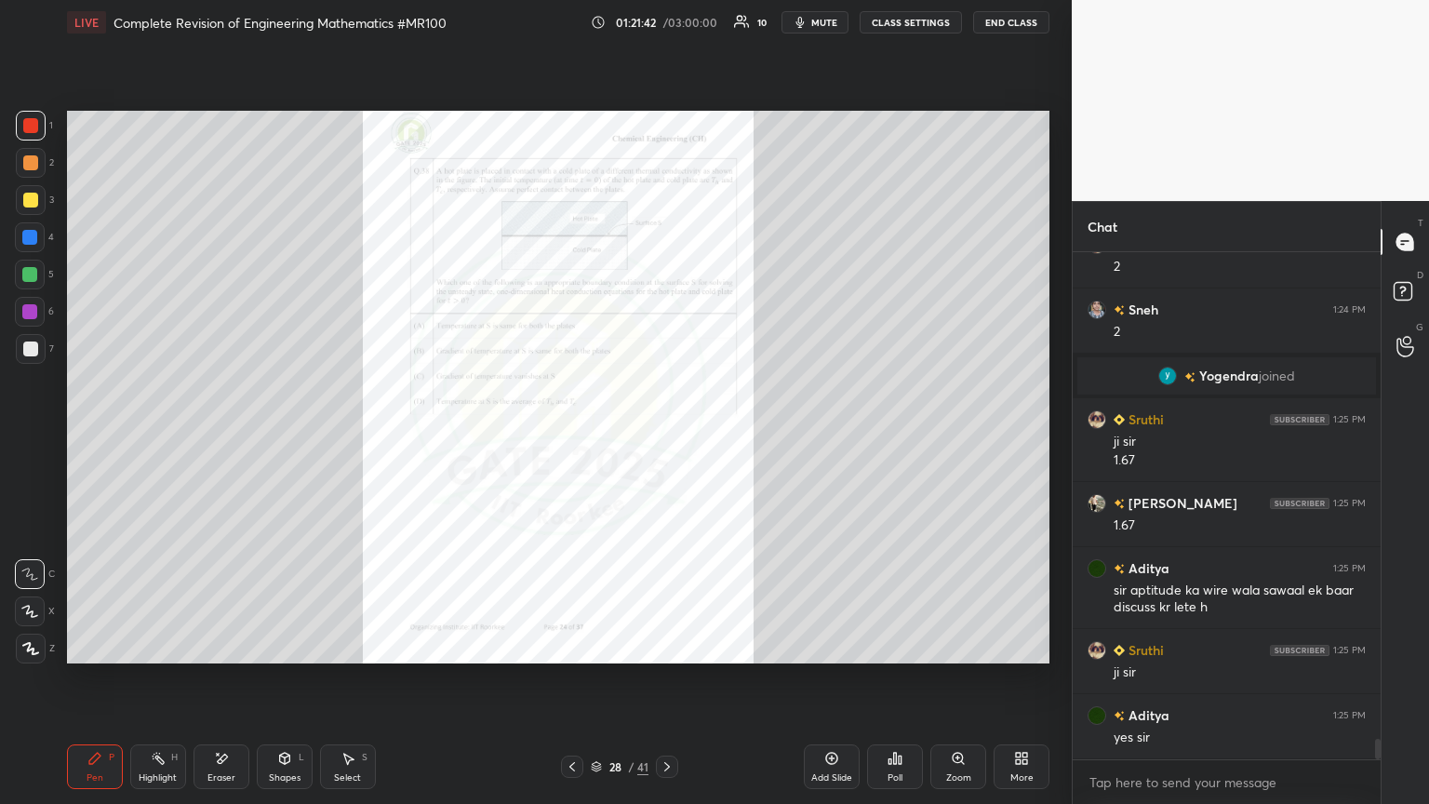
click at [576, 436] on icon at bounding box center [572, 766] width 15 height 15
click at [573, 436] on icon at bounding box center [572, 766] width 6 height 9
click at [574, 436] on icon at bounding box center [572, 766] width 15 height 15
click at [572, 436] on icon at bounding box center [572, 766] width 15 height 15
click at [576, 436] on icon at bounding box center [572, 766] width 15 height 15
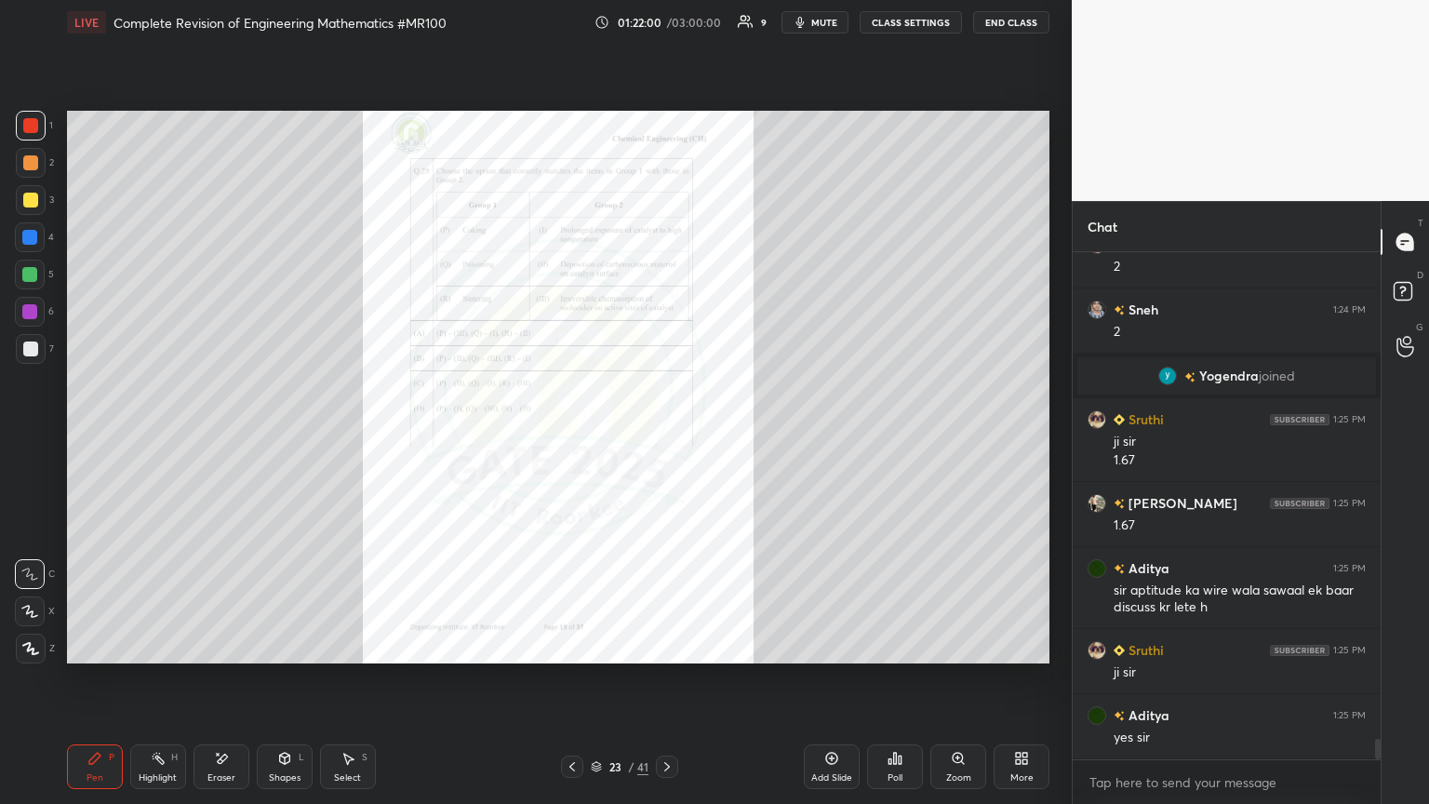
click at [574, 436] on icon at bounding box center [572, 766] width 15 height 15
click at [577, 436] on icon at bounding box center [572, 766] width 15 height 15
click at [574, 436] on icon at bounding box center [572, 766] width 15 height 15
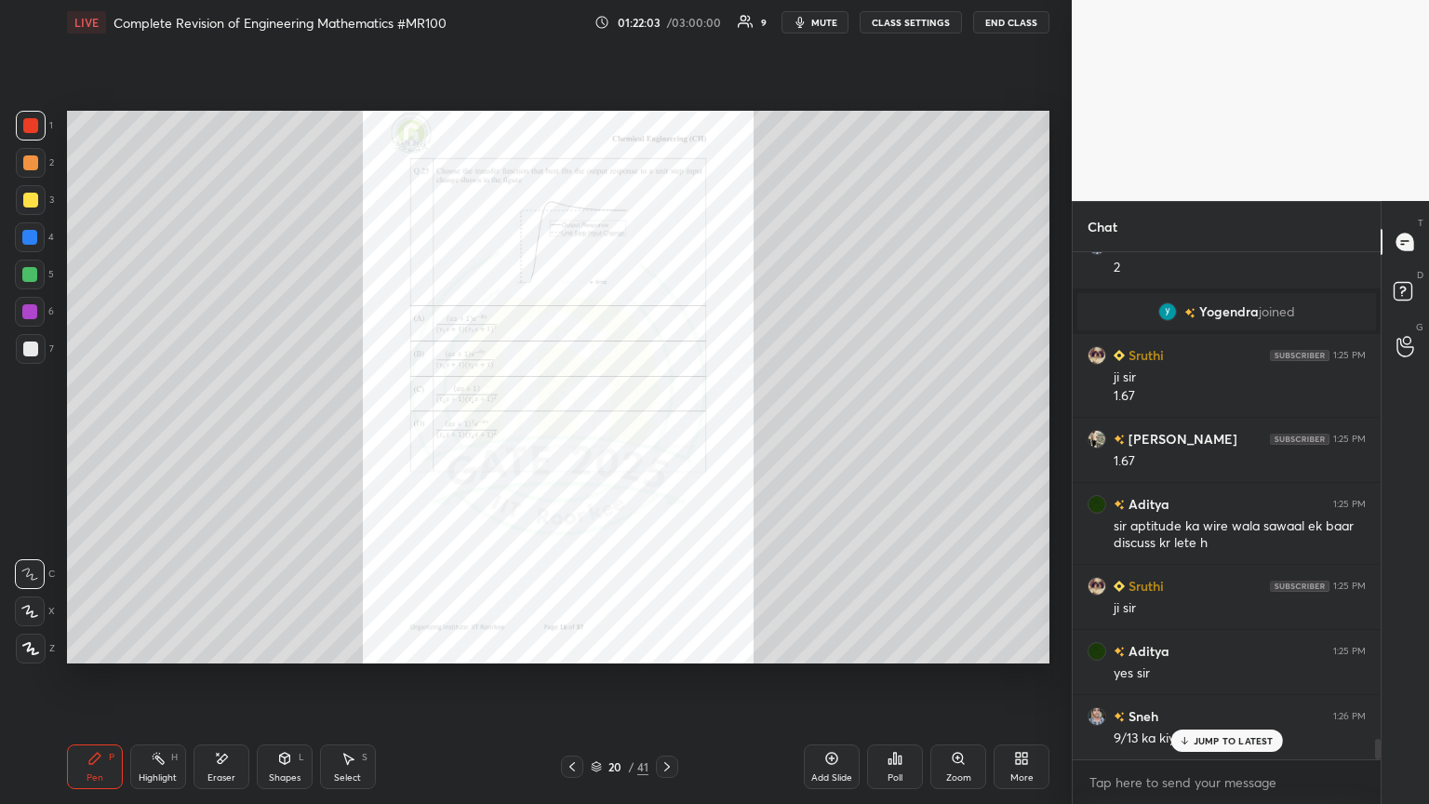
click at [578, 436] on icon at bounding box center [572, 766] width 15 height 15
click at [579, 436] on div at bounding box center [572, 766] width 22 height 22
click at [588, 436] on div "Pen P Highlight H Eraser Shapes L Select S 18 / 41 Add Slide Poll Zoom More" at bounding box center [558, 766] width 982 height 74
click at [573, 436] on icon at bounding box center [572, 766] width 15 height 15
click at [577, 436] on icon at bounding box center [572, 766] width 15 height 15
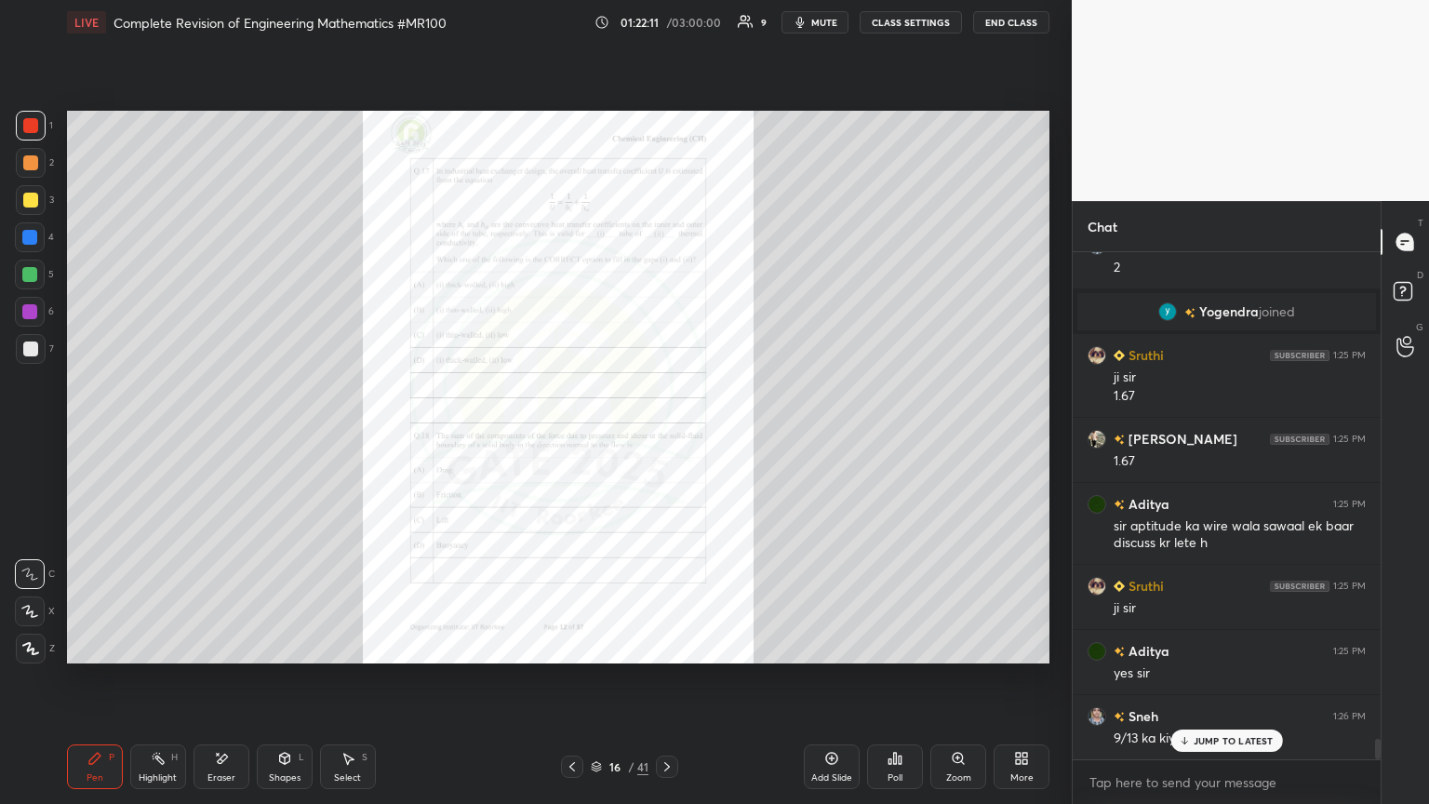
click at [577, 436] on icon at bounding box center [572, 766] width 15 height 15
click at [573, 436] on icon at bounding box center [572, 766] width 15 height 15
click at [572, 436] on icon at bounding box center [572, 766] width 15 height 15
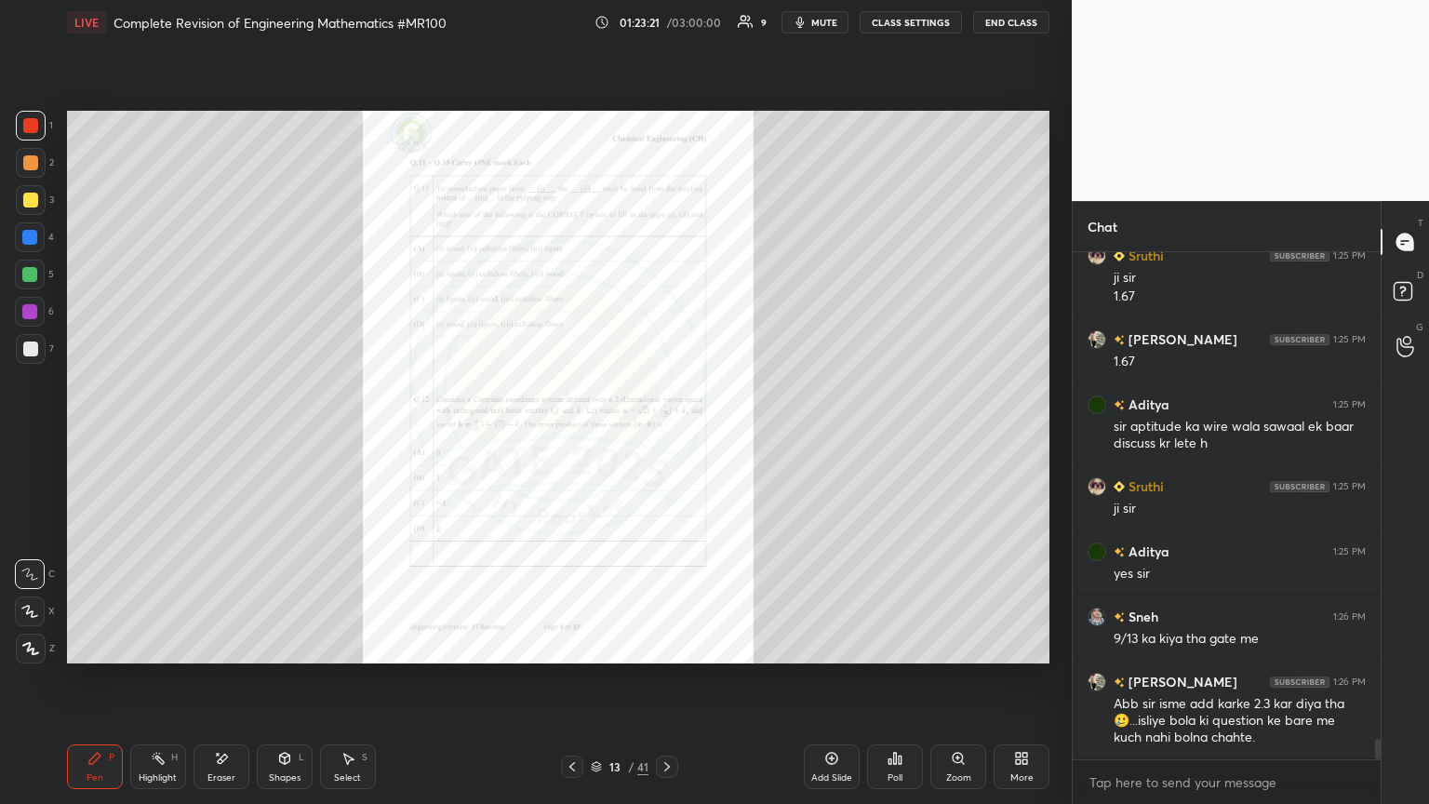
scroll to position [12367, 0]
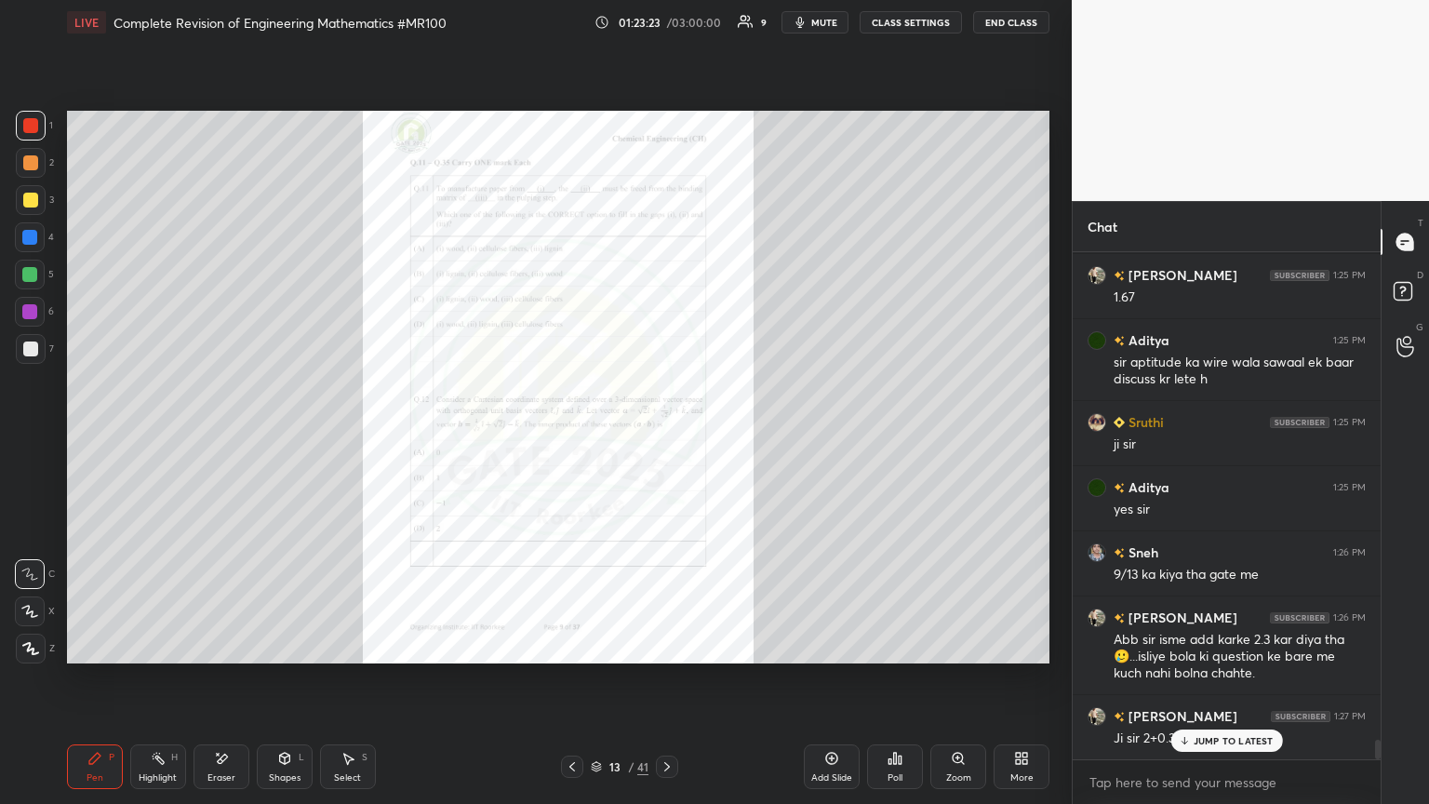
click at [667, 436] on p "JUMP TO LATEST" at bounding box center [1233, 740] width 80 height 11
click at [666, 436] on icon at bounding box center [666, 766] width 15 height 15
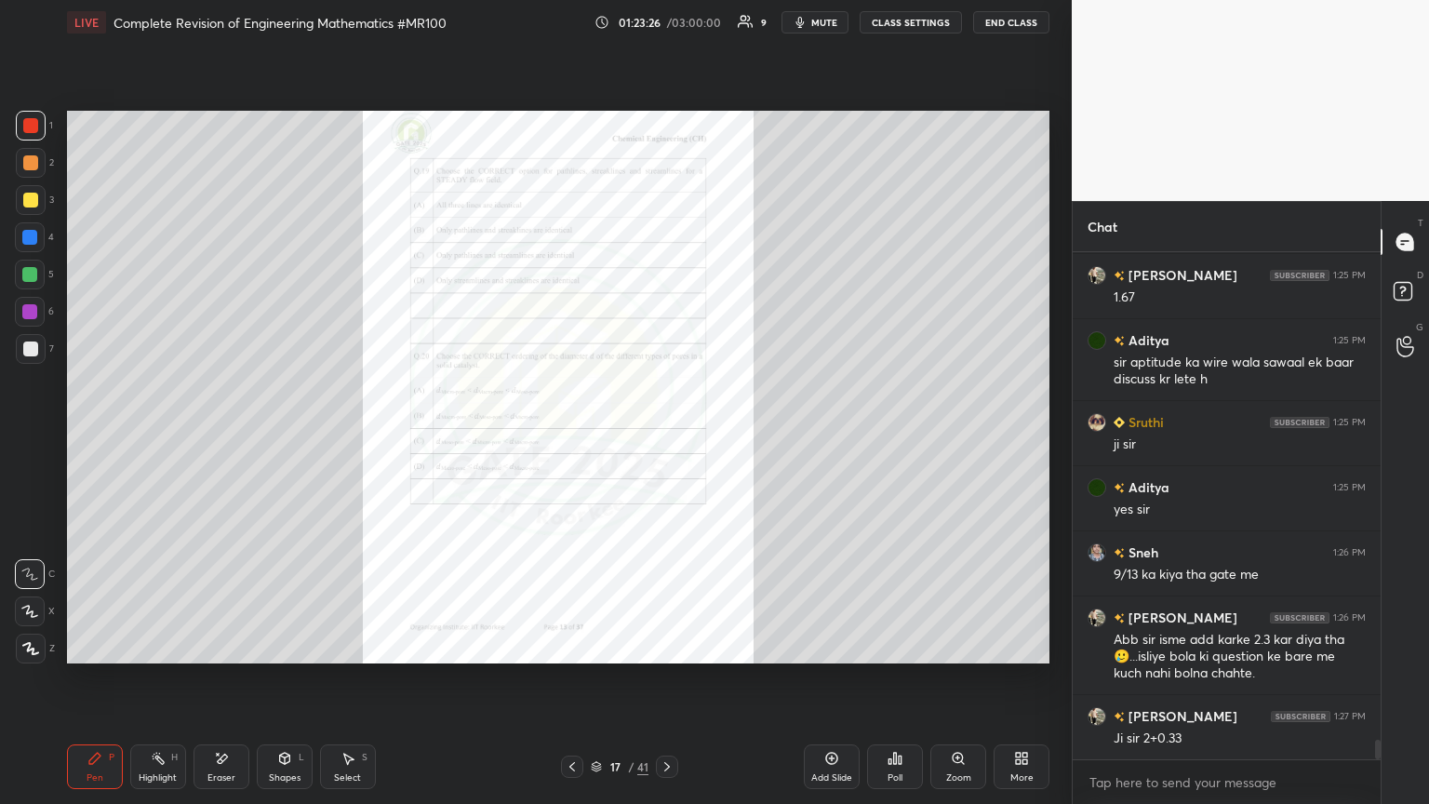
click at [666, 436] on icon at bounding box center [666, 766] width 15 height 15
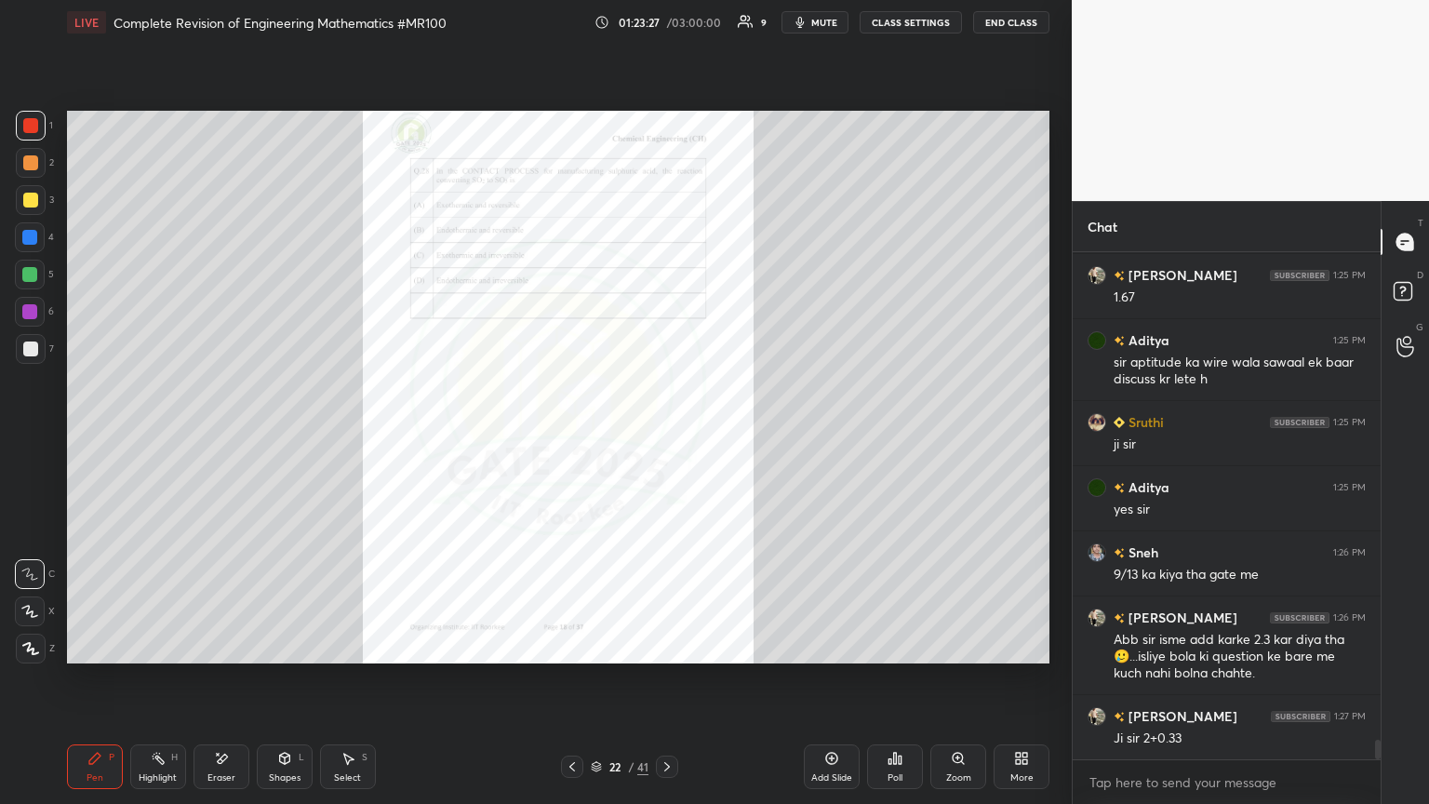
click at [666, 436] on icon at bounding box center [666, 766] width 15 height 15
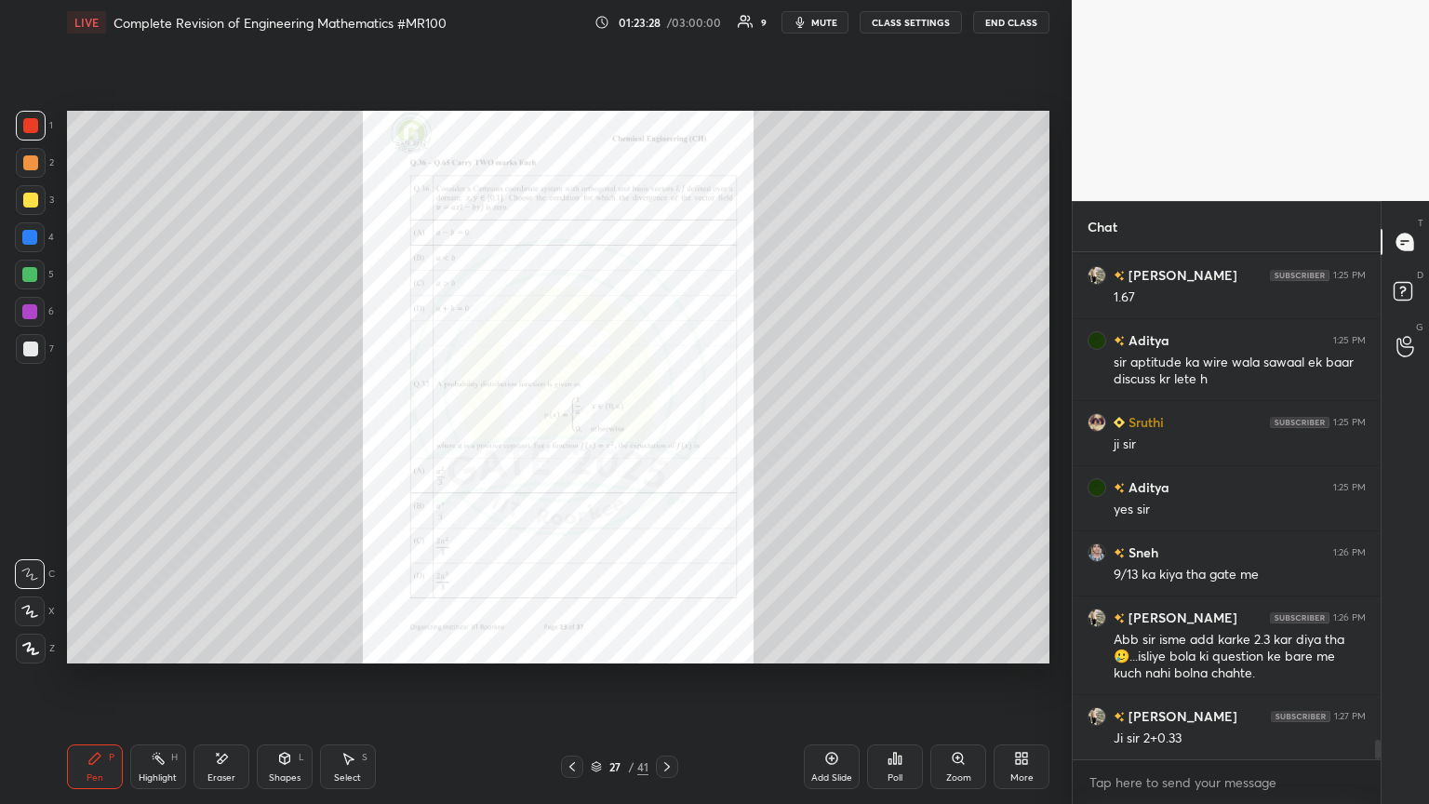
click at [666, 436] on icon at bounding box center [666, 766] width 15 height 15
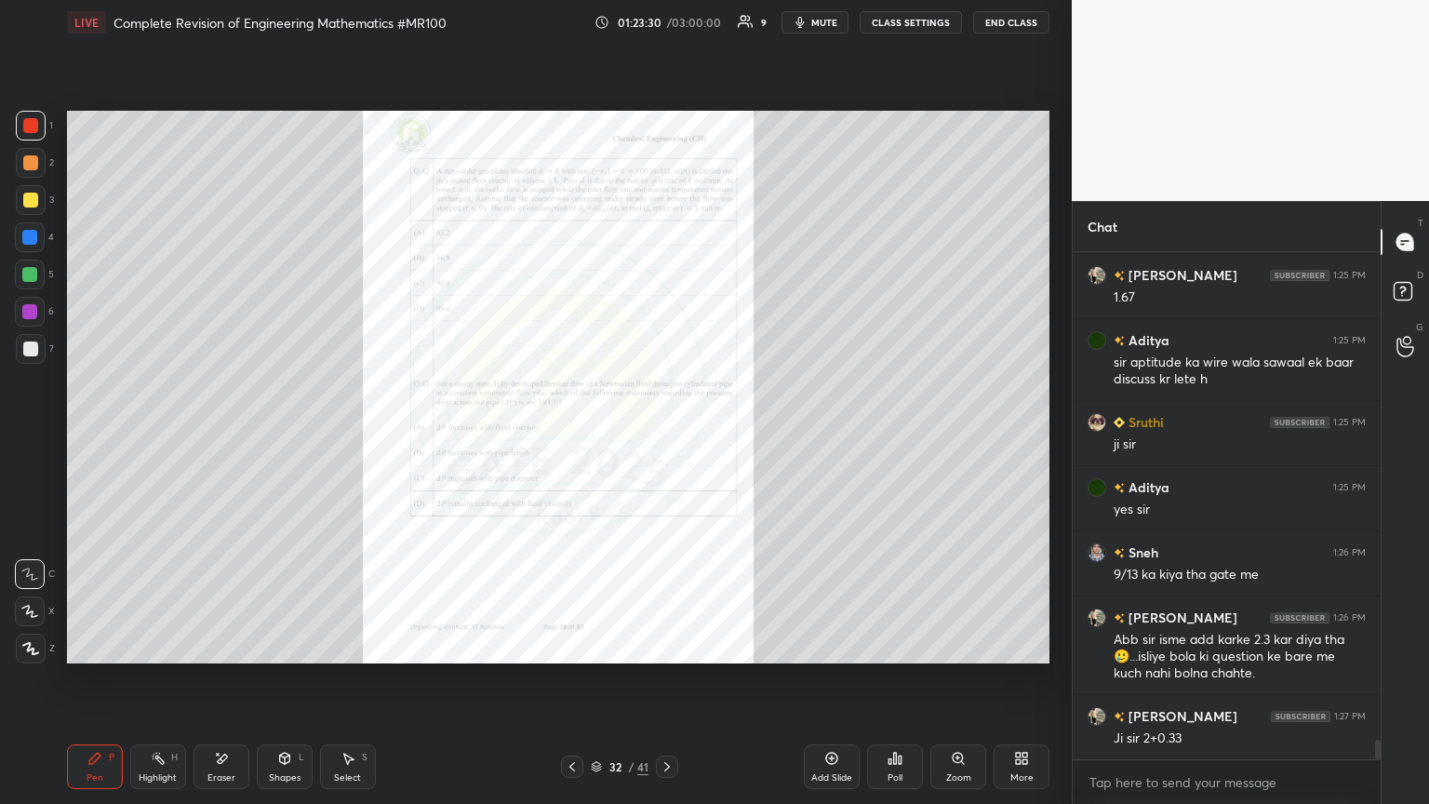
click at [666, 436] on icon at bounding box center [666, 766] width 15 height 15
click at [667, 436] on div "Zoom" at bounding box center [958, 766] width 56 height 45
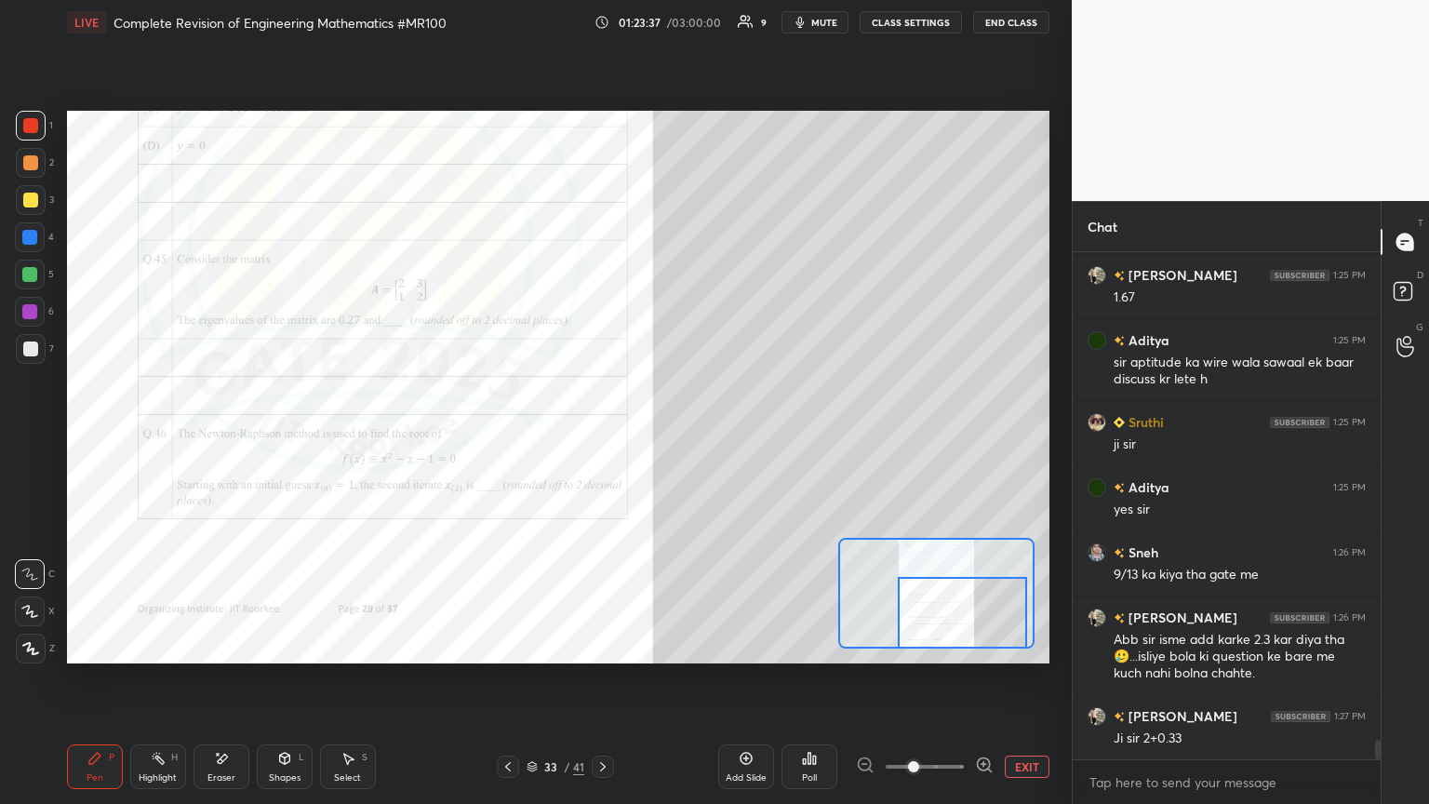
drag, startPoint x: 935, startPoint y: 595, endPoint x: 961, endPoint y: 629, distance: 42.4
click at [667, 436] on div at bounding box center [962, 613] width 128 height 72
click at [226, 436] on div "Eraser" at bounding box center [221, 766] width 56 height 45
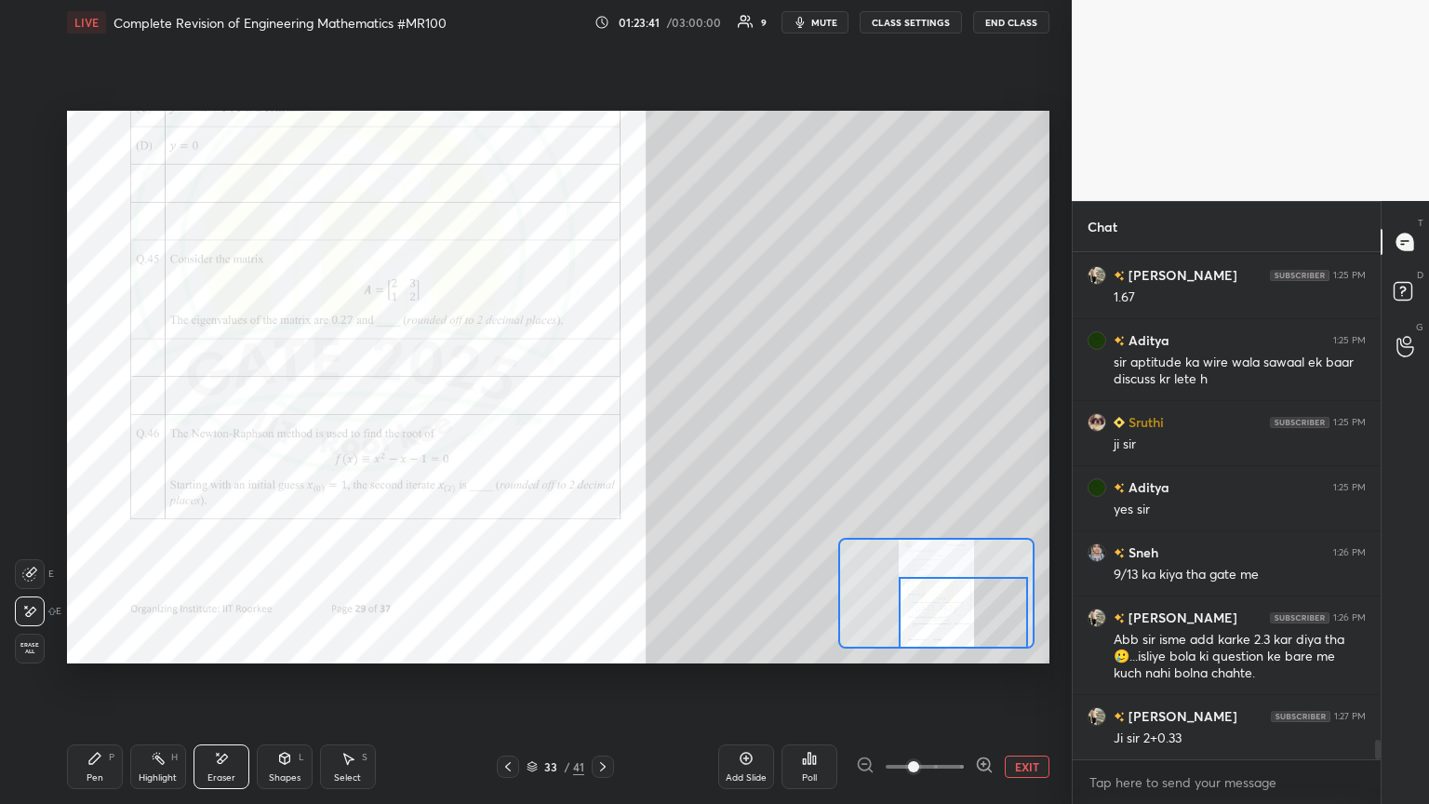
click at [21, 436] on span "Erase all" at bounding box center [30, 648] width 28 height 13
drag, startPoint x: 33, startPoint y: 651, endPoint x: 111, endPoint y: 760, distance: 134.0
click at [106, 436] on div "Pen P" at bounding box center [95, 766] width 56 height 45
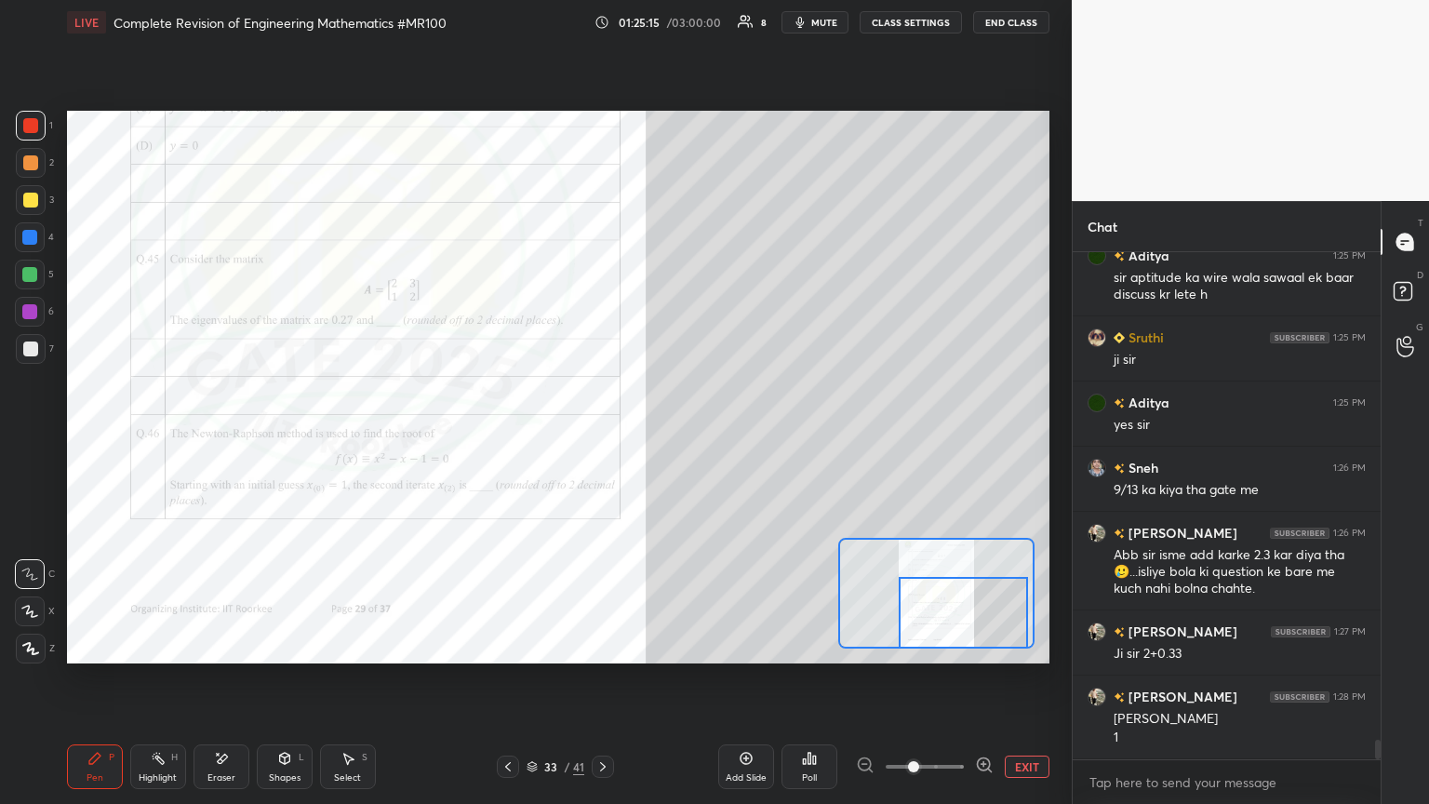
scroll to position [12515, 0]
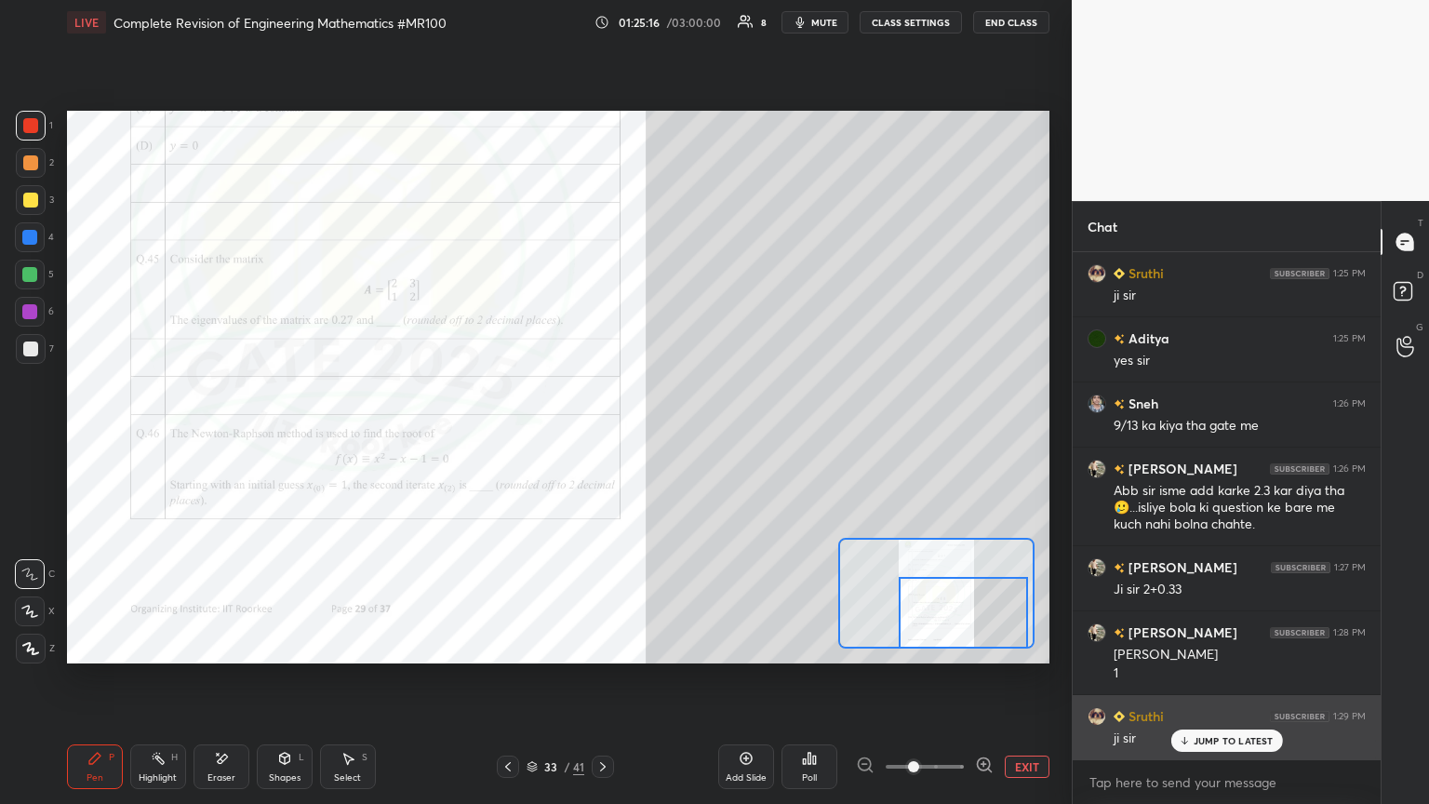
click at [667, 436] on p "JUMP TO LATEST" at bounding box center [1233, 740] width 80 height 11
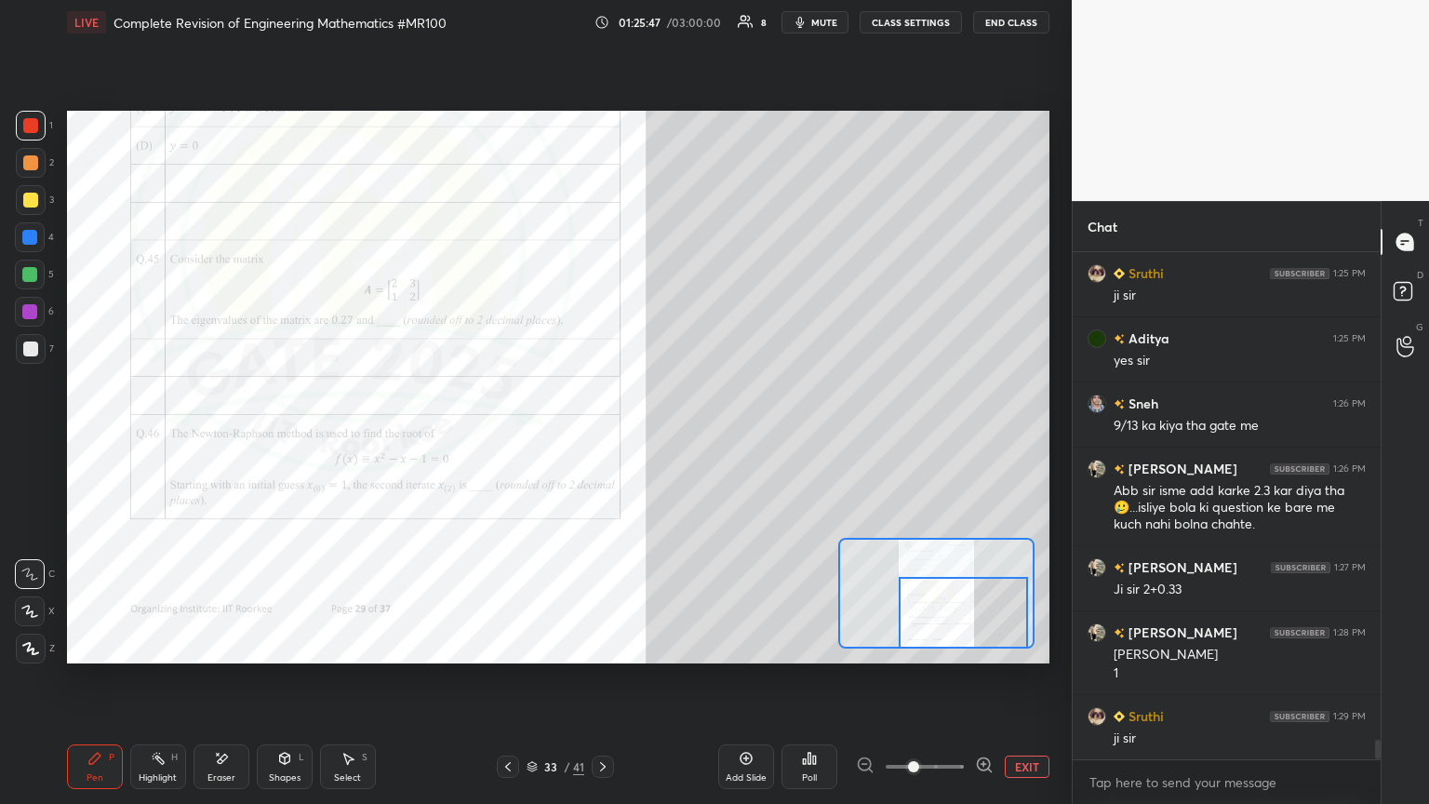
scroll to position [12582, 0]
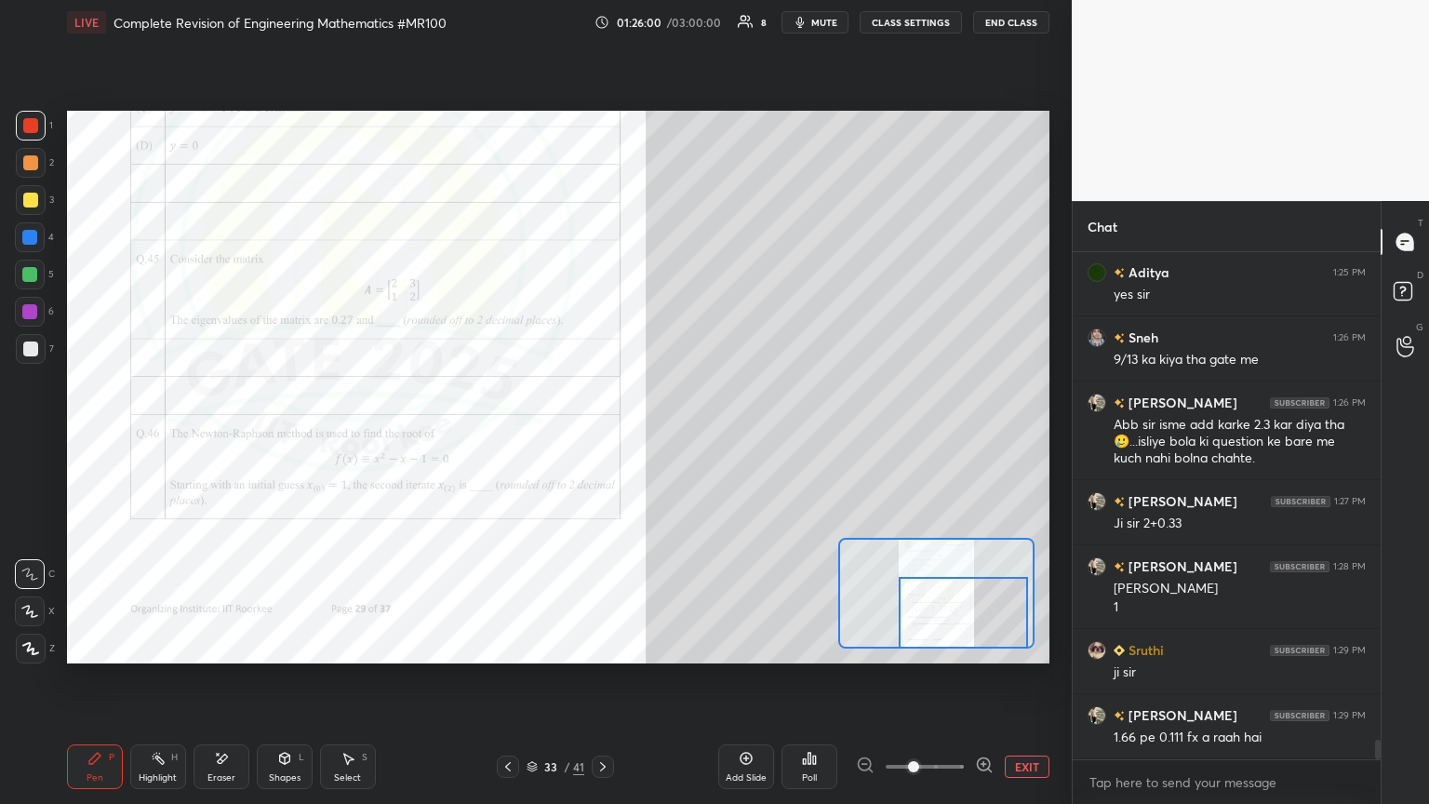
click at [24, 135] on div at bounding box center [31, 126] width 30 height 30
click at [28, 304] on div at bounding box center [29, 311] width 15 height 15
click at [28, 123] on div at bounding box center [30, 125] width 15 height 15
click at [31, 311] on div at bounding box center [29, 311] width 15 height 15
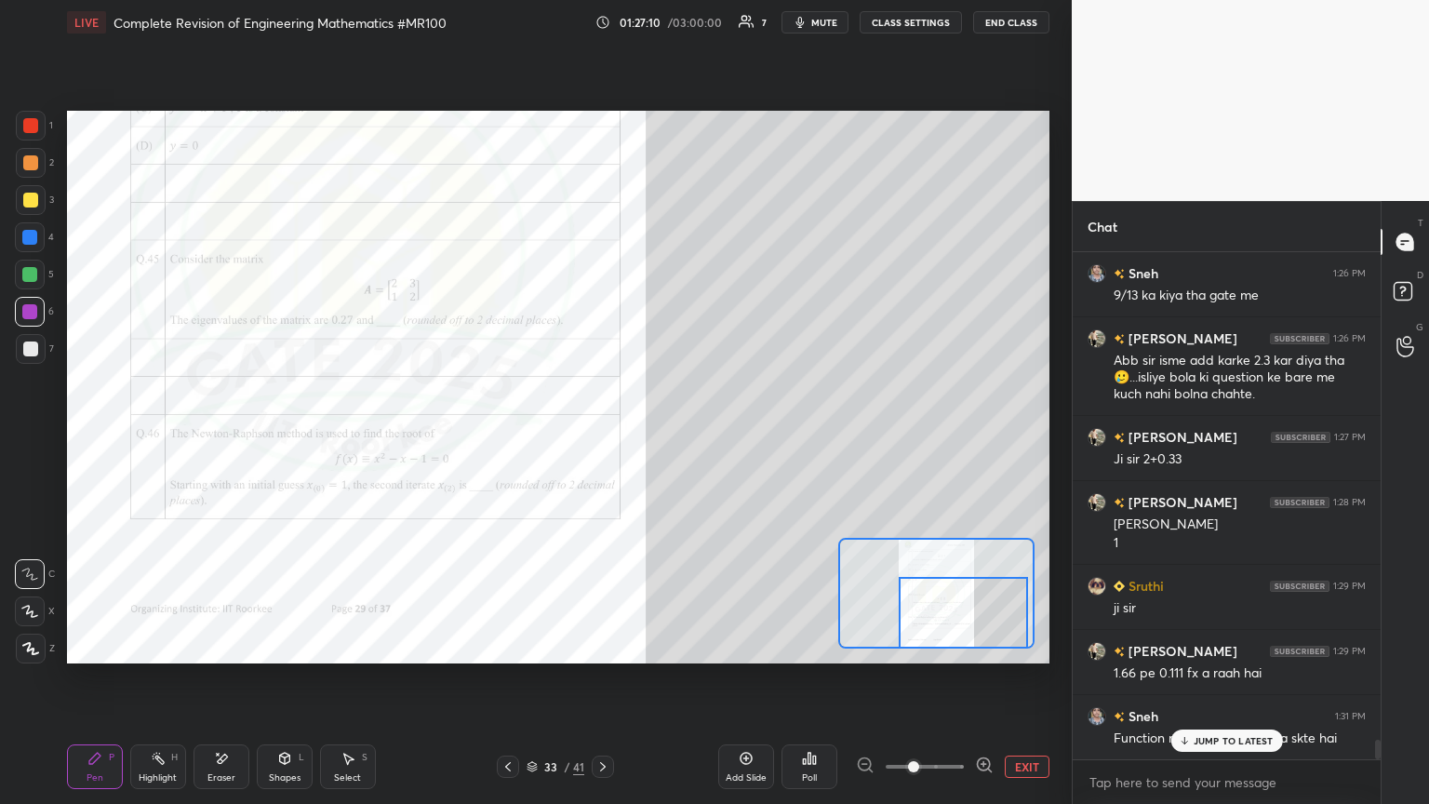
click at [667, 436] on p "JUMP TO LATEST" at bounding box center [1233, 740] width 80 height 11
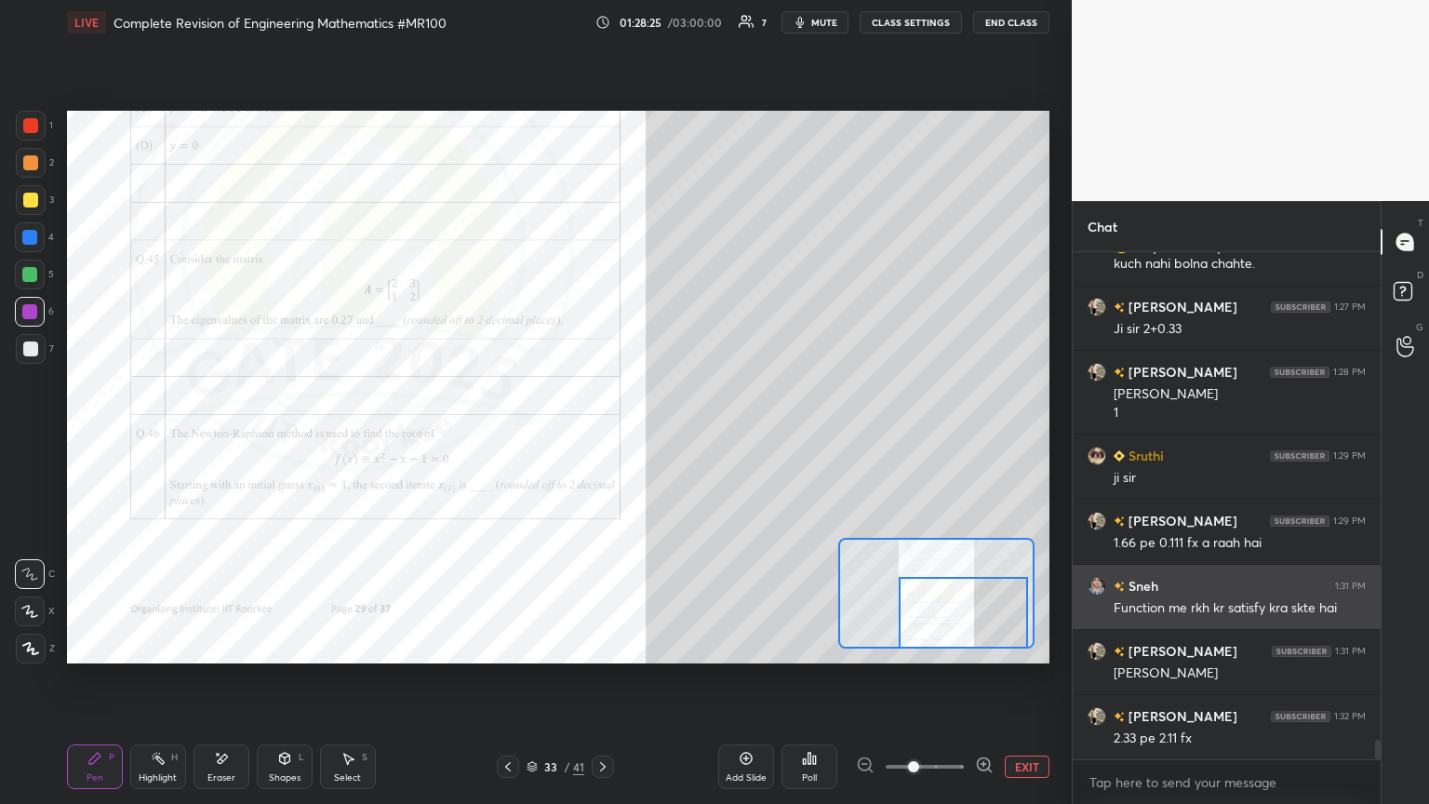
scroll to position [12842, 0]
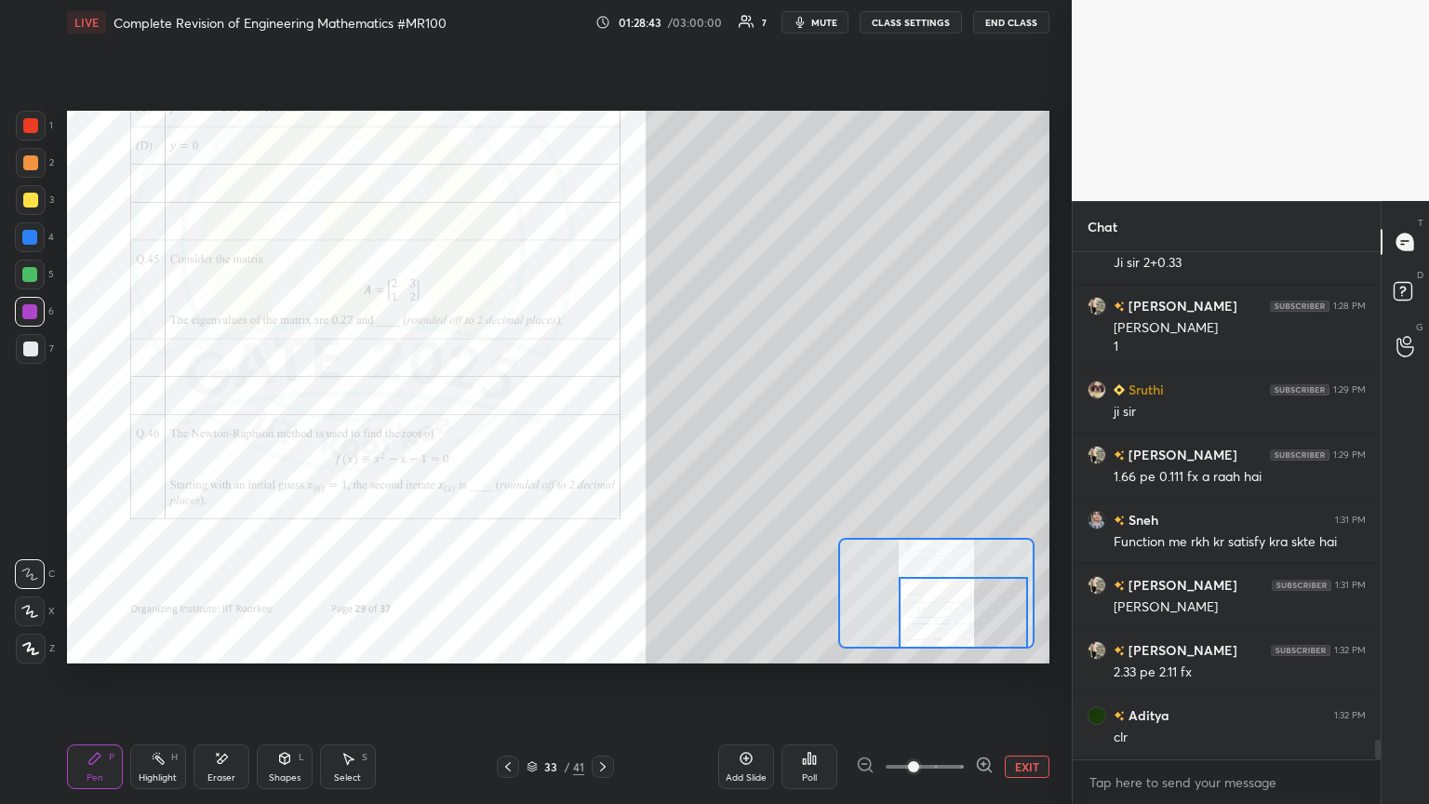
click at [505, 436] on icon at bounding box center [507, 766] width 15 height 15
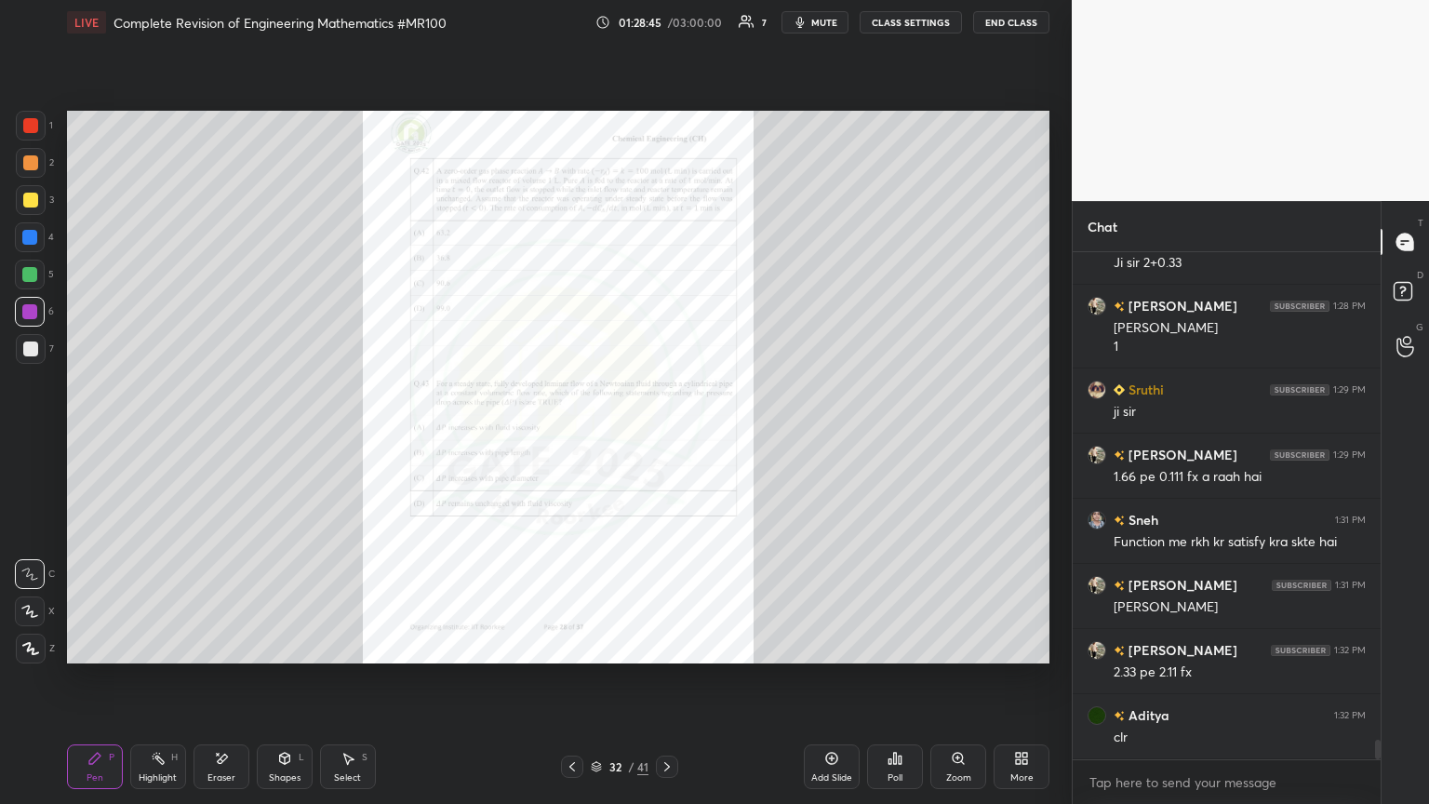
click at [571, 436] on icon at bounding box center [572, 766] width 15 height 15
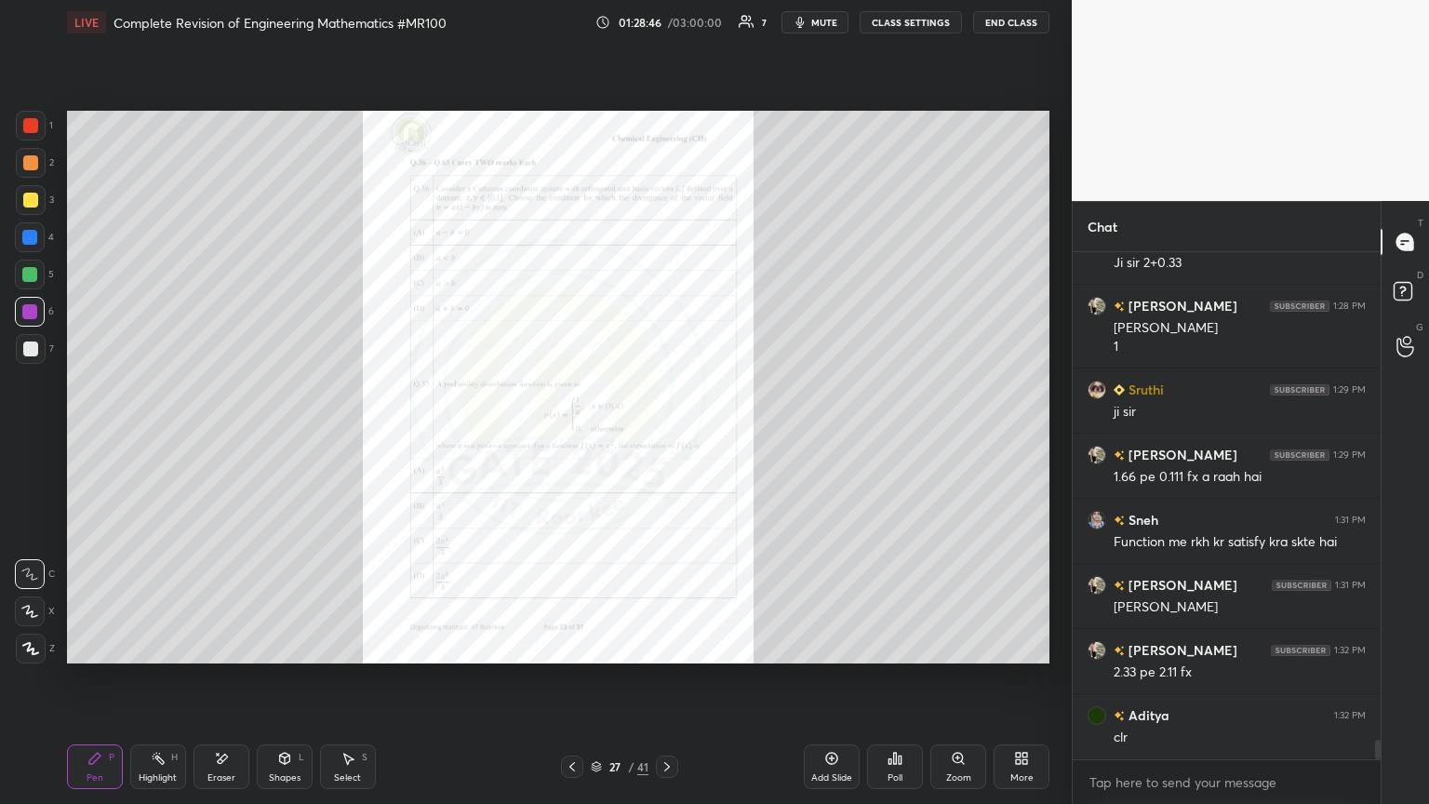
click at [571, 436] on icon at bounding box center [572, 766] width 15 height 15
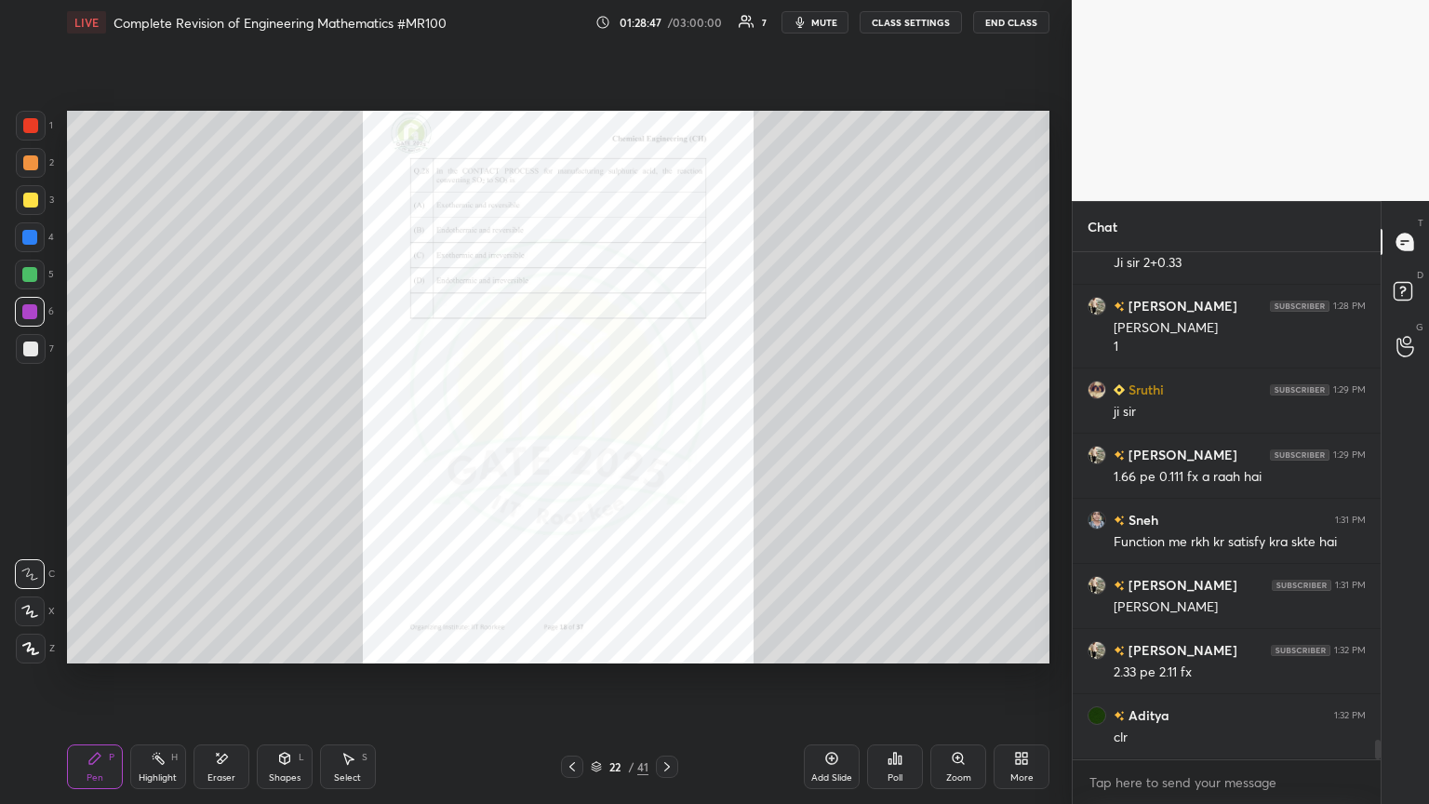
click at [571, 436] on icon at bounding box center [572, 766] width 15 height 15
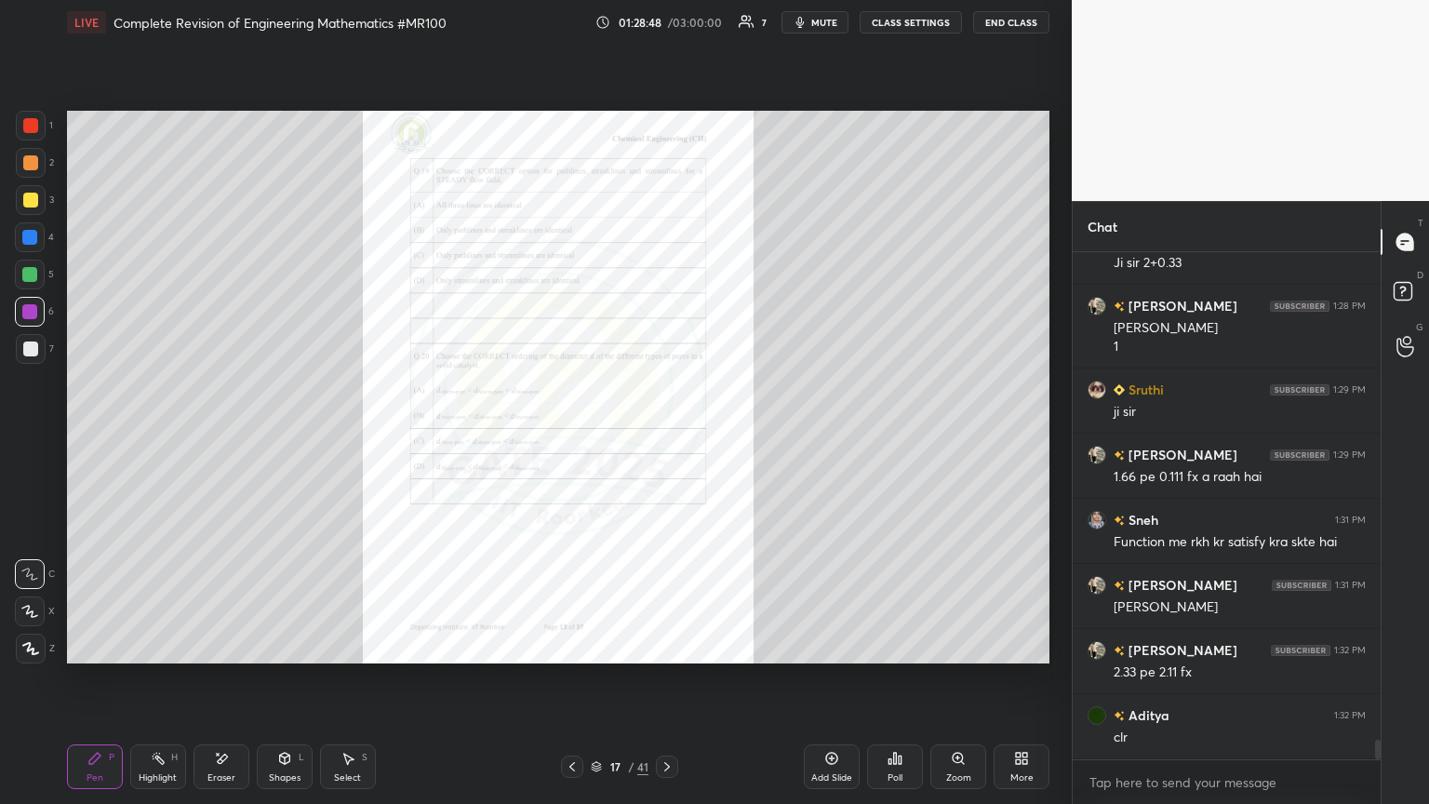
click at [571, 436] on icon at bounding box center [572, 766] width 15 height 15
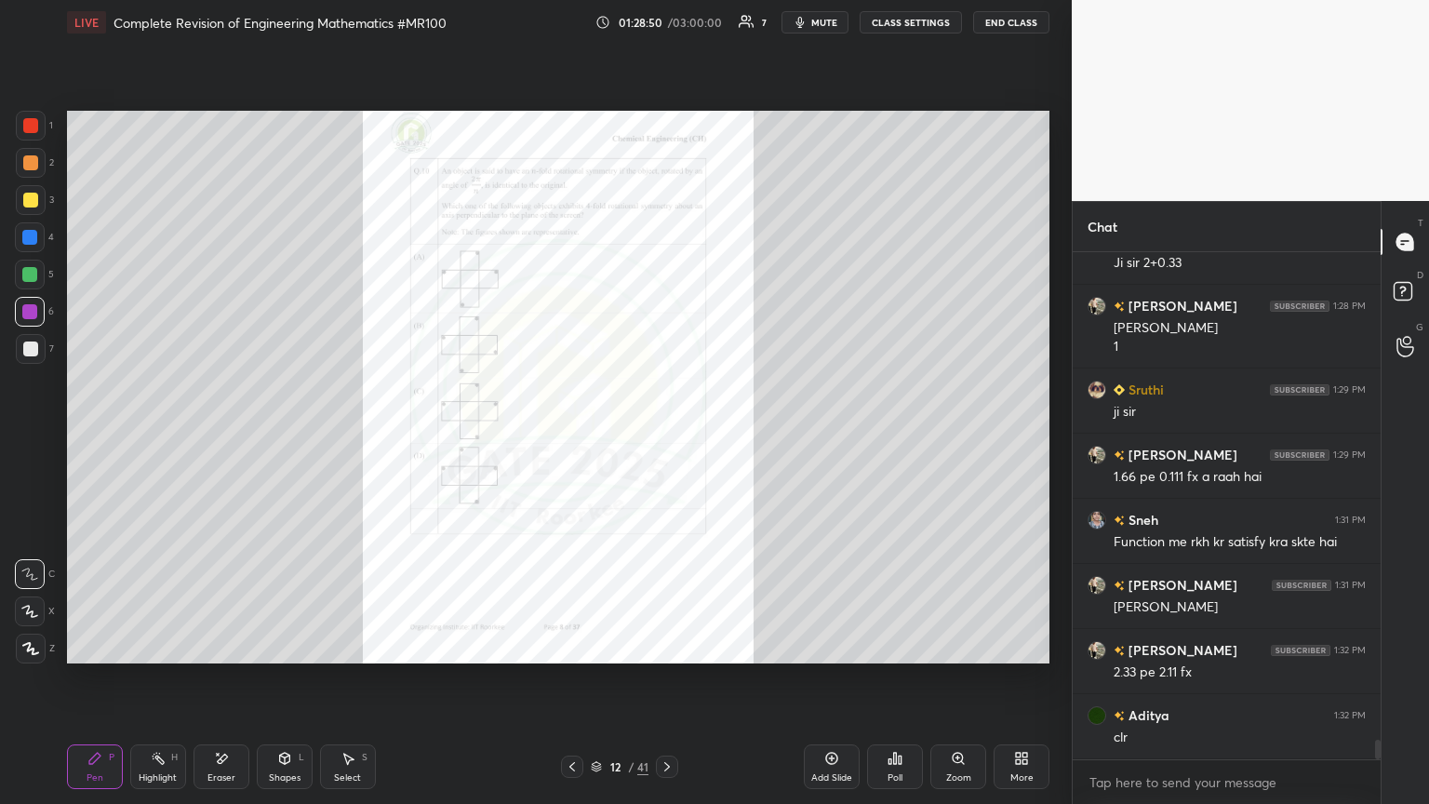
click at [571, 436] on icon at bounding box center [572, 766] width 15 height 15
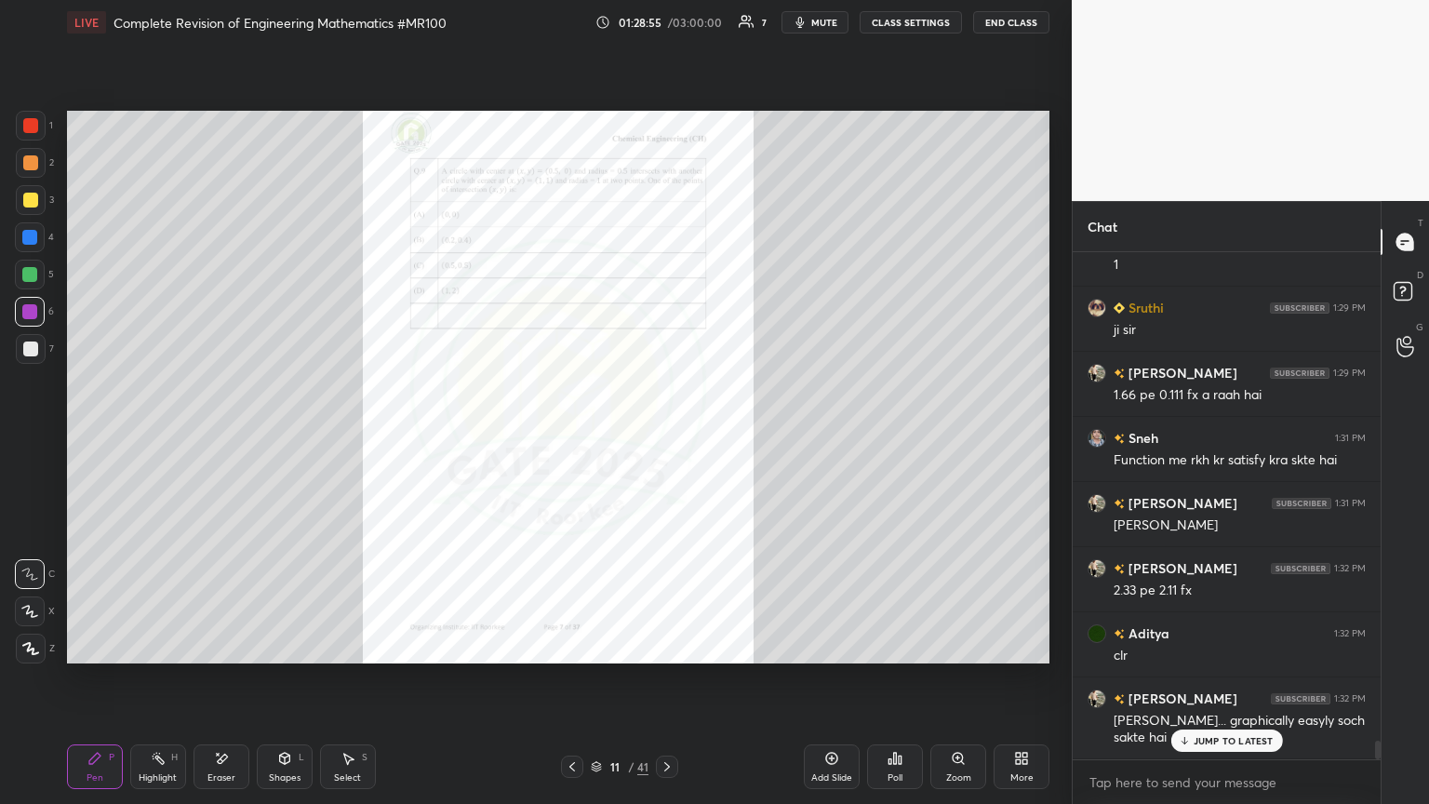
scroll to position [12988, 0]
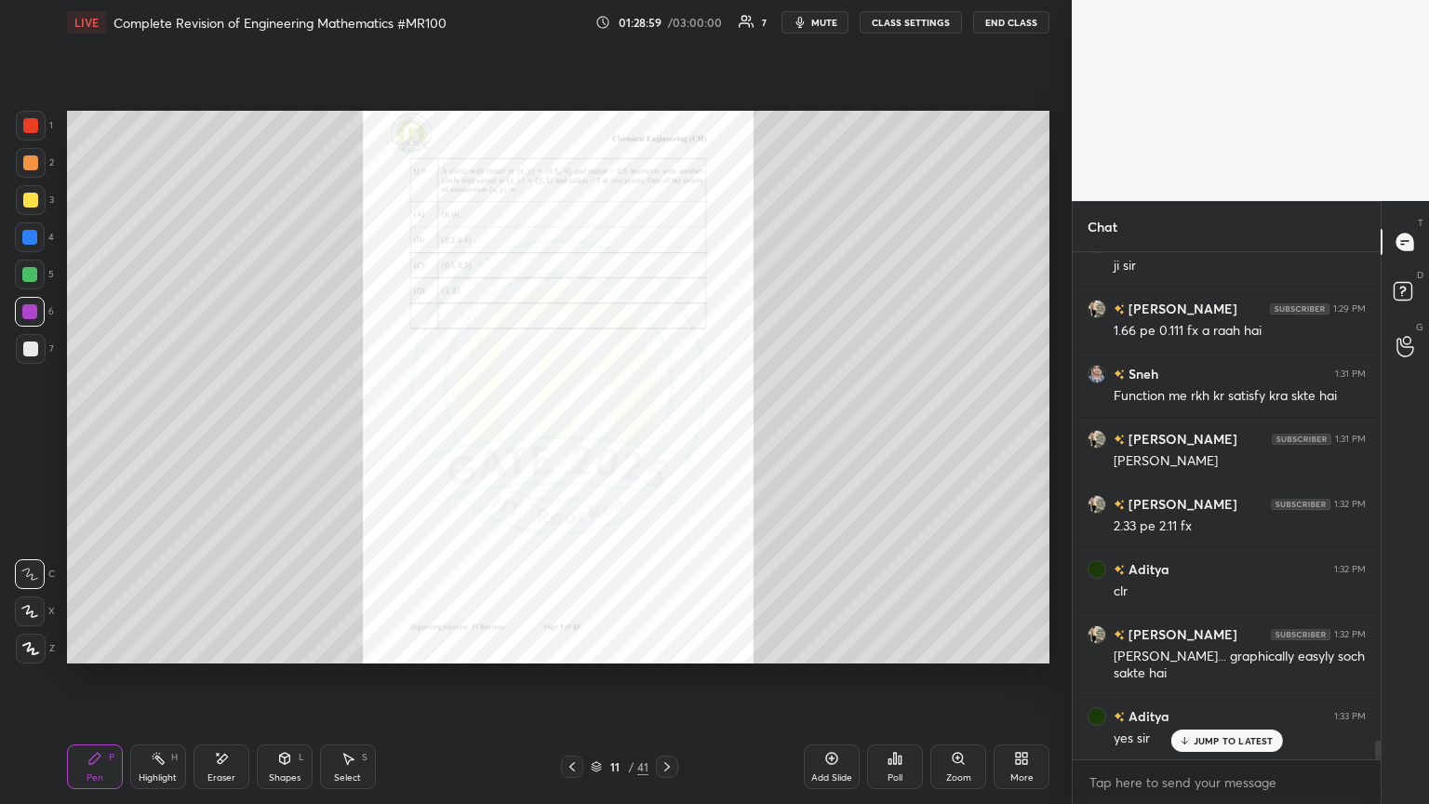
click at [577, 436] on icon at bounding box center [572, 766] width 15 height 15
click at [578, 436] on icon at bounding box center [572, 766] width 15 height 15
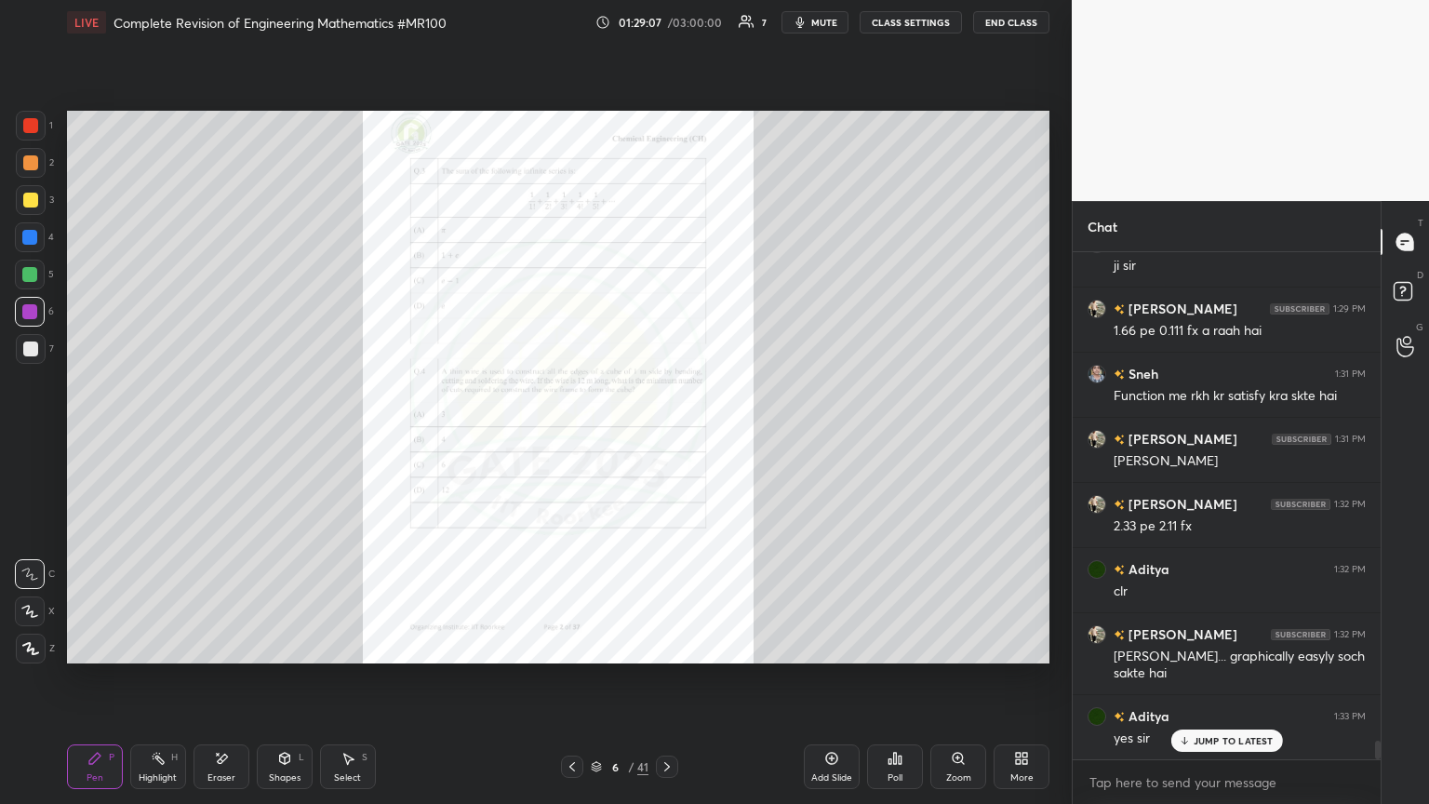
click at [667, 436] on div "Zoom" at bounding box center [958, 766] width 56 height 45
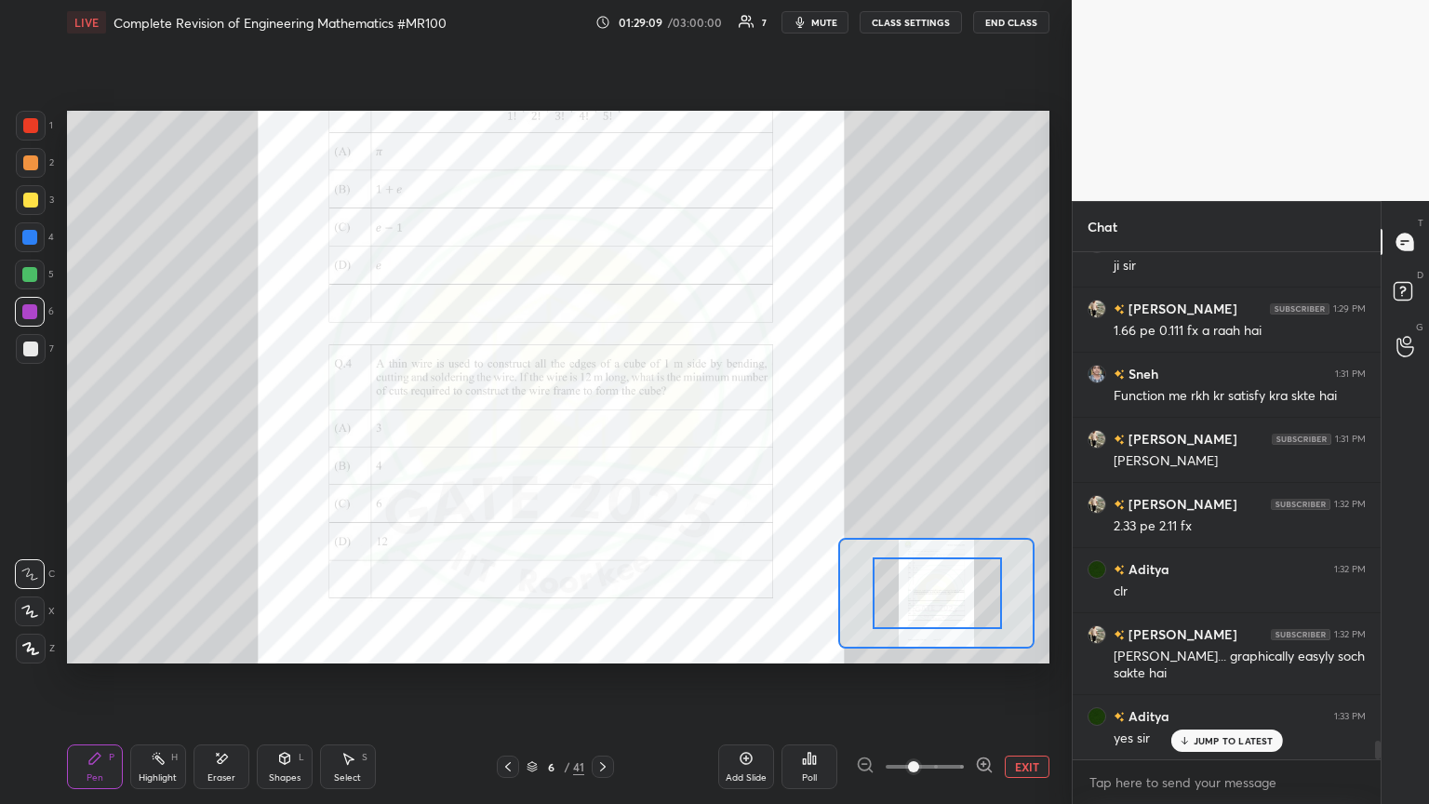
drag, startPoint x: 926, startPoint y: 604, endPoint x: 953, endPoint y: 617, distance: 30.0
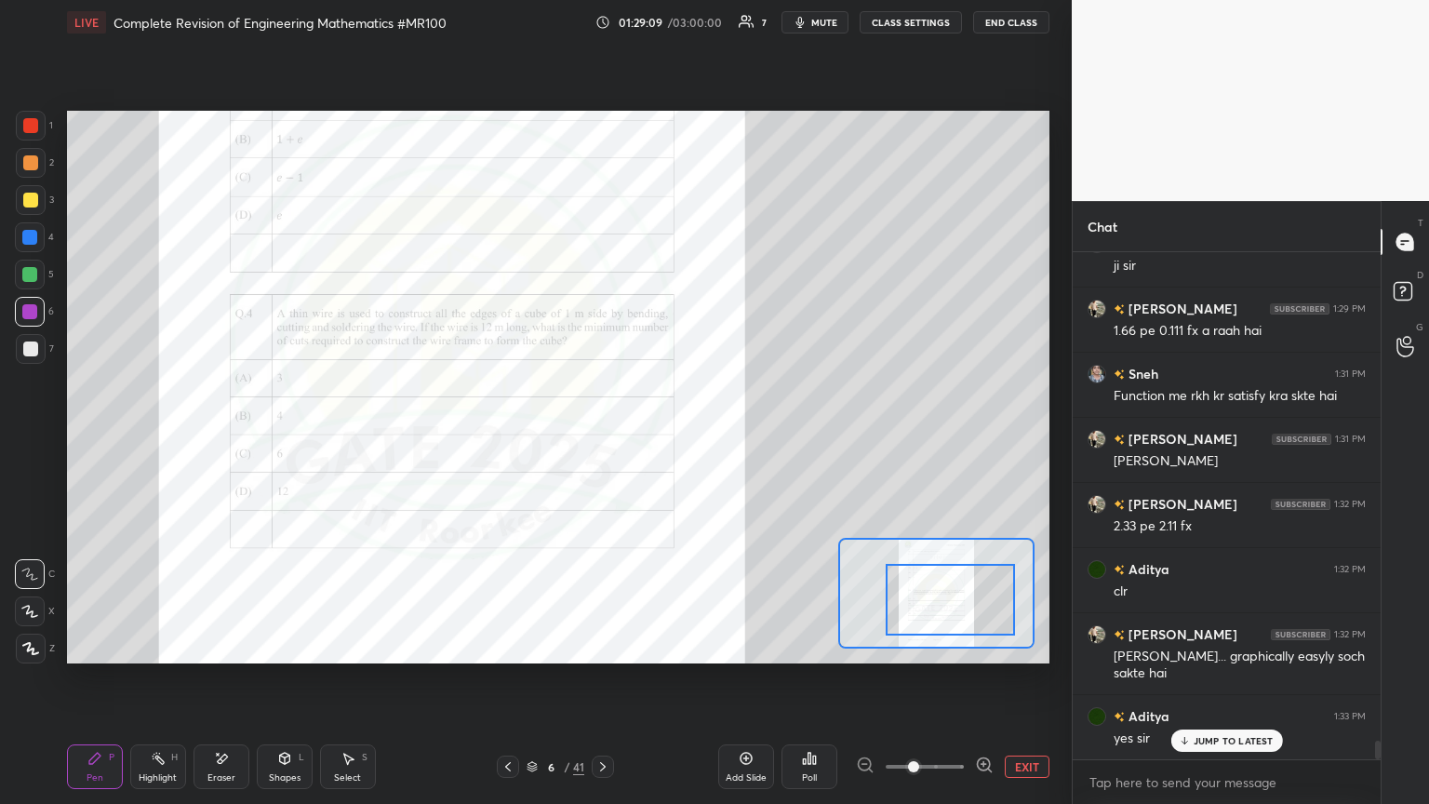
click at [667, 436] on div at bounding box center [949, 600] width 128 height 72
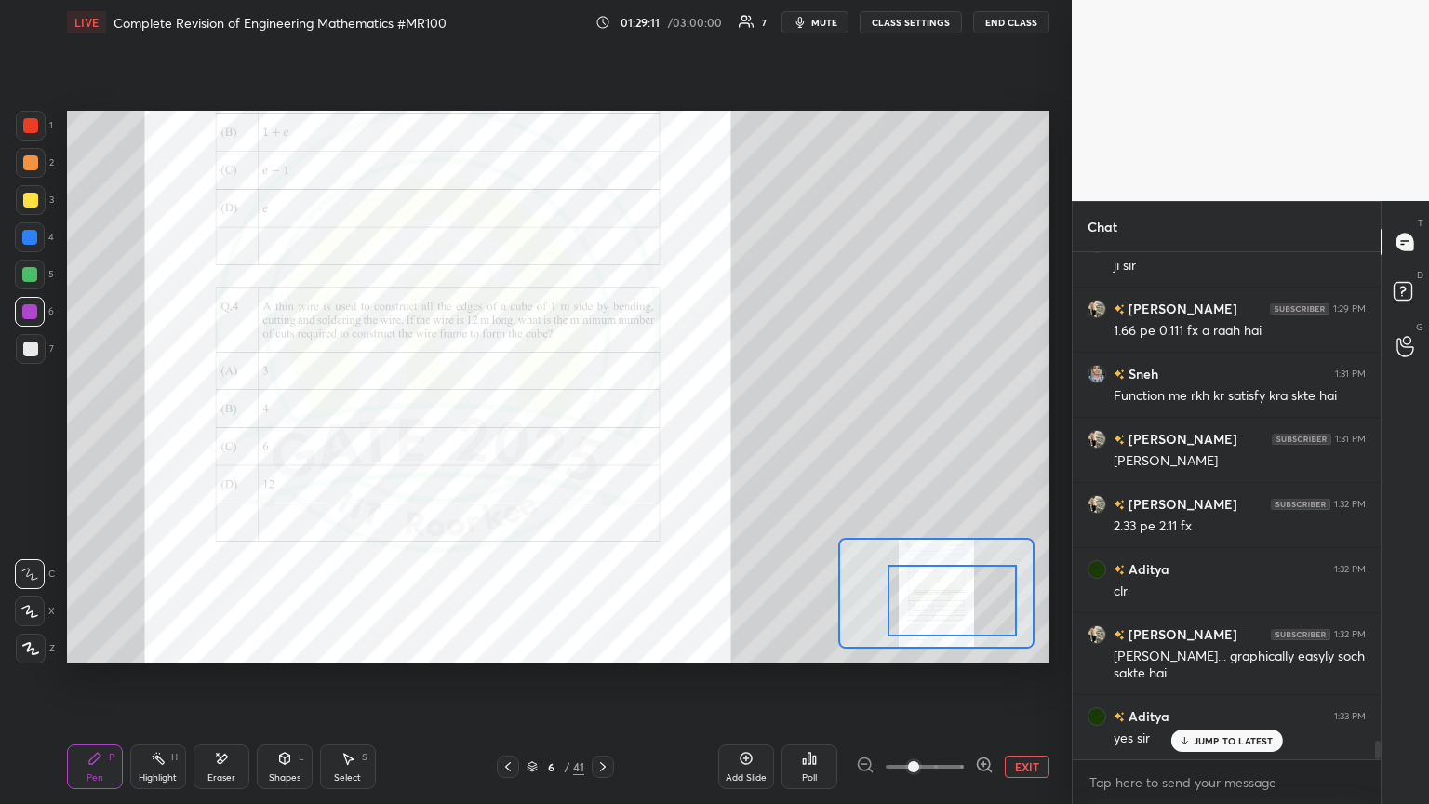
click at [227, 436] on div "Eraser" at bounding box center [221, 777] width 28 height 9
click at [28, 436] on span "Erase all" at bounding box center [30, 648] width 28 height 13
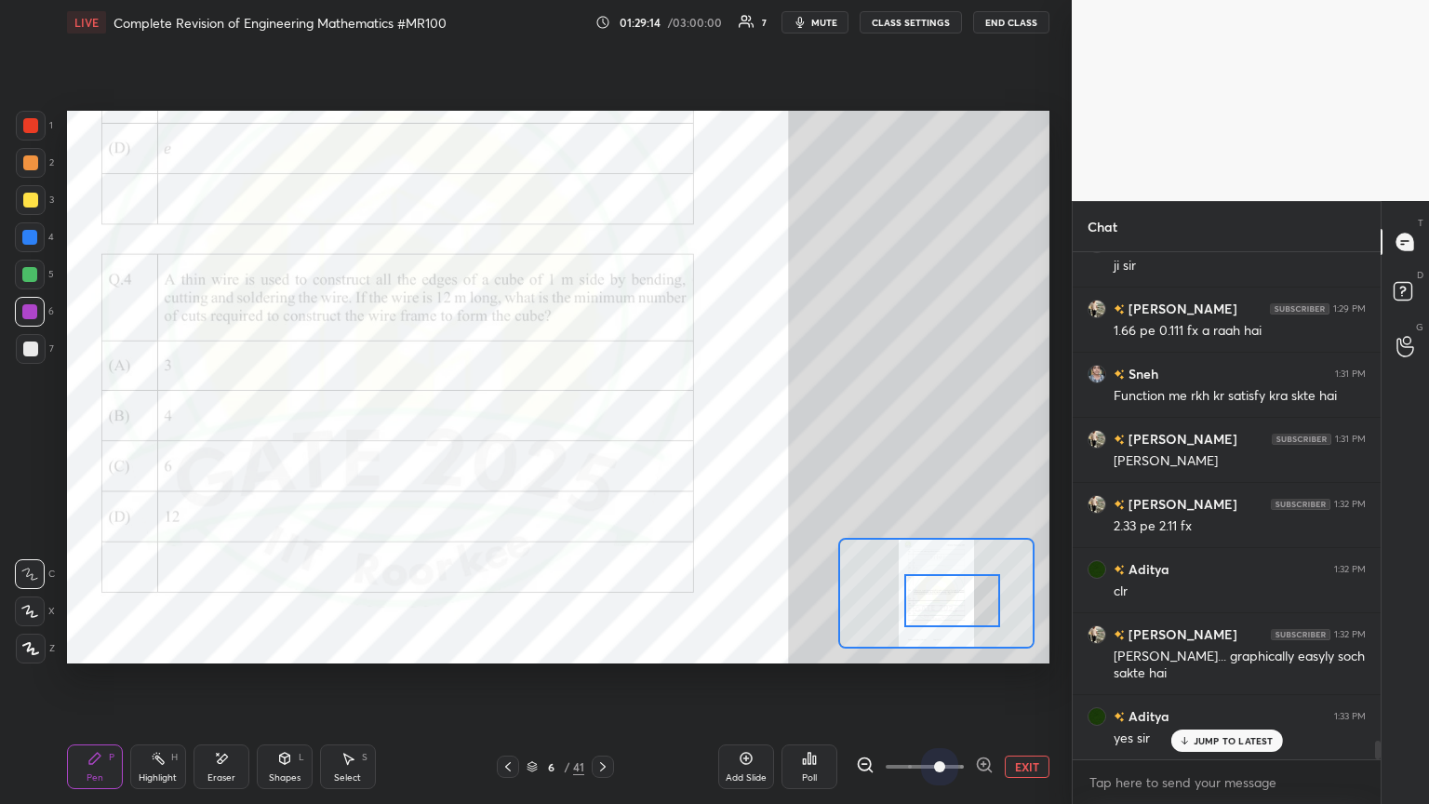
click at [667, 436] on span at bounding box center [924, 766] width 78 height 28
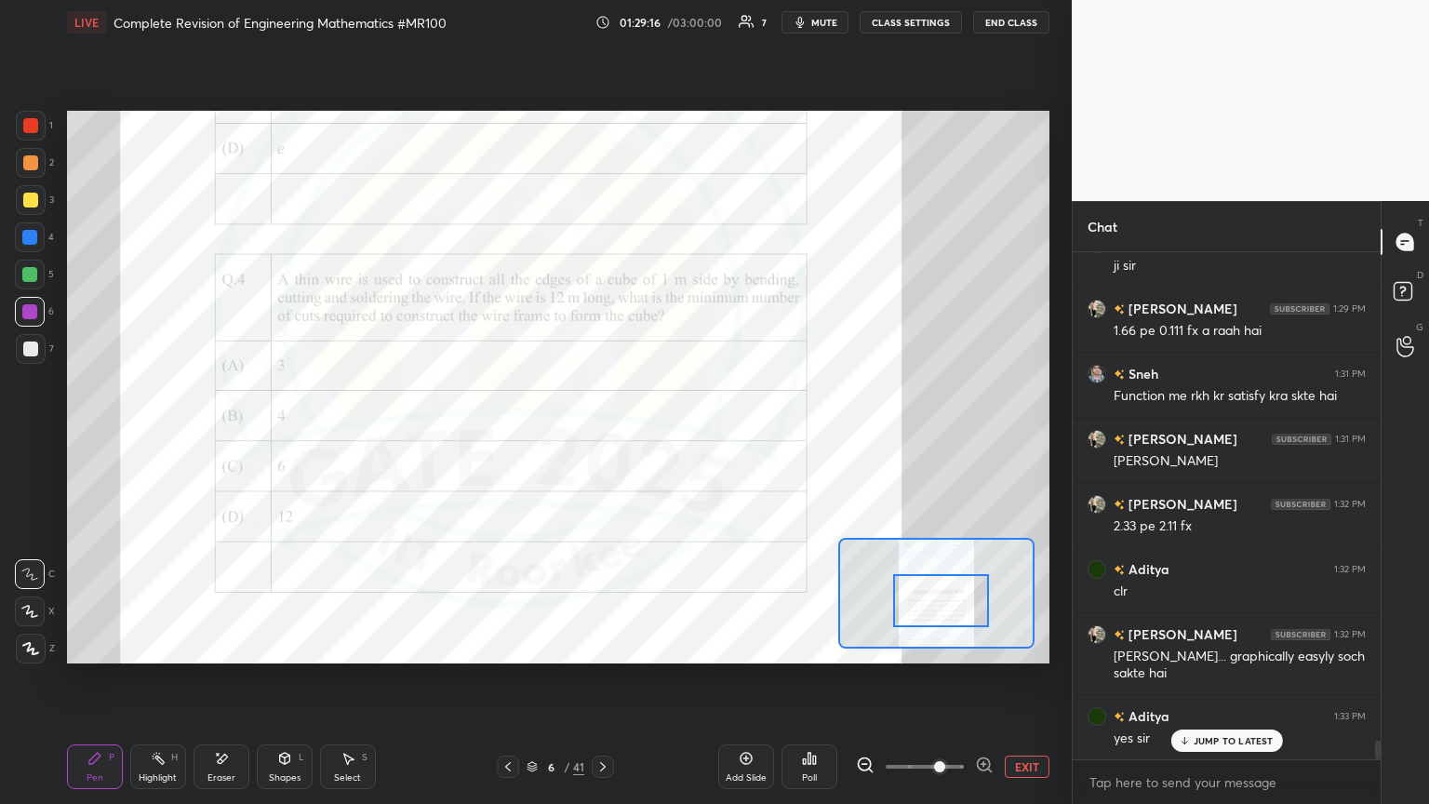
drag, startPoint x: 956, startPoint y: 606, endPoint x: 945, endPoint y: 606, distance: 11.2
click at [667, 436] on div at bounding box center [941, 600] width 97 height 53
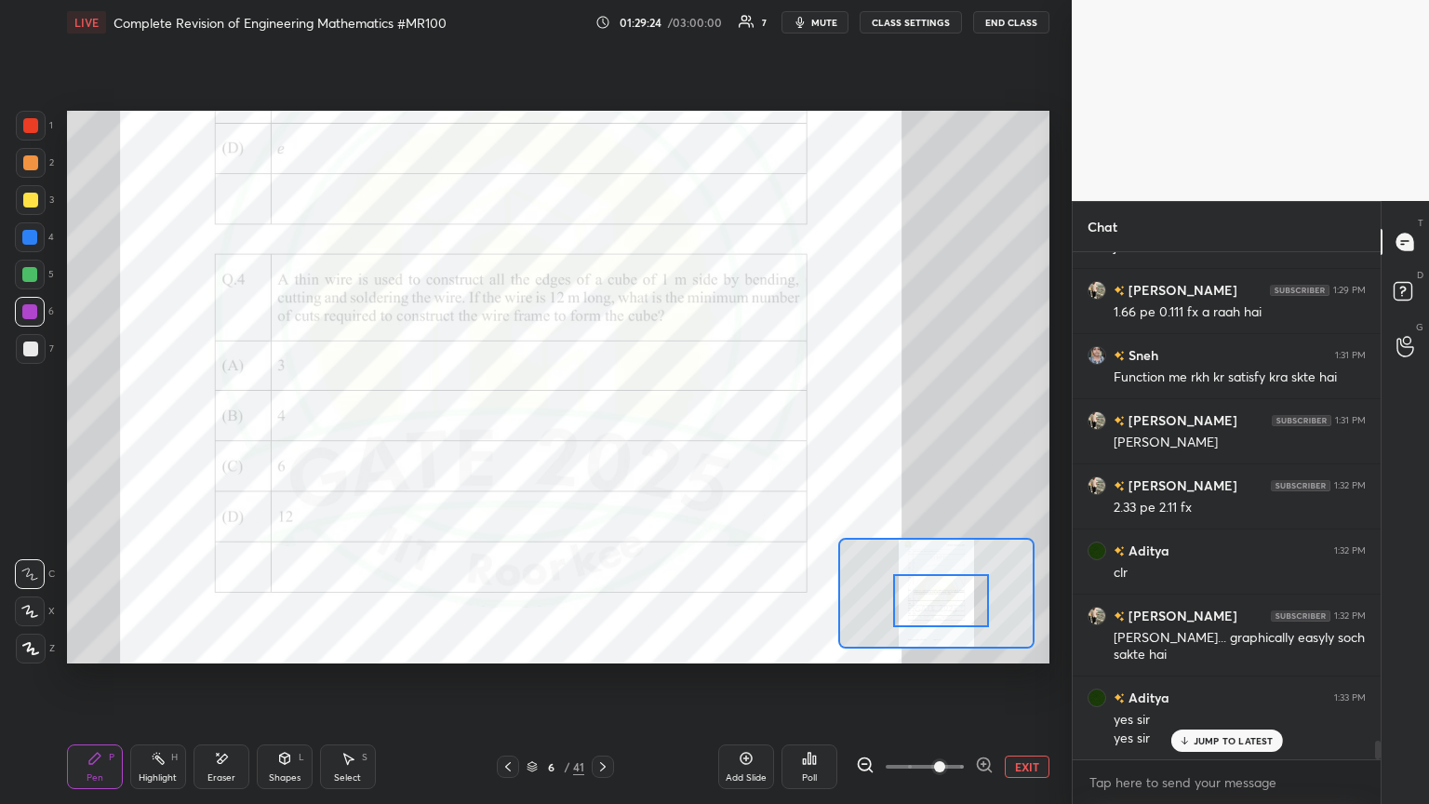
click at [286, 436] on icon at bounding box center [285, 757] width 10 height 11
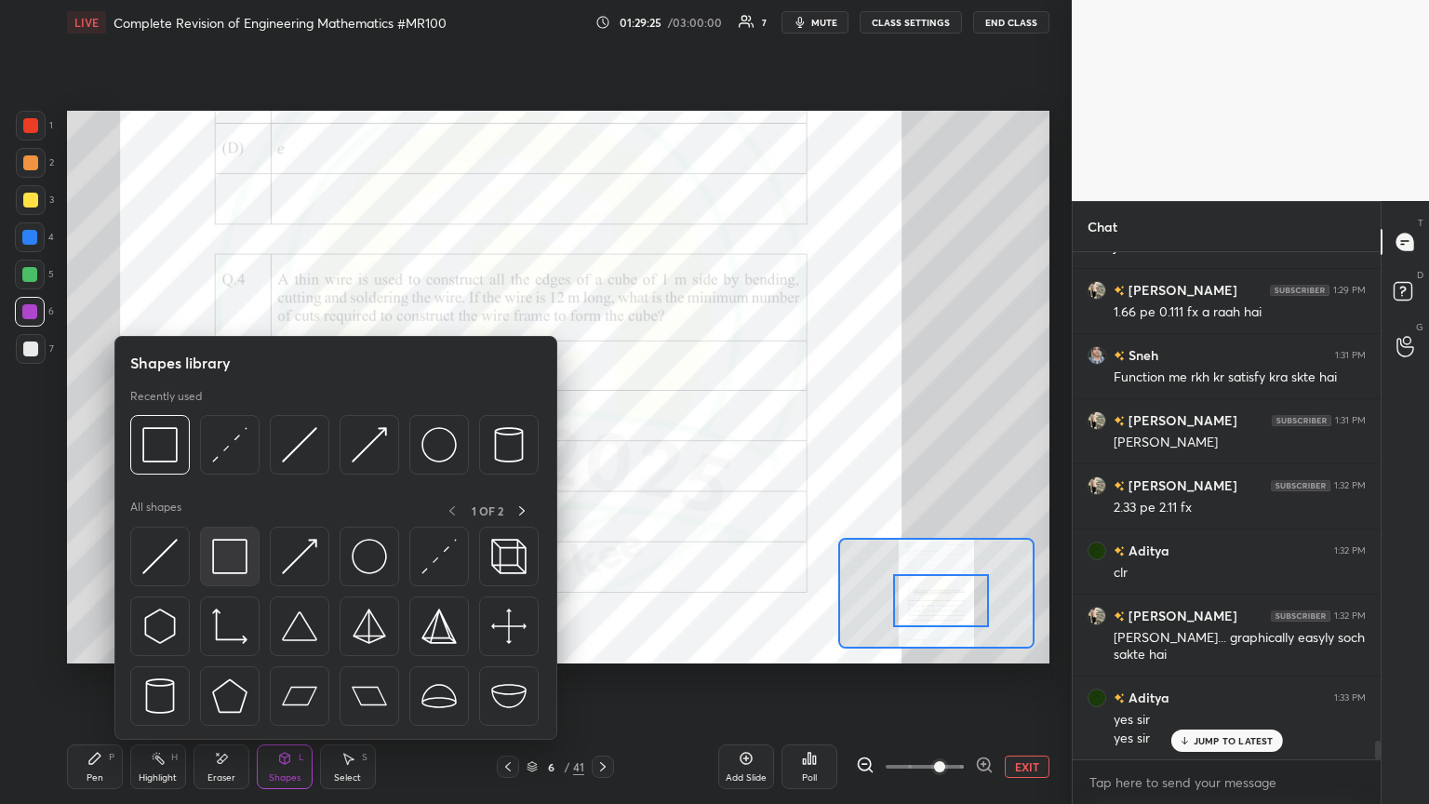
click at [235, 436] on div at bounding box center [230, 556] width 60 height 60
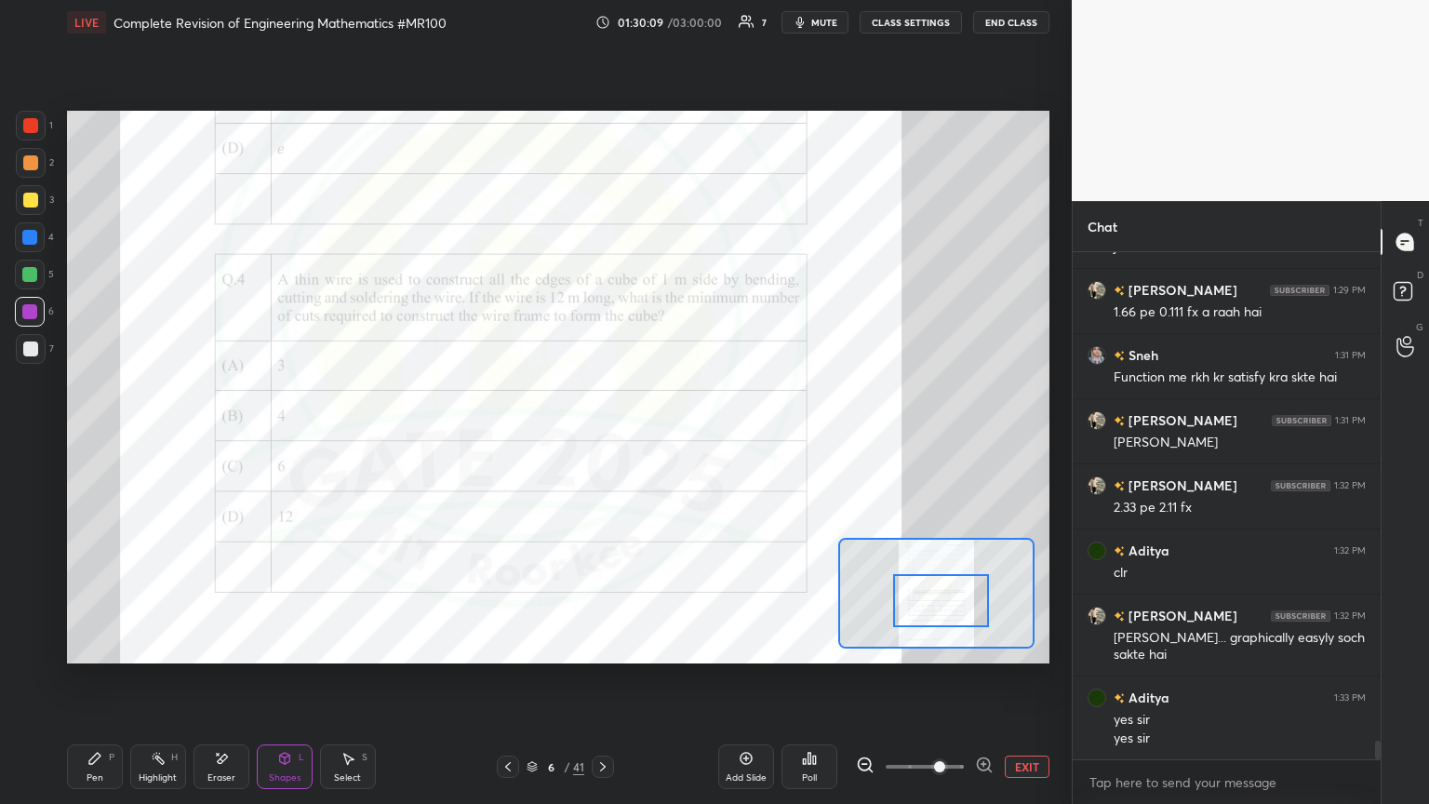
scroll to position [13051, 0]
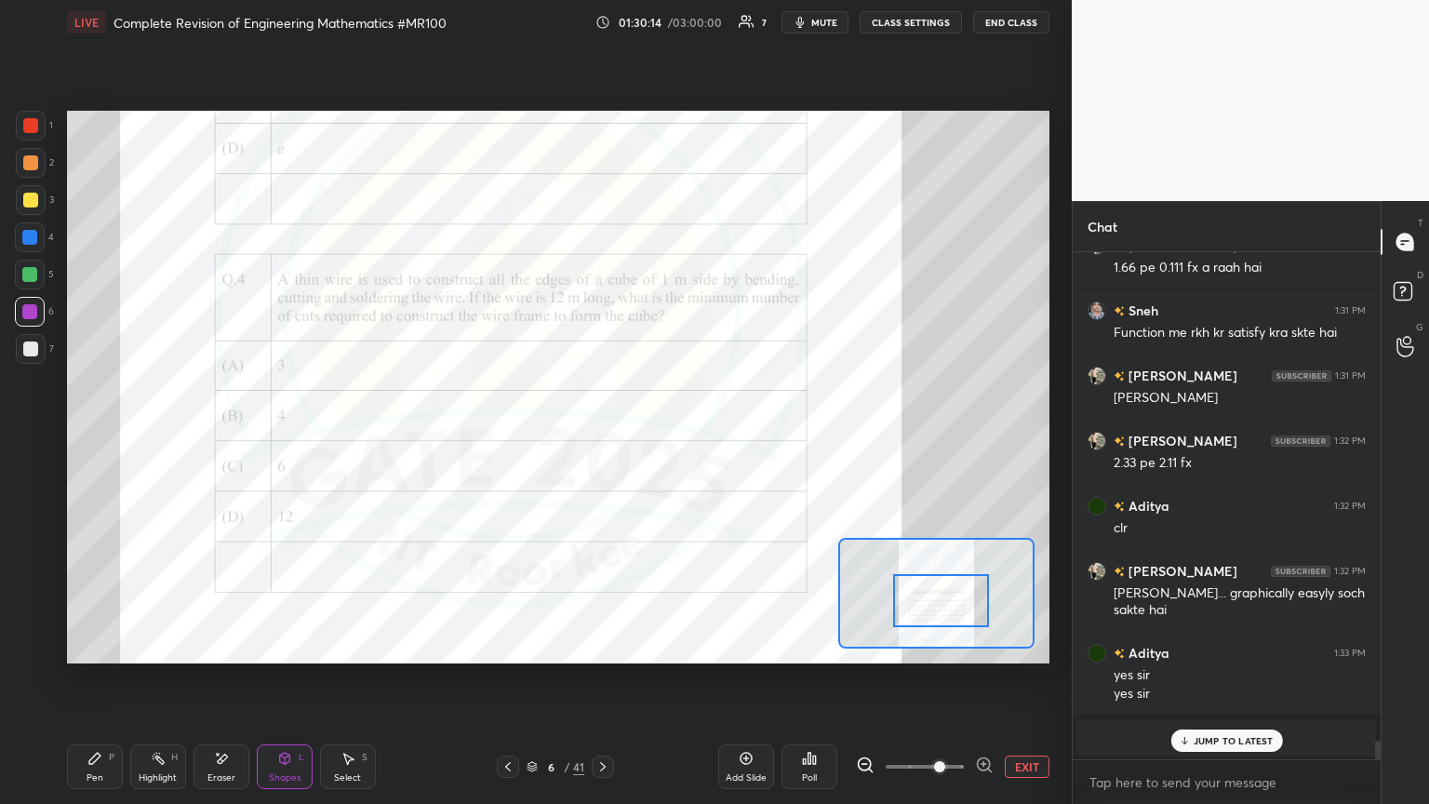
click at [299, 436] on div "Shapes" at bounding box center [285, 777] width 32 height 9
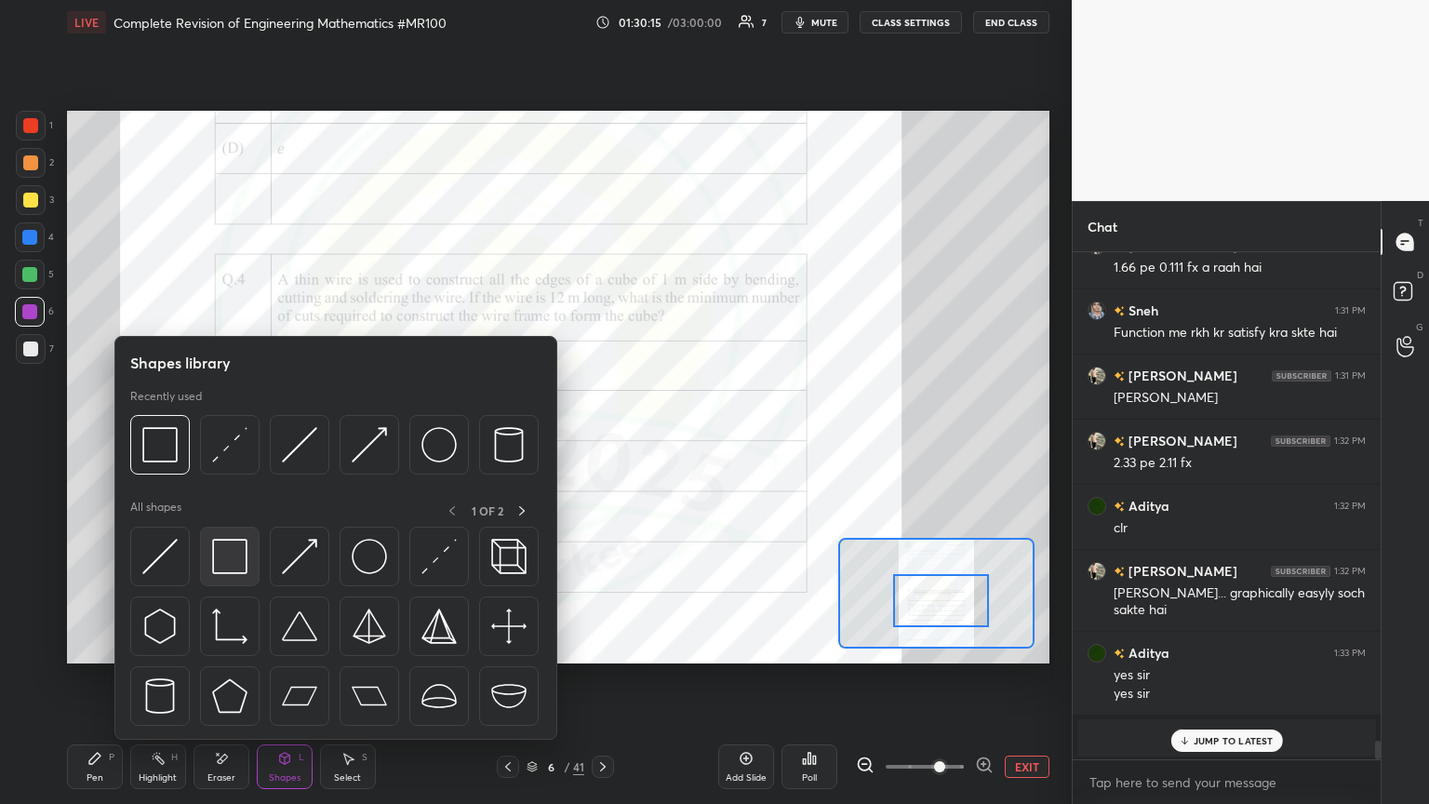
click at [220, 436] on img at bounding box center [229, 556] width 35 height 35
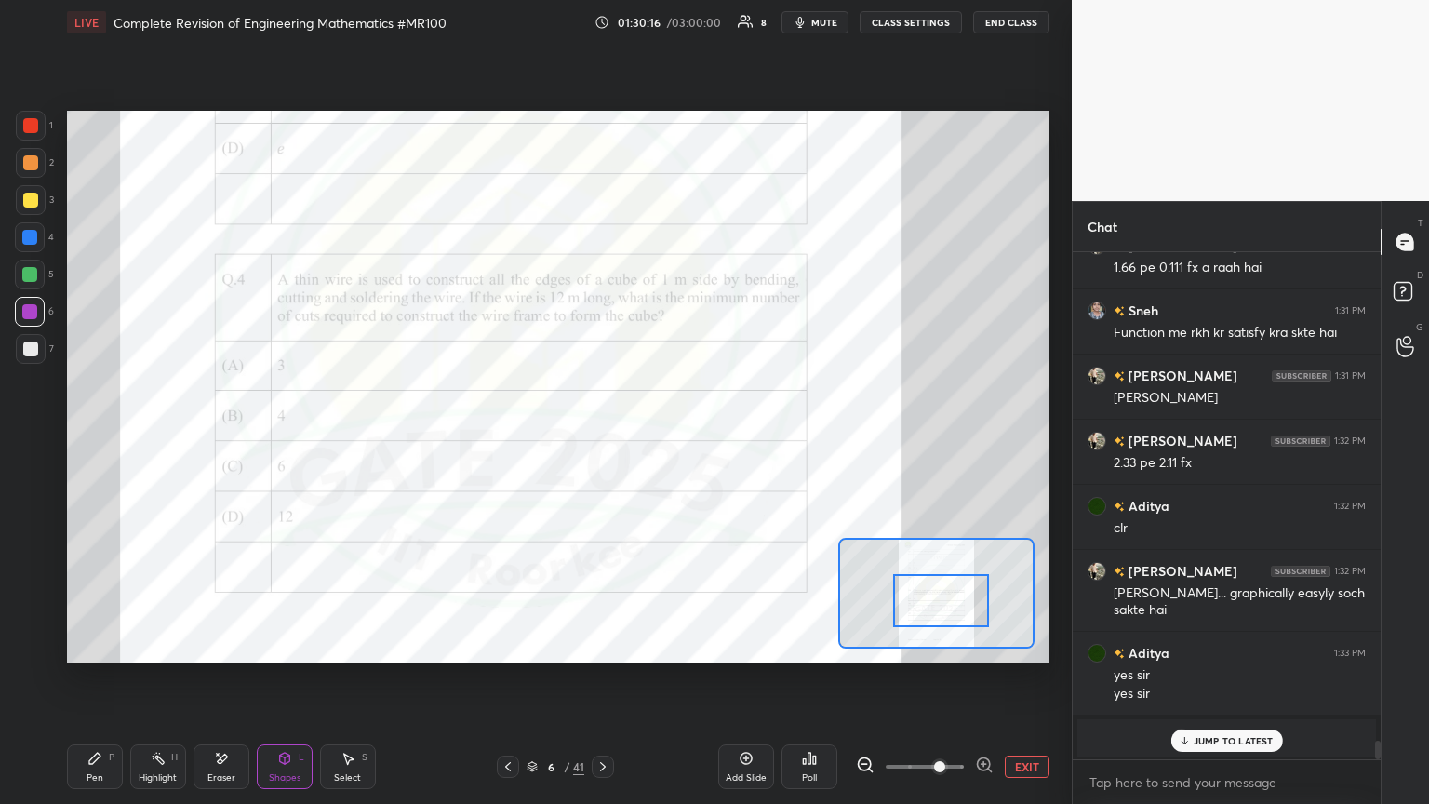
click at [298, 436] on div "Shapes L" at bounding box center [285, 766] width 56 height 45
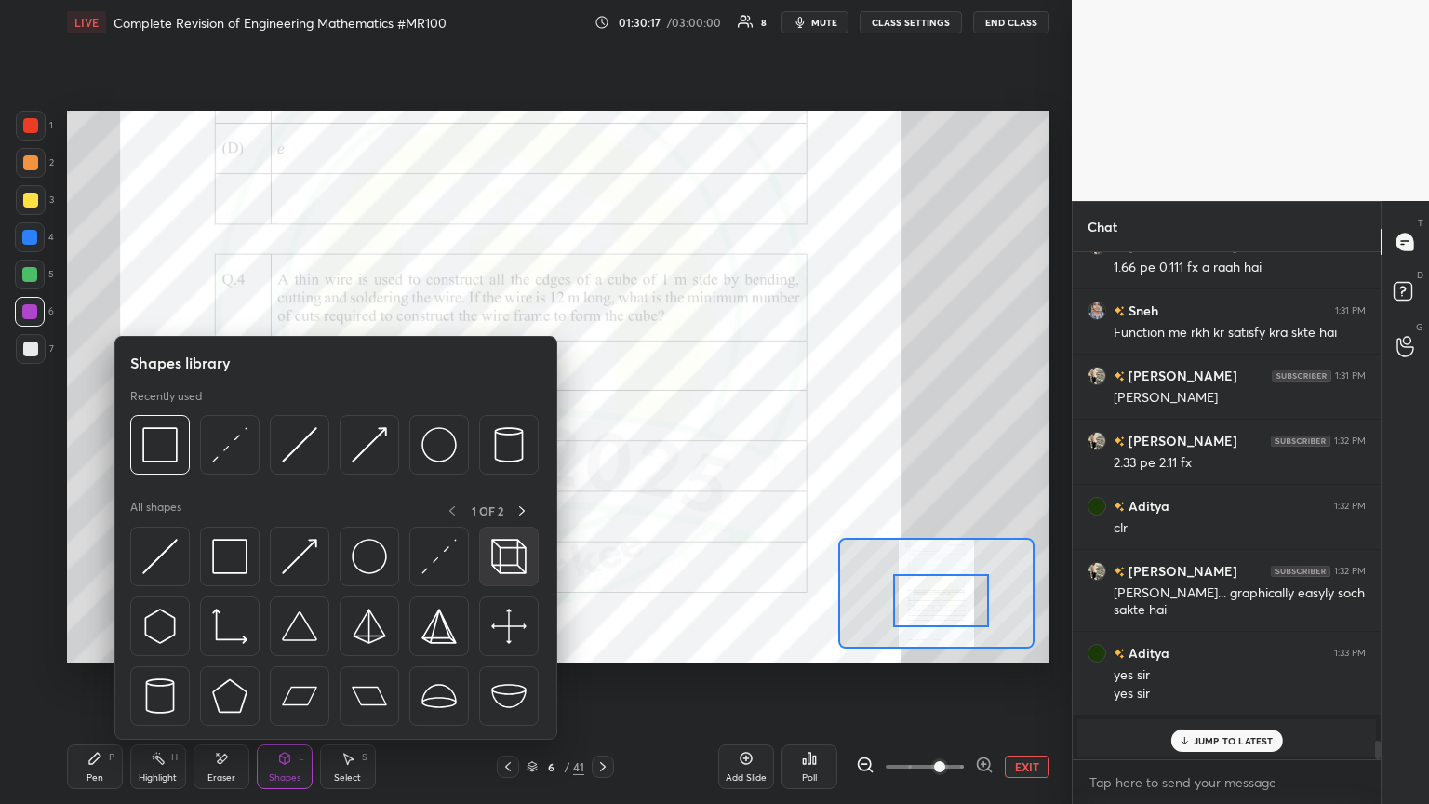
click at [512, 436] on img at bounding box center [508, 556] width 35 height 35
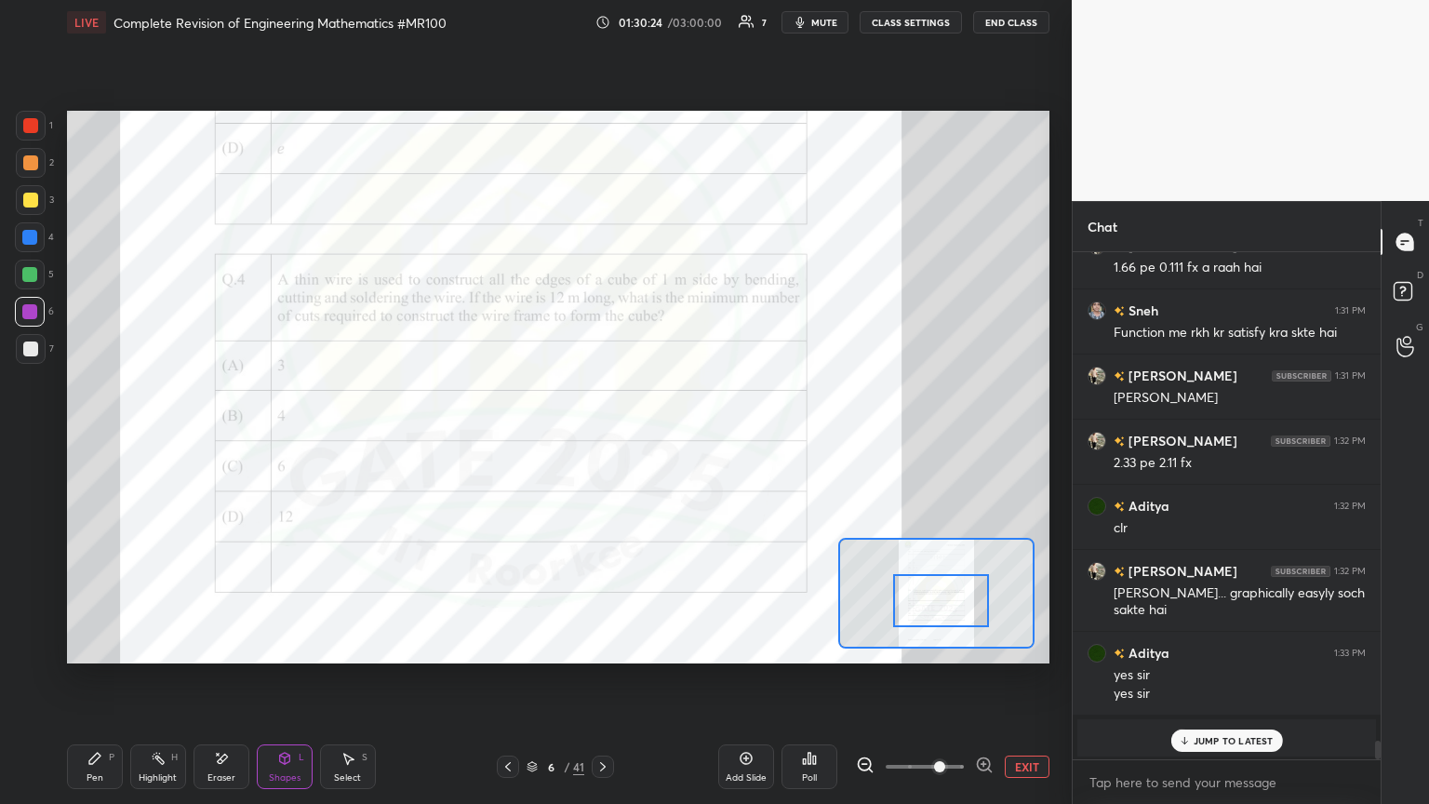
click at [92, 436] on div "Pen P" at bounding box center [95, 766] width 56 height 45
click at [19, 160] on div at bounding box center [31, 163] width 30 height 30
click at [26, 126] on div at bounding box center [30, 125] width 15 height 15
click at [238, 436] on div "Eraser" at bounding box center [221, 766] width 56 height 45
click at [102, 436] on div "Pen P" at bounding box center [95, 766] width 56 height 45
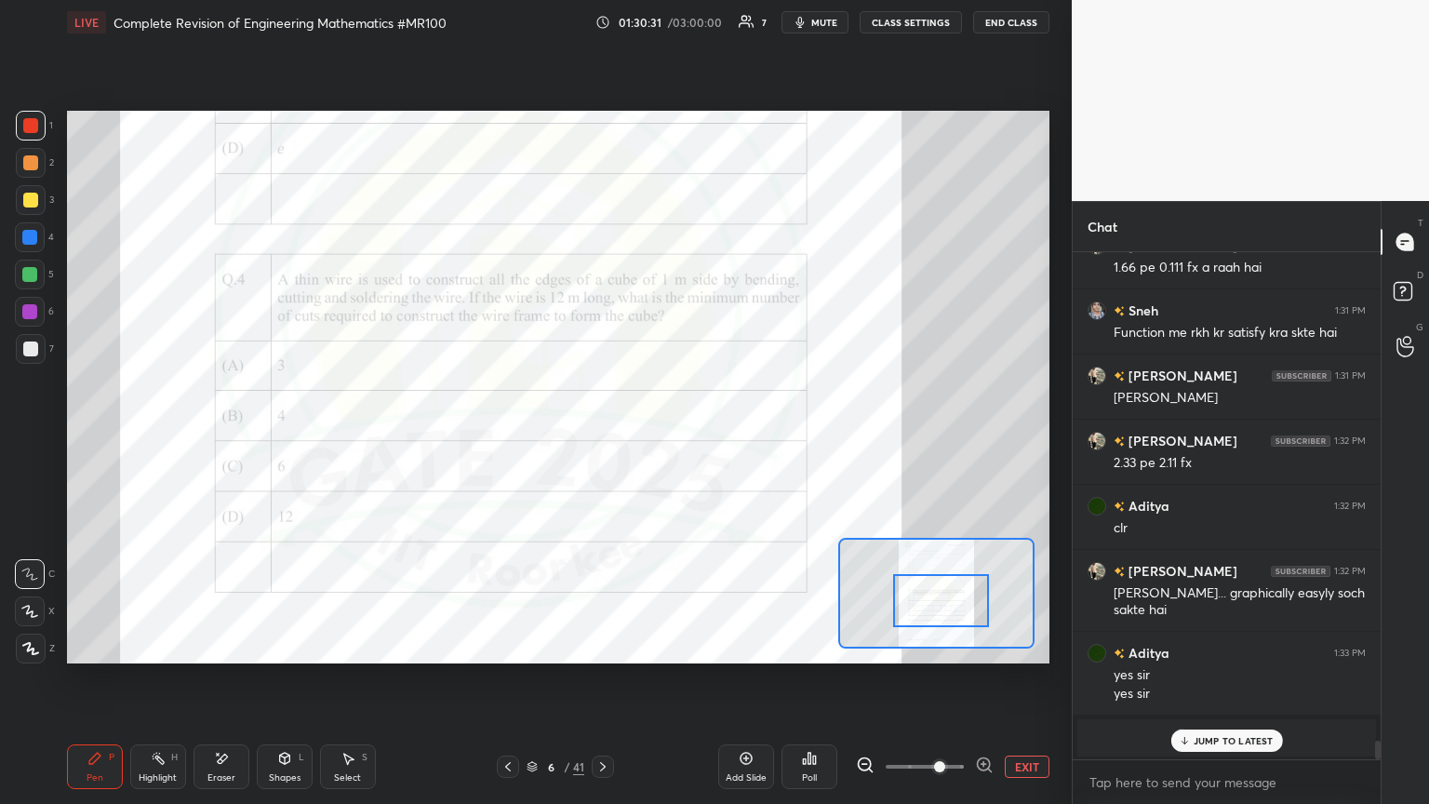
click at [302, 436] on div "Shapes L" at bounding box center [285, 766] width 56 height 45
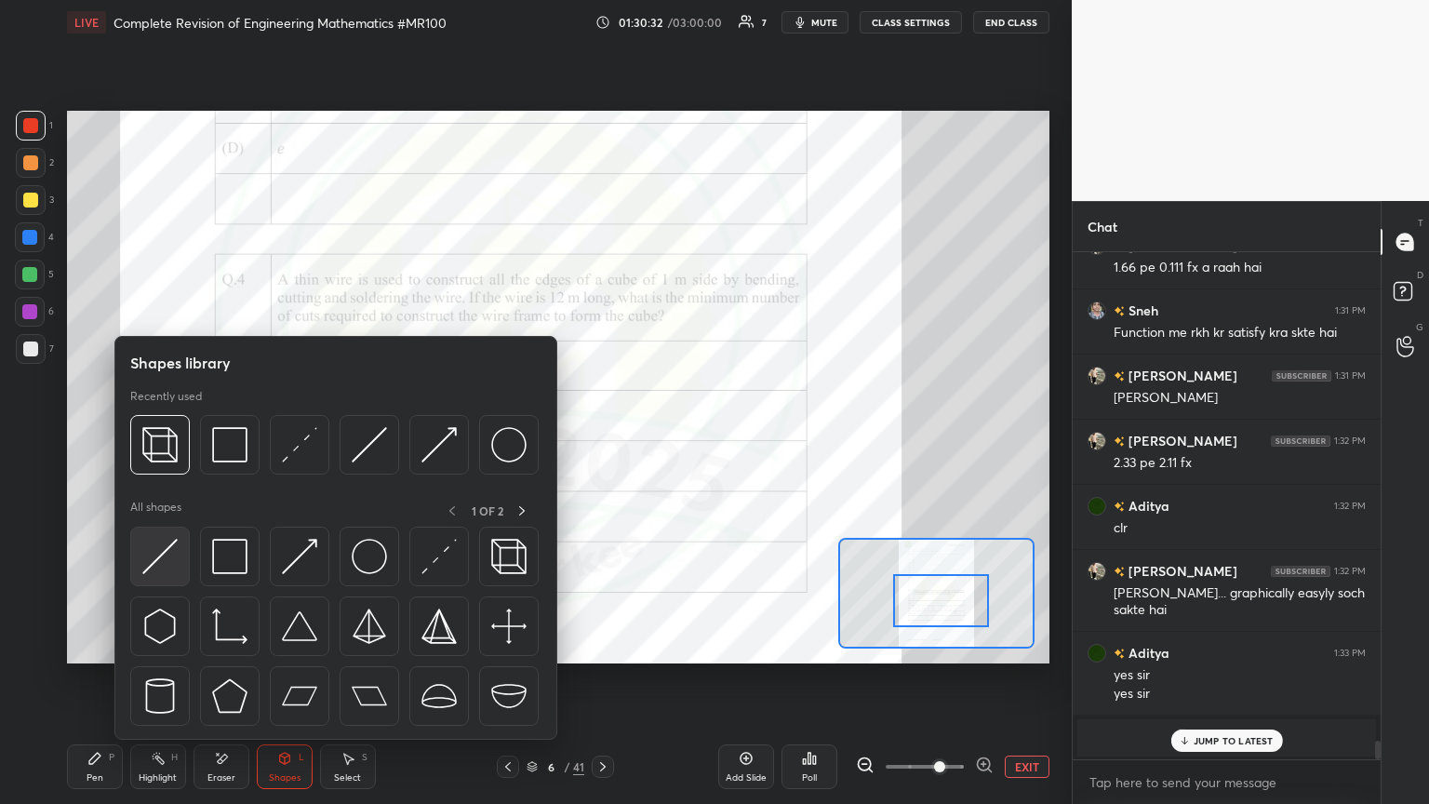
click at [166, 436] on img at bounding box center [159, 556] width 35 height 35
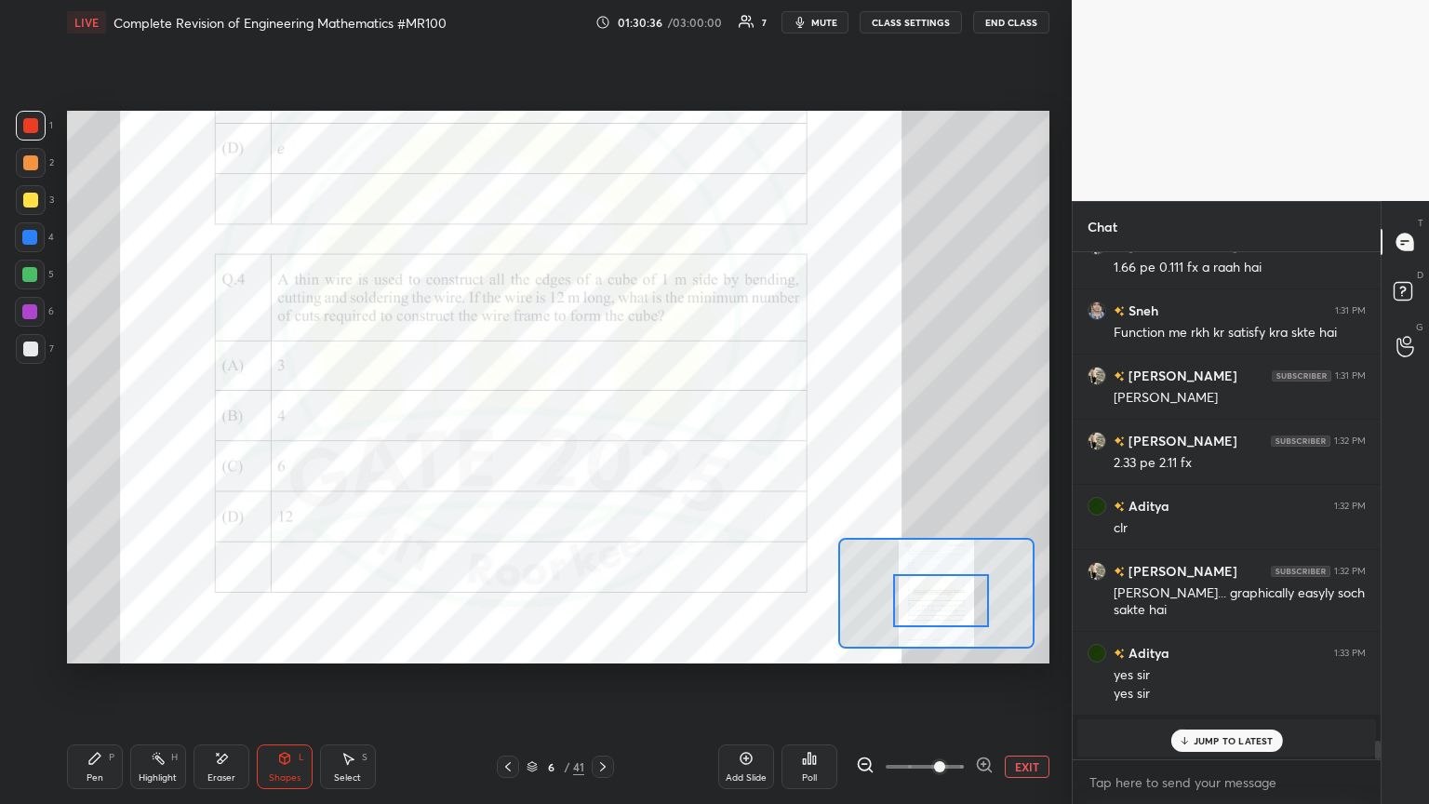
click at [100, 436] on div "Pen P" at bounding box center [95, 766] width 56 height 45
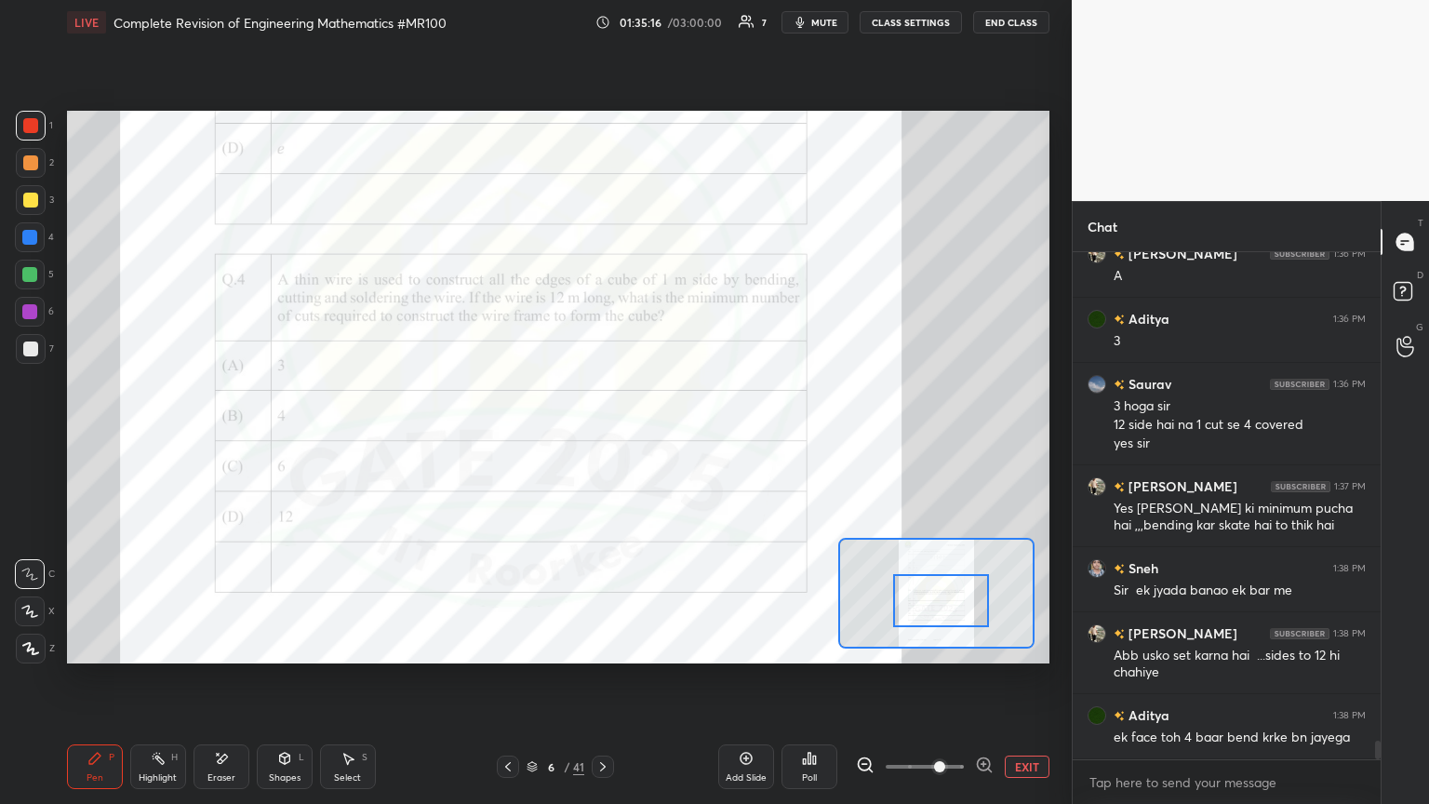
scroll to position [13493, 0]
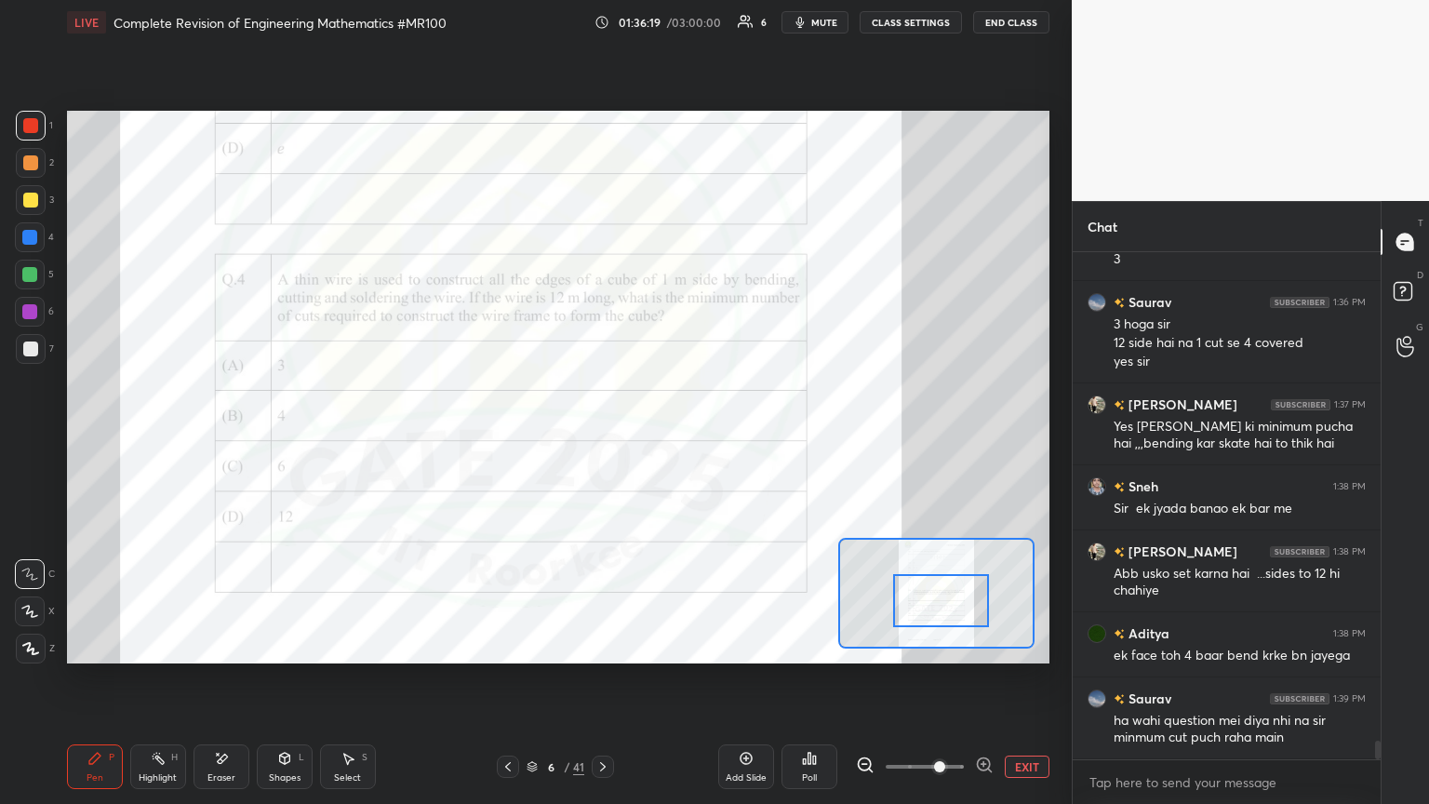
click at [30, 240] on div at bounding box center [29, 237] width 15 height 15
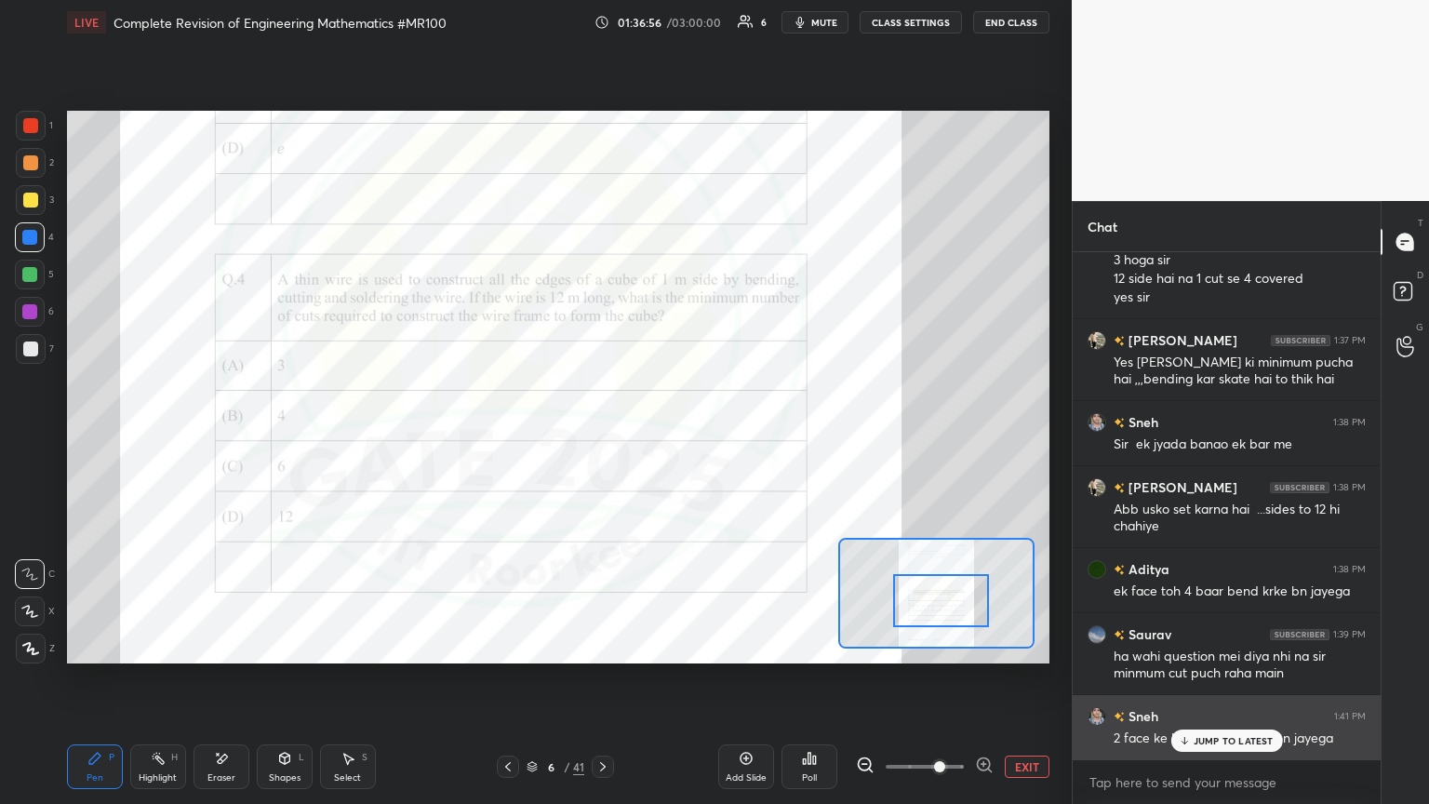
click at [667, 436] on p "JUMP TO LATEST" at bounding box center [1233, 740] width 80 height 11
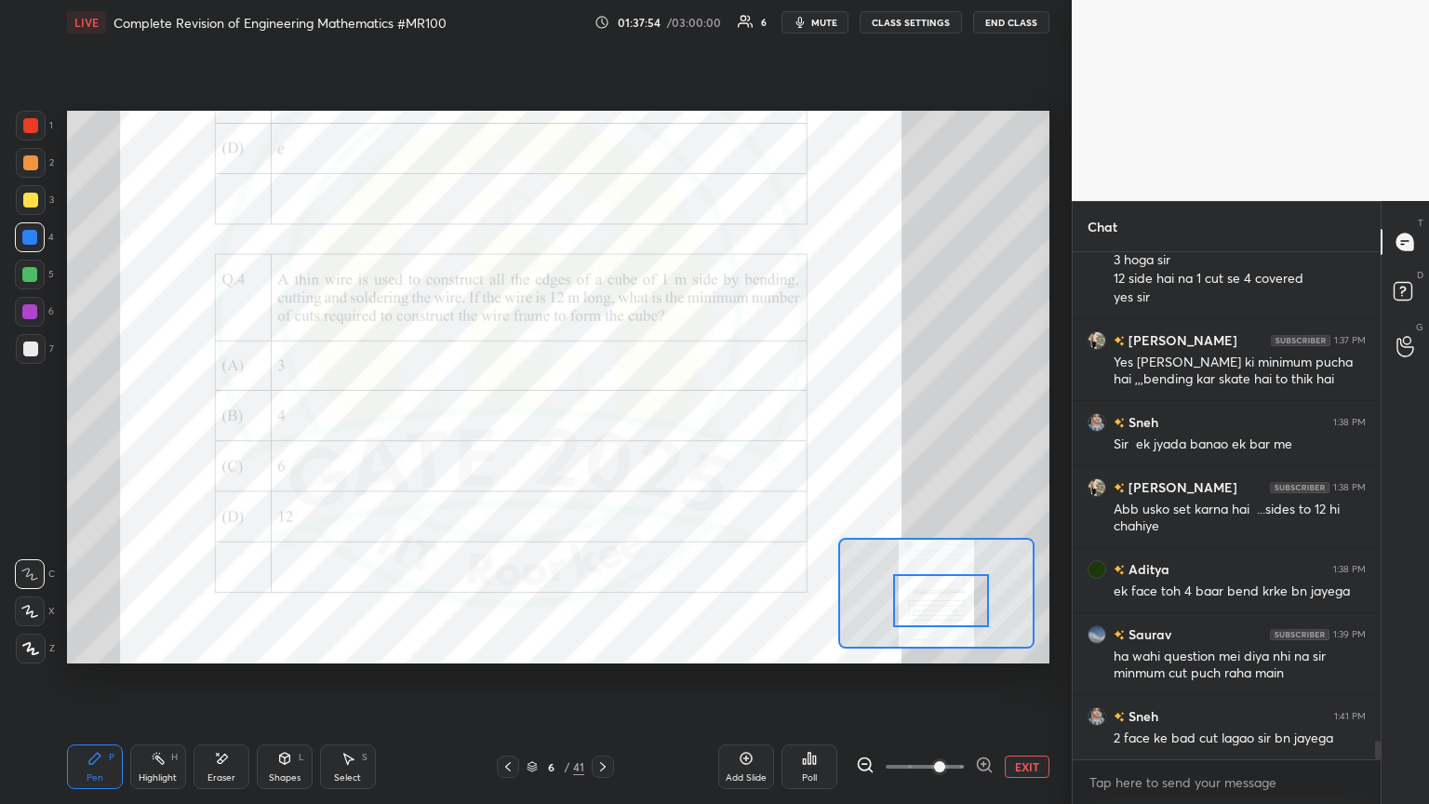
scroll to position [13623, 0]
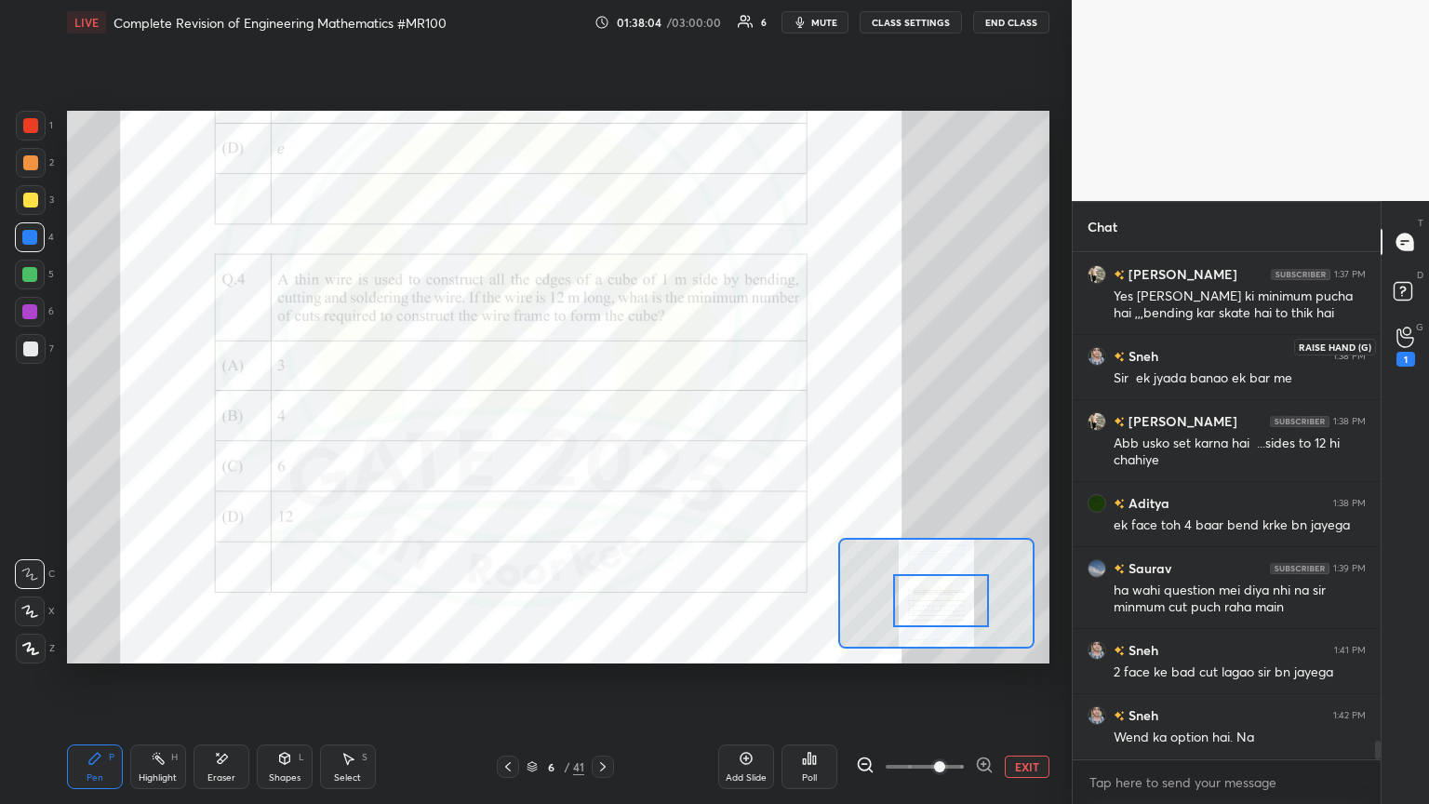
click at [667, 343] on icon at bounding box center [1404, 337] width 17 height 19
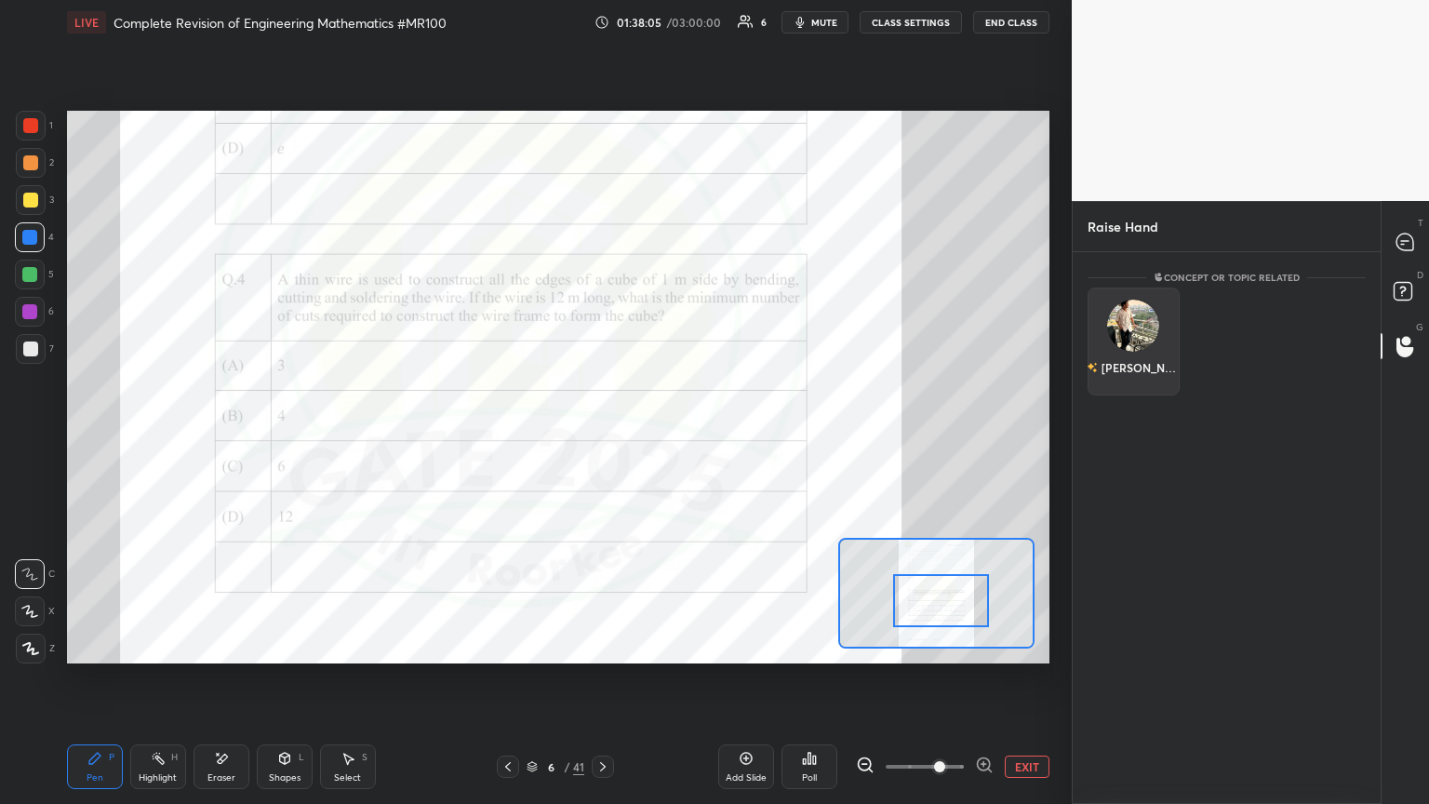
click at [667, 352] on div "[PERSON_NAME]" at bounding box center [1132, 368] width 93 height 32
click at [667, 379] on button "INVITE" at bounding box center [1133, 380] width 75 height 24
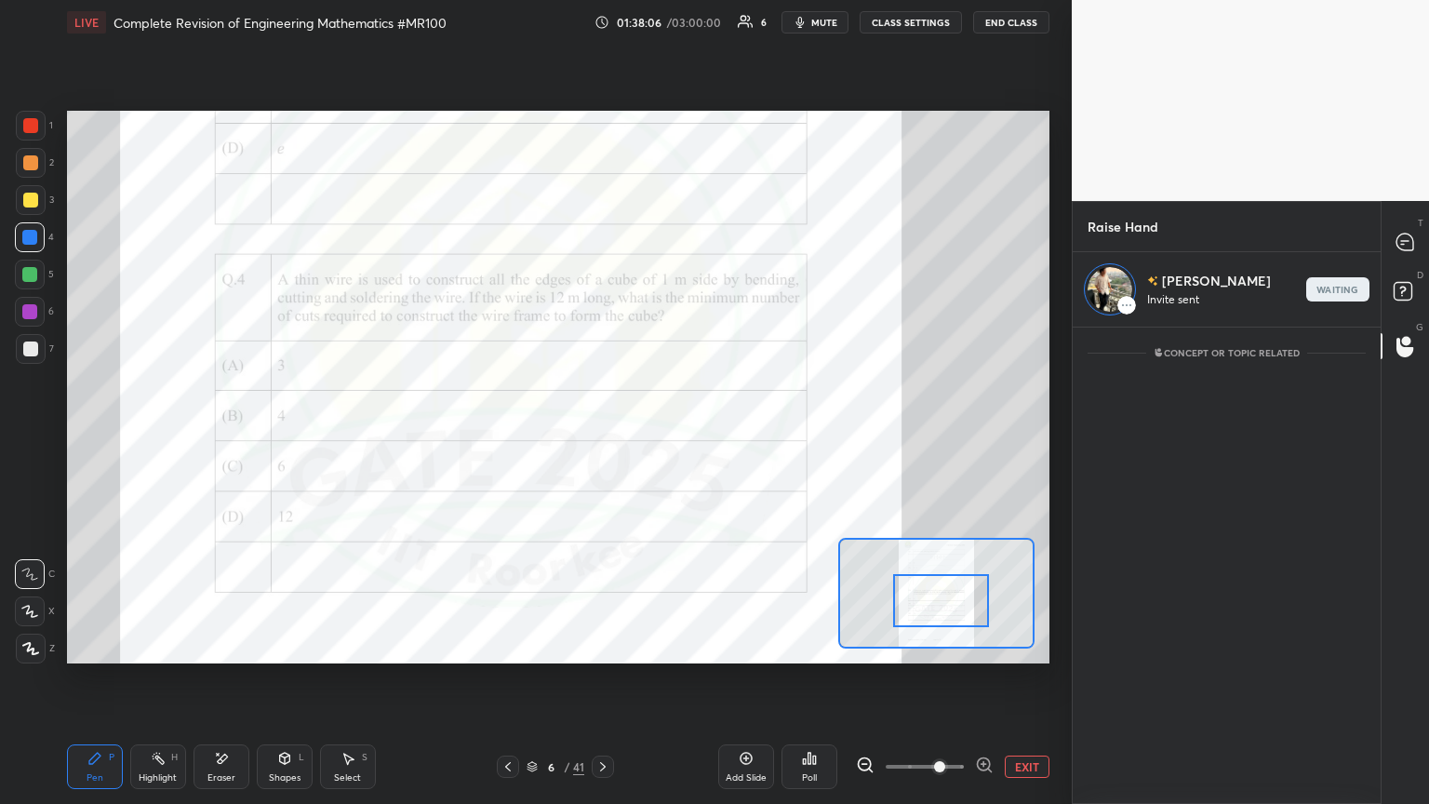
click at [667, 254] on div at bounding box center [1405, 241] width 37 height 33
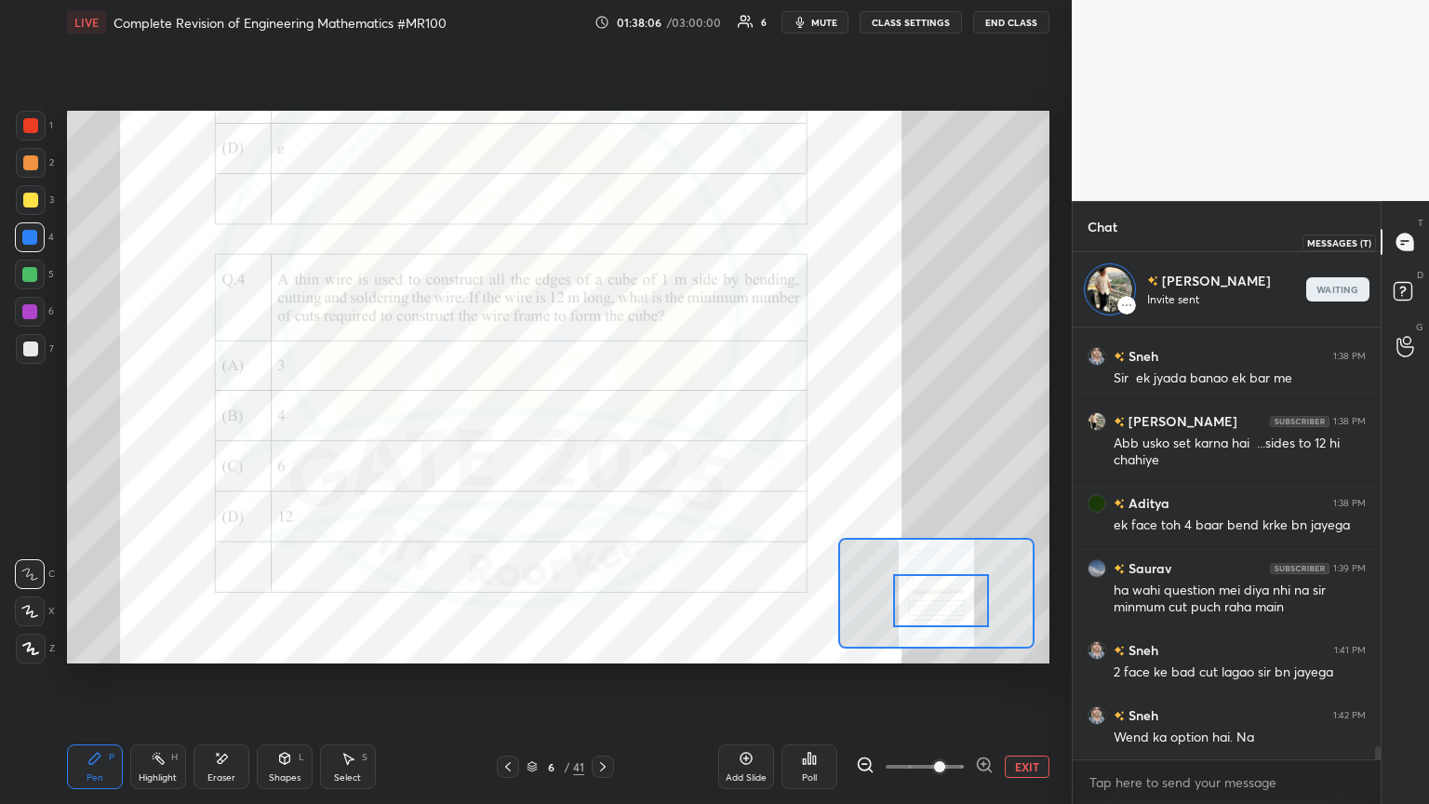
scroll to position [426, 302]
click at [667, 436] on div "Setting up your live class Poll for secs No correct answer Start poll" at bounding box center [558, 387] width 997 height 685
click at [224, 436] on div "Eraser" at bounding box center [221, 766] width 56 height 45
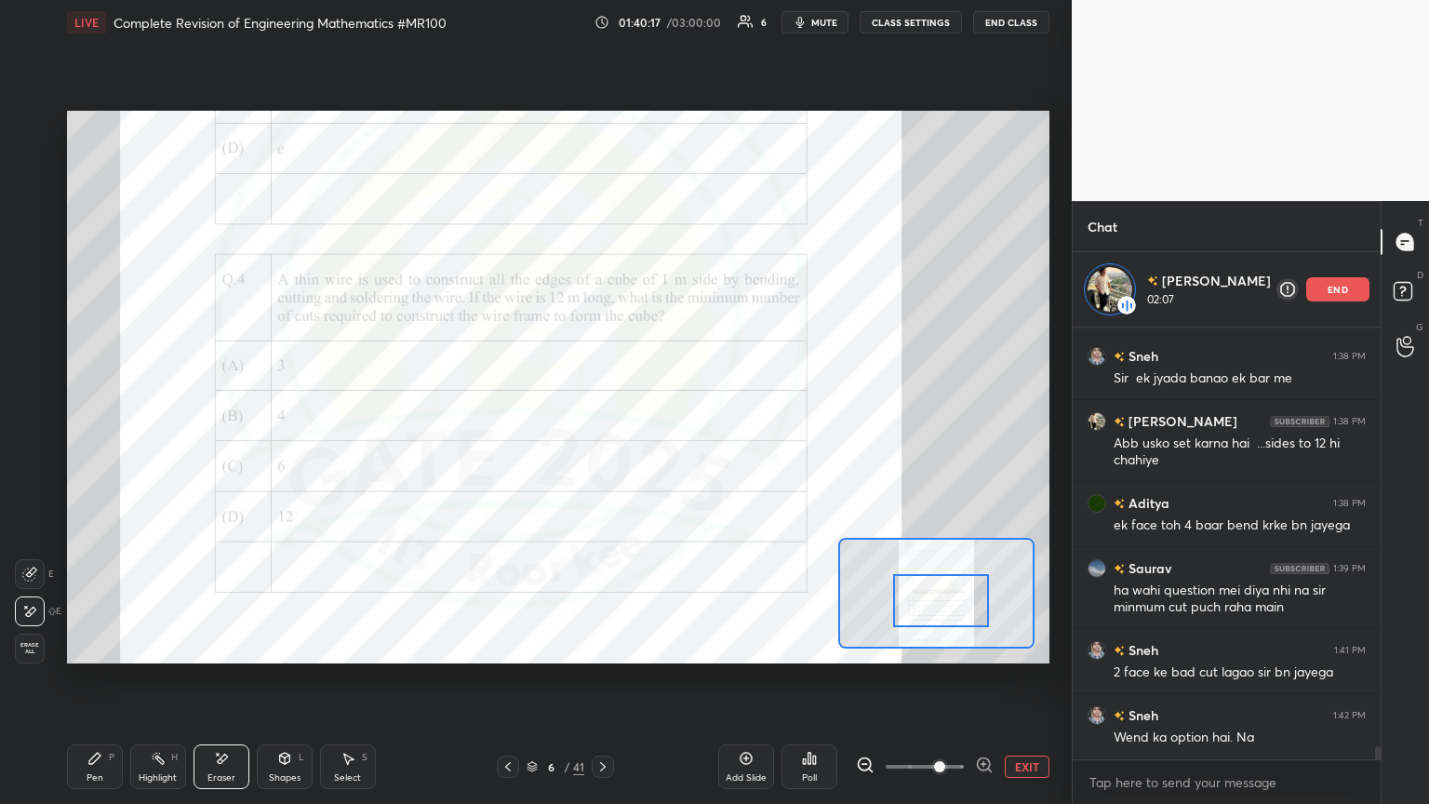
click at [287, 436] on div "Shapes" at bounding box center [285, 777] width 32 height 9
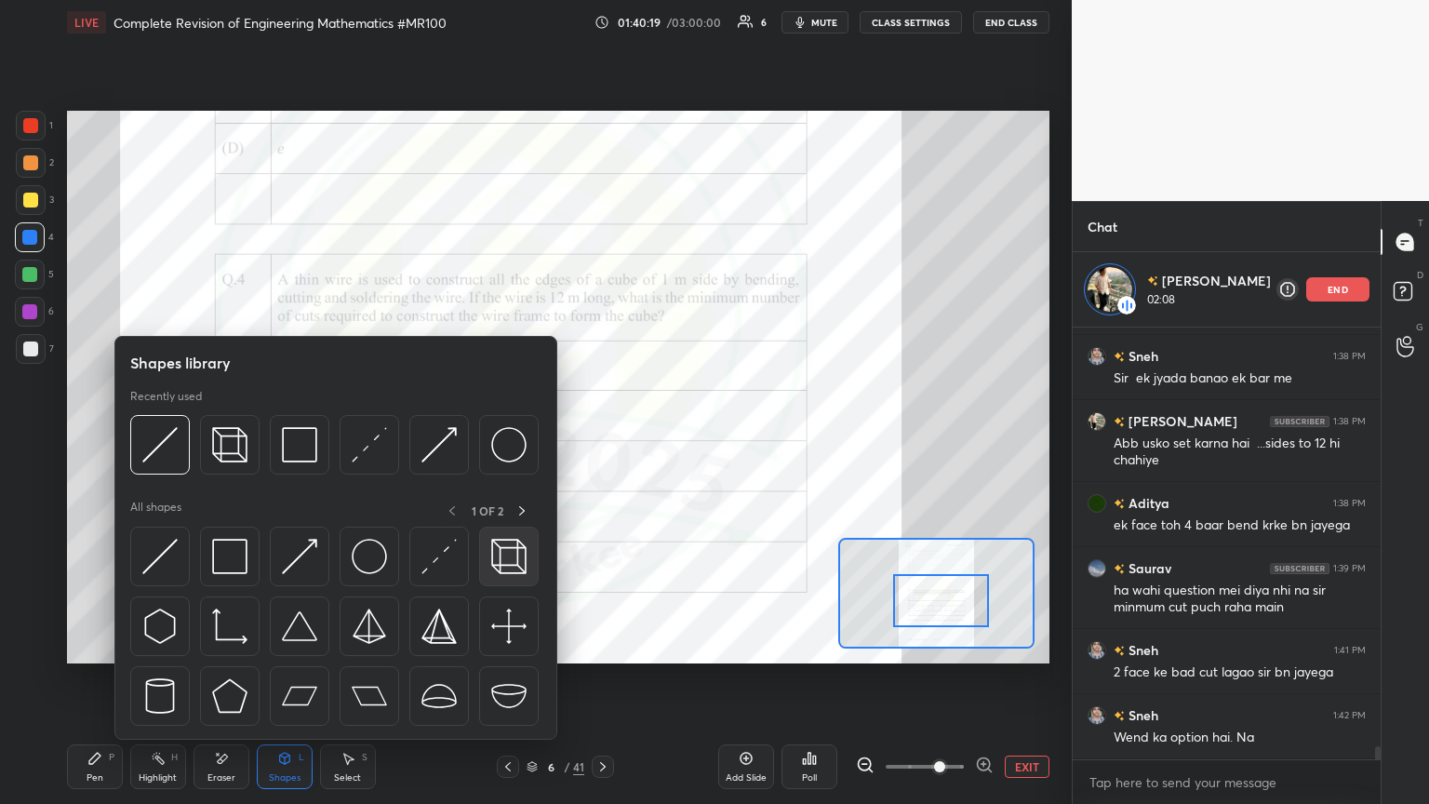
click at [499, 436] on img at bounding box center [508, 556] width 35 height 35
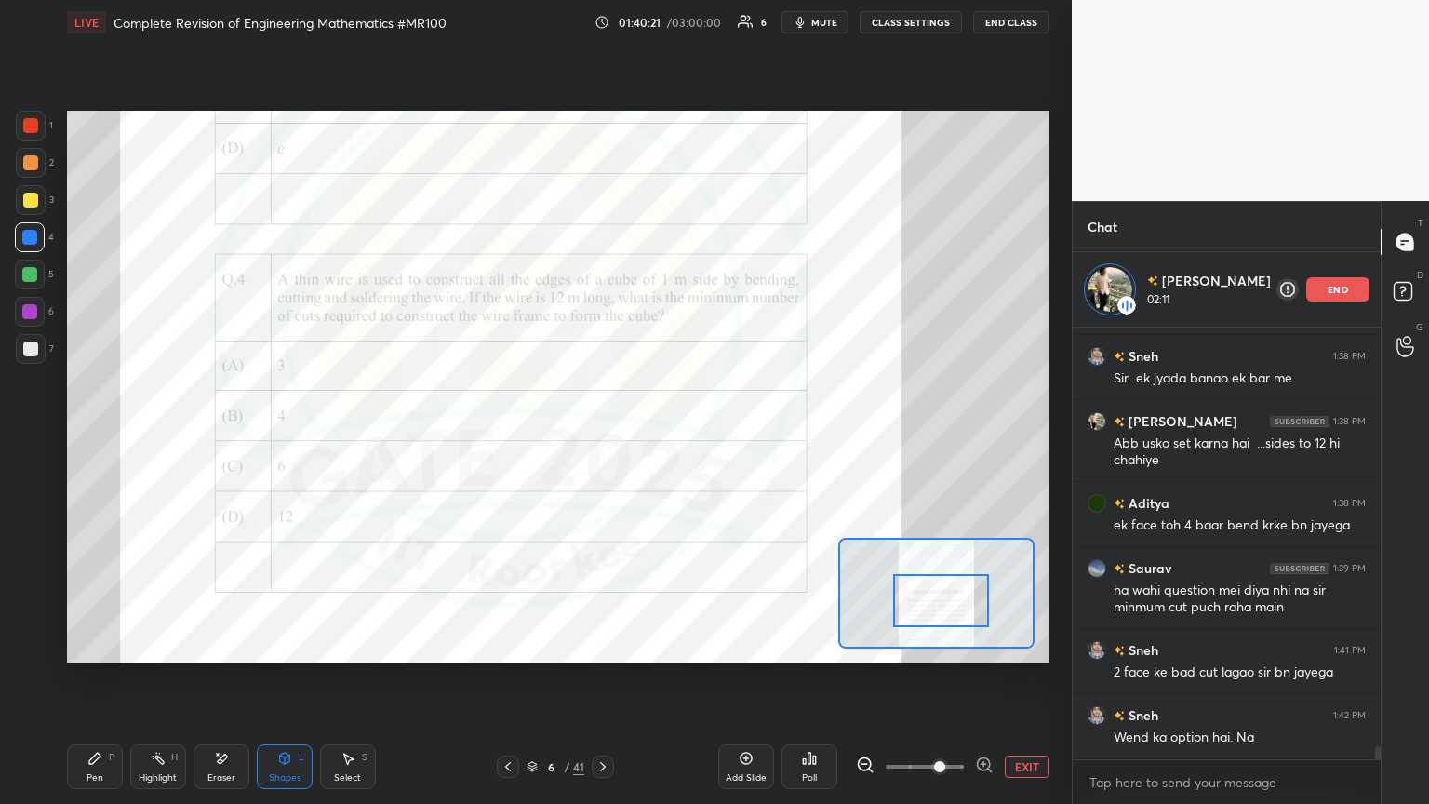
click at [29, 118] on div at bounding box center [30, 125] width 15 height 15
click at [293, 436] on div "Shapes L" at bounding box center [285, 766] width 56 height 45
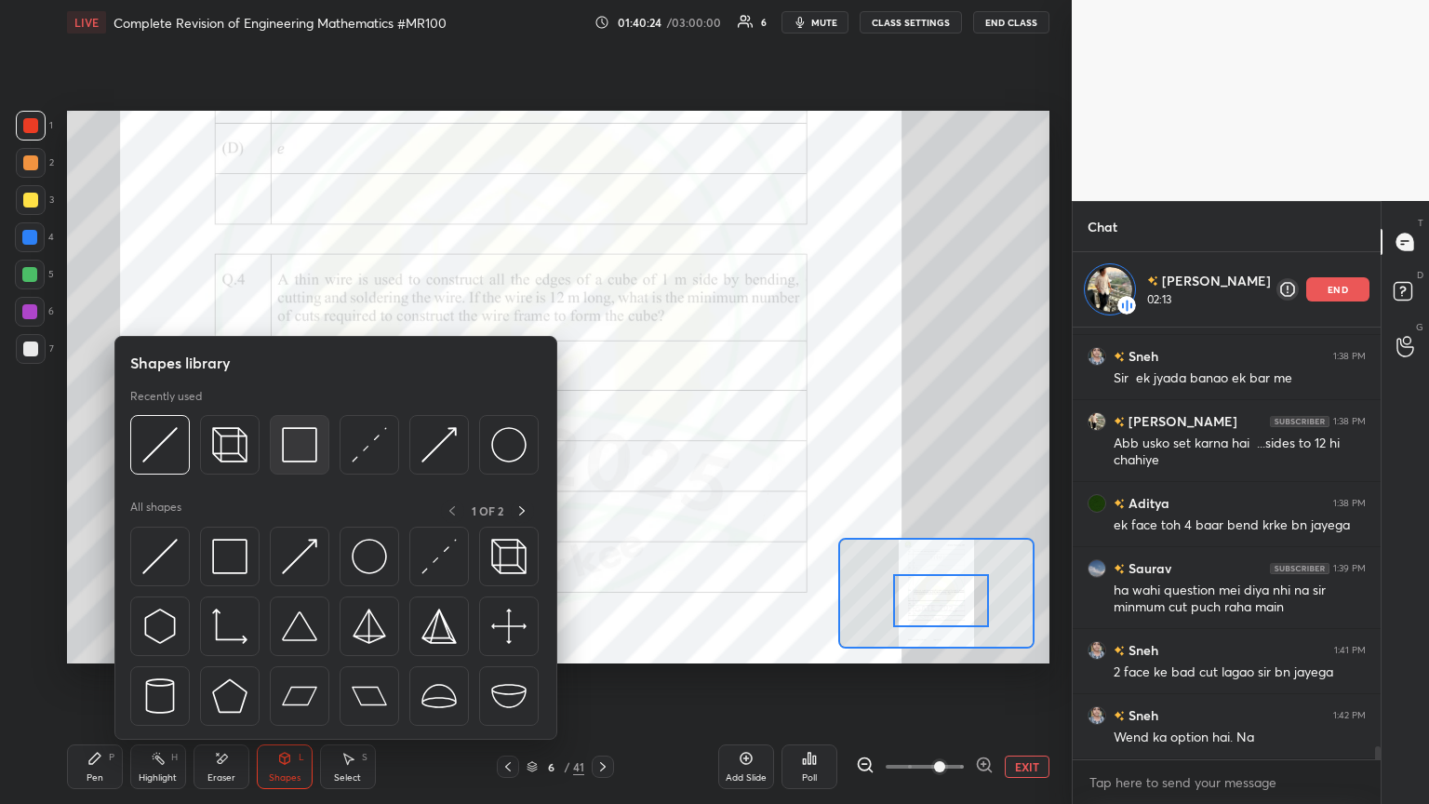
click at [290, 436] on img at bounding box center [299, 444] width 35 height 35
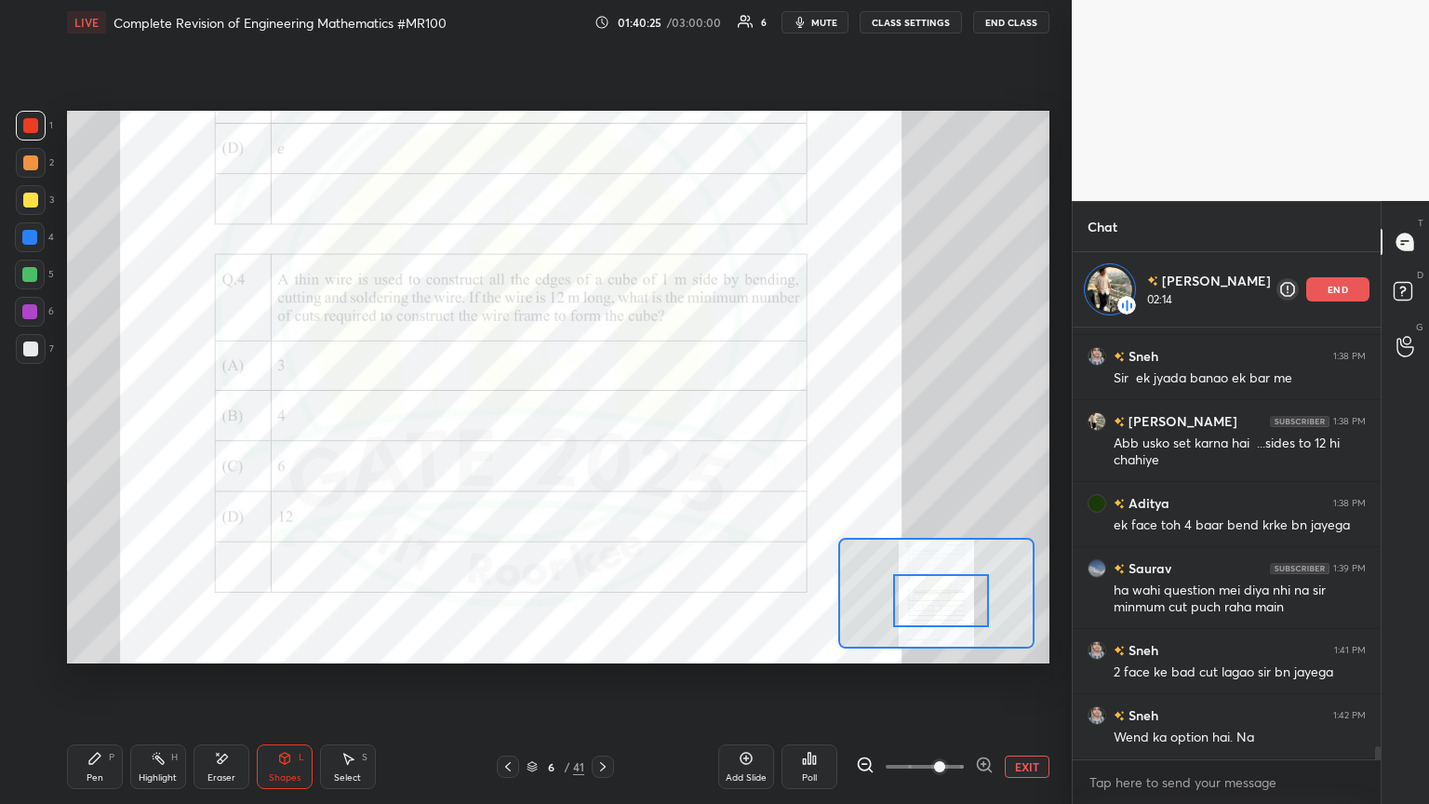
click at [28, 322] on div at bounding box center [30, 312] width 30 height 30
click at [89, 436] on div "Pen P" at bounding box center [95, 766] width 56 height 45
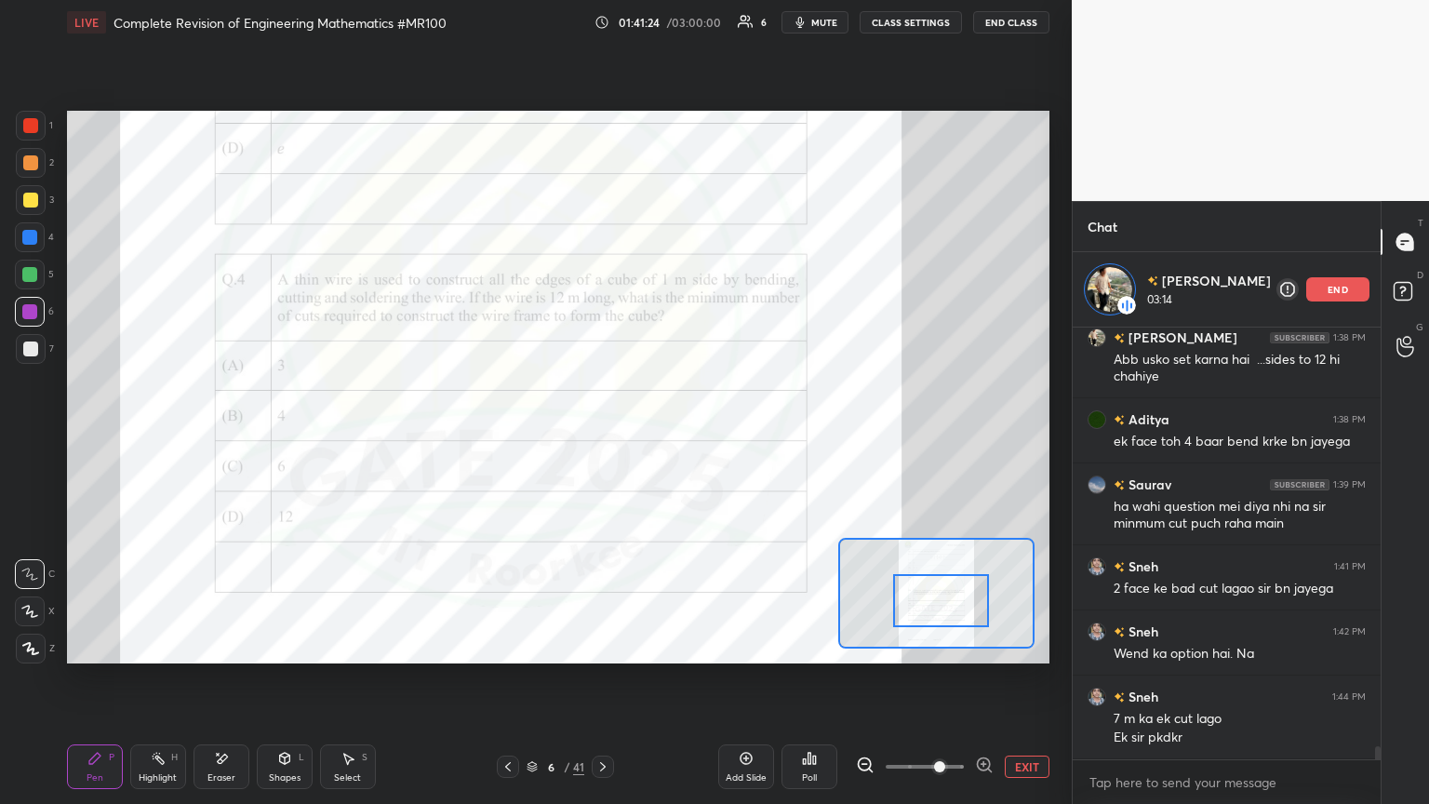
scroll to position [14210, 0]
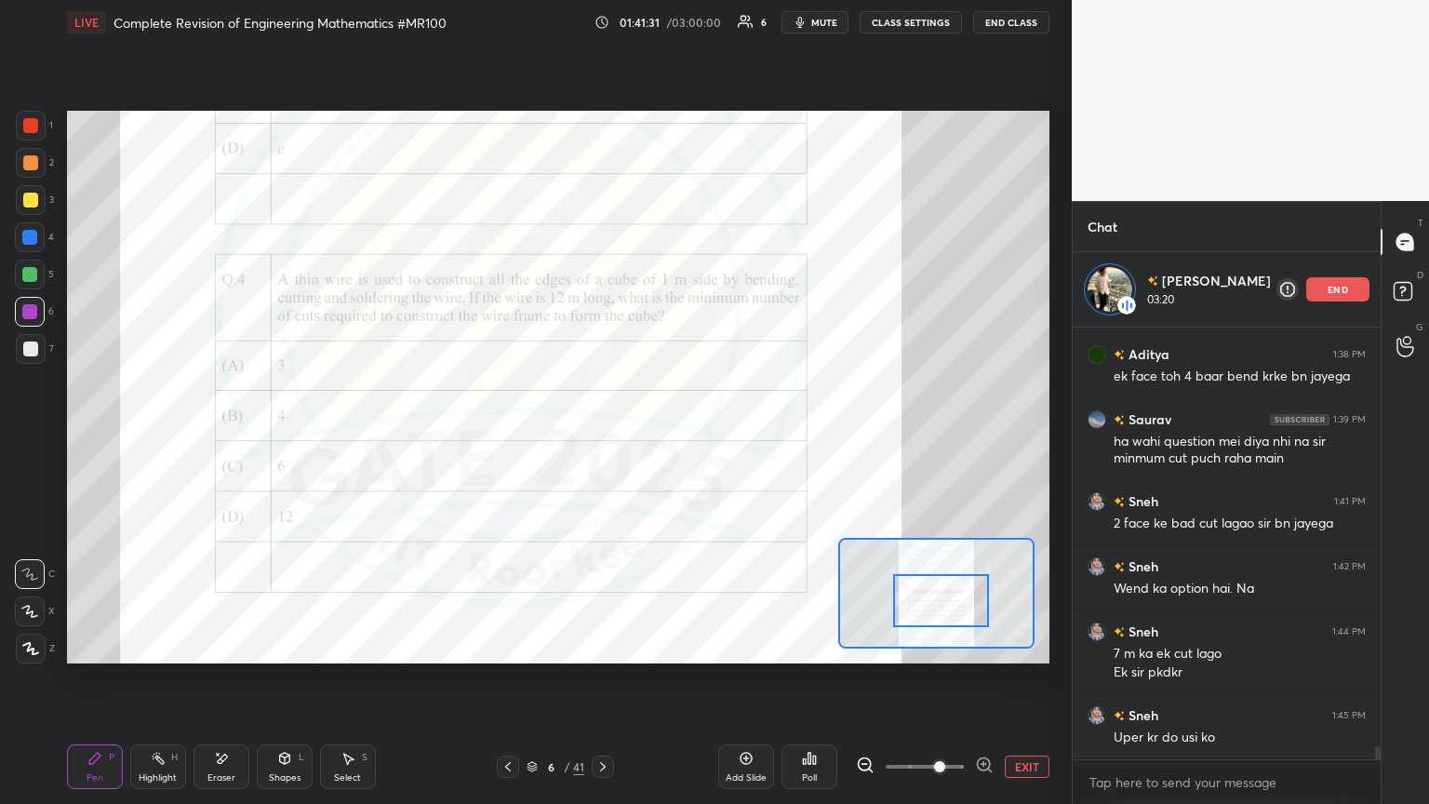
click at [21, 126] on div at bounding box center [31, 126] width 30 height 30
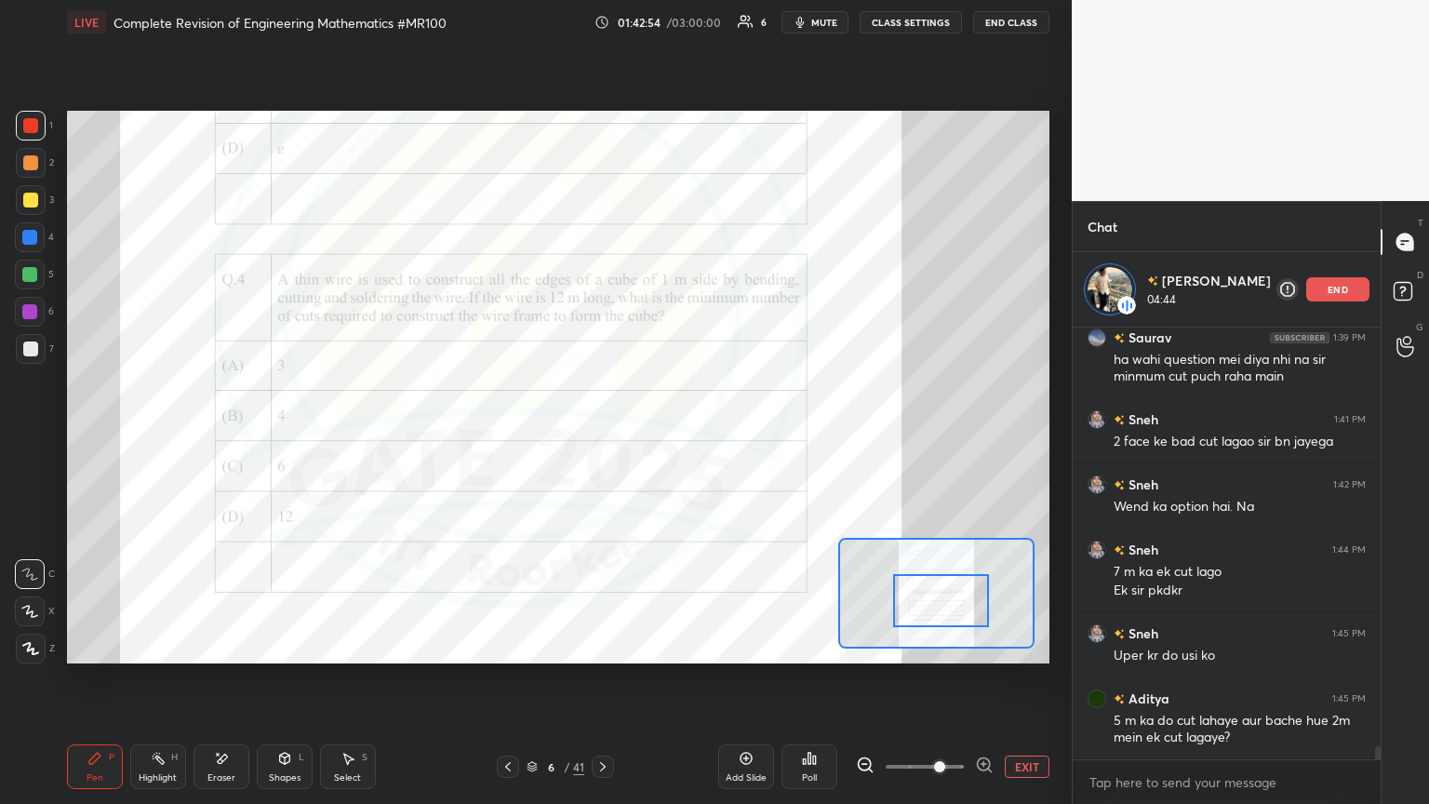
scroll to position [14357, 0]
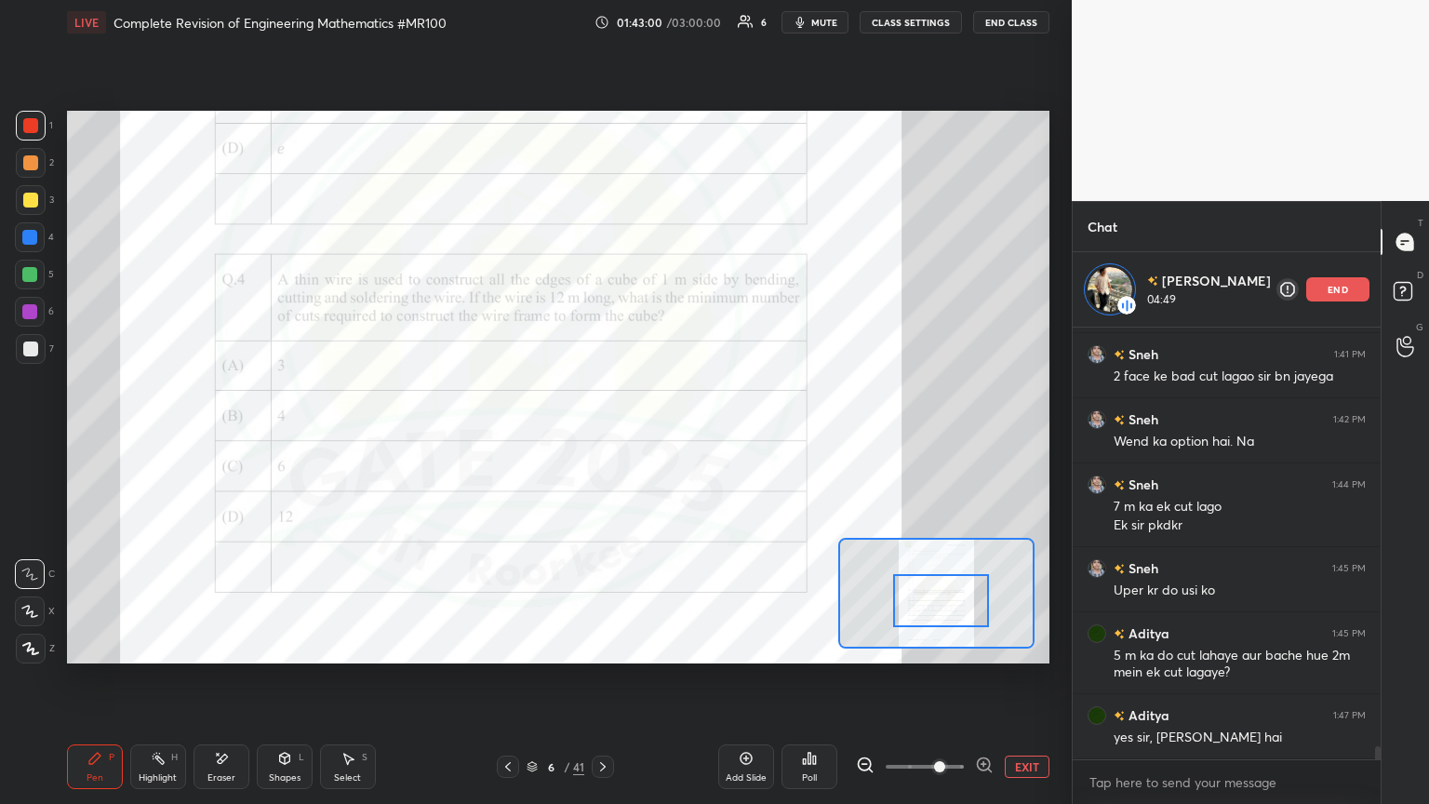
click at [35, 277] on div at bounding box center [29, 274] width 15 height 15
click at [216, 436] on div "Eraser" at bounding box center [221, 777] width 28 height 9
click at [26, 436] on span "Erase all" at bounding box center [30, 648] width 28 height 13
click at [280, 436] on div "Shapes" at bounding box center [285, 777] width 32 height 9
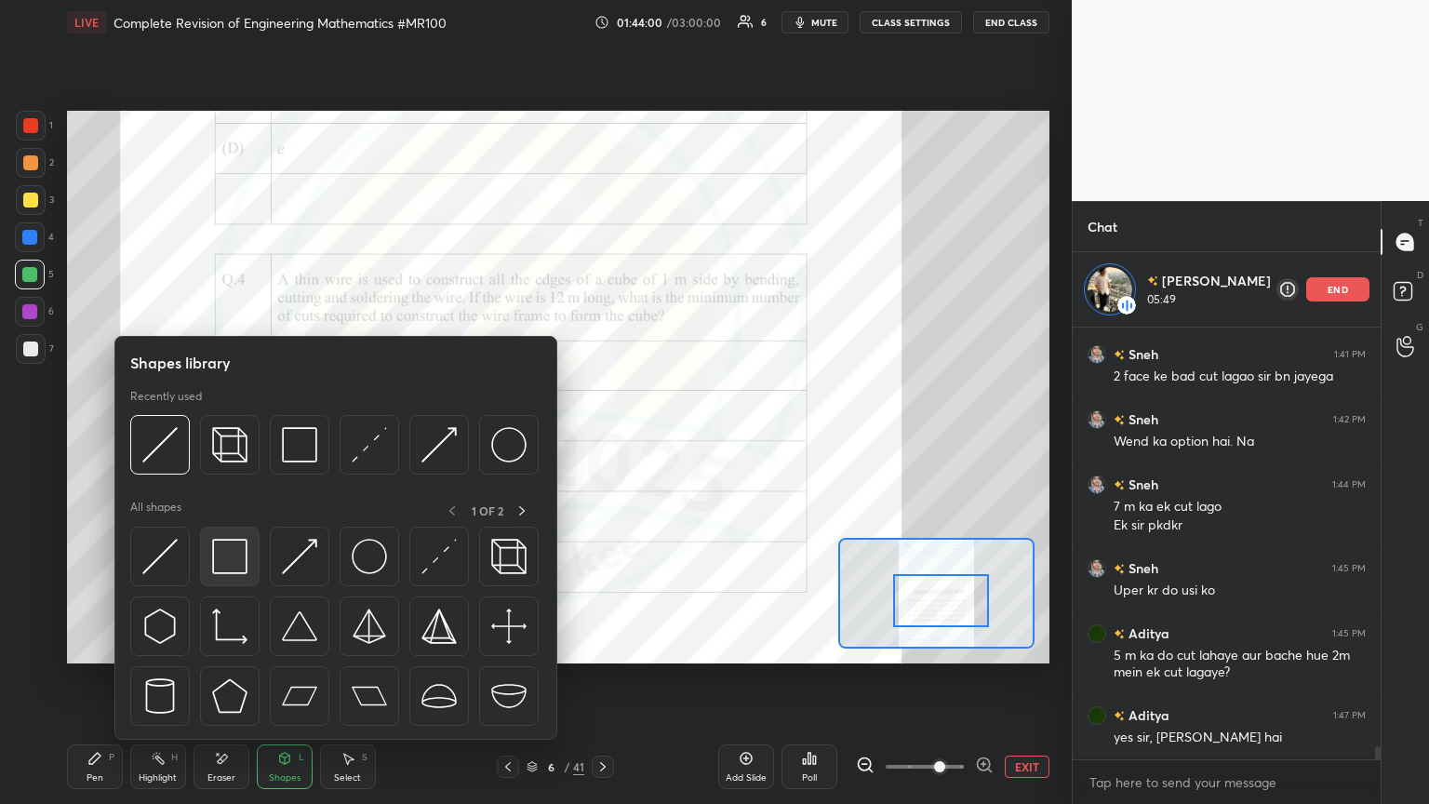
click at [233, 436] on div at bounding box center [230, 556] width 60 height 60
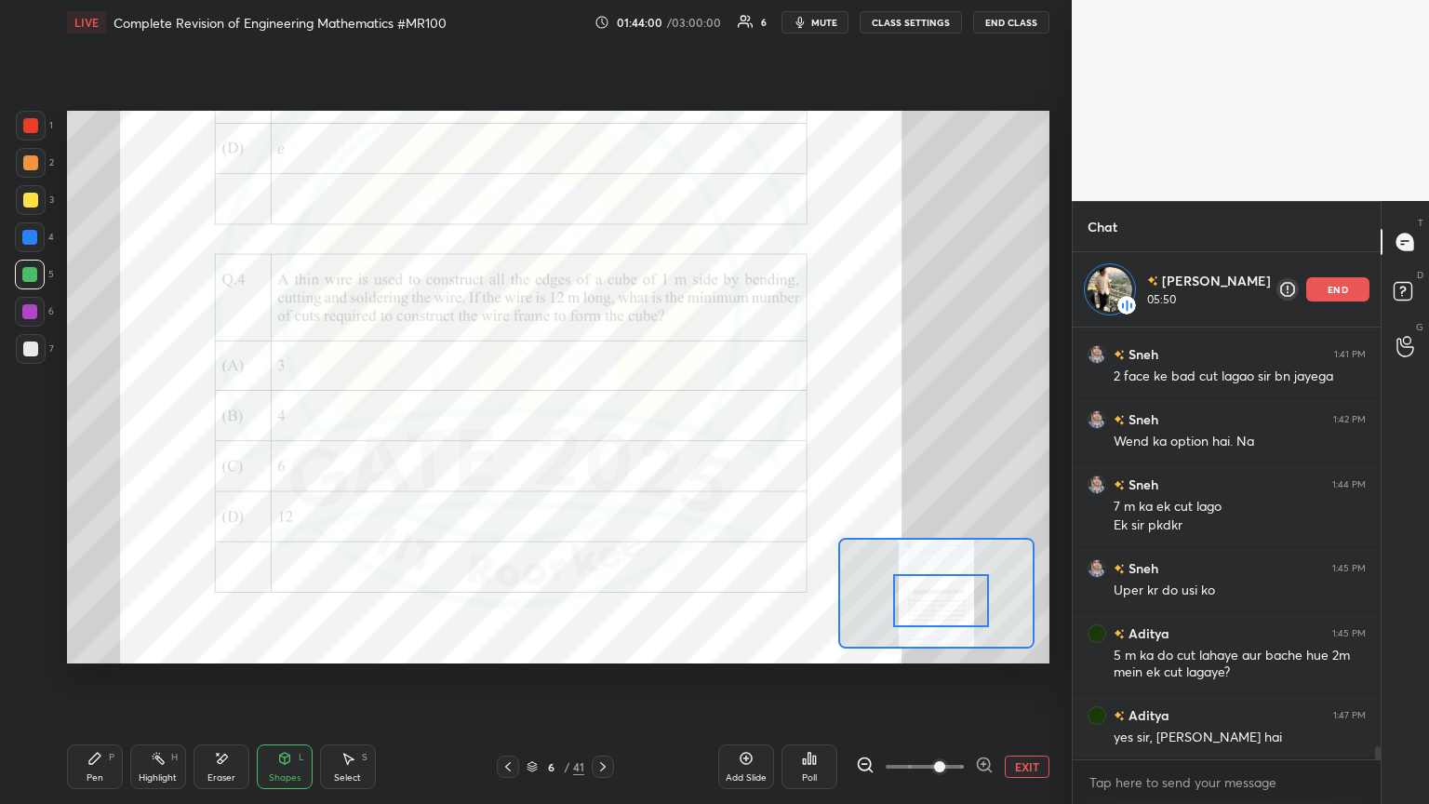
click at [289, 436] on div "Pen P Highlight H Eraser Shapes L Select S 6 / 41 Add Slide Poll EXIT" at bounding box center [558, 766] width 982 height 74
click at [281, 436] on div "Shapes L" at bounding box center [285, 766] width 56 height 45
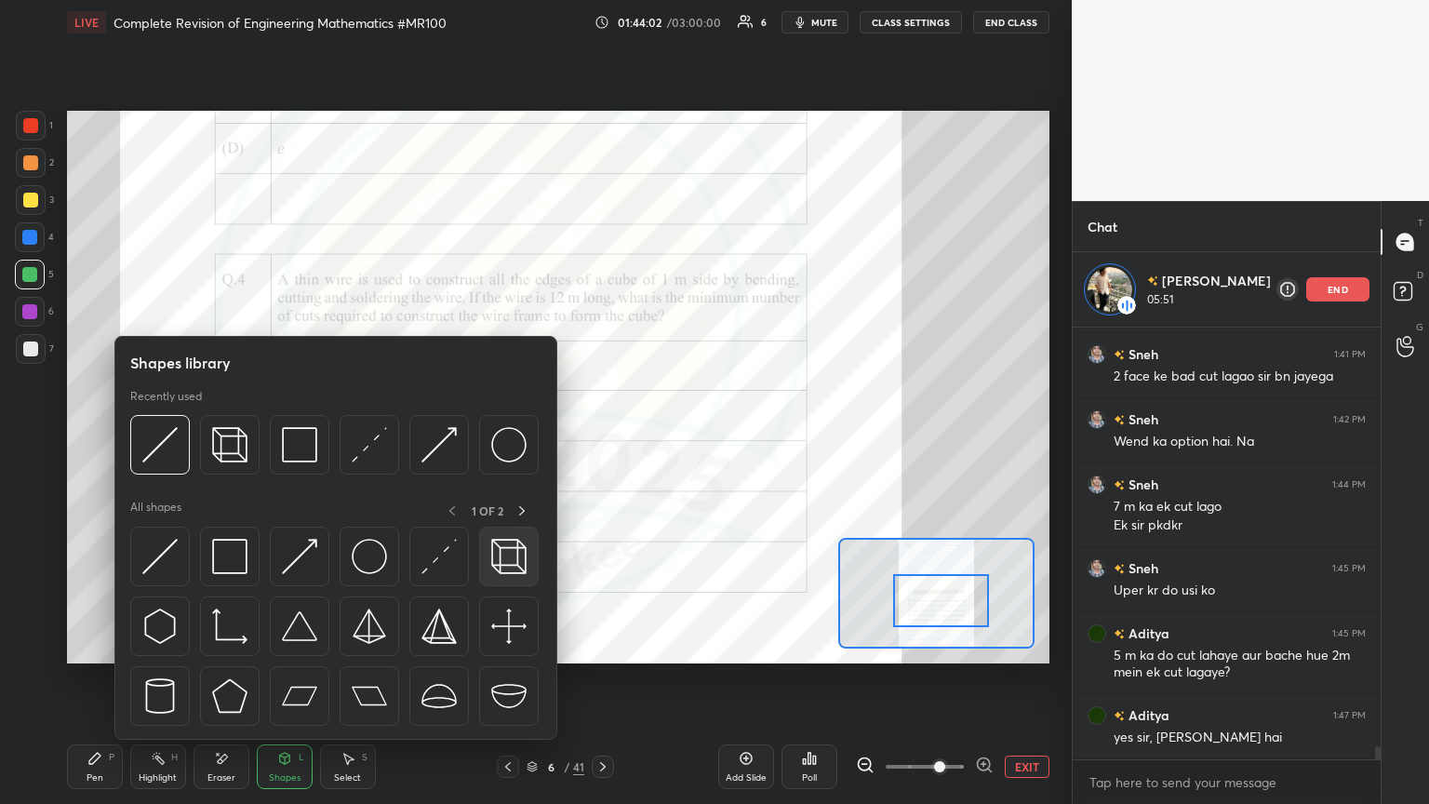
click at [513, 436] on img at bounding box center [508, 556] width 35 height 35
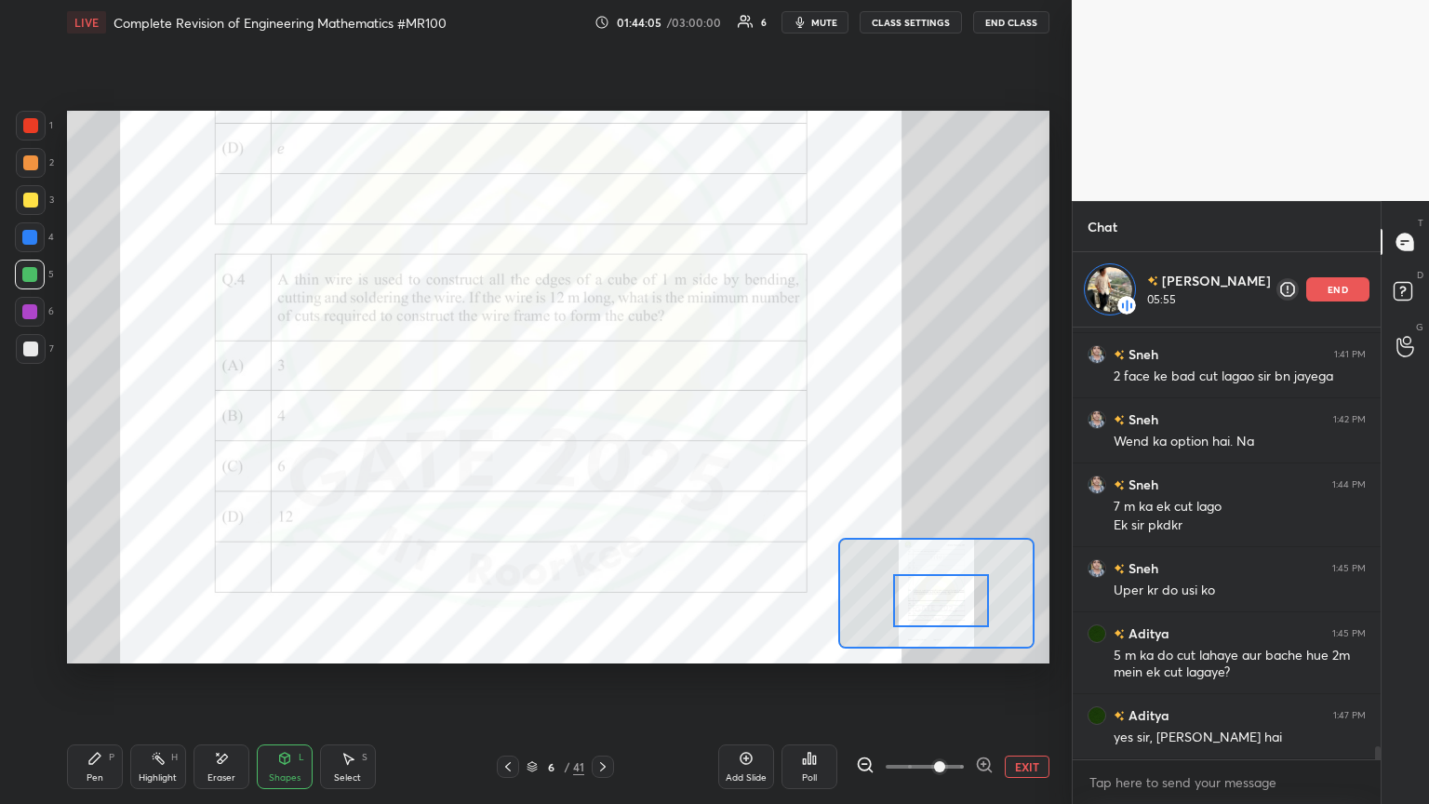
scroll to position [14422, 0]
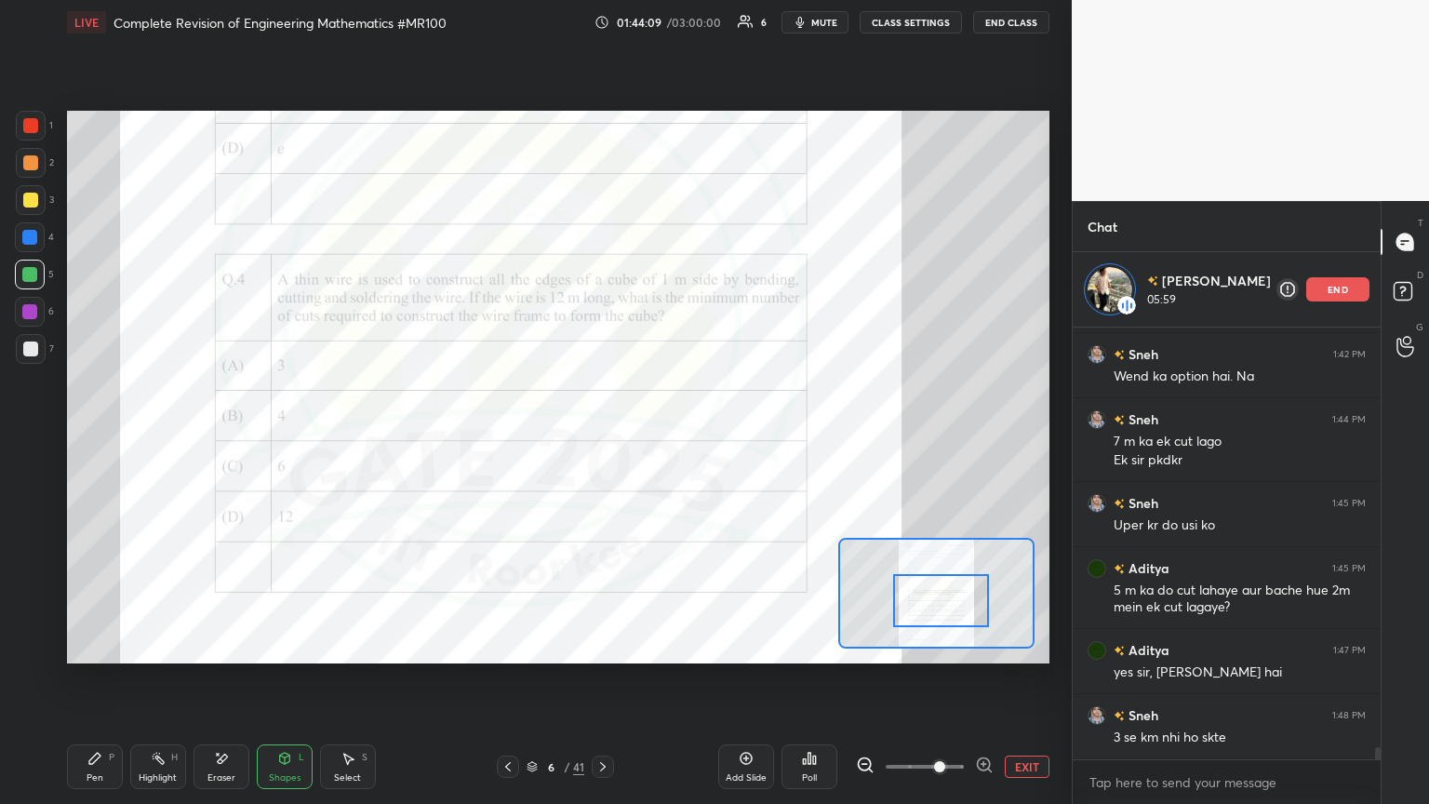
click at [32, 308] on div at bounding box center [29, 311] width 15 height 15
click at [100, 436] on icon at bounding box center [94, 758] width 15 height 15
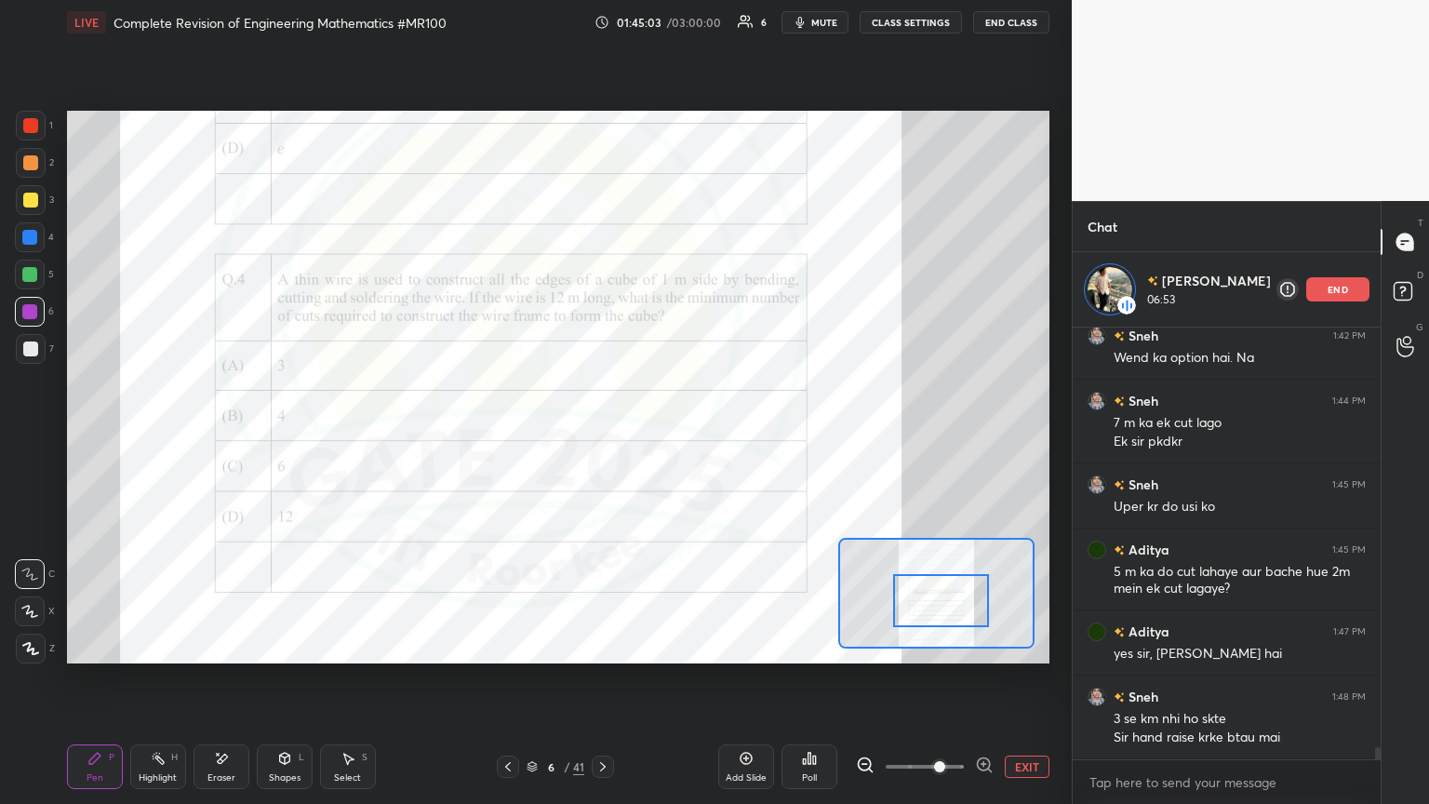
click at [28, 126] on div at bounding box center [30, 125] width 15 height 15
click at [26, 321] on div at bounding box center [30, 312] width 30 height 30
click at [33, 126] on div at bounding box center [30, 125] width 15 height 15
click at [221, 436] on div "Eraser" at bounding box center [221, 777] width 28 height 9
click at [292, 436] on div "Shapes" at bounding box center [285, 777] width 32 height 9
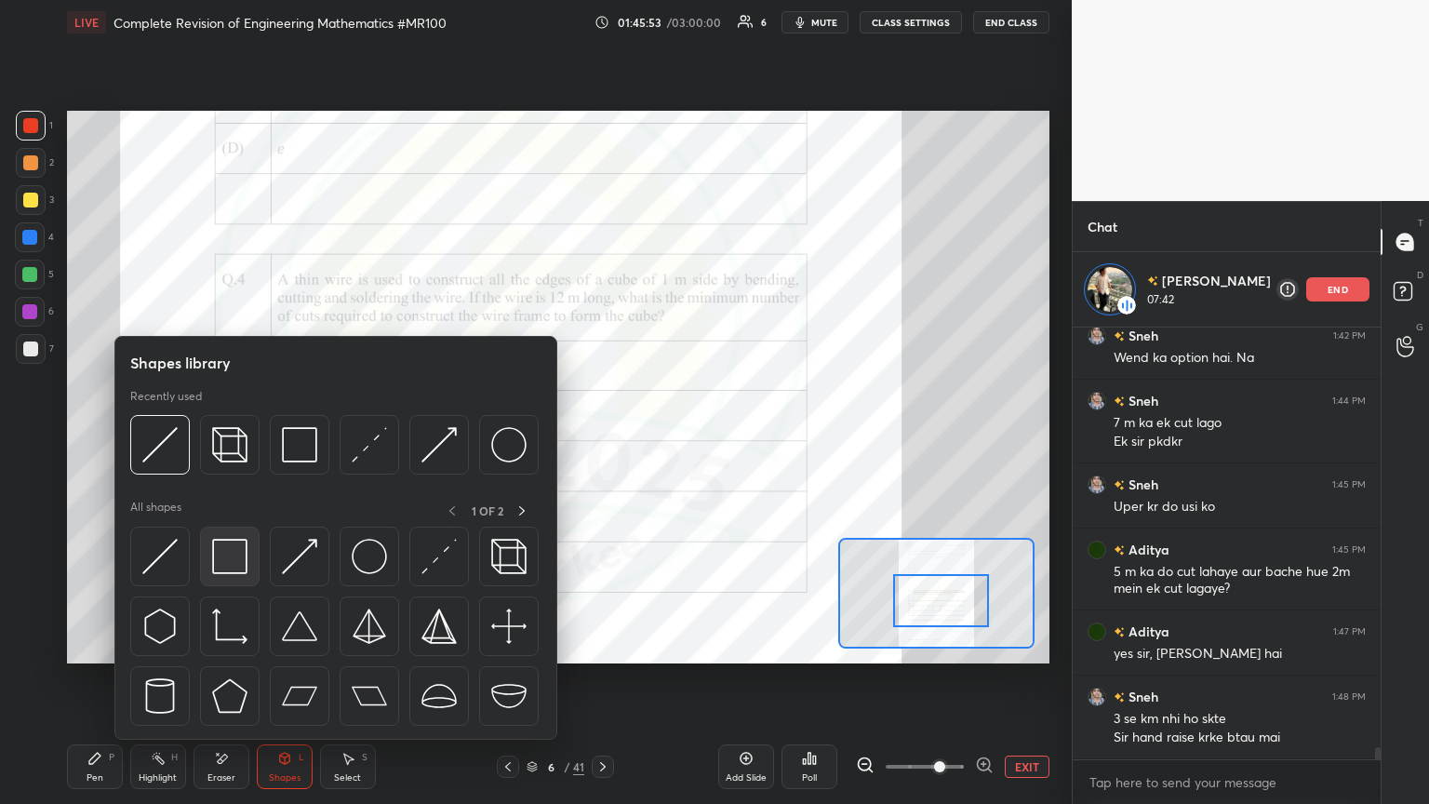
click at [212, 436] on img at bounding box center [229, 556] width 35 height 35
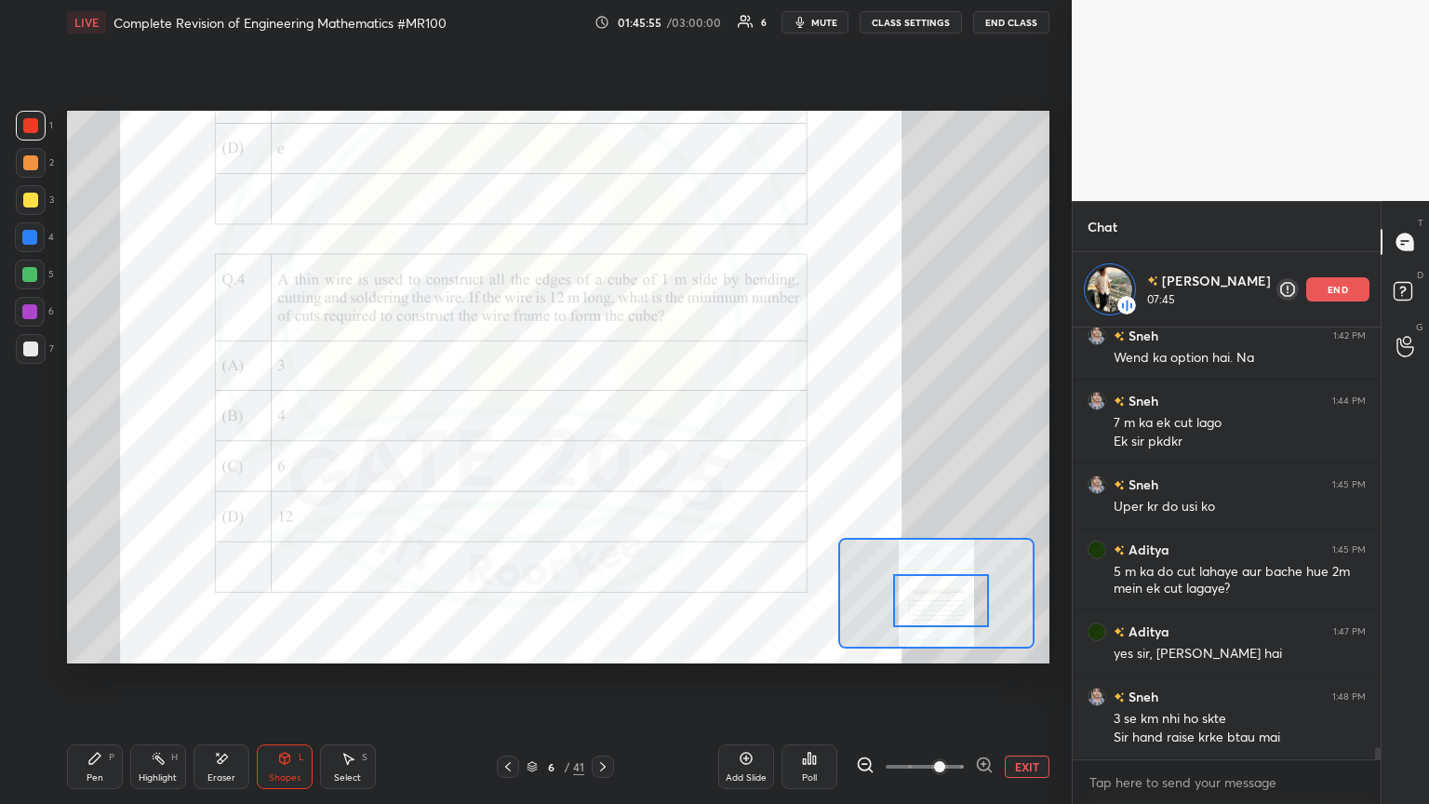
click at [280, 436] on div "Shapes L" at bounding box center [285, 766] width 56 height 45
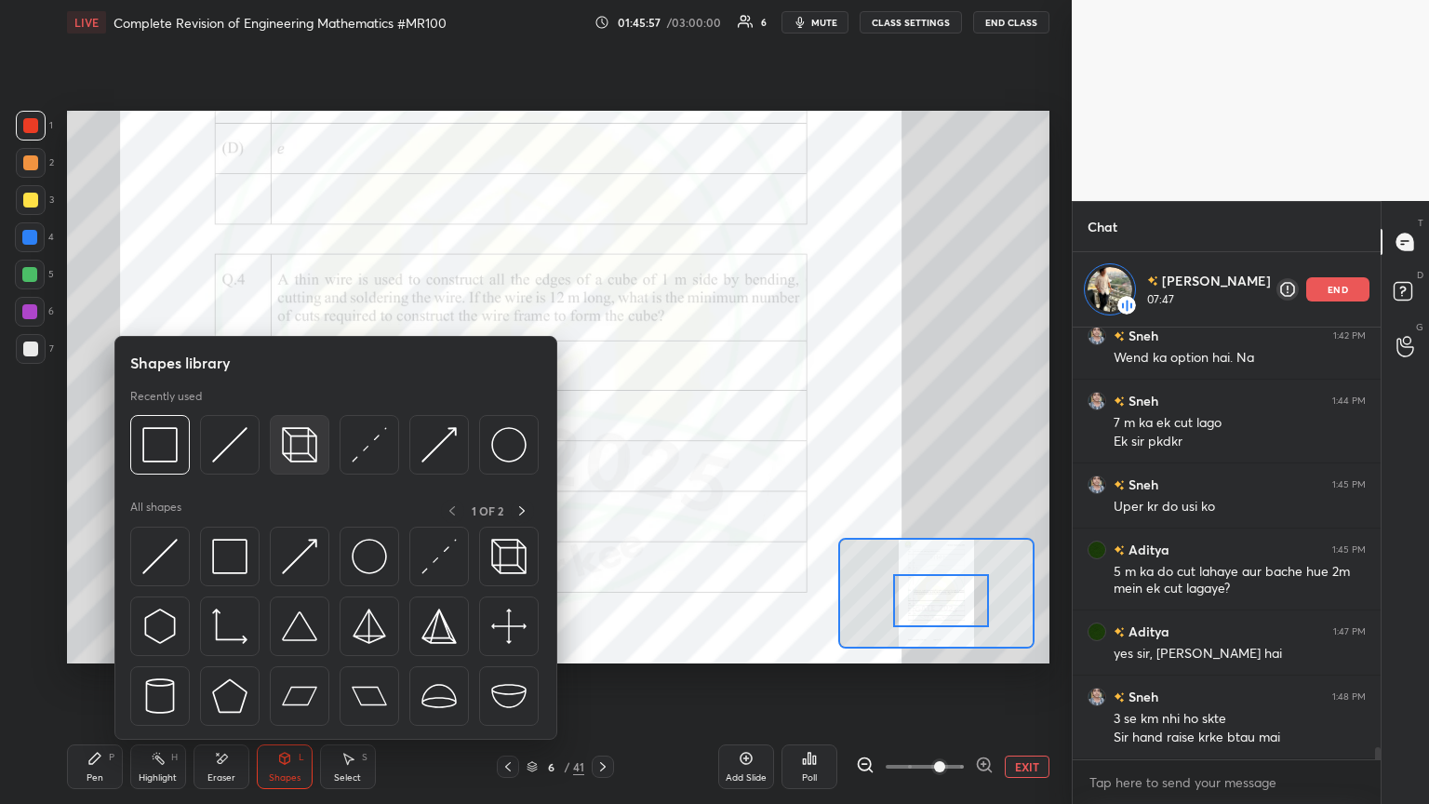
click at [303, 436] on img at bounding box center [299, 444] width 35 height 35
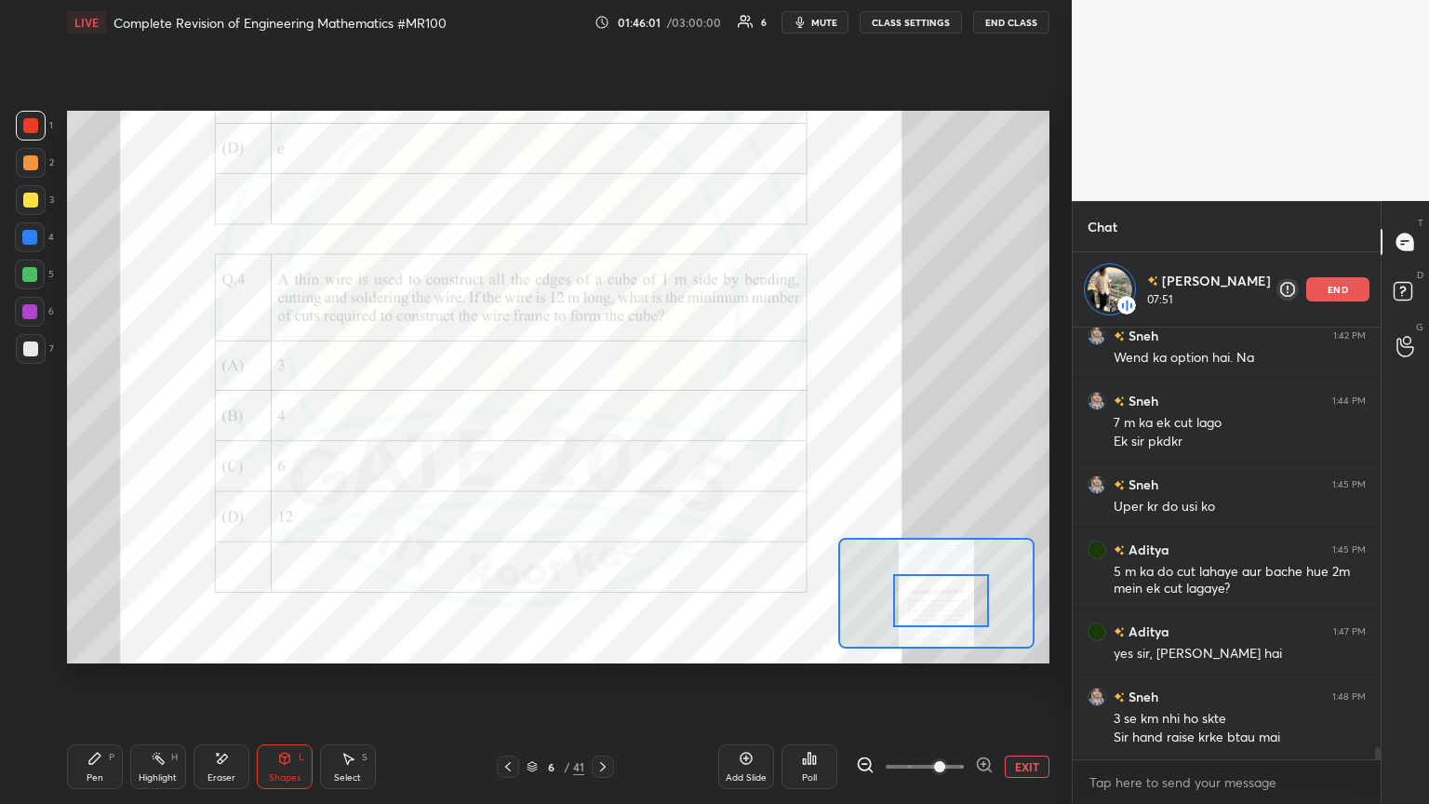
click at [27, 316] on div at bounding box center [29, 311] width 15 height 15
click at [26, 161] on div at bounding box center [30, 162] width 15 height 15
click at [91, 436] on icon at bounding box center [94, 757] width 11 height 11
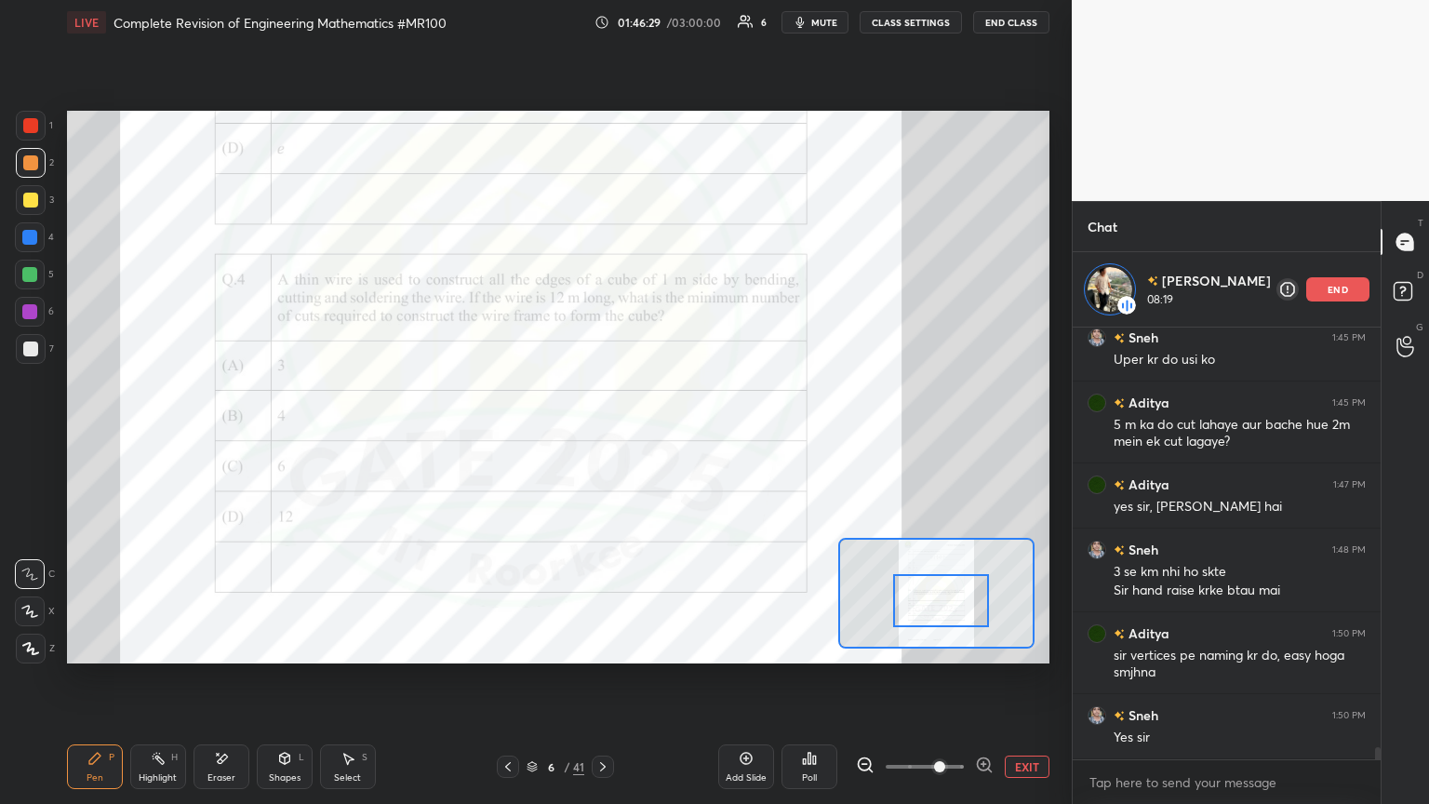
scroll to position [14653, 0]
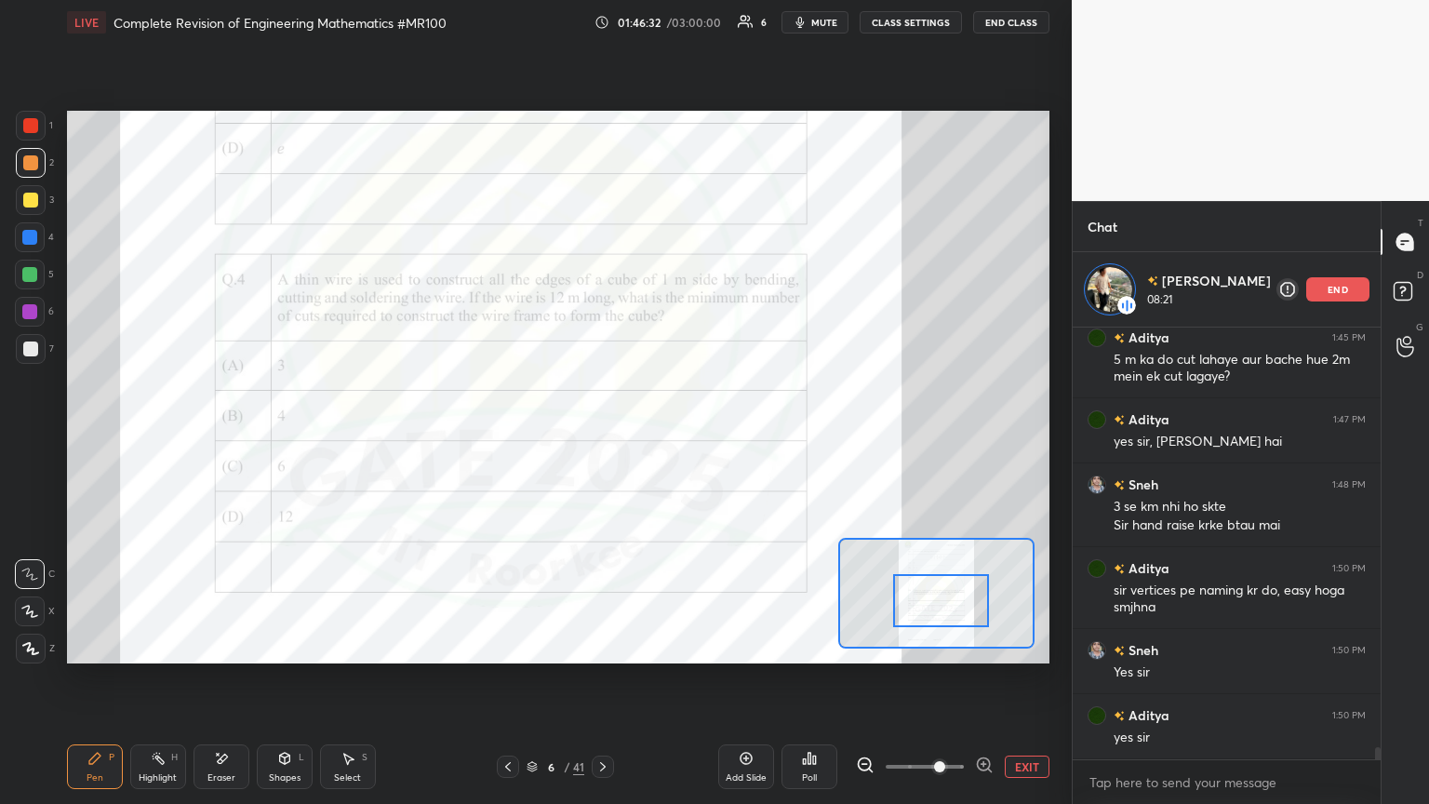
click at [18, 126] on div at bounding box center [31, 126] width 30 height 30
click at [33, 303] on div at bounding box center [30, 312] width 30 height 30
click at [30, 125] on div at bounding box center [30, 125] width 15 height 15
click at [19, 269] on div at bounding box center [30, 274] width 30 height 30
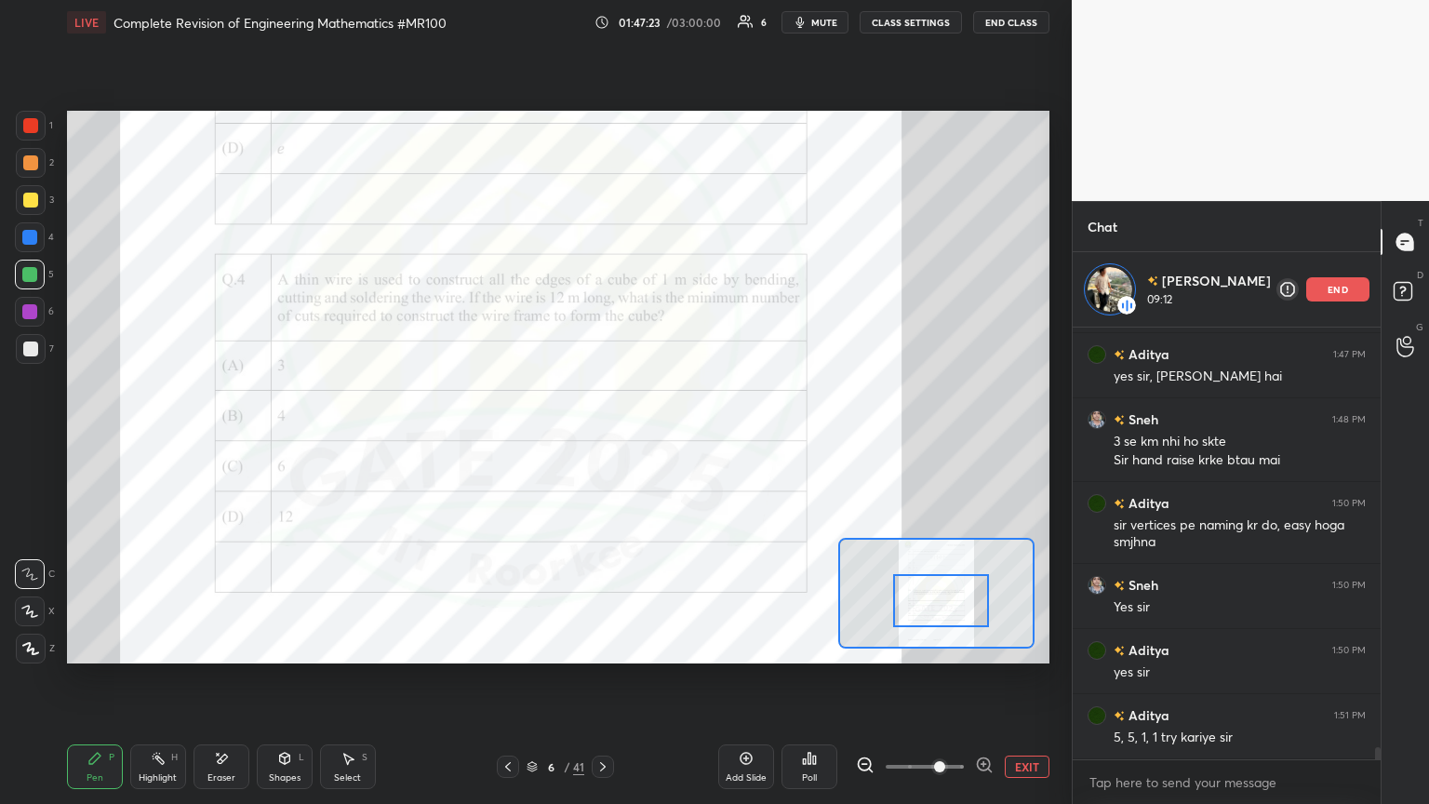
click at [220, 436] on div "Eraser" at bounding box center [221, 766] width 56 height 45
click at [18, 436] on div "Erase all" at bounding box center [30, 648] width 30 height 30
click at [289, 436] on div "Shapes L" at bounding box center [285, 766] width 56 height 45
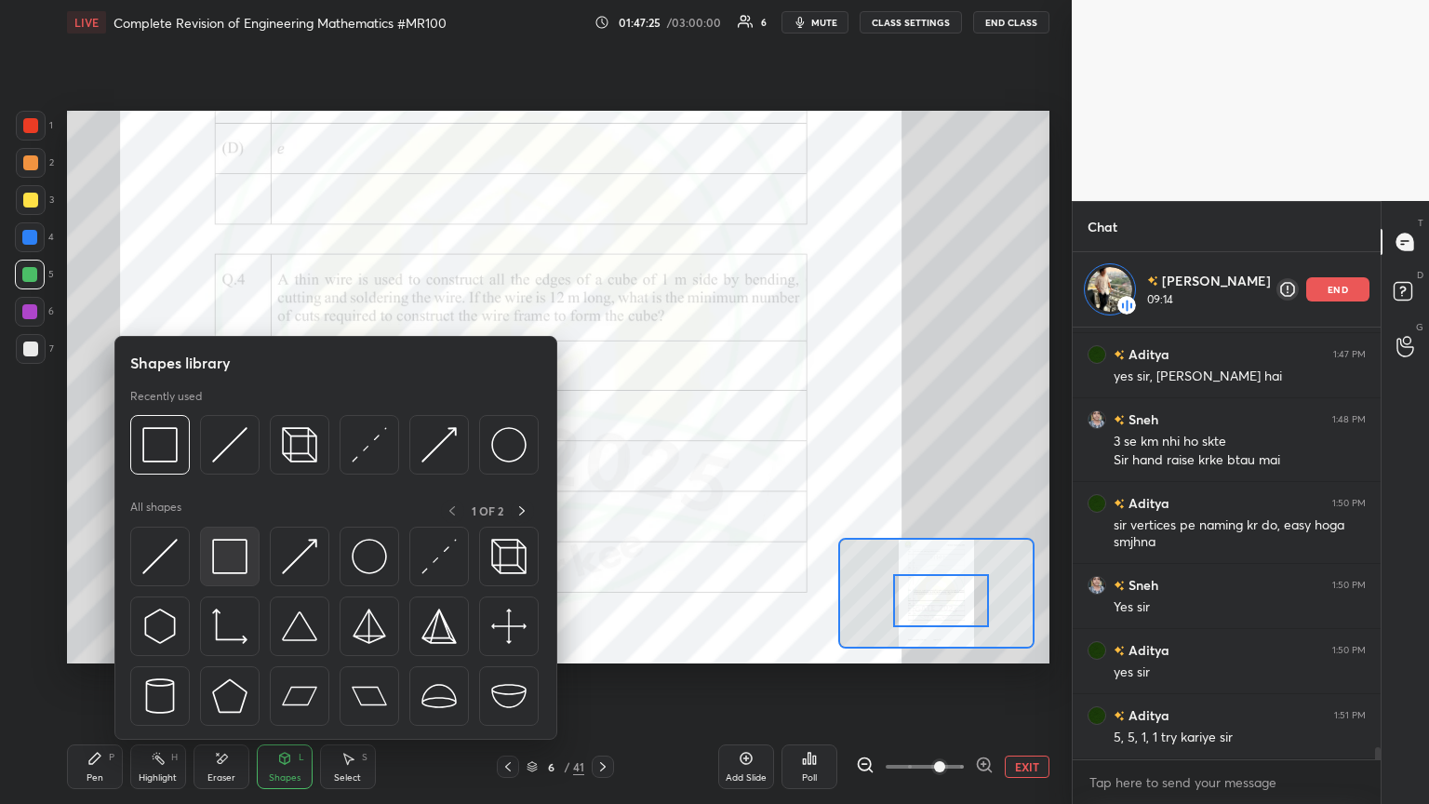
click at [223, 436] on img at bounding box center [229, 556] width 35 height 35
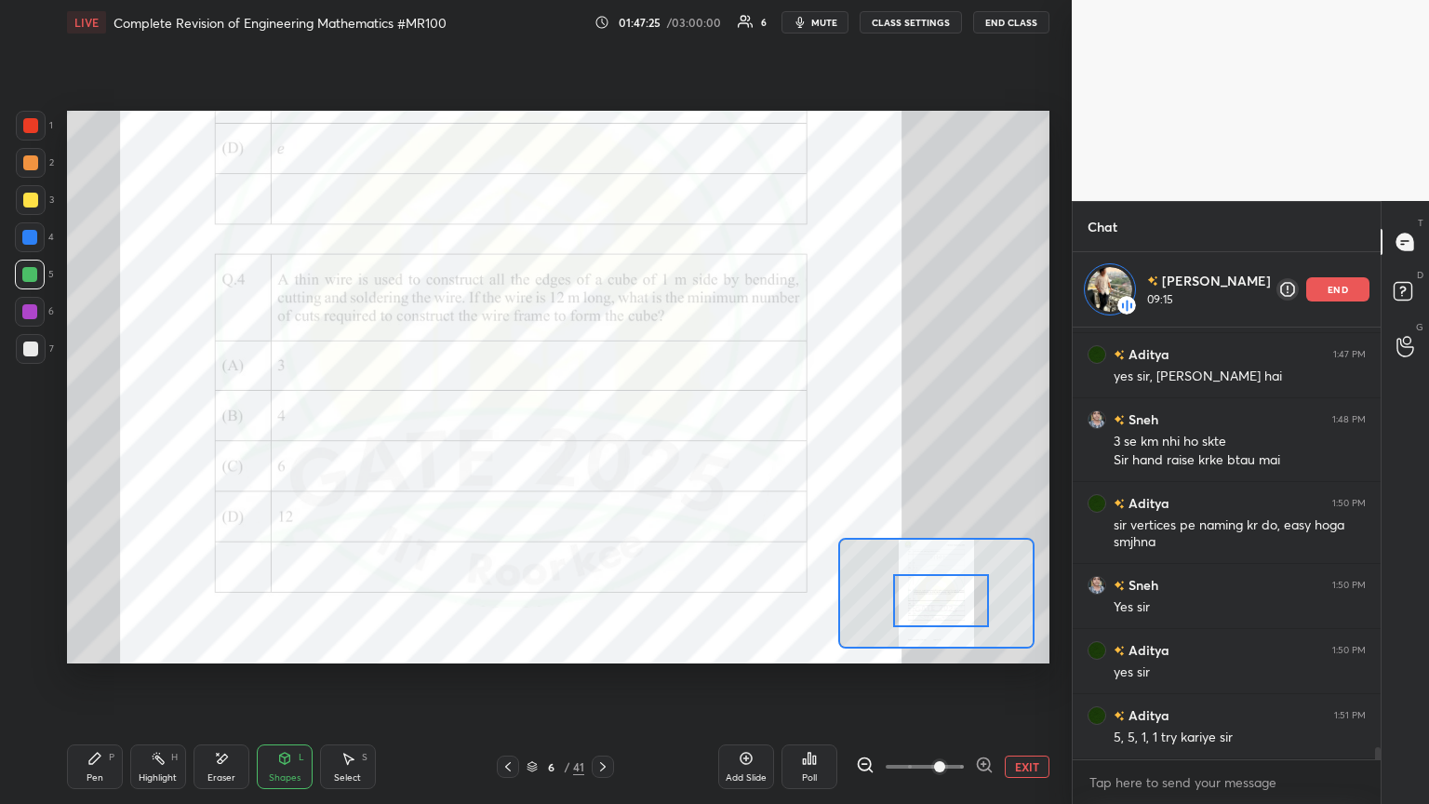
click at [290, 436] on div "Shapes L" at bounding box center [285, 766] width 56 height 45
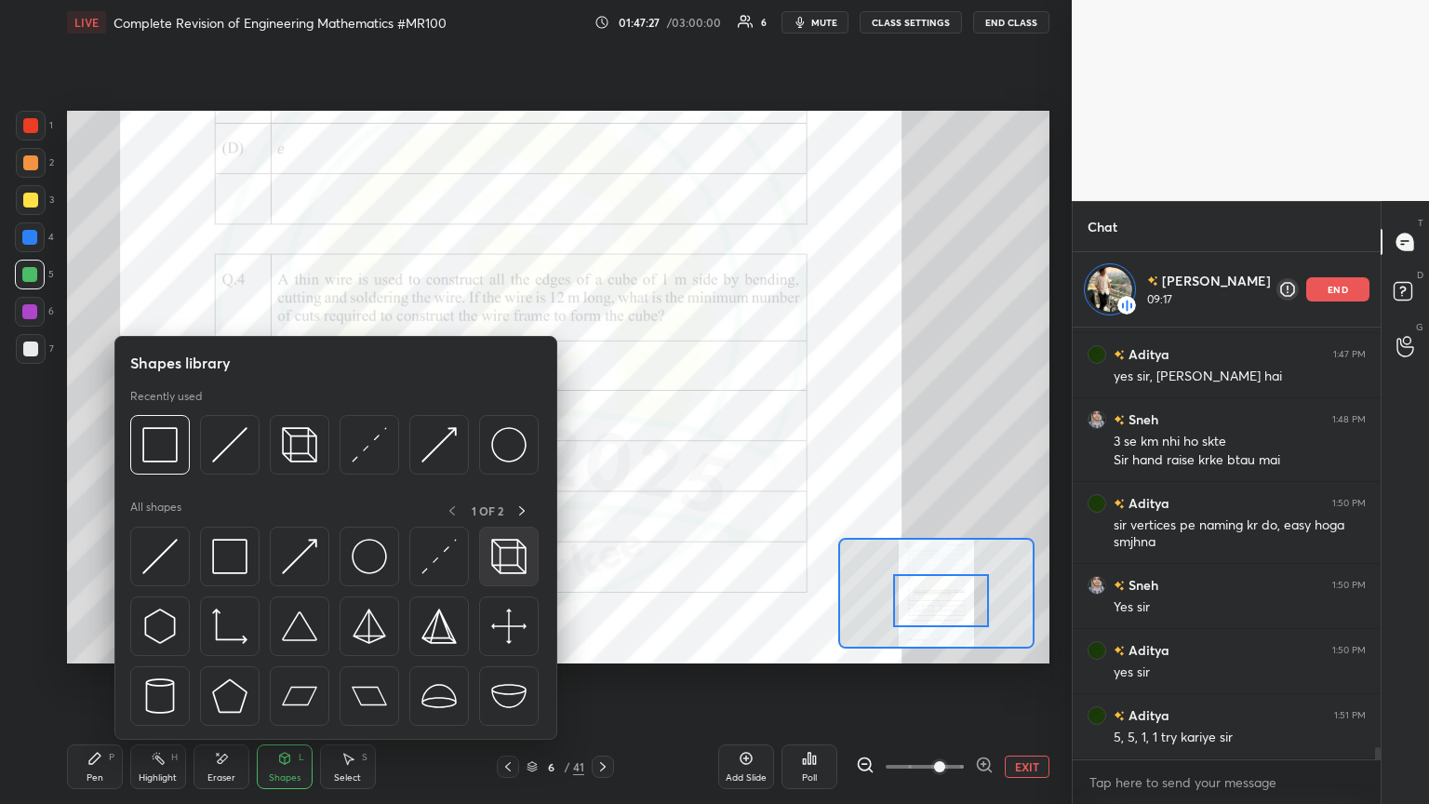
click at [510, 436] on img at bounding box center [508, 556] width 35 height 35
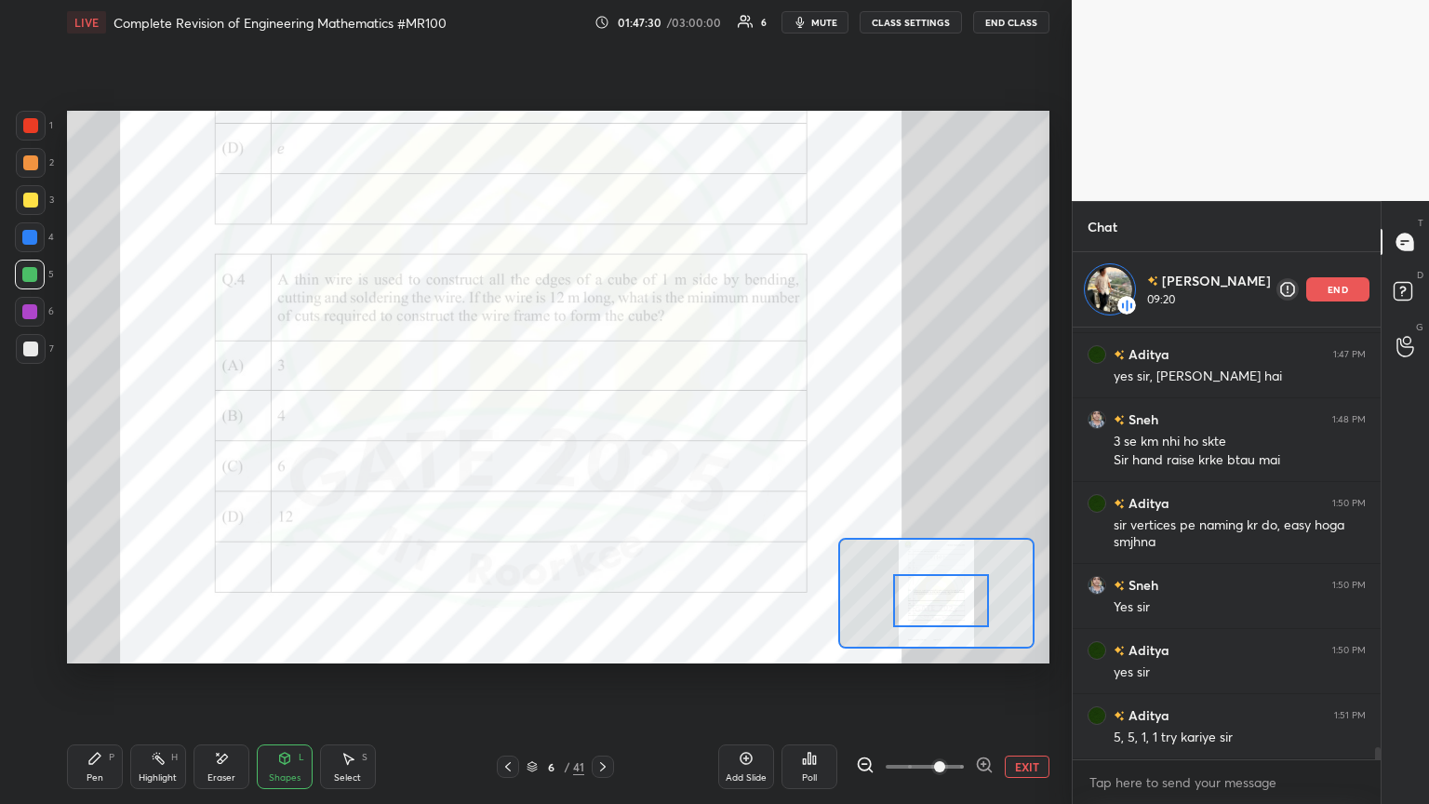
click at [34, 133] on div at bounding box center [31, 126] width 30 height 30
click at [90, 436] on icon at bounding box center [94, 758] width 15 height 15
click at [26, 121] on div at bounding box center [30, 125] width 15 height 15
click at [26, 242] on div at bounding box center [29, 237] width 15 height 15
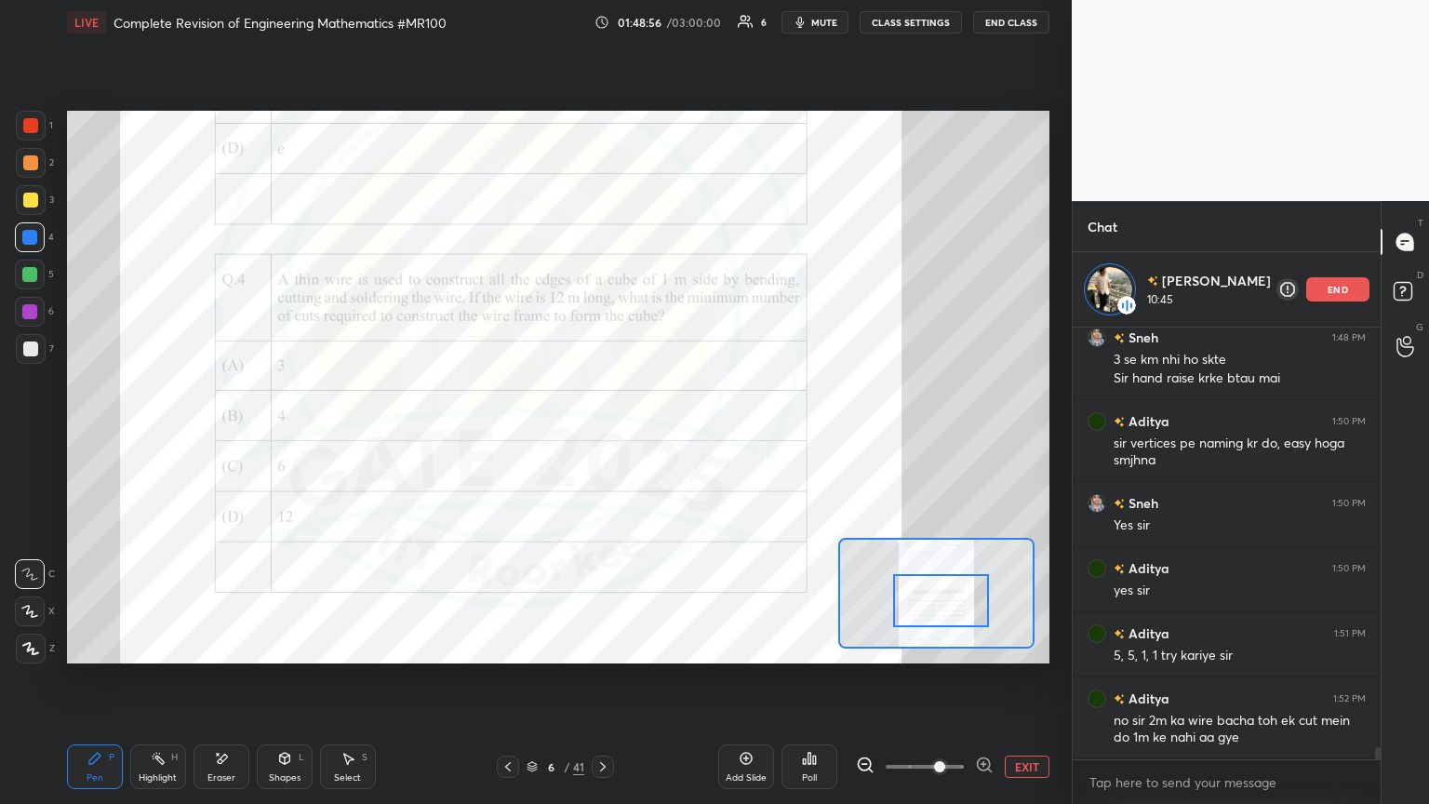
click at [238, 436] on div "Pen P Highlight H Eraser Shapes L Select S 6 / 41 Add Slide Poll EXIT" at bounding box center [558, 766] width 982 height 74
click at [219, 436] on div "Eraser" at bounding box center [221, 766] width 56 height 45
click at [32, 436] on div "Erase all" at bounding box center [30, 648] width 30 height 30
click at [286, 436] on div "Shapes" at bounding box center [285, 777] width 32 height 9
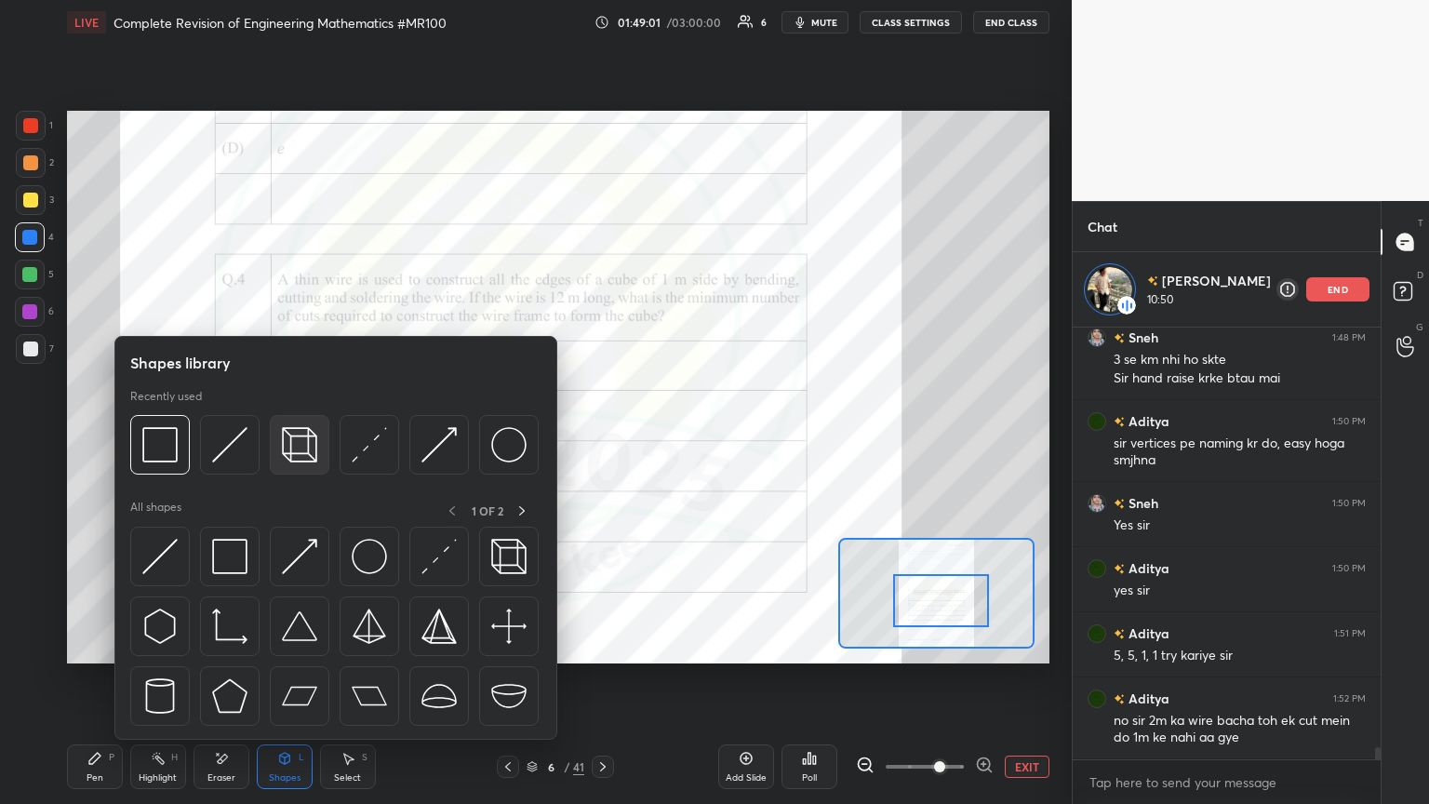
click at [299, 436] on img at bounding box center [299, 444] width 35 height 35
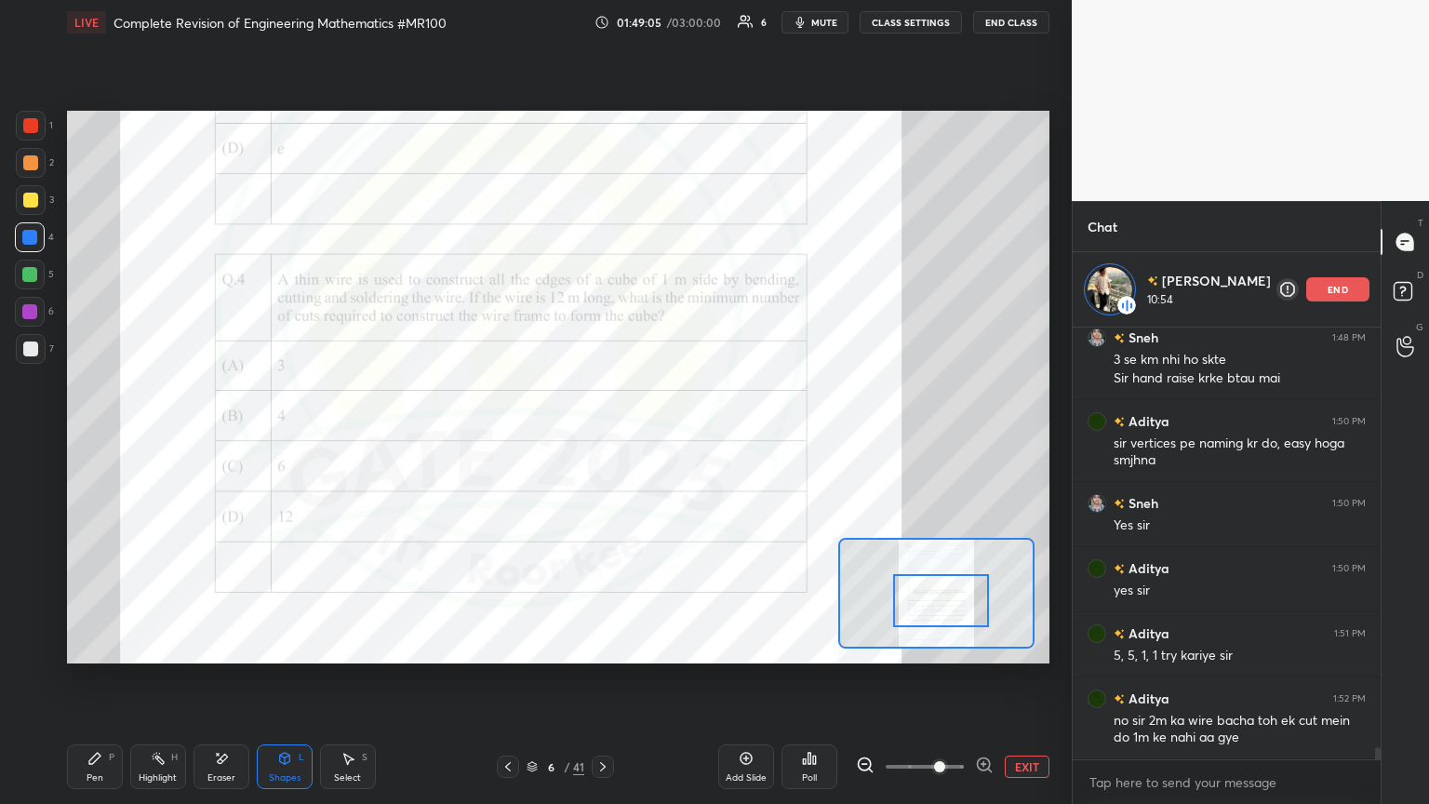
click at [33, 124] on div at bounding box center [30, 125] width 15 height 15
click at [30, 313] on div at bounding box center [29, 311] width 15 height 15
click at [25, 163] on div at bounding box center [30, 162] width 15 height 15
click at [31, 199] on div at bounding box center [30, 200] width 15 height 15
click at [30, 126] on div at bounding box center [30, 125] width 15 height 15
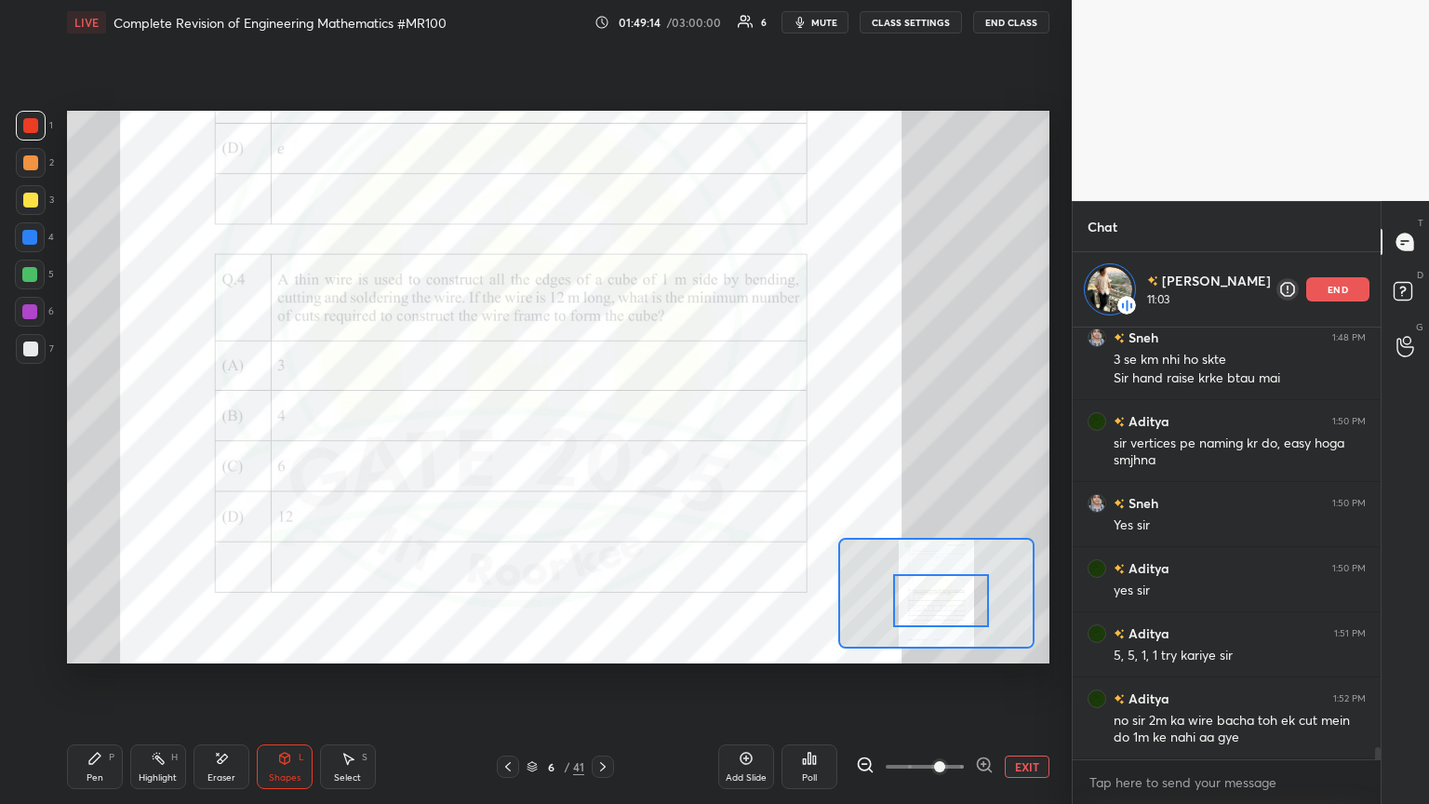
click at [78, 436] on div "Pen P" at bounding box center [95, 766] width 56 height 45
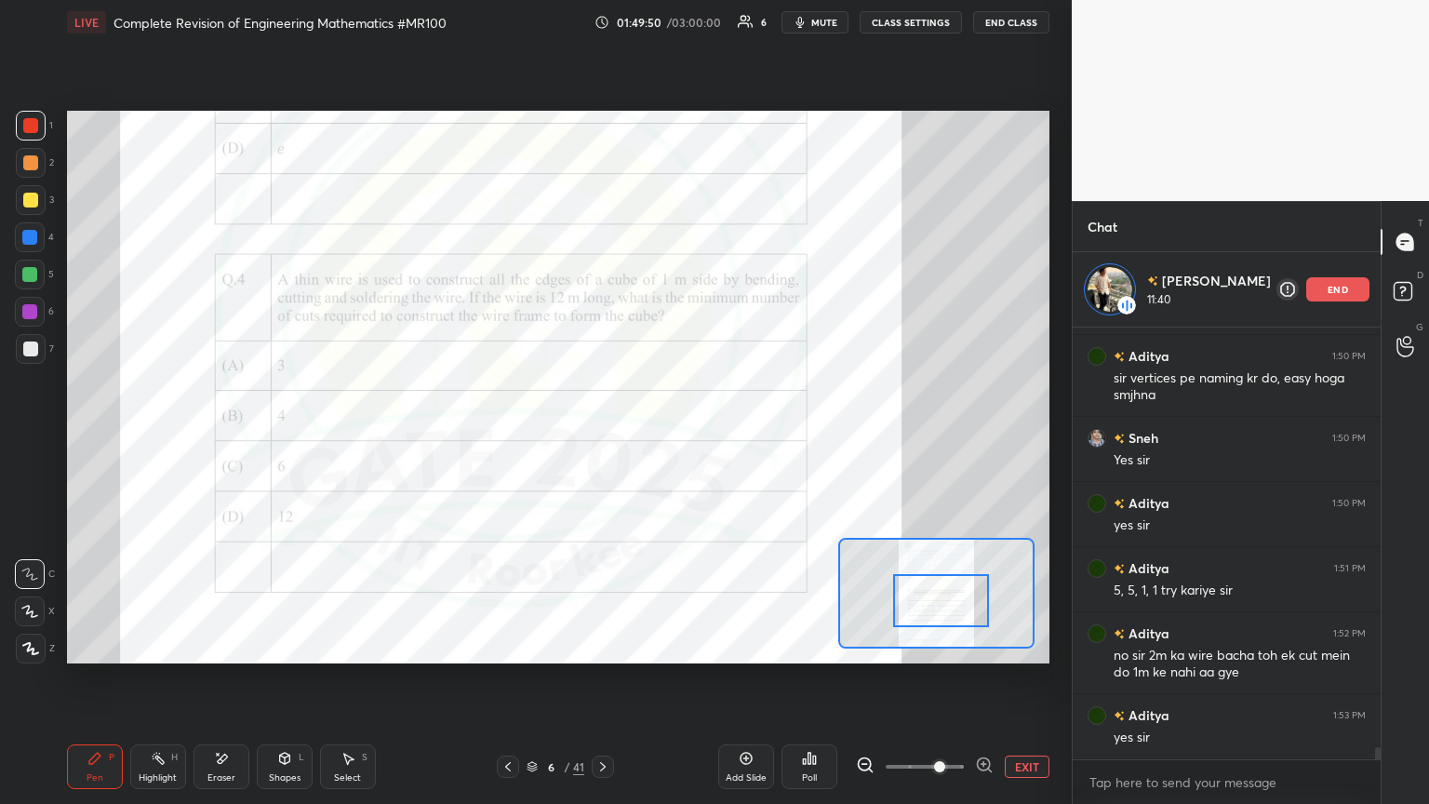
click at [26, 275] on div at bounding box center [29, 274] width 15 height 15
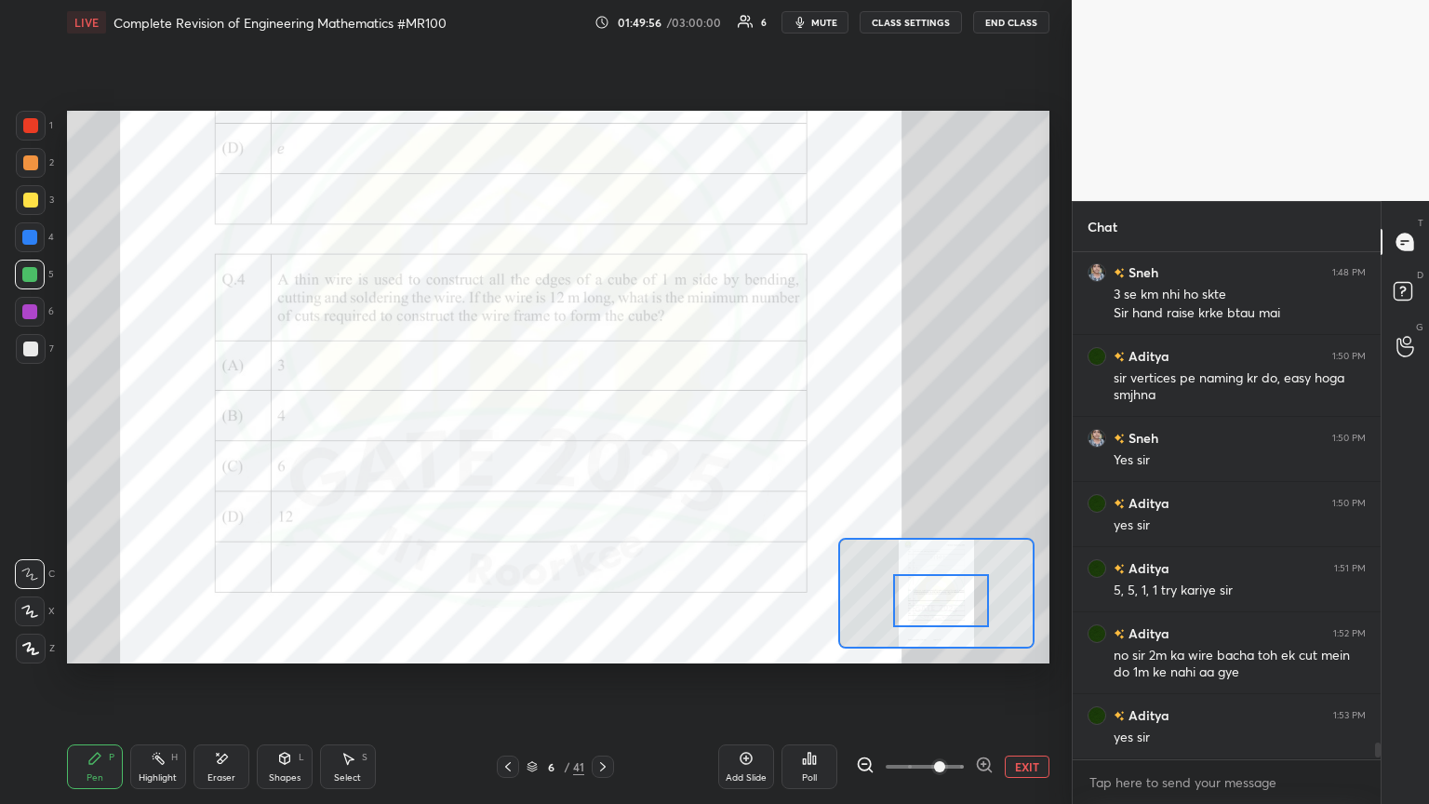
click at [30, 312] on div at bounding box center [29, 311] width 15 height 15
click at [26, 236] on div at bounding box center [29, 237] width 15 height 15
click at [25, 308] on div at bounding box center [29, 311] width 15 height 15
click at [27, 272] on div at bounding box center [29, 274] width 15 height 15
click at [28, 198] on div at bounding box center [30, 200] width 15 height 15
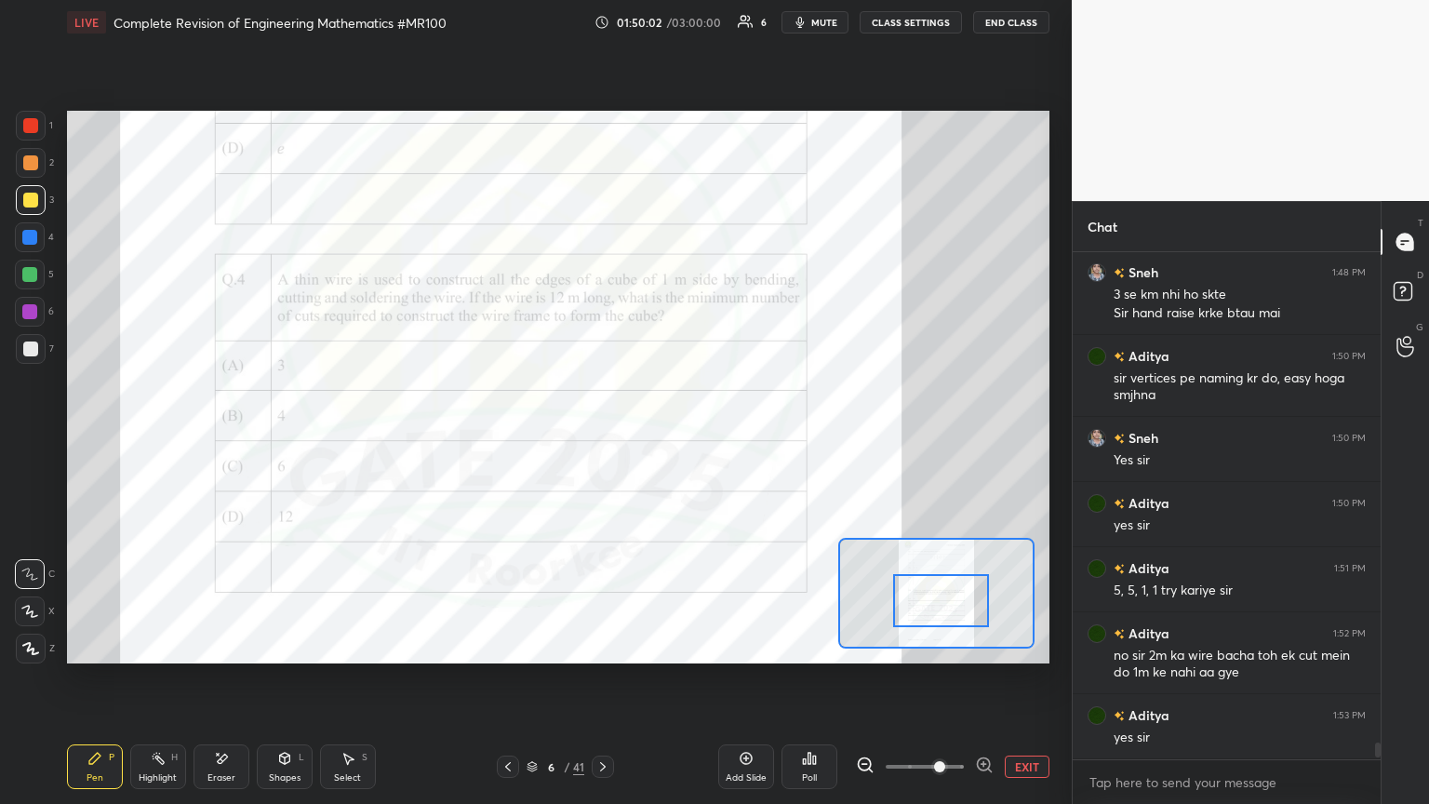
click at [23, 165] on div at bounding box center [30, 162] width 15 height 15
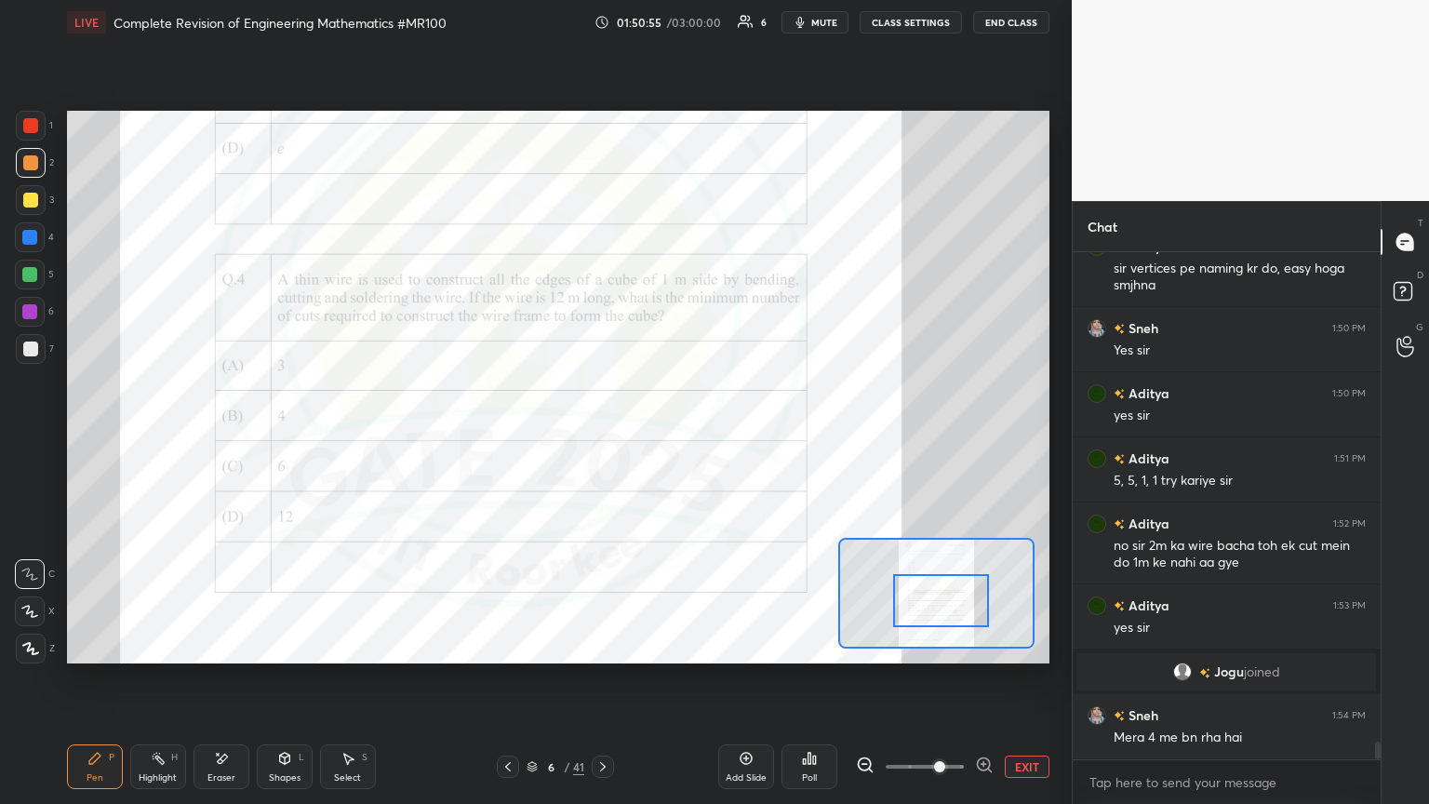
scroll to position [13963, 0]
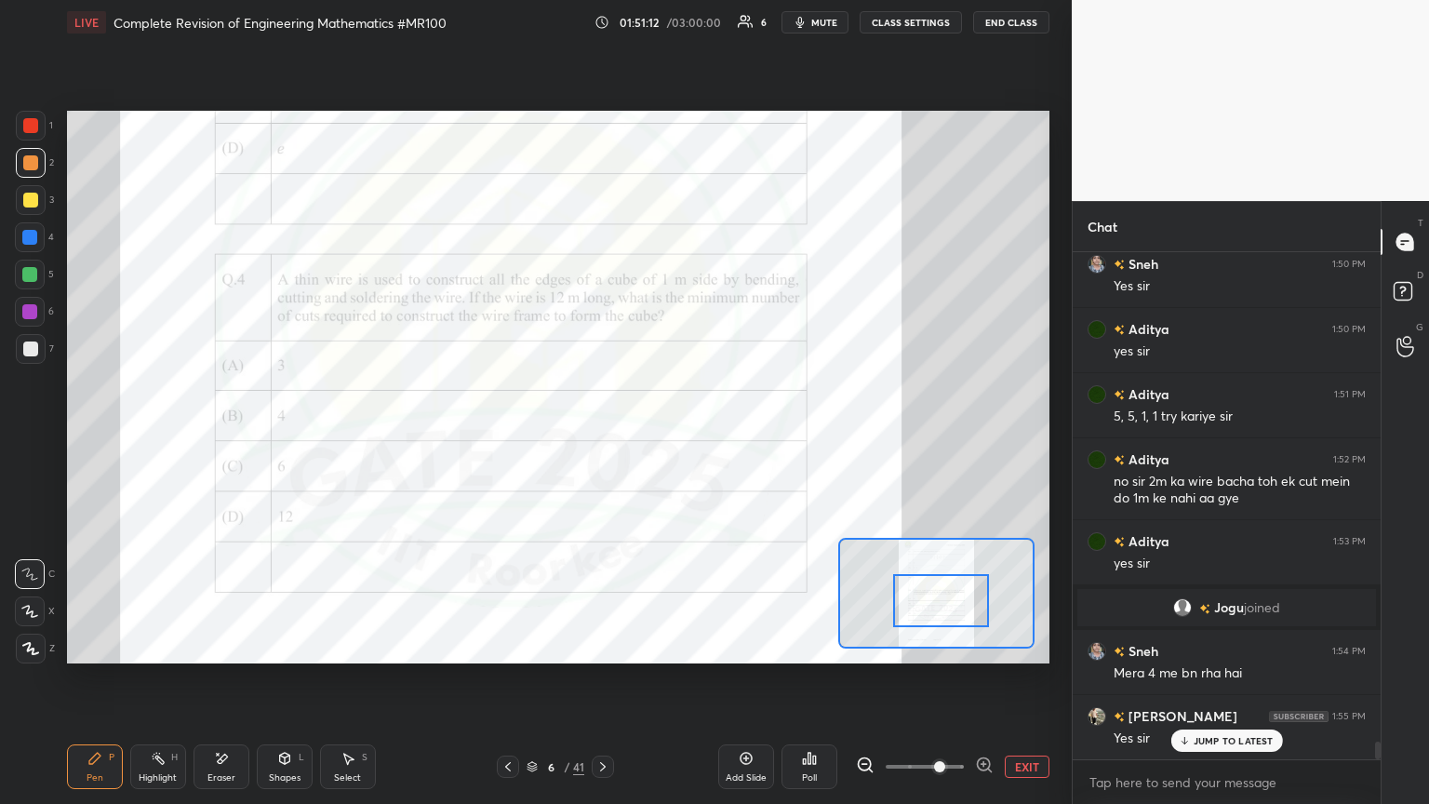
click at [231, 436] on div "Eraser" at bounding box center [221, 777] width 28 height 9
click at [33, 436] on span "Erase all" at bounding box center [30, 648] width 28 height 13
click at [283, 436] on div "Shapes" at bounding box center [285, 777] width 32 height 9
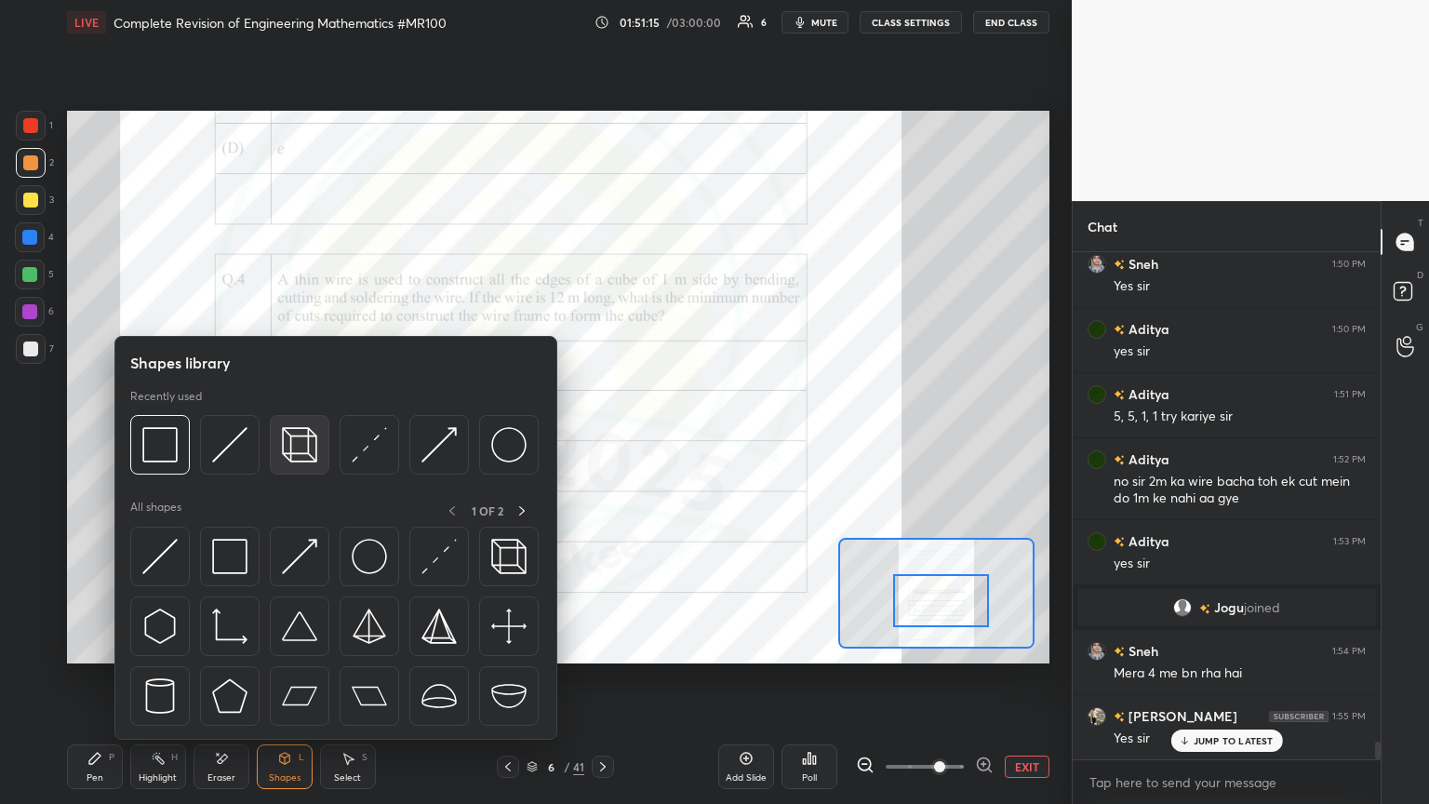
click at [297, 436] on img at bounding box center [299, 444] width 35 height 35
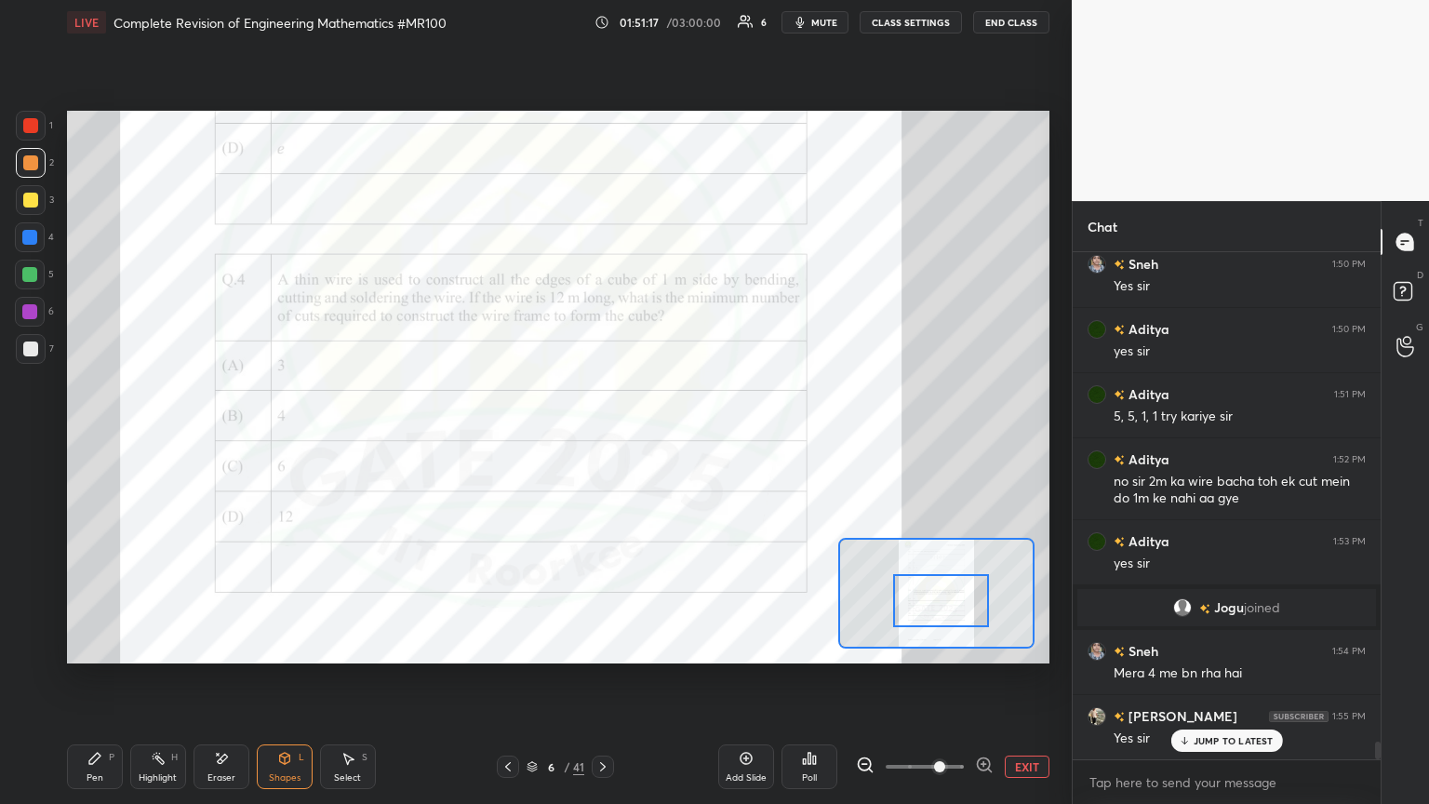
click at [33, 119] on div at bounding box center [30, 125] width 15 height 15
click at [72, 436] on div "Pen P" at bounding box center [95, 766] width 56 height 45
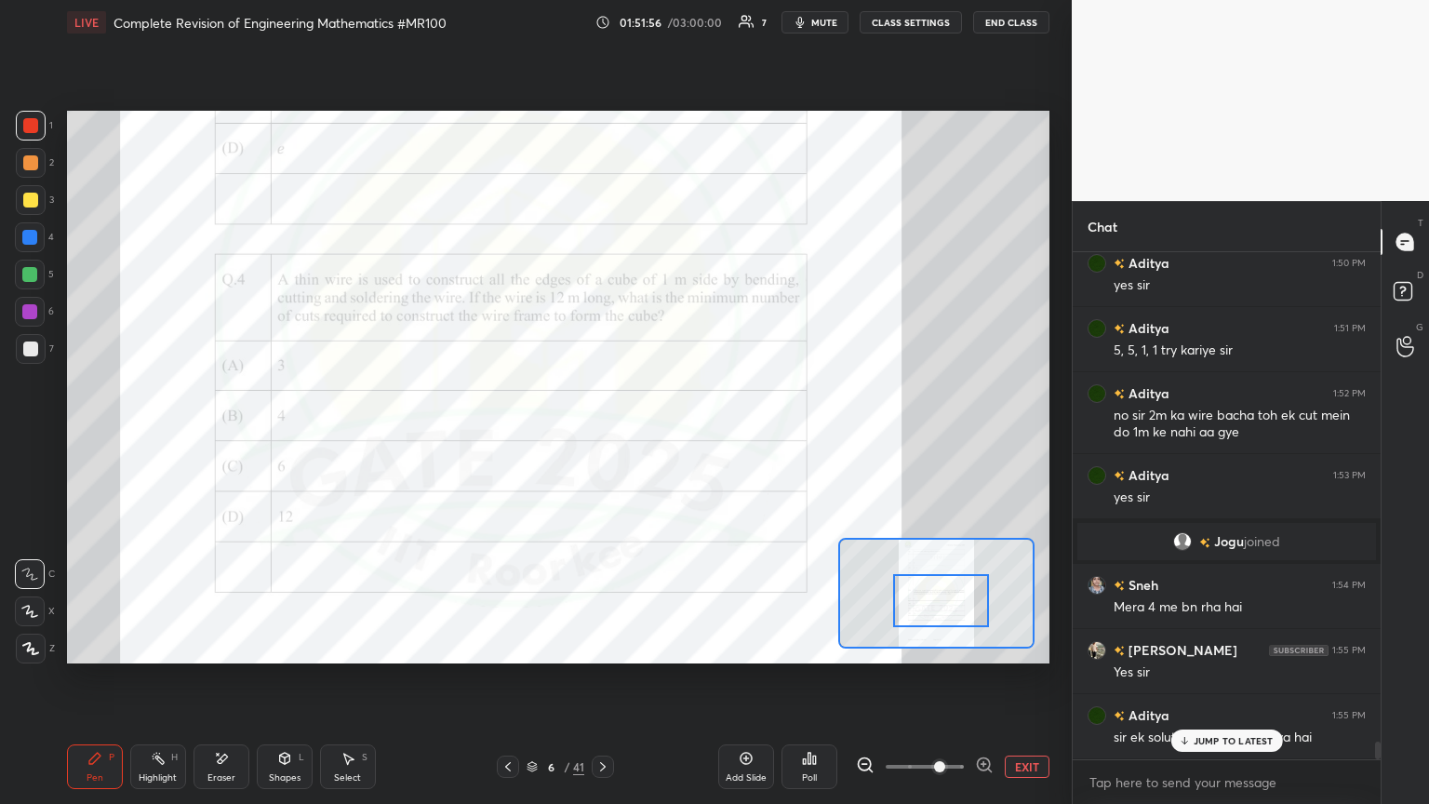
scroll to position [14093, 0]
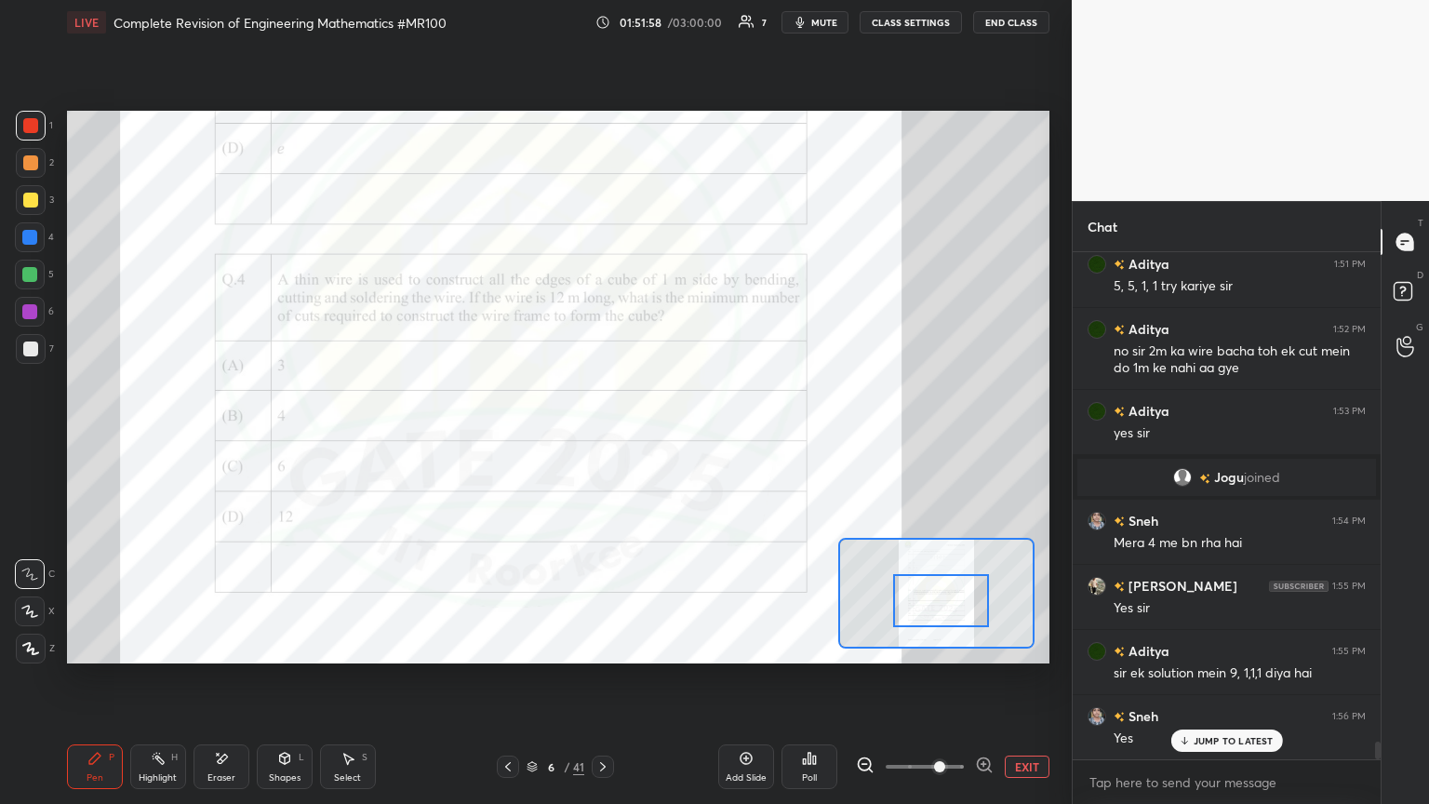
click at [30, 275] on div at bounding box center [29, 274] width 15 height 15
click at [29, 128] on div at bounding box center [30, 125] width 15 height 15
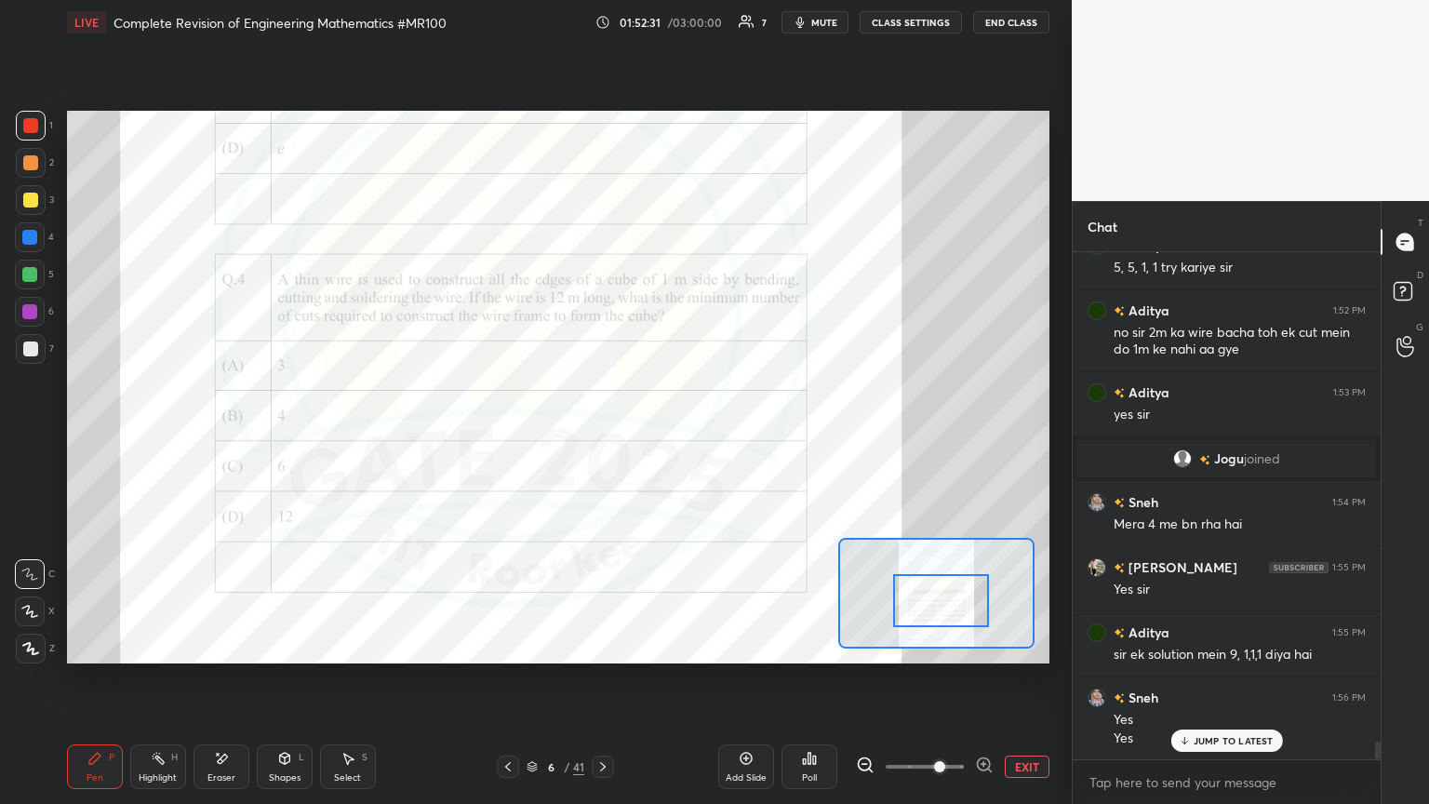
click at [216, 436] on div "Eraser" at bounding box center [221, 777] width 28 height 9
click at [26, 436] on span "Erase all" at bounding box center [30, 648] width 28 height 13
click at [296, 436] on div "Shapes" at bounding box center [285, 777] width 32 height 9
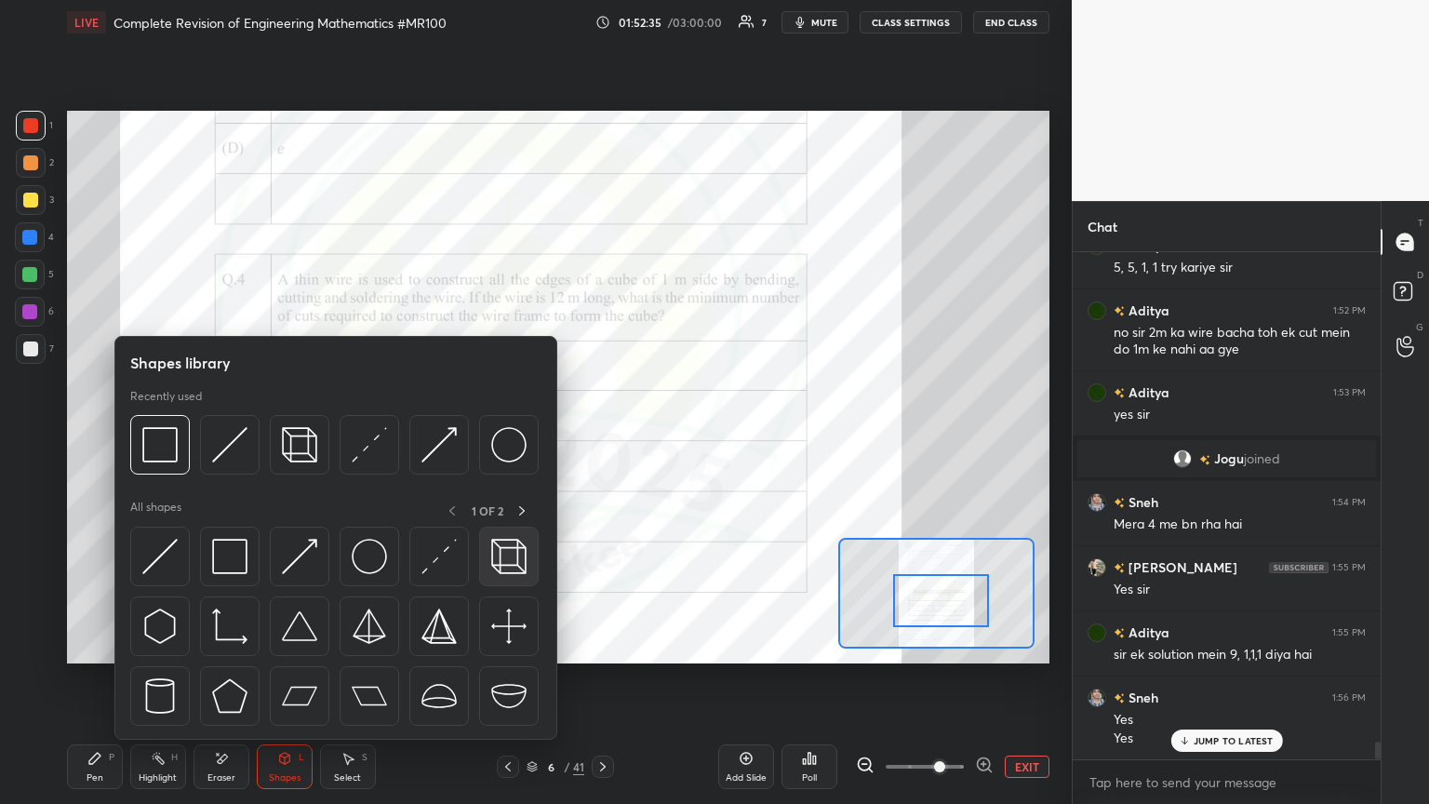
click at [501, 436] on img at bounding box center [508, 556] width 35 height 35
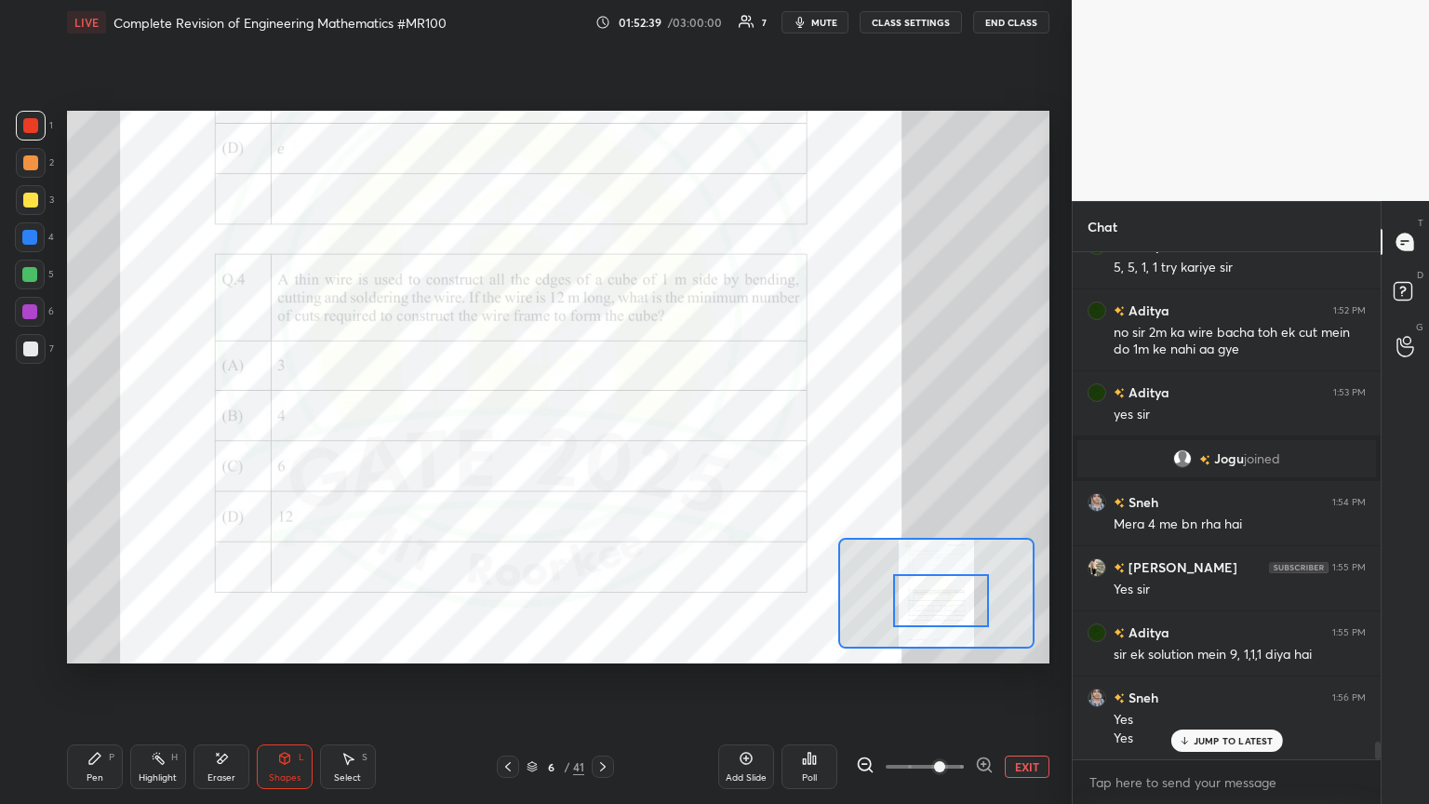
click at [23, 315] on div at bounding box center [29, 311] width 15 height 15
click at [101, 436] on div "Pen P" at bounding box center [95, 766] width 56 height 45
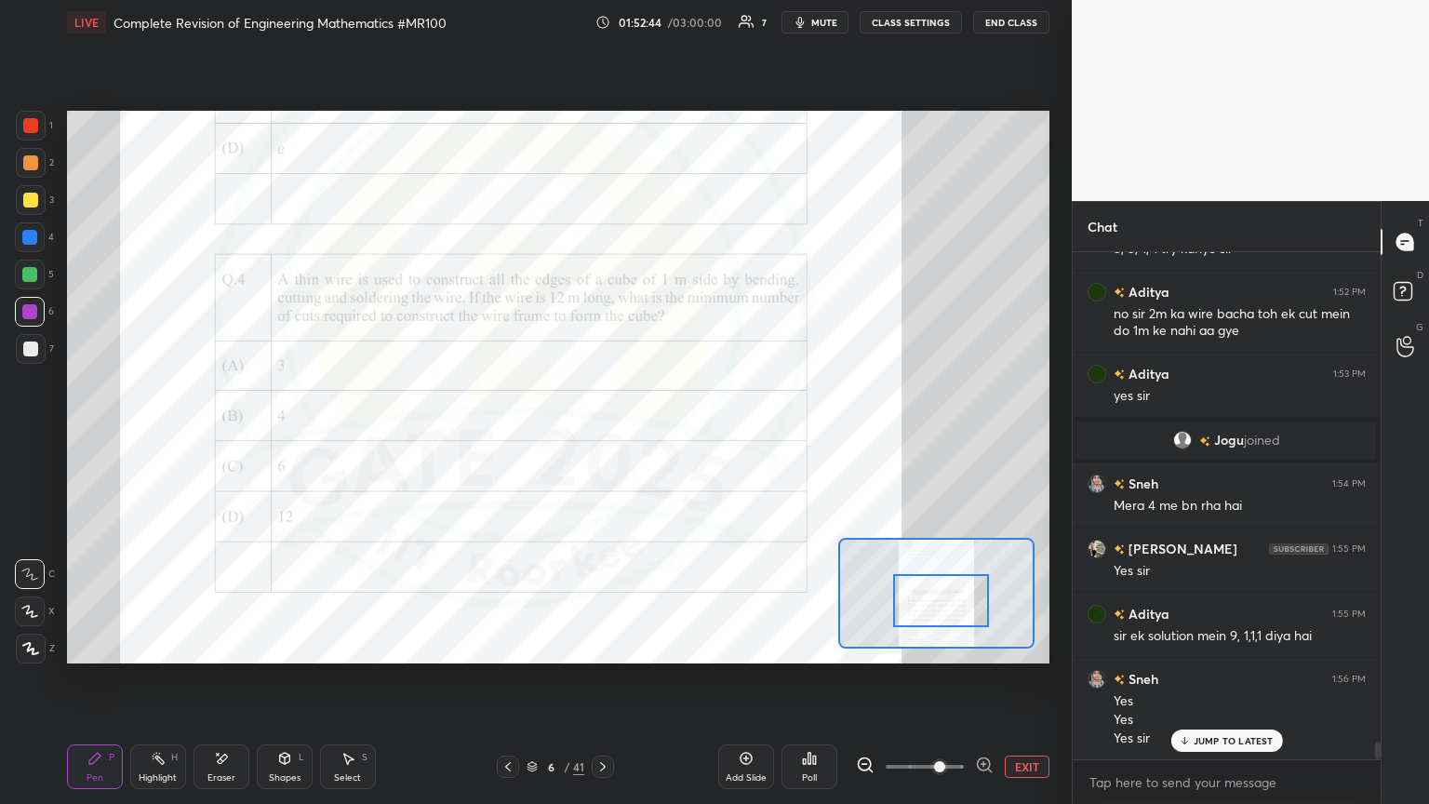
scroll to position [14212, 0]
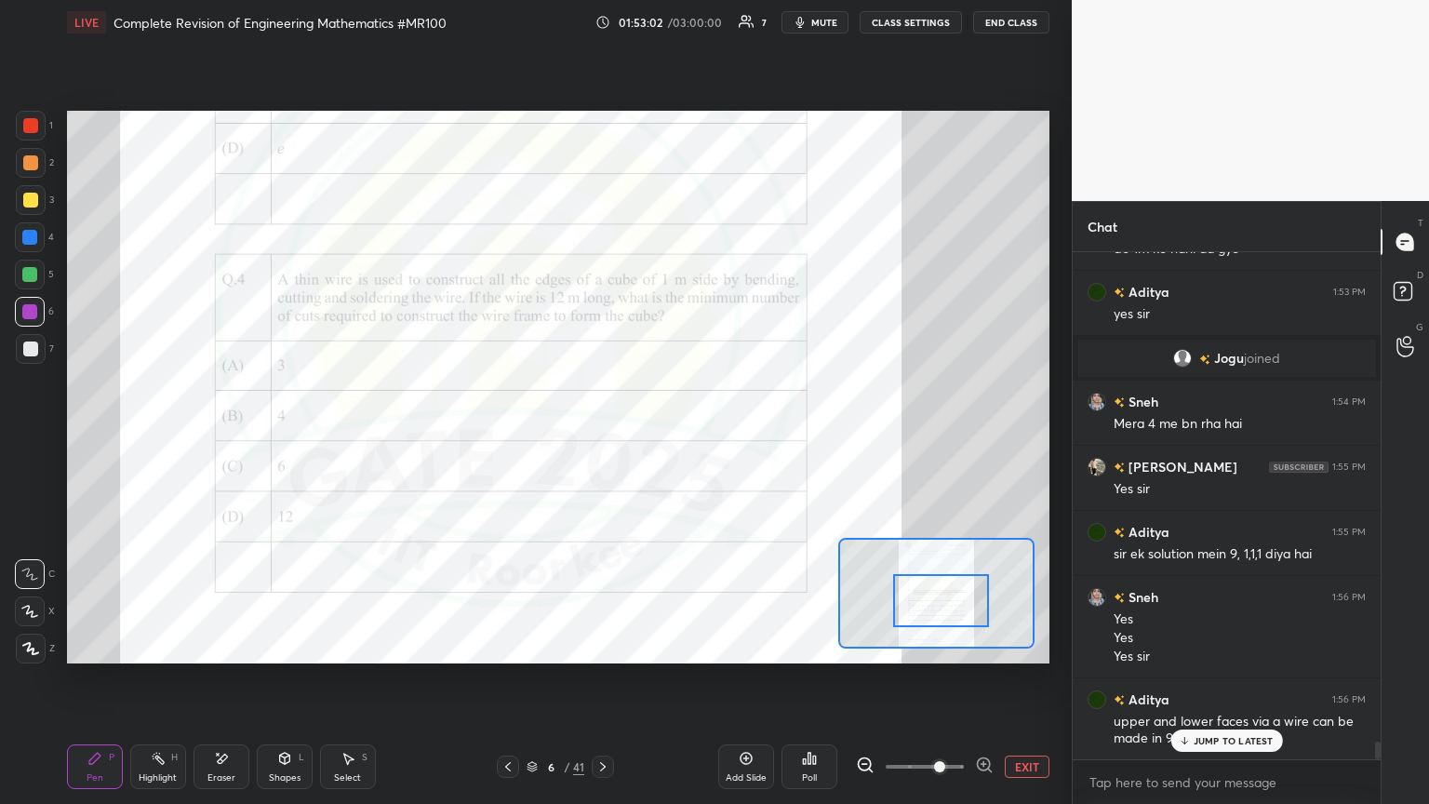
click at [221, 436] on div "Eraser" at bounding box center [221, 777] width 28 height 9
click at [33, 436] on span "Erase all" at bounding box center [30, 648] width 28 height 13
click at [283, 436] on div "Shapes" at bounding box center [285, 777] width 32 height 9
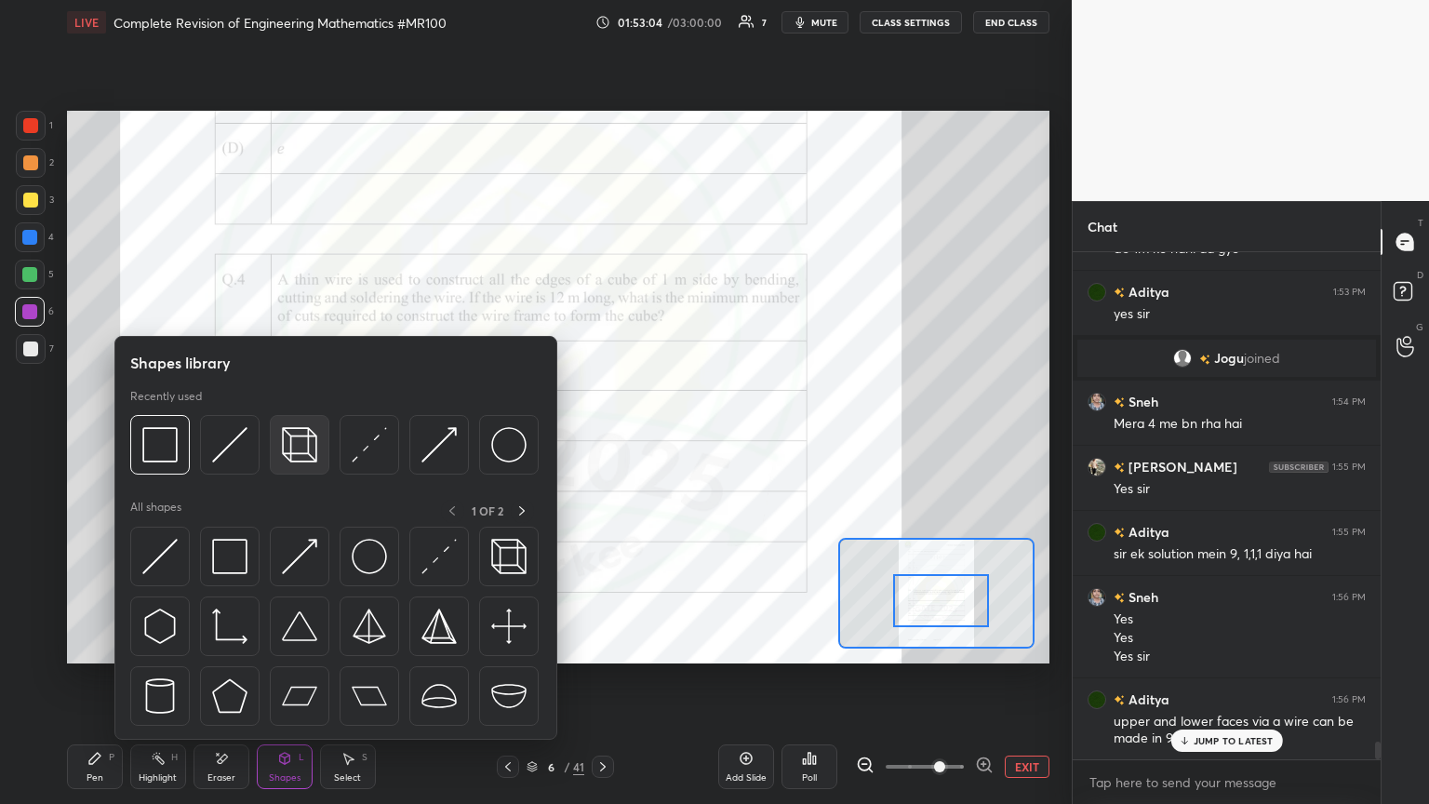
click at [295, 436] on img at bounding box center [299, 444] width 35 height 35
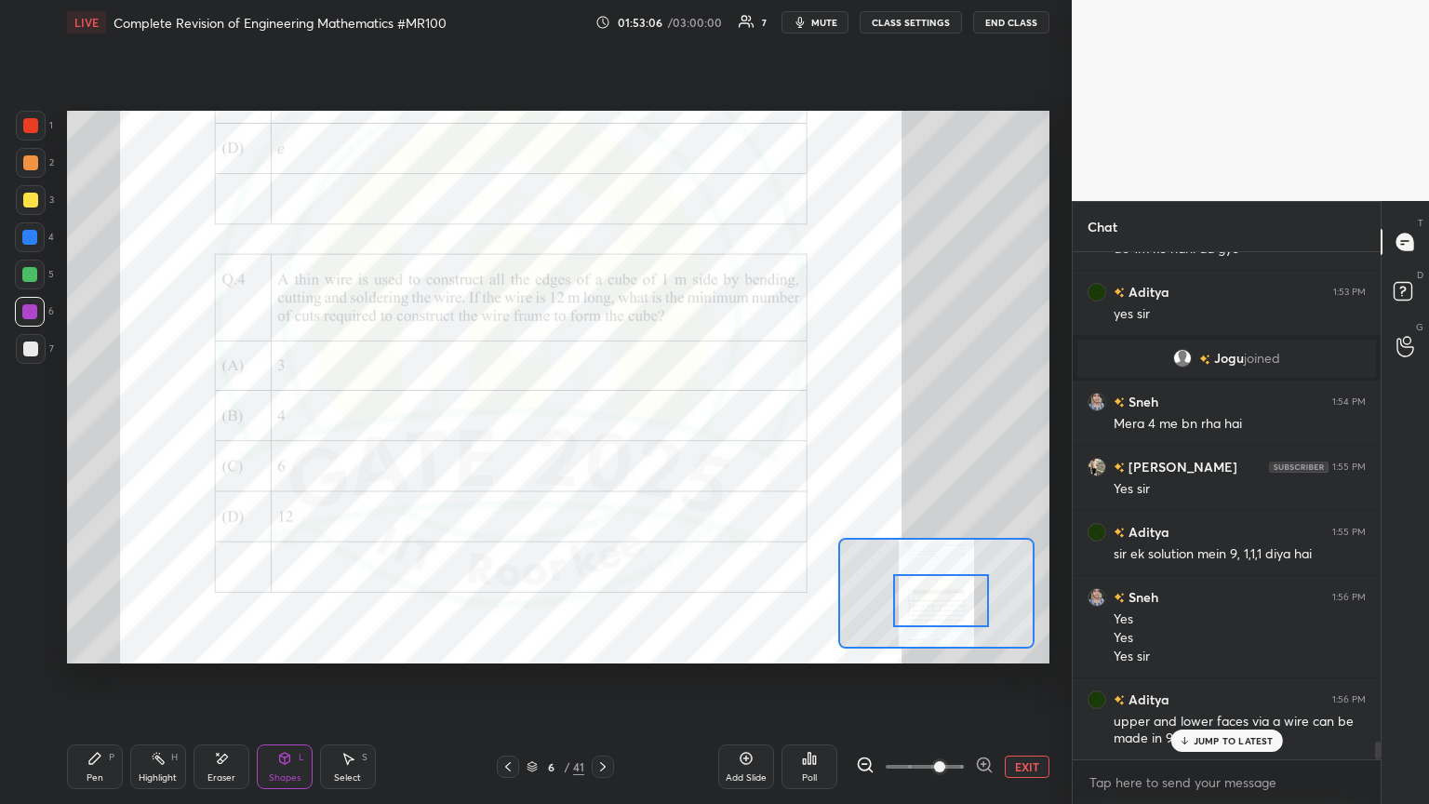
click at [27, 126] on div at bounding box center [30, 125] width 15 height 15
click at [86, 436] on div "Pen P" at bounding box center [95, 766] width 56 height 45
click at [26, 311] on div at bounding box center [29, 311] width 15 height 15
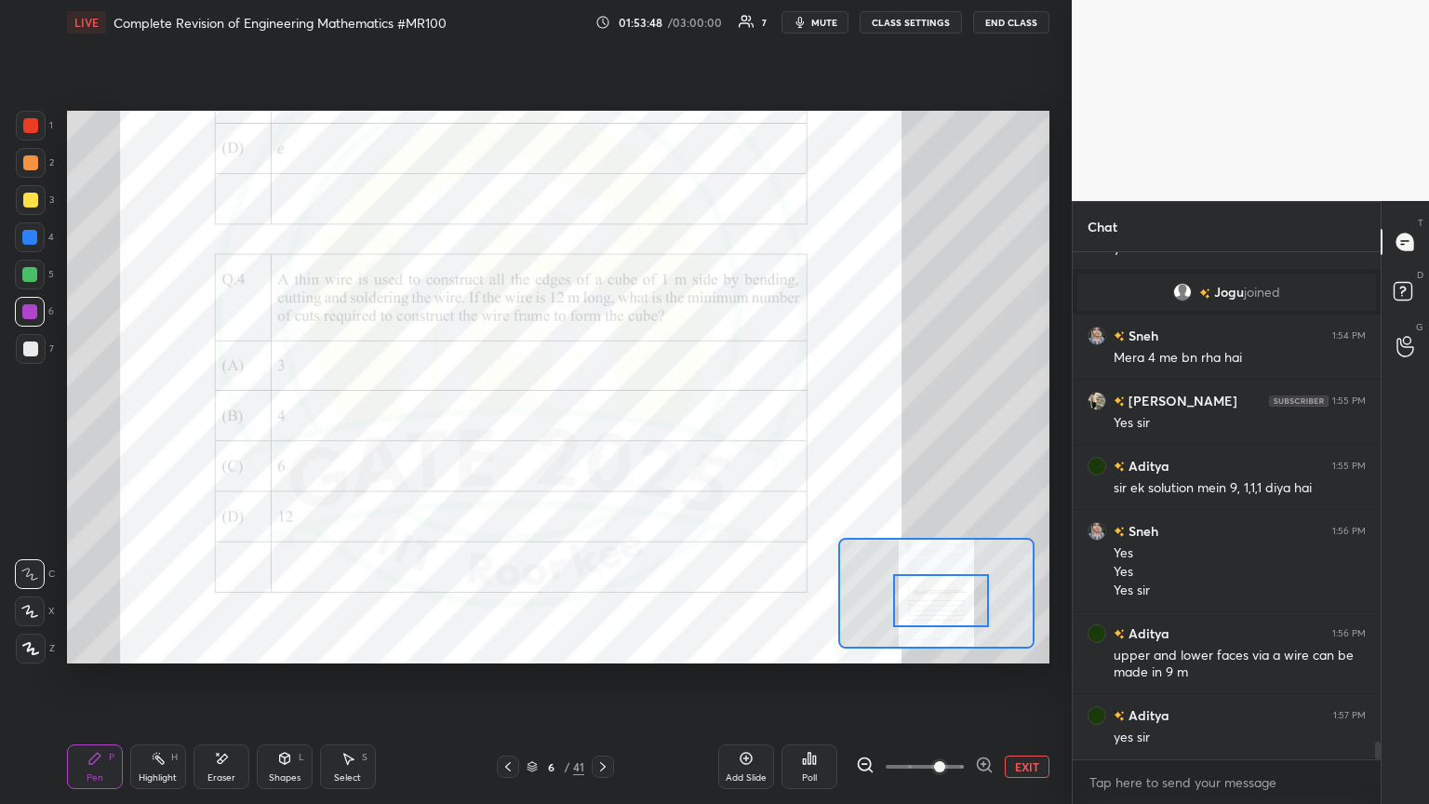
click at [26, 129] on div at bounding box center [30, 125] width 15 height 15
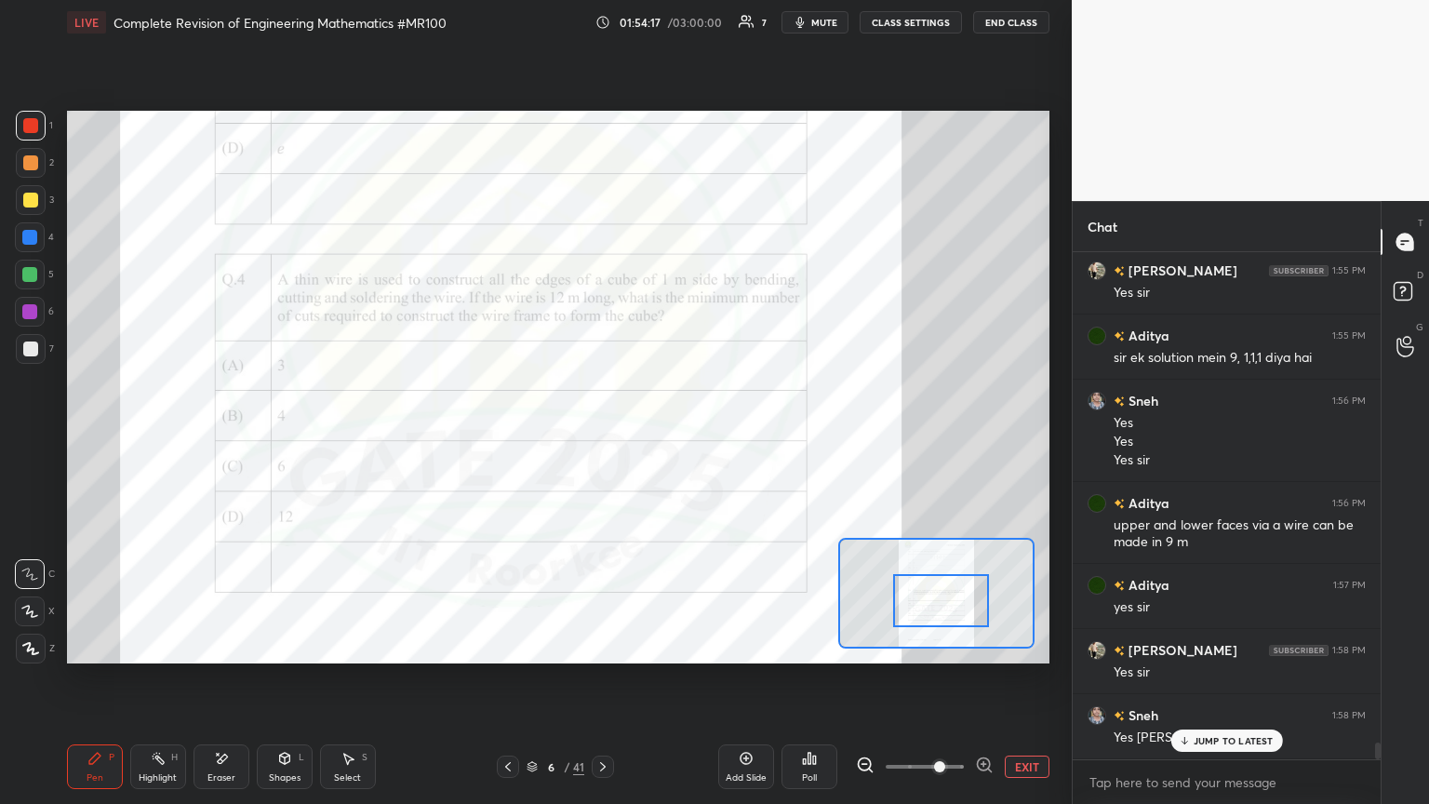
scroll to position [14472, 0]
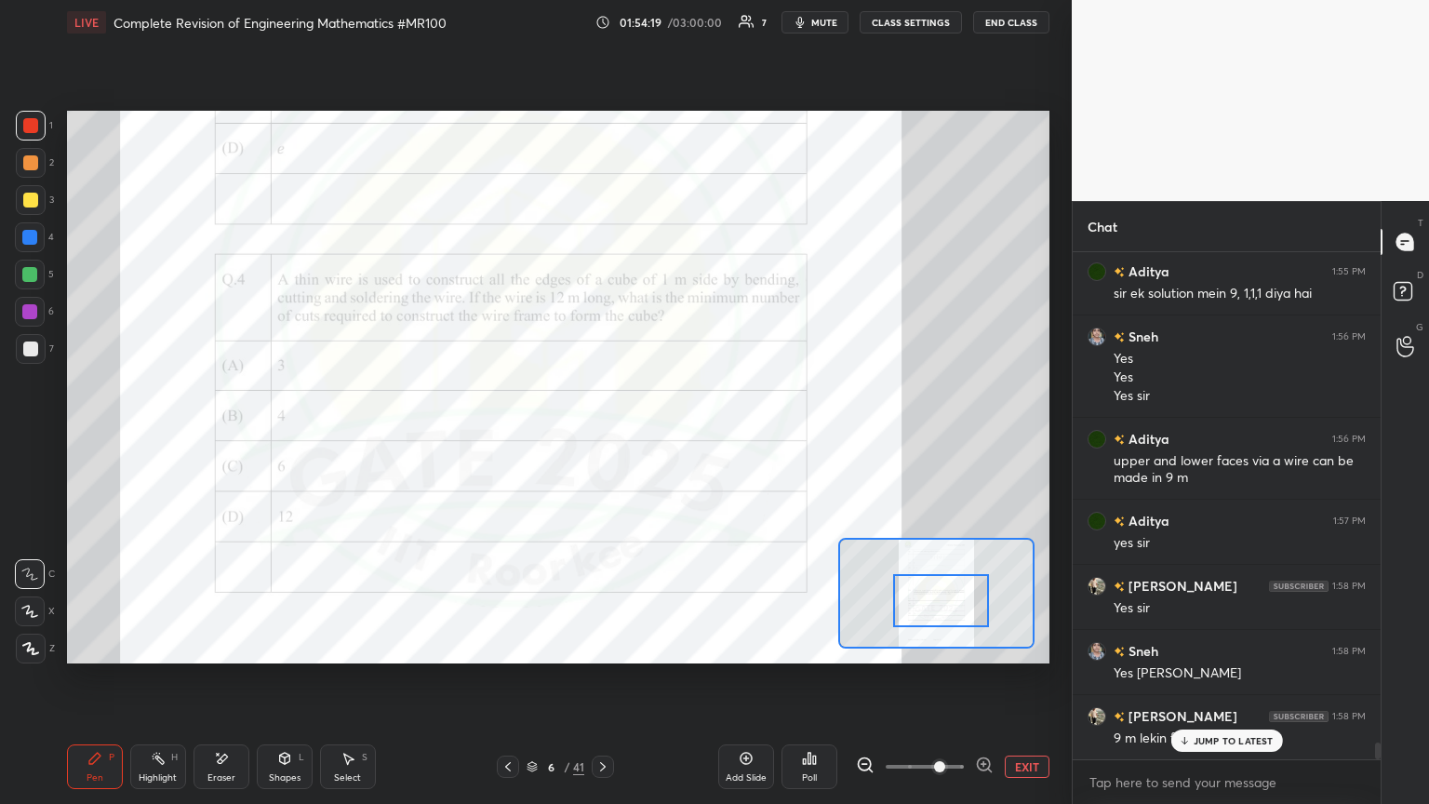
click at [667, 436] on div "Subham 1:58 PM 9 m lekin fir bhi 1,1,1" at bounding box center [1226, 727] width 308 height 64
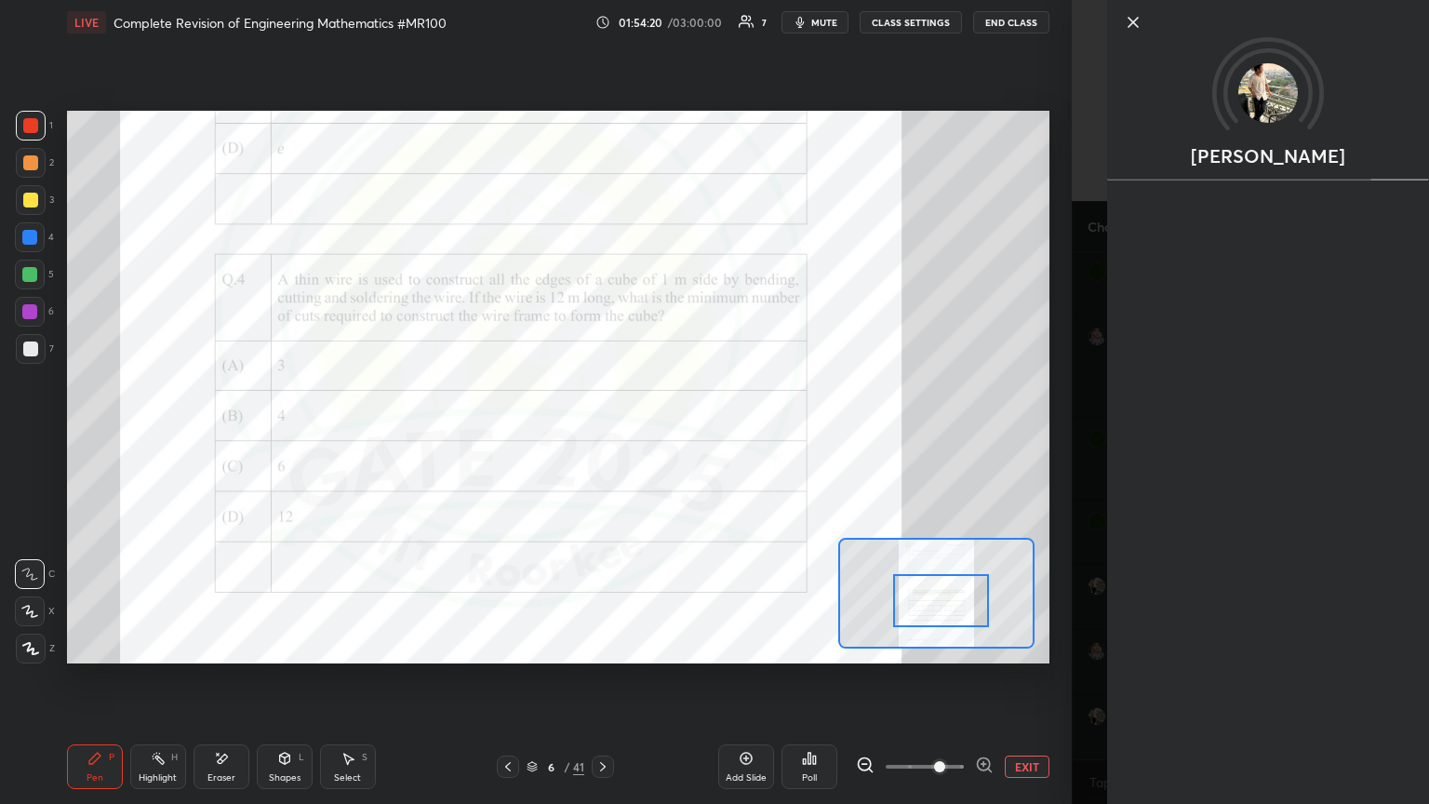
click at [667, 436] on div "Add Slide Poll EXIT" at bounding box center [883, 766] width 331 height 104
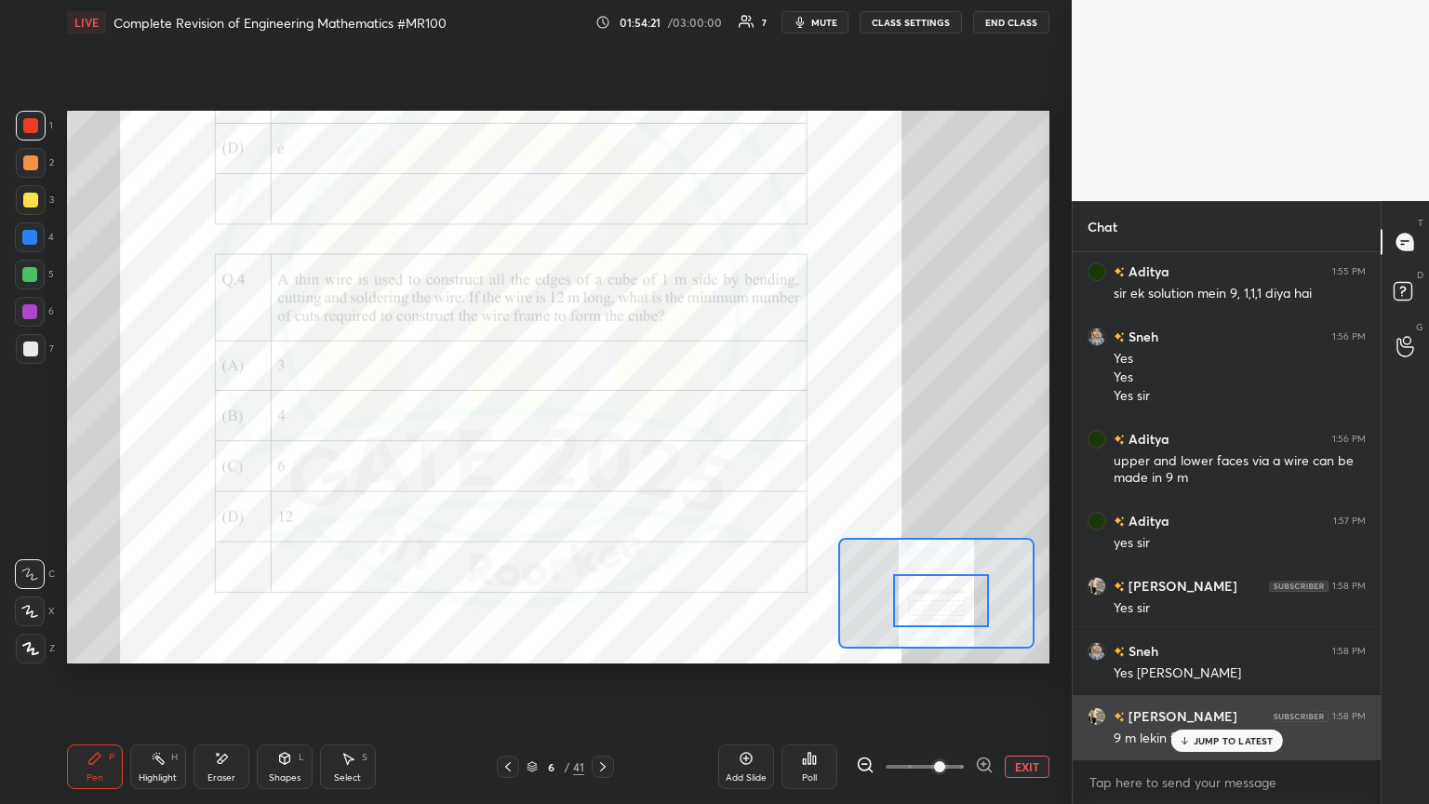
click at [667, 436] on p "JUMP TO LATEST" at bounding box center [1233, 740] width 80 height 11
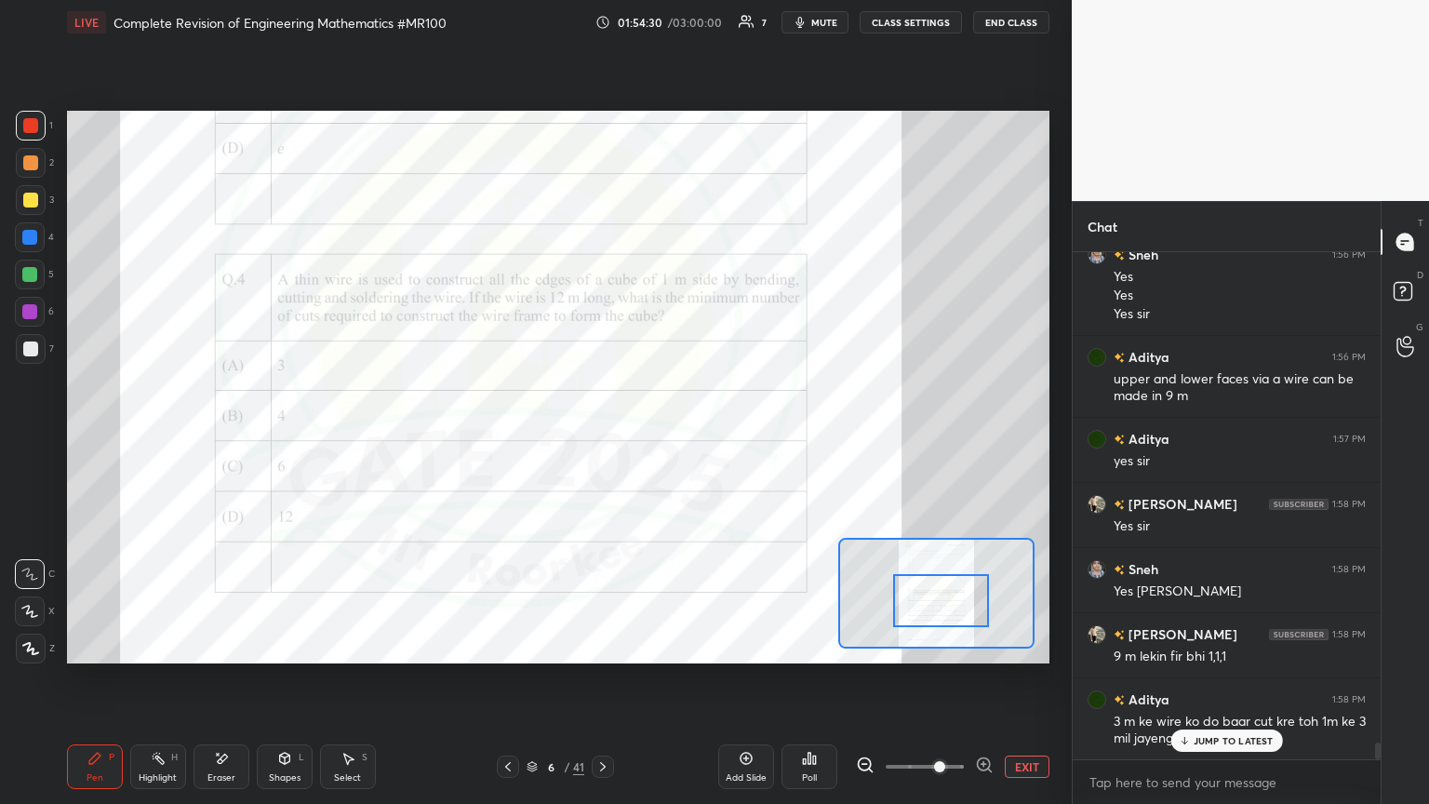
click at [667, 436] on p "JUMP TO LATEST" at bounding box center [1233, 740] width 80 height 11
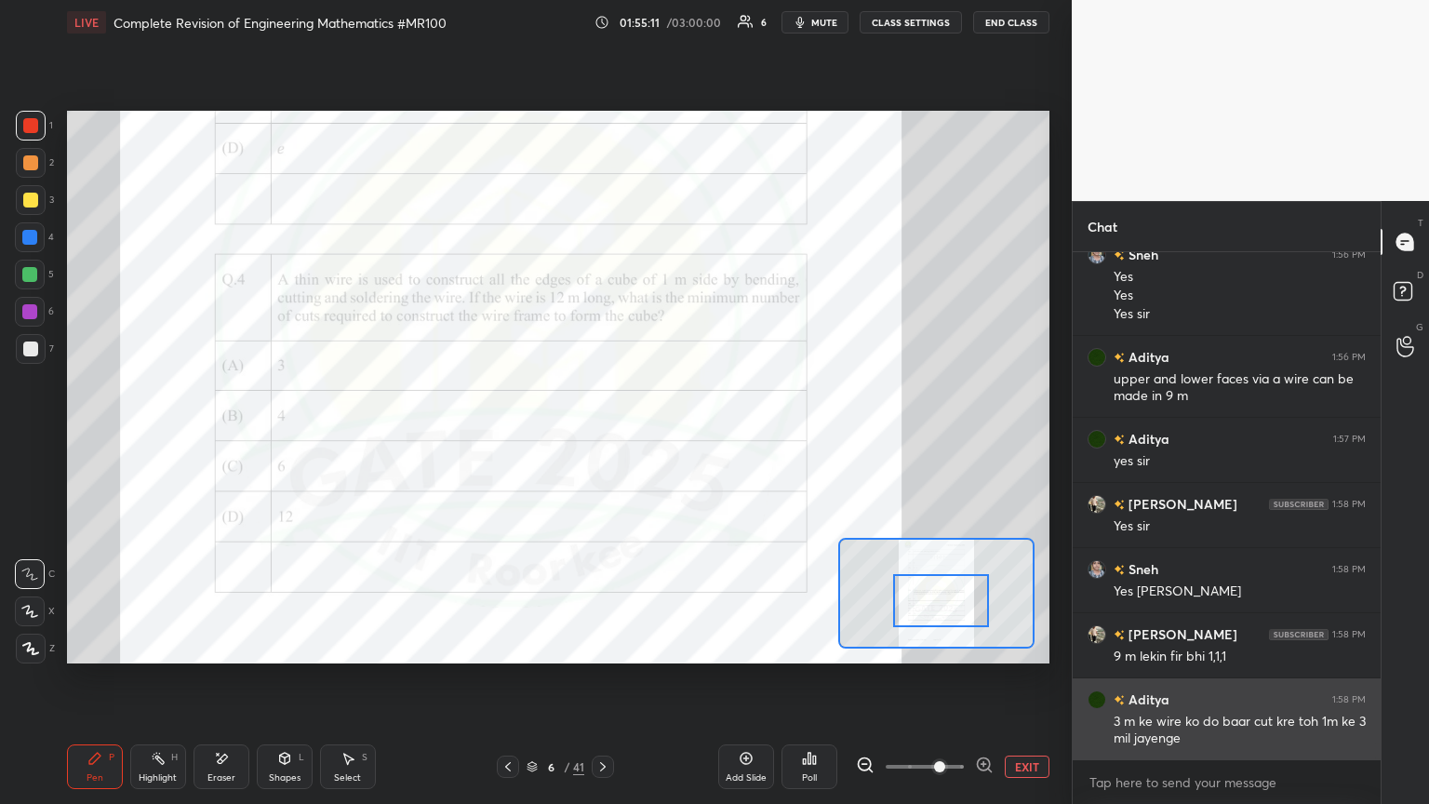
scroll to position [14620, 0]
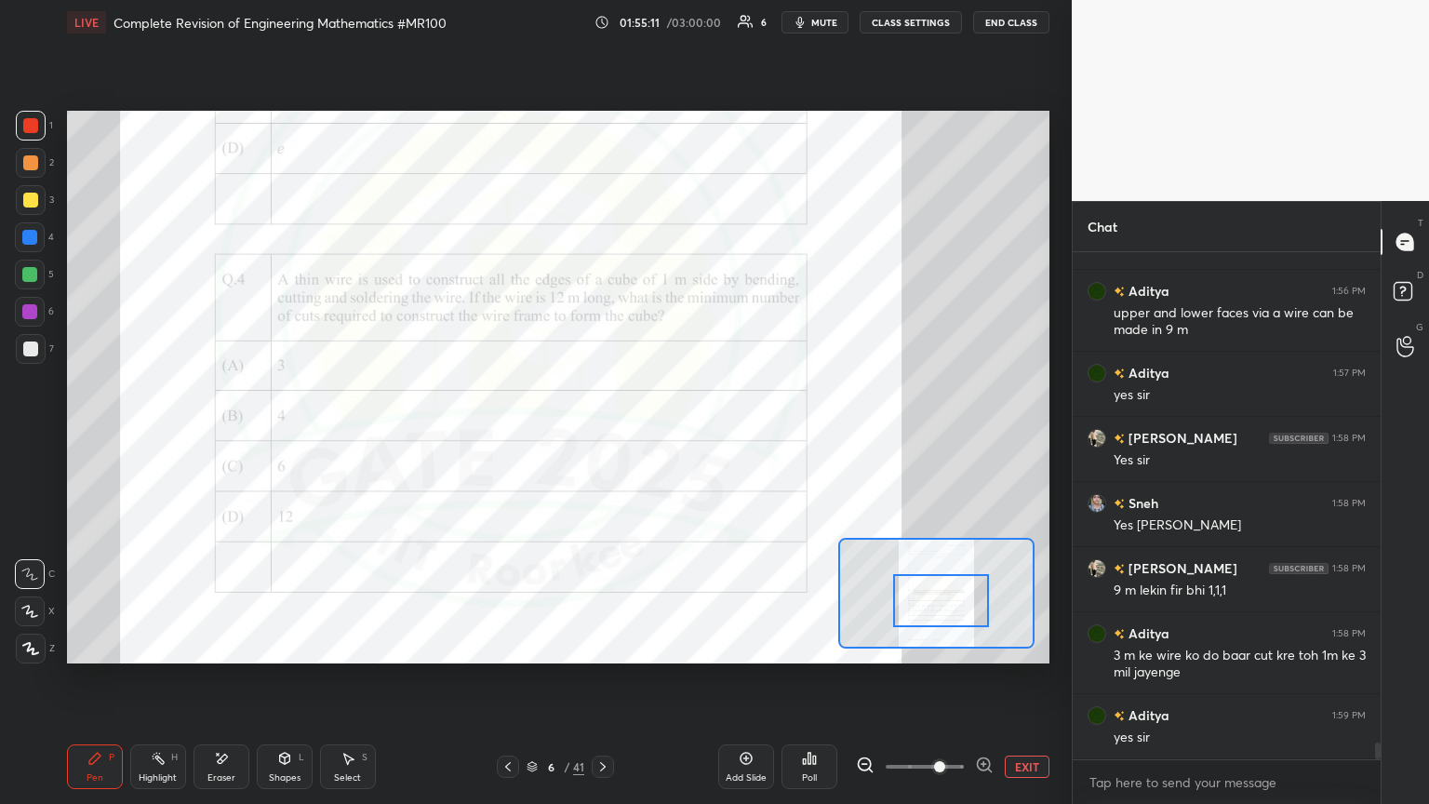
click at [23, 238] on div at bounding box center [29, 237] width 15 height 15
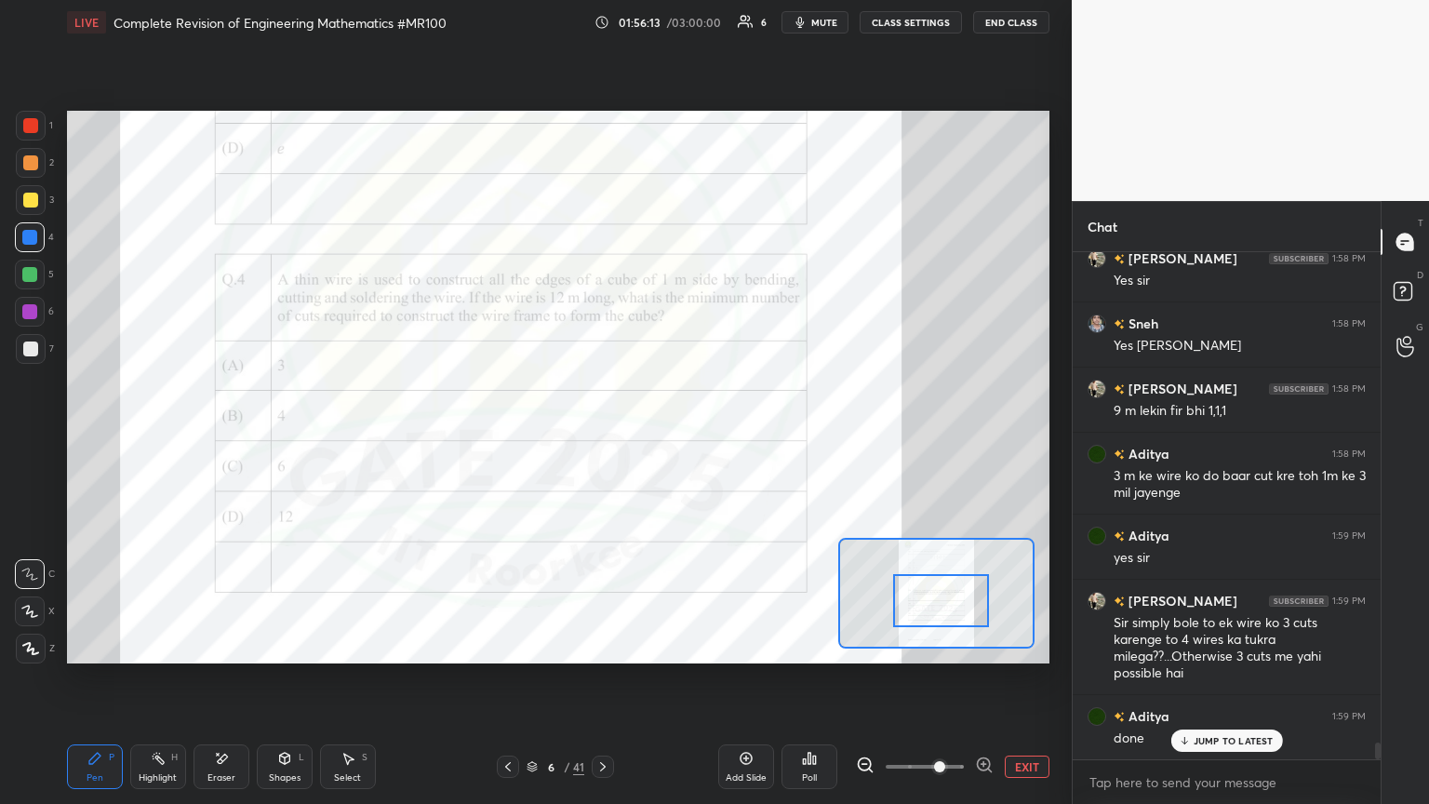
scroll to position [14866, 0]
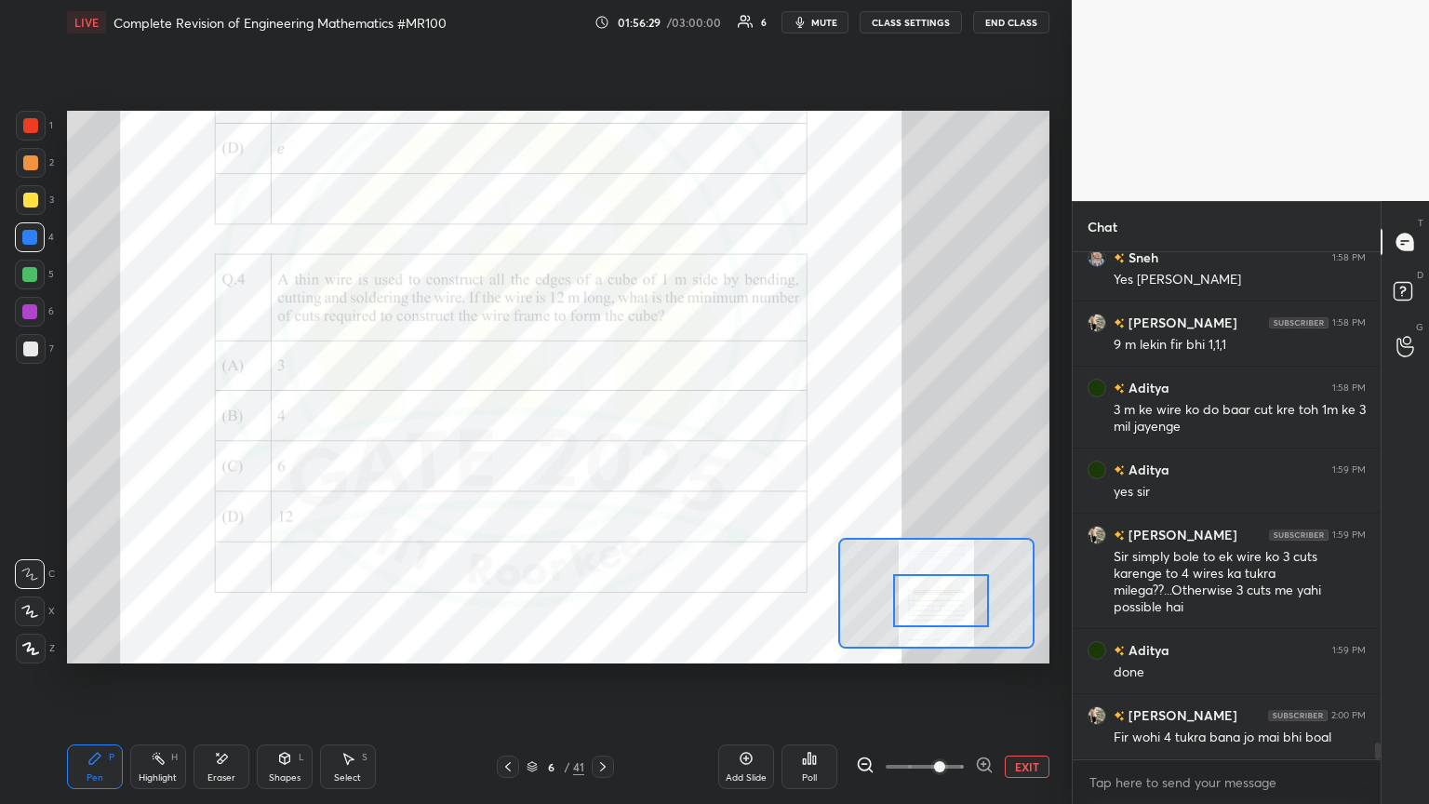
click at [30, 125] on div at bounding box center [30, 125] width 15 height 15
click at [34, 279] on div at bounding box center [29, 274] width 15 height 15
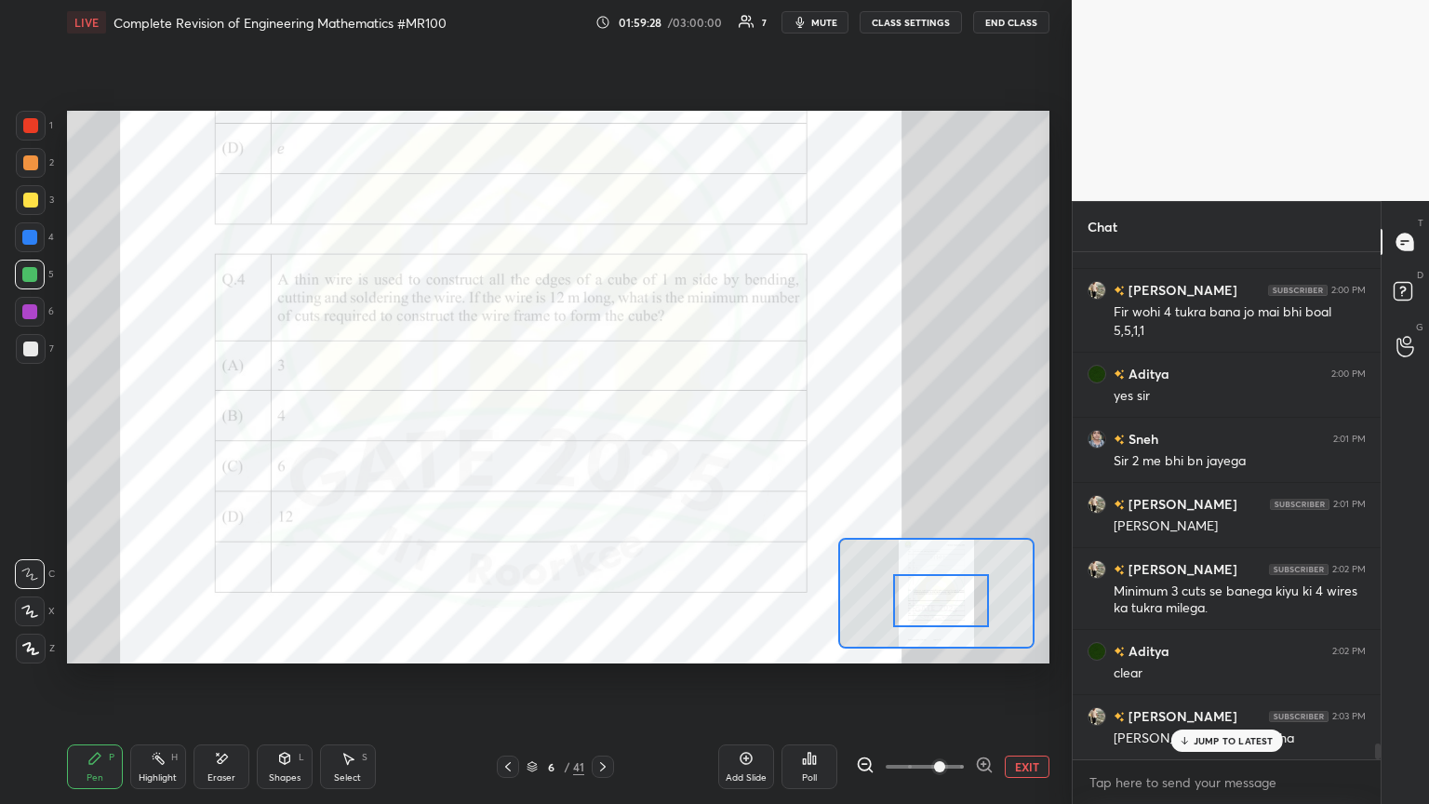
scroll to position [15310, 0]
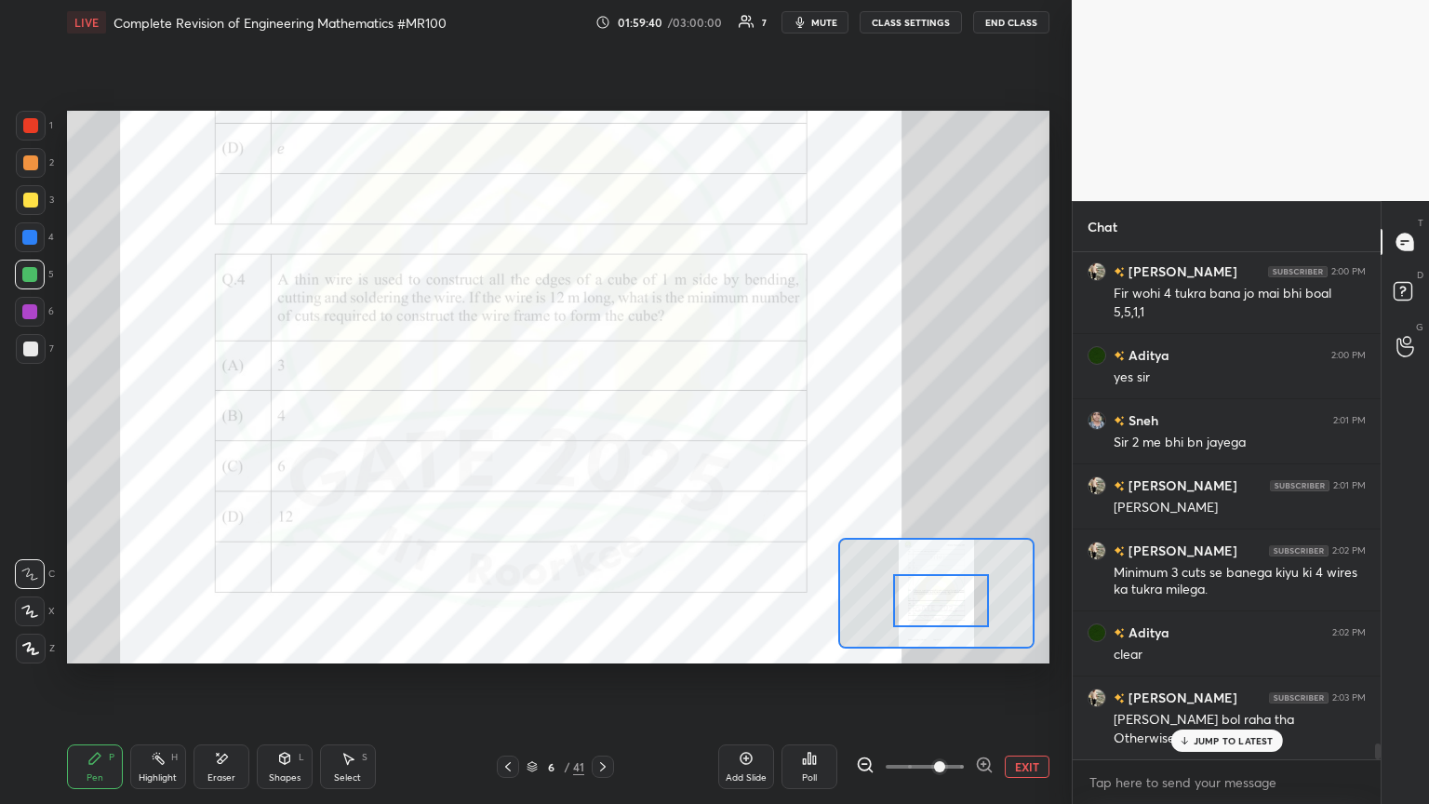
click at [667, 436] on div "JUMP TO LATEST" at bounding box center [1226, 740] width 112 height 22
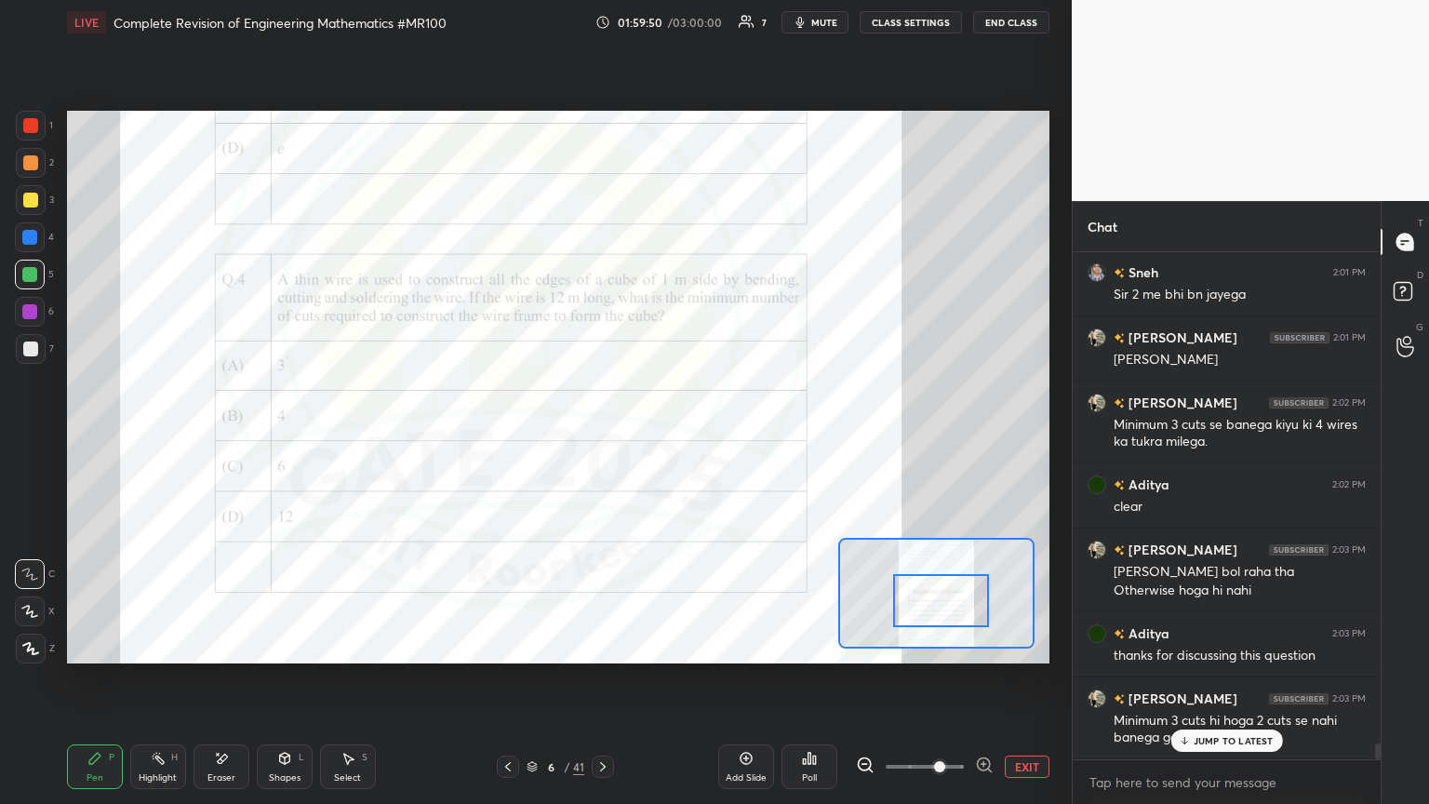
scroll to position [15522, 0]
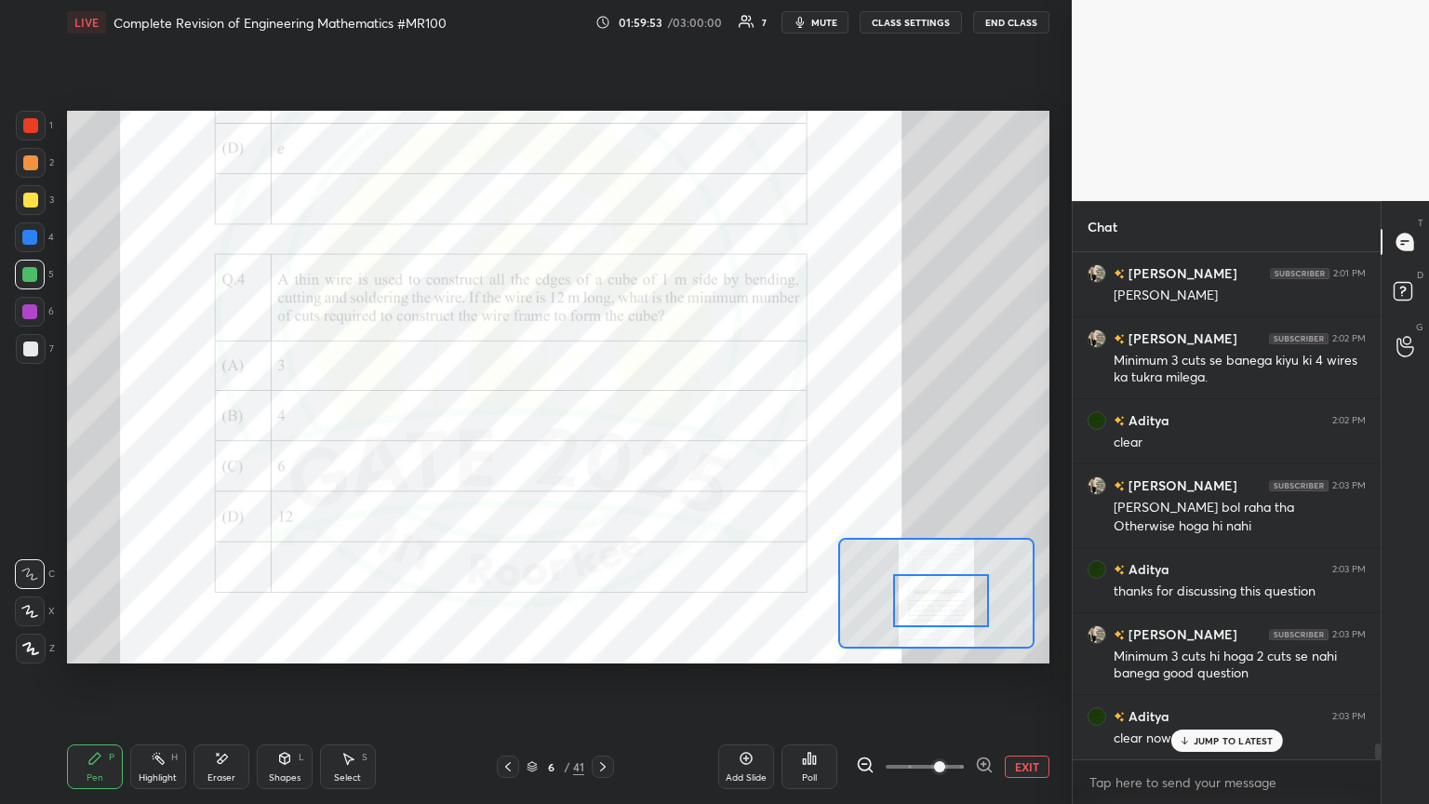
click at [667, 436] on p "JUMP TO LATEST" at bounding box center [1233, 740] width 80 height 11
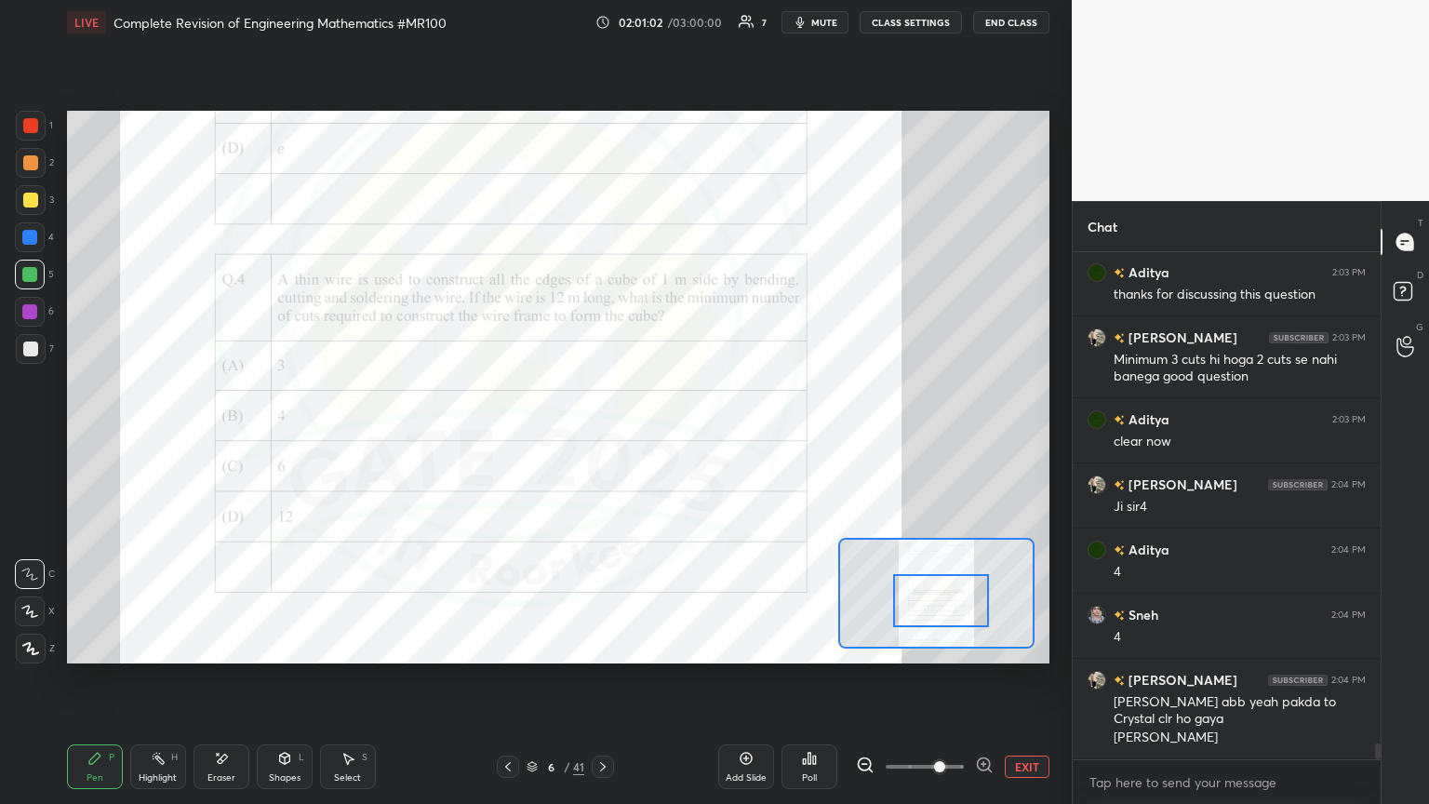
scroll to position [15882, 0]
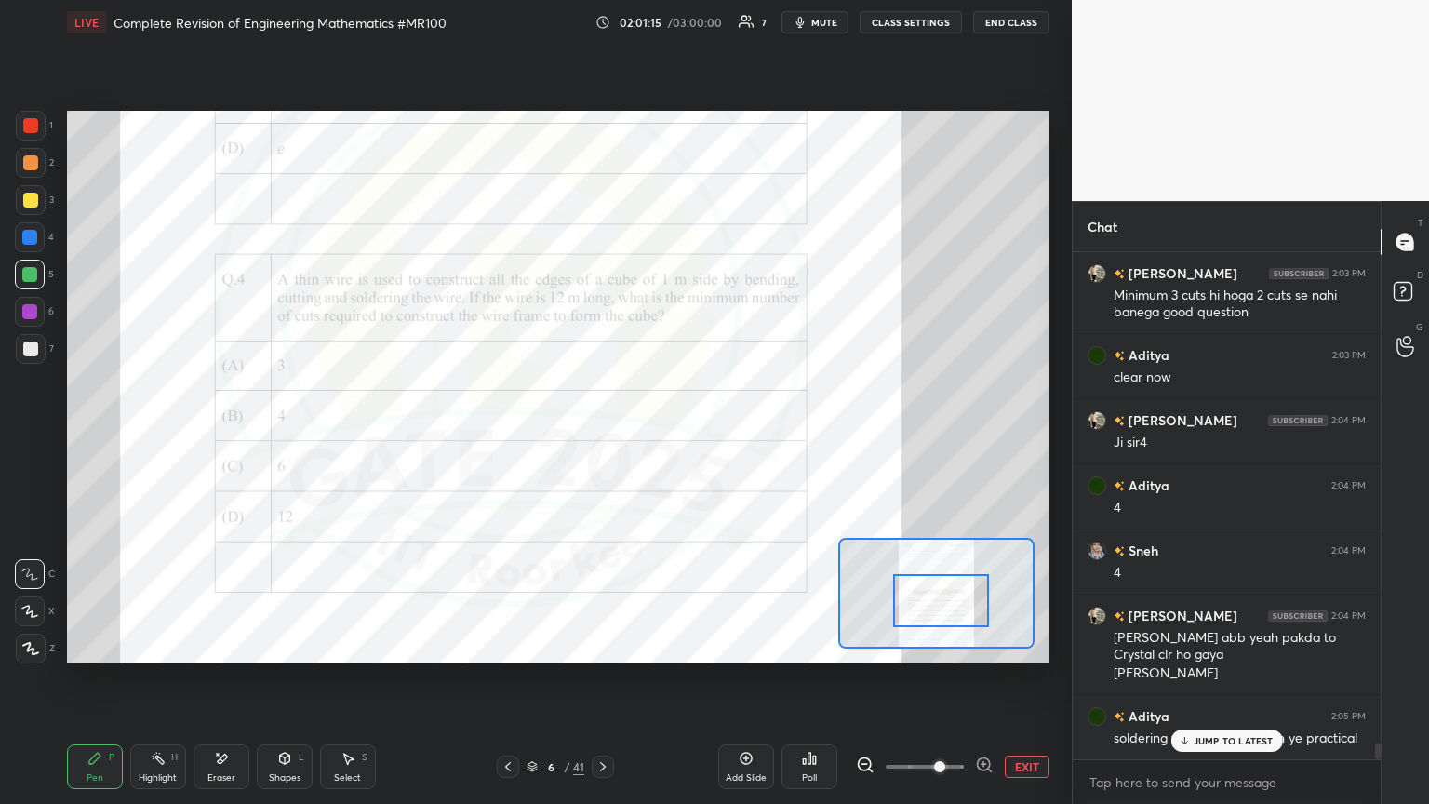
click at [667, 436] on p "JUMP TO LATEST" at bounding box center [1233, 740] width 80 height 11
click at [667, 436] on button "EXIT" at bounding box center [1027, 766] width 45 height 22
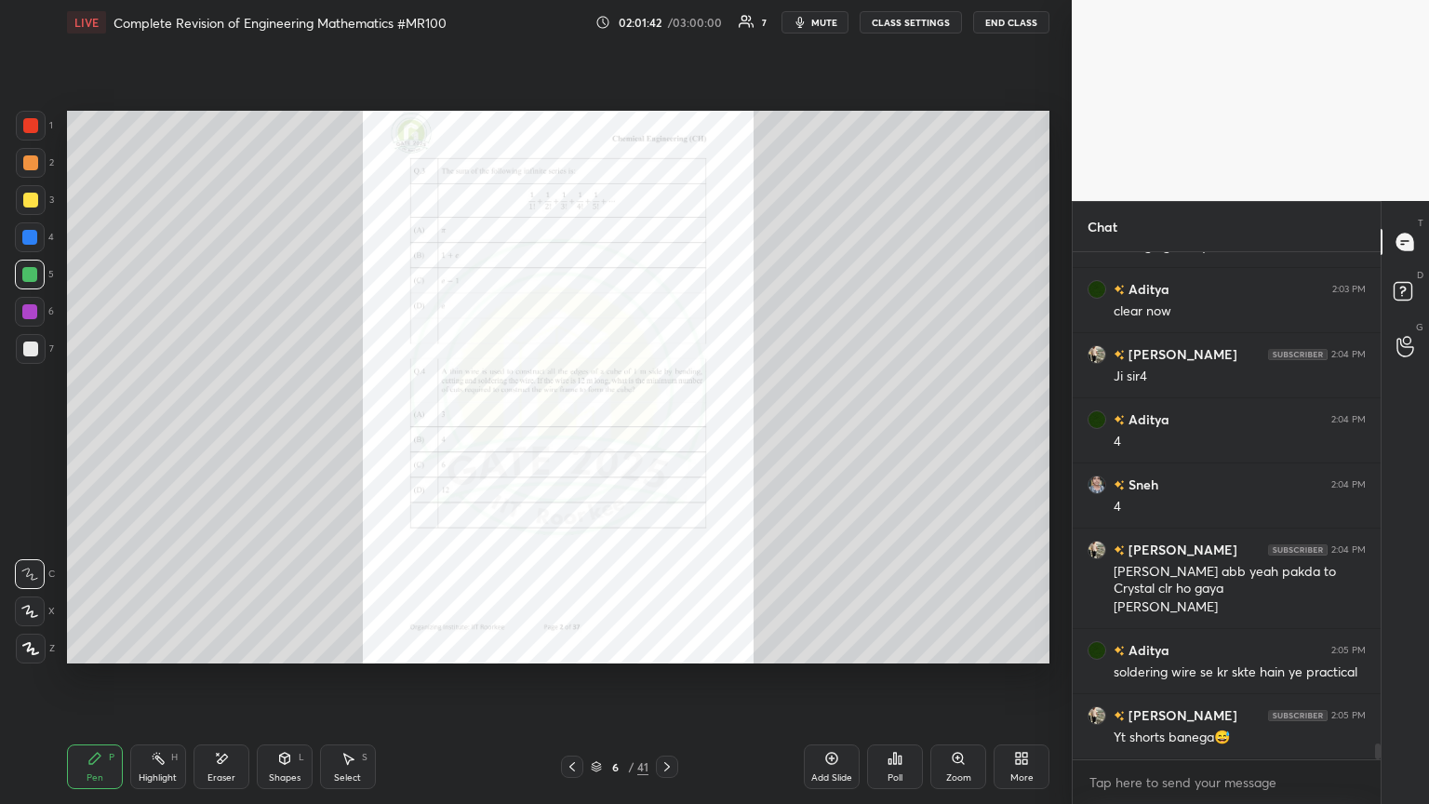
scroll to position [16013, 0]
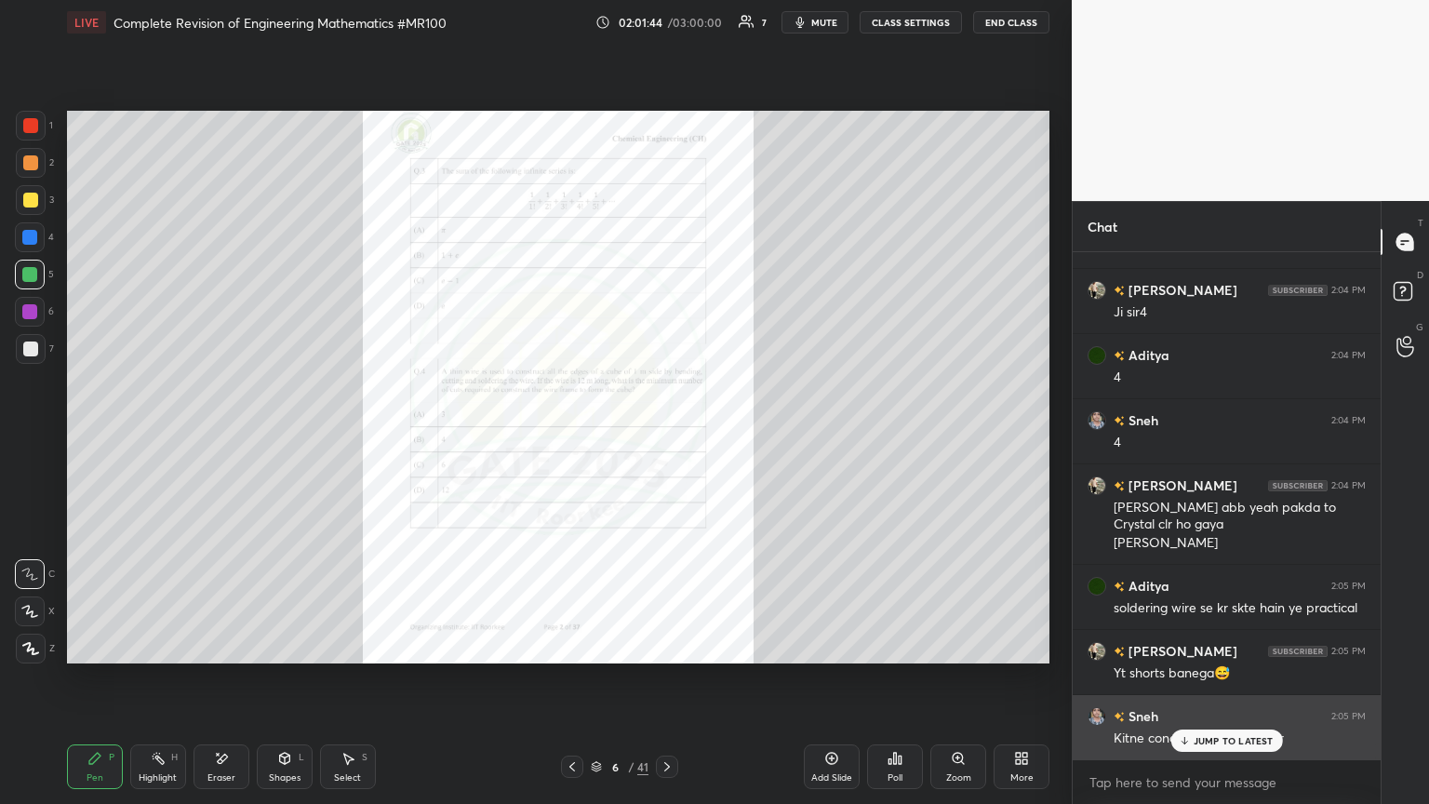
click at [667, 436] on div "Kitne condition hoge total sir" at bounding box center [1239, 736] width 252 height 22
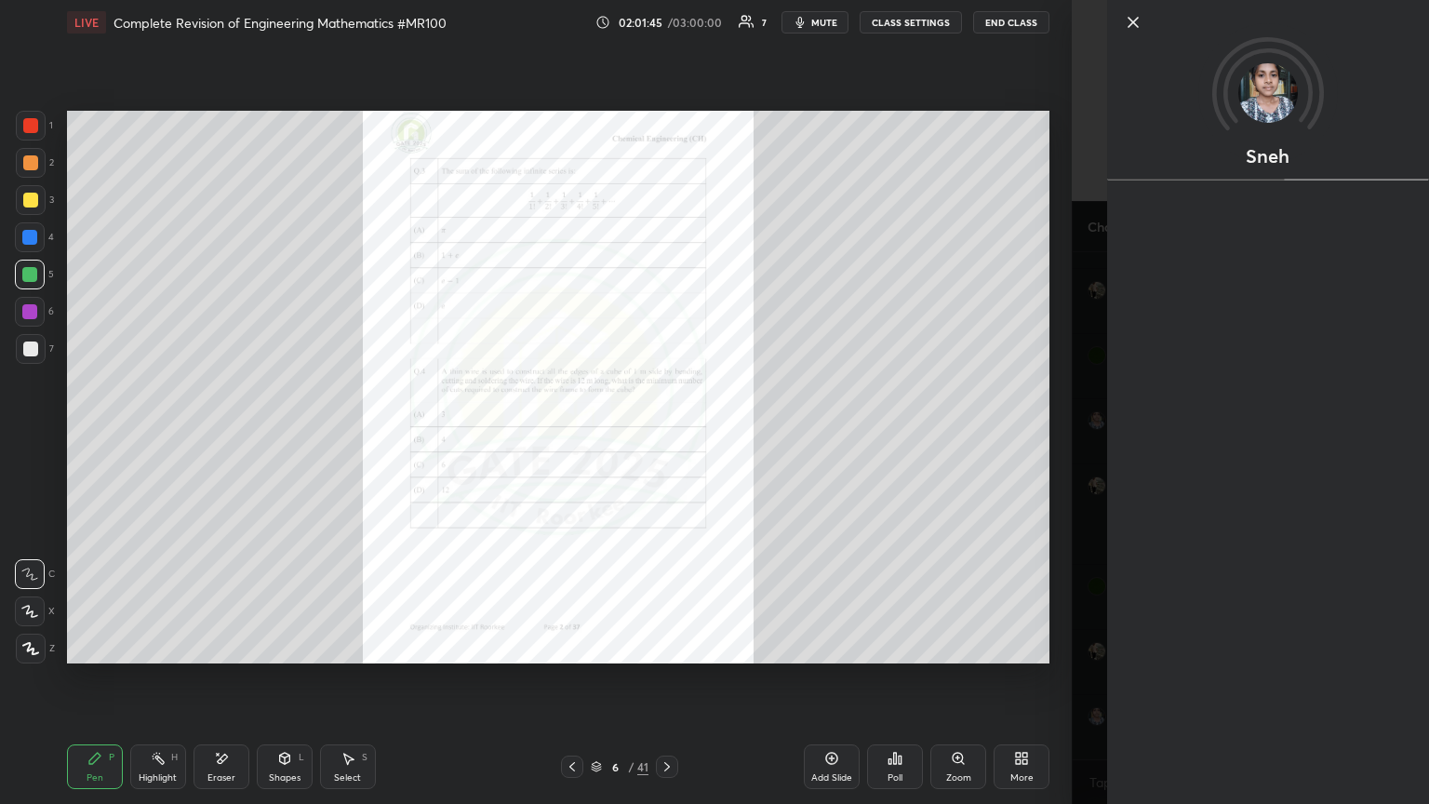
drag, startPoint x: 1012, startPoint y: 686, endPoint x: 1035, endPoint y: 696, distance: 25.0
click at [667, 436] on div "Setting up your live class Poll for secs No correct answer Start poll" at bounding box center [558, 387] width 997 height 685
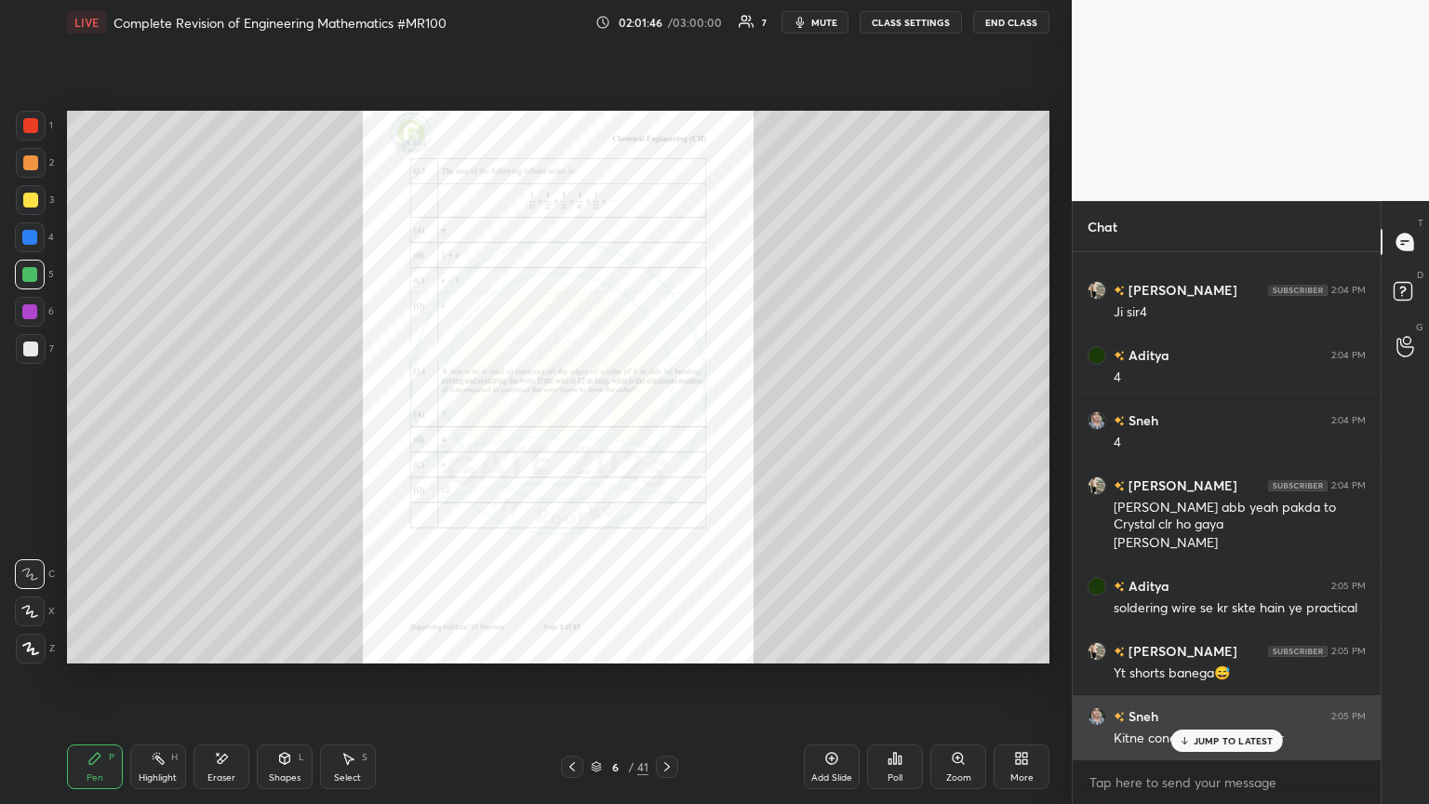
click at [667, 436] on div "Kitne condition hoge total sir" at bounding box center [1239, 738] width 252 height 19
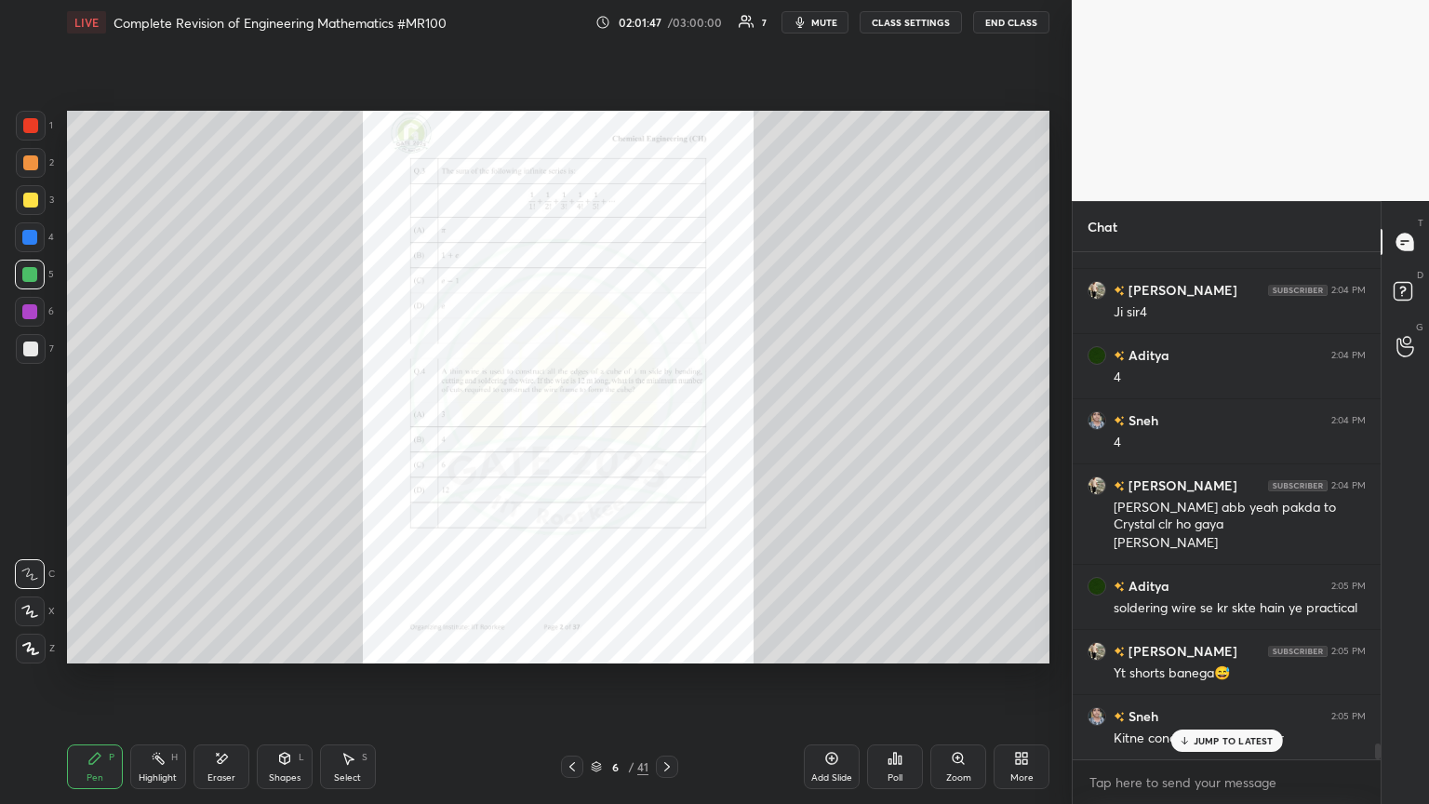
click at [667, 436] on div "JUMP TO LATEST" at bounding box center [1226, 740] width 112 height 22
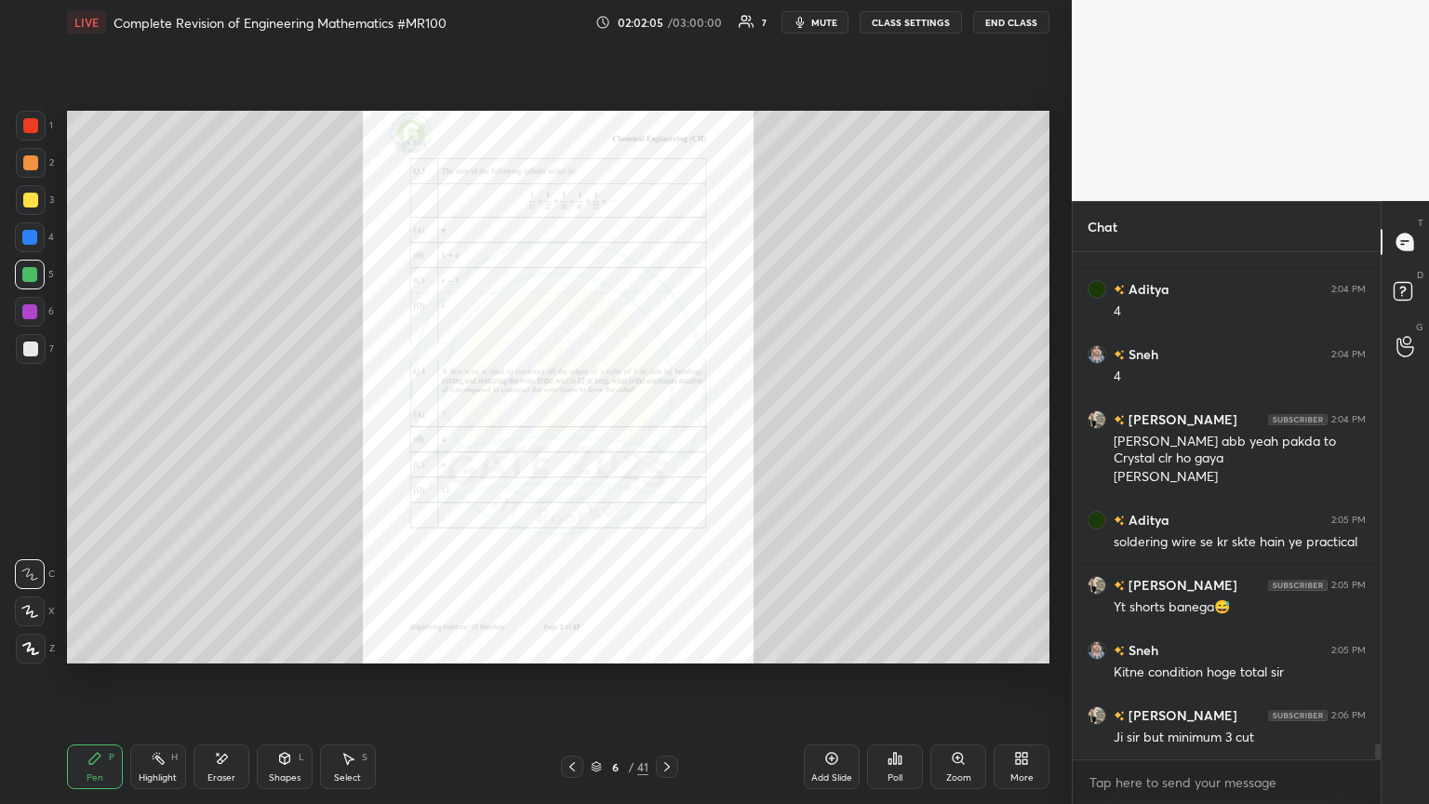
scroll to position [16143, 0]
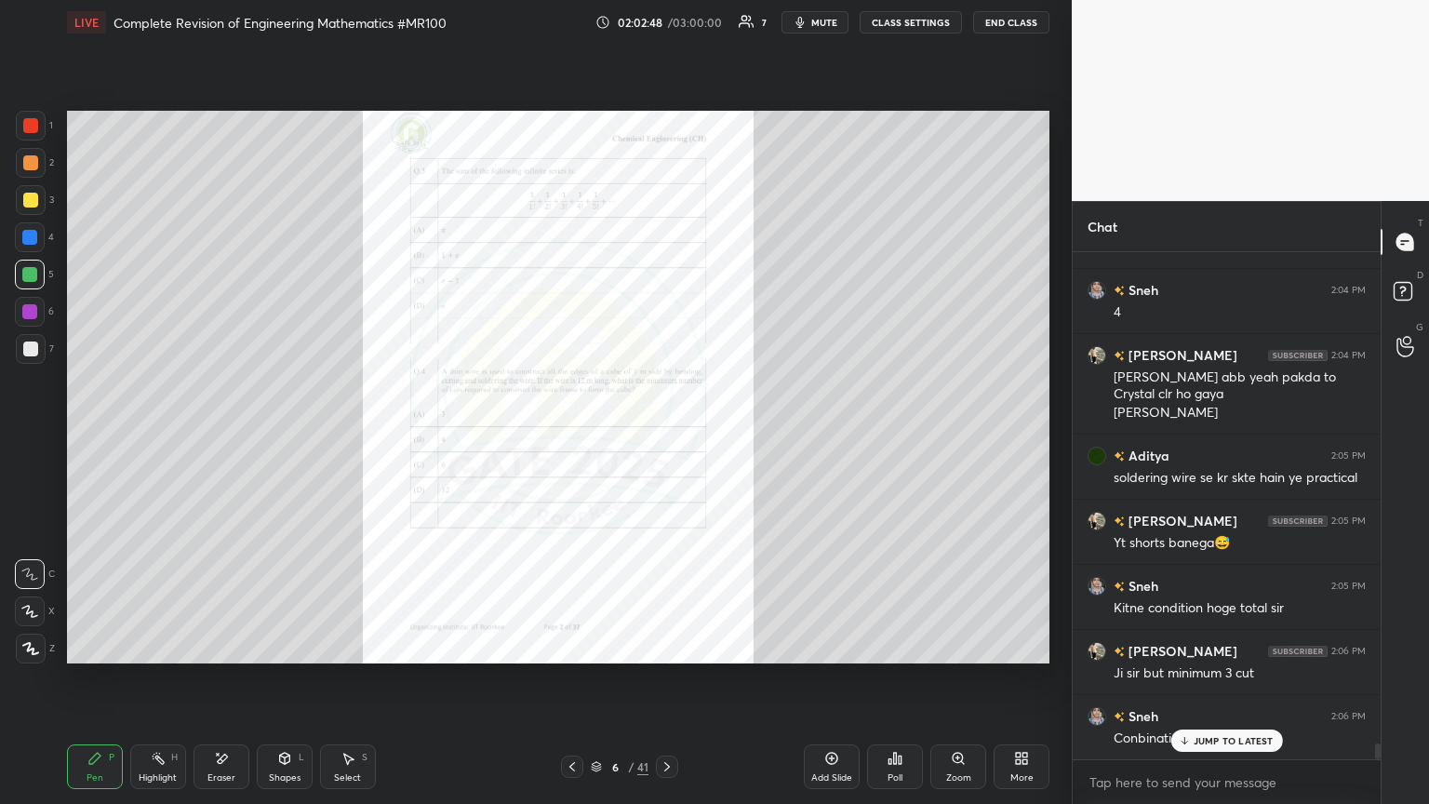
click at [222, 436] on icon at bounding box center [223, 757] width 10 height 9
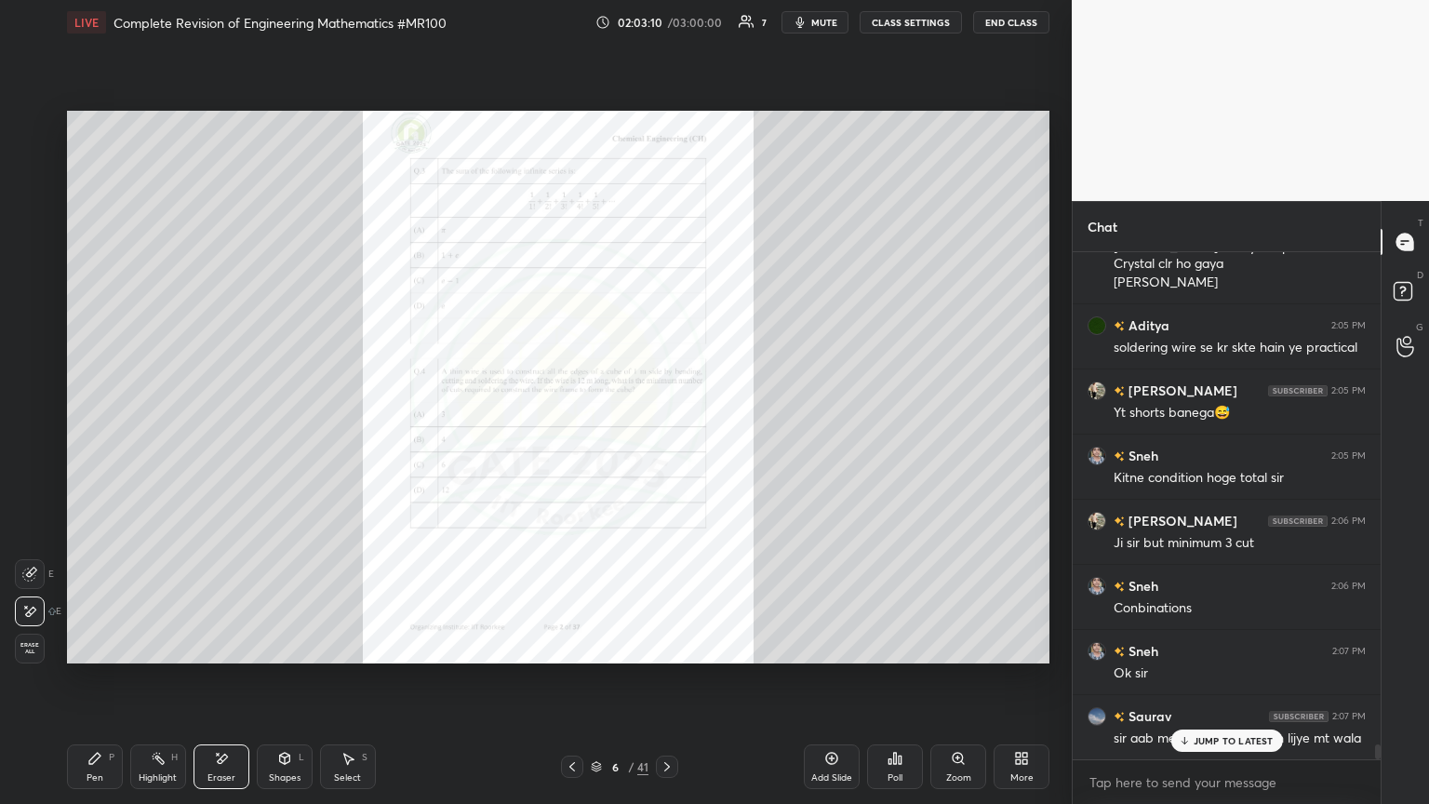
scroll to position [6, 6]
click at [667, 436] on div "JUMP TO LATEST" at bounding box center [1226, 702] width 112 height 22
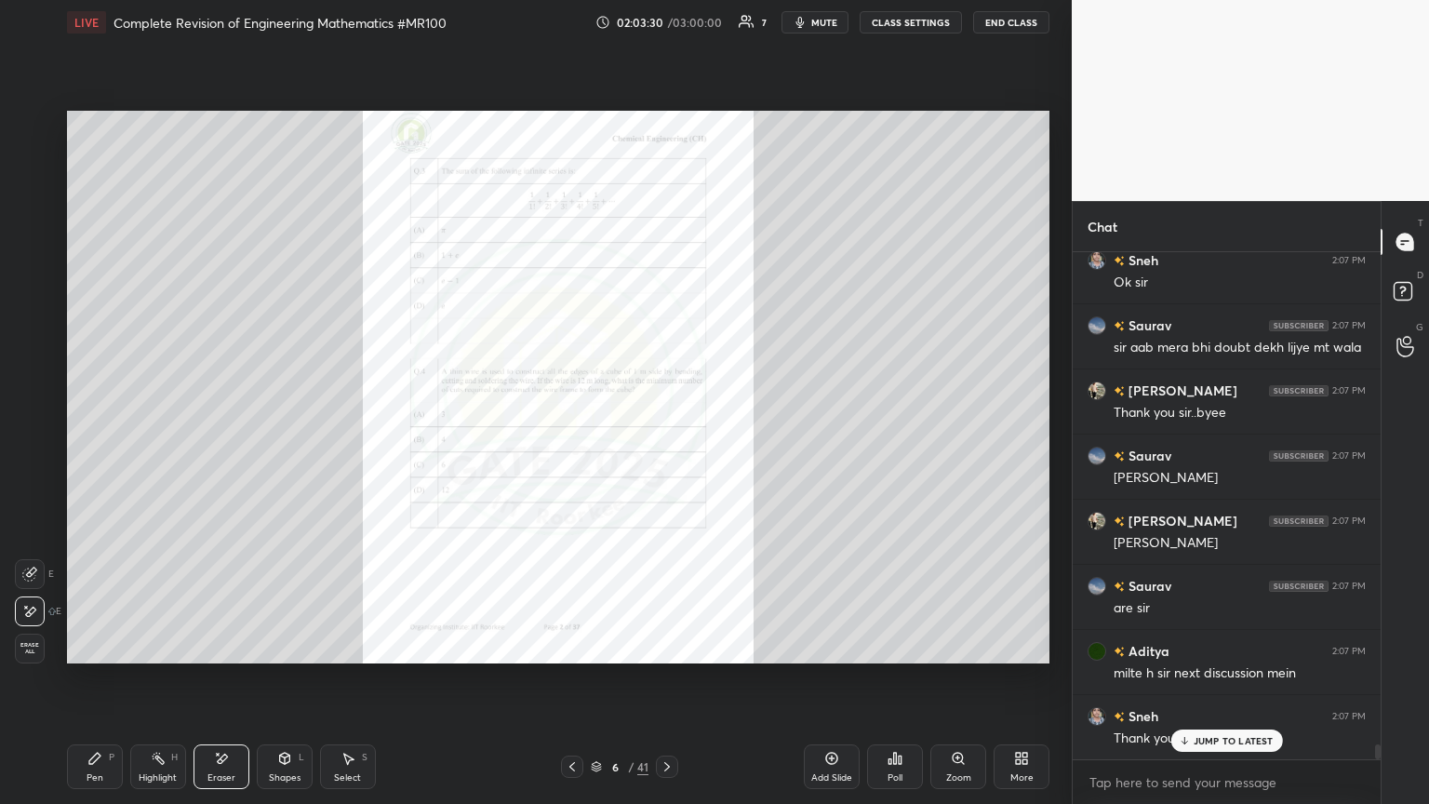
scroll to position [16730, 0]
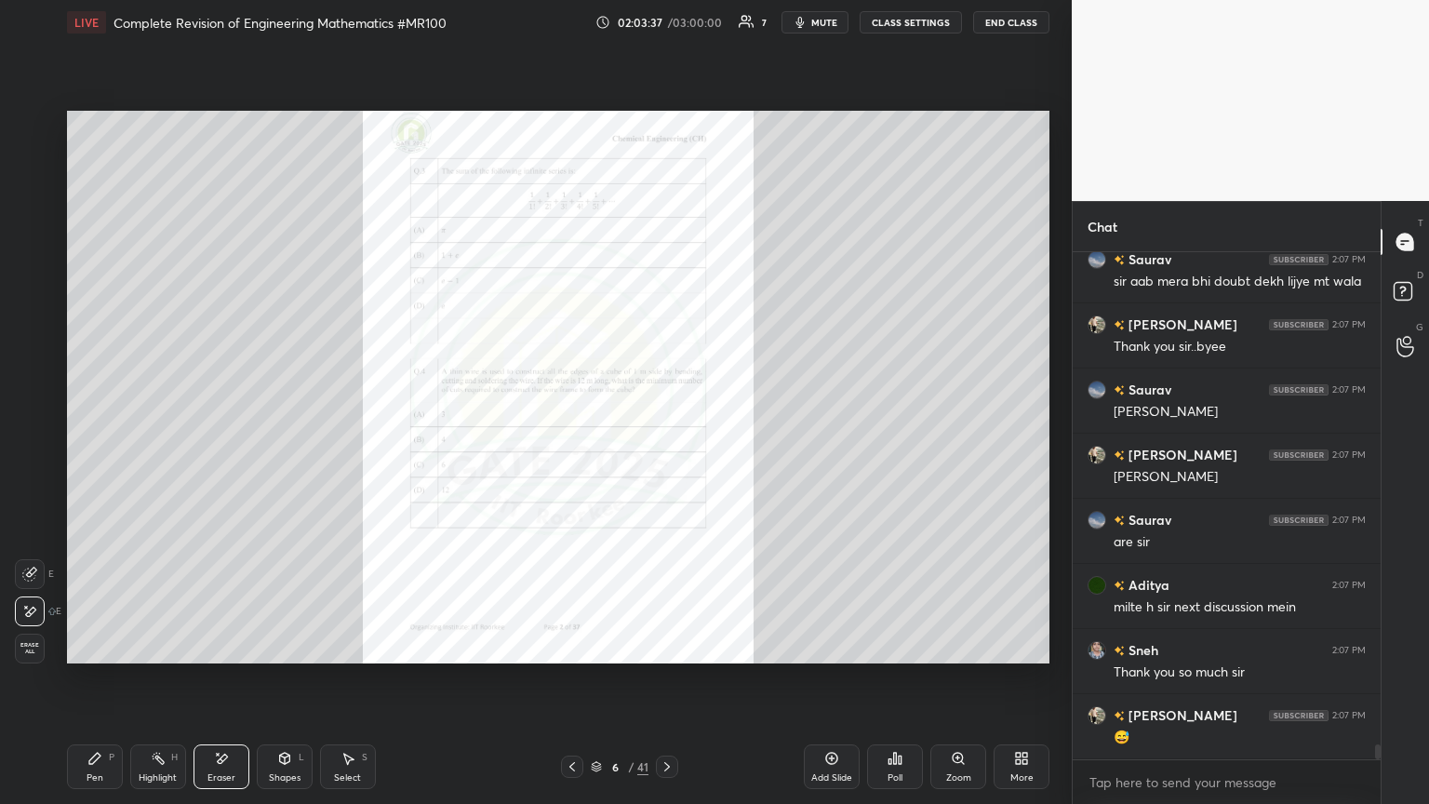
click at [667, 22] on button "End Class" at bounding box center [1011, 22] width 76 height 22
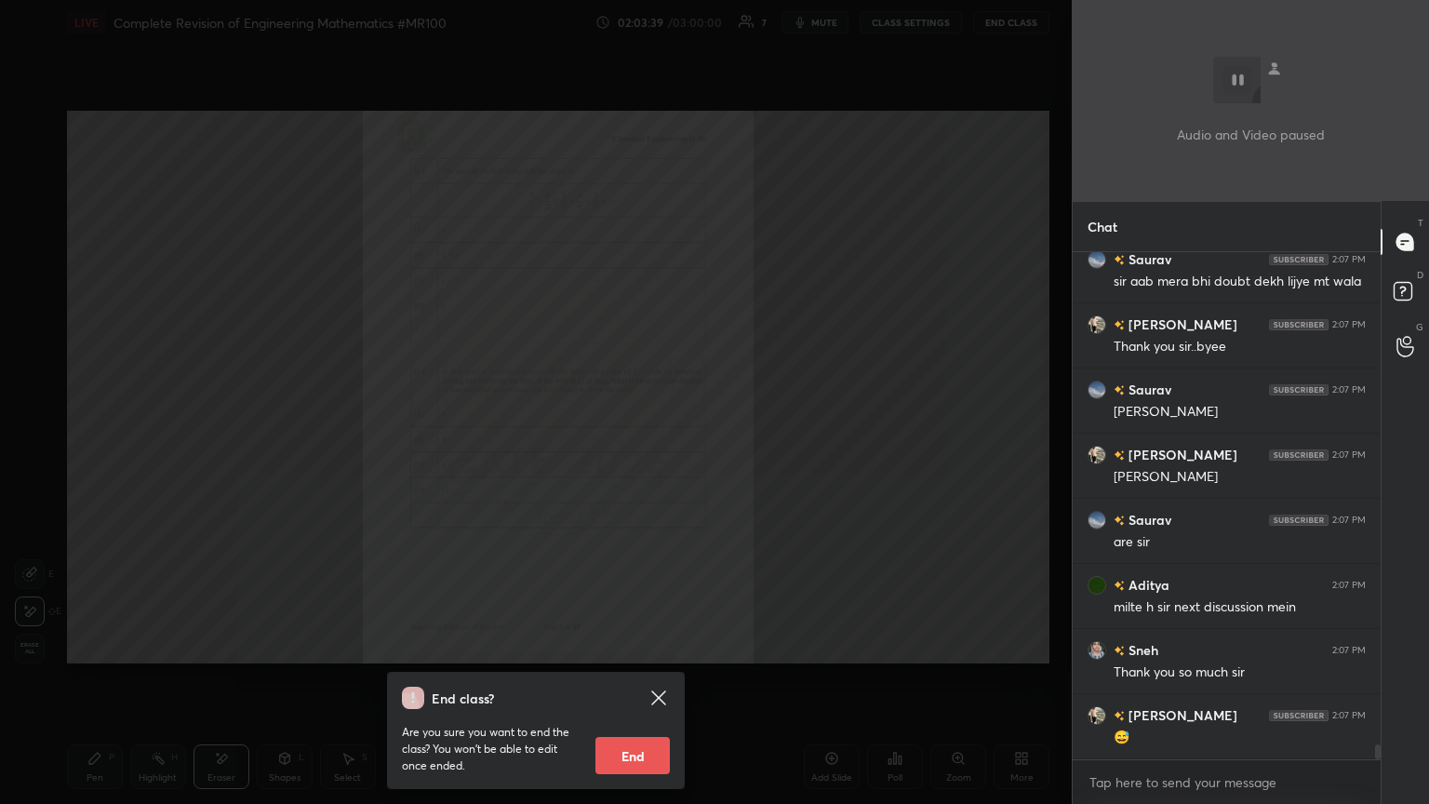
click at [632, 436] on button "End" at bounding box center [632, 755] width 74 height 37
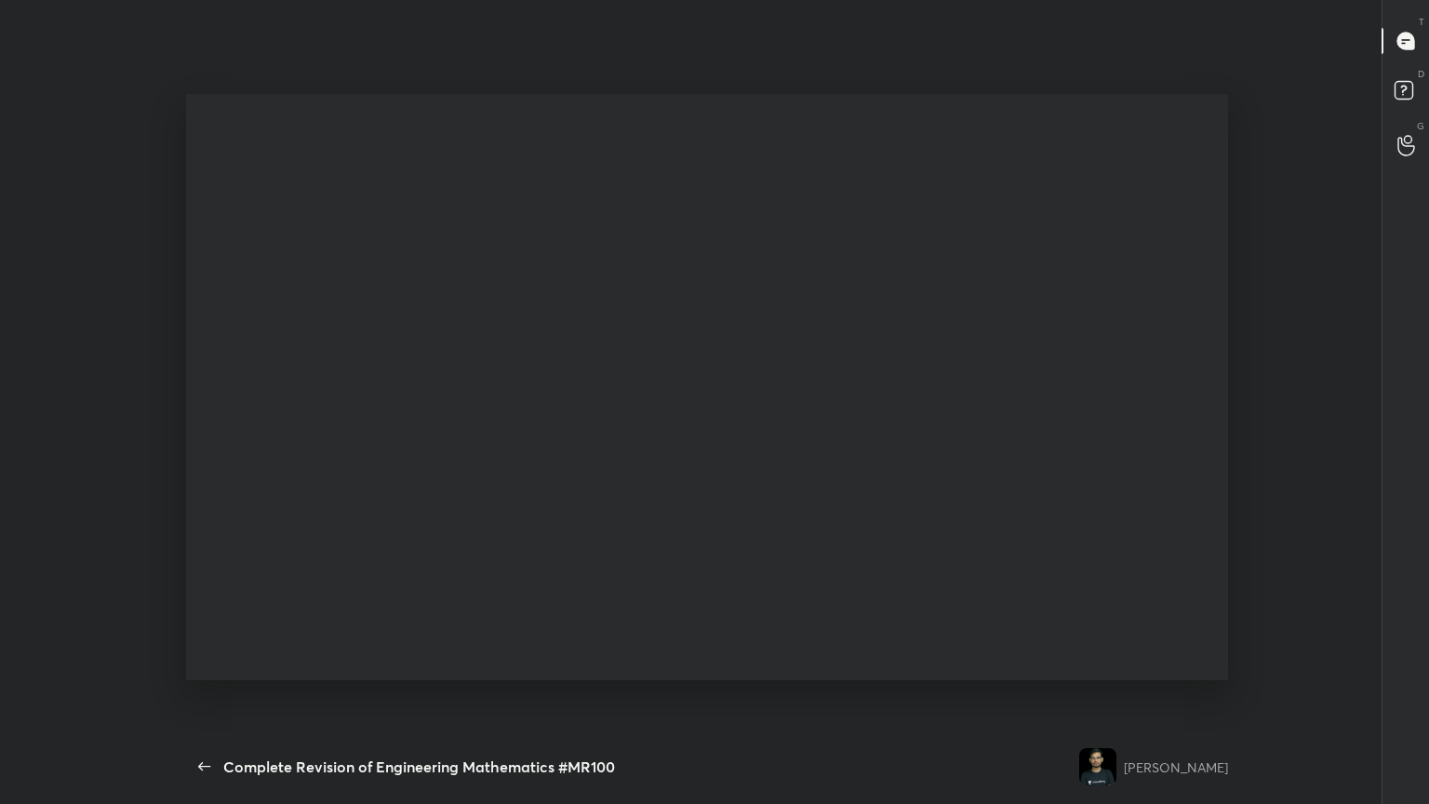
type textarea "x"
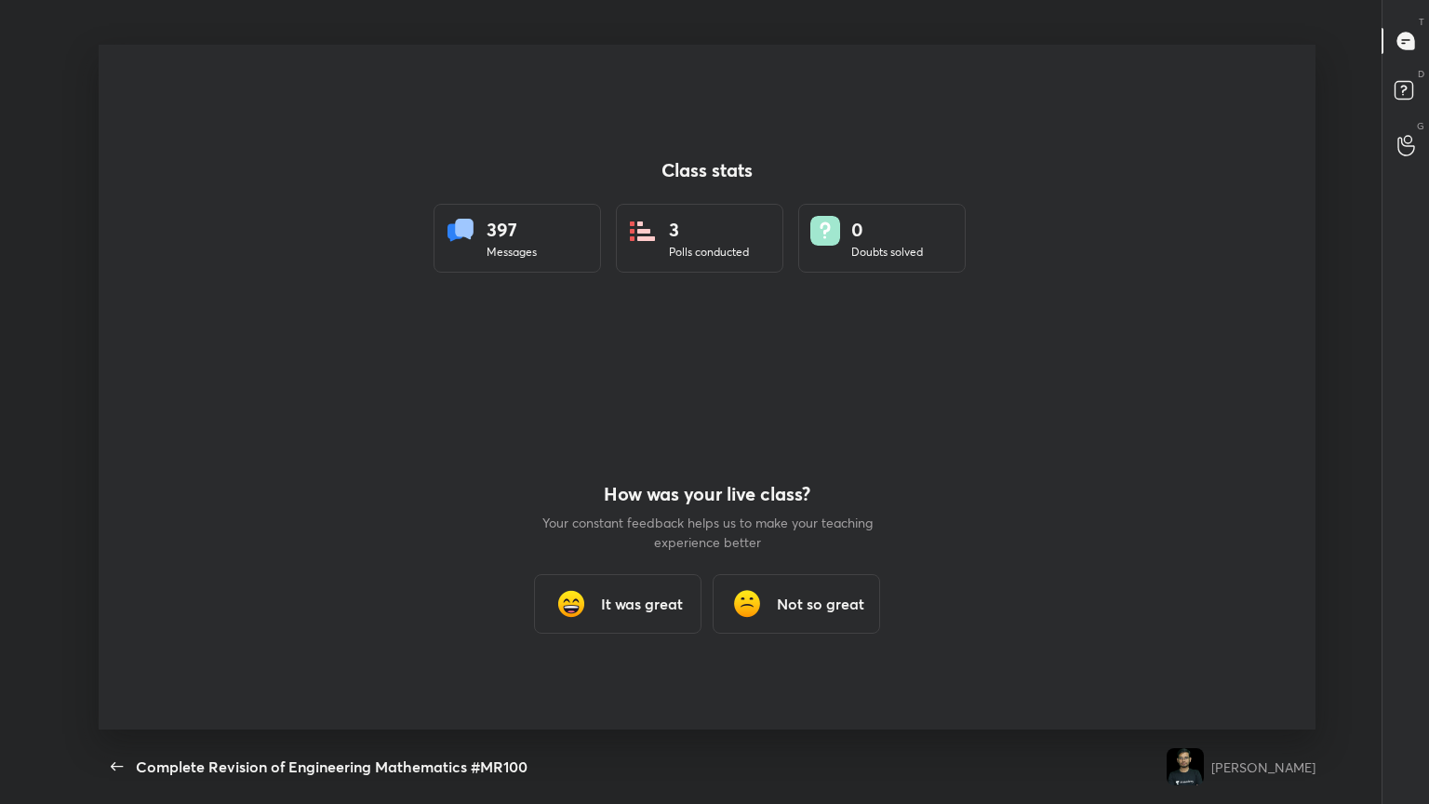
scroll to position [0, 0]
click at [644, 436] on div "It was great" at bounding box center [617, 604] width 167 height 60
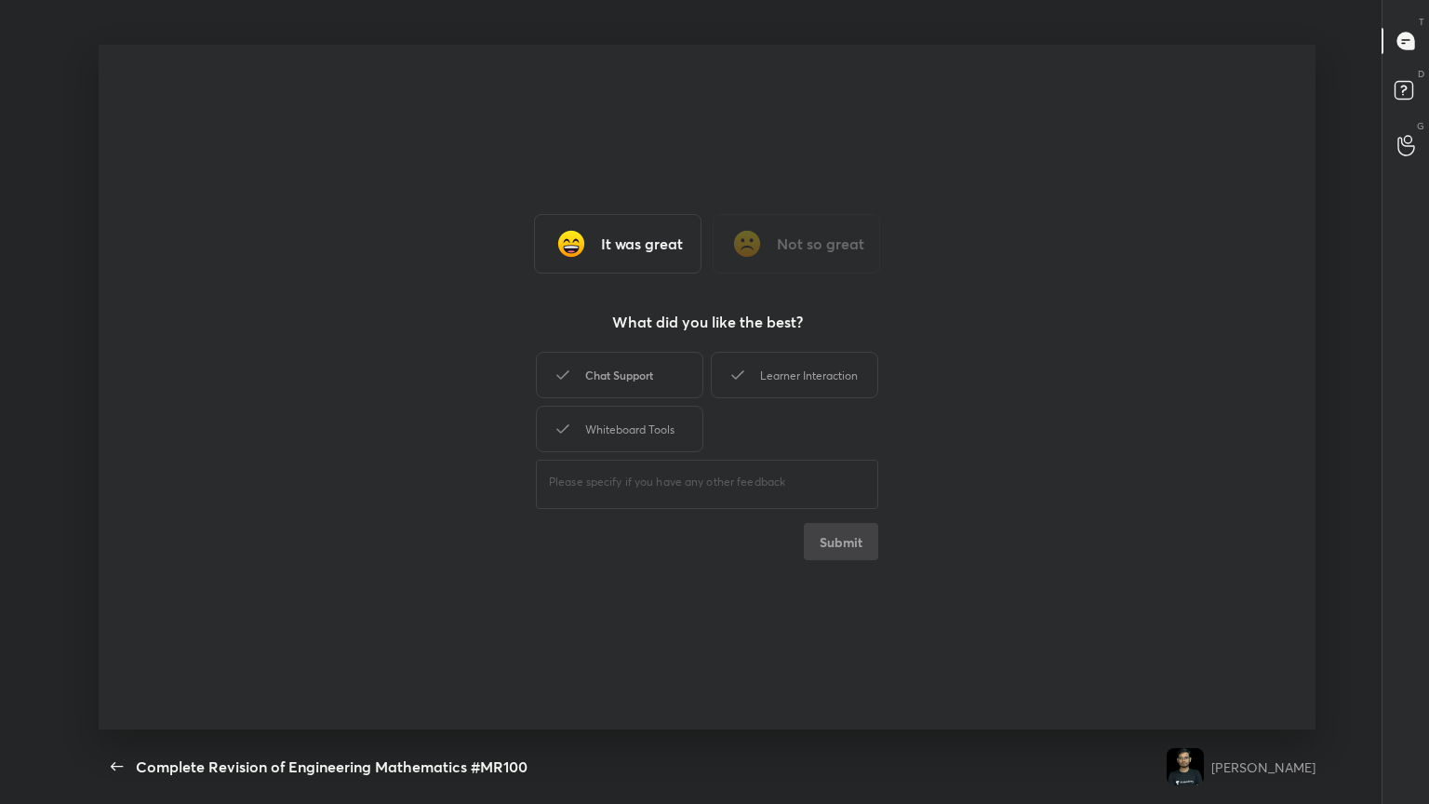
click at [622, 383] on div "Chat Support" at bounding box center [619, 375] width 167 height 47
click at [667, 436] on button "Submit" at bounding box center [841, 541] width 74 height 37
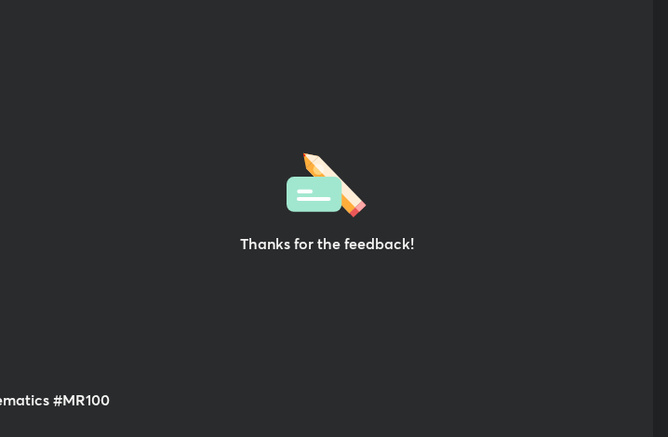
scroll to position [92691, 92357]
